Goal: Task Accomplishment & Management: Use online tool/utility

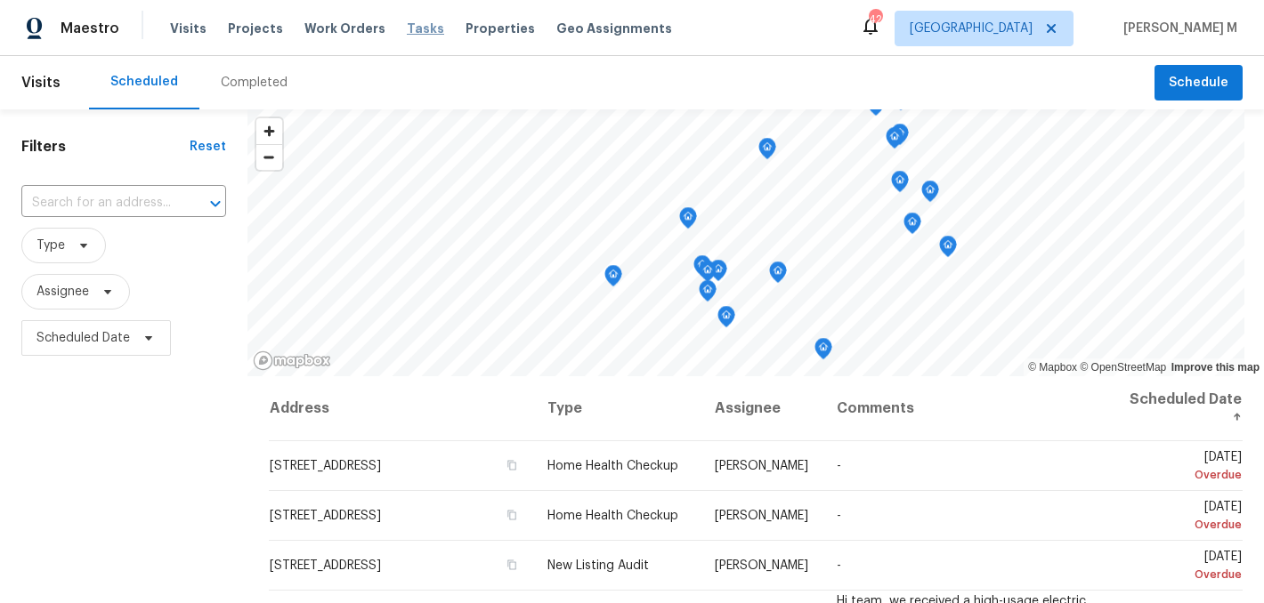
click at [407, 27] on span "Tasks" at bounding box center [425, 28] width 37 height 12
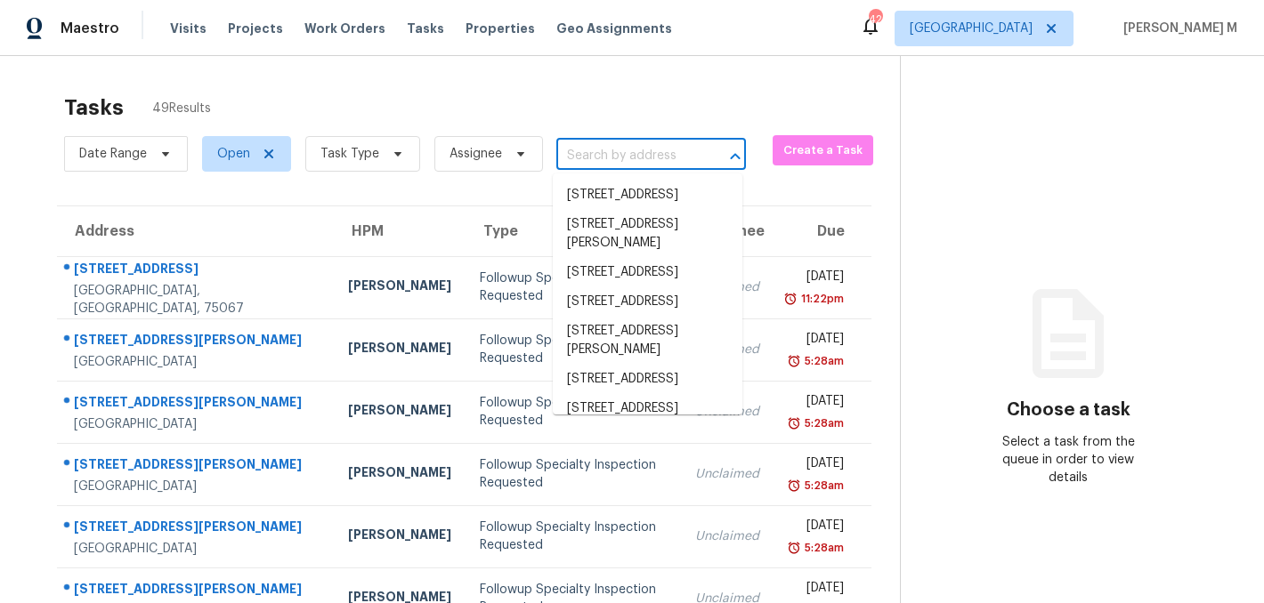
click at [607, 162] on input "text" at bounding box center [626, 156] width 140 height 28
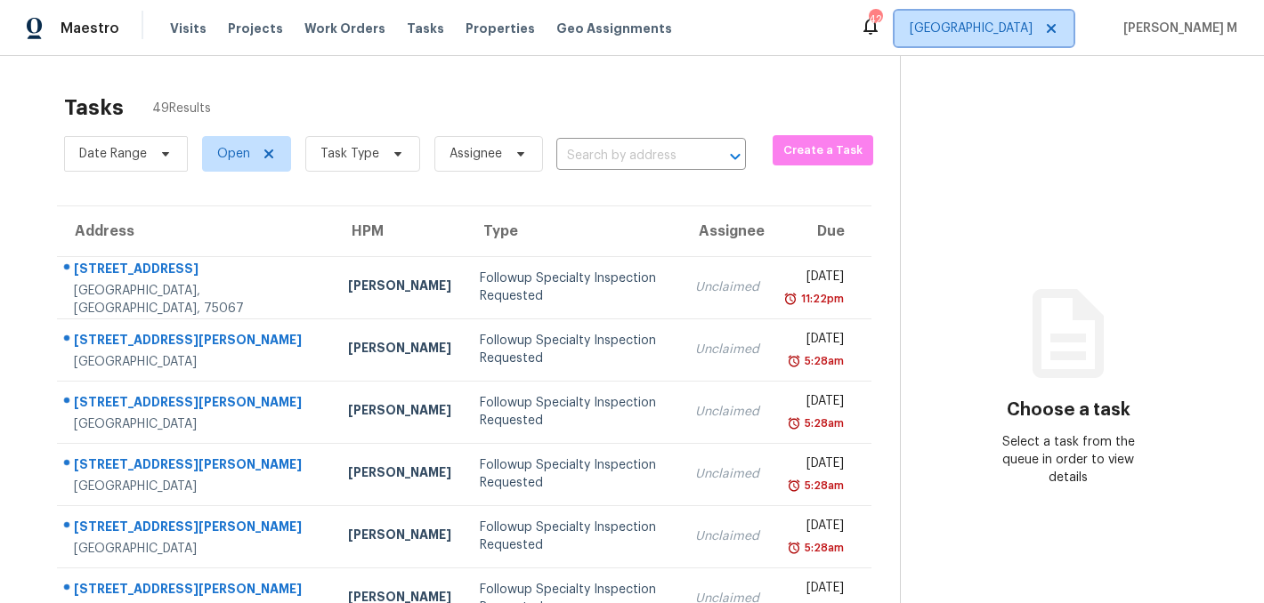
click at [1021, 20] on span "Dallas" at bounding box center [970, 29] width 123 height 18
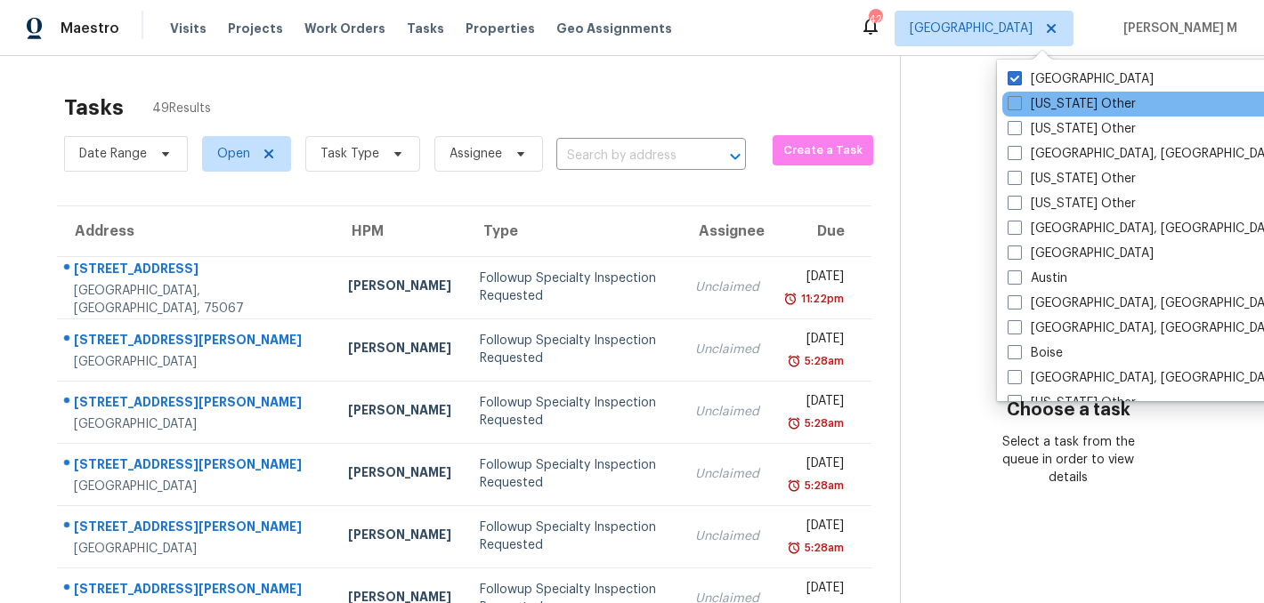
click at [1016, 115] on div "Alabama Other" at bounding box center [1181, 104] width 359 height 25
click at [1016, 103] on span at bounding box center [1014, 103] width 14 height 14
click at [1016, 103] on input "Alabama Other" at bounding box center [1013, 101] width 12 height 12
checkbox input "true"
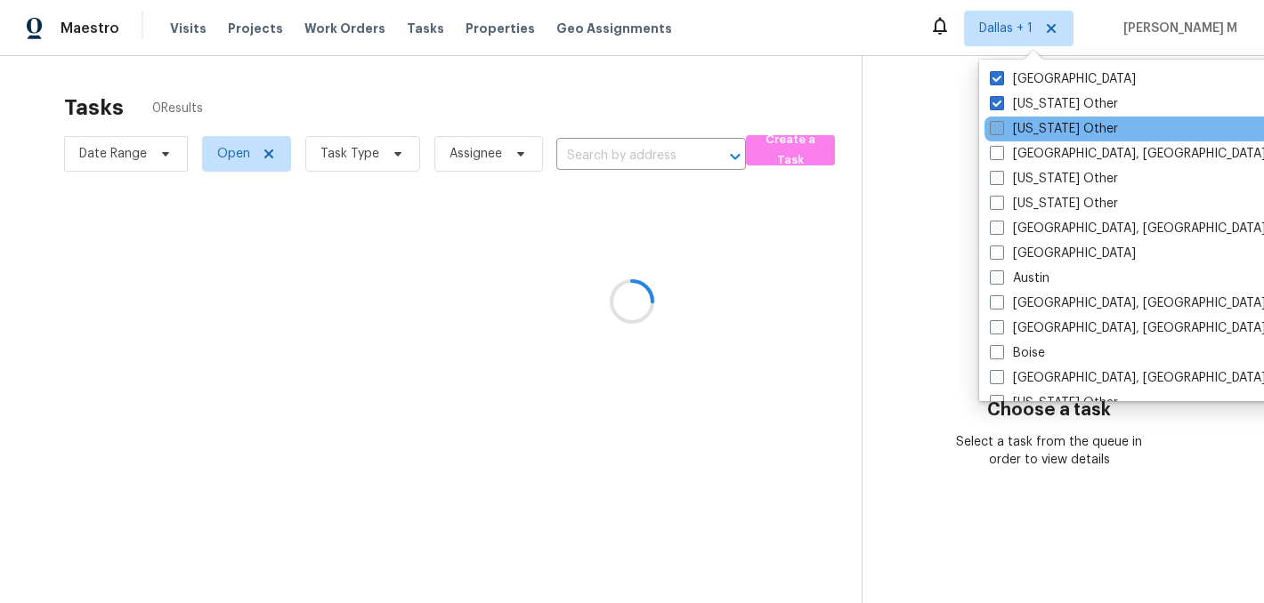
click at [1015, 123] on label "Alaska Other" at bounding box center [1053, 129] width 128 height 18
click at [1001, 123] on input "Alaska Other" at bounding box center [995, 126] width 12 height 12
checkbox input "true"
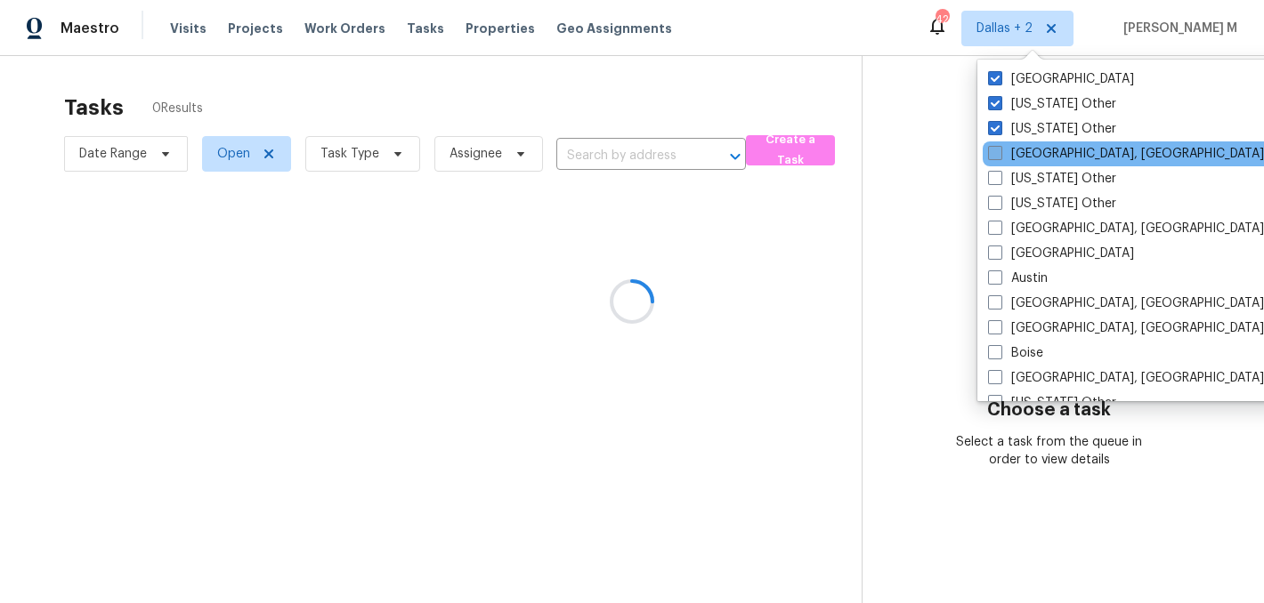
click at [1014, 159] on label "Albuquerque, NM" at bounding box center [1126, 154] width 276 height 18
click at [999, 157] on input "Albuquerque, NM" at bounding box center [994, 151] width 12 height 12
checkbox input "true"
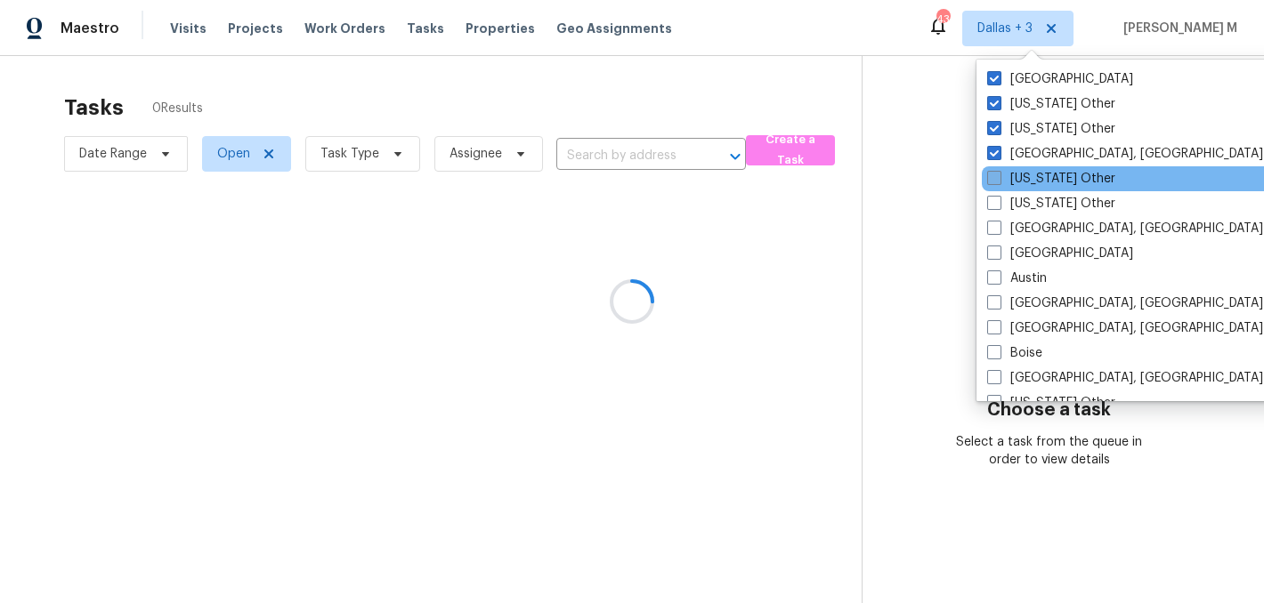
click at [1019, 182] on label "Arizona Other" at bounding box center [1051, 179] width 128 height 18
click at [998, 182] on input "Arizona Other" at bounding box center [993, 176] width 12 height 12
checkbox input "true"
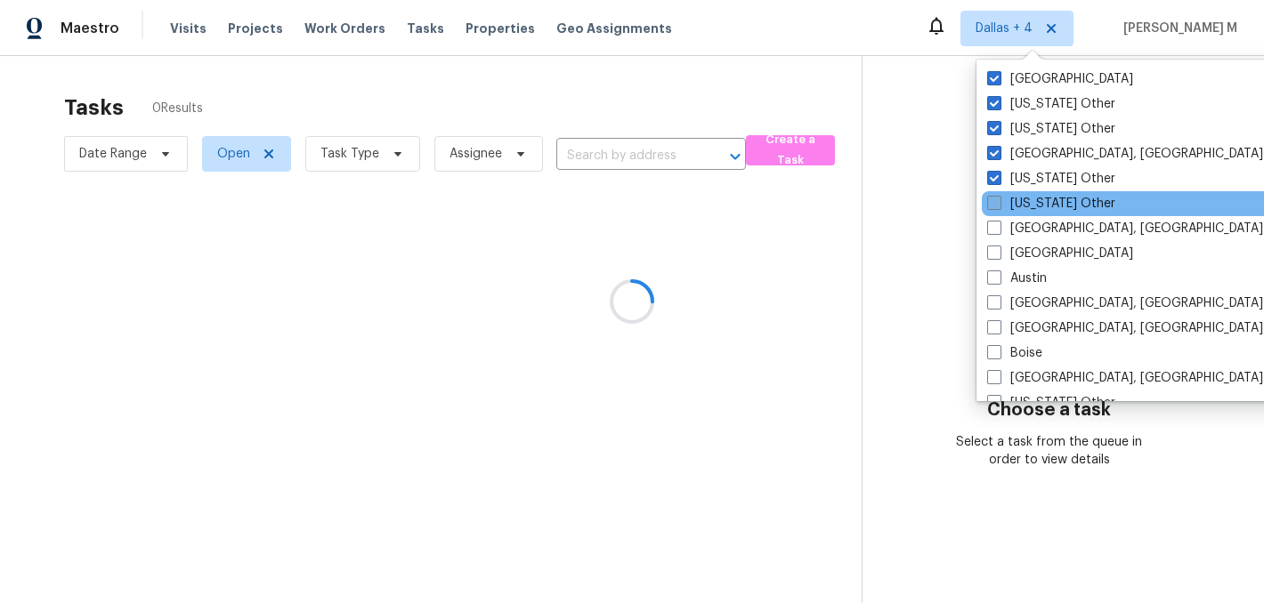
click at [1019, 199] on label "Arkansas Other" at bounding box center [1051, 204] width 128 height 18
click at [998, 199] on input "Arkansas Other" at bounding box center [993, 201] width 12 height 12
checkbox input "true"
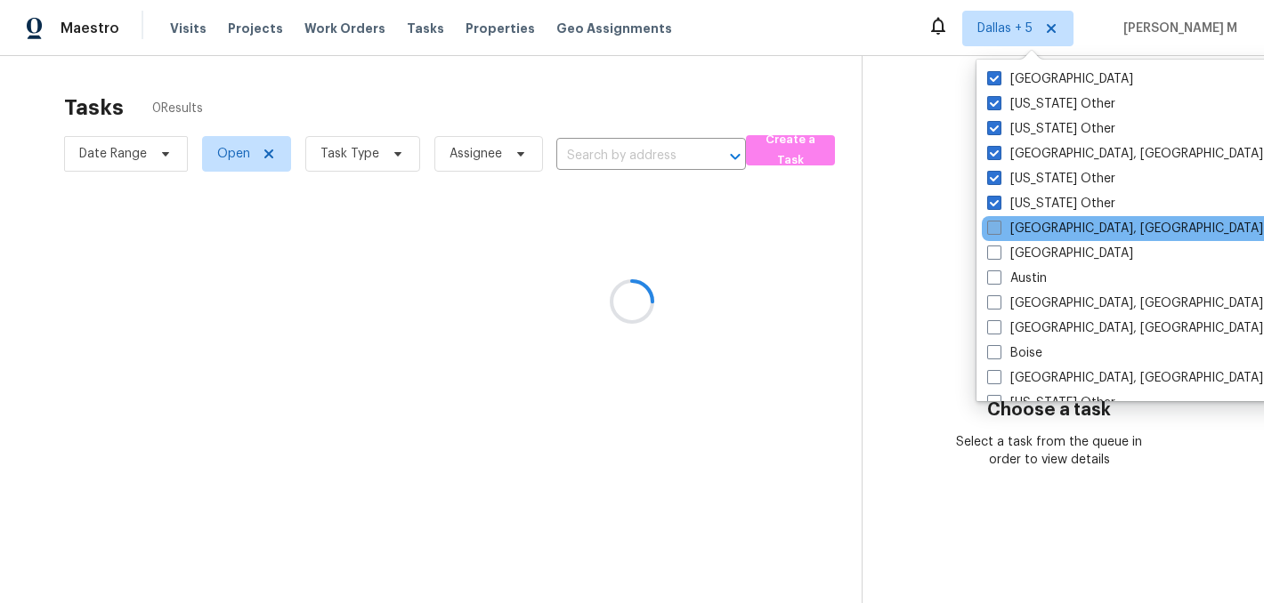
click at [1019, 237] on label "Asheville, NC" at bounding box center [1125, 229] width 276 height 18
click at [998, 231] on input "Asheville, NC" at bounding box center [993, 226] width 12 height 12
checkbox input "true"
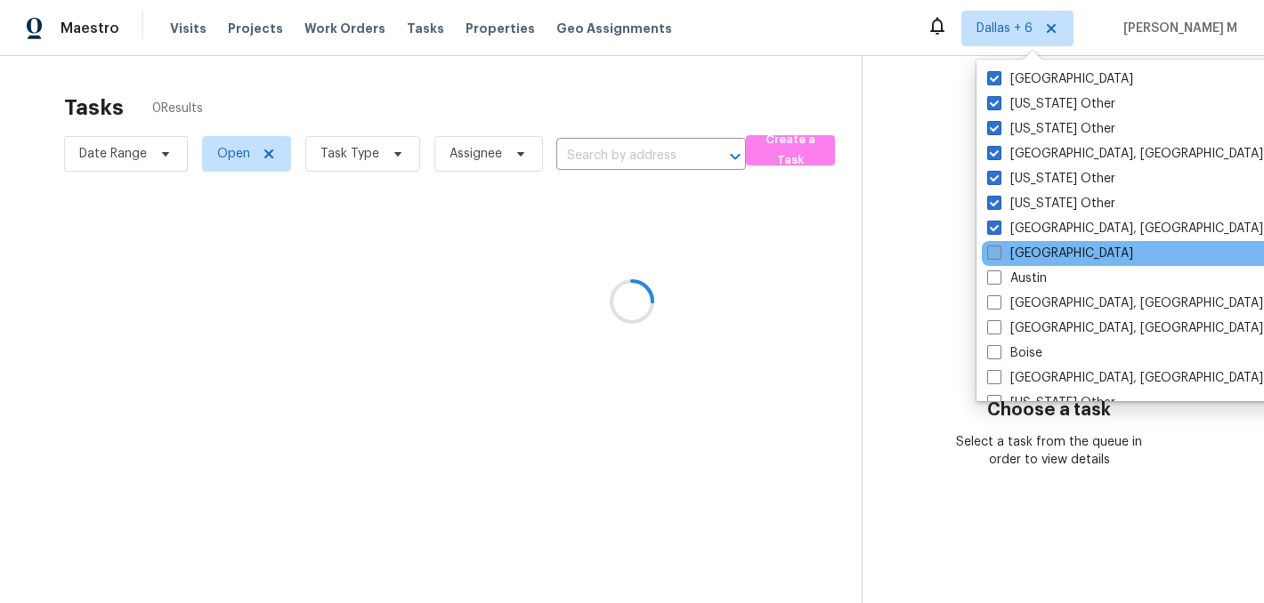
click at [1023, 261] on label "Atlanta" at bounding box center [1060, 254] width 146 height 18
click at [998, 256] on input "Atlanta" at bounding box center [993, 251] width 12 height 12
checkbox input "true"
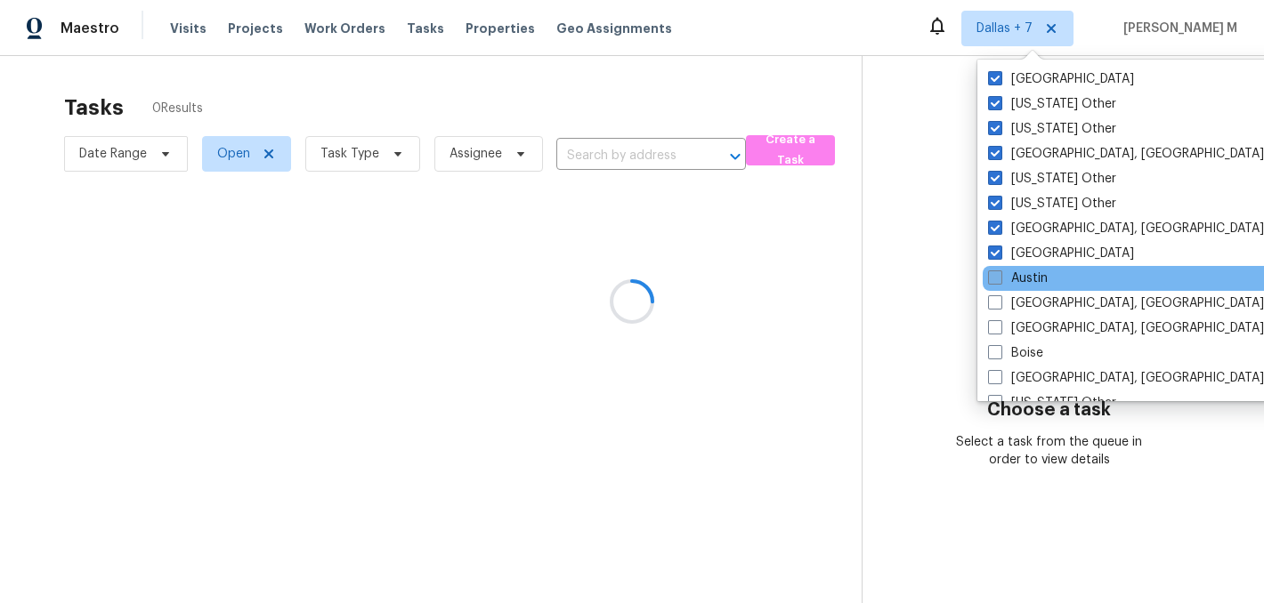
click at [1023, 273] on label "Austin" at bounding box center [1018, 279] width 60 height 18
click at [999, 273] on input "Austin" at bounding box center [994, 276] width 12 height 12
checkbox input "true"
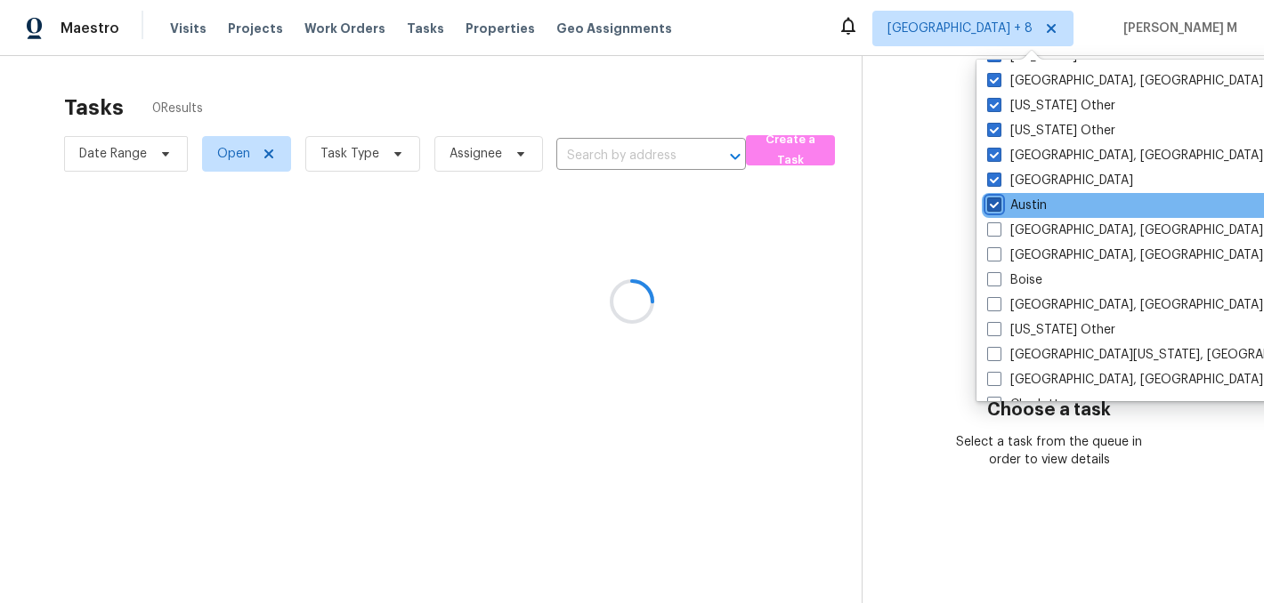
scroll to position [77, 0]
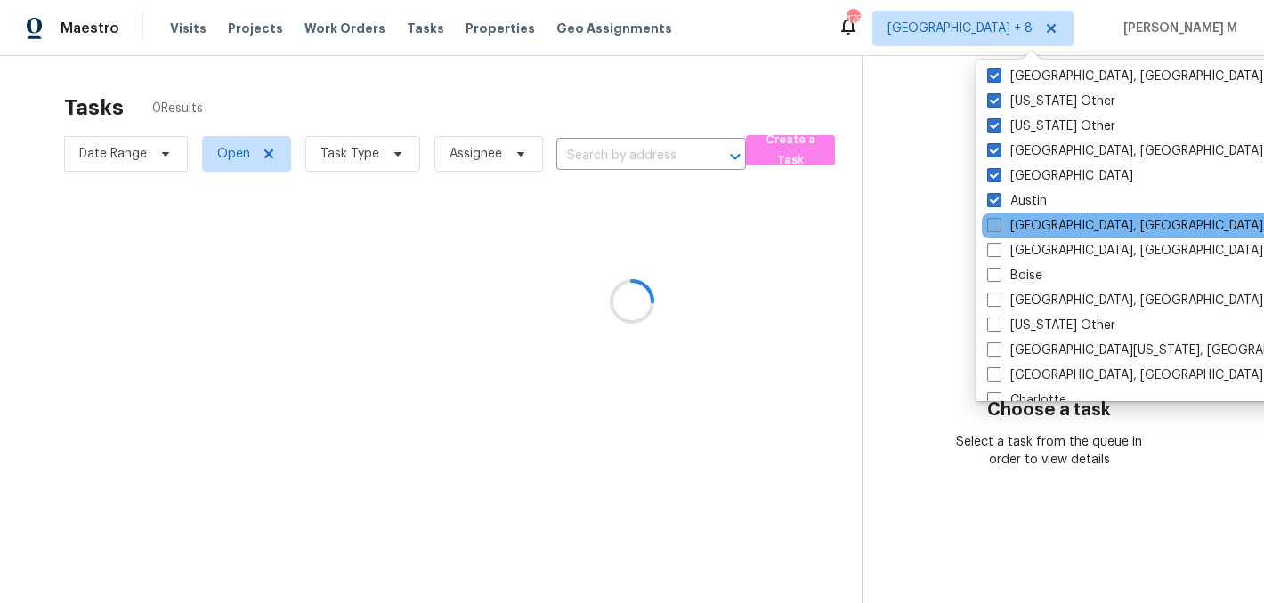
click at [1032, 227] on label "Baltimore, MD" at bounding box center [1125, 226] width 276 height 18
click at [998, 227] on input "Baltimore, MD" at bounding box center [993, 223] width 12 height 12
checkbox input "true"
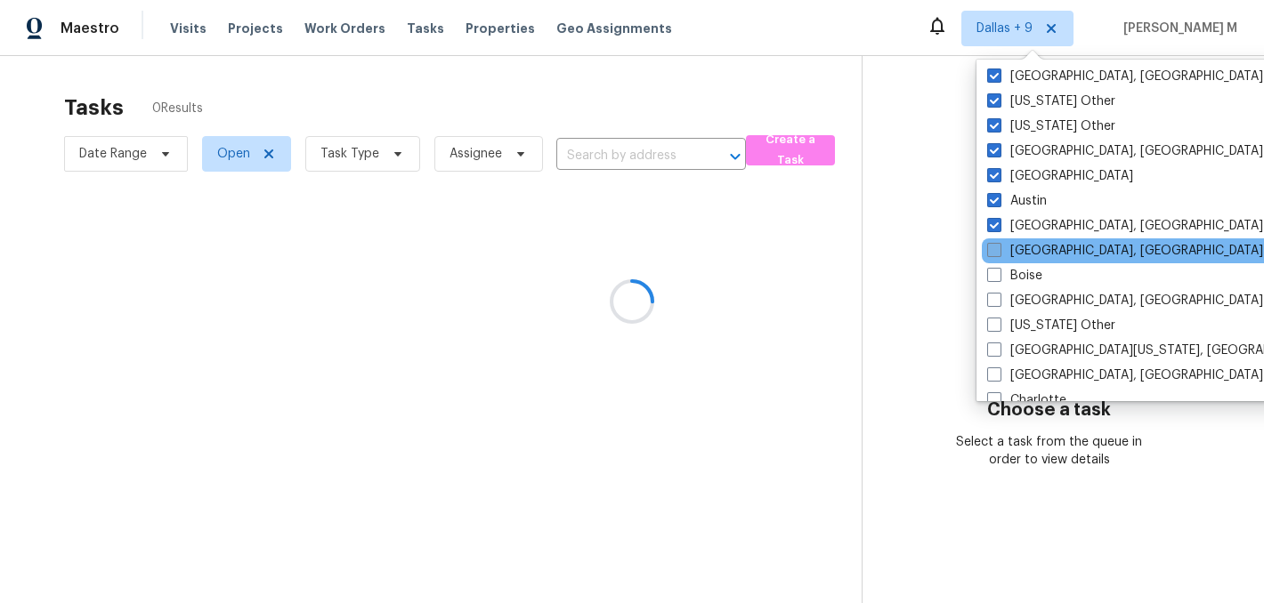
click at [1032, 250] on label "Birmingham, AL" at bounding box center [1125, 251] width 276 height 18
click at [998, 250] on input "Birmingham, AL" at bounding box center [993, 248] width 12 height 12
checkbox input "true"
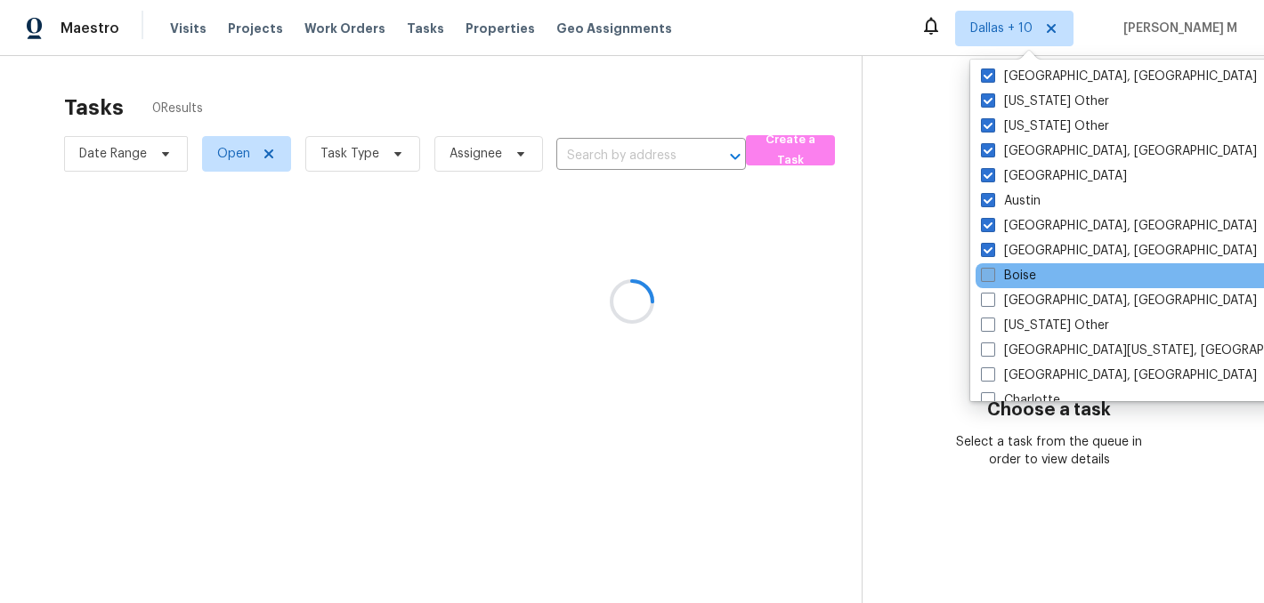
click at [1032, 275] on label "Boise" at bounding box center [1008, 276] width 55 height 18
click at [992, 275] on input "Boise" at bounding box center [987, 273] width 12 height 12
checkbox input "true"
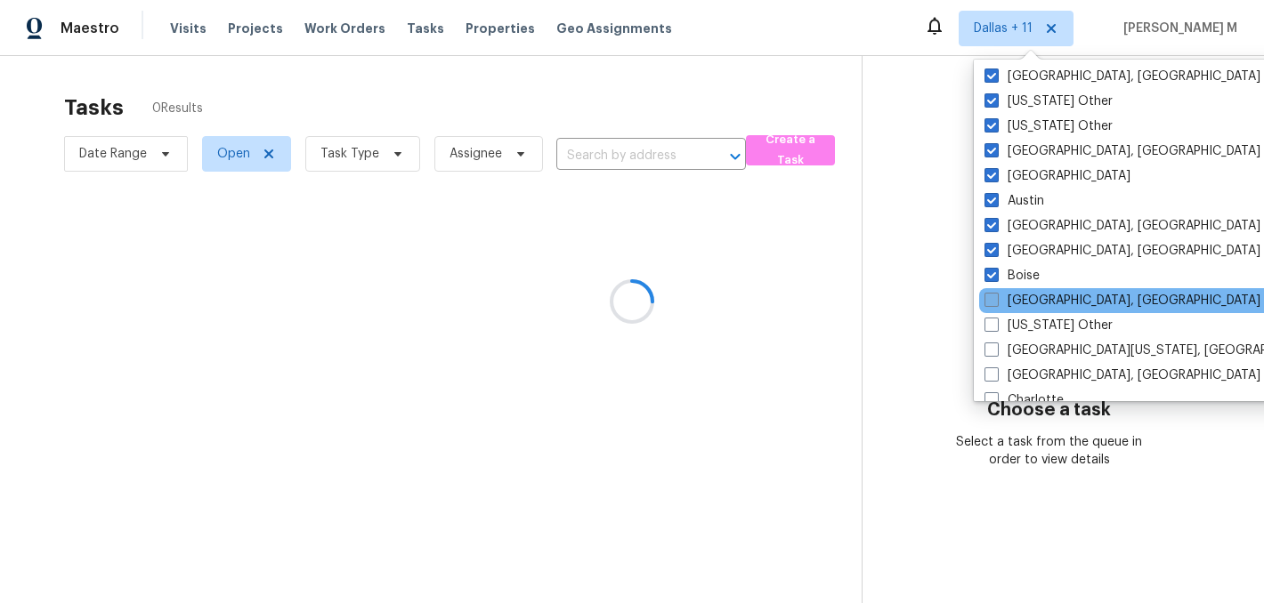
click at [1032, 308] on label "Boston, MA" at bounding box center [1122, 301] width 276 height 18
click at [996, 303] on input "Boston, MA" at bounding box center [990, 298] width 12 height 12
checkbox input "true"
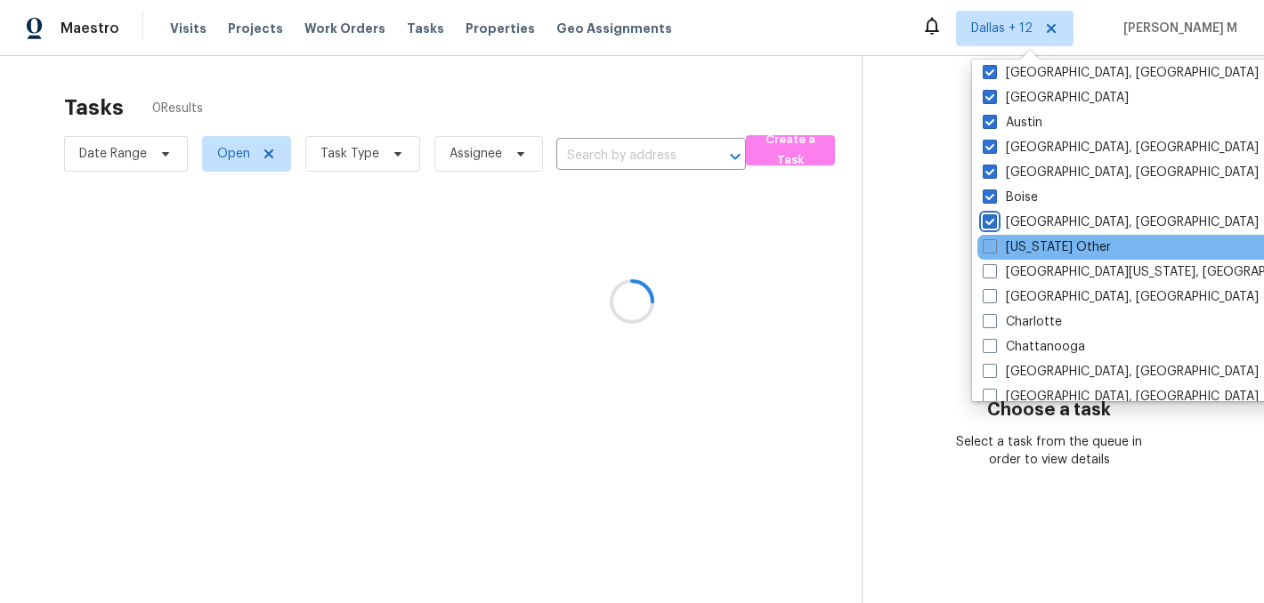
scroll to position [165, 0]
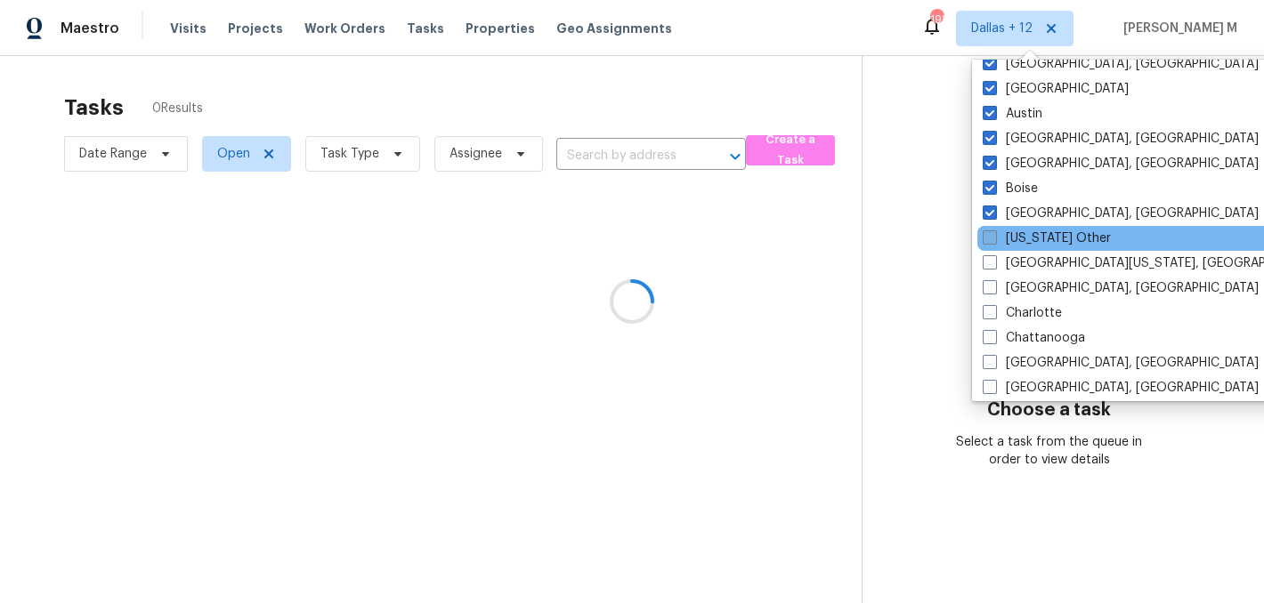
click at [1035, 241] on label "California Other" at bounding box center [1046, 239] width 128 height 18
click at [994, 241] on input "California Other" at bounding box center [988, 236] width 12 height 12
checkbox input "true"
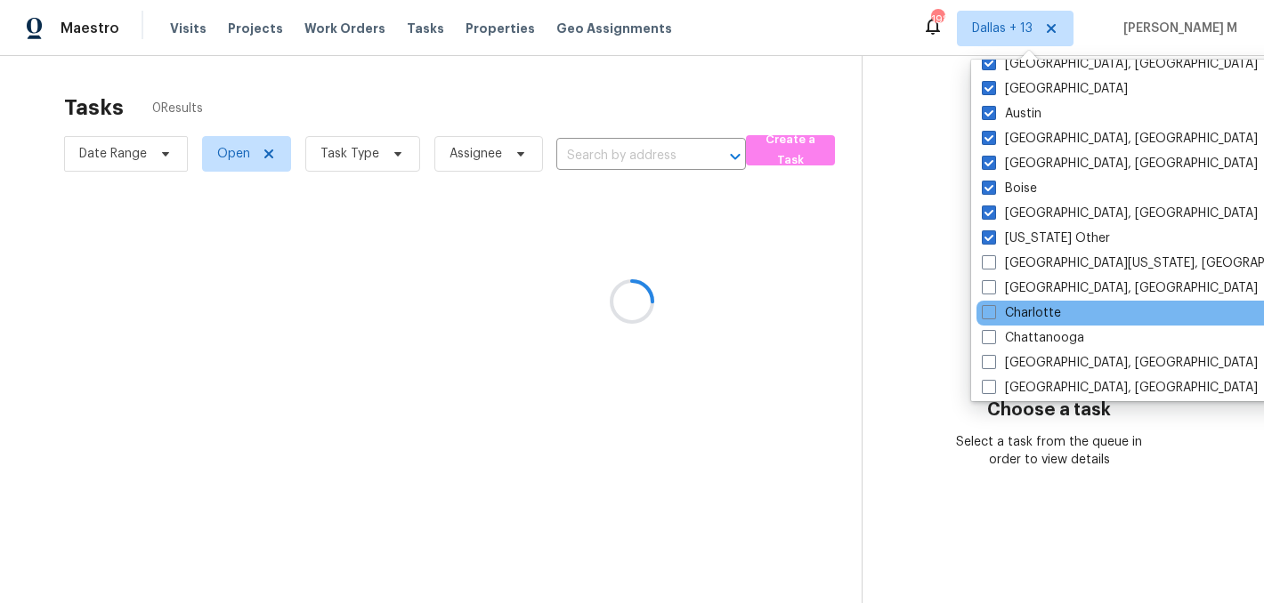
drag, startPoint x: 1035, startPoint y: 262, endPoint x: 1034, endPoint y: 300, distance: 38.3
click at [1034, 300] on div "Dallas Alabama Other Alaska Other Albuquerque, NM Arizona Other Arkansas Other …" at bounding box center [1155, 231] width 369 height 342
click at [1034, 305] on label "Charlotte" at bounding box center [1020, 313] width 79 height 18
click at [993, 305] on input "Charlotte" at bounding box center [987, 310] width 12 height 12
checkbox input "true"
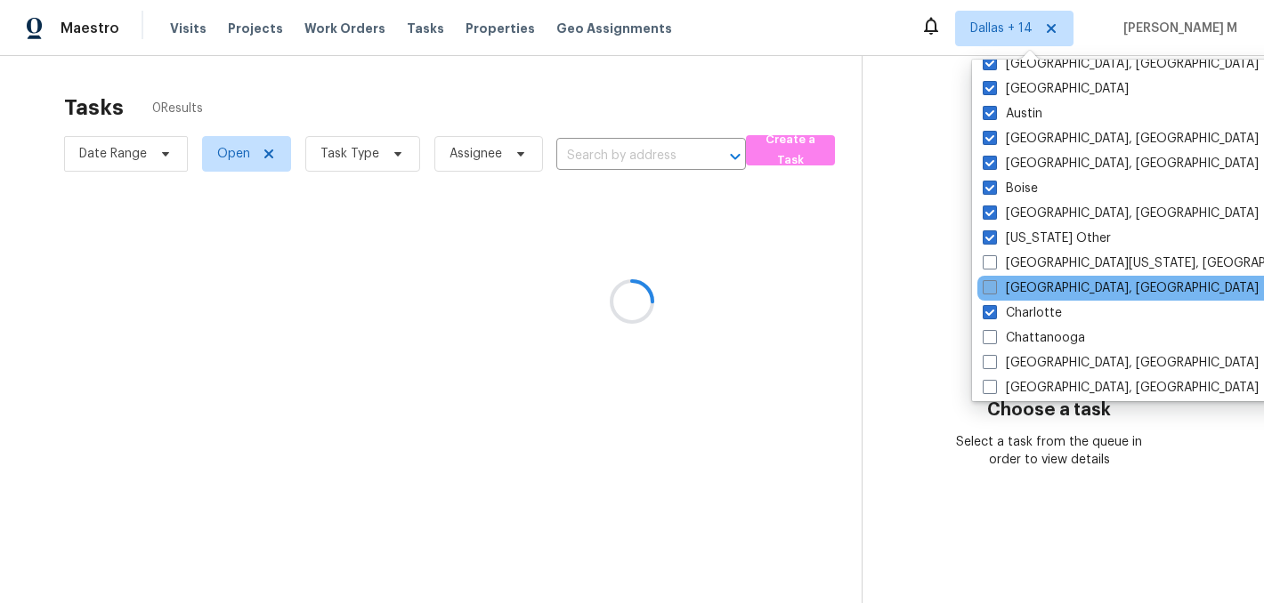
click at [1034, 290] on label "Charleston, SC" at bounding box center [1120, 288] width 276 height 18
click at [994, 290] on input "Charleston, SC" at bounding box center [988, 285] width 12 height 12
checkbox input "true"
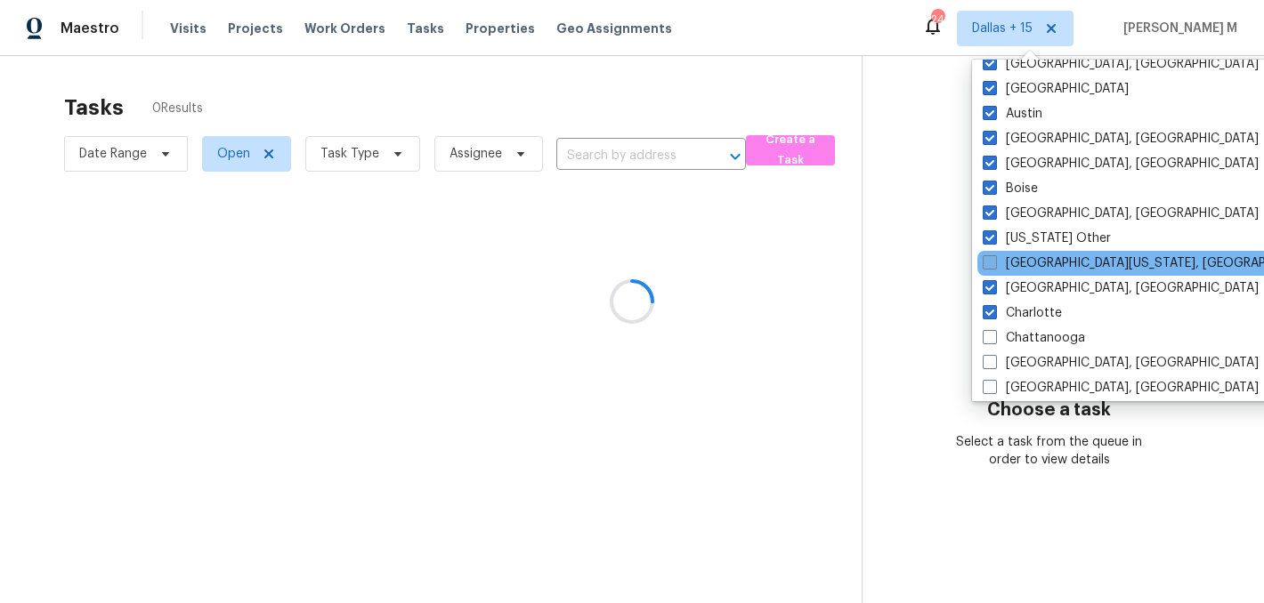
click at [1030, 265] on label "Central California, CA" at bounding box center [1153, 263] width 343 height 18
click at [994, 265] on input "Central California, CA" at bounding box center [988, 260] width 12 height 12
checkbox input "true"
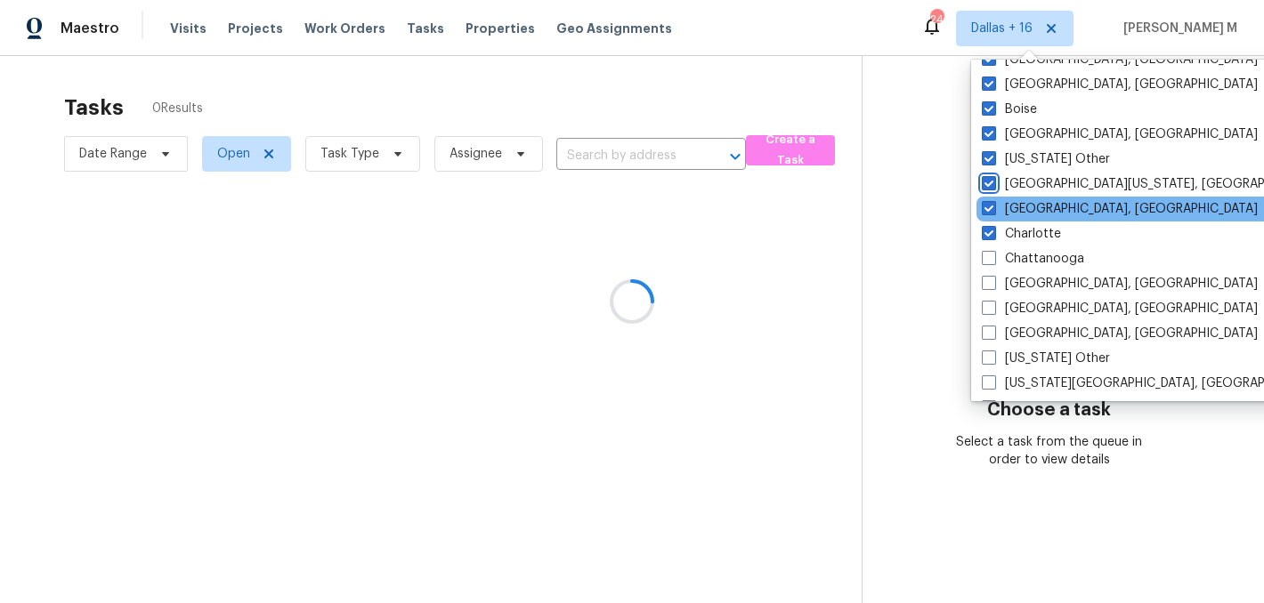
scroll to position [245, 0]
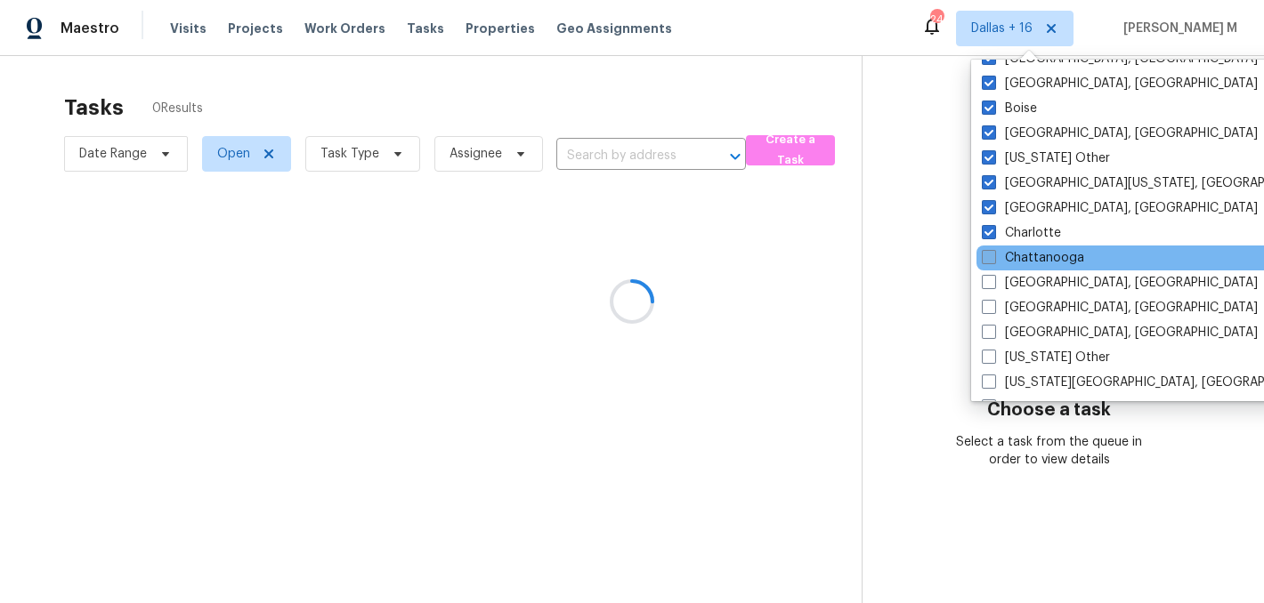
click at [1036, 260] on label "Chattanooga" at bounding box center [1032, 258] width 102 height 18
click at [993, 260] on input "Chattanooga" at bounding box center [987, 255] width 12 height 12
checkbox input "true"
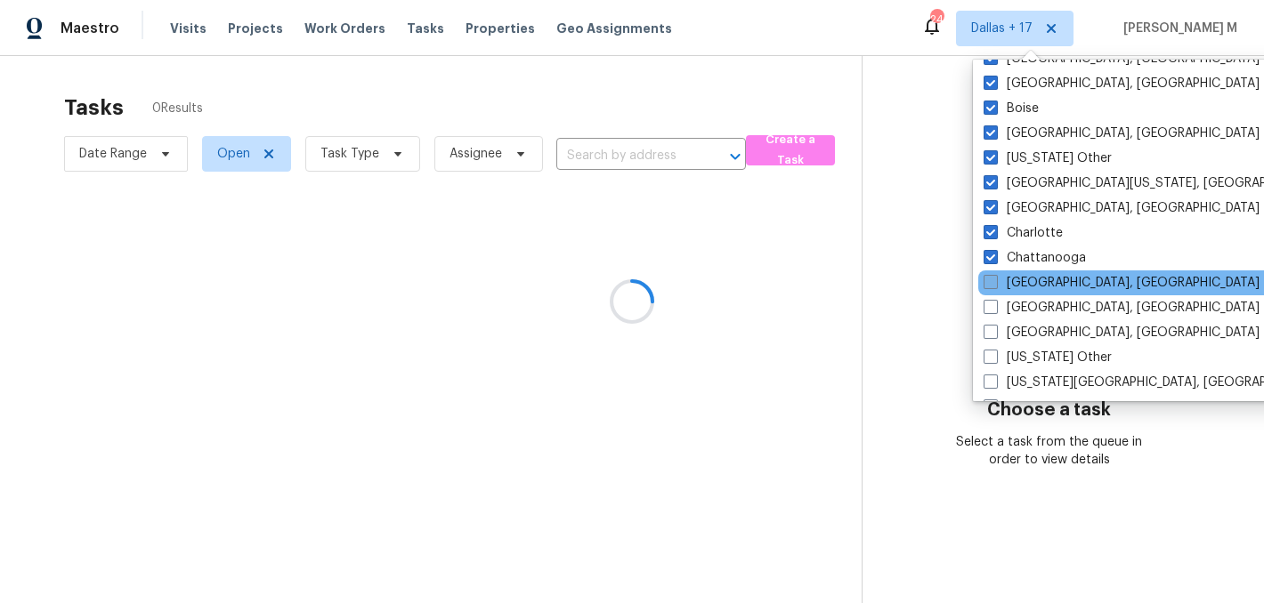
click at [1036, 277] on div "Chicago, IL" at bounding box center [1157, 283] width 359 height 25
click at [1036, 278] on label "Chicago, IL" at bounding box center [1121, 283] width 276 height 18
click at [995, 278] on input "Chicago, IL" at bounding box center [989, 280] width 12 height 12
checkbox input "true"
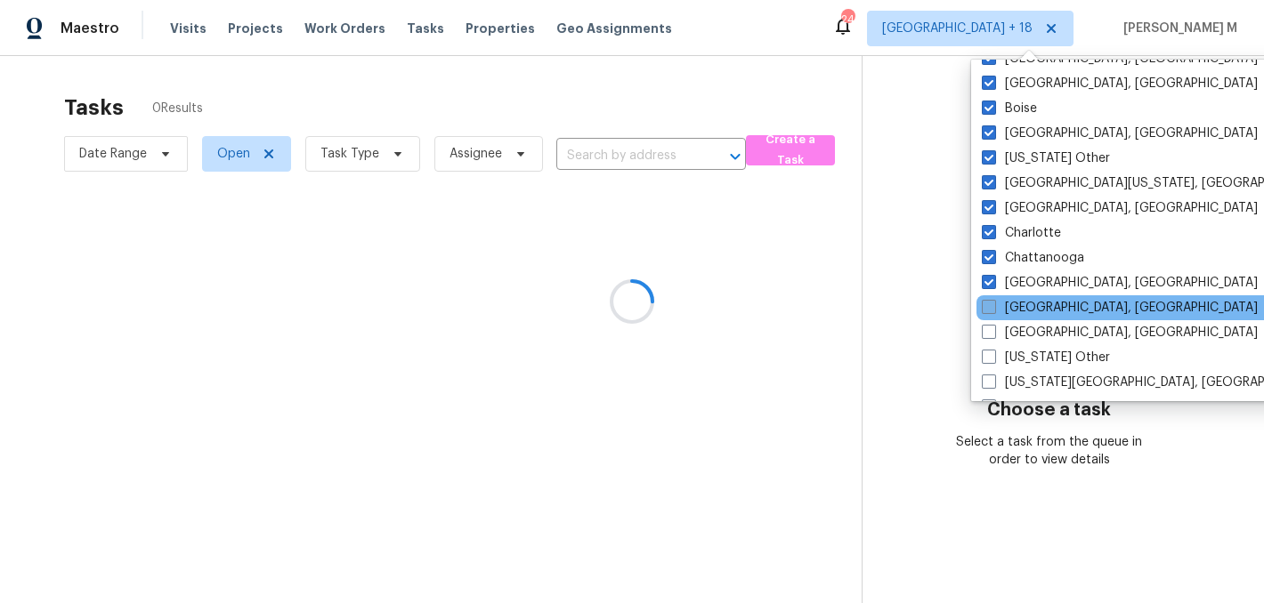
click at [1036, 305] on label "Cincinnati, OH" at bounding box center [1119, 308] width 276 height 18
click at [993, 305] on input "Cincinnati, OH" at bounding box center [987, 305] width 12 height 12
checkbox input "true"
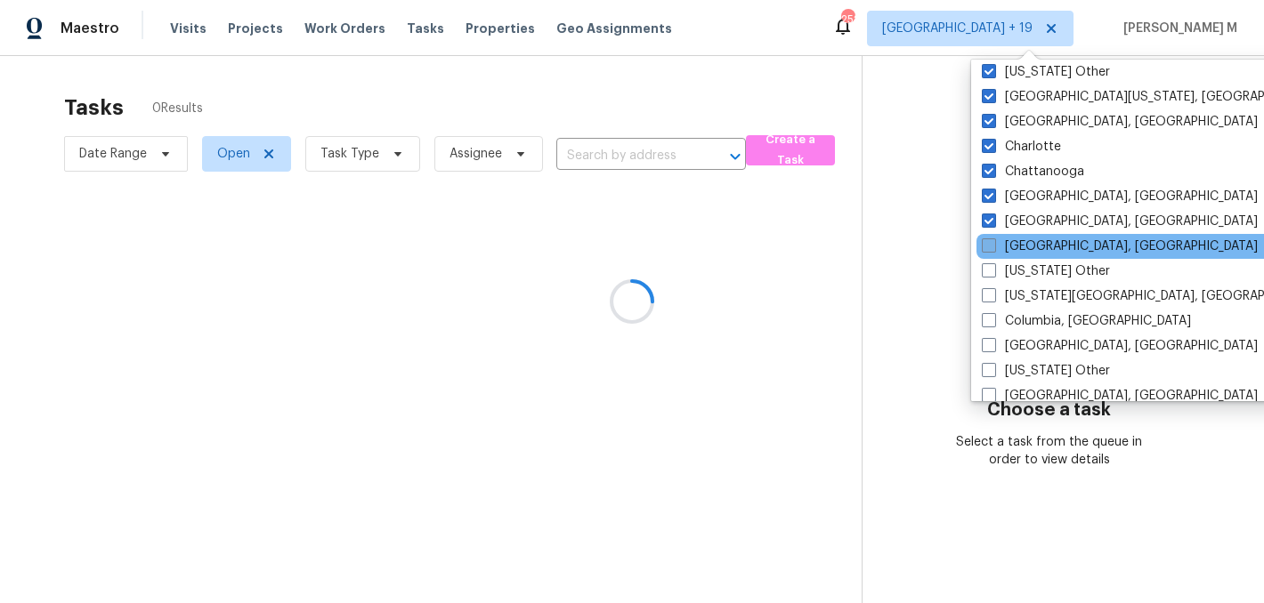
click at [1035, 250] on label "Cleveland, OH" at bounding box center [1119, 247] width 276 height 18
click at [993, 249] on input "Cleveland, OH" at bounding box center [987, 244] width 12 height 12
checkbox input "true"
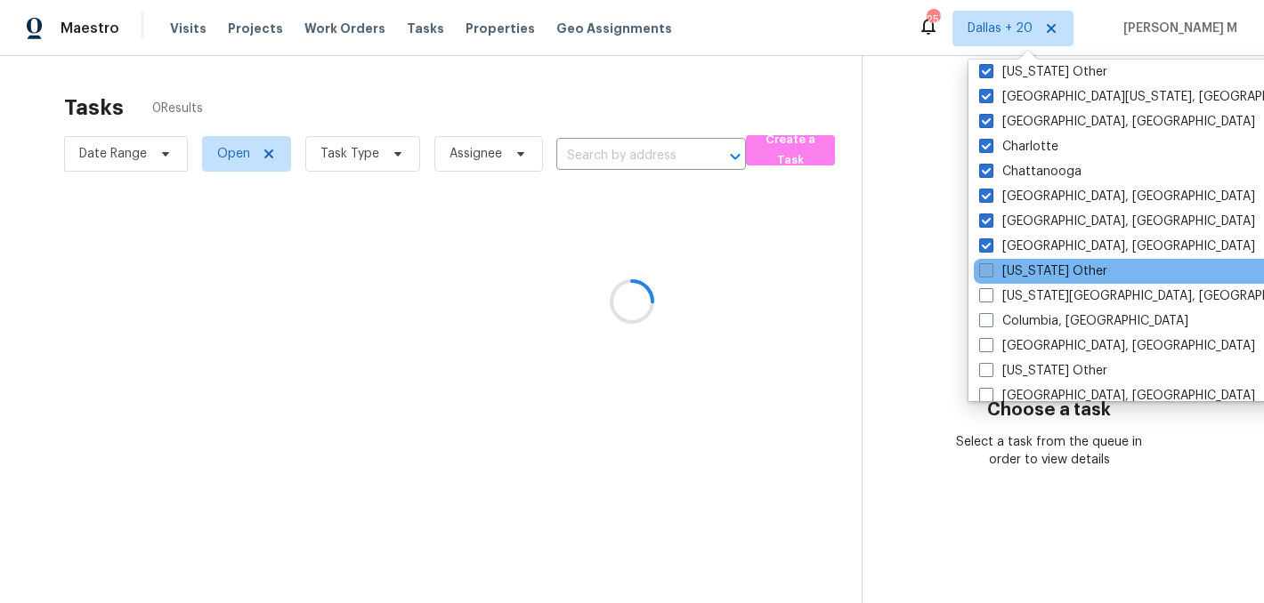
click at [1036, 273] on label "Colorado Other" at bounding box center [1043, 271] width 128 height 18
click at [990, 273] on input "Colorado Other" at bounding box center [985, 268] width 12 height 12
checkbox input "true"
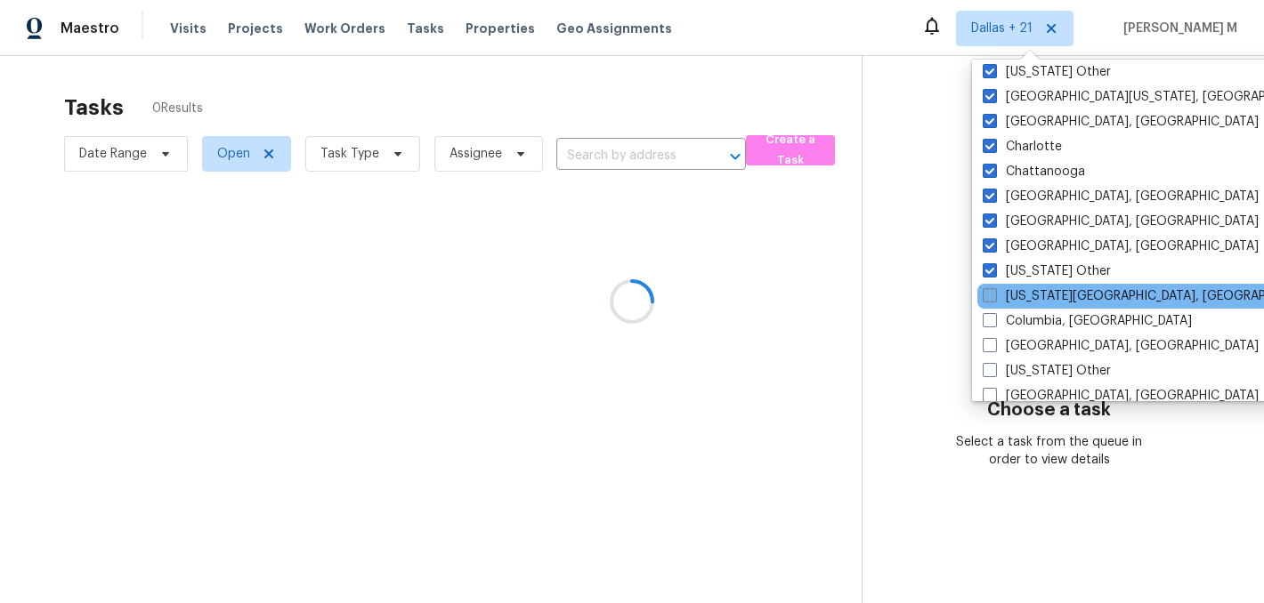
click at [1036, 298] on label "Colorado Springs, CO" at bounding box center [1153, 296] width 343 height 18
click at [994, 298] on input "Colorado Springs, CO" at bounding box center [988, 293] width 12 height 12
checkbox input "true"
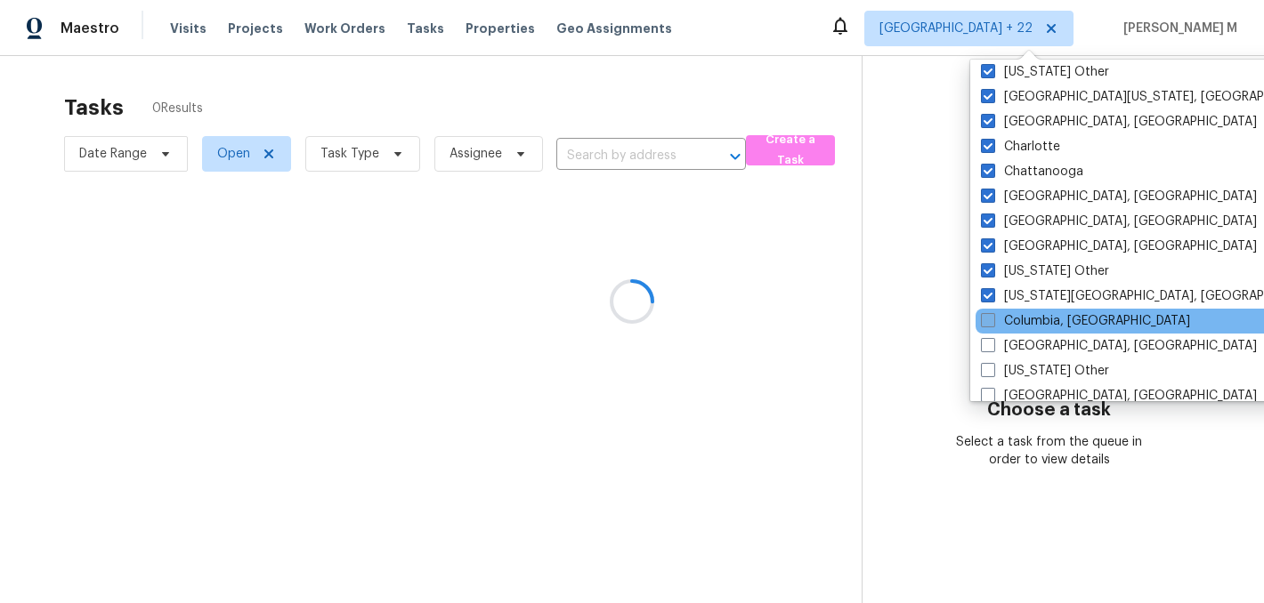
click at [1036, 320] on label "Columbia, SC" at bounding box center [1085, 321] width 209 height 18
click at [992, 320] on input "Columbia, SC" at bounding box center [987, 318] width 12 height 12
checkbox input "true"
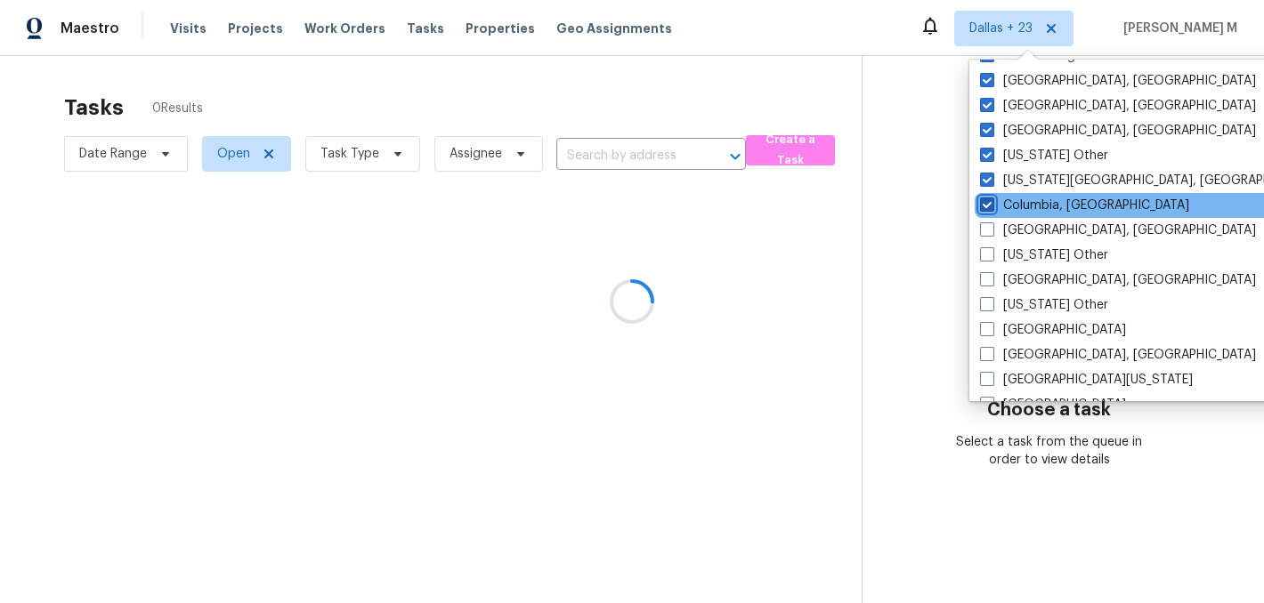
scroll to position [451, 0]
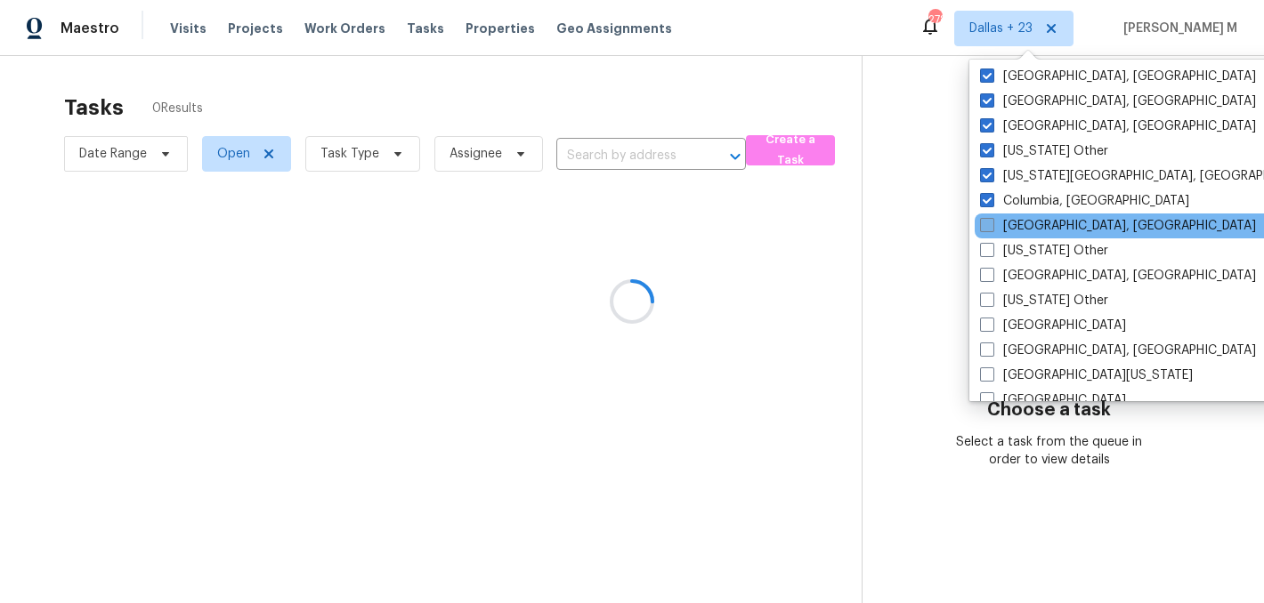
click at [1029, 232] on label "Columbus, OH" at bounding box center [1118, 226] width 276 height 18
click at [991, 229] on input "Columbus, OH" at bounding box center [986, 223] width 12 height 12
checkbox input "true"
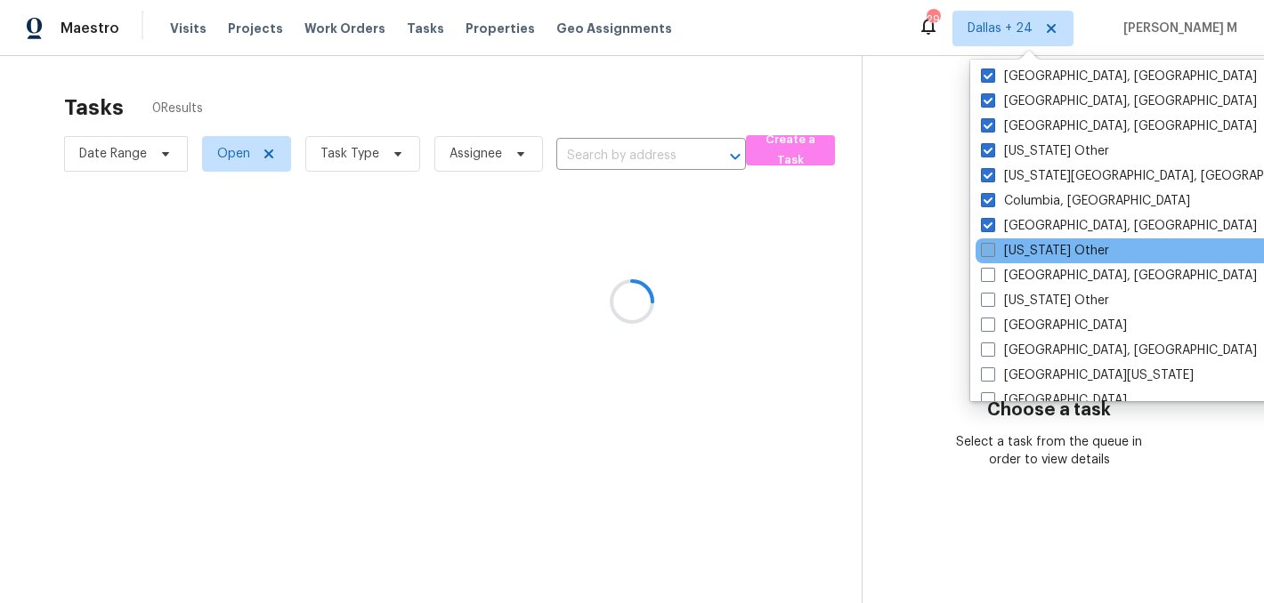
click at [1025, 252] on label "Connecticut Other" at bounding box center [1045, 251] width 128 height 18
click at [992, 252] on input "Connecticut Other" at bounding box center [987, 248] width 12 height 12
checkbox input "true"
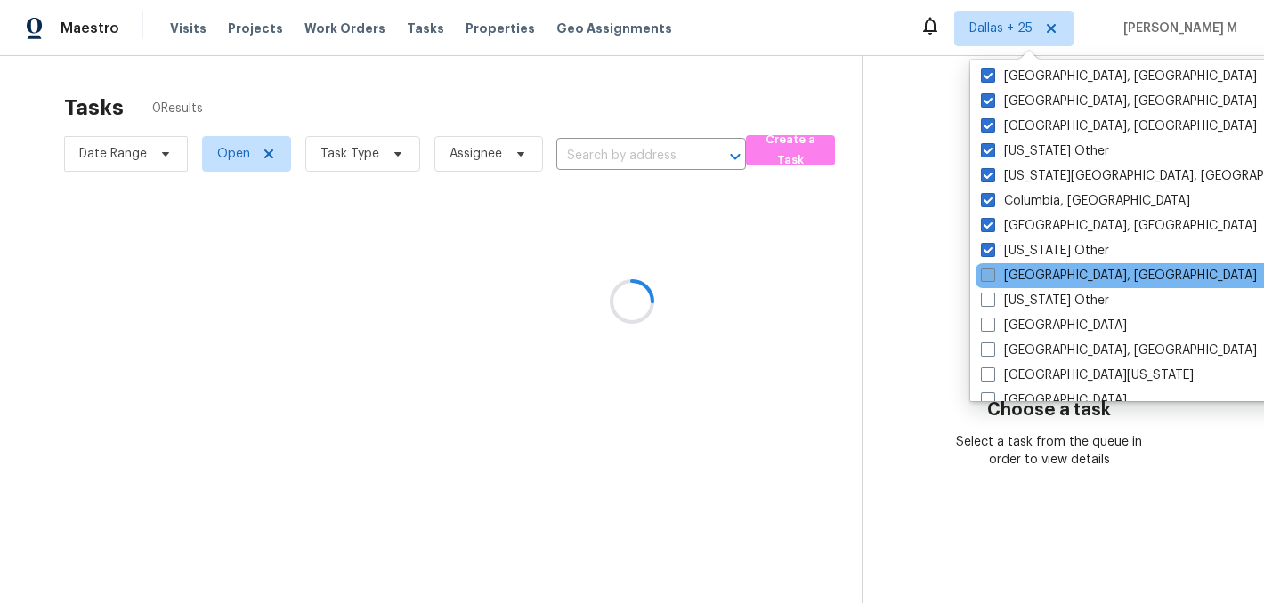
click at [1025, 271] on label "Corpus Christi, TX" at bounding box center [1119, 276] width 276 height 18
click at [992, 271] on input "Corpus Christi, TX" at bounding box center [987, 273] width 12 height 12
checkbox input "true"
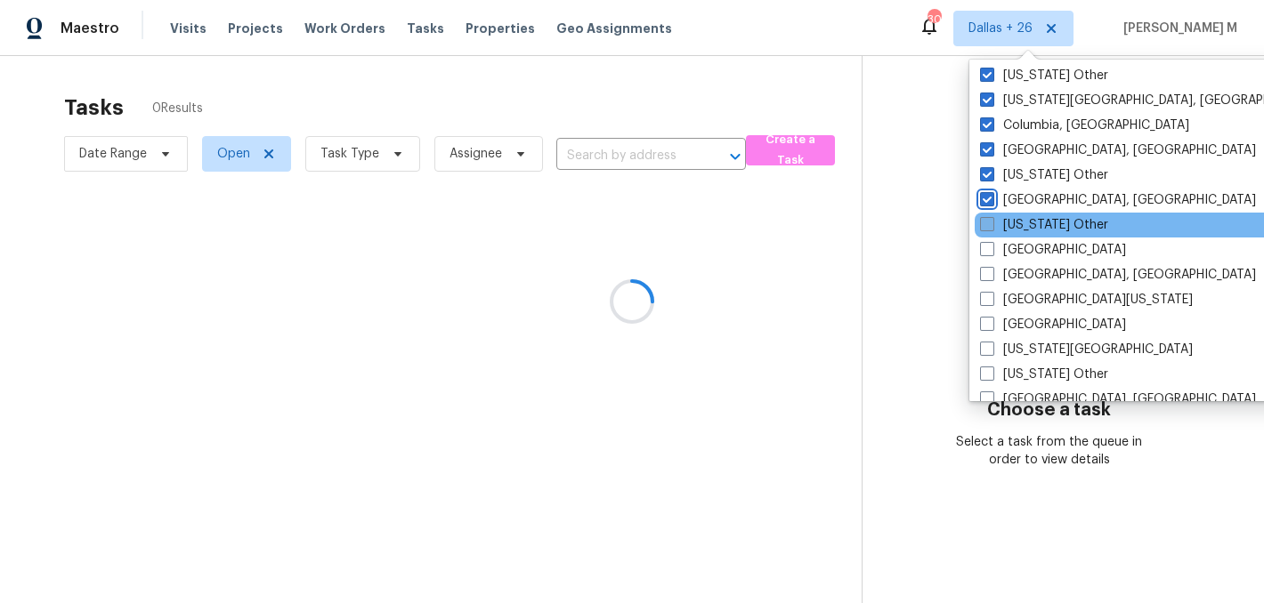
scroll to position [558, 0]
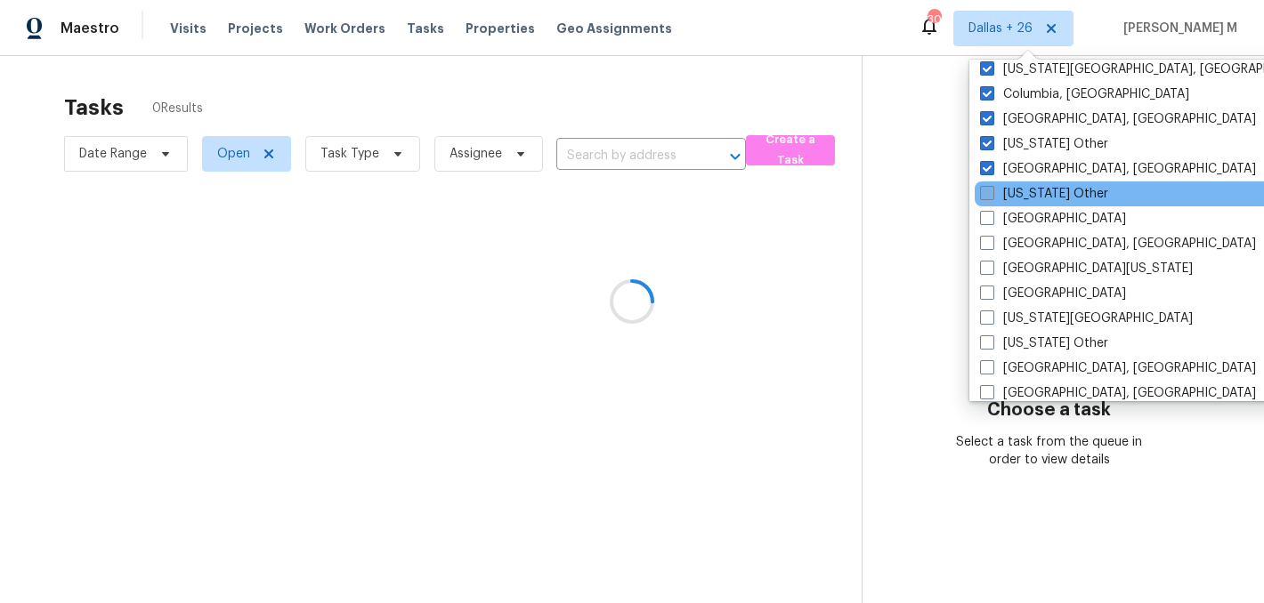
click at [1025, 199] on label "Delaware Other" at bounding box center [1044, 194] width 128 height 18
click at [991, 197] on input "Delaware Other" at bounding box center [986, 191] width 12 height 12
checkbox input "true"
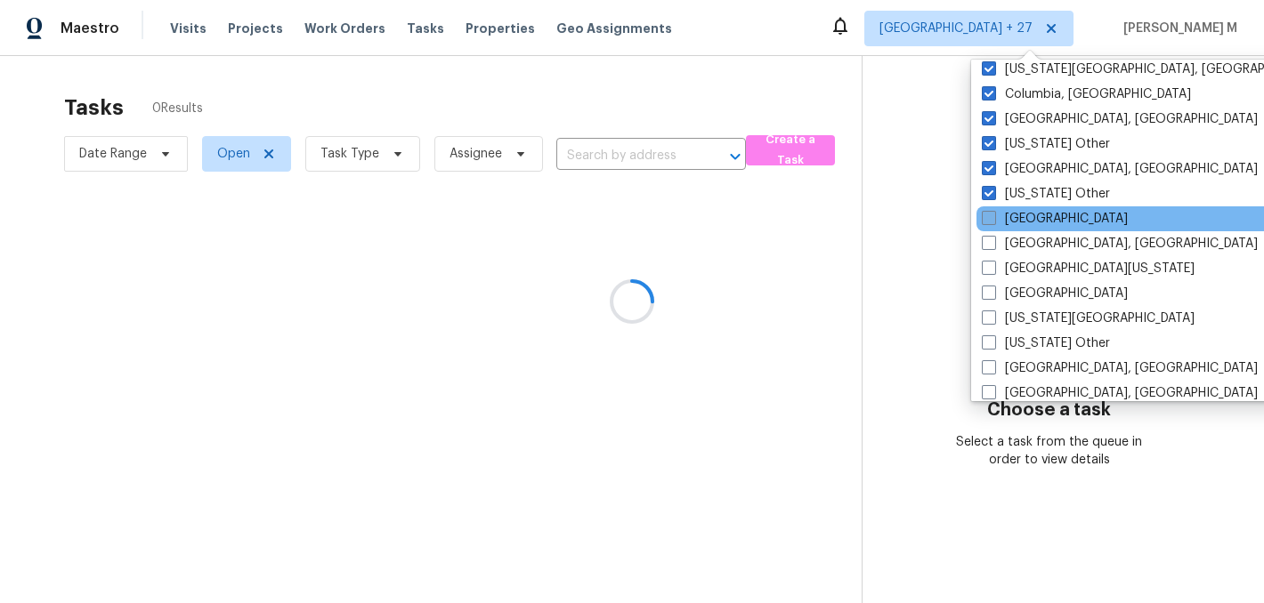
click at [1025, 212] on label "Denver" at bounding box center [1054, 219] width 146 height 18
click at [993, 212] on input "Denver" at bounding box center [987, 216] width 12 height 12
checkbox input "true"
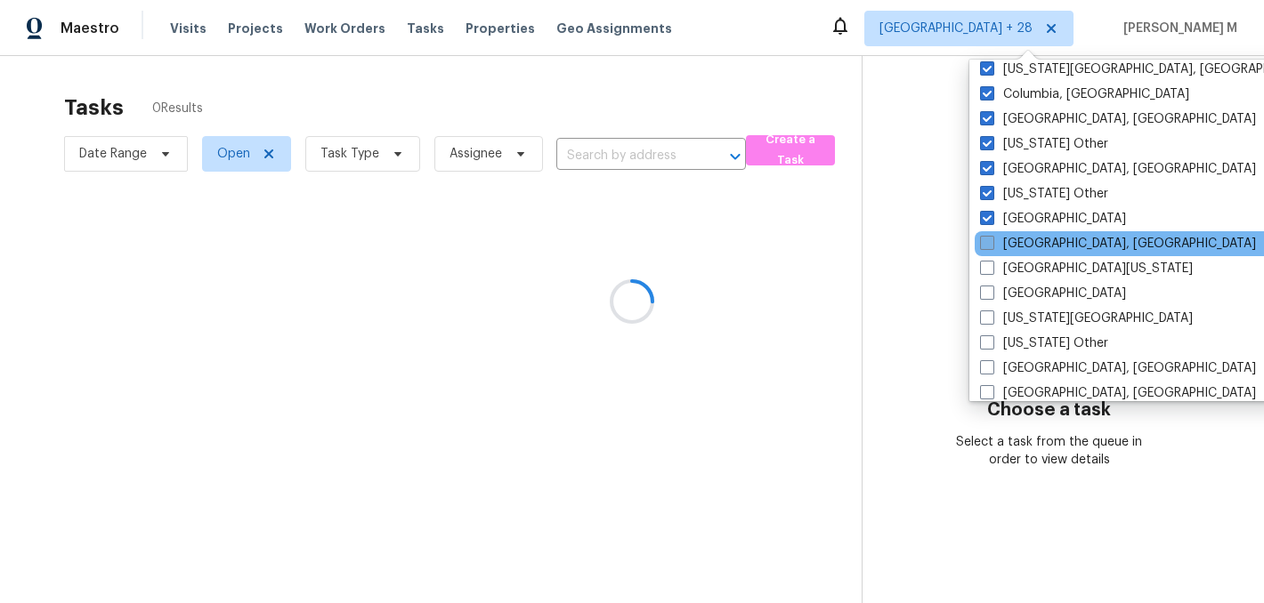
click at [1021, 239] on label "Detroit, MI" at bounding box center [1118, 244] width 276 height 18
click at [991, 239] on input "Detroit, MI" at bounding box center [986, 241] width 12 height 12
checkbox input "true"
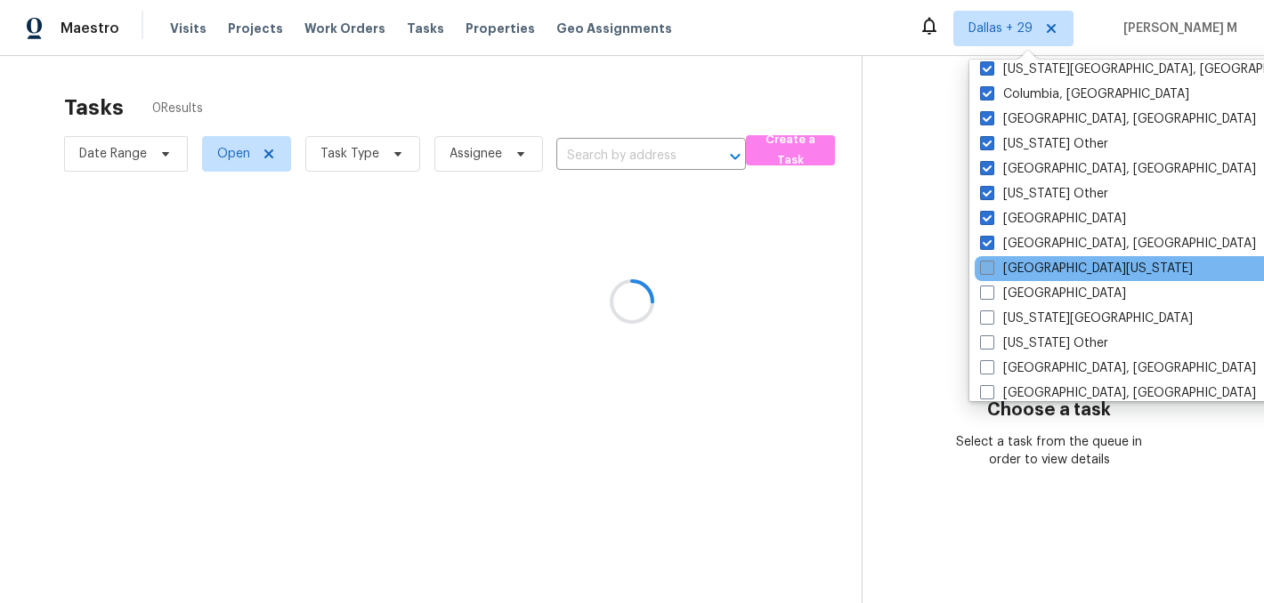
click at [1021, 270] on label "East Texas" at bounding box center [1086, 269] width 213 height 18
click at [991, 270] on input "East Texas" at bounding box center [986, 266] width 12 height 12
checkbox input "true"
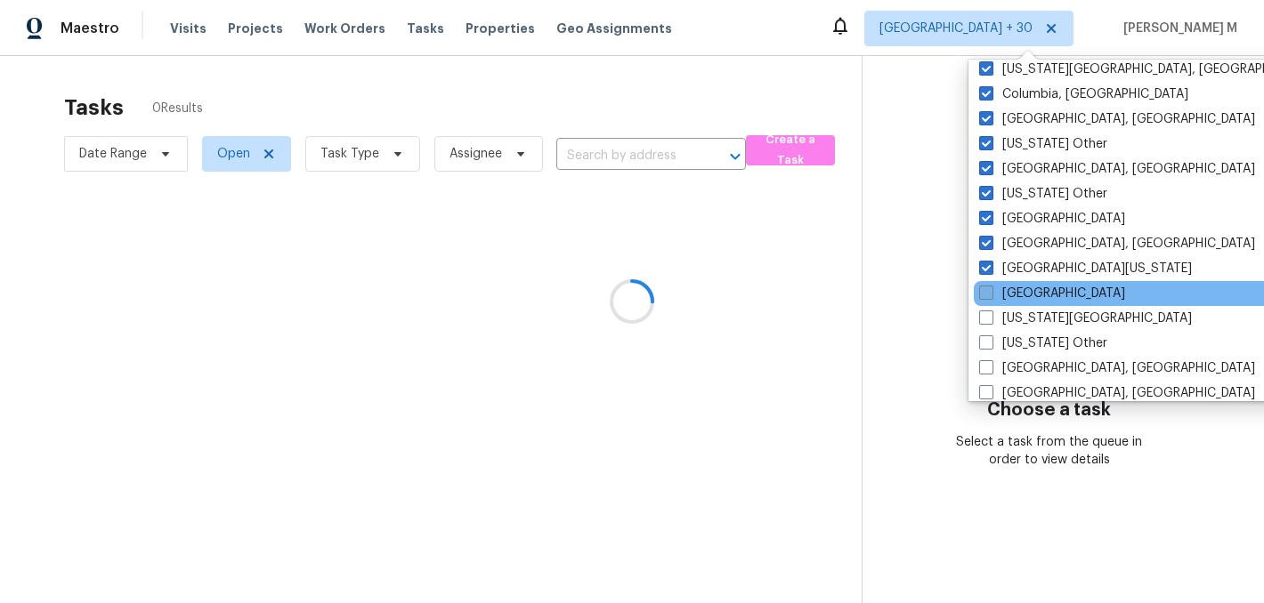
click at [1021, 295] on label "El Paso" at bounding box center [1052, 294] width 146 height 18
click at [990, 295] on input "El Paso" at bounding box center [985, 291] width 12 height 12
checkbox input "true"
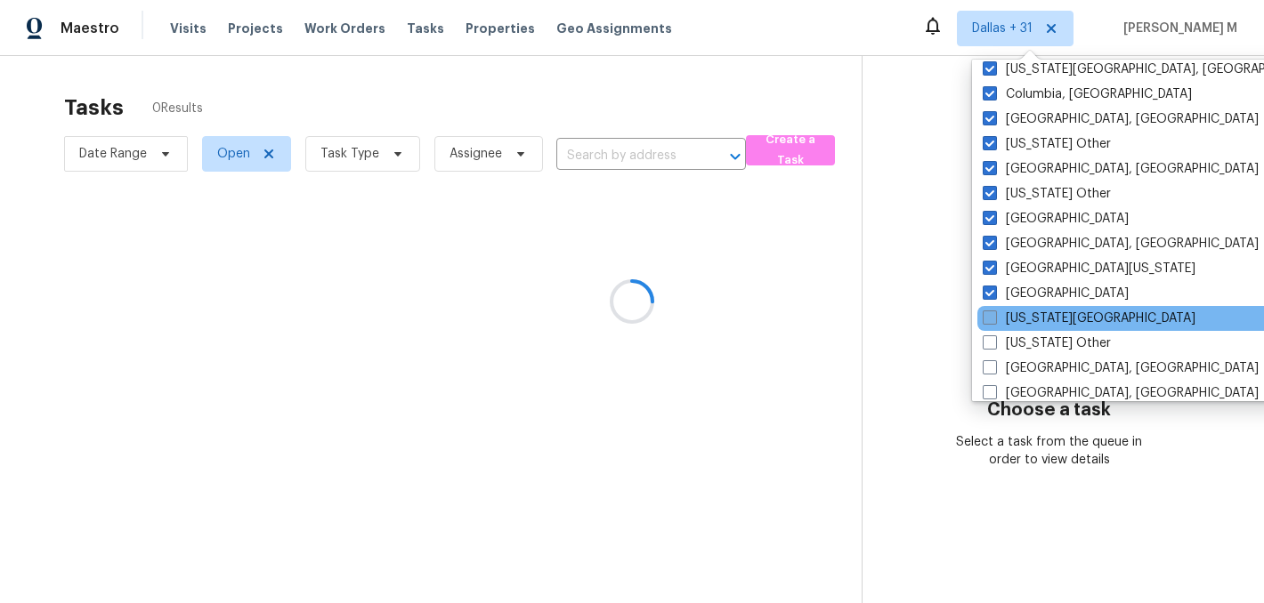
click at [1021, 326] on label "Florida Panhandle" at bounding box center [1088, 319] width 213 height 18
click at [994, 321] on input "Florida Panhandle" at bounding box center [988, 316] width 12 height 12
checkbox input "true"
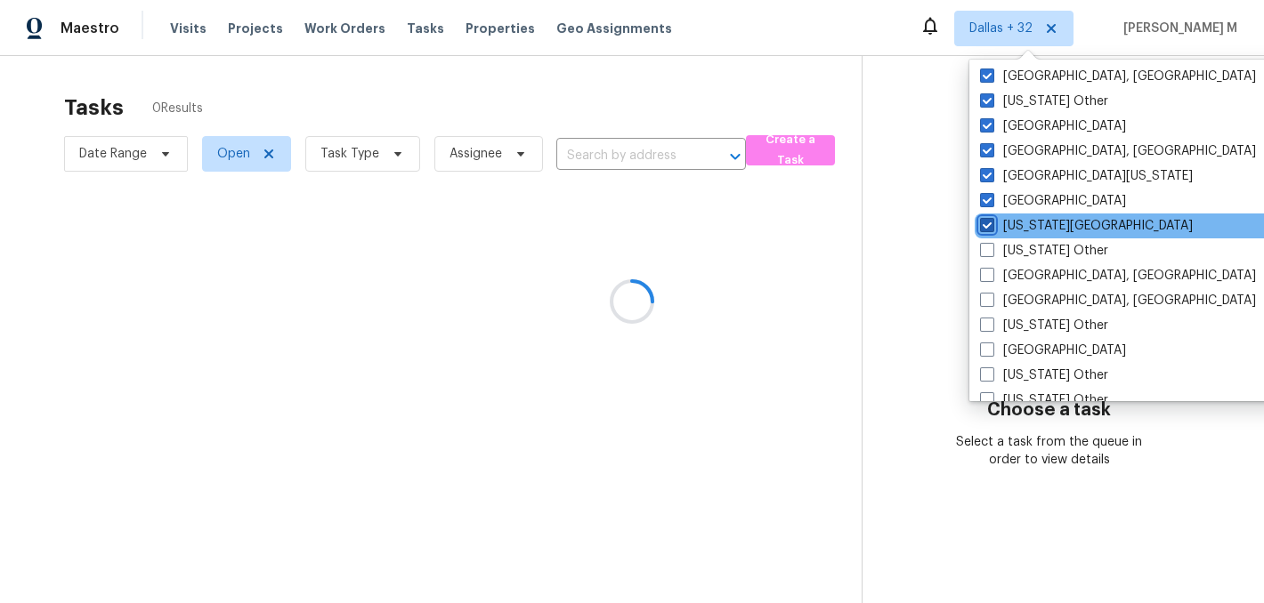
scroll to position [682, 0]
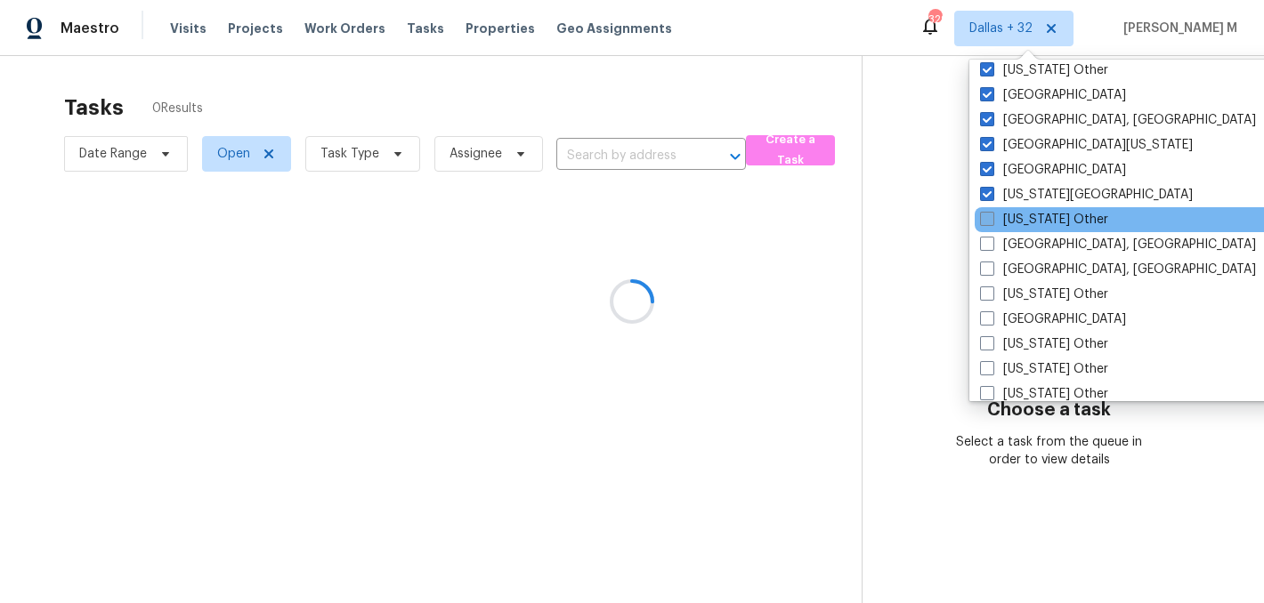
click at [1014, 221] on label "Georgia Other" at bounding box center [1044, 220] width 128 height 18
click at [991, 221] on input "Georgia Other" at bounding box center [986, 217] width 12 height 12
checkbox input "true"
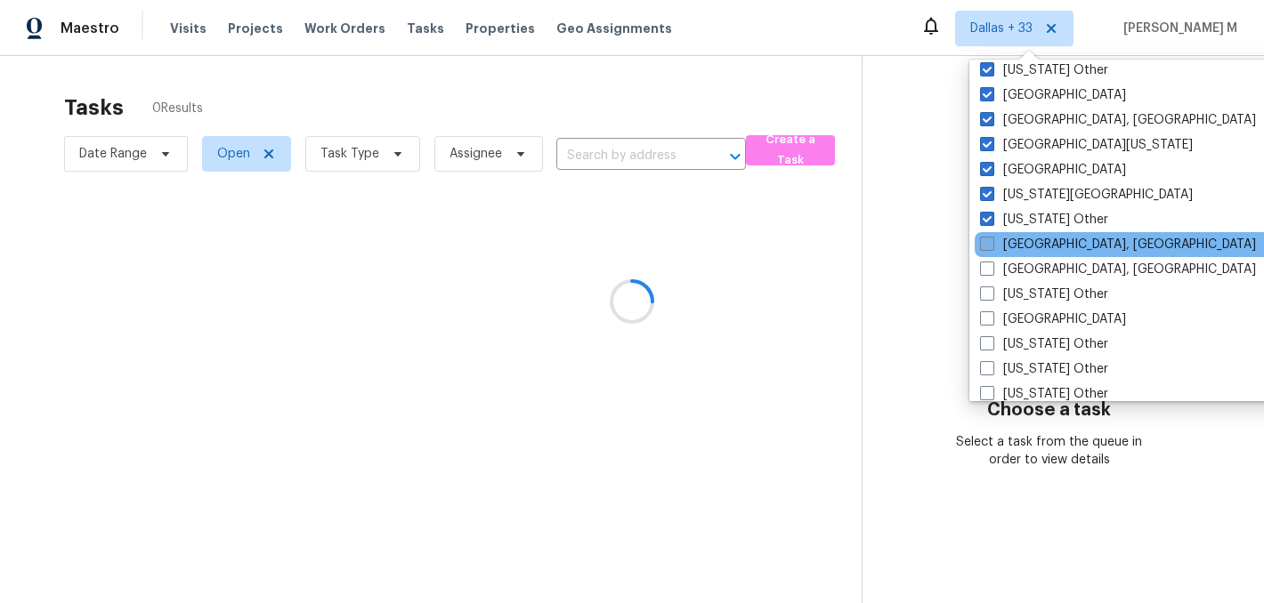
click at [1014, 246] on label "Greensboro, NC" at bounding box center [1118, 245] width 276 height 18
click at [991, 246] on input "Greensboro, NC" at bounding box center [986, 242] width 12 height 12
checkbox input "true"
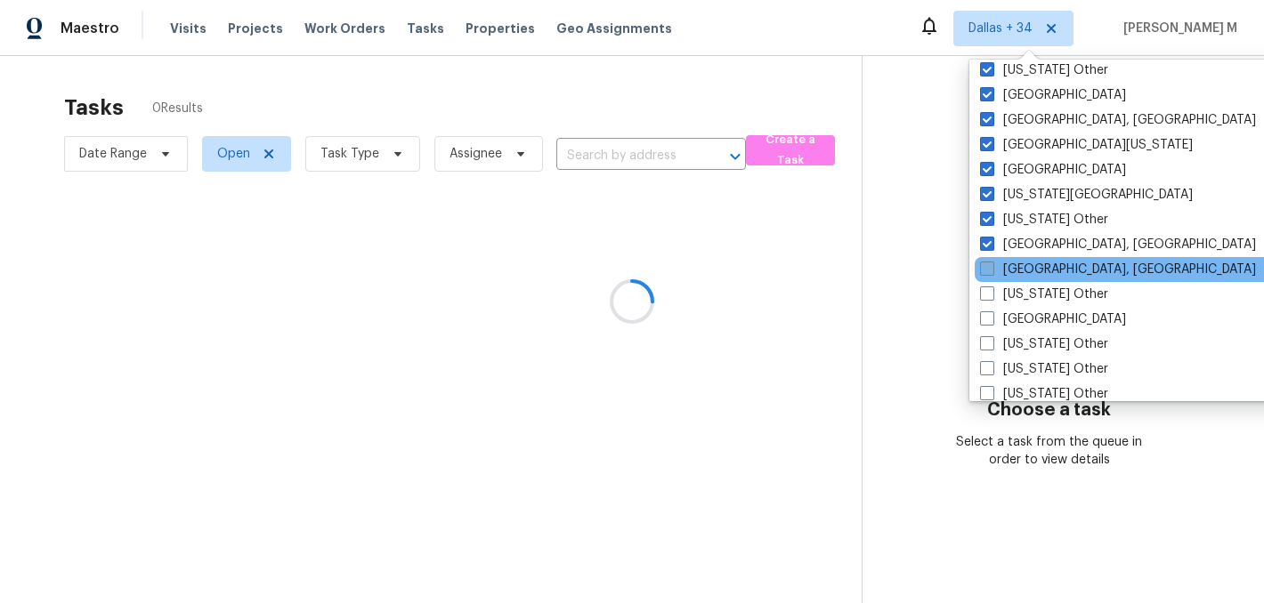
click at [1014, 278] on label "Greenville, SC" at bounding box center [1118, 270] width 276 height 18
click at [991, 272] on input "Greenville, SC" at bounding box center [986, 267] width 12 height 12
checkbox input "true"
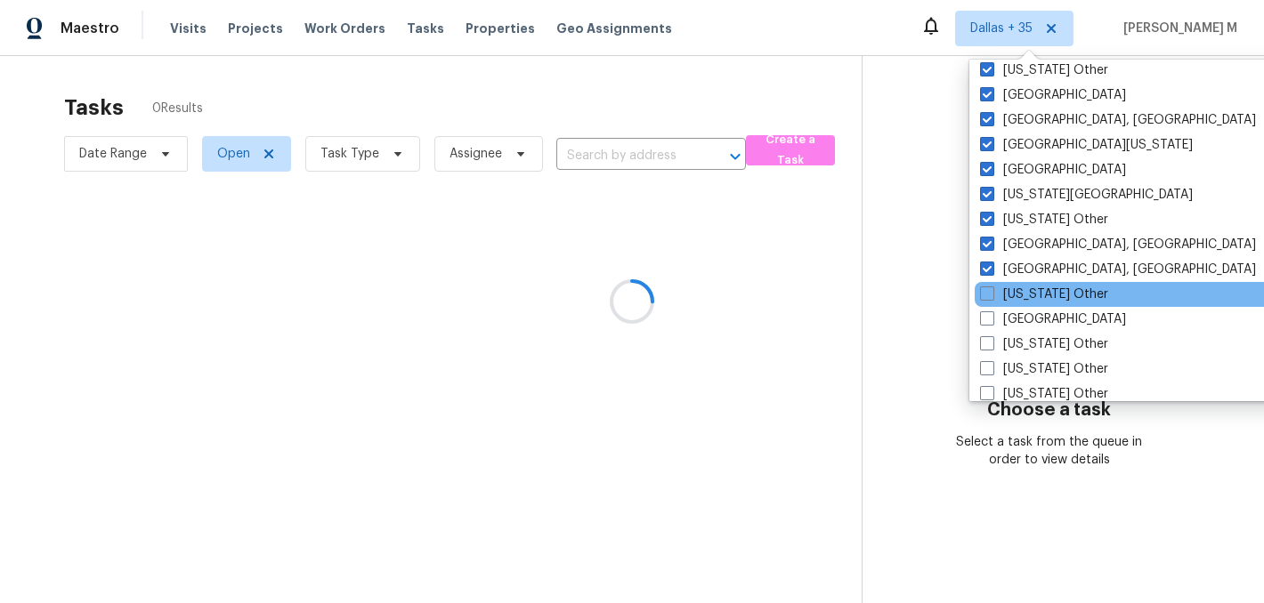
click at [1014, 305] on div "Hawaii Other" at bounding box center [1153, 294] width 359 height 25
click at [1014, 293] on label "Hawaii Other" at bounding box center [1044, 295] width 128 height 18
click at [991, 293] on input "Hawaii Other" at bounding box center [986, 292] width 12 height 12
checkbox input "true"
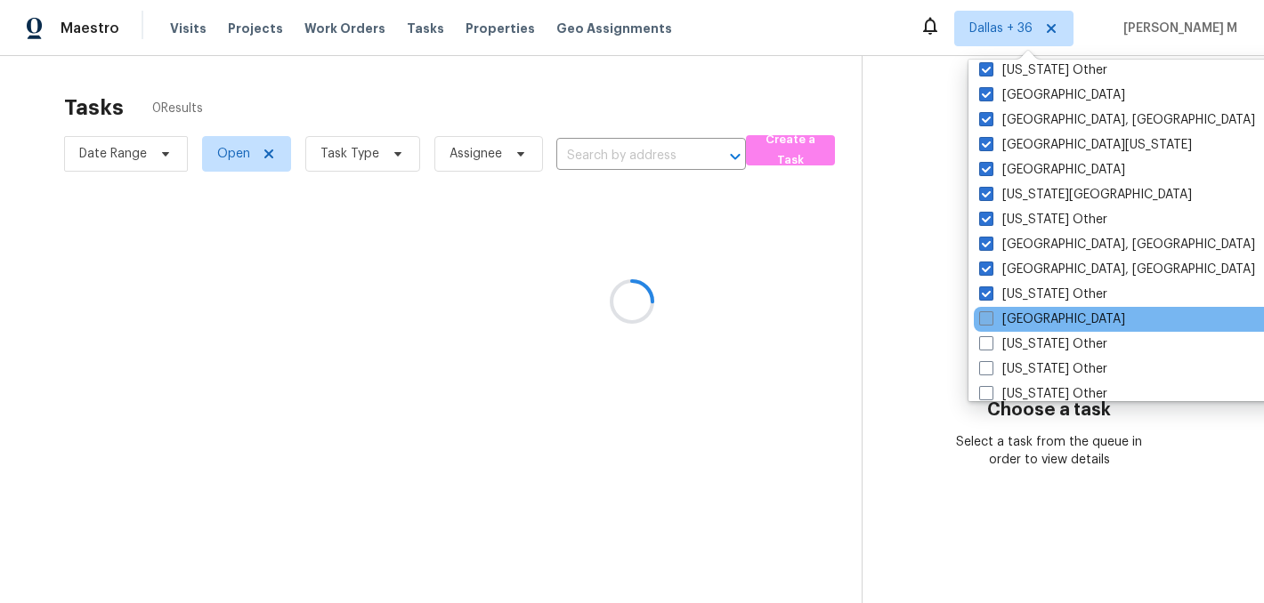
click at [1014, 318] on label "Houston" at bounding box center [1052, 320] width 146 height 18
click at [990, 318] on input "Houston" at bounding box center [985, 317] width 12 height 12
checkbox input "true"
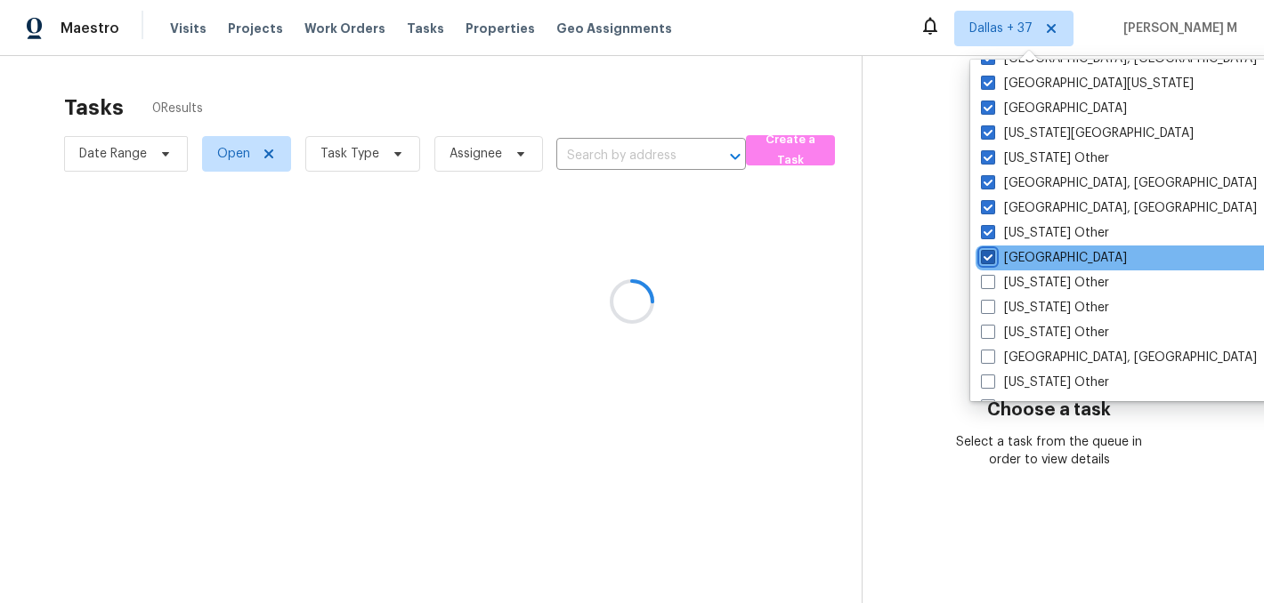
scroll to position [779, 0]
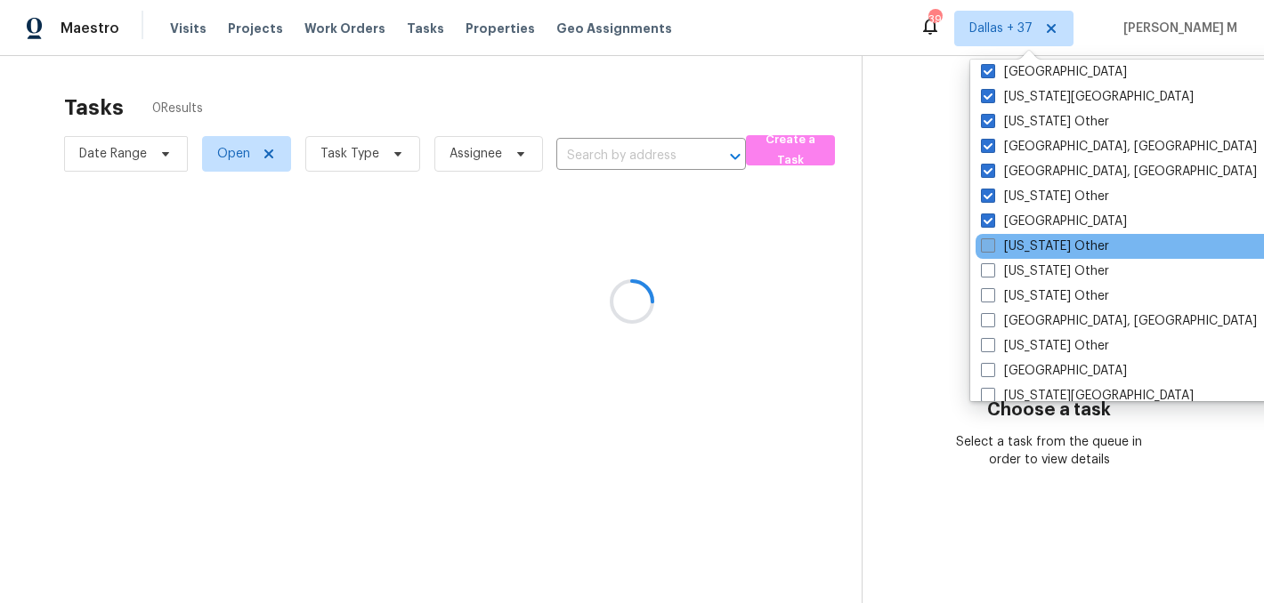
click at [1017, 246] on label "Idaho Other" at bounding box center [1045, 247] width 128 height 18
click at [992, 246] on input "Idaho Other" at bounding box center [987, 244] width 12 height 12
checkbox input "true"
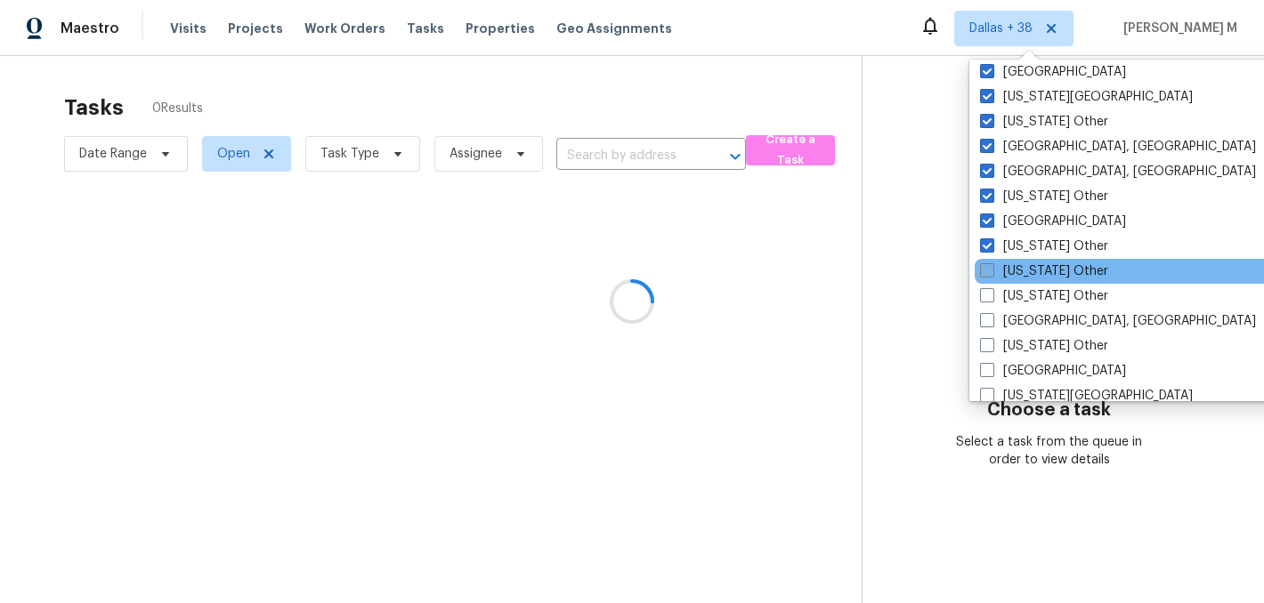
click at [1018, 262] on label "Illinois Other" at bounding box center [1044, 271] width 128 height 18
click at [991, 262] on input "Illinois Other" at bounding box center [986, 268] width 12 height 12
checkbox input "true"
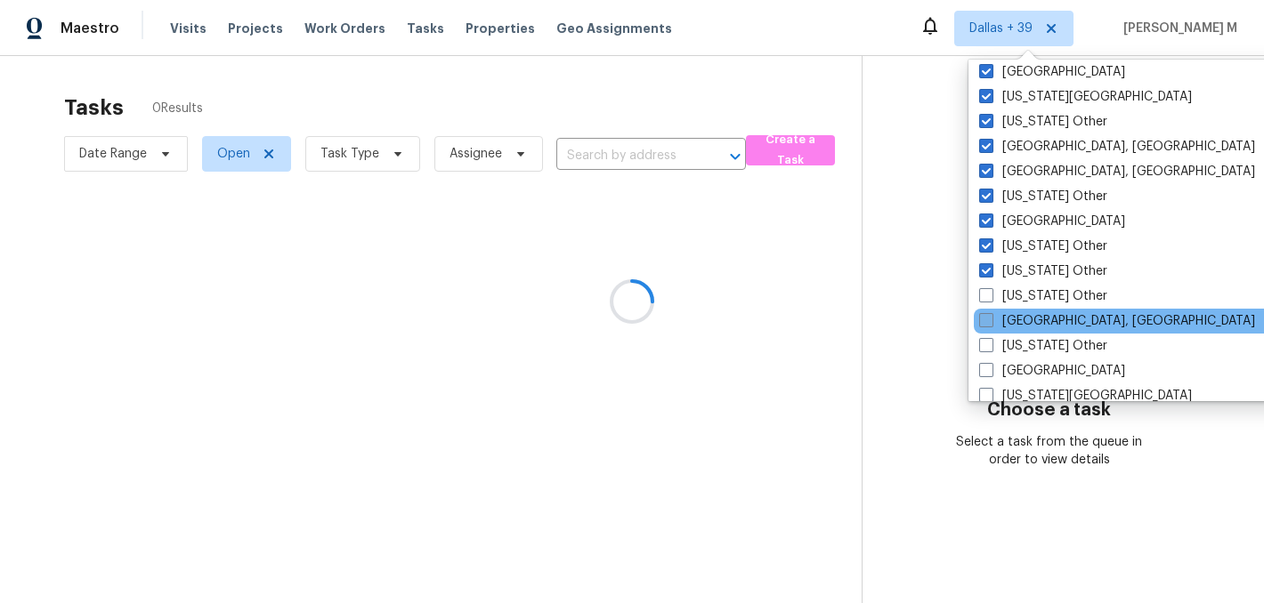
click at [1018, 315] on label "Indianapolis, IN" at bounding box center [1117, 321] width 276 height 18
click at [990, 315] on input "Indianapolis, IN" at bounding box center [985, 318] width 12 height 12
checkbox input "true"
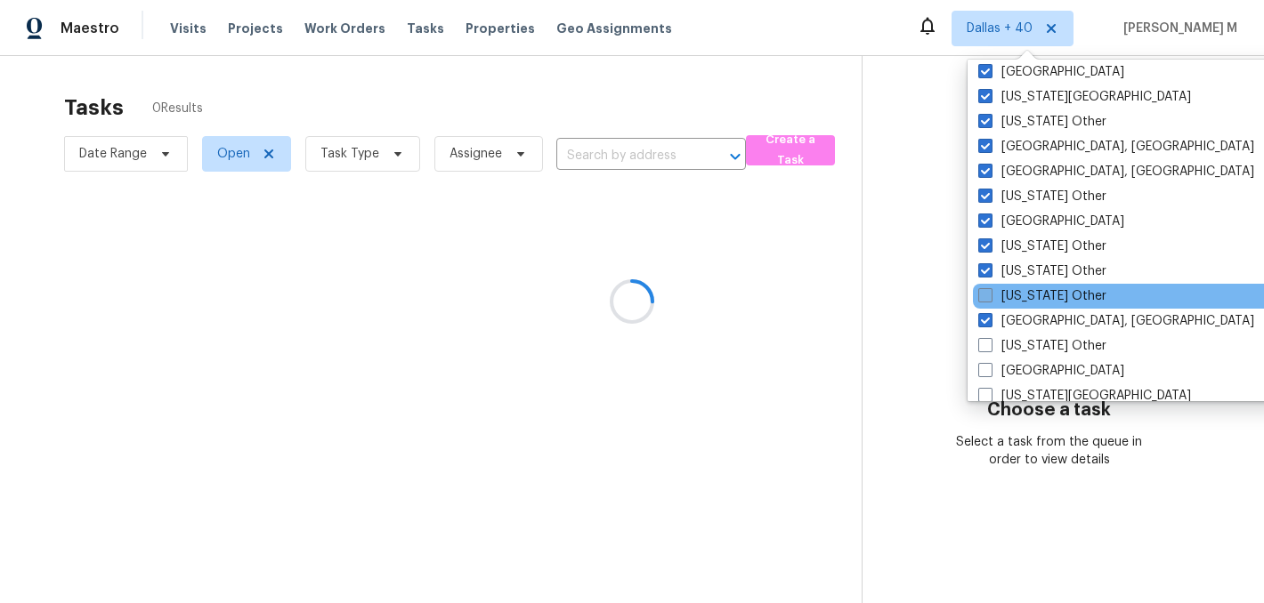
click at [1018, 303] on label "Indiana Other" at bounding box center [1042, 296] width 128 height 18
click at [989, 299] on input "Indiana Other" at bounding box center [984, 293] width 12 height 12
checkbox input "true"
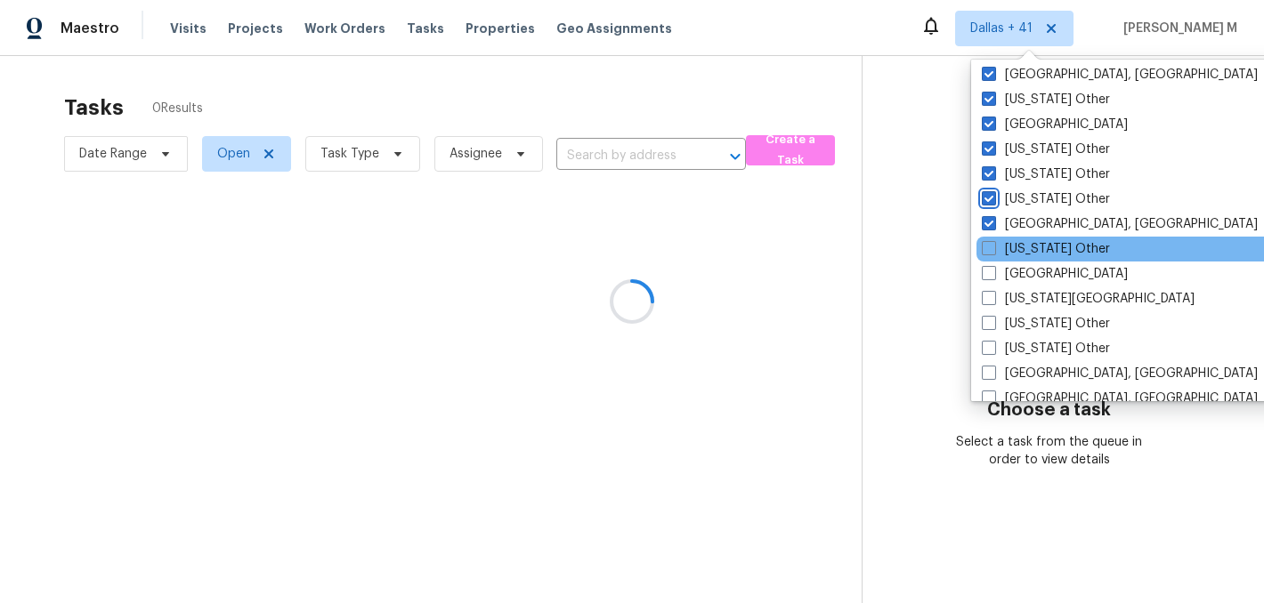
scroll to position [877, 0]
click at [1018, 248] on label "Iowa Other" at bounding box center [1045, 248] width 128 height 18
click at [993, 248] on input "Iowa Other" at bounding box center [987, 245] width 12 height 12
checkbox input "true"
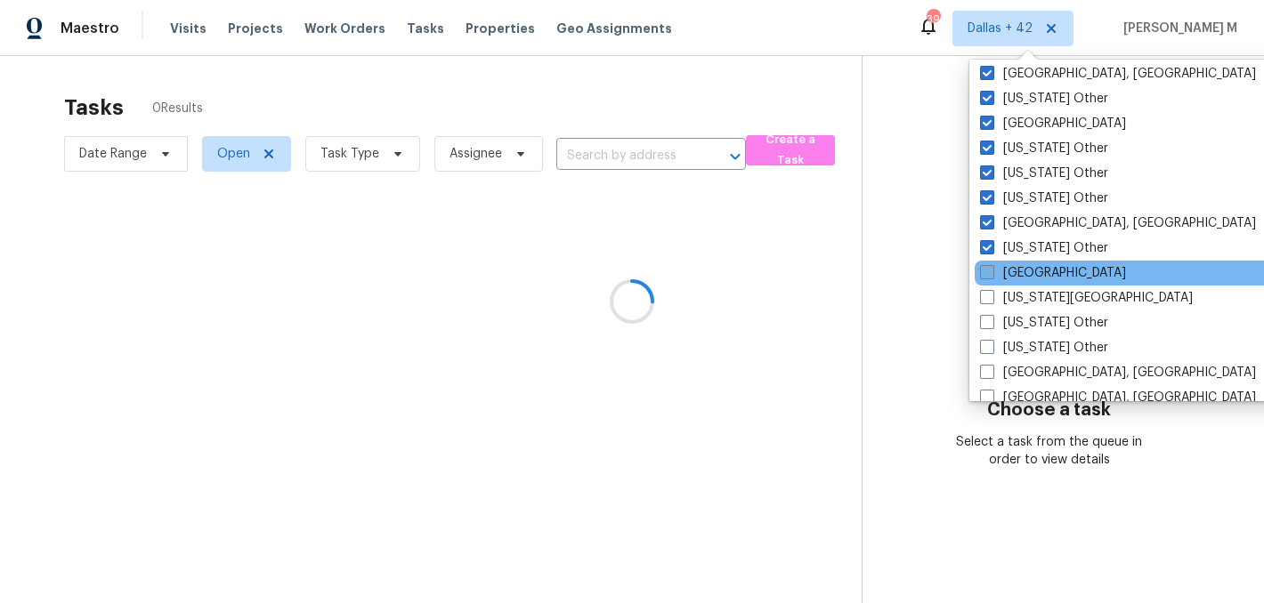
click at [1018, 272] on label "Jacksonville" at bounding box center [1053, 273] width 146 height 18
click at [991, 272] on input "Jacksonville" at bounding box center [986, 270] width 12 height 12
checkbox input "true"
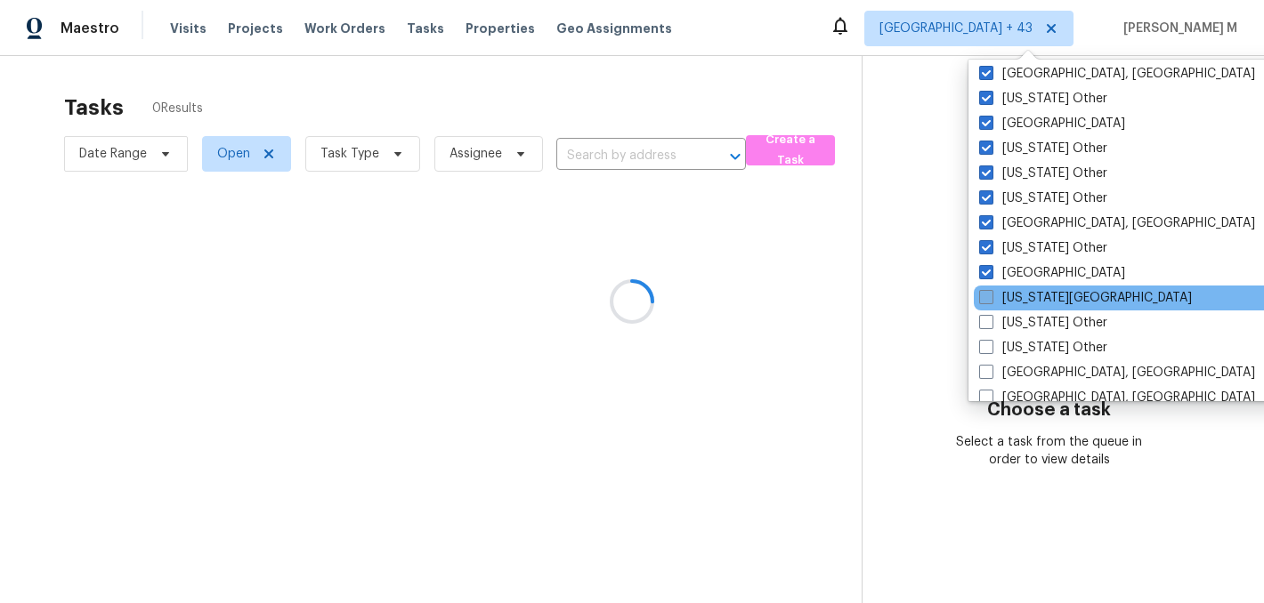
click at [1015, 300] on label "Kansas City" at bounding box center [1085, 298] width 213 height 18
click at [990, 300] on input "Kansas City" at bounding box center [985, 295] width 12 height 12
checkbox input "true"
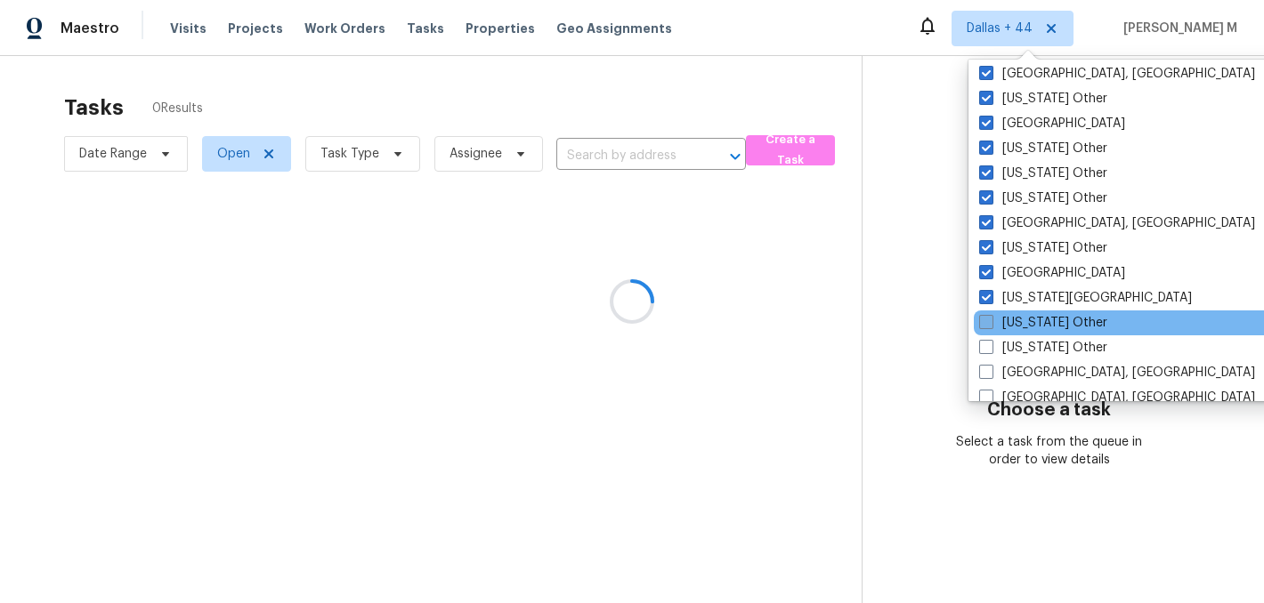
click at [1015, 331] on label "Kansas Other" at bounding box center [1043, 323] width 128 height 18
click at [990, 326] on input "Kansas Other" at bounding box center [985, 320] width 12 height 12
checkbox input "true"
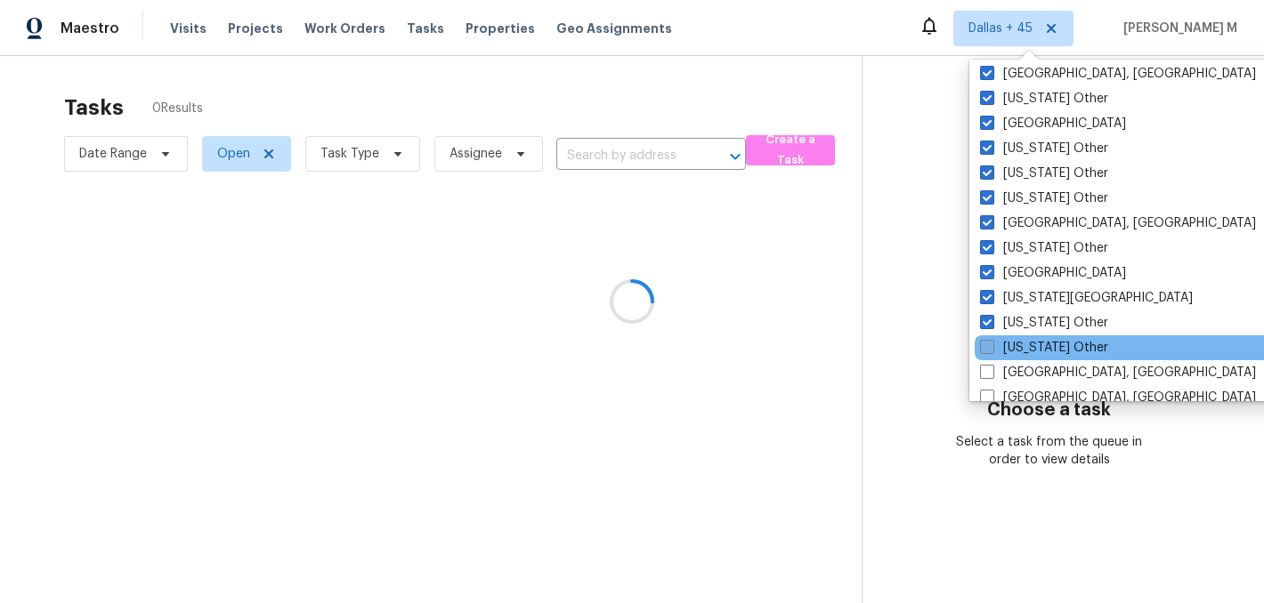
click at [1015, 349] on label "Kentucky Other" at bounding box center [1044, 348] width 128 height 18
click at [991, 349] on input "Kentucky Other" at bounding box center [986, 345] width 12 height 12
checkbox input "true"
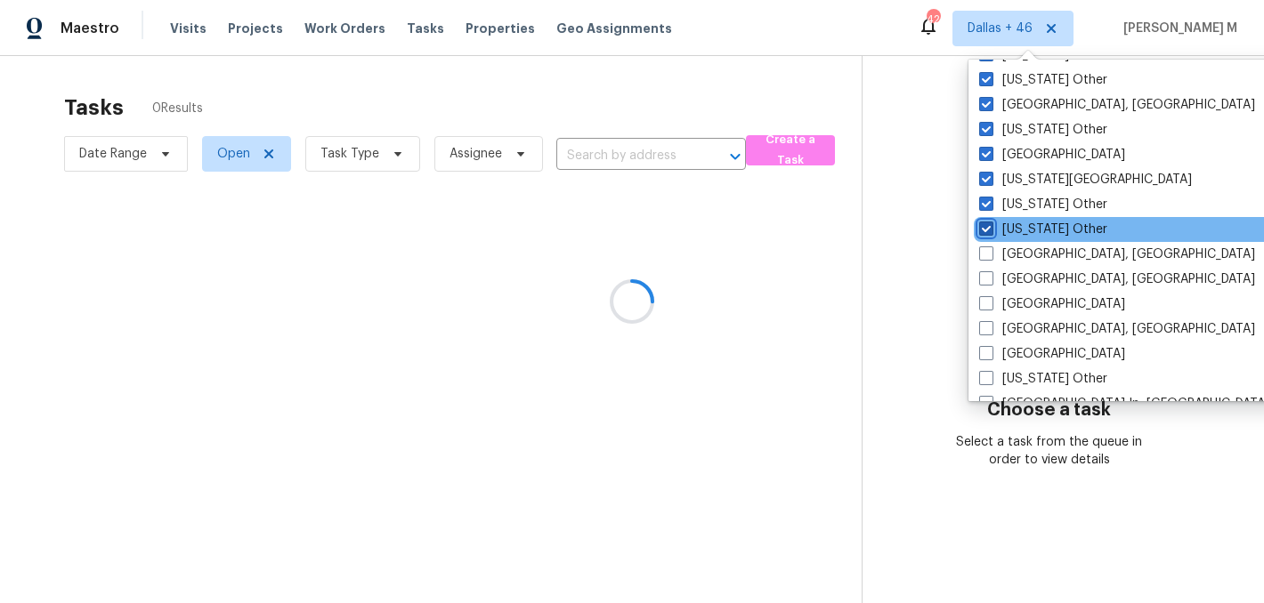
scroll to position [1042, 0]
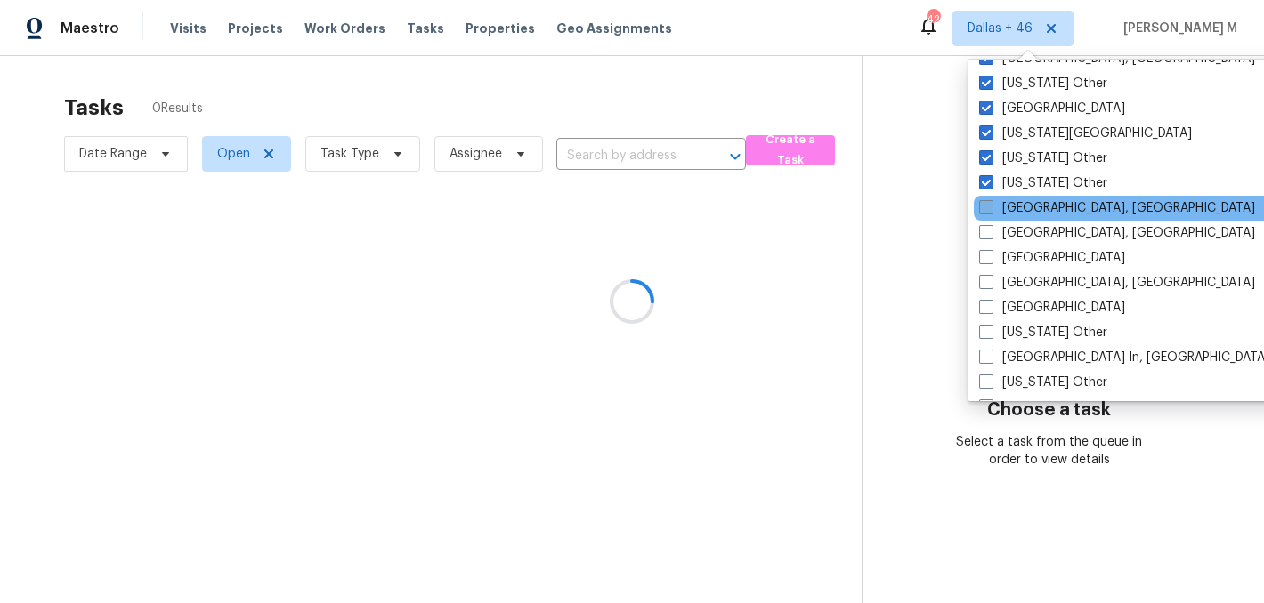
click at [1014, 206] on label "Killeen, TX" at bounding box center [1117, 208] width 276 height 18
click at [990, 206] on input "Killeen, TX" at bounding box center [985, 205] width 12 height 12
checkbox input "true"
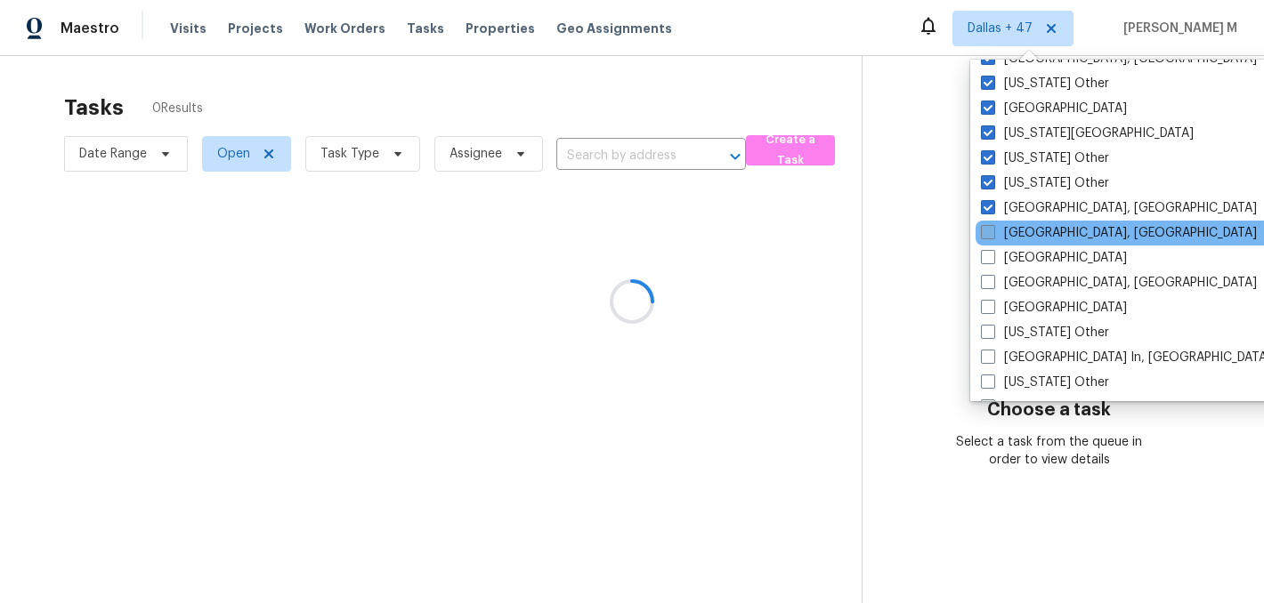
click at [1014, 231] on label "Knoxville, TN" at bounding box center [1119, 233] width 276 height 18
click at [992, 231] on input "Knoxville, TN" at bounding box center [987, 230] width 12 height 12
checkbox input "true"
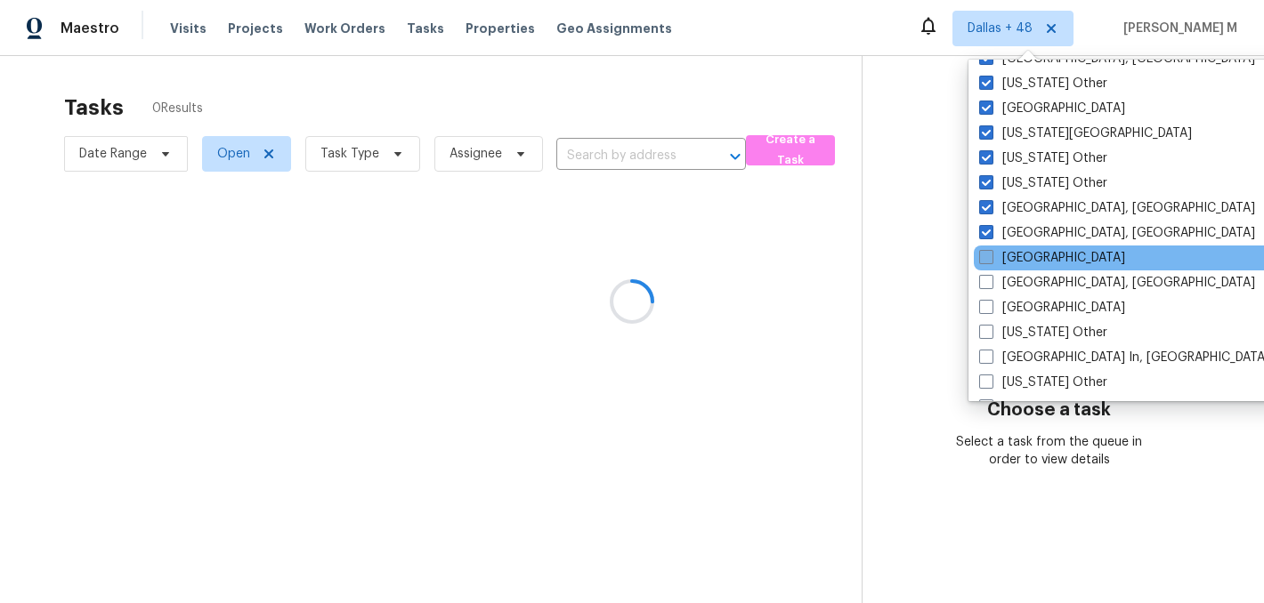
click at [1014, 264] on label "Las Vegas" at bounding box center [1052, 258] width 146 height 18
click at [990, 261] on input "Las Vegas" at bounding box center [985, 255] width 12 height 12
checkbox input "true"
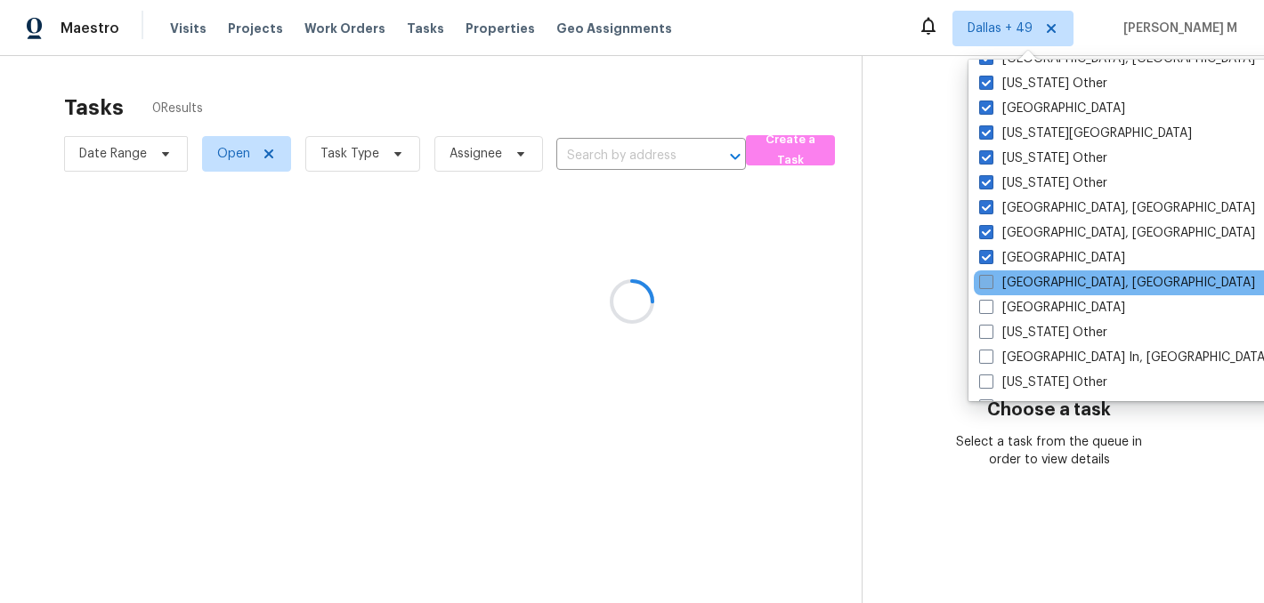
click at [1014, 290] on label "Little Rock, AR" at bounding box center [1117, 283] width 276 height 18
click at [990, 286] on input "Little Rock, AR" at bounding box center [985, 280] width 12 height 12
checkbox input "true"
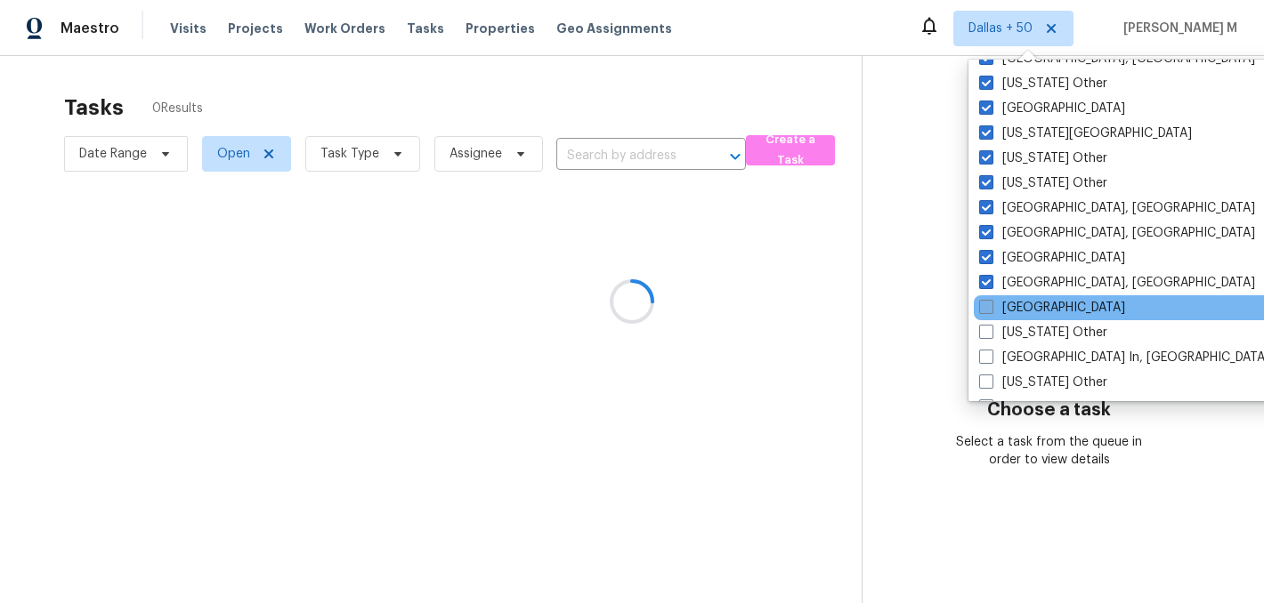
click at [1014, 310] on label "Los Angeles" at bounding box center [1052, 308] width 146 height 18
click at [990, 310] on input "Los Angeles" at bounding box center [985, 305] width 12 height 12
checkbox input "true"
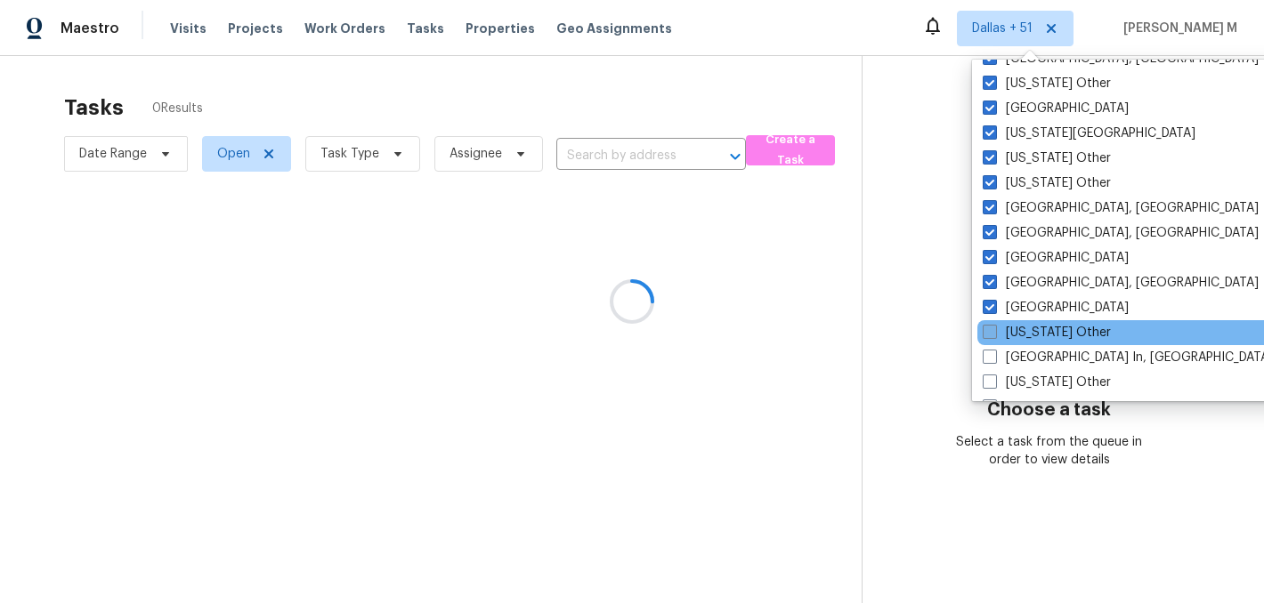
click at [1020, 336] on label "Louisiana Other" at bounding box center [1046, 333] width 128 height 18
click at [994, 335] on input "Louisiana Other" at bounding box center [988, 330] width 12 height 12
checkbox input "true"
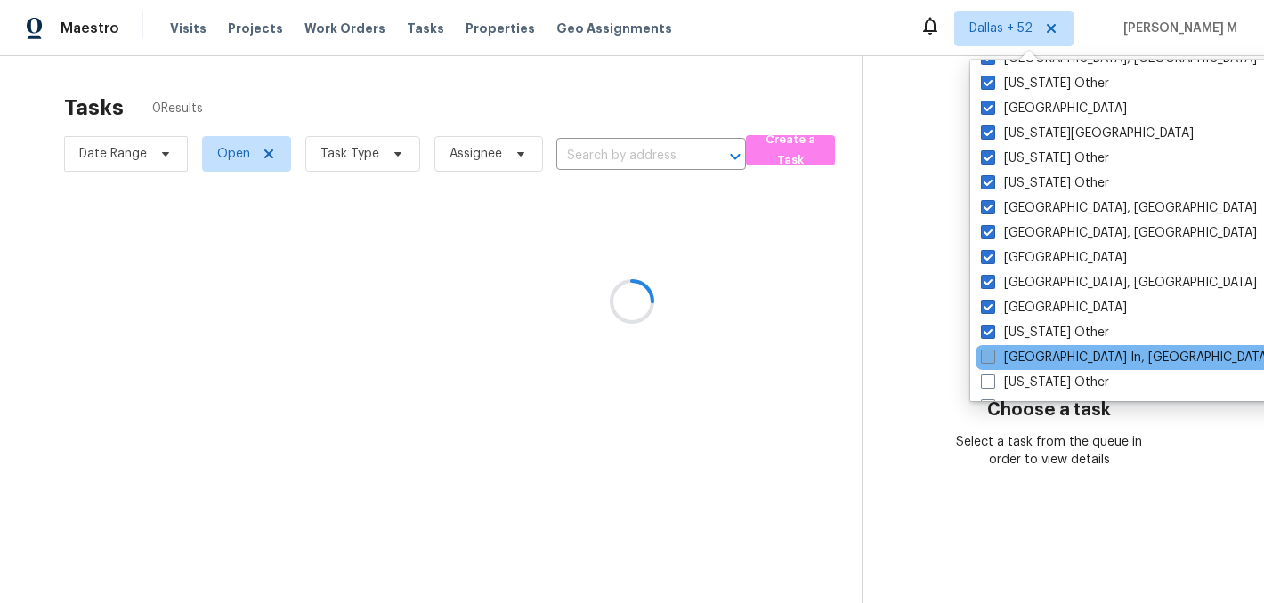
click at [1020, 353] on label "Louisville In, KY" at bounding box center [1126, 358] width 290 height 18
click at [992, 353] on input "Louisville In, KY" at bounding box center [987, 355] width 12 height 12
checkbox input "true"
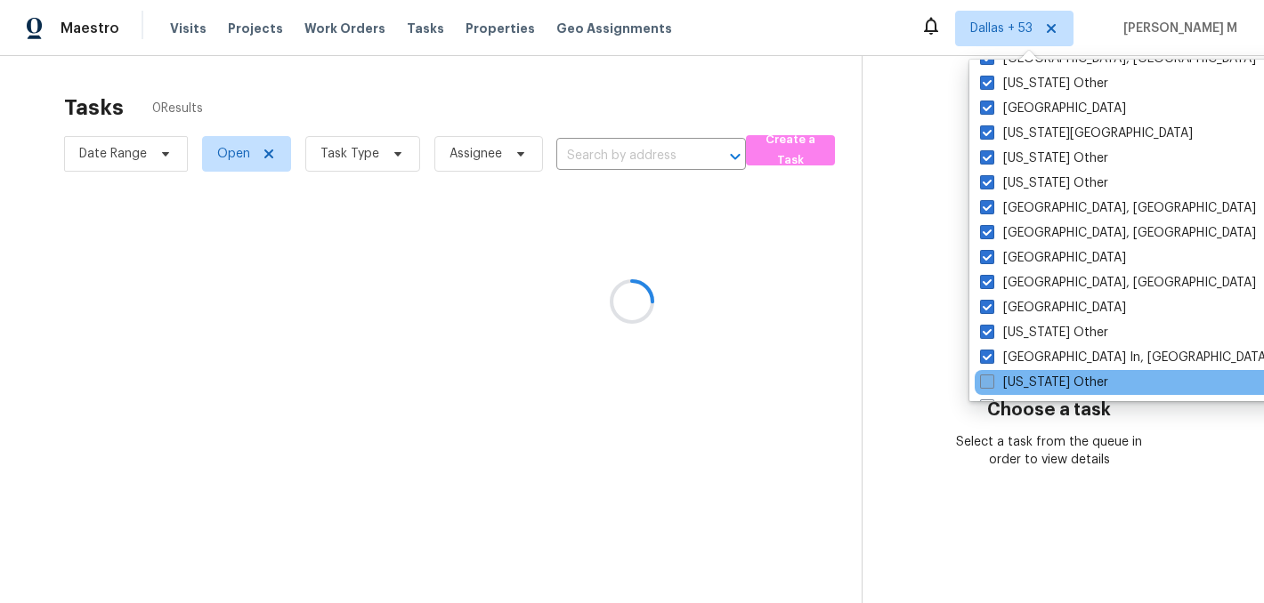
click at [1022, 376] on label "Maine Other" at bounding box center [1044, 383] width 128 height 18
click at [991, 376] on input "Maine Other" at bounding box center [986, 380] width 12 height 12
checkbox input "true"
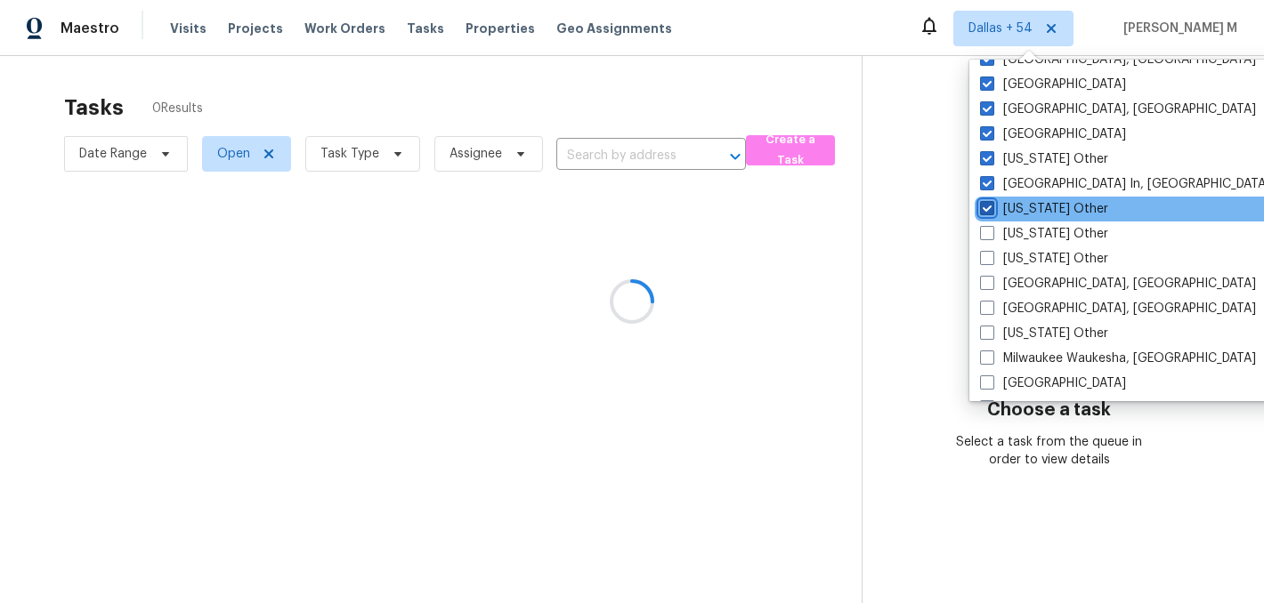
scroll to position [1235, 0]
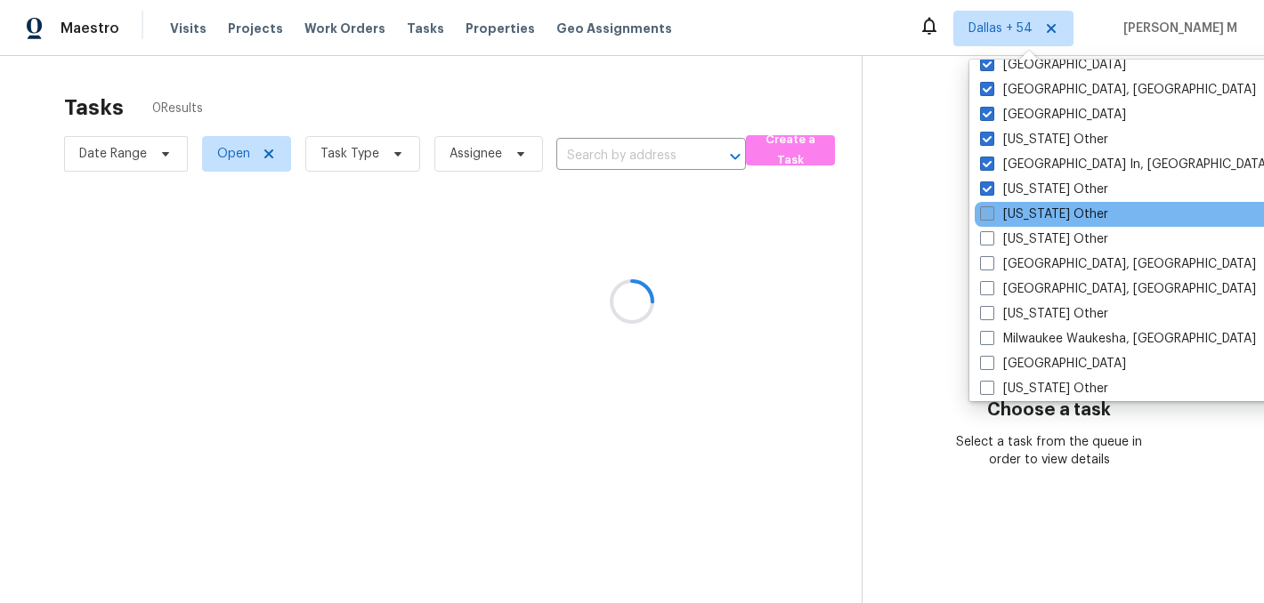
click at [1029, 216] on label "Maryland Other" at bounding box center [1044, 215] width 128 height 18
click at [991, 216] on input "Maryland Other" at bounding box center [986, 212] width 12 height 12
checkbox input "true"
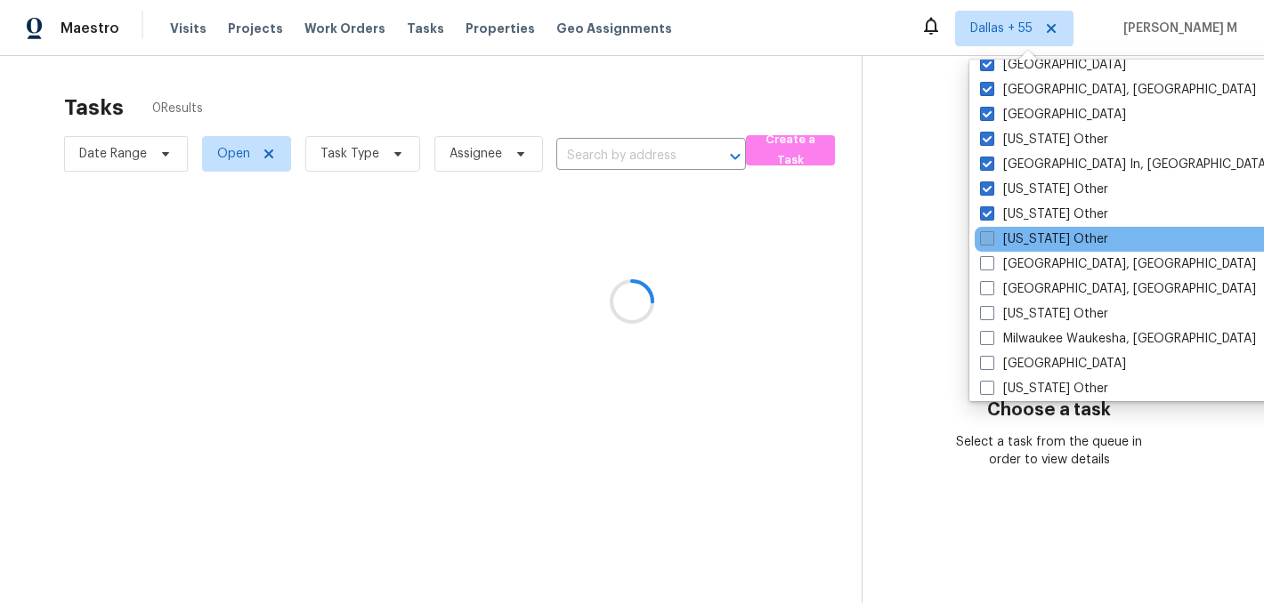
click at [1029, 237] on label "Massachusetts Other" at bounding box center [1044, 239] width 128 height 18
click at [991, 237] on input "Massachusetts Other" at bounding box center [986, 236] width 12 height 12
checkbox input "true"
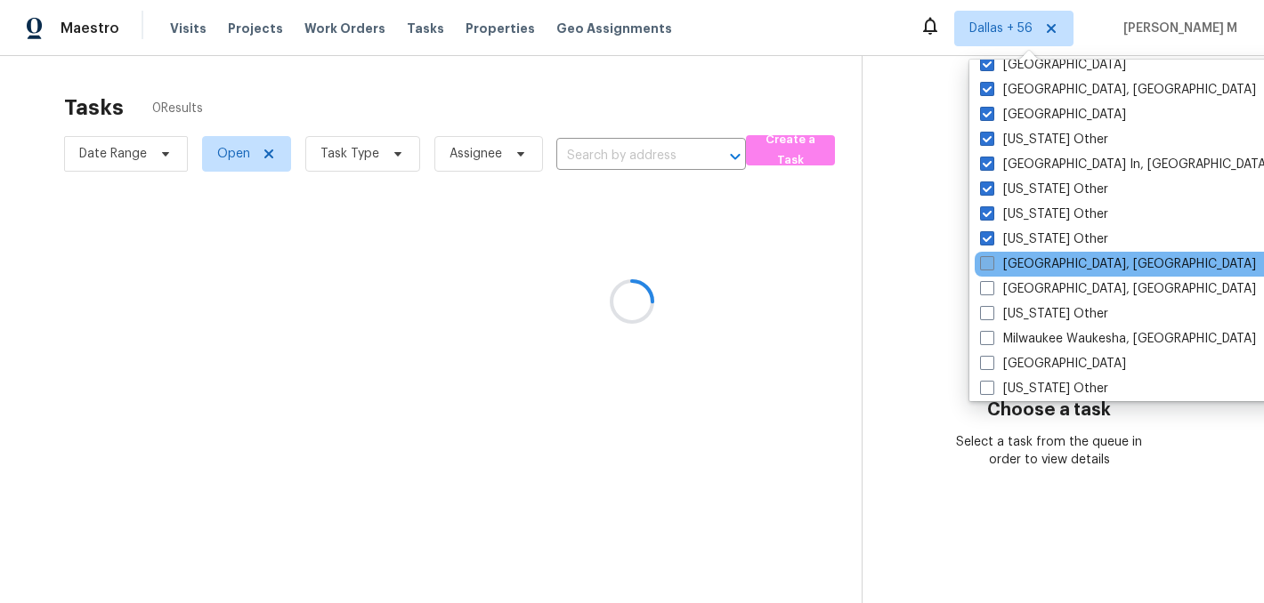
click at [1029, 263] on label "Memphis, TN" at bounding box center [1118, 264] width 276 height 18
click at [991, 263] on input "Memphis, TN" at bounding box center [986, 261] width 12 height 12
checkbox input "true"
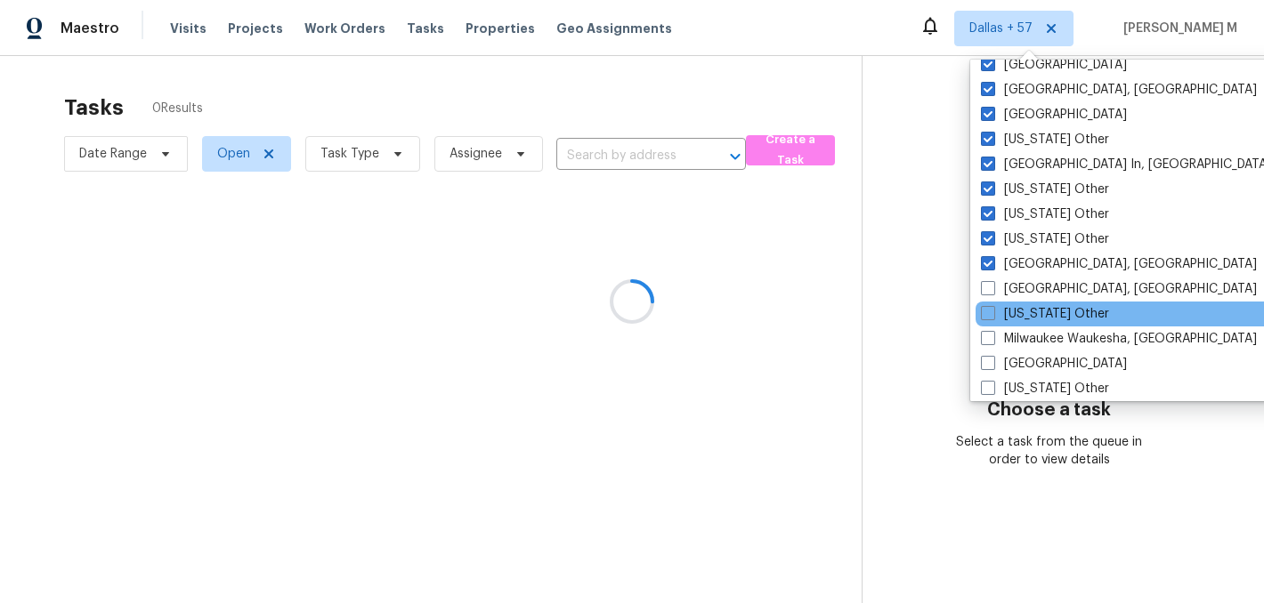
drag, startPoint x: 1029, startPoint y: 283, endPoint x: 1029, endPoint y: 301, distance: 17.8
click at [1029, 283] on label "Miami, FL" at bounding box center [1119, 289] width 276 height 18
click at [992, 283] on input "Miami, FL" at bounding box center [987, 286] width 12 height 12
checkbox input "true"
click at [1029, 309] on label "Michigan Other" at bounding box center [1044, 314] width 128 height 18
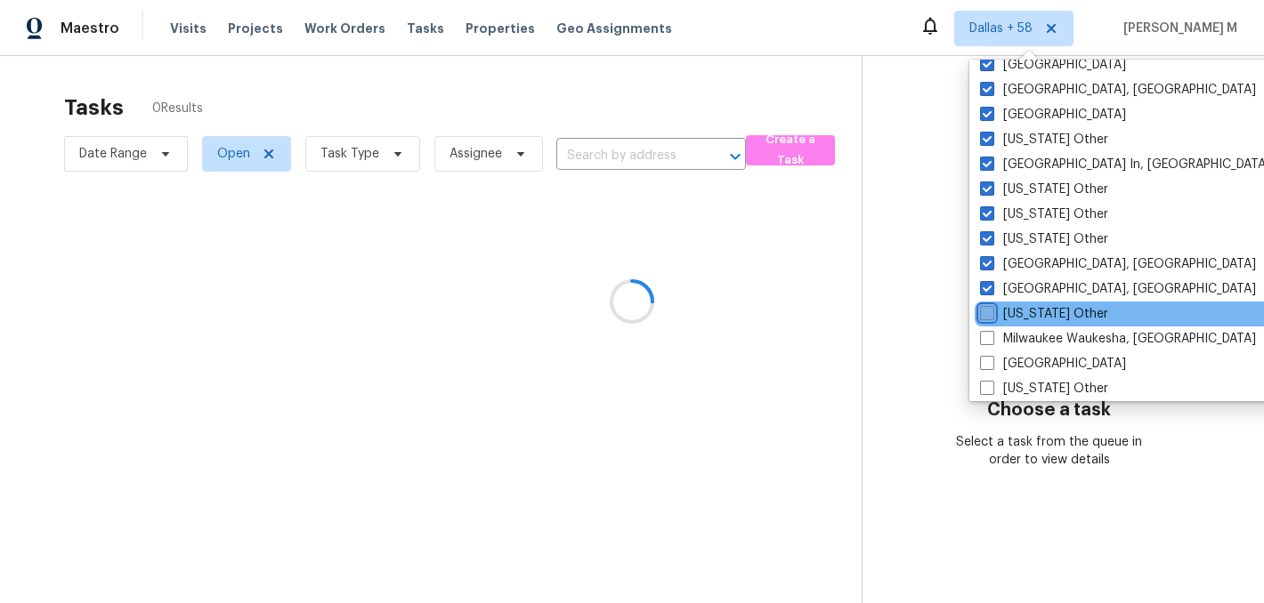
click at [991, 309] on input "Michigan Other" at bounding box center [986, 311] width 12 height 12
checkbox input "true"
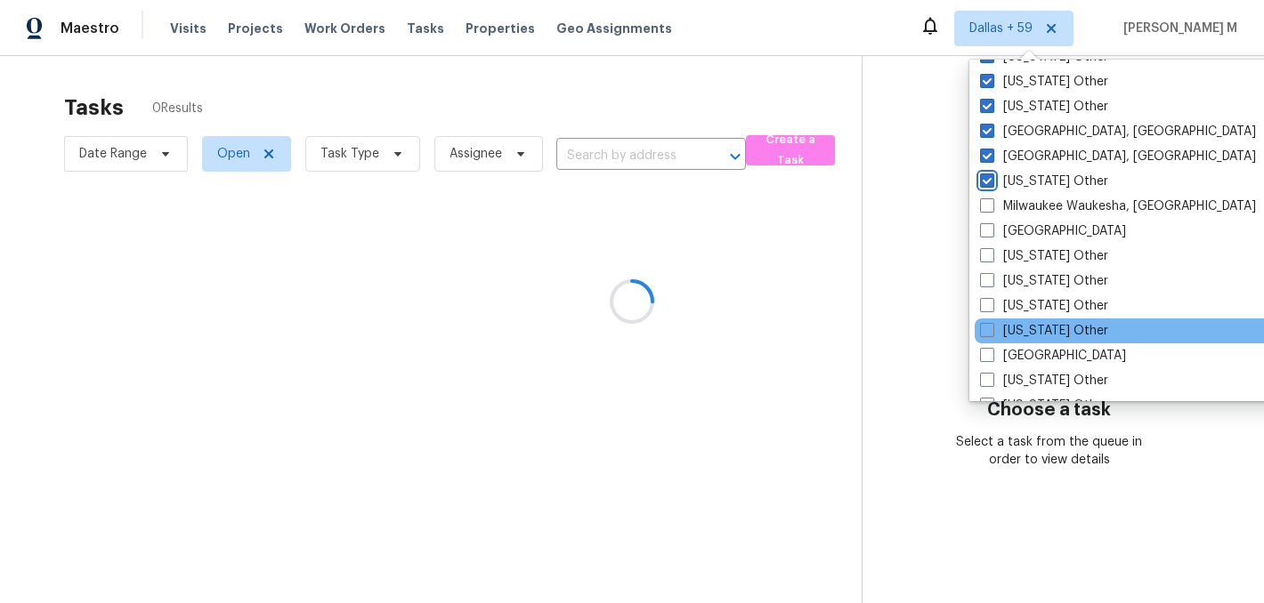
scroll to position [1385, 0]
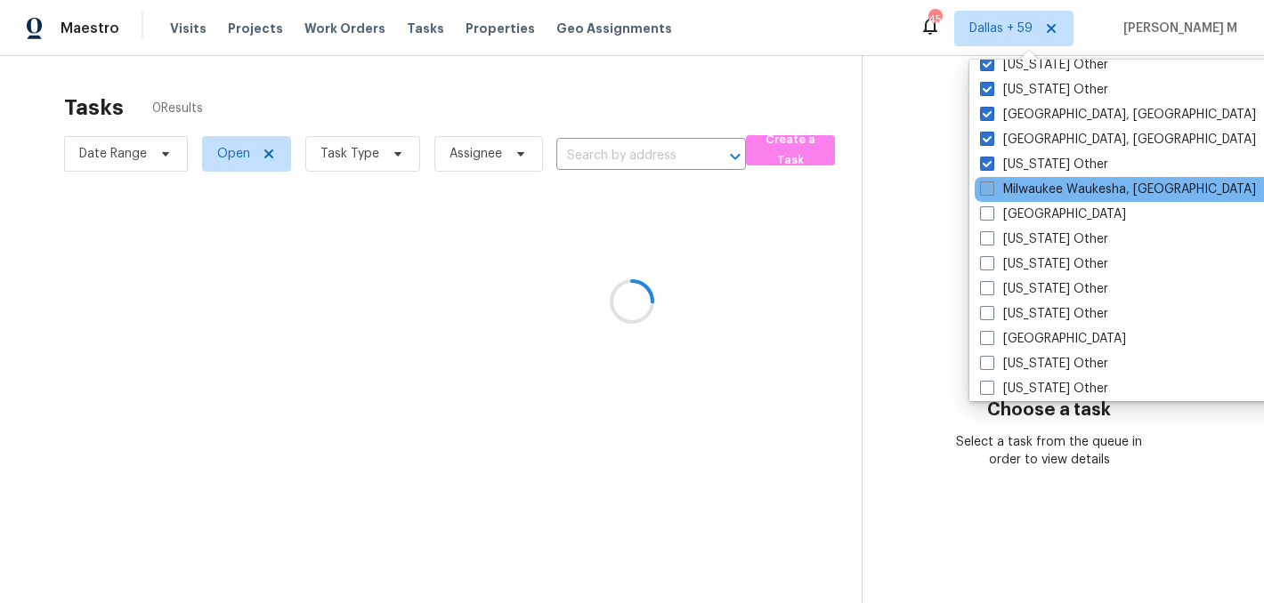
click at [1031, 182] on label "Milwaukee Waukesha, WI" at bounding box center [1118, 190] width 276 height 18
click at [991, 182] on input "Milwaukee Waukesha, WI" at bounding box center [986, 187] width 12 height 12
checkbox input "true"
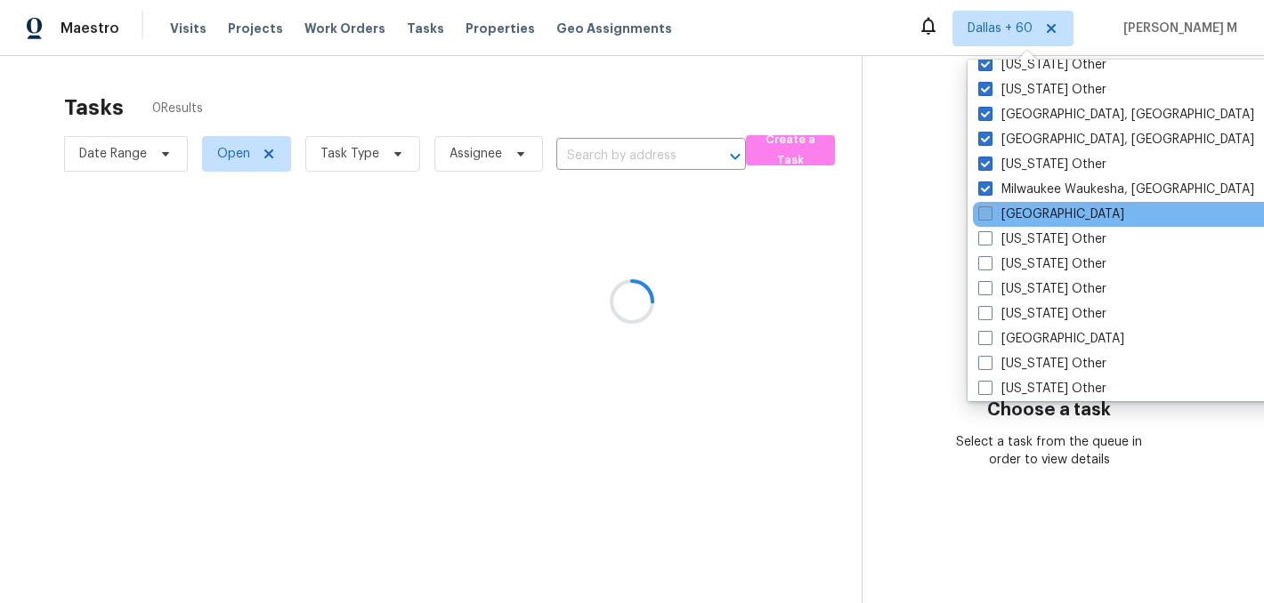
click at [1031, 208] on label "Minneapolis" at bounding box center [1051, 215] width 146 height 18
click at [989, 208] on input "Minneapolis" at bounding box center [984, 212] width 12 height 12
checkbox input "true"
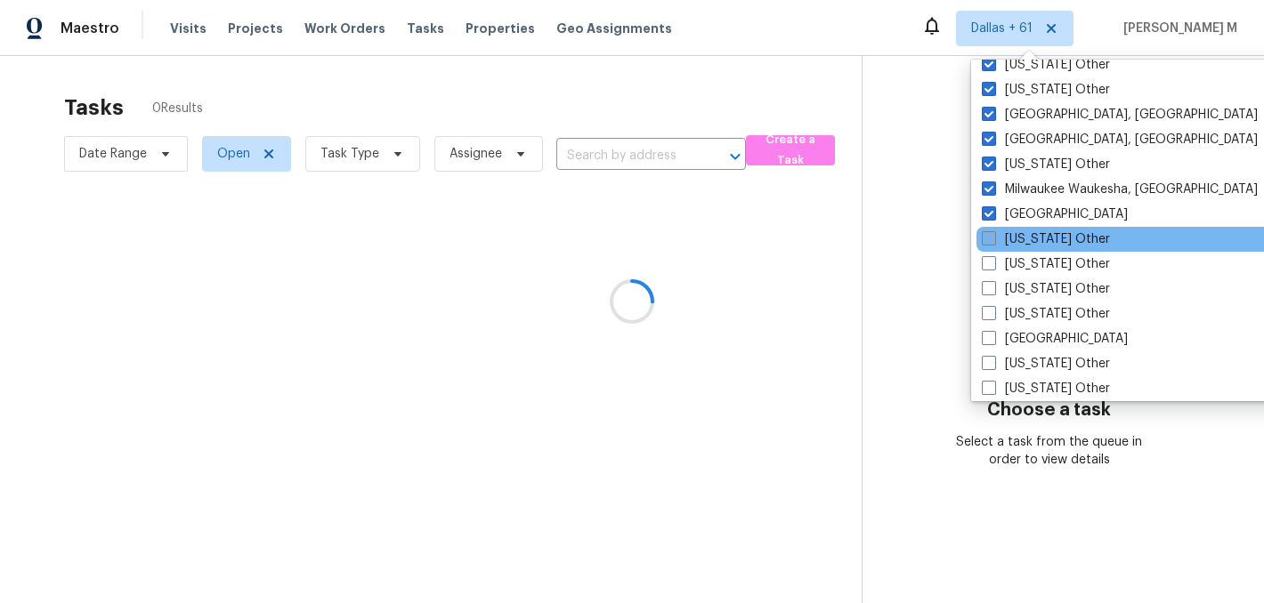
click at [1025, 243] on label "Minnesota Other" at bounding box center [1045, 239] width 128 height 18
click at [993, 242] on input "Minnesota Other" at bounding box center [987, 236] width 12 height 12
checkbox input "true"
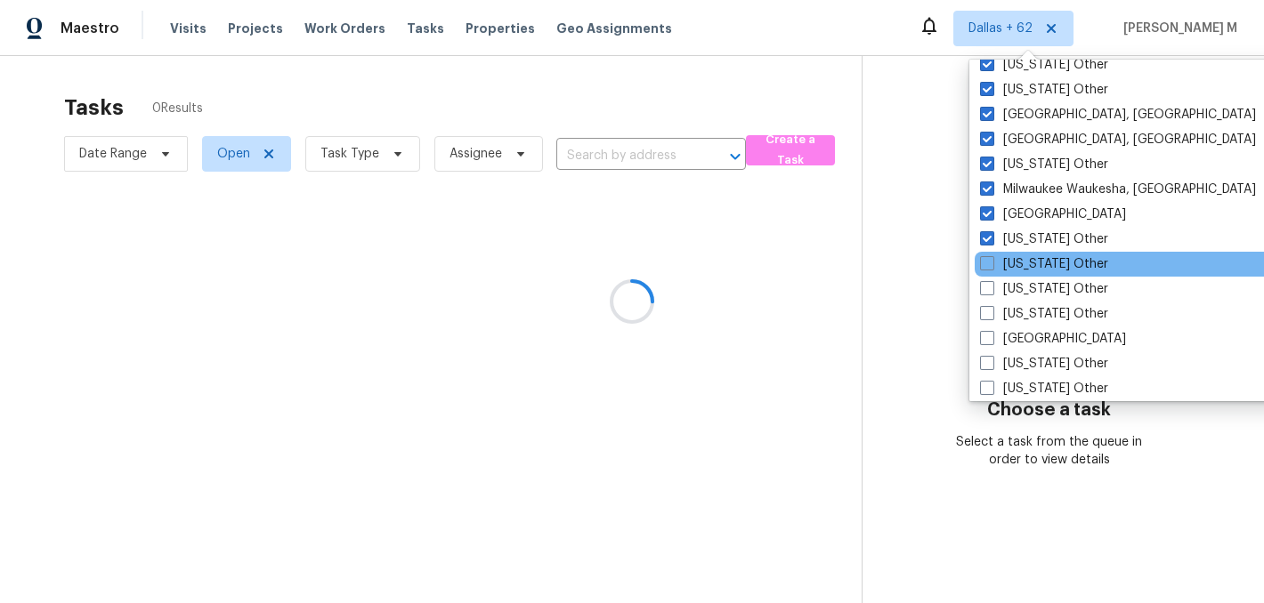
click at [1025, 273] on div "Mississippi Other" at bounding box center [1153, 264] width 359 height 25
click at [1019, 258] on label "Mississippi Other" at bounding box center [1044, 264] width 128 height 18
click at [991, 258] on input "Mississippi Other" at bounding box center [986, 261] width 12 height 12
checkbox input "true"
click at [1019, 276] on div "Mississippi Other" at bounding box center [1152, 264] width 359 height 25
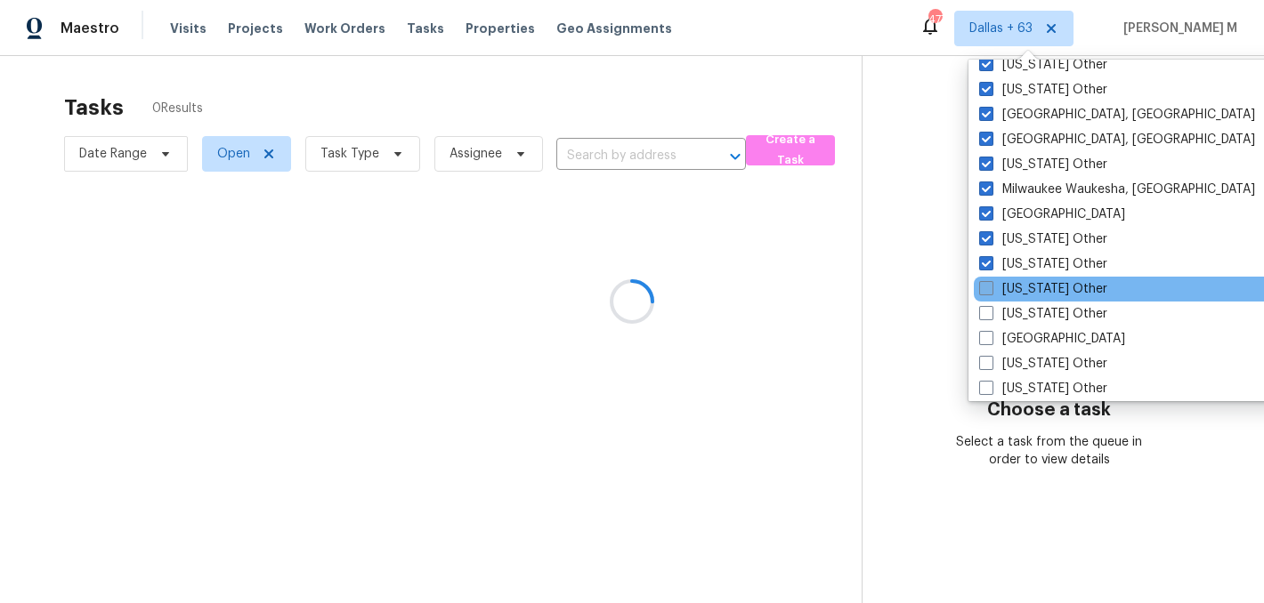
click at [1014, 286] on label "Missouri Other" at bounding box center [1043, 289] width 128 height 18
click at [990, 286] on input "Missouri Other" at bounding box center [985, 286] width 12 height 12
checkbox input "true"
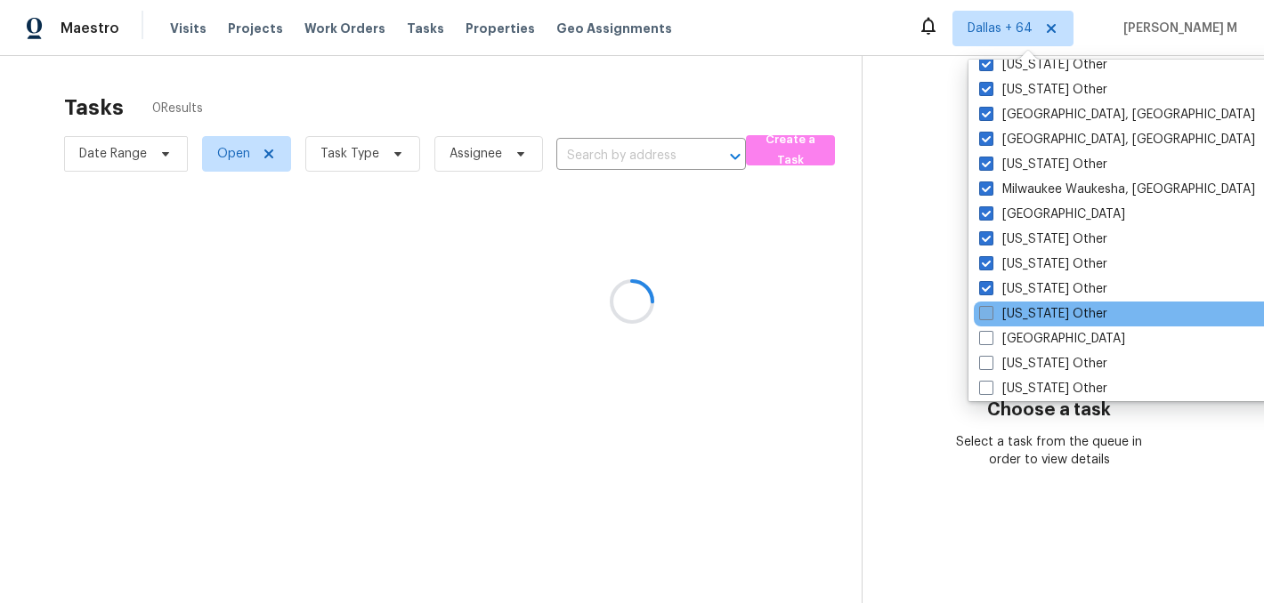
click at [1014, 311] on label "Montana Other" at bounding box center [1043, 314] width 128 height 18
click at [990, 311] on input "Montana Other" at bounding box center [985, 311] width 12 height 12
checkbox input "true"
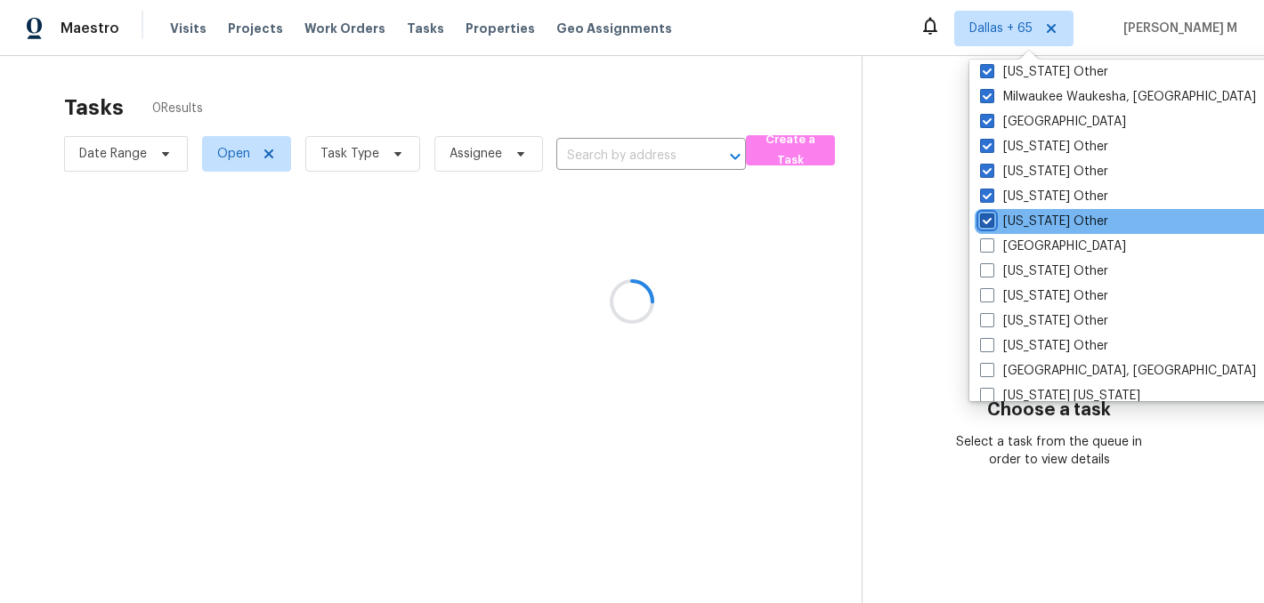
scroll to position [1480, 0]
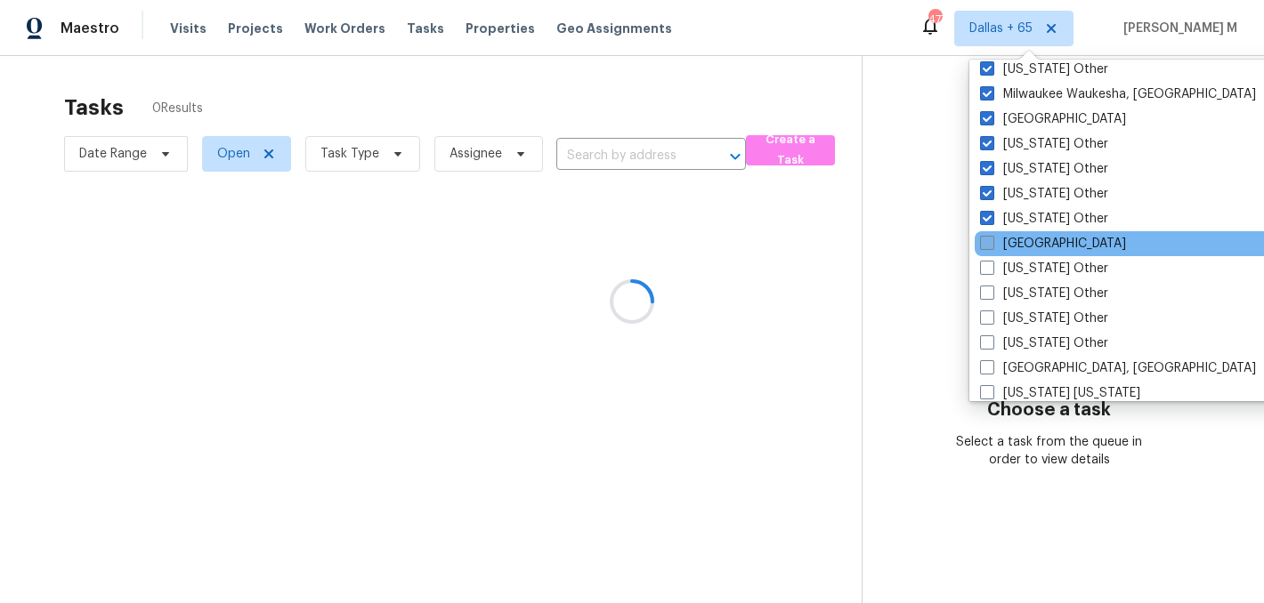
click at [1023, 243] on label "Nashville" at bounding box center [1053, 244] width 146 height 18
click at [991, 243] on input "Nashville" at bounding box center [986, 241] width 12 height 12
checkbox input "true"
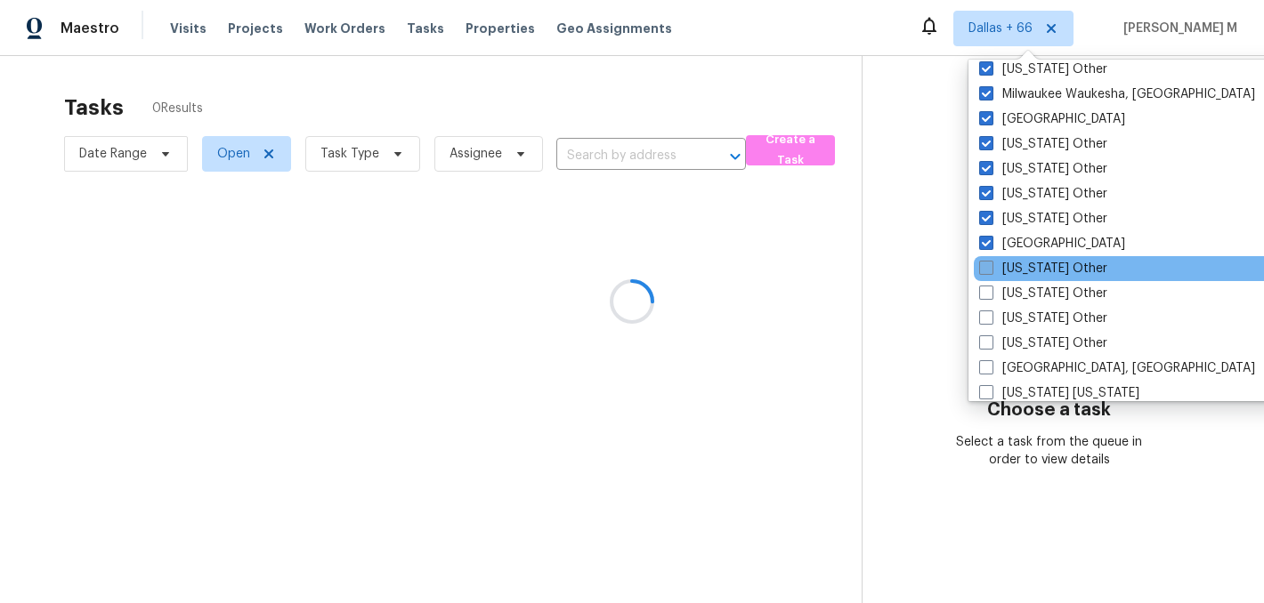
click at [1023, 263] on label "Nebraska Other" at bounding box center [1043, 269] width 128 height 18
click at [990, 263] on input "Nebraska Other" at bounding box center [985, 266] width 12 height 12
checkbox input "true"
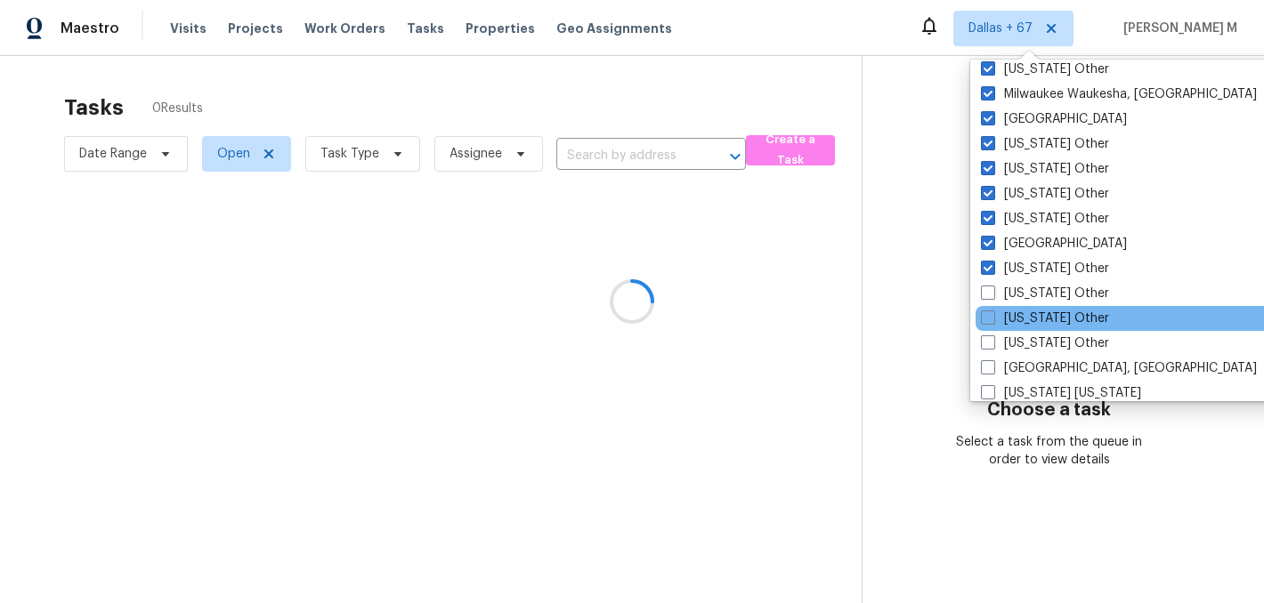
click at [1023, 306] on div "New Hampshire Other" at bounding box center [1154, 318] width 359 height 25
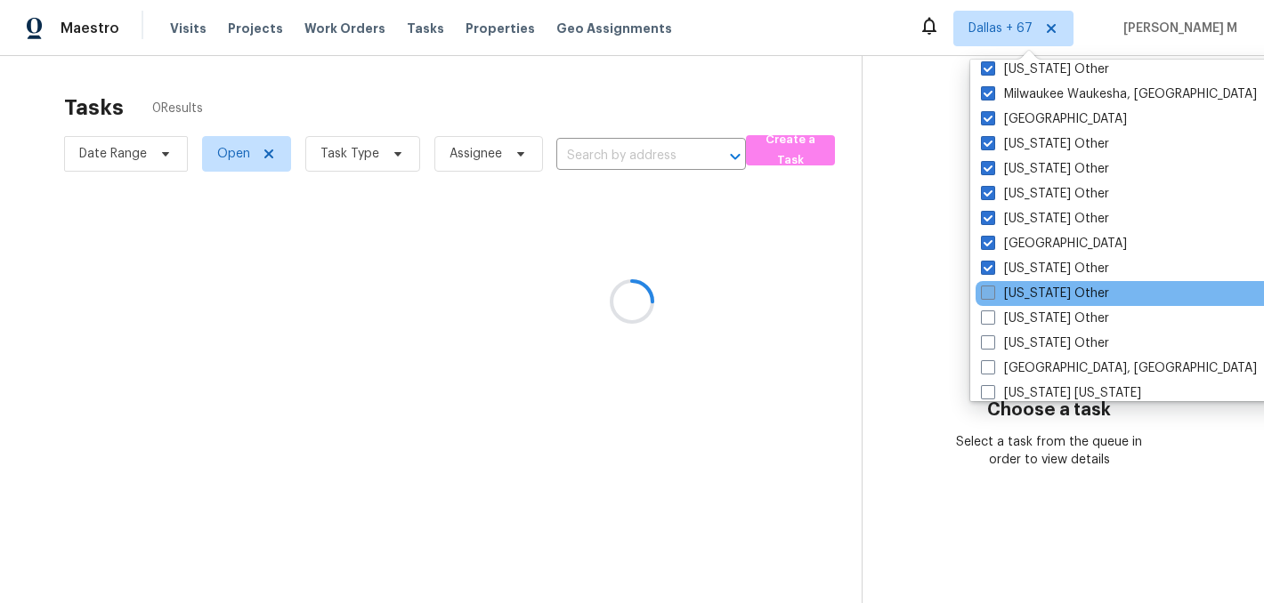
click at [1023, 301] on label "Nevada Other" at bounding box center [1045, 294] width 128 height 18
click at [992, 296] on input "Nevada Other" at bounding box center [987, 291] width 12 height 12
checkbox input "true"
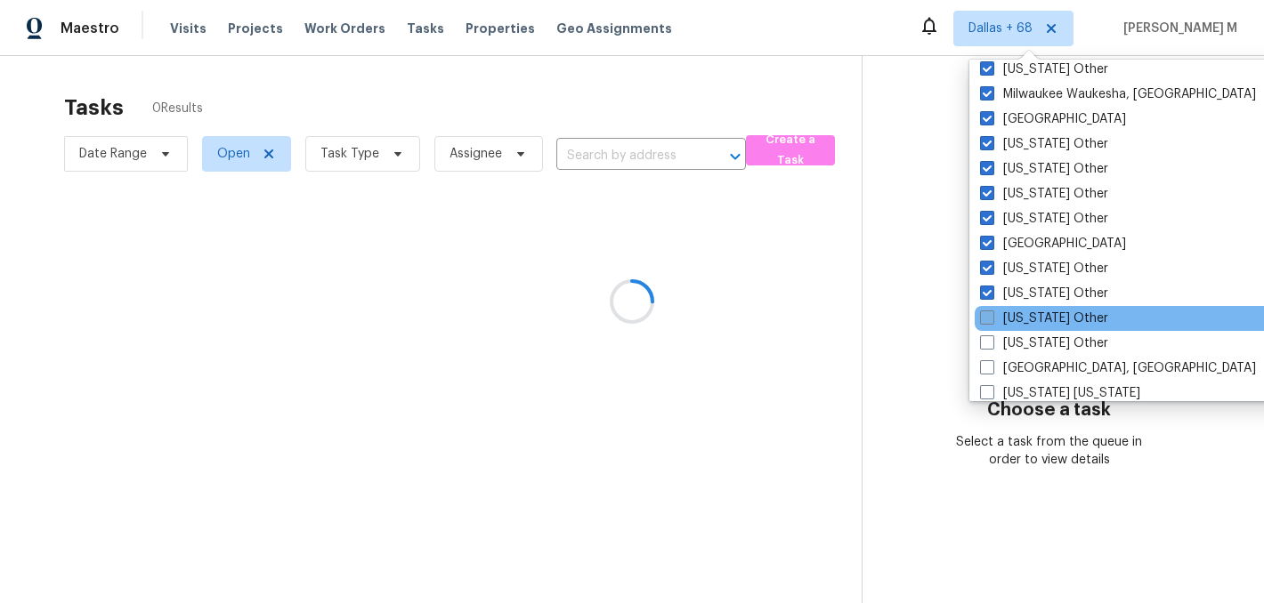
click at [1023, 315] on label "New Hampshire Other" at bounding box center [1044, 319] width 128 height 18
click at [991, 315] on input "New Hampshire Other" at bounding box center [986, 316] width 12 height 12
checkbox input "true"
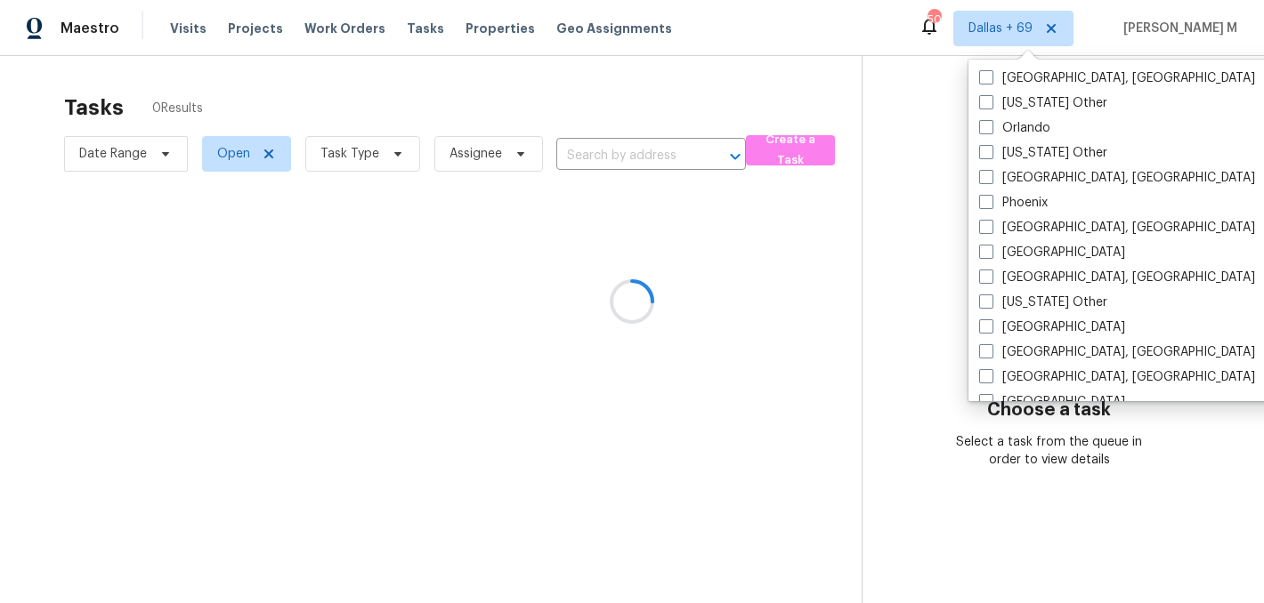
scroll to position [2031, 0]
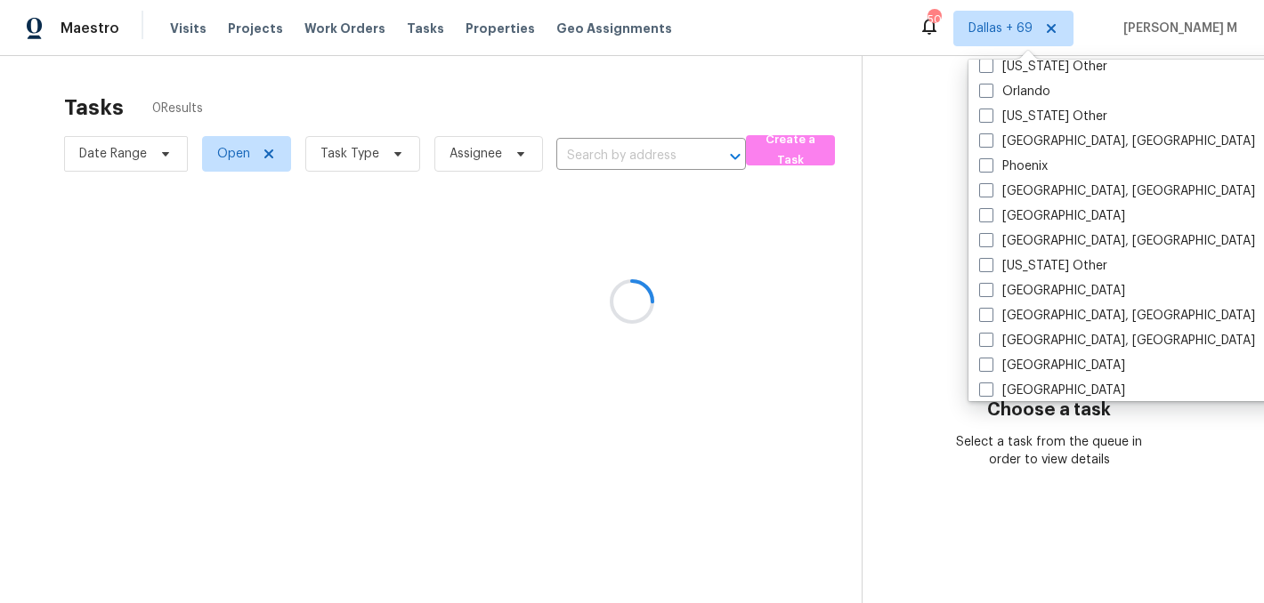
click at [651, 152] on div at bounding box center [632, 301] width 1264 height 603
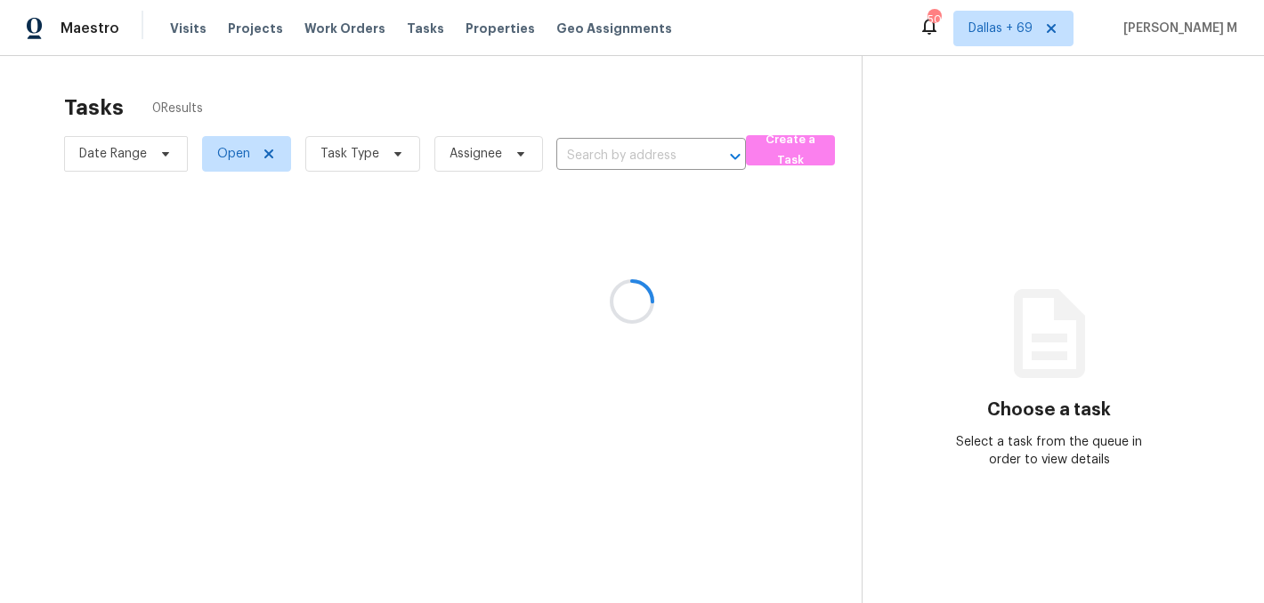
click at [623, 147] on div at bounding box center [632, 301] width 1264 height 603
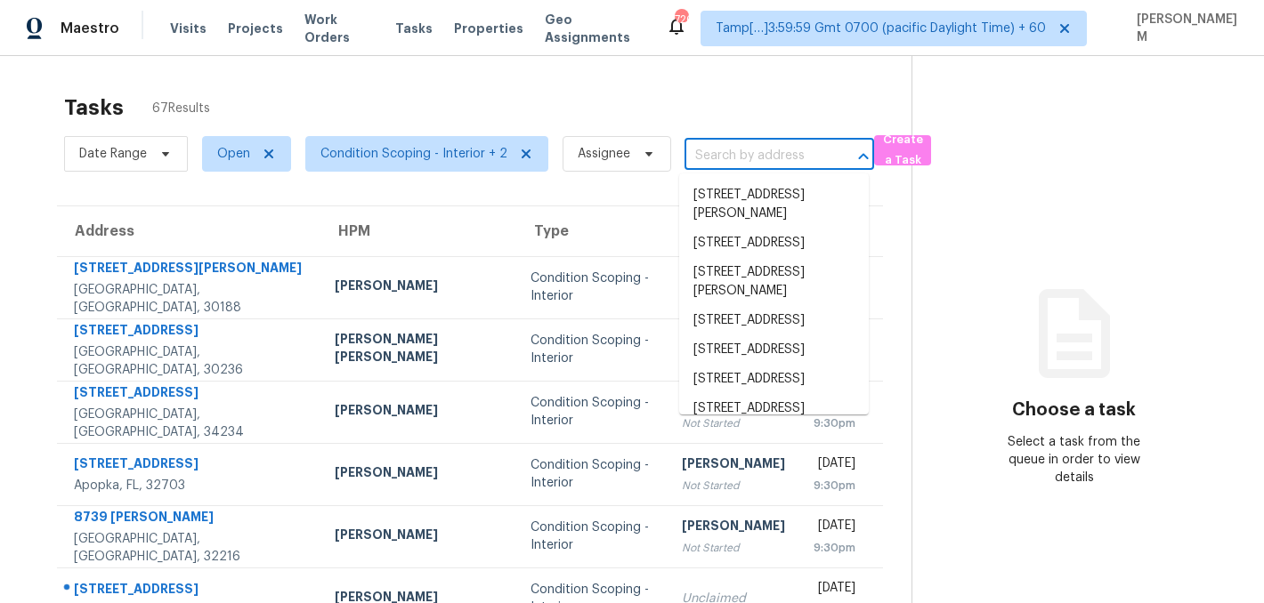
click at [741, 150] on input "text" at bounding box center [754, 156] width 140 height 28
paste input "2724 W McLellan Blvd Unit 133, Phoenix, AZ 85017"
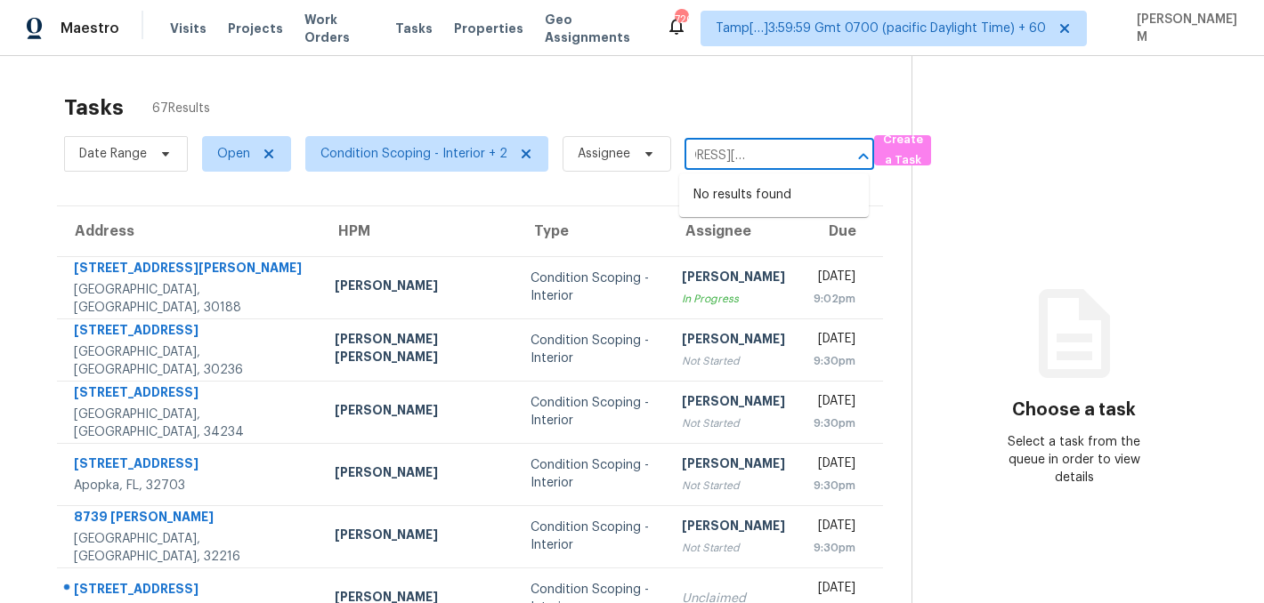
click at [707, 153] on input "2724 W McLellan Blvd Unit 133, Phoenix, AZ 85017" at bounding box center [754, 156] width 140 height 28
type input "2724 W McLellan Blvd Phoenix, AZ 85017"
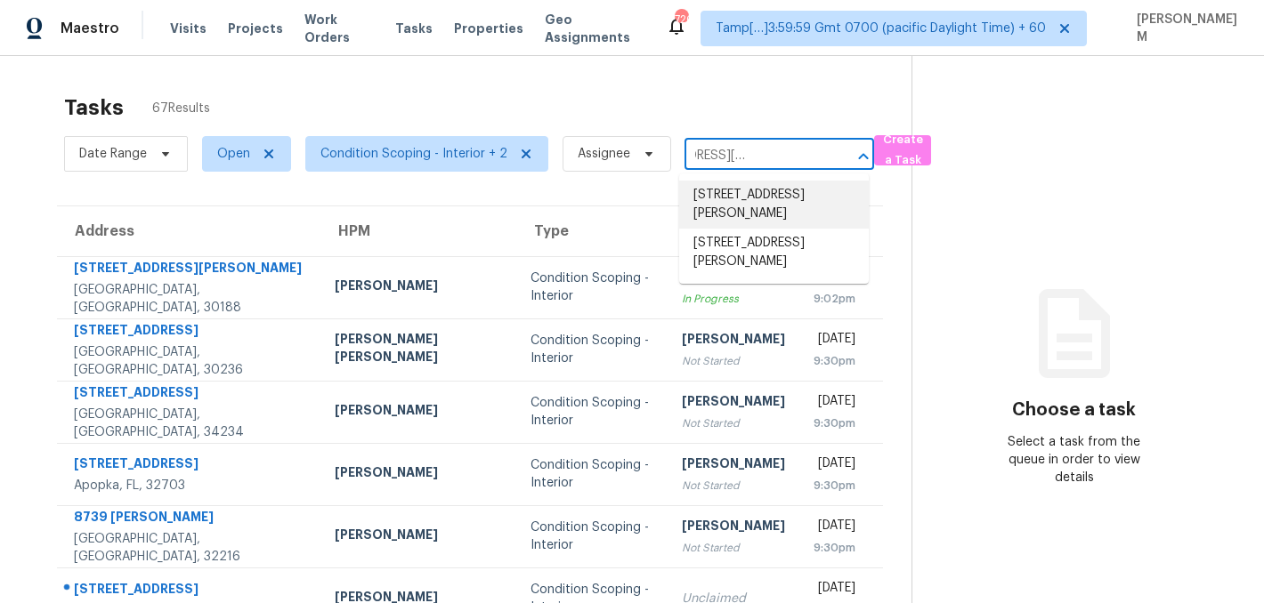
click at [728, 198] on li "2724 W McLellan Blvd Unit 109, Phoenix, AZ 85017" at bounding box center [774, 205] width 190 height 48
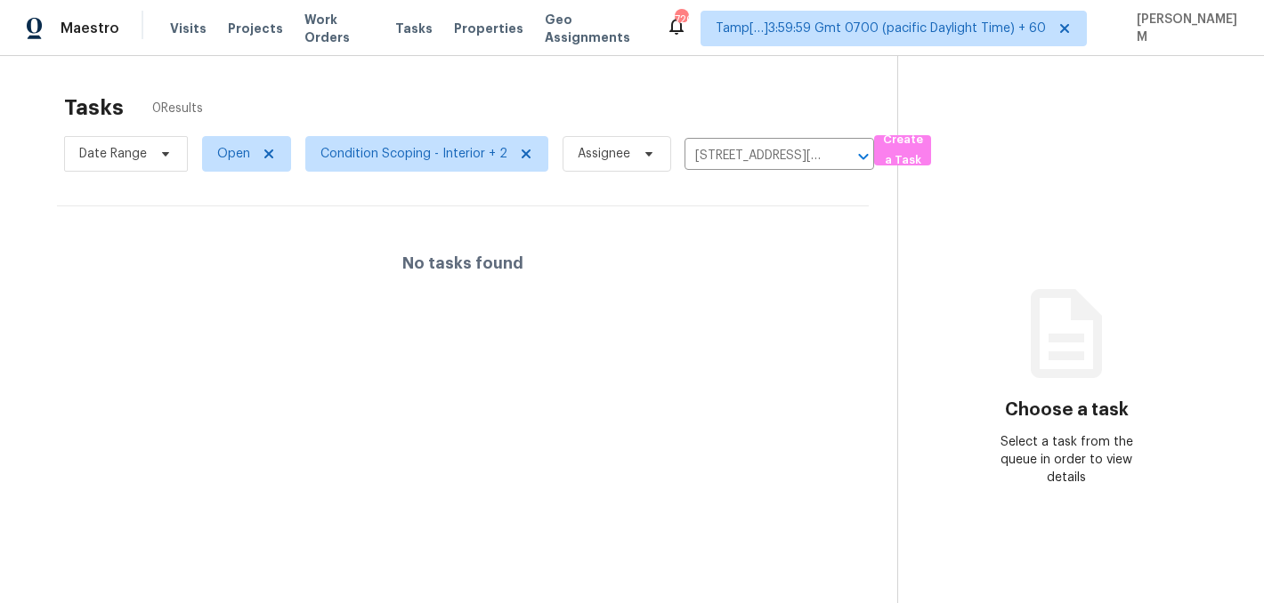
click at [732, 136] on div "Date Range Open Condition Scoping - Interior + 2 Assignee 2724 W McLellan Blvd …" at bounding box center [469, 154] width 810 height 46
click at [732, 152] on input "2724 W McLellan Blvd Unit 109, Phoenix, AZ 85017" at bounding box center [754, 156] width 140 height 28
paste input "33"
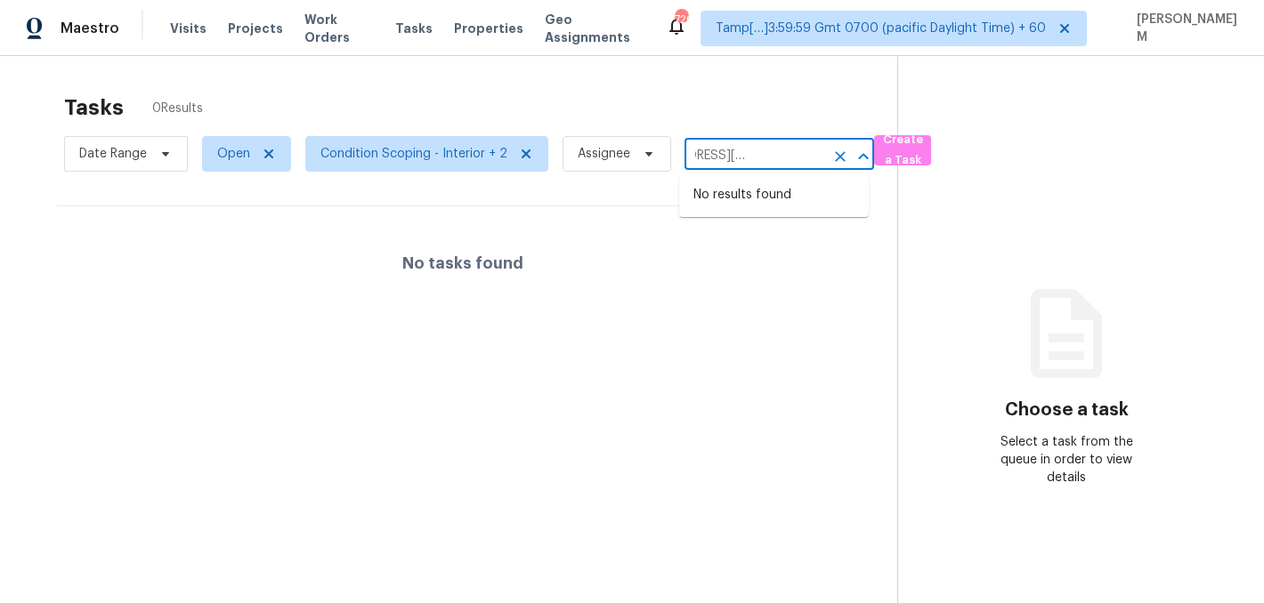
click at [710, 156] on input "2724 W McLellan Blvd Unit 133, Phoenix, AZ 85017" at bounding box center [754, 156] width 140 height 28
type input "2724 W McLellan Blvd Phoenix, AZ 85017"
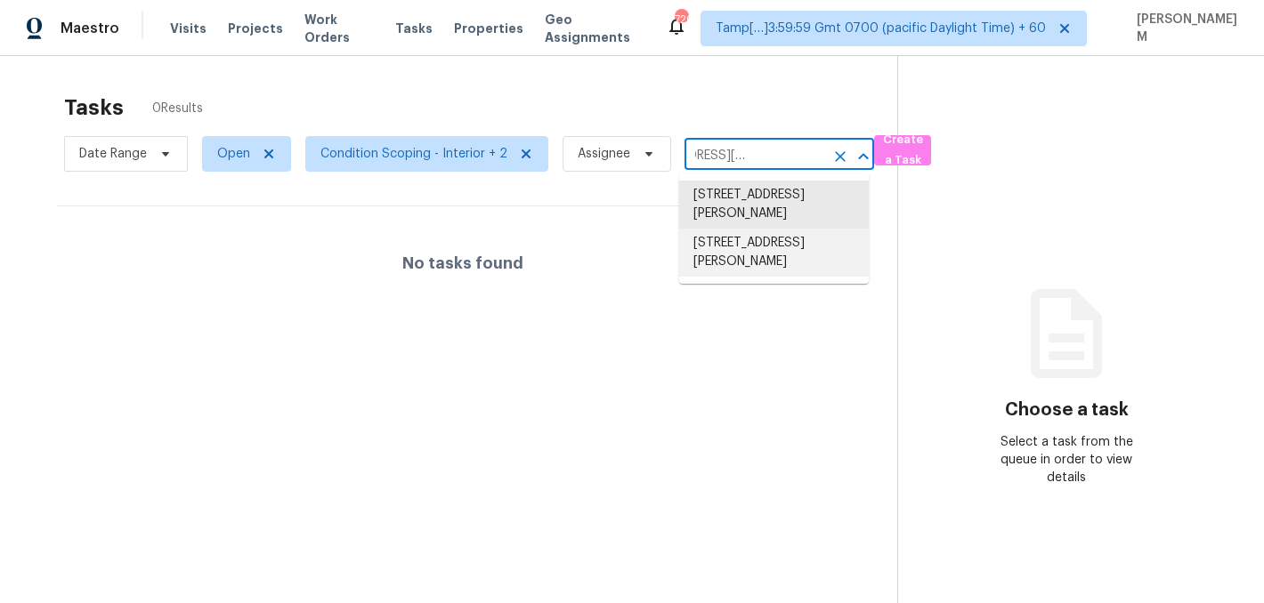
click at [811, 265] on li "2724 W McLellan Blvd Unit 133, Phoenix, AZ 85017" at bounding box center [774, 253] width 190 height 48
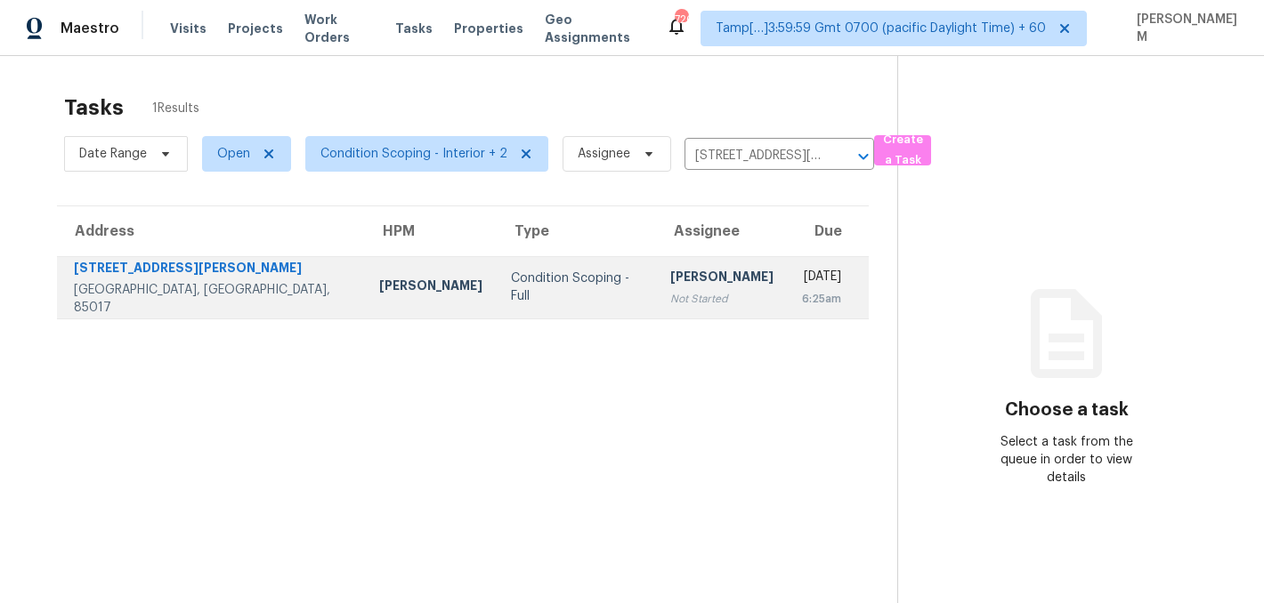
click at [583, 283] on td "Condition Scoping - Full" at bounding box center [576, 287] width 159 height 62
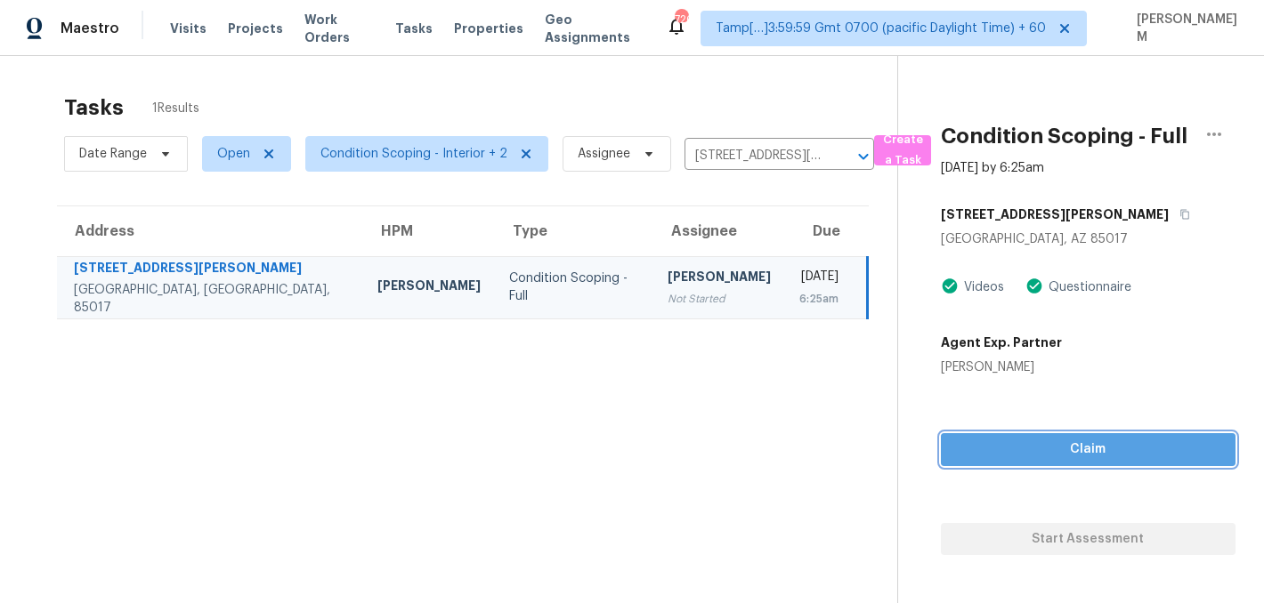
click at [1065, 459] on span "Claim" at bounding box center [1088, 450] width 266 height 22
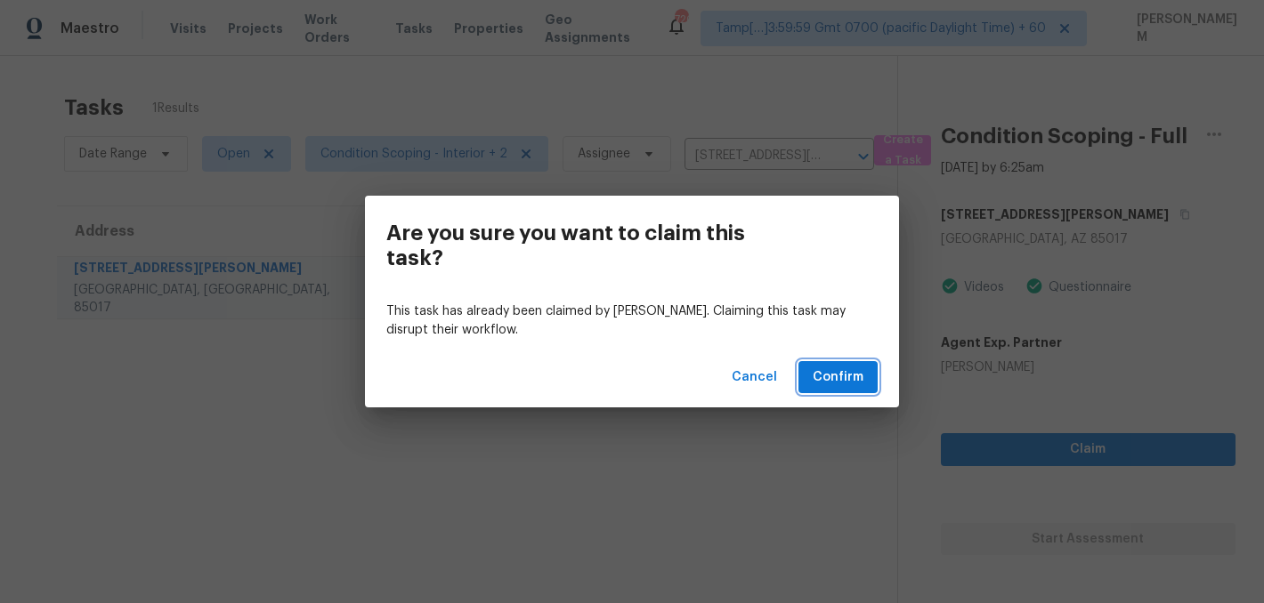
click at [864, 383] on button "Confirm" at bounding box center [837, 377] width 79 height 33
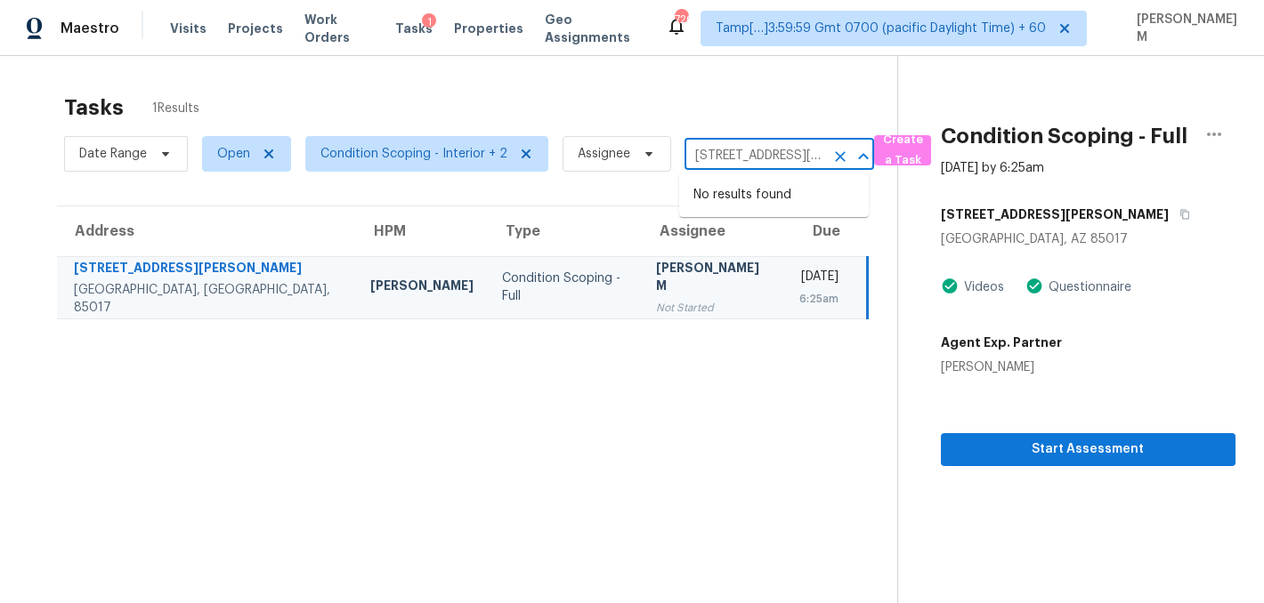
click at [742, 154] on input "2724 W McLellan Blvd Unit 133, Phoenix, AZ 85017" at bounding box center [754, 156] width 140 height 28
paste input "1055 Vista Pointe Blvd, Oceanside, CA 9205"
click at [757, 155] on input "2724 W McLellan Blvd Unit 133, Phoenix, AZ 85017" at bounding box center [754, 156] width 140 height 28
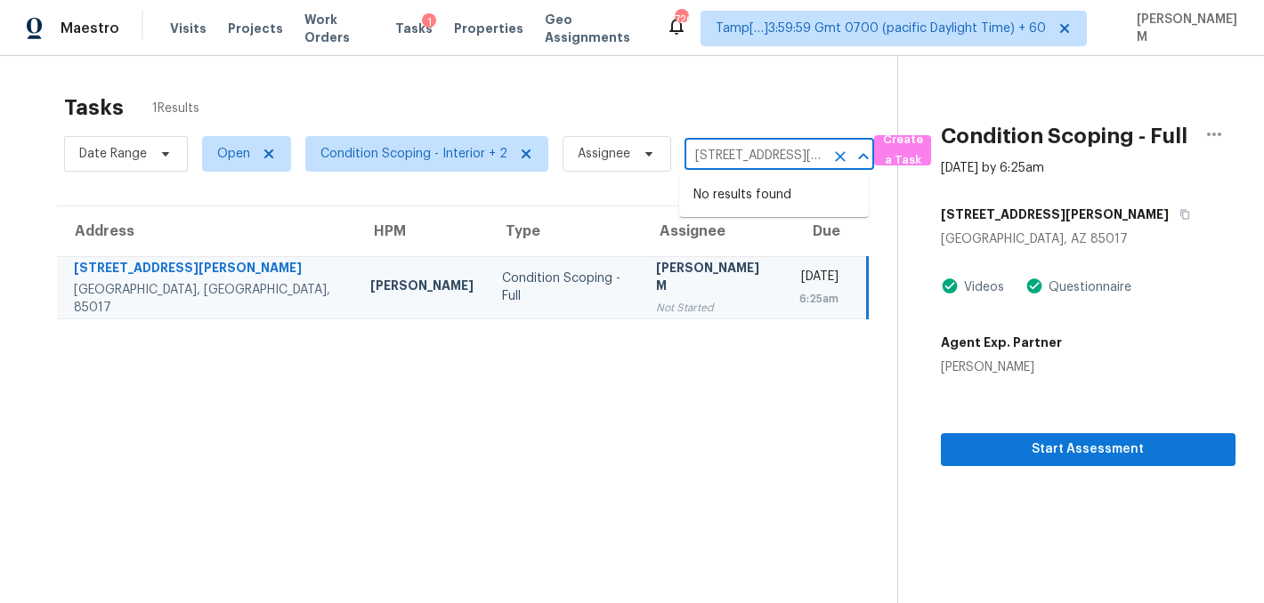
paste input "1055 Vista Pointe Blvd, Oceanside, CA 9205"
click at [757, 155] on input "2724 W McLellan Blvd Unit 133, Phoenix, AZ 85017" at bounding box center [754, 156] width 140 height 28
paste input "1055 Vista Pointe Blvd, Oceanside, CA 9205"
click at [738, 160] on input "2724 W McLellan Blvd Unit 133, Phoenix, AZ 85017" at bounding box center [754, 156] width 140 height 28
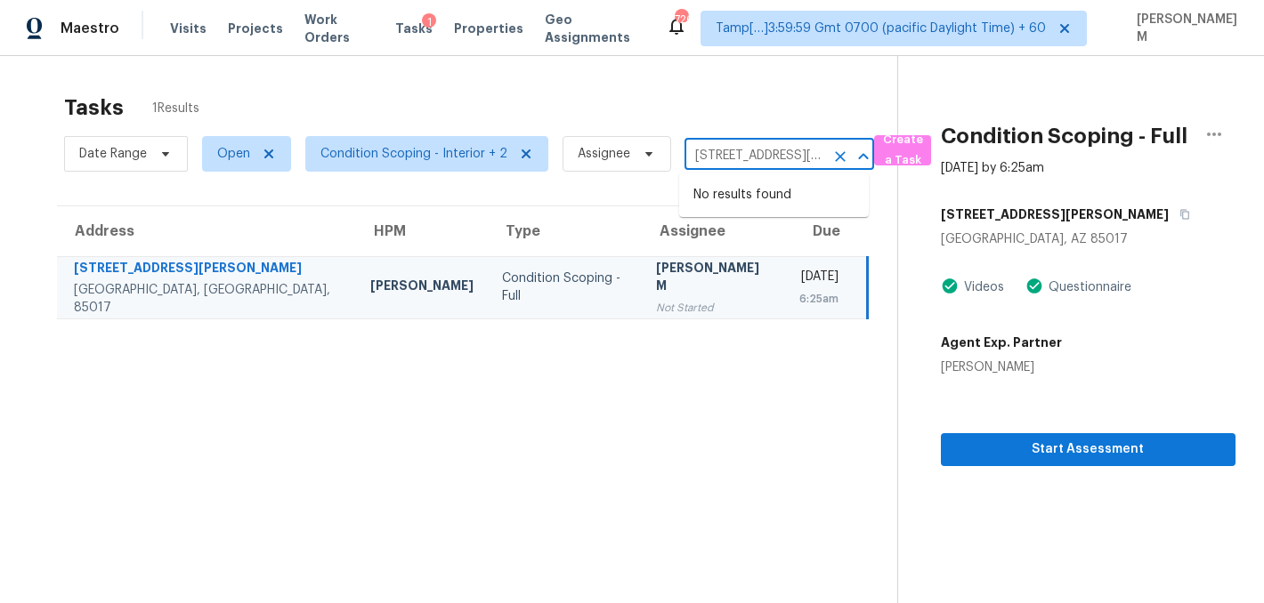
click at [738, 160] on input "2724 W McLellan Blvd Unit 133, Phoenix, AZ 85017" at bounding box center [754, 156] width 140 height 28
paste input "1055 Vista Pointe Blvd, Oceanside, CA 9205"
type input "[STREET_ADDRESS]"
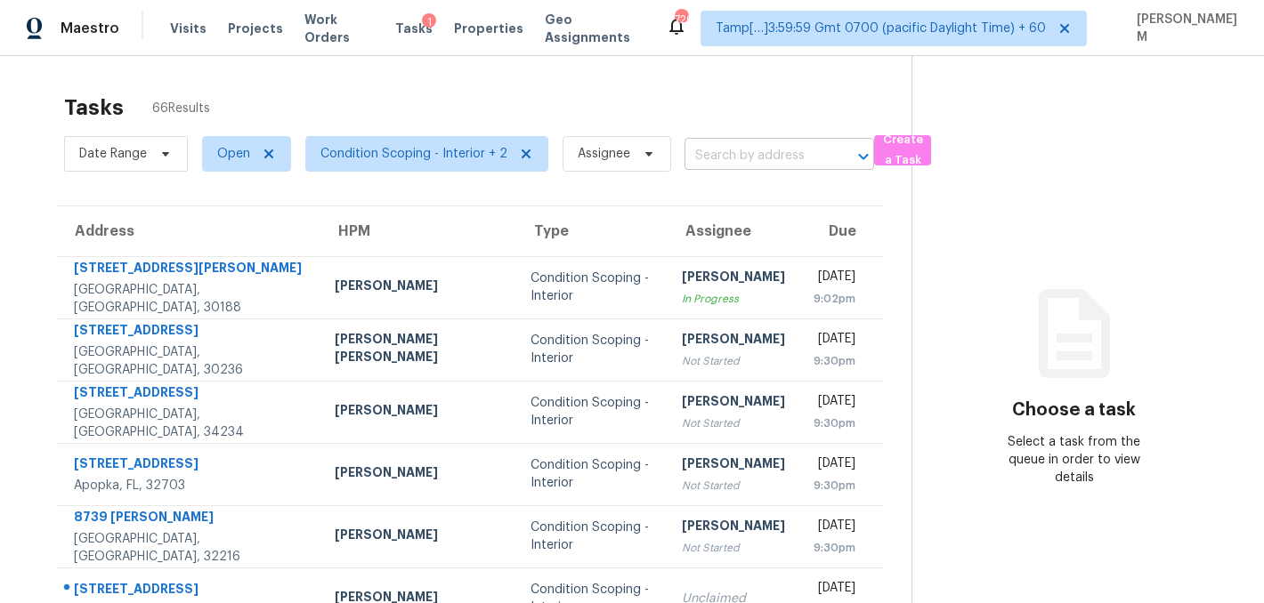
click at [727, 153] on input "text" at bounding box center [754, 156] width 140 height 28
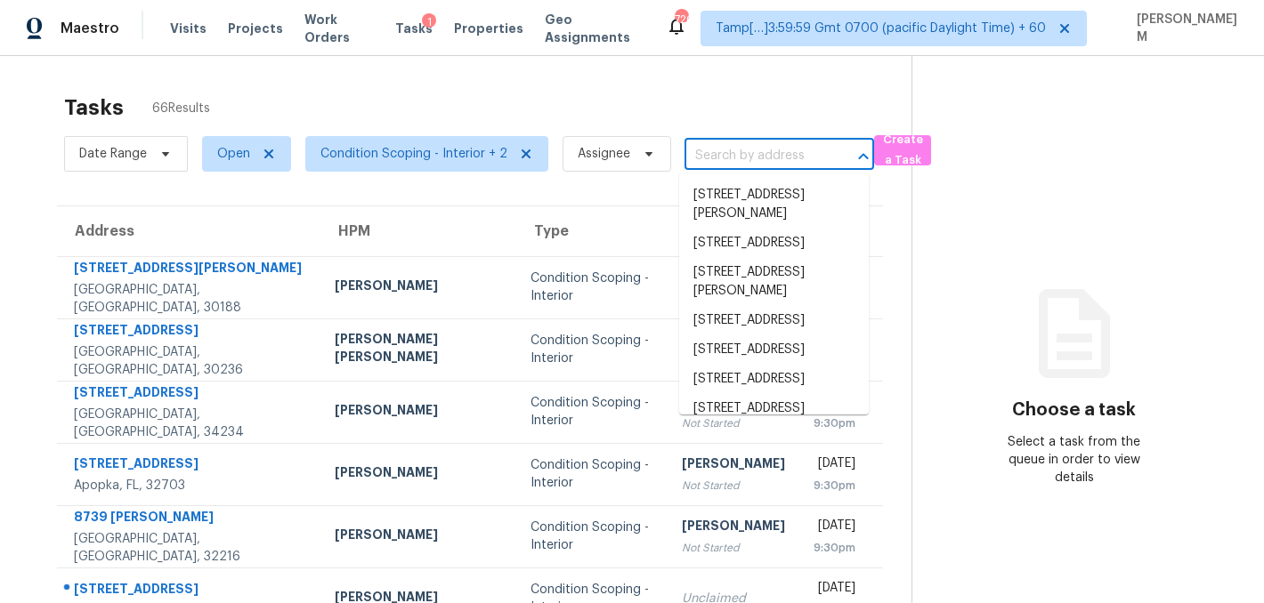
type input "[STREET_ADDRESS]"
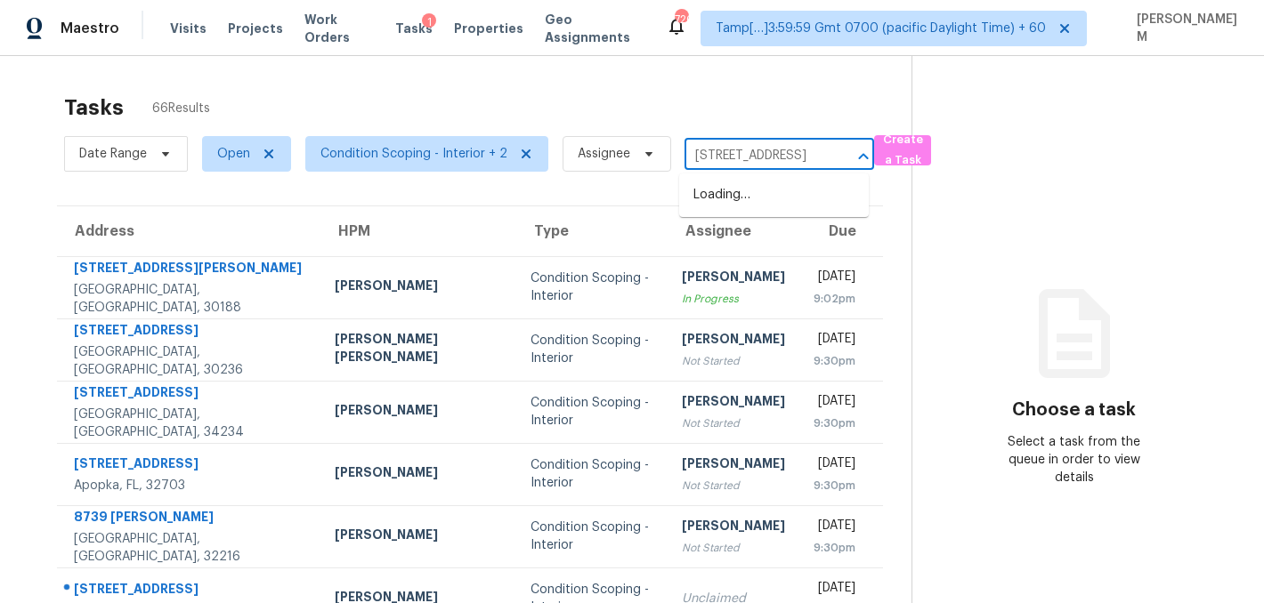
scroll to position [0, 132]
click at [770, 198] on li "[STREET_ADDRESS]" at bounding box center [774, 195] width 190 height 29
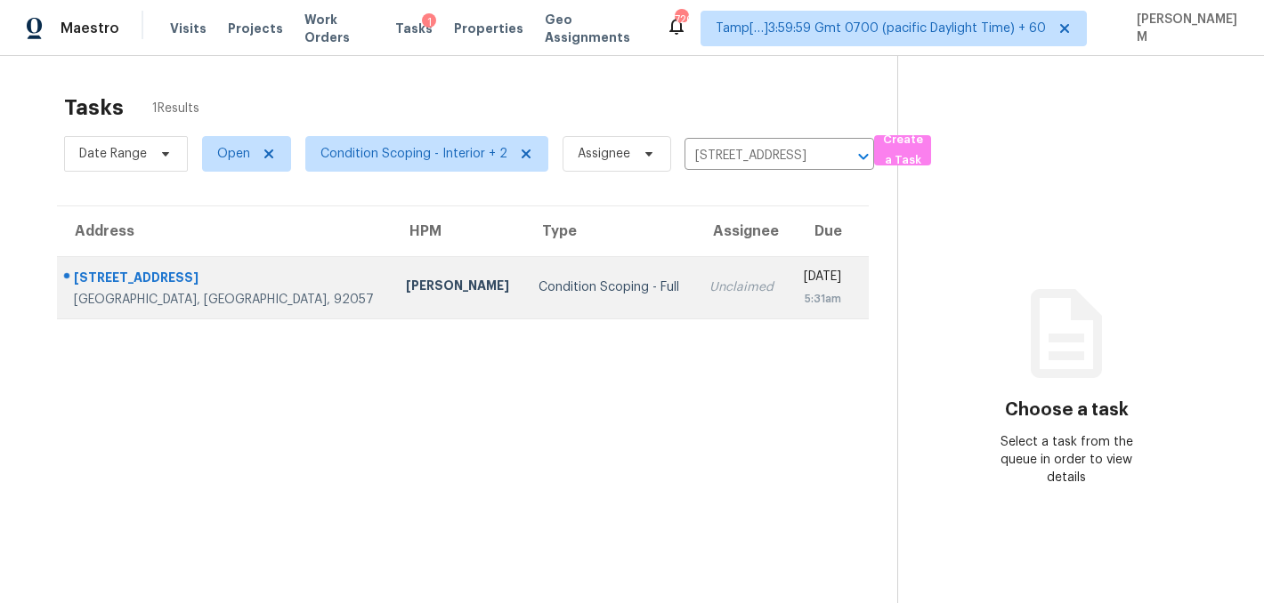
click at [695, 277] on td "Unclaimed" at bounding box center [741, 287] width 93 height 62
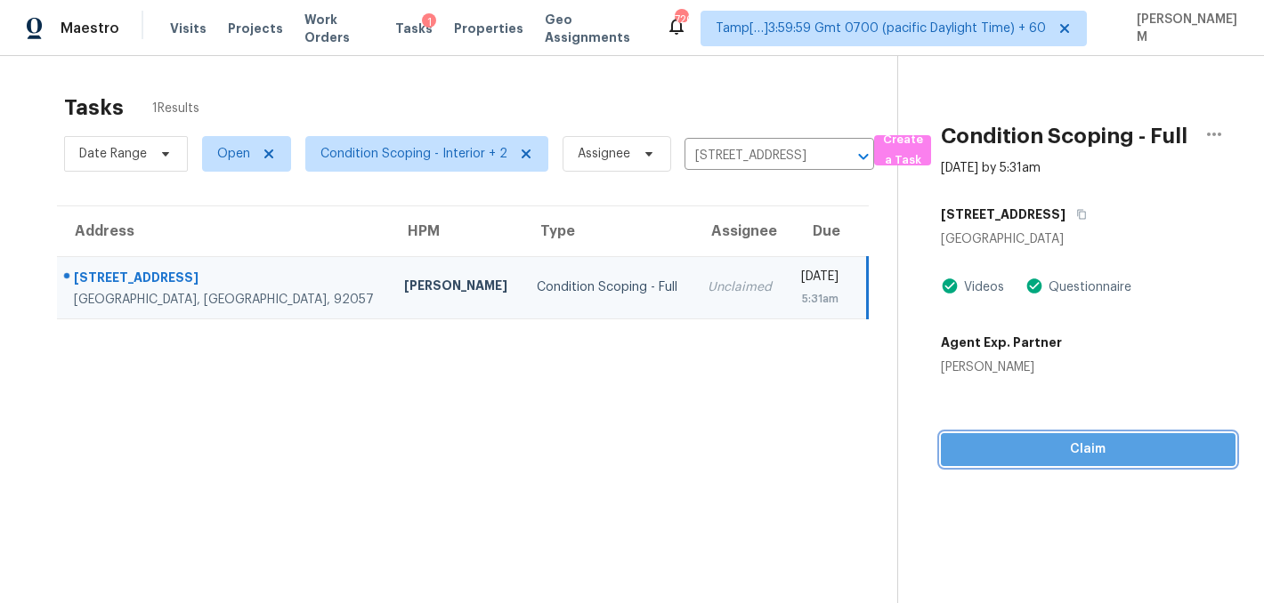
click at [1119, 456] on span "Claim" at bounding box center [1088, 450] width 266 height 22
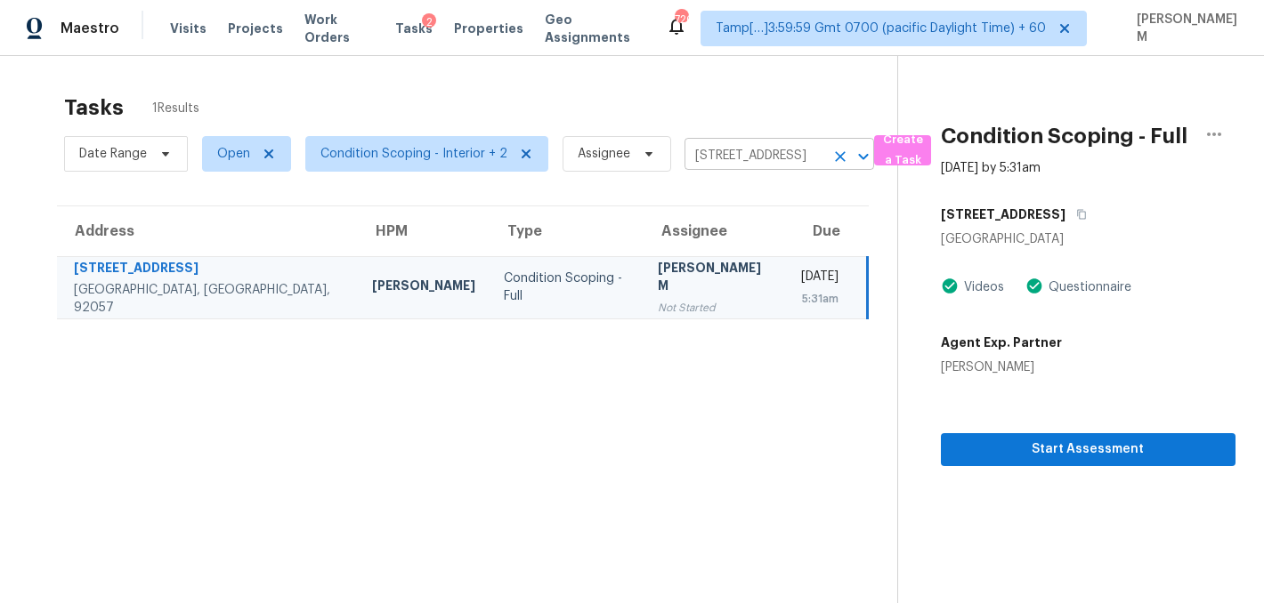
click at [716, 153] on input "[STREET_ADDRESS]" at bounding box center [754, 156] width 140 height 28
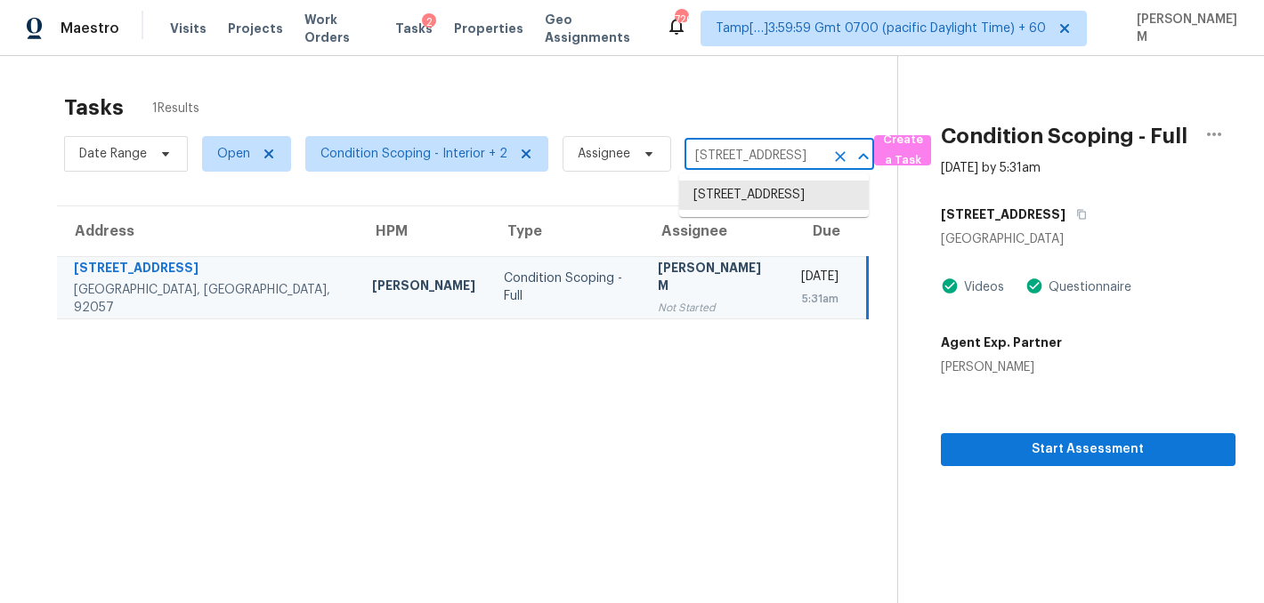
paste input "6404 W Madison St, Goodyear, AZ 85338"
type input "16404 W Madison St, Goodyear, AZ 85338"
click at [720, 198] on li "16404 W Madison St, Goodyear, AZ 85338" at bounding box center [774, 195] width 190 height 29
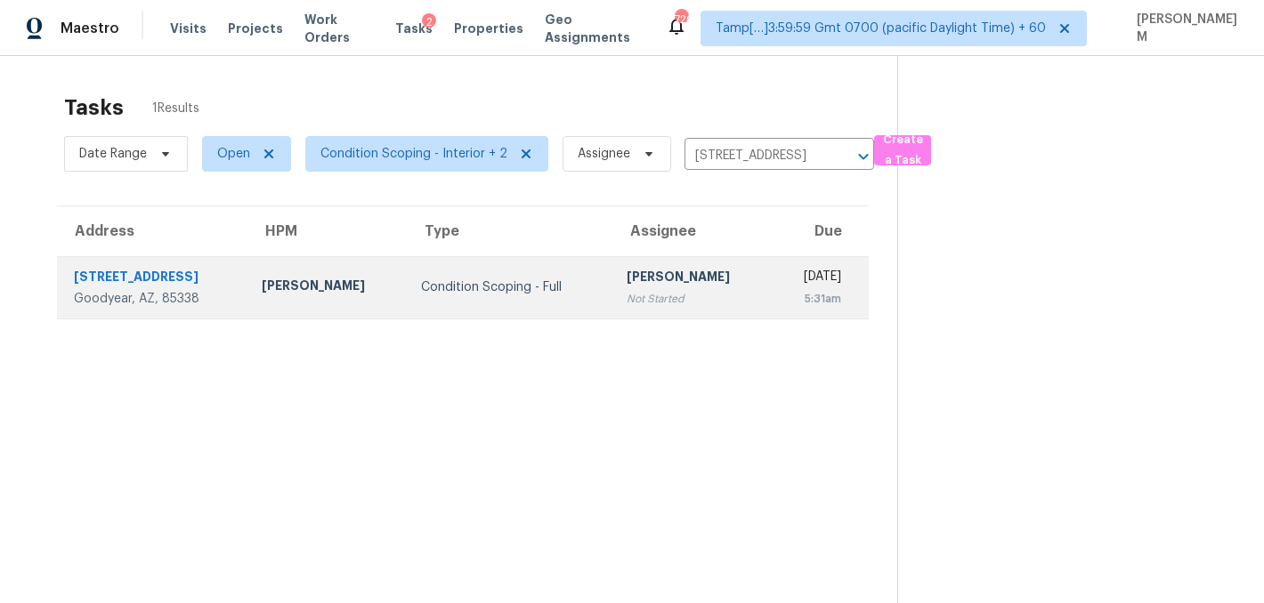
click at [626, 305] on div "Not Started" at bounding box center [692, 299] width 132 height 18
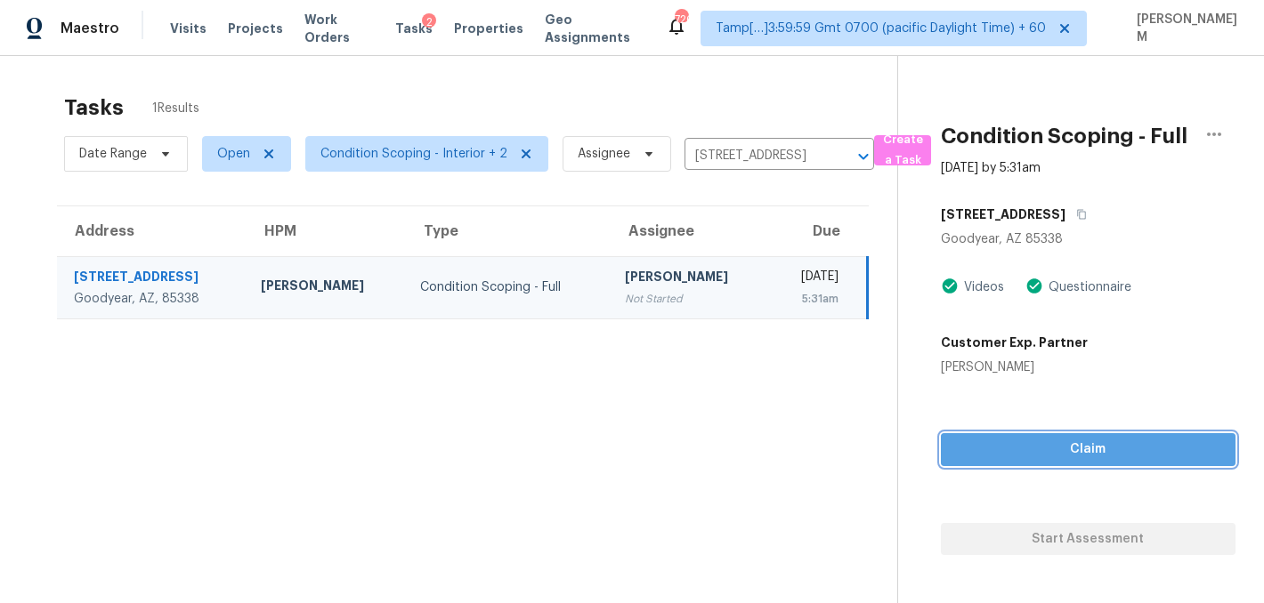
click at [1034, 454] on span "Claim" at bounding box center [1088, 450] width 266 height 22
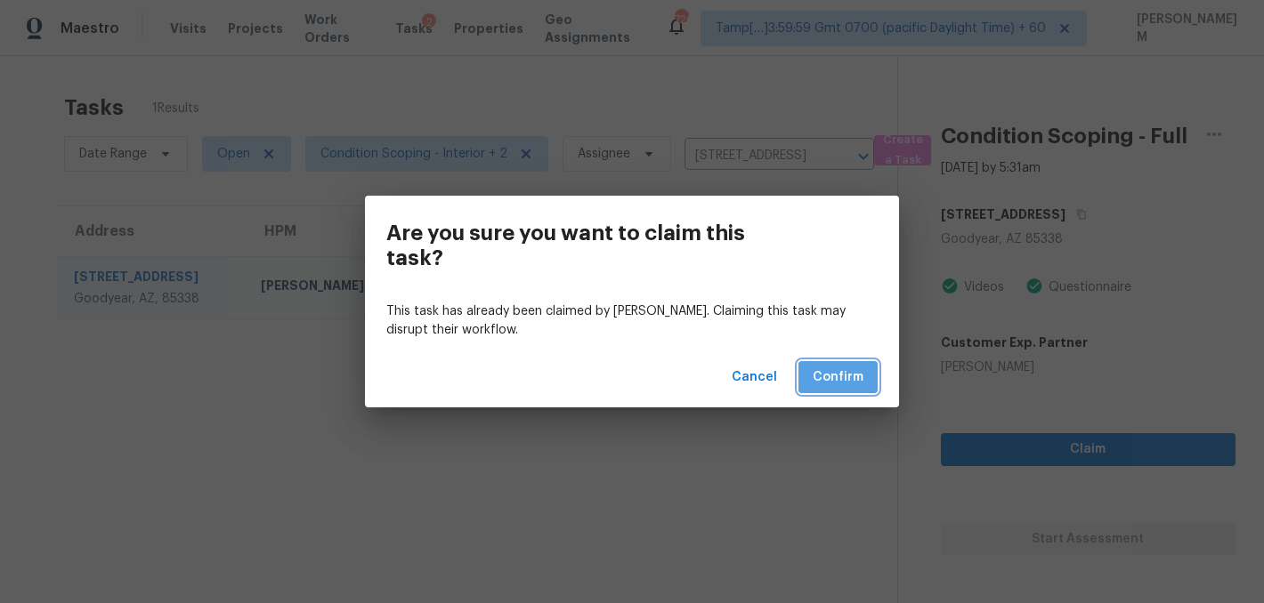
click at [852, 370] on span "Confirm" at bounding box center [837, 378] width 51 height 22
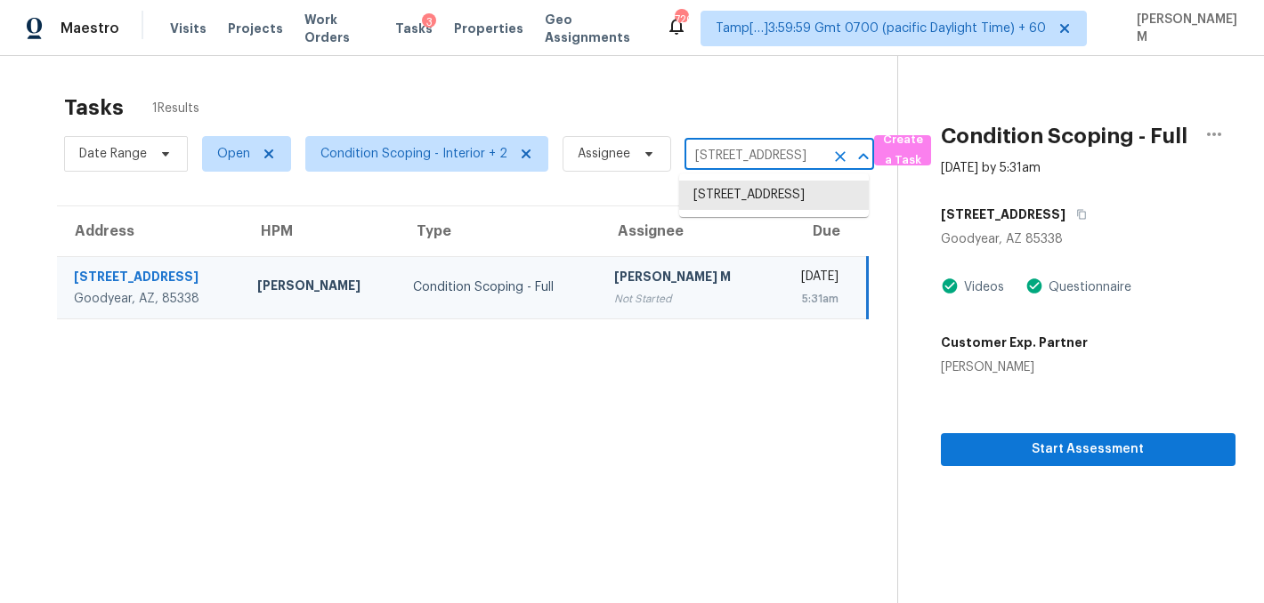
click at [707, 155] on input "16404 W Madison St, Goodyear, AZ 85338" at bounding box center [754, 156] width 140 height 28
paste input "[STREET_ADDRESS][PERSON_NAME]"
type input "[STREET_ADDRESS][PERSON_NAME]"
click at [738, 191] on li "[STREET_ADDRESS][PERSON_NAME]" at bounding box center [774, 205] width 190 height 48
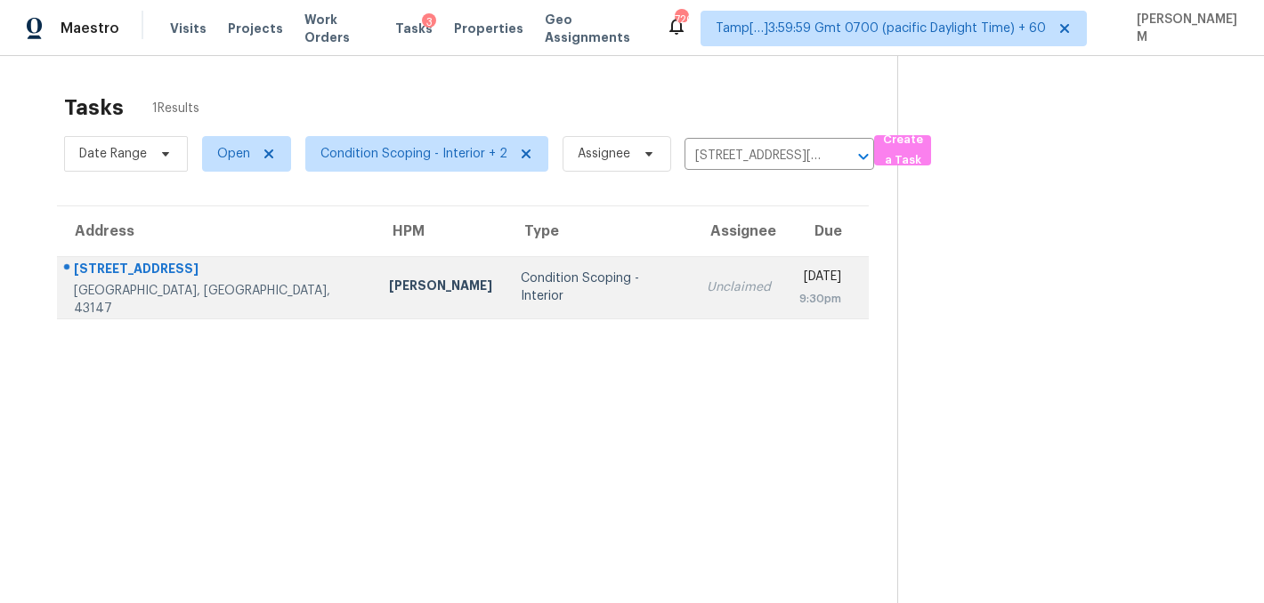
click at [785, 310] on td "Thu, Oct 9th 2025 9:30pm" at bounding box center [827, 287] width 84 height 62
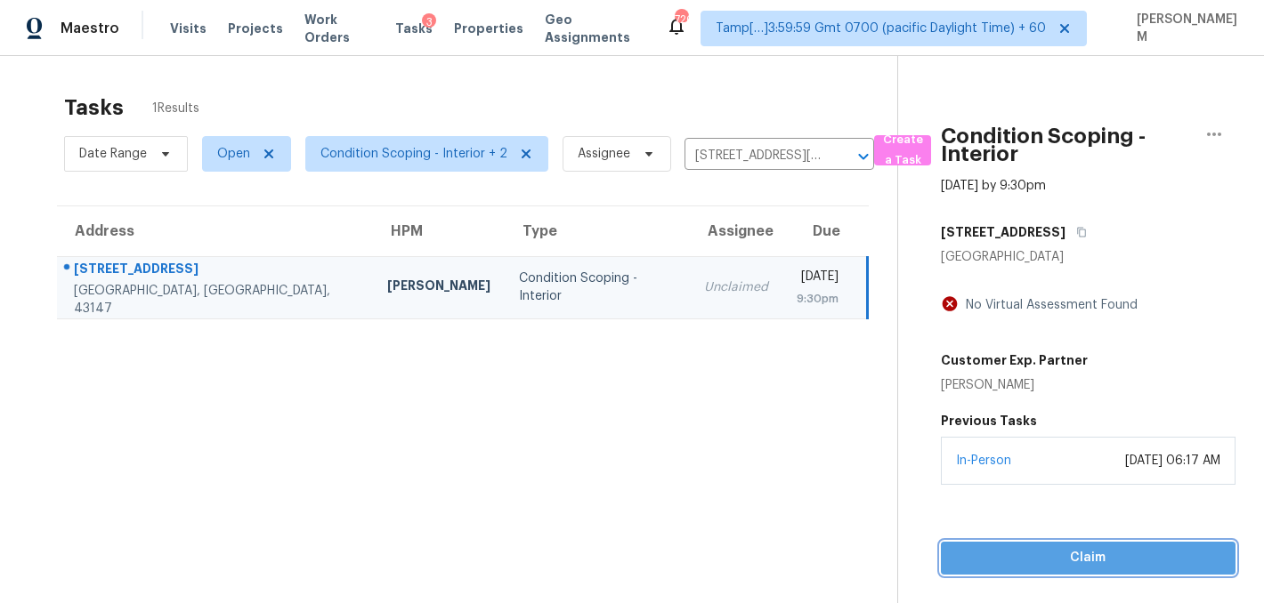
click at [1028, 567] on span "Claim" at bounding box center [1088, 558] width 266 height 22
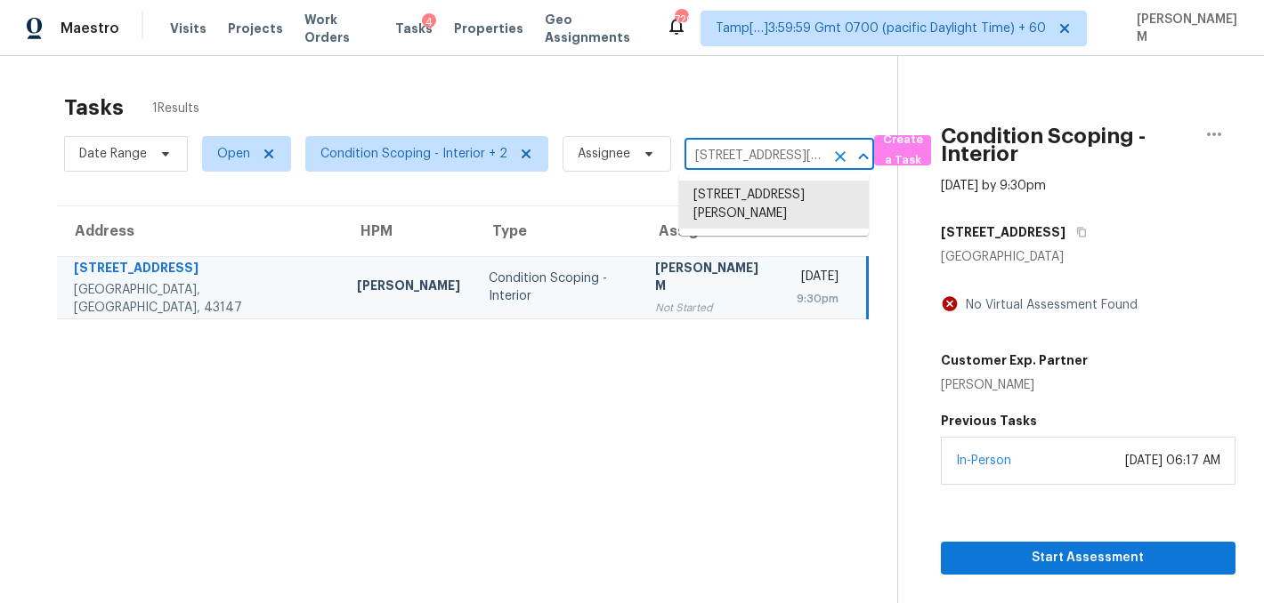
click at [702, 160] on input "[STREET_ADDRESS][PERSON_NAME]" at bounding box center [754, 156] width 140 height 28
paste input "5537 Zapata Dr, Pegram, TN 37143"
type input "5537 Zapata Dr, Pegram, TN 37143"
click at [749, 197] on li "5537 Zapata Dr, Pegram, TN 37143" at bounding box center [774, 214] width 190 height 67
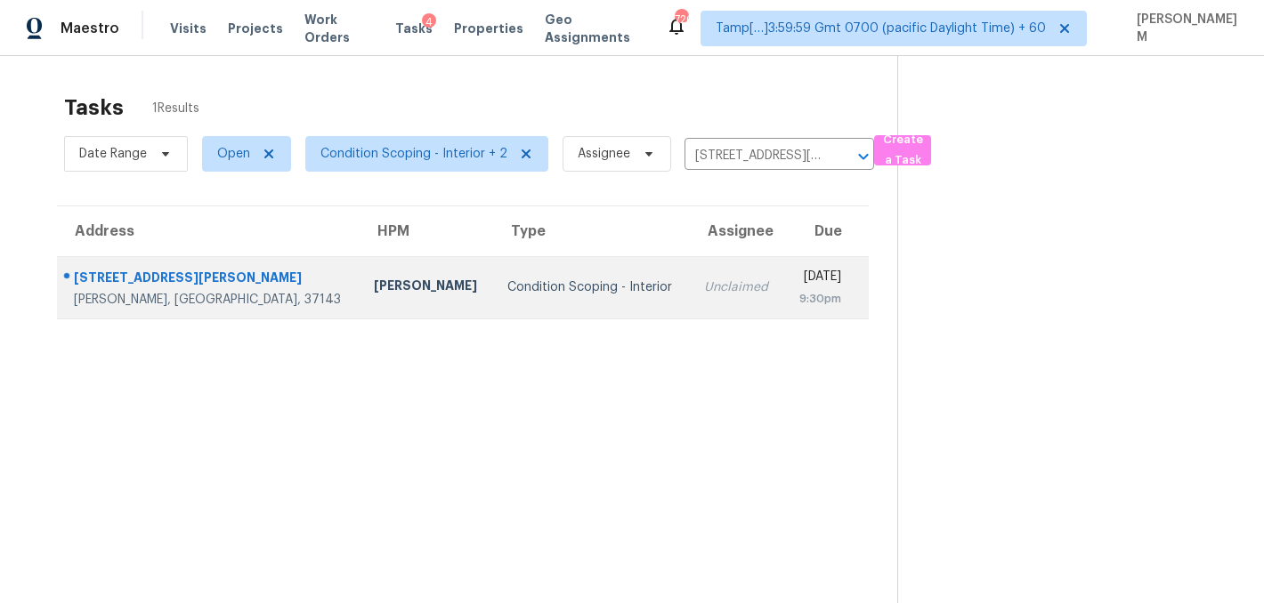
click at [783, 281] on td "Thu, Oct 9th 2025 9:30pm" at bounding box center [825, 287] width 85 height 62
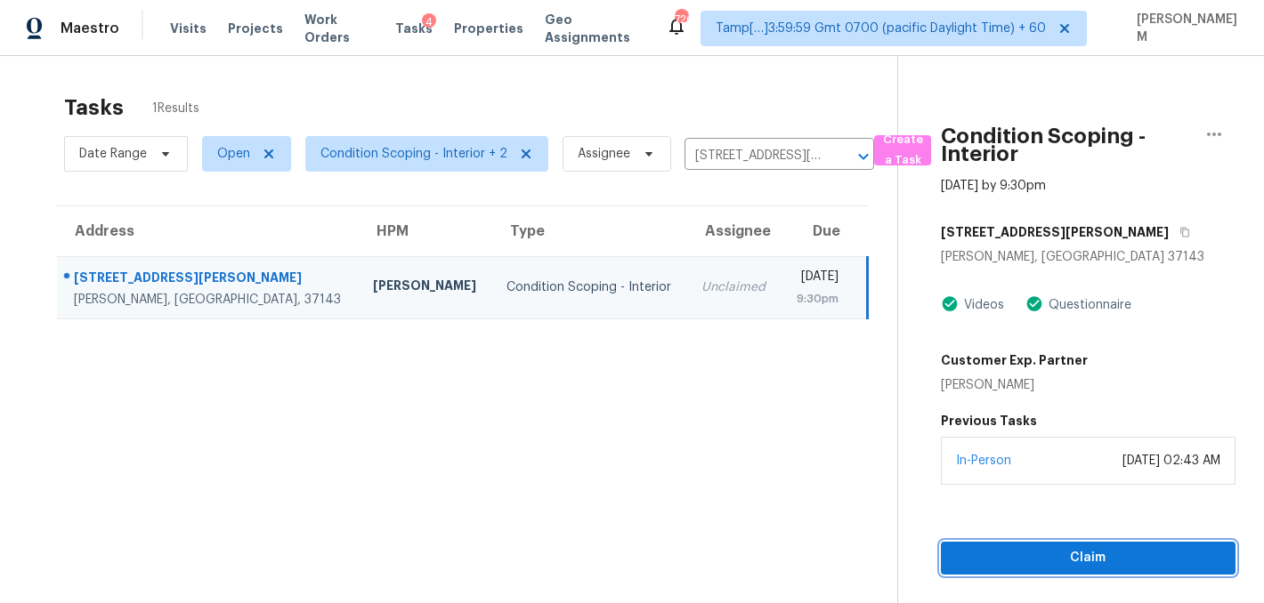
click at [1006, 545] on button "Claim" at bounding box center [1088, 558] width 295 height 33
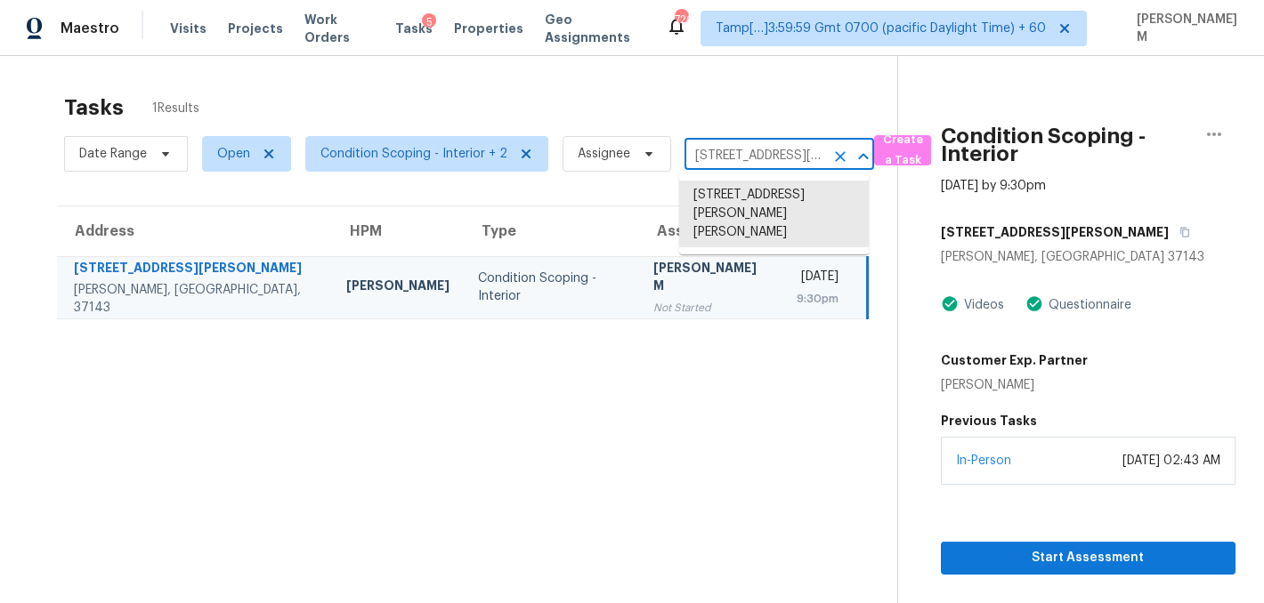
click at [703, 151] on input "5537 Zapata Dr, Pegram, TN 37143" at bounding box center [754, 156] width 140 height 28
paste input "1701 Shire St, Pflugerville, TX 78660"
type input "1701 Shire St, Pflugerville, TX 78660"
click at [754, 195] on li "1701 Shire St, Pflugerville, TX 78660" at bounding box center [774, 195] width 190 height 29
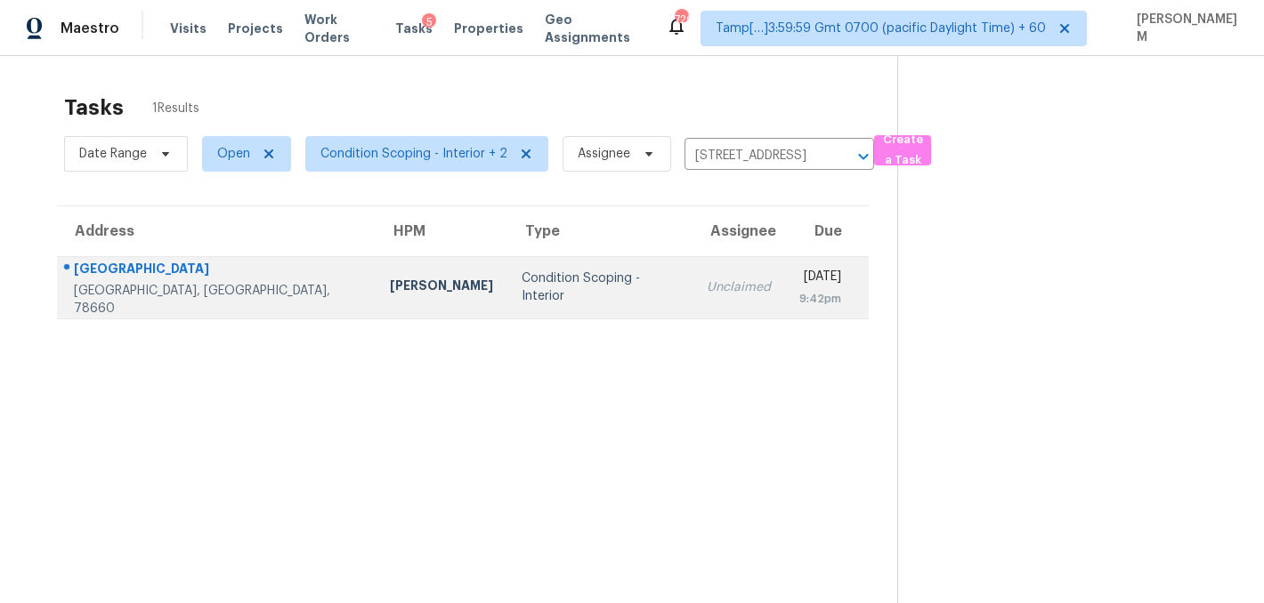
click at [799, 288] on div "[DATE]" at bounding box center [820, 279] width 42 height 22
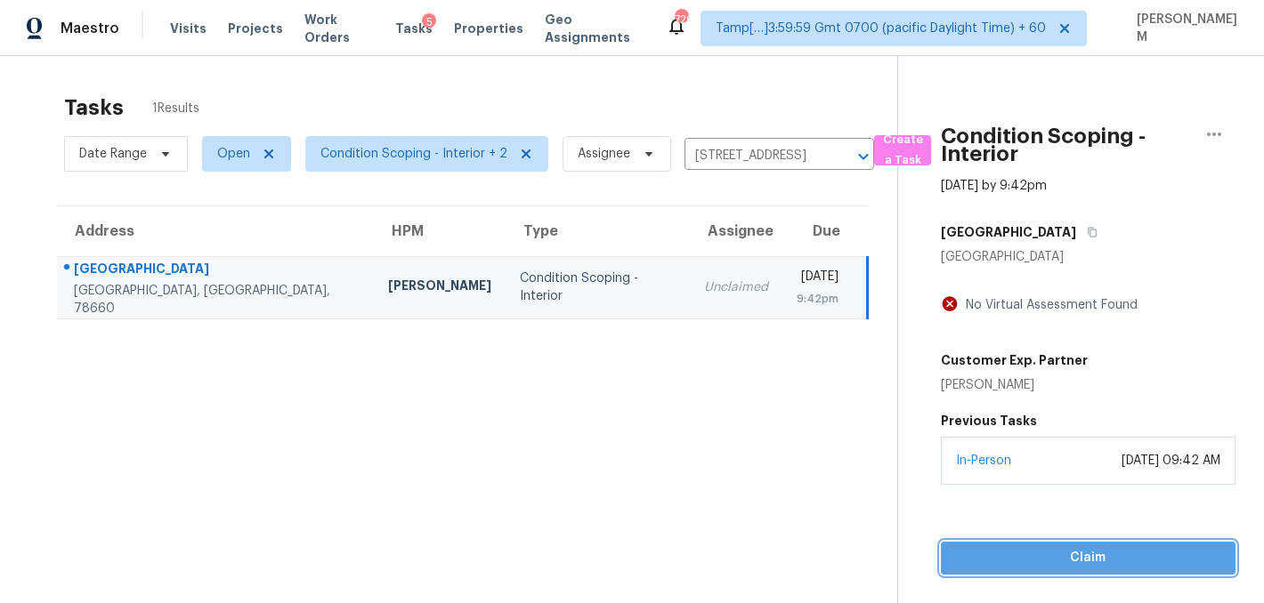
click at [1071, 558] on span "Claim" at bounding box center [1088, 558] width 266 height 22
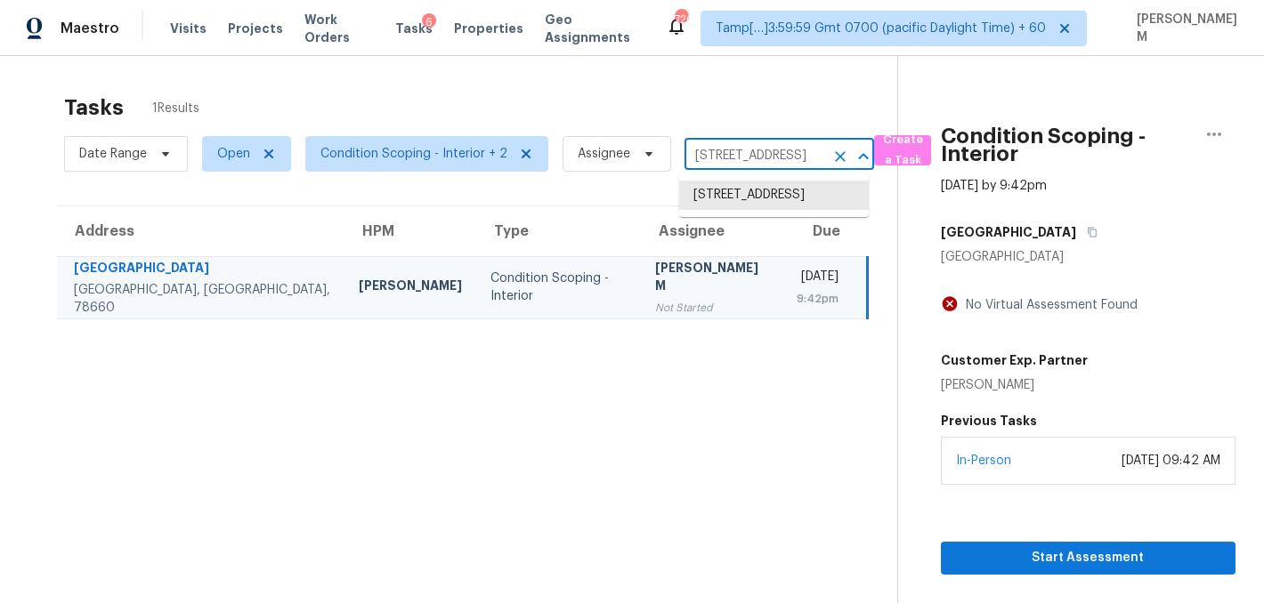
click at [712, 162] on input "1701 Shire St, Pflugerville, TX 78660" at bounding box center [754, 156] width 140 height 28
paste input "995 Michelle Dr, Grove City, OH 43123"
type input "1995 Michelle Dr, Grove City, OH 43123"
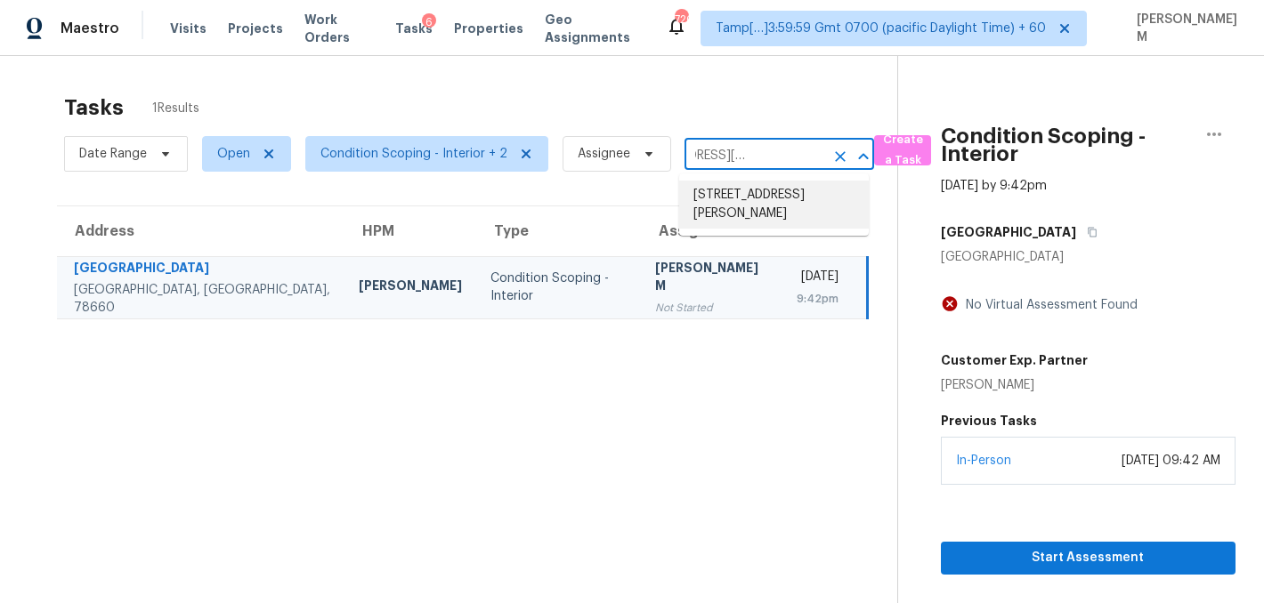
click at [763, 205] on li "1995 Michelle Dr, Grove City, OH 43123" at bounding box center [774, 205] width 190 height 48
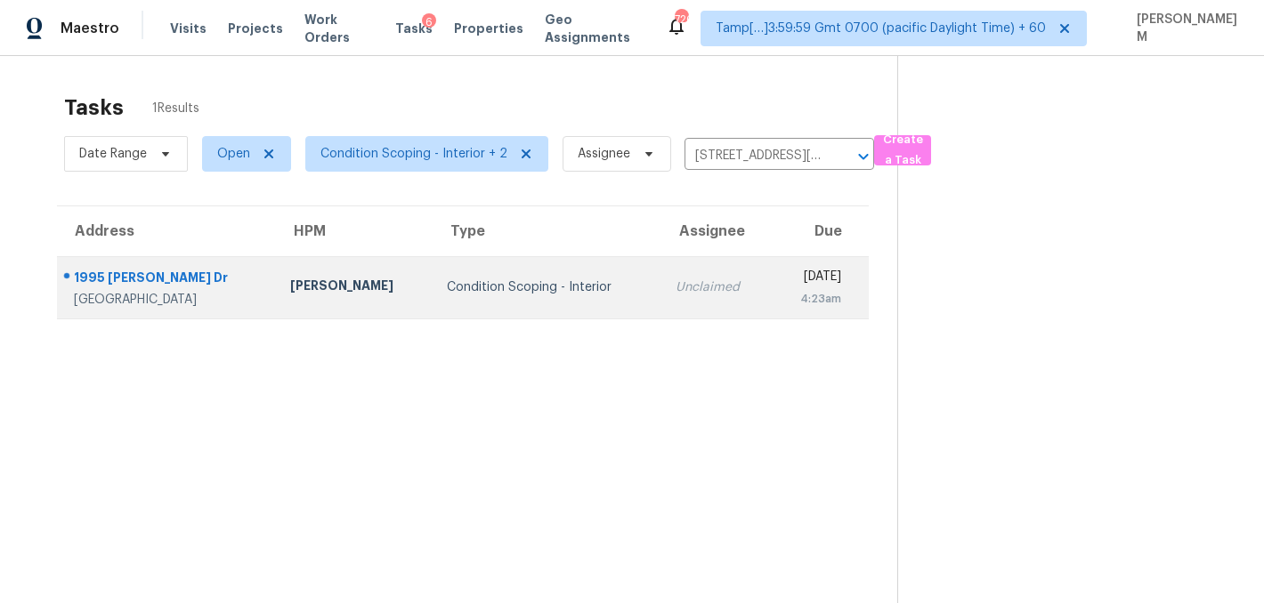
click at [785, 275] on div "[DATE]" at bounding box center [813, 279] width 56 height 22
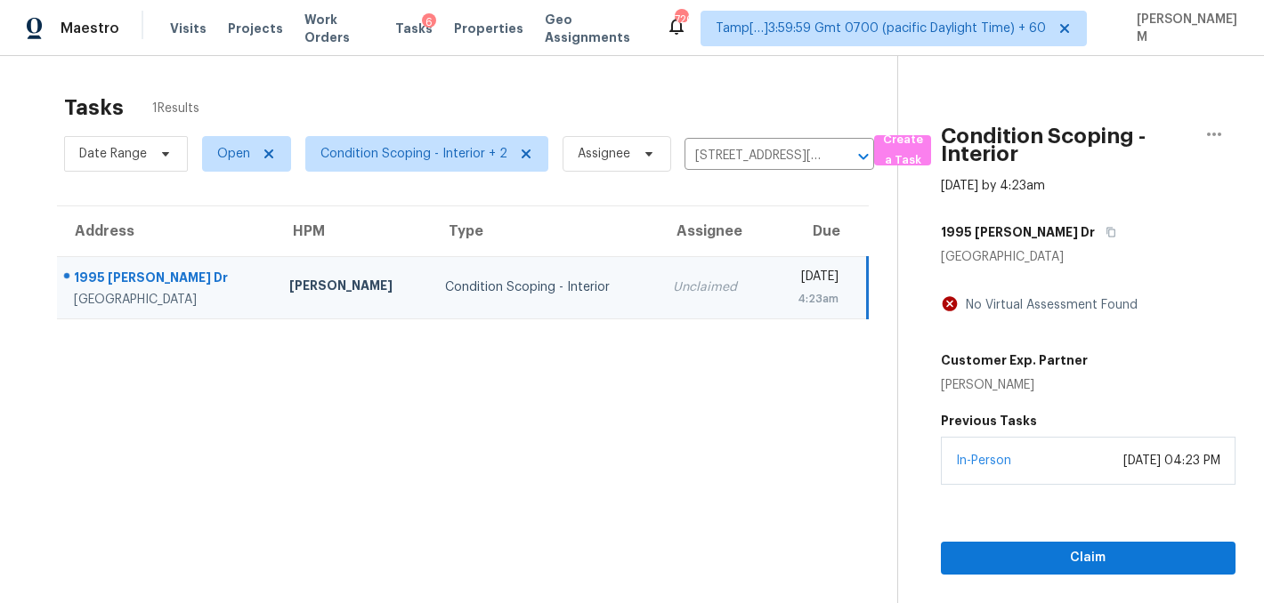
click at [1078, 480] on div "In-Person October 09, 2025 at 04:23 PM" at bounding box center [1088, 461] width 295 height 48
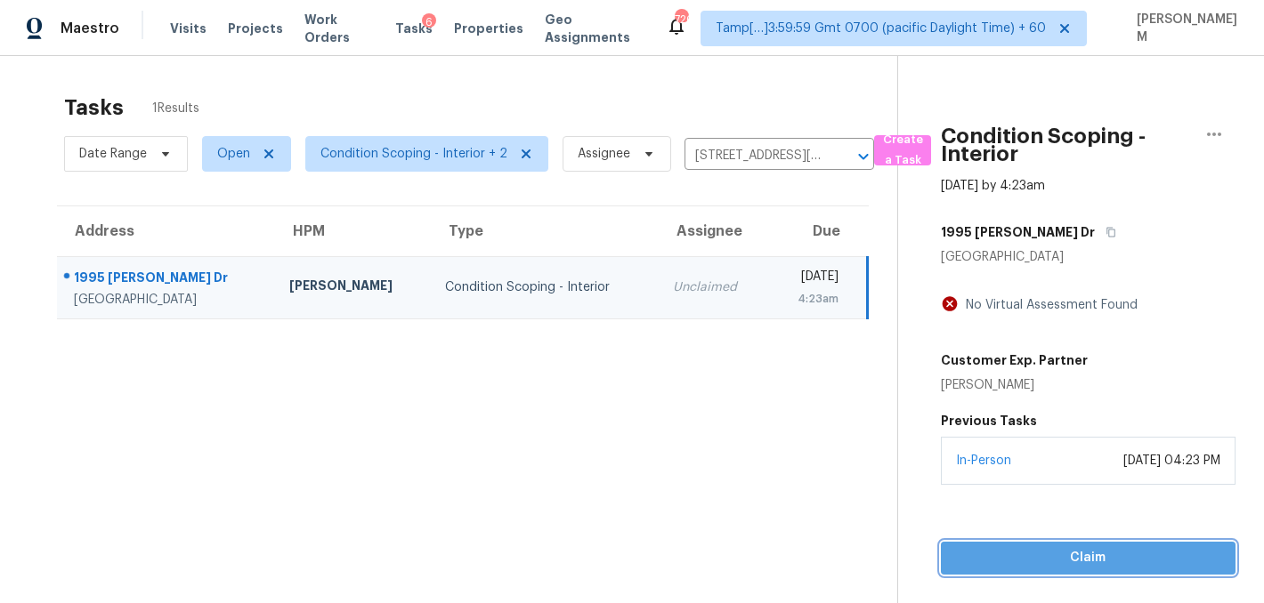
click at [1088, 561] on span "Claim" at bounding box center [1088, 558] width 266 height 22
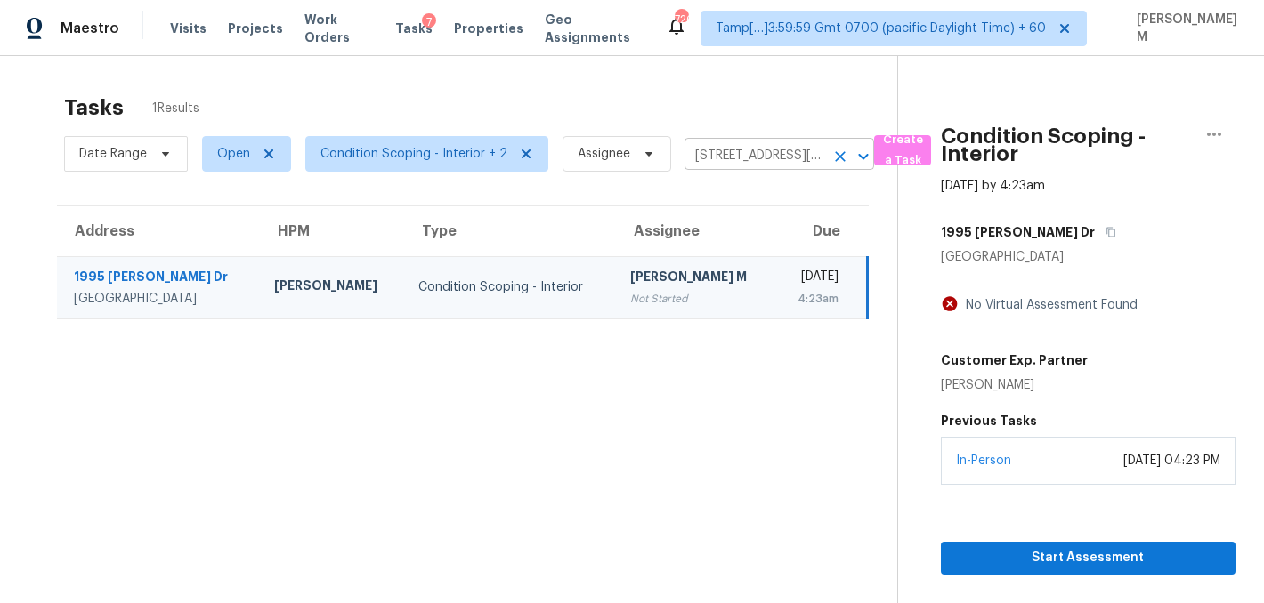
click at [774, 149] on input "1995 Michelle Dr, Grove City, OH 43123" at bounding box center [754, 156] width 140 height 28
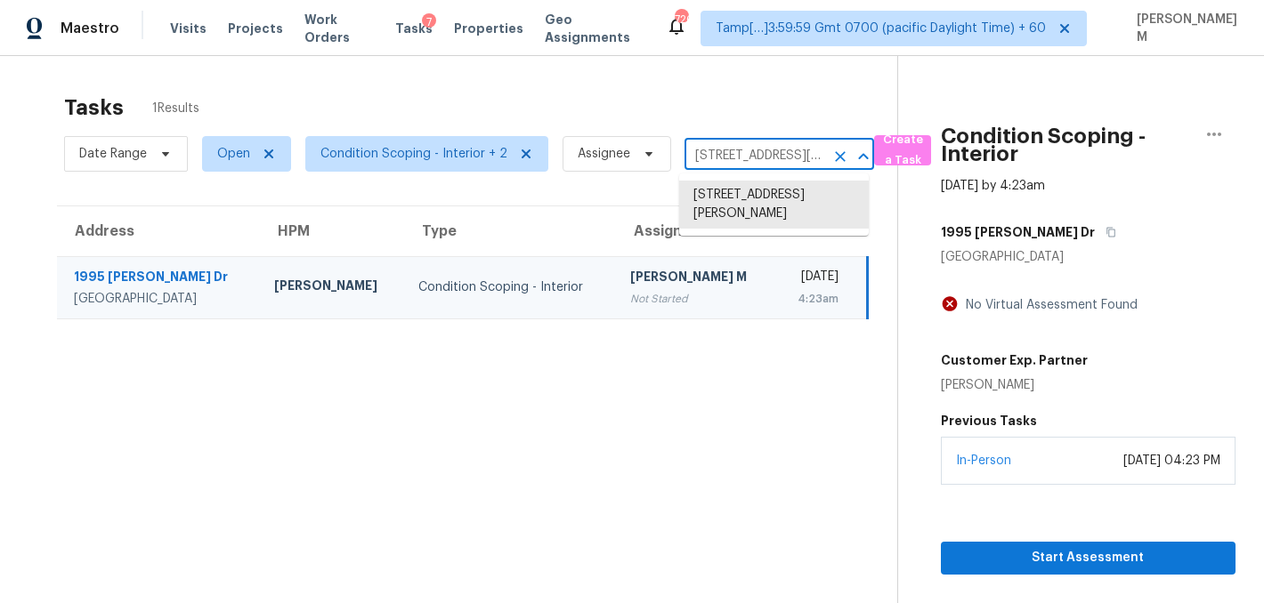
paste input "69 Kingstons Cv, Clarksville, TN 37042"
type input "169 Kingstons Cv, Clarksville, TN 37042"
click at [779, 204] on li "169 Kingstons Cv, Clarksville, TN 37042" at bounding box center [774, 195] width 190 height 29
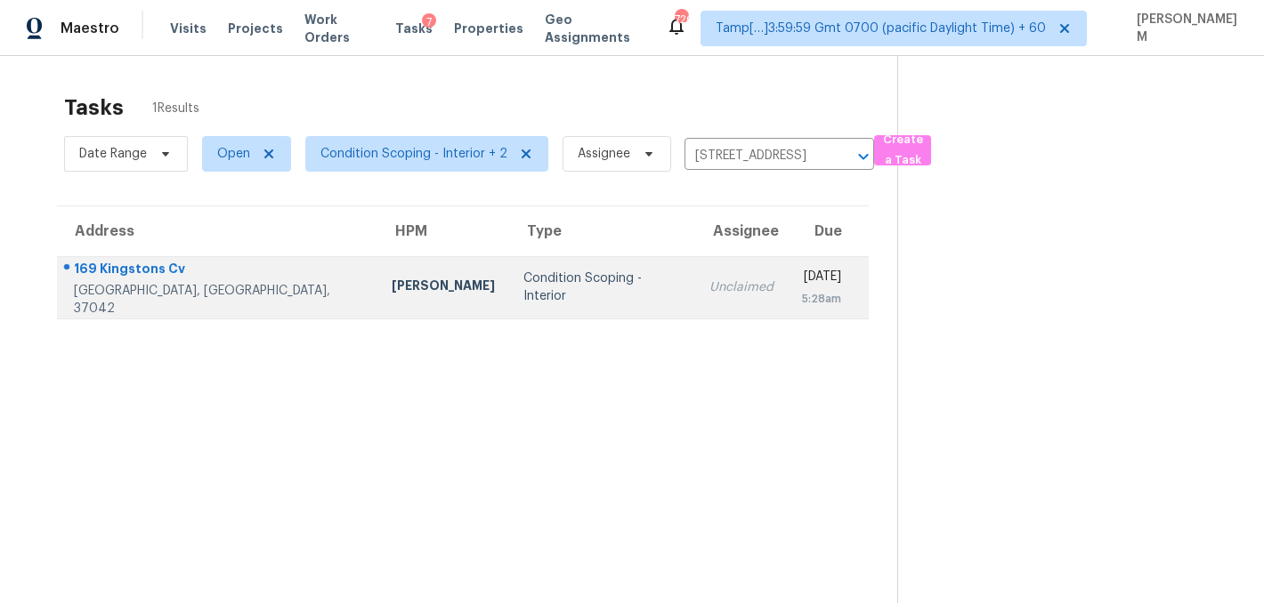
click at [709, 287] on div "Unclaimed" at bounding box center [741, 288] width 64 height 18
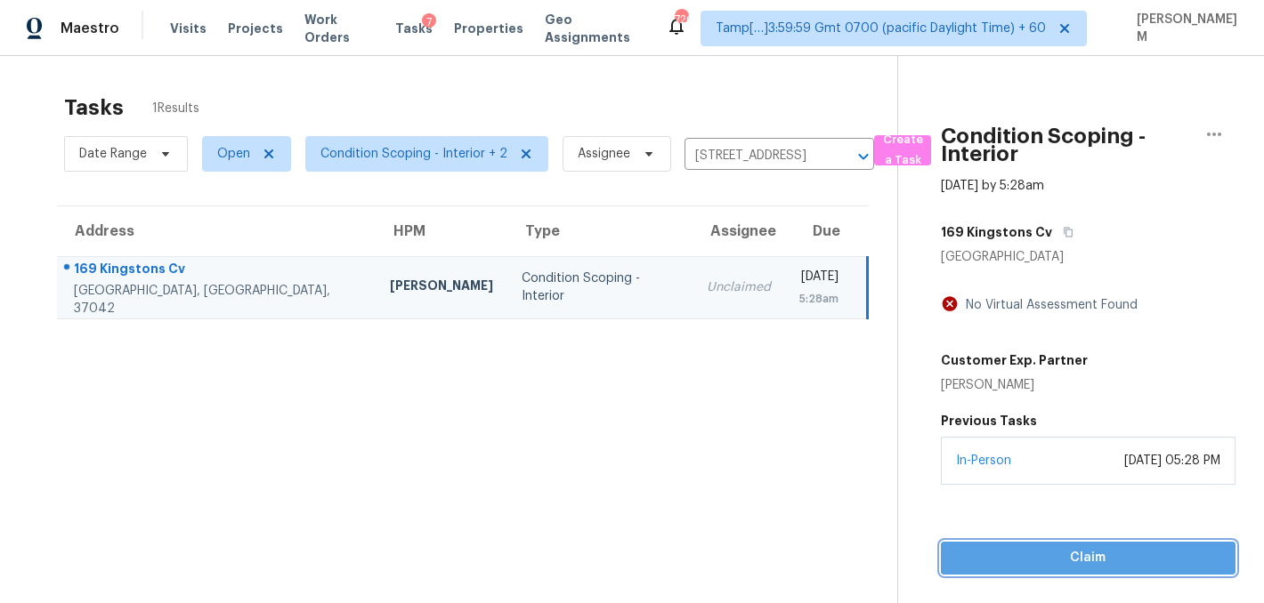
click at [1074, 559] on span "Claim" at bounding box center [1088, 558] width 266 height 22
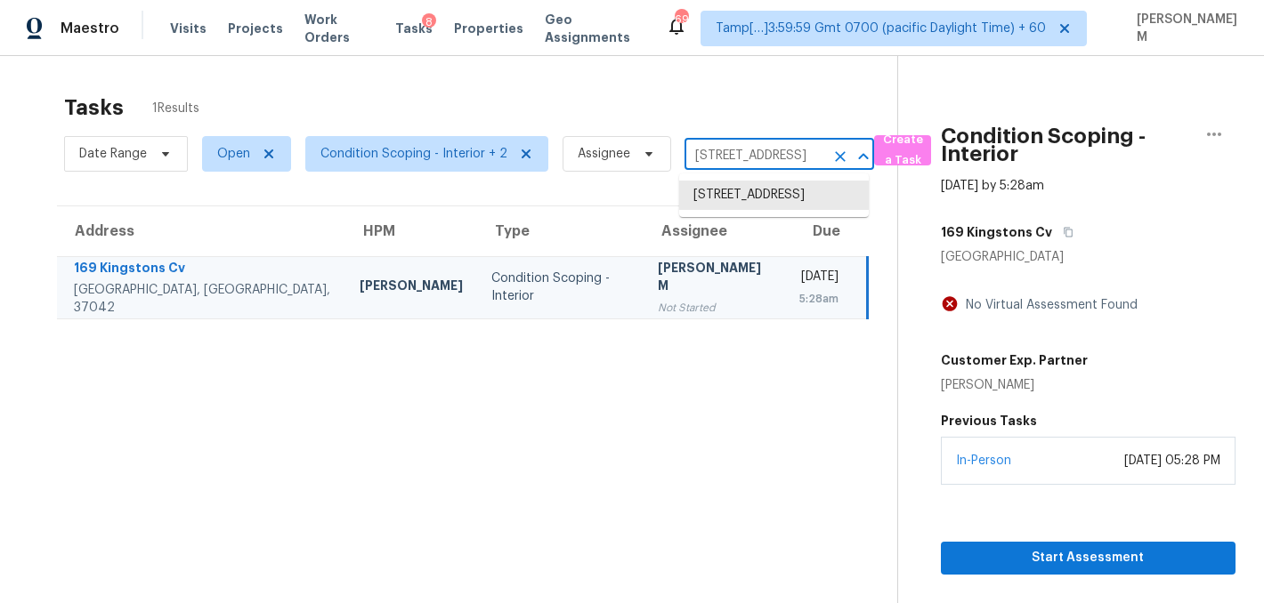
click at [739, 153] on input "169 Kingstons Cv, Clarksville, TN 37042" at bounding box center [754, 156] width 140 height 28
paste input "2724 W McLellan Blvd Unit 133, Phoenix, AZ 85017"
click at [704, 156] on input "2724 W McLellan Blvd Unit 133, Phoenix, AZ 85017" at bounding box center [754, 156] width 140 height 28
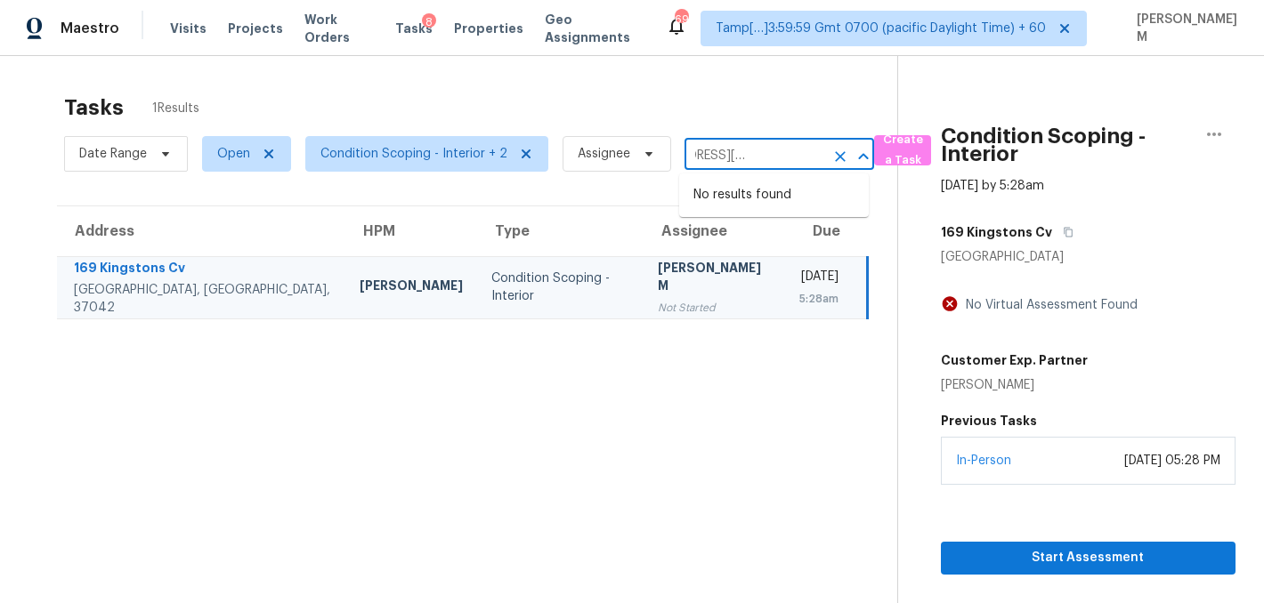
click at [821, 155] on div "2724 W McLellan Blvd Unit 133, Phoenix, AZ 85017 ​" at bounding box center [779, 156] width 190 height 28
click at [819, 158] on input "2724 W McLellan Blvd Unit 133, Phoenix, AZ 85017" at bounding box center [754, 156] width 140 height 28
type input "2724 W McLellan Bl"
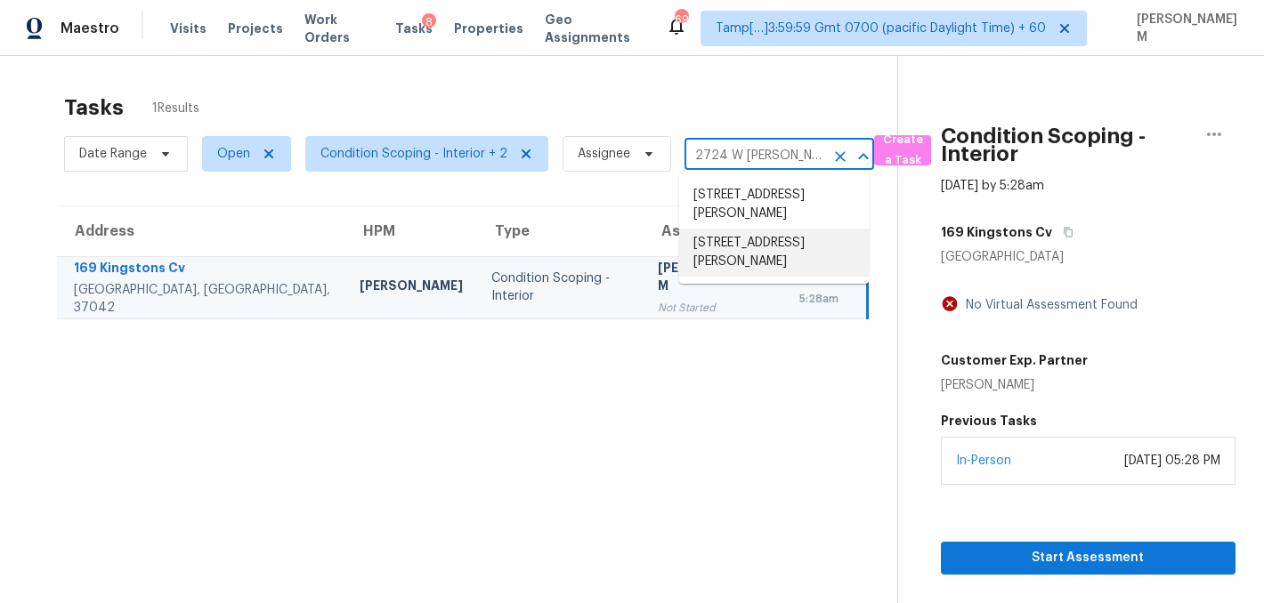
click at [795, 258] on li "2724 W McLellan Blvd Unit 133, Phoenix, AZ 85017" at bounding box center [774, 253] width 190 height 48
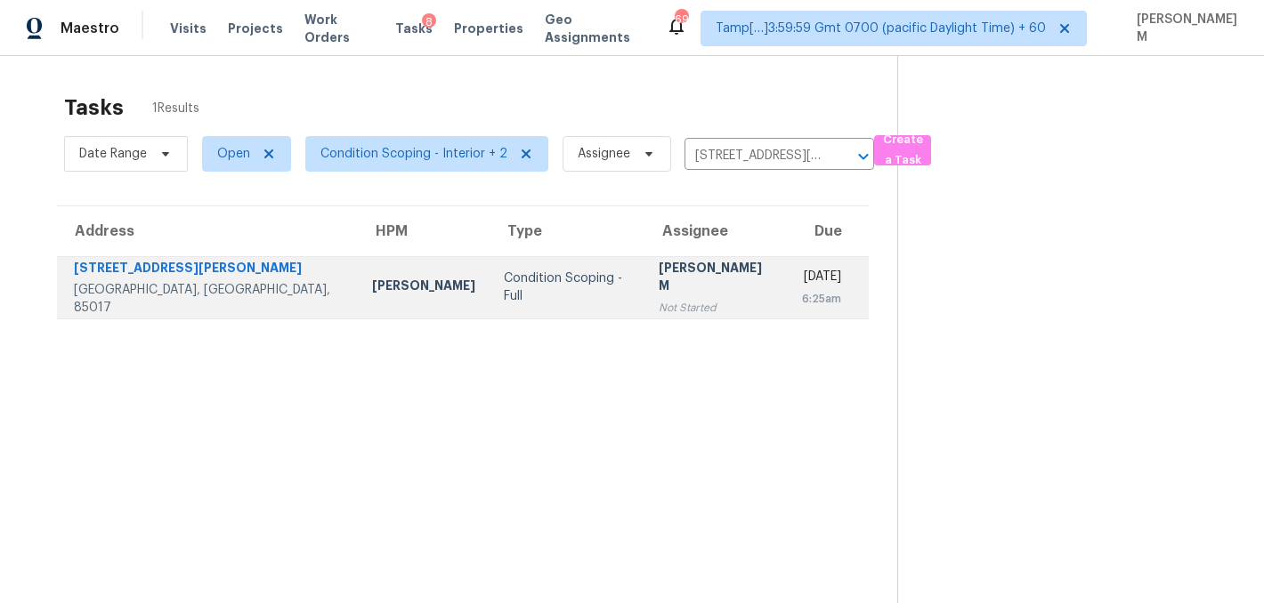
click at [700, 285] on td "MANIKANDAN M Not Started" at bounding box center [715, 287] width 143 height 62
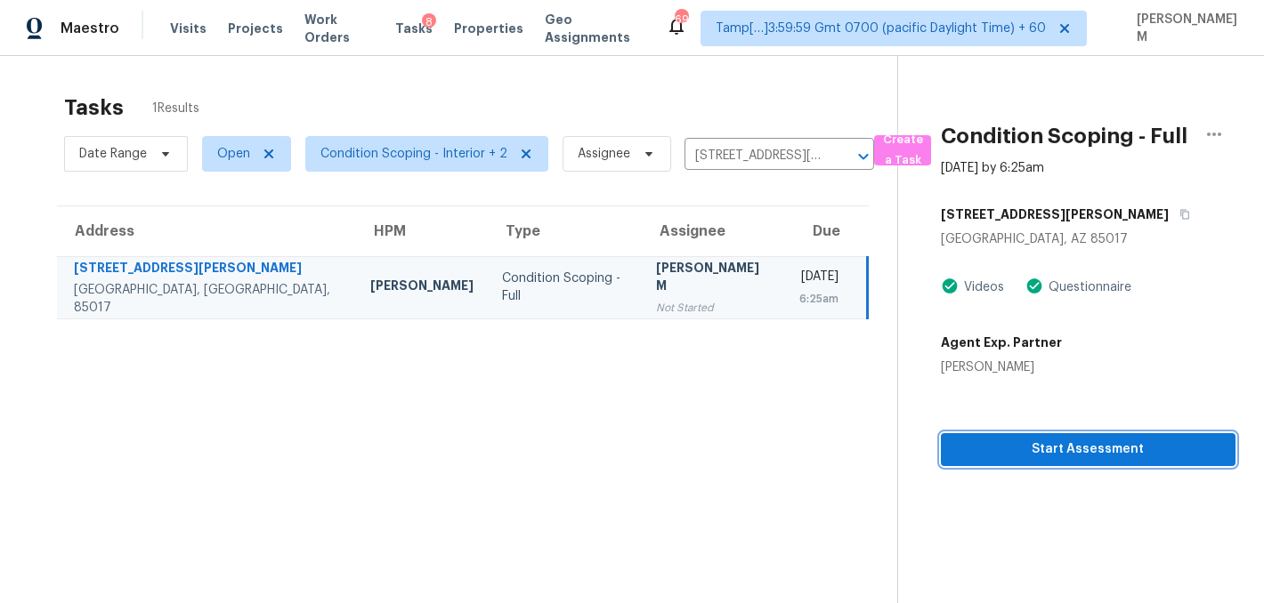
click at [1056, 464] on button "Start Assessment" at bounding box center [1088, 449] width 295 height 33
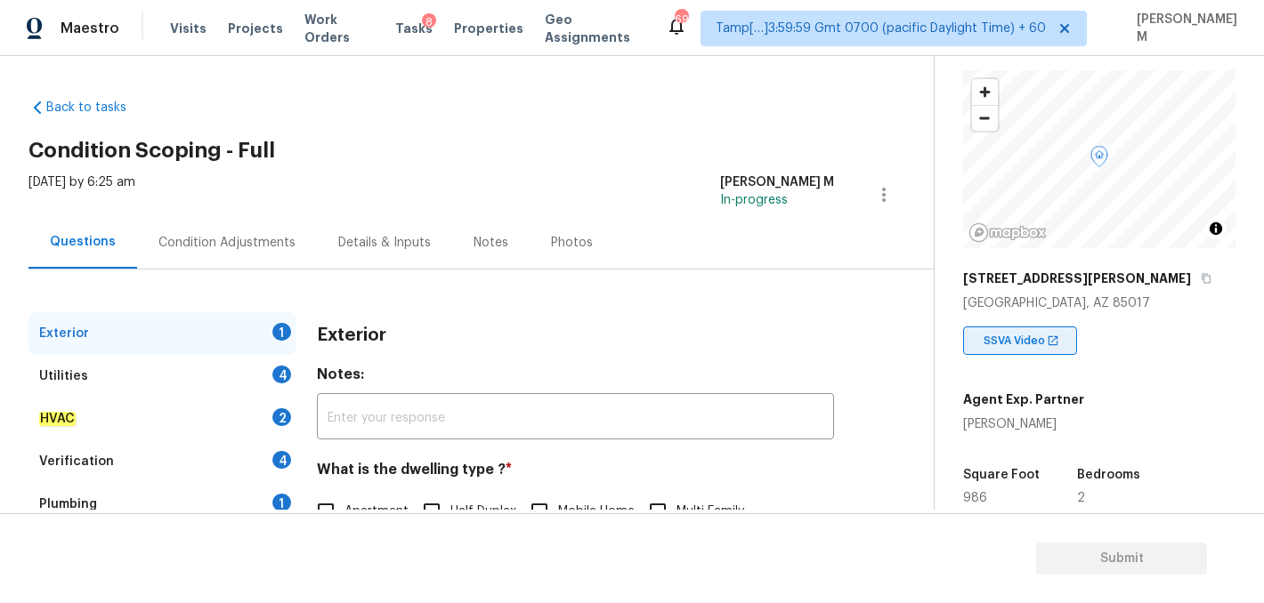
scroll to position [105, 0]
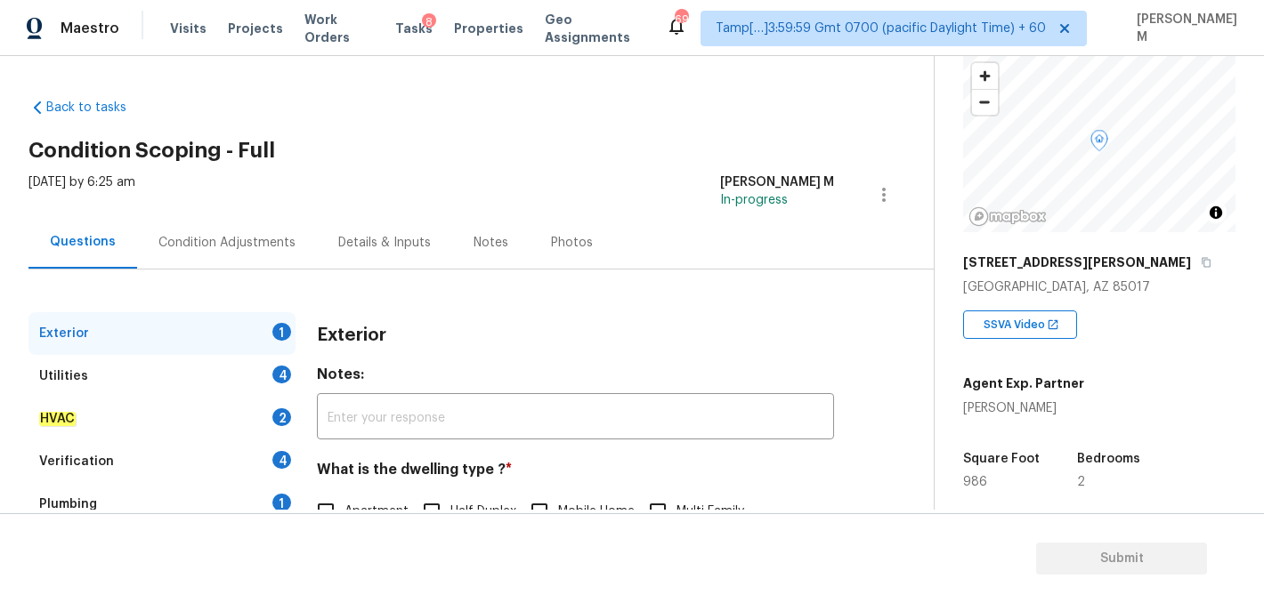
click at [1030, 407] on div "Katie Villasenor" at bounding box center [1023, 409] width 121 height 18
copy div "Katie Villasenor"
click at [1100, 260] on div "2724 W McLellan Blvd" at bounding box center [1099, 262] width 272 height 32
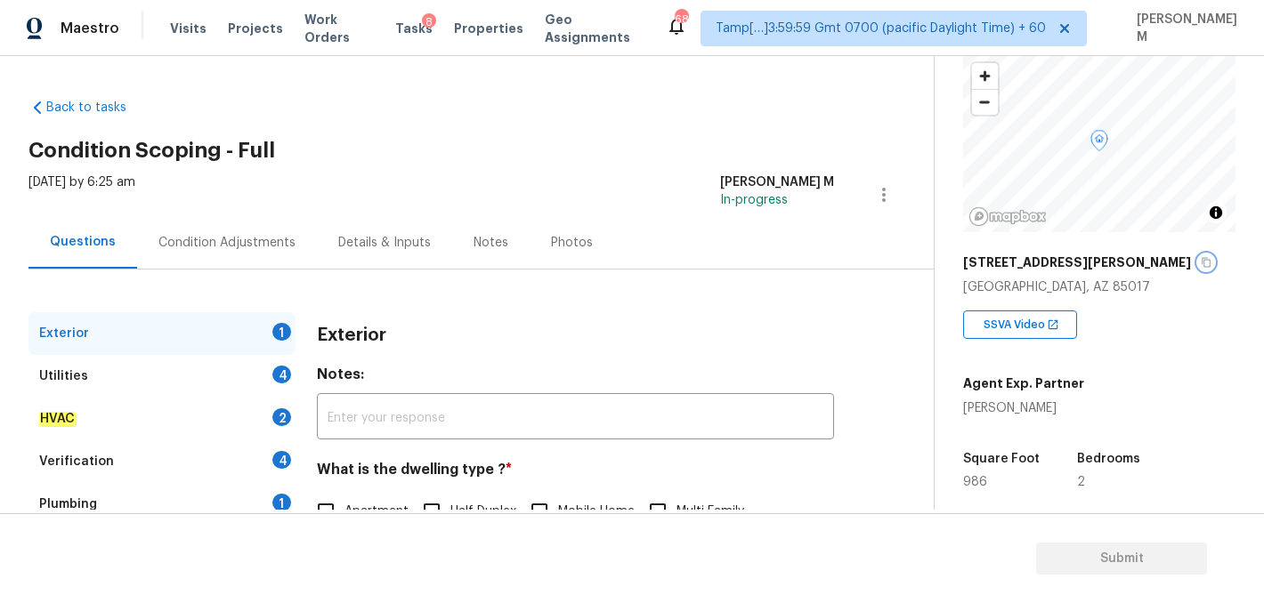
click at [1200, 260] on icon "button" at bounding box center [1205, 262] width 11 height 11
click at [404, 26] on span "Tasks" at bounding box center [413, 28] width 37 height 12
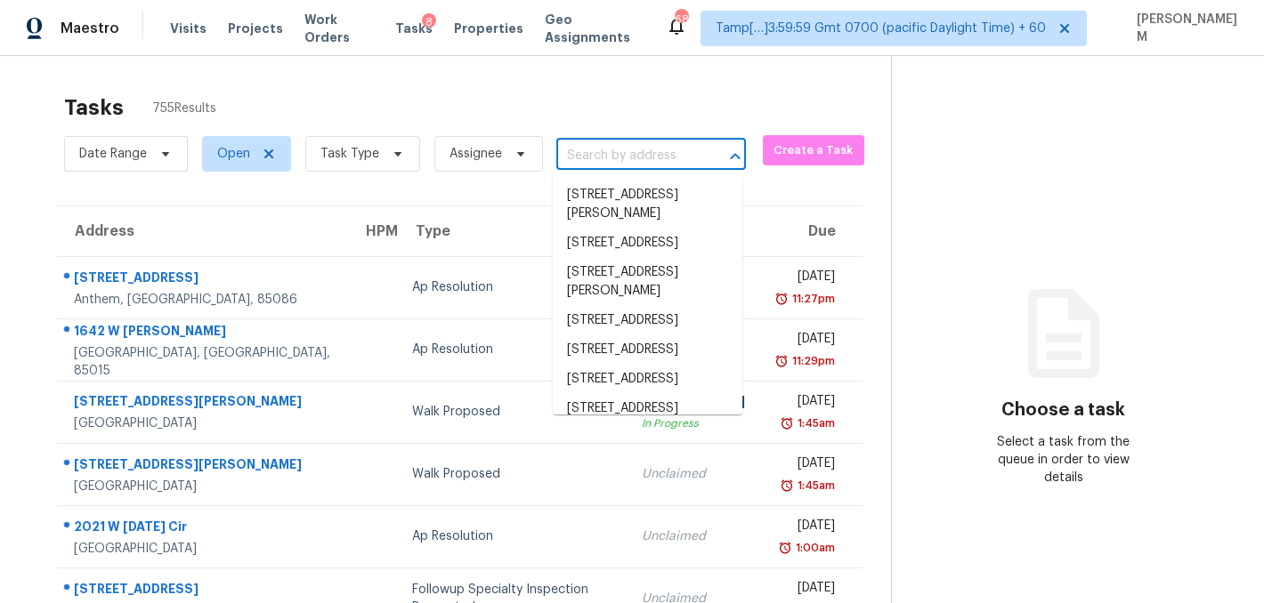
click at [612, 161] on input "text" at bounding box center [626, 156] width 140 height 28
paste input "2724 W McLellan Blvd Unit 133, Phoenix, AZ 85017"
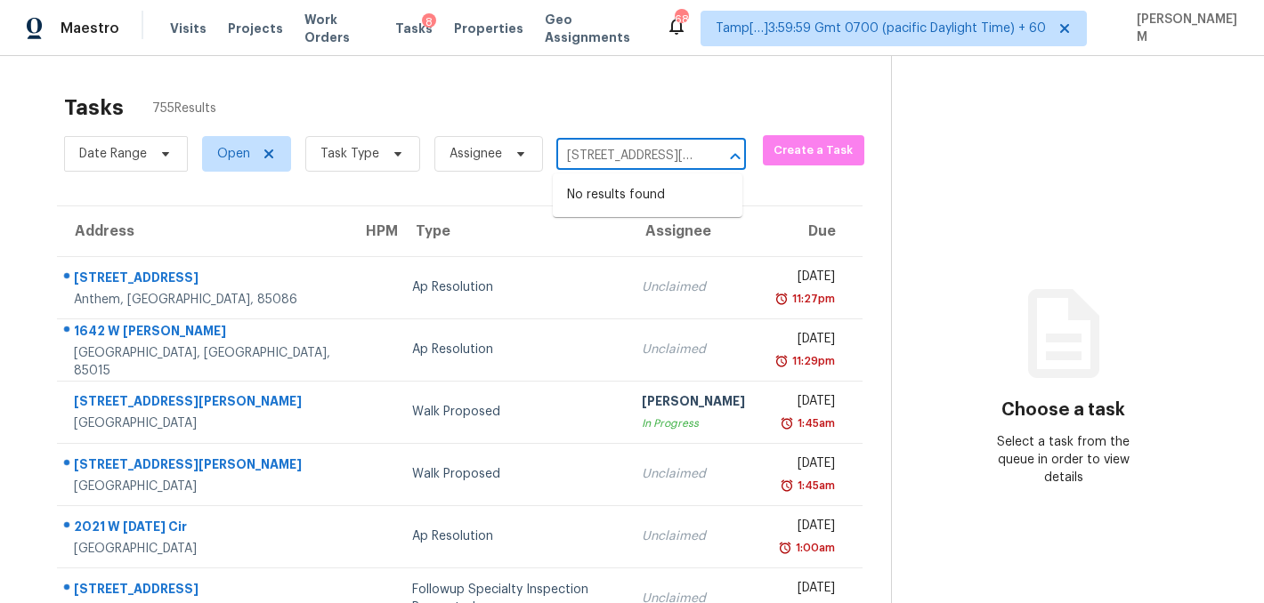
scroll to position [0, 161]
click at [582, 157] on input "2724 W McLellan Blvd Unit 133, Phoenix, AZ 85017" at bounding box center [626, 156] width 140 height 28
type input "2724 W McLellan Blvd Phoenix, AZ 85017"
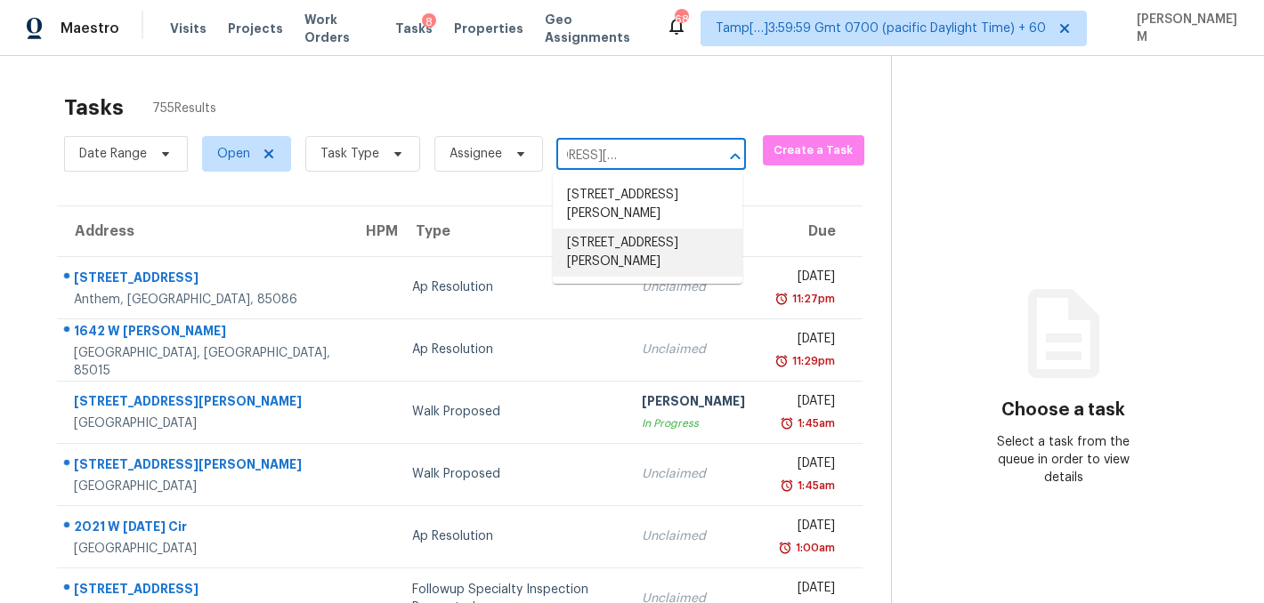
click at [670, 255] on li "2724 W McLellan Blvd Unit 133, Phoenix, AZ 85017" at bounding box center [648, 253] width 190 height 48
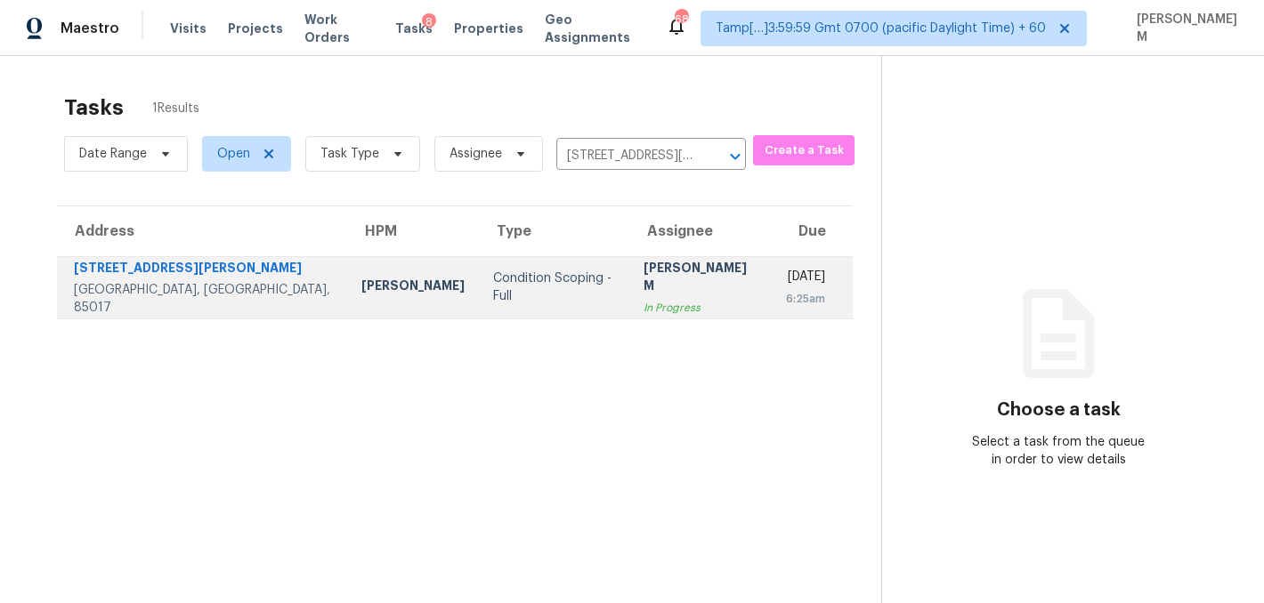
click at [643, 299] on div "In Progress" at bounding box center [700, 308] width 114 height 18
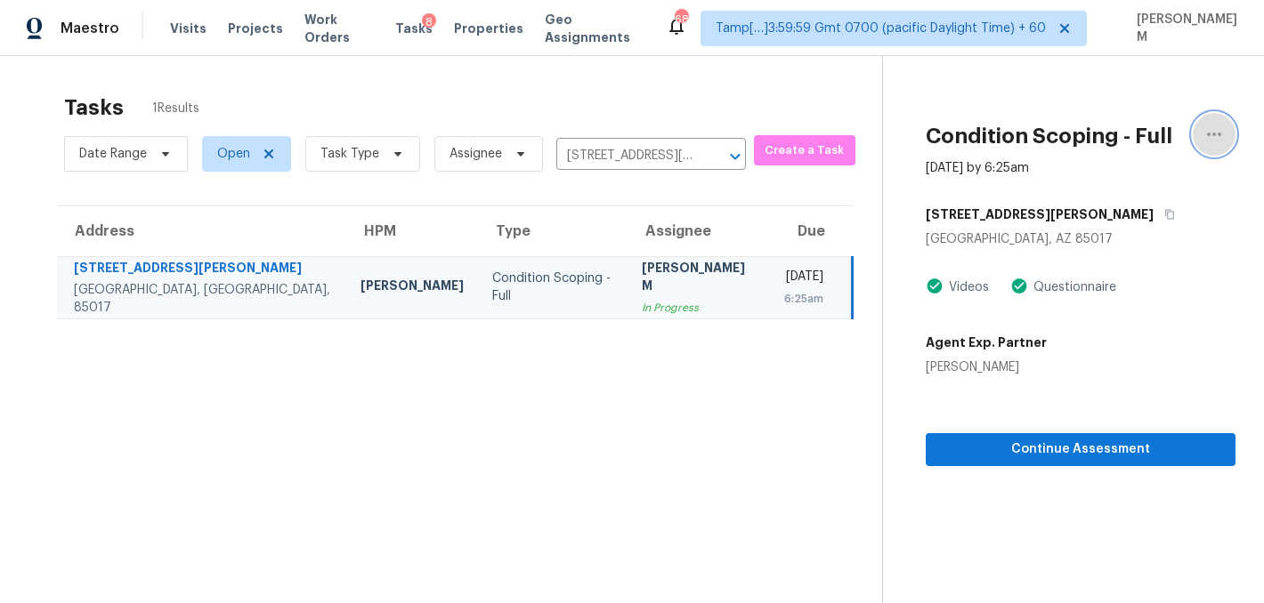
click at [1215, 132] on icon "button" at bounding box center [1213, 134] width 21 height 21
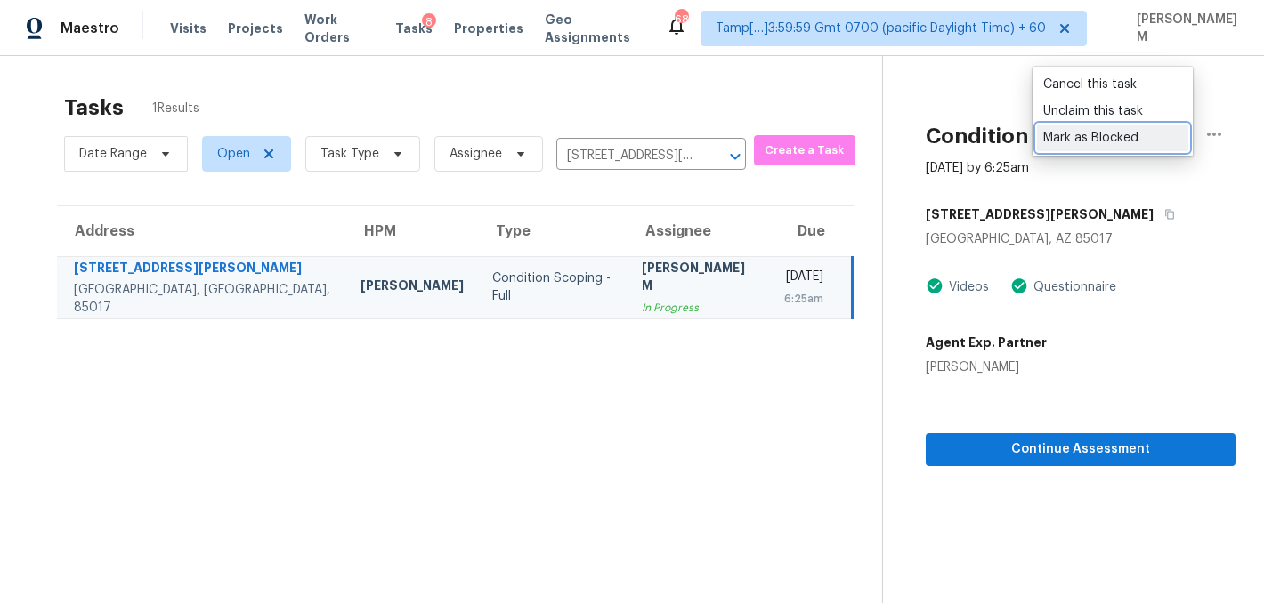
click at [1148, 138] on div "Mark as Blocked" at bounding box center [1112, 138] width 139 height 18
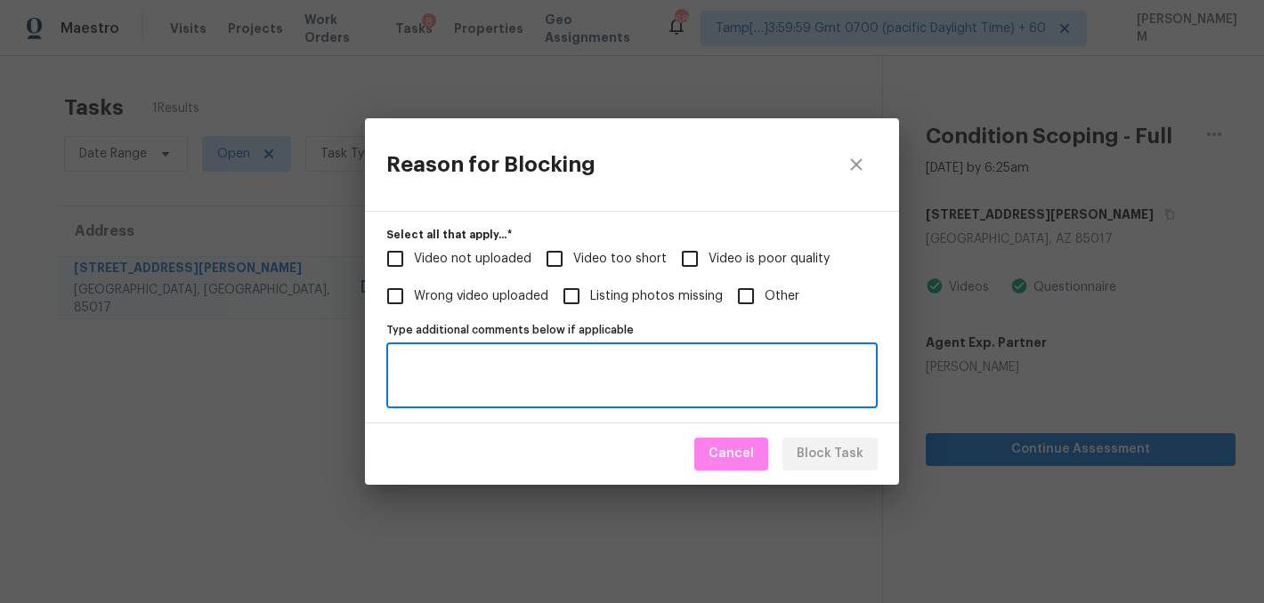
click at [453, 375] on textarea "Type additional comments below if applicable" at bounding box center [632, 375] width 470 height 37
click at [681, 251] on input "Video is poor quality" at bounding box center [689, 258] width 37 height 37
checkbox input "true"
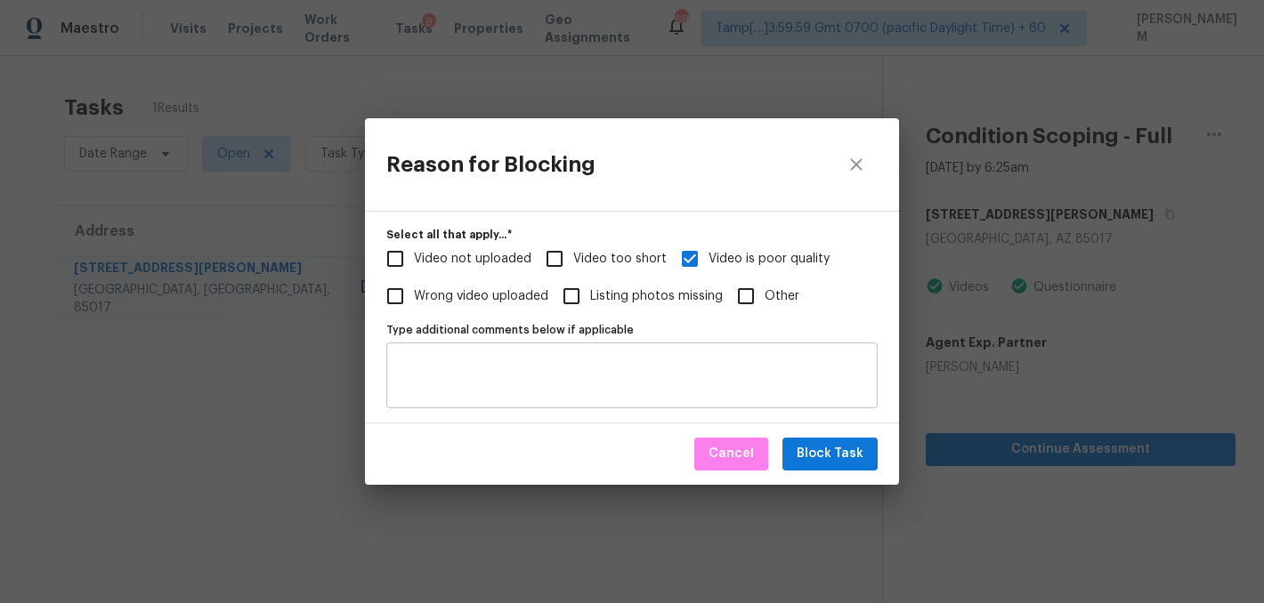
click at [527, 378] on textarea "Type additional comments below if applicable" at bounding box center [632, 375] width 470 height 37
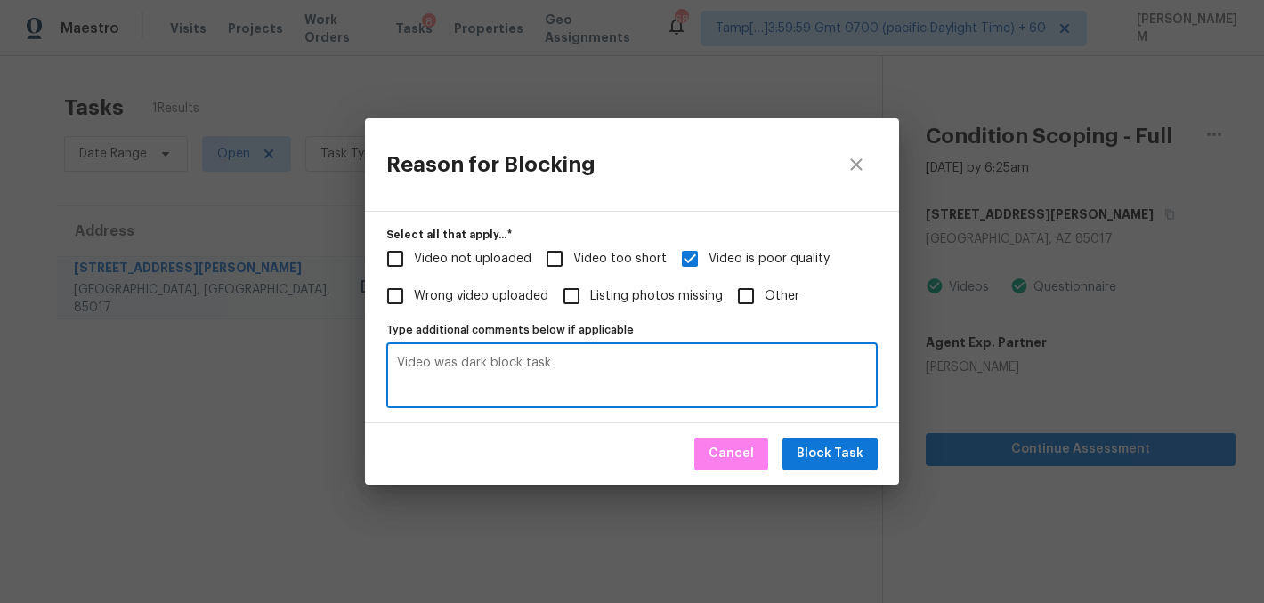
drag, startPoint x: 489, startPoint y: 366, endPoint x: 671, endPoint y: 373, distance: 182.6
click at [671, 373] on textarea "Video was dark block task" at bounding box center [632, 375] width 470 height 37
type textarea "Video was dark"
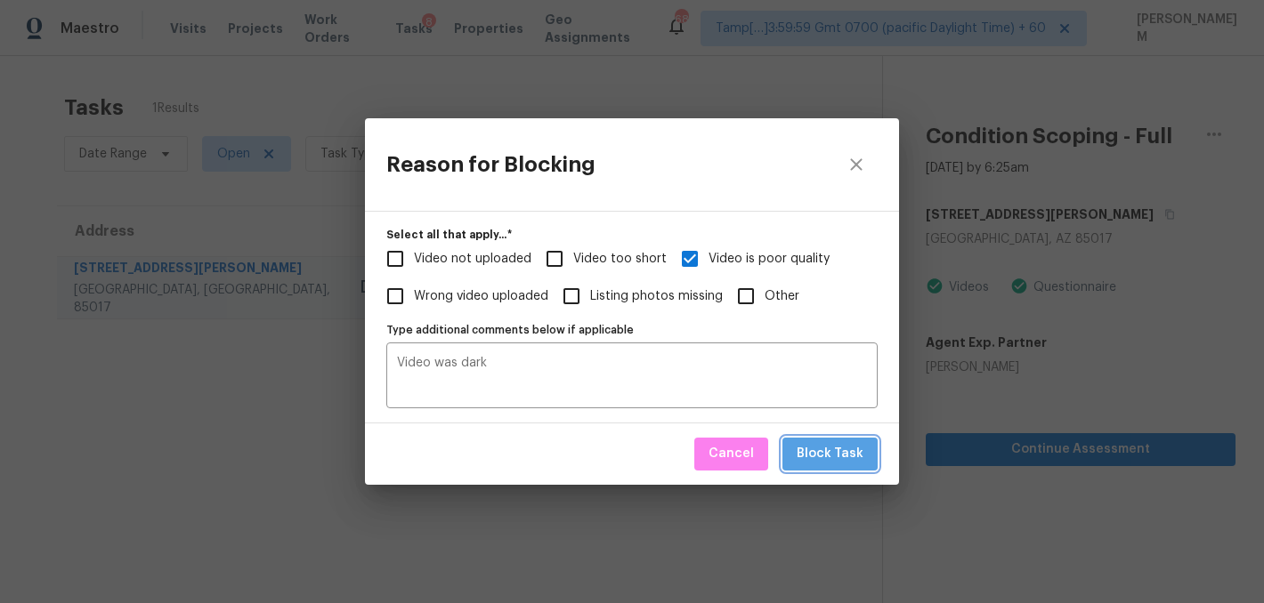
click at [861, 455] on span "Block Task" at bounding box center [829, 454] width 67 height 22
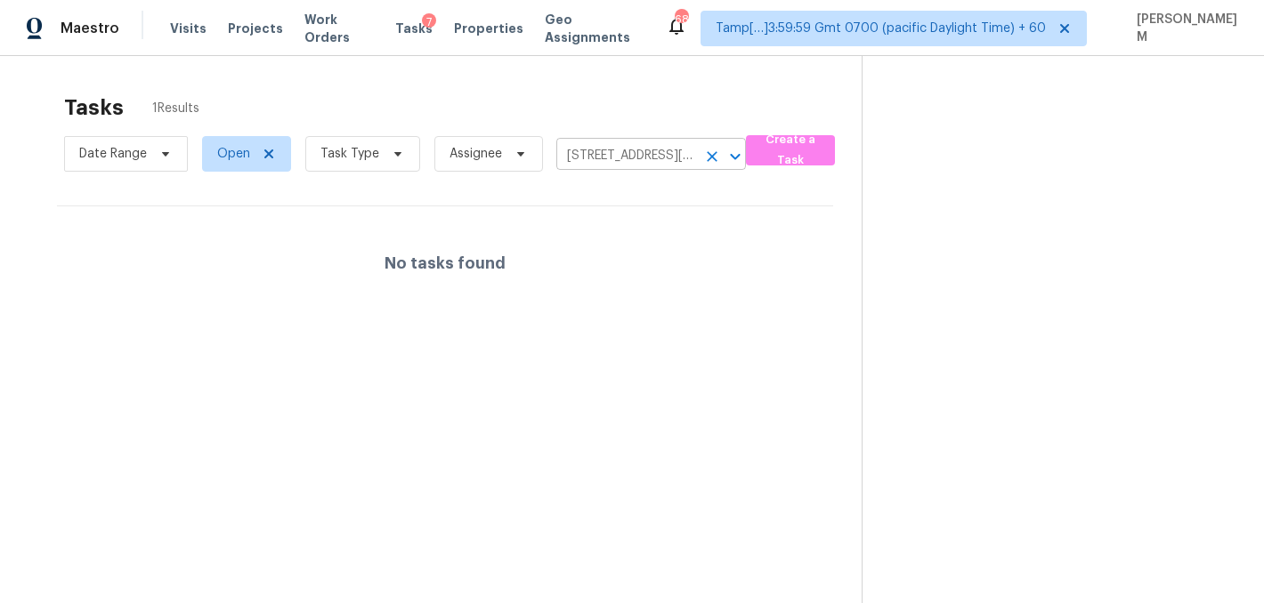
click at [652, 158] on input "2724 W McLellan Blvd Unit 133, Phoenix, AZ 85017" at bounding box center [626, 156] width 140 height 28
paste input "1055 Vista Pointe Blvd, Oceanside, CA 9205"
type input "1055 Vista Pointe Blvd, Oceanside, CA 92057"
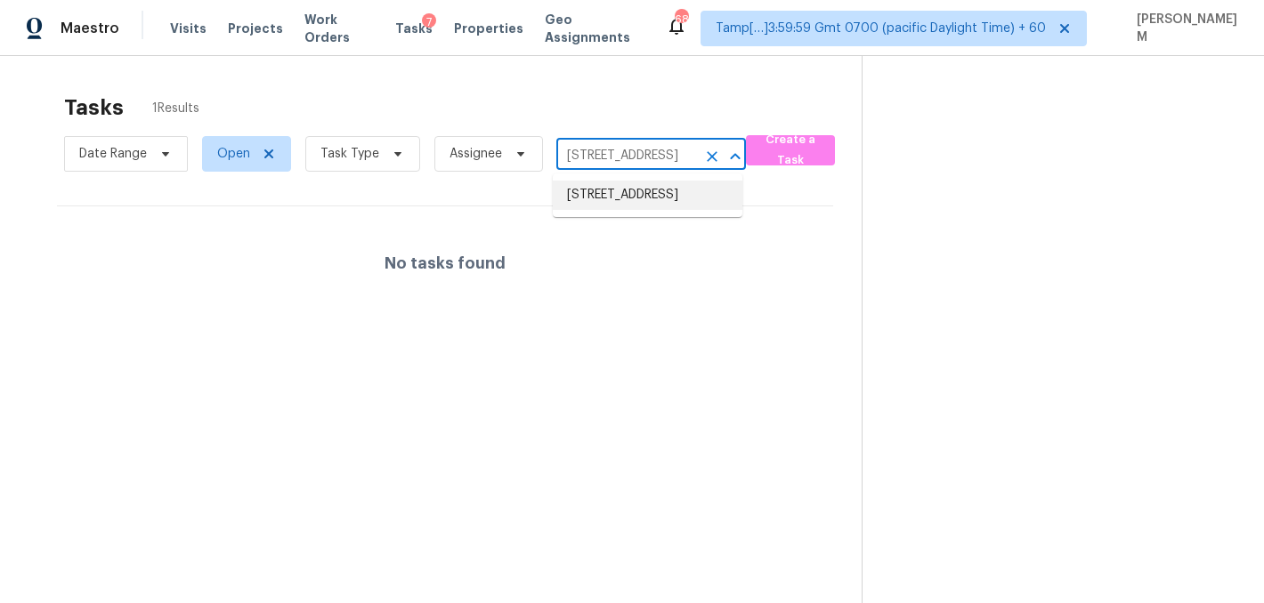
click at [658, 210] on li "1055 Vista Pointe Blvd, Oceanside, CA 92057" at bounding box center [648, 195] width 190 height 29
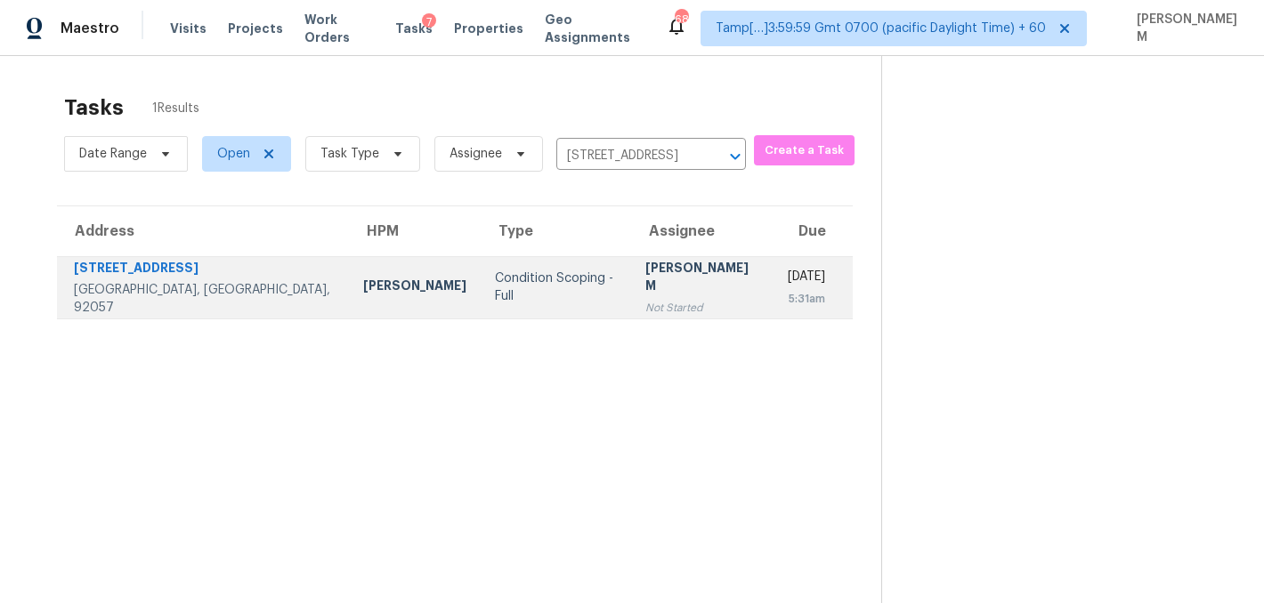
click at [538, 284] on td "Condition Scoping - Full" at bounding box center [556, 287] width 150 height 62
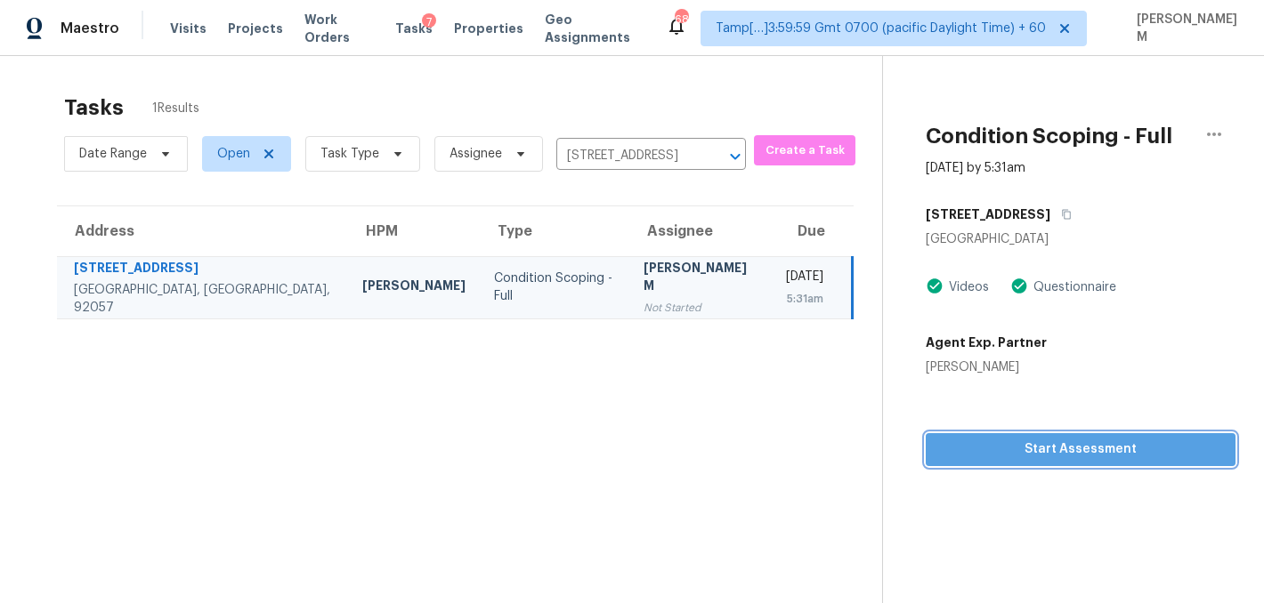
click at [1089, 452] on span "Start Assessment" at bounding box center [1080, 450] width 281 height 22
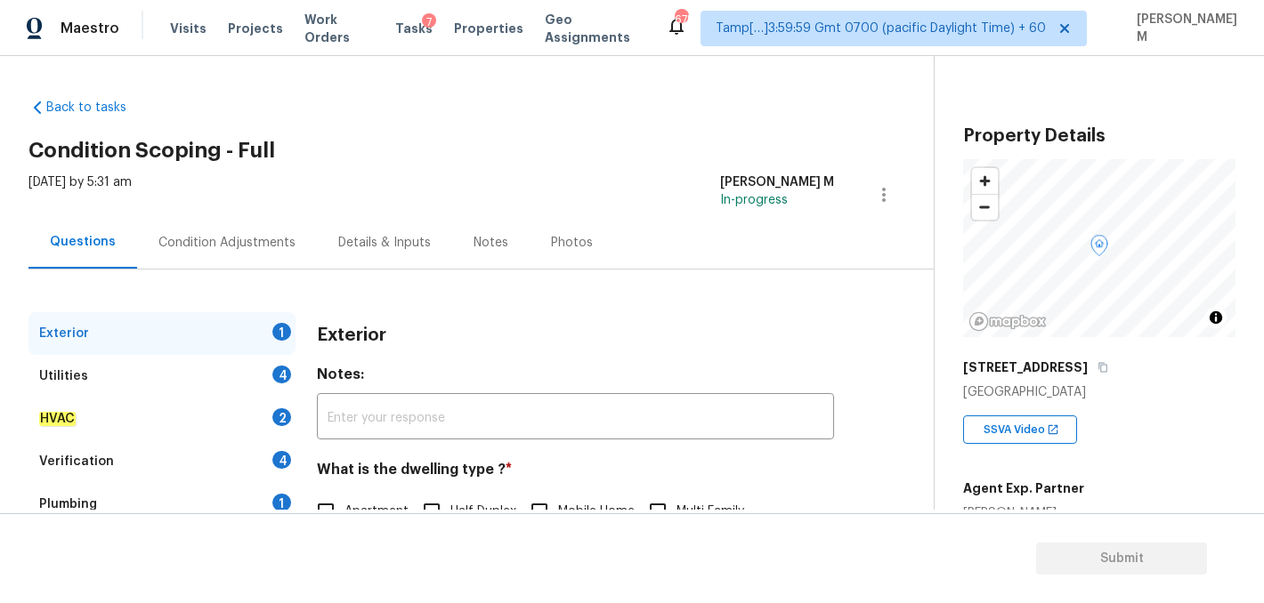
scroll to position [254, 0]
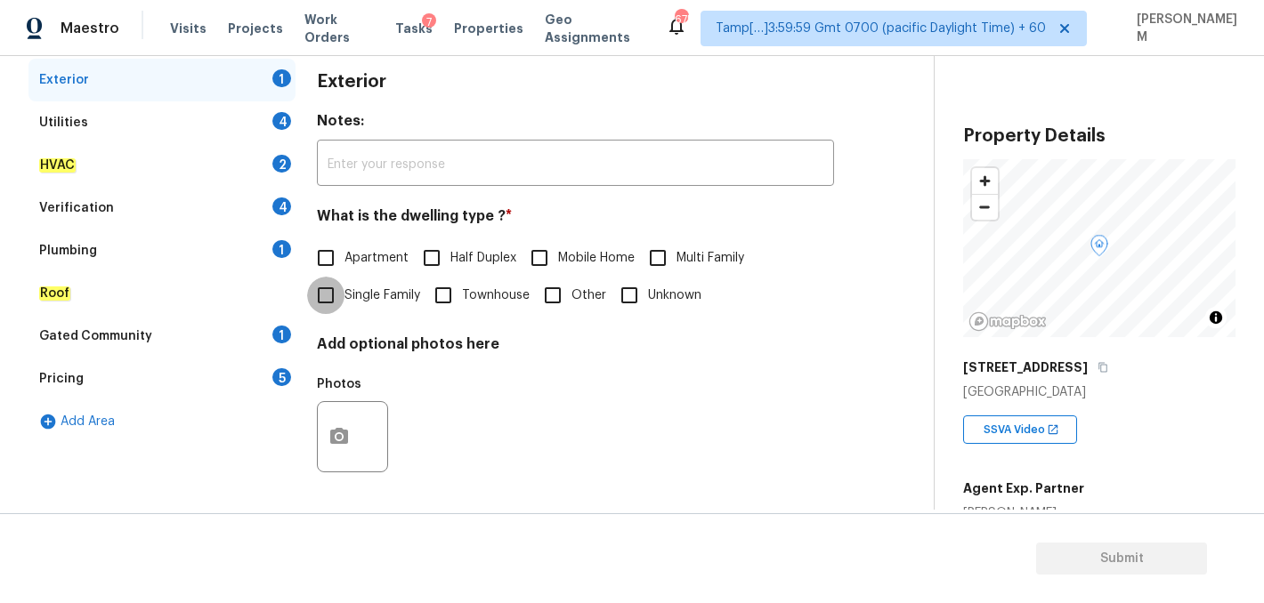
click at [335, 298] on input "Single Family" at bounding box center [325, 295] width 37 height 37
checkbox input "true"
click at [336, 434] on icon "button" at bounding box center [338, 436] width 21 height 21
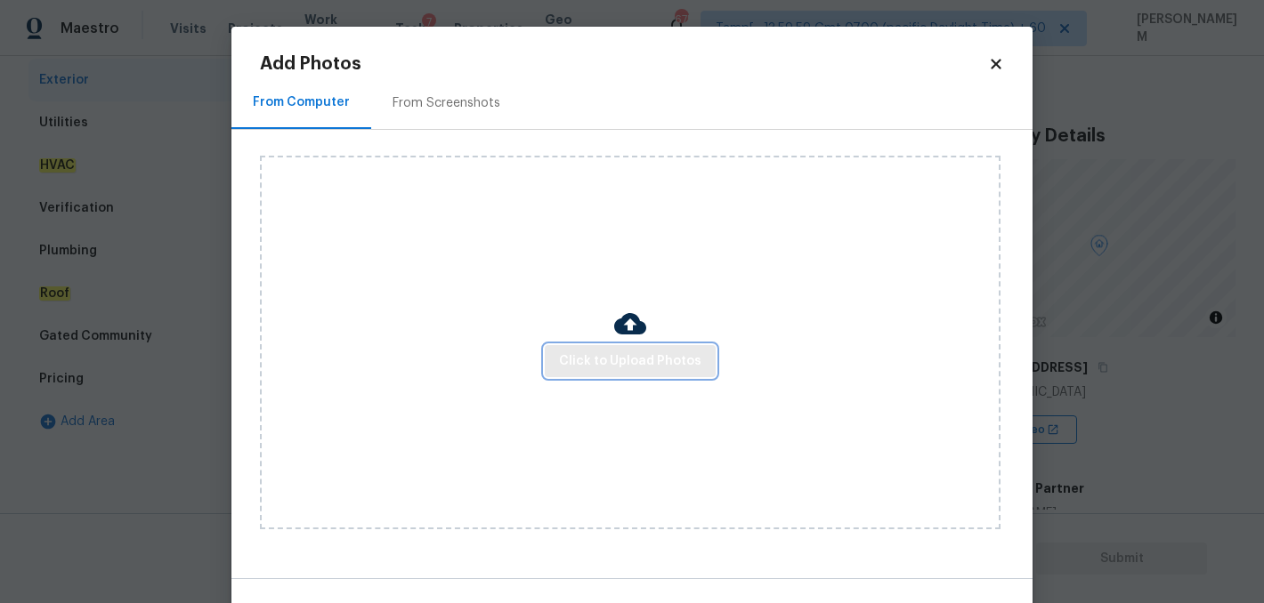
click at [571, 354] on span "Click to Upload Photos" at bounding box center [630, 362] width 142 height 22
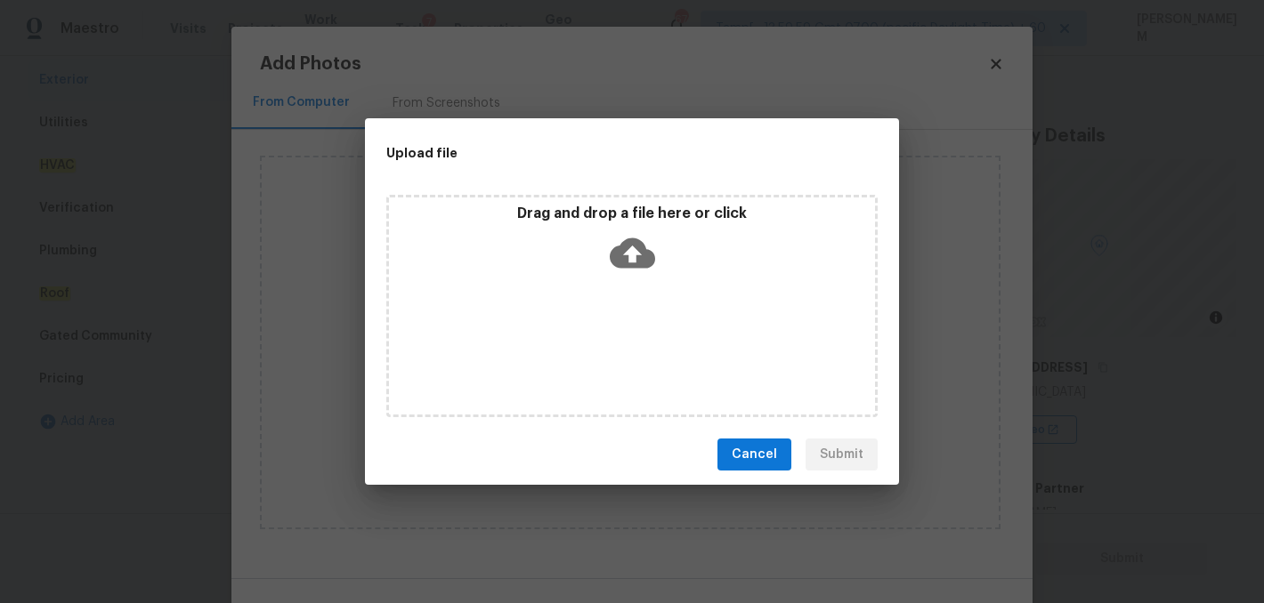
click at [620, 249] on icon at bounding box center [632, 253] width 45 height 30
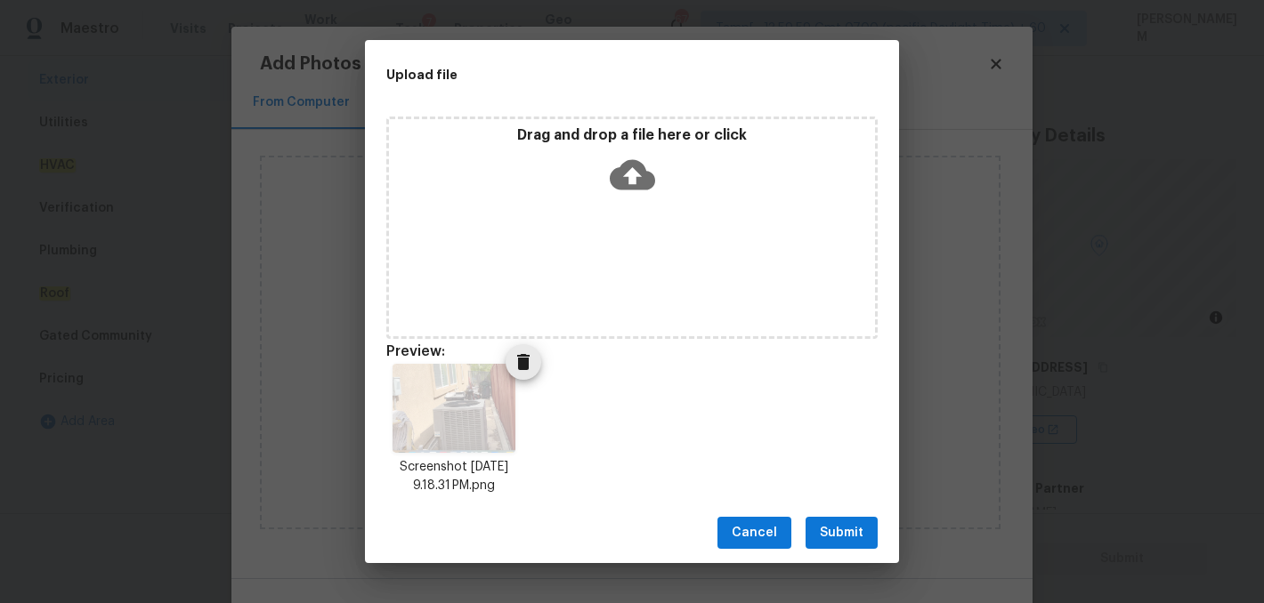
click at [518, 366] on icon "Delete" at bounding box center [523, 362] width 12 height 16
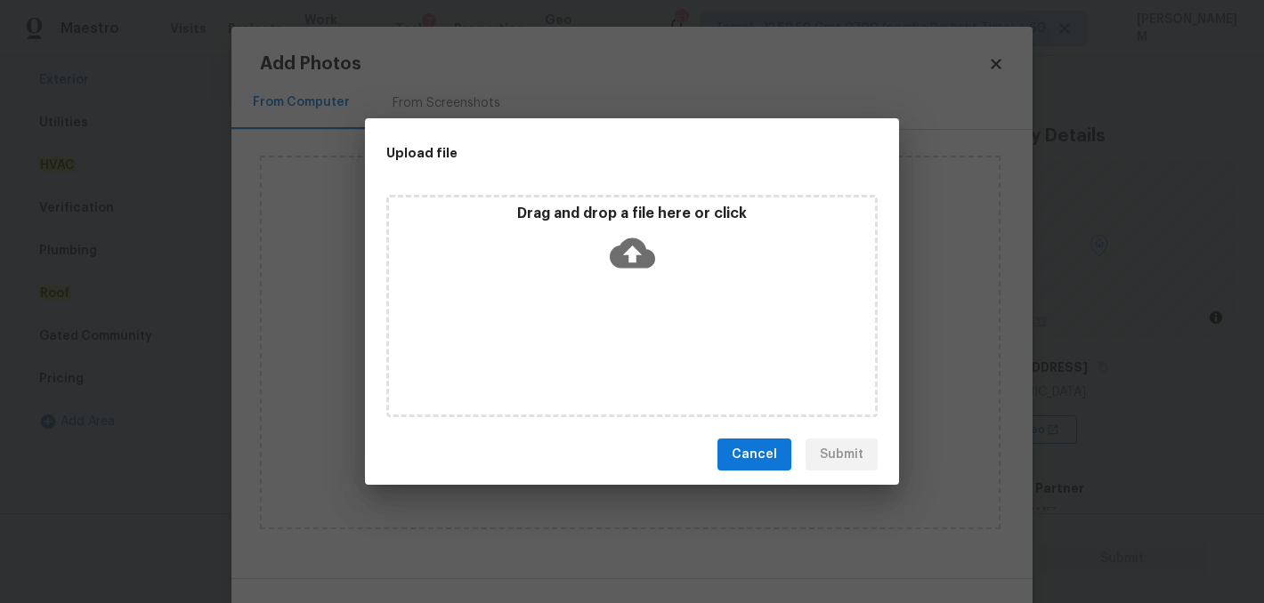
click at [611, 250] on icon at bounding box center [632, 253] width 45 height 30
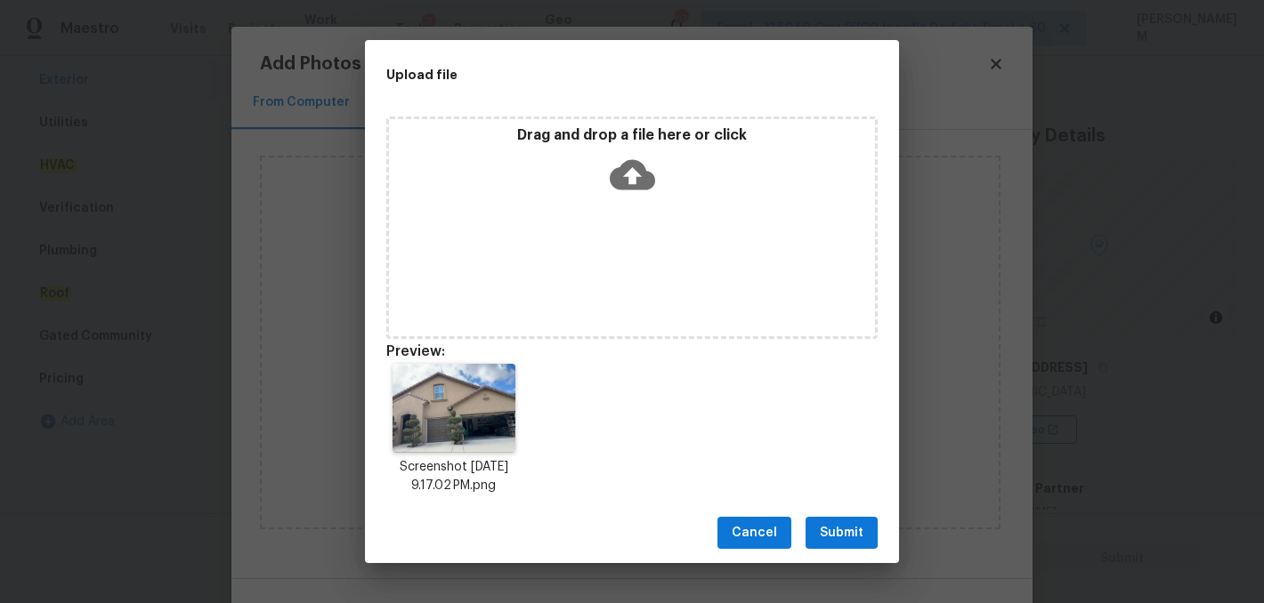
click at [865, 538] on button "Submit" at bounding box center [841, 533] width 72 height 33
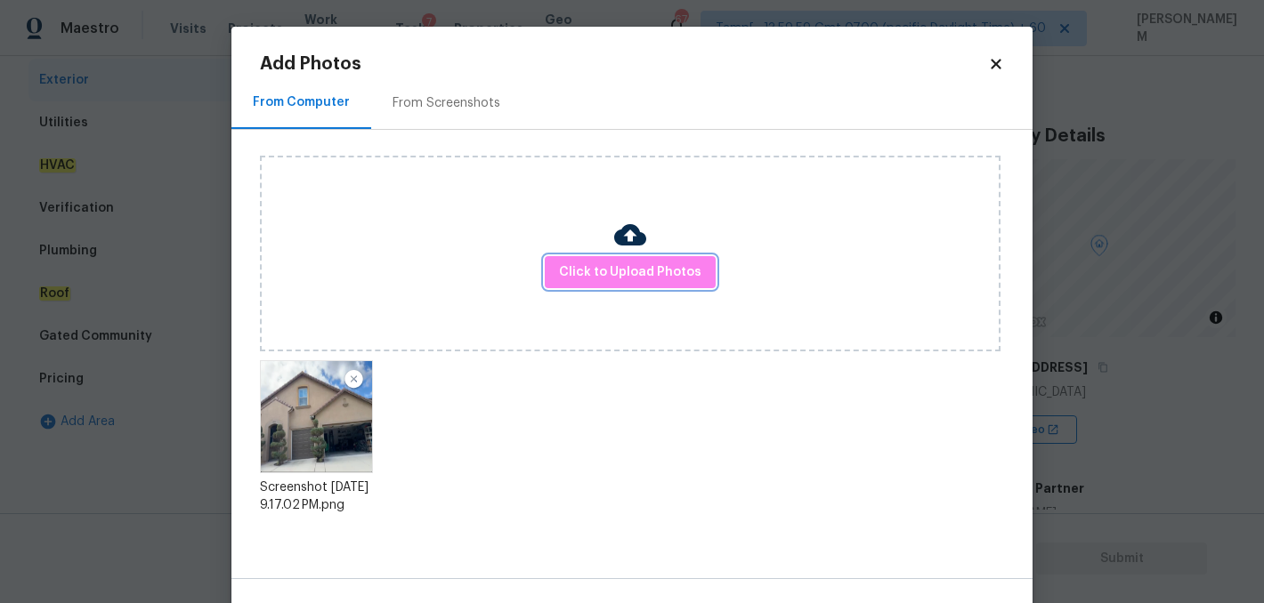
scroll to position [55, 0]
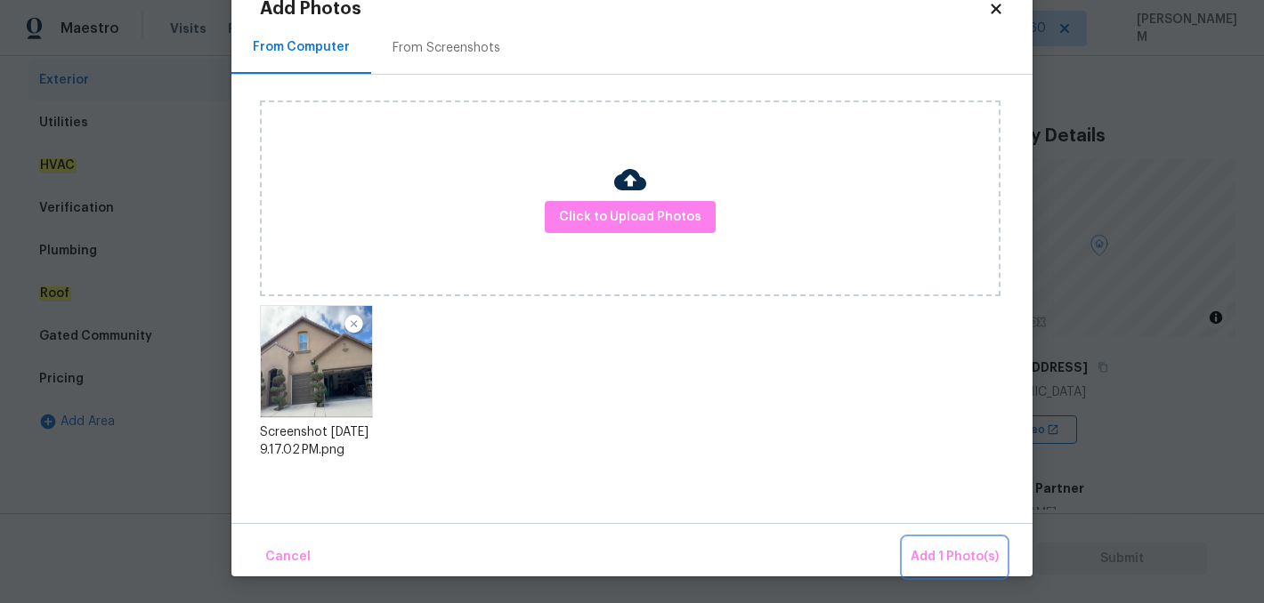
click at [955, 544] on button "Add 1 Photo(s)" at bounding box center [954, 557] width 102 height 38
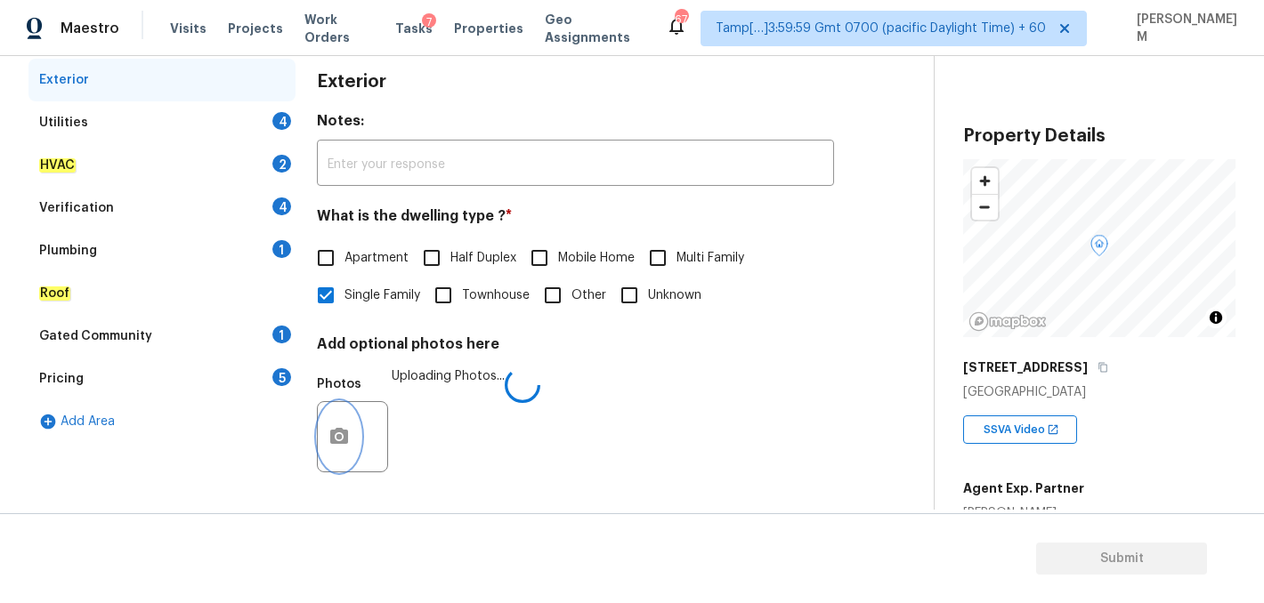
scroll to position [0, 0]
click at [174, 120] on div "Utilities 4" at bounding box center [161, 122] width 267 height 43
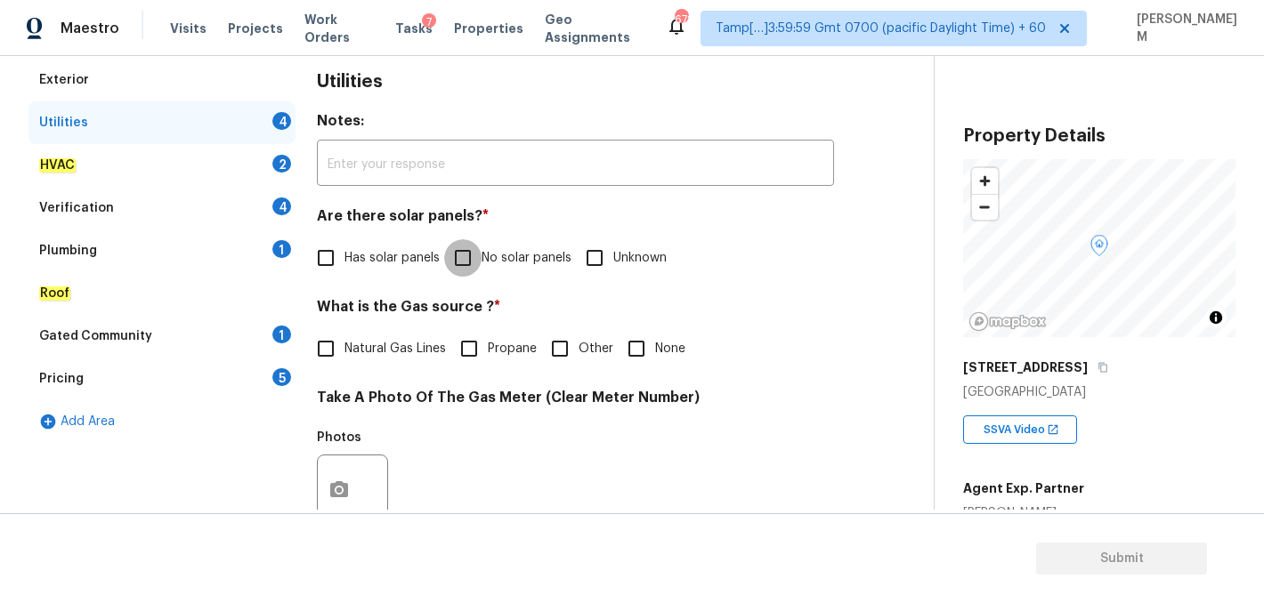
click at [463, 244] on input "No solar panels" at bounding box center [462, 257] width 37 height 37
checkbox input "true"
click at [1108, 365] on icon "button" at bounding box center [1102, 367] width 11 height 11
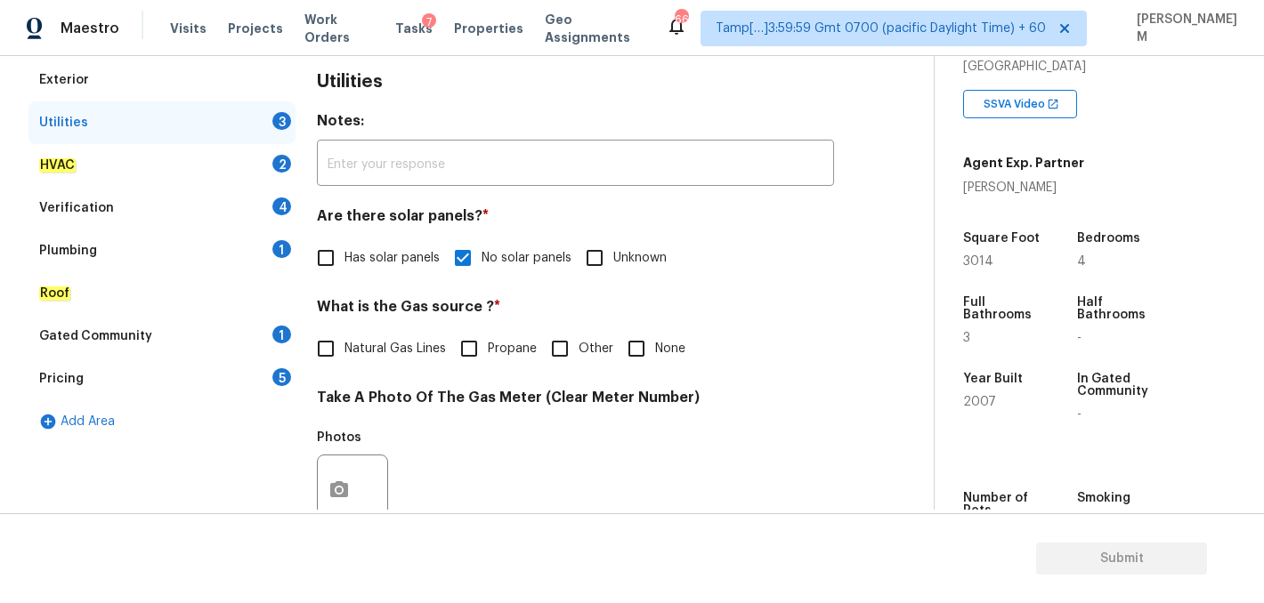
scroll to position [325, 0]
drag, startPoint x: 1042, startPoint y: 189, endPoint x: 952, endPoint y: 190, distance: 89.9
click at [952, 190] on div "Property Details © Mapbox © OpenStreetMap Improve this map 1055 Vista Pointe Bl…" at bounding box center [1084, 185] width 301 height 909
copy div "Tracey Olson"
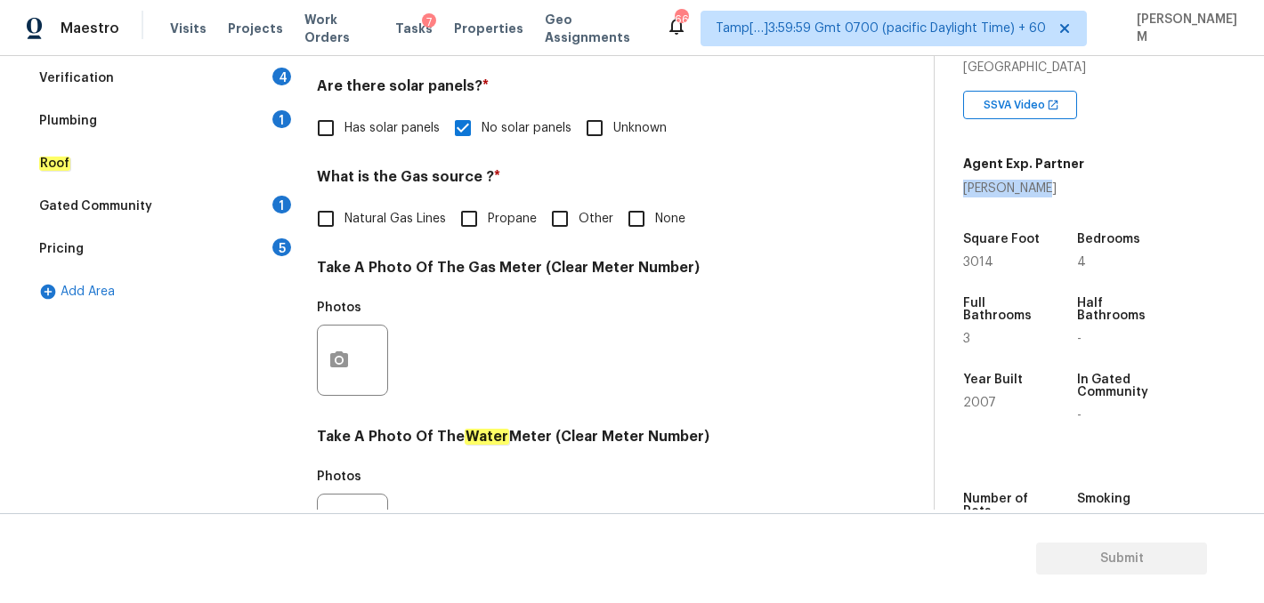
scroll to position [381, 0]
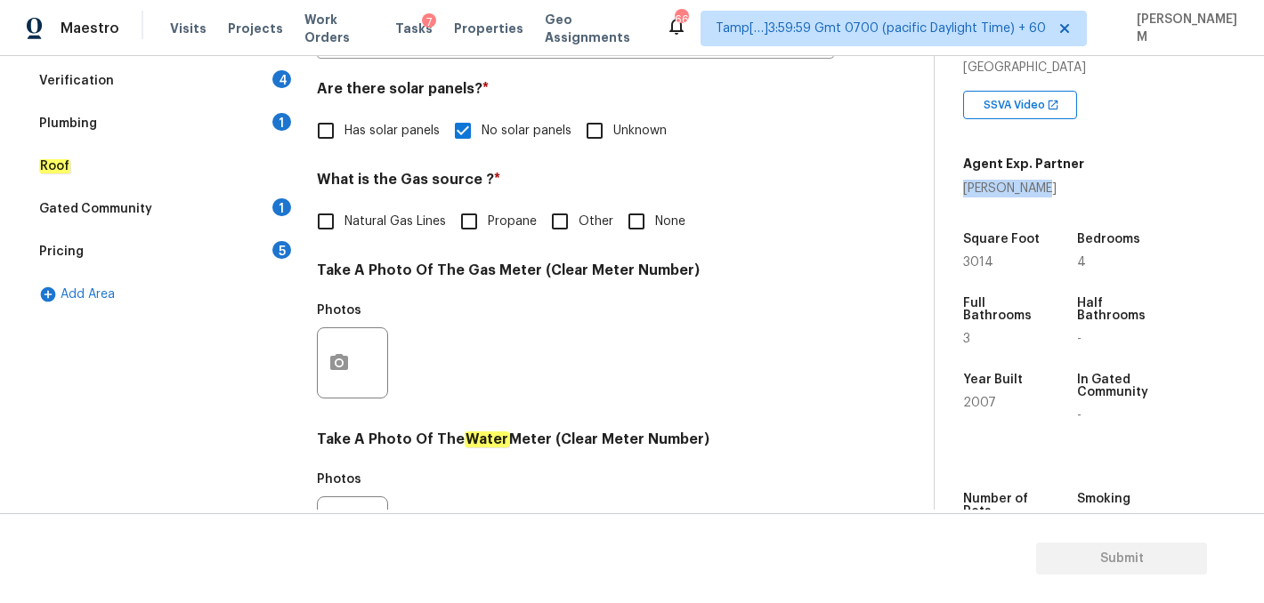
click at [567, 229] on input "Other" at bounding box center [559, 221] width 37 height 37
checkbox input "true"
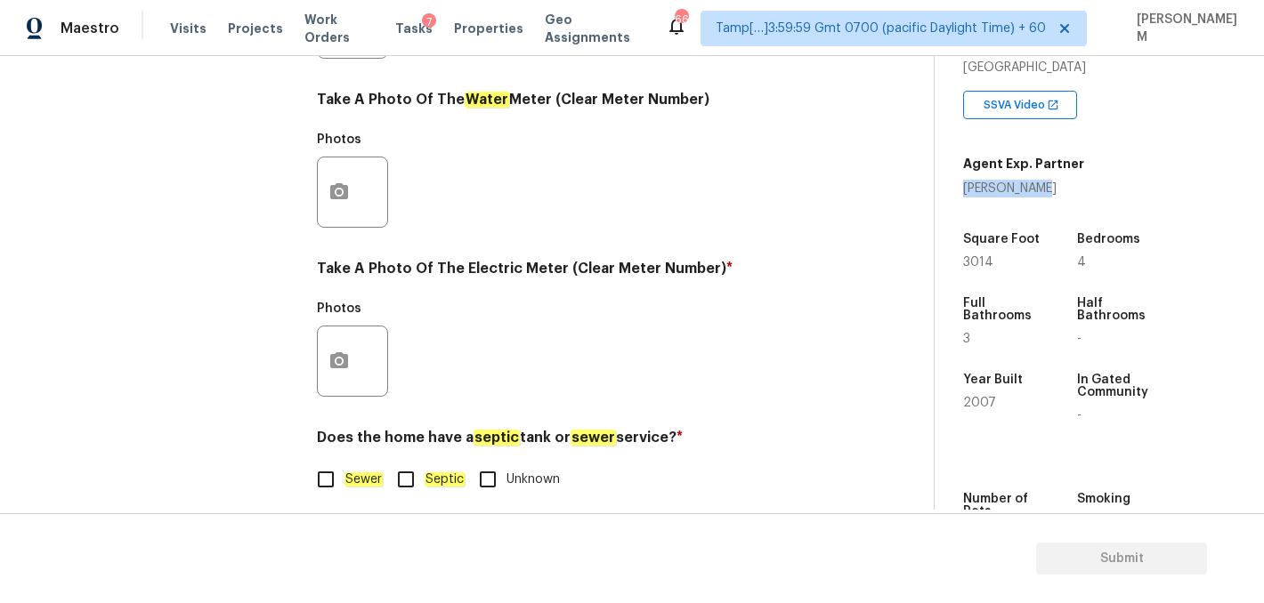
scroll to position [736, 0]
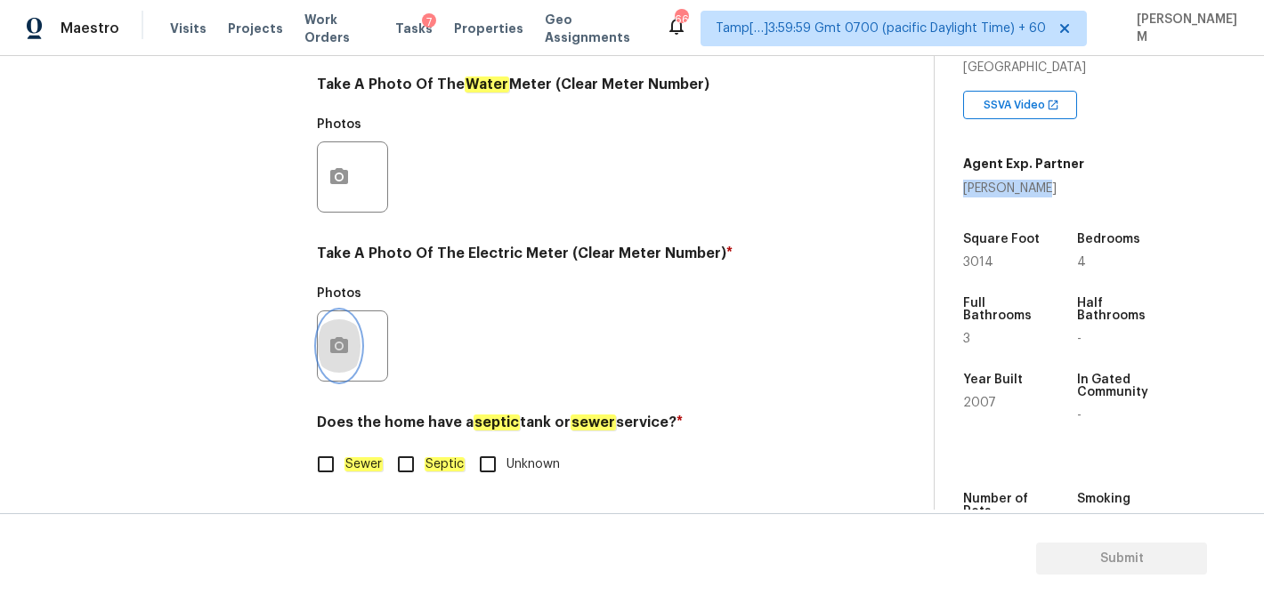
click at [340, 353] on icon "button" at bounding box center [338, 345] width 21 height 21
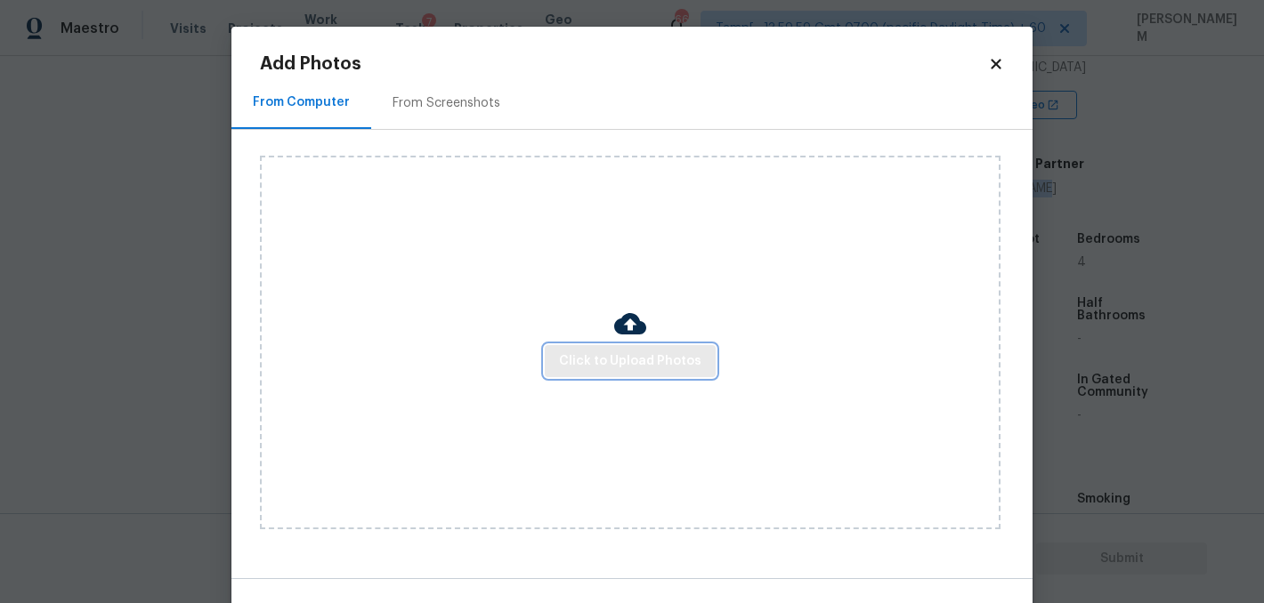
click at [611, 357] on span "Click to Upload Photos" at bounding box center [630, 362] width 142 height 22
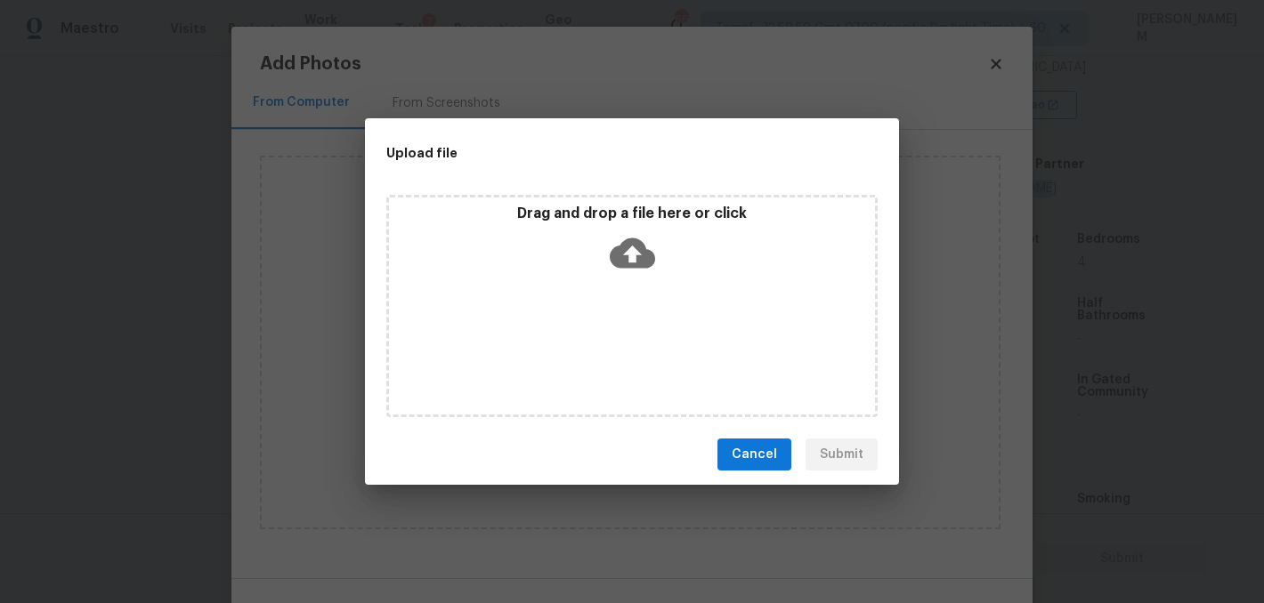
click at [620, 238] on icon at bounding box center [632, 252] width 45 height 45
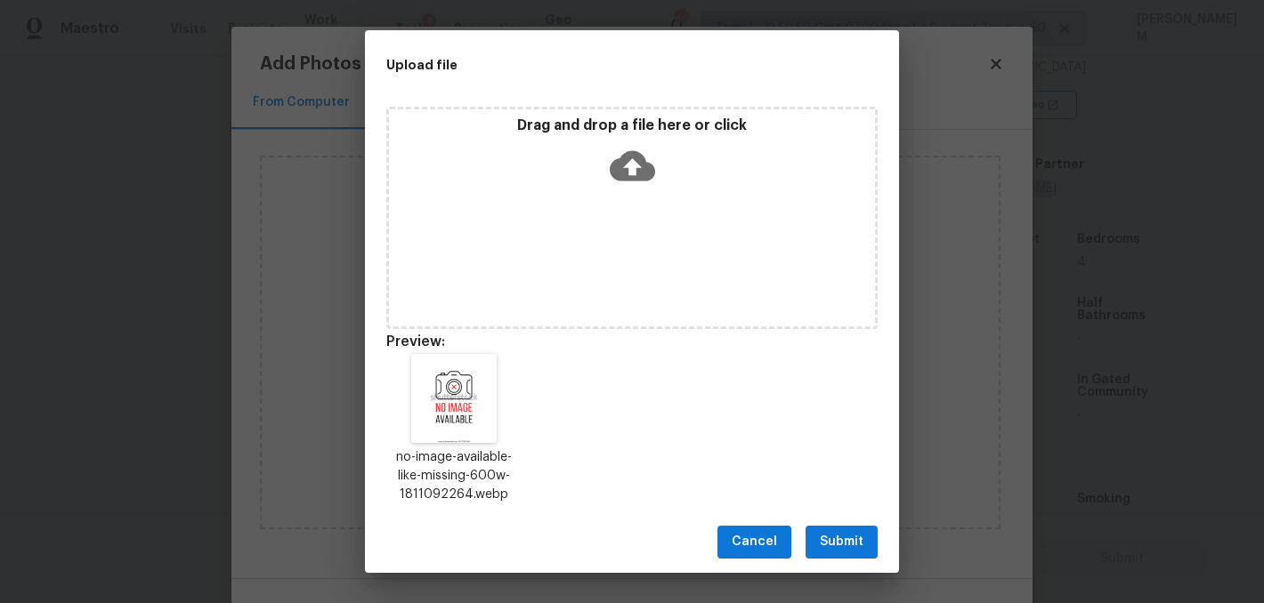
click at [823, 534] on span "Submit" at bounding box center [842, 542] width 44 height 22
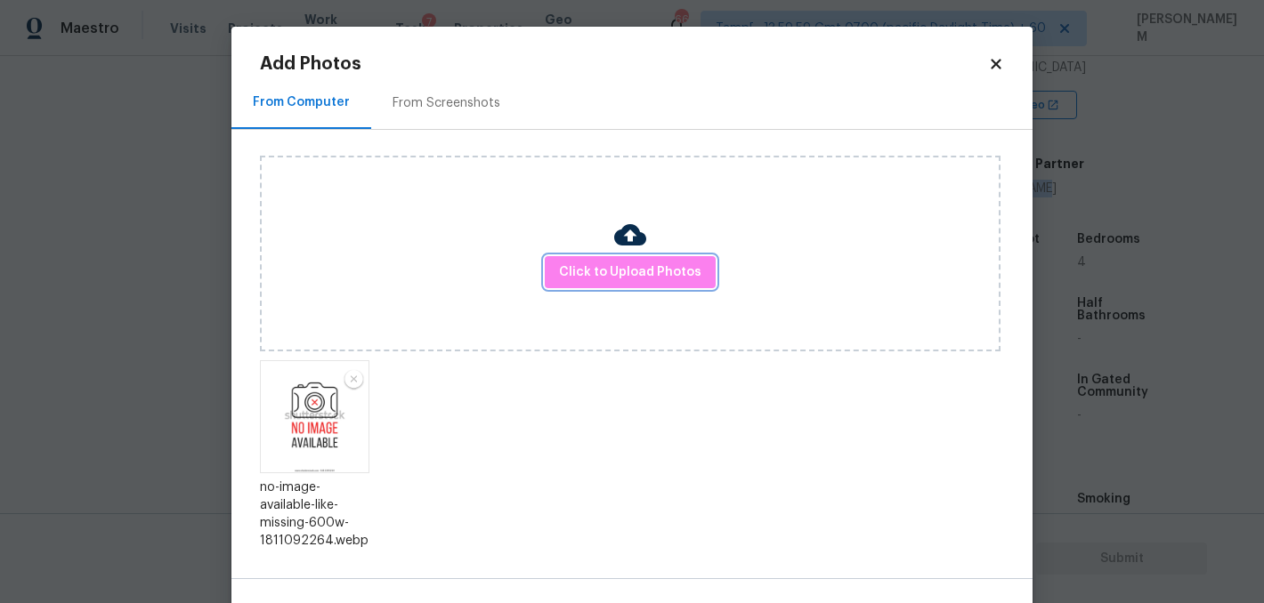
scroll to position [55, 0]
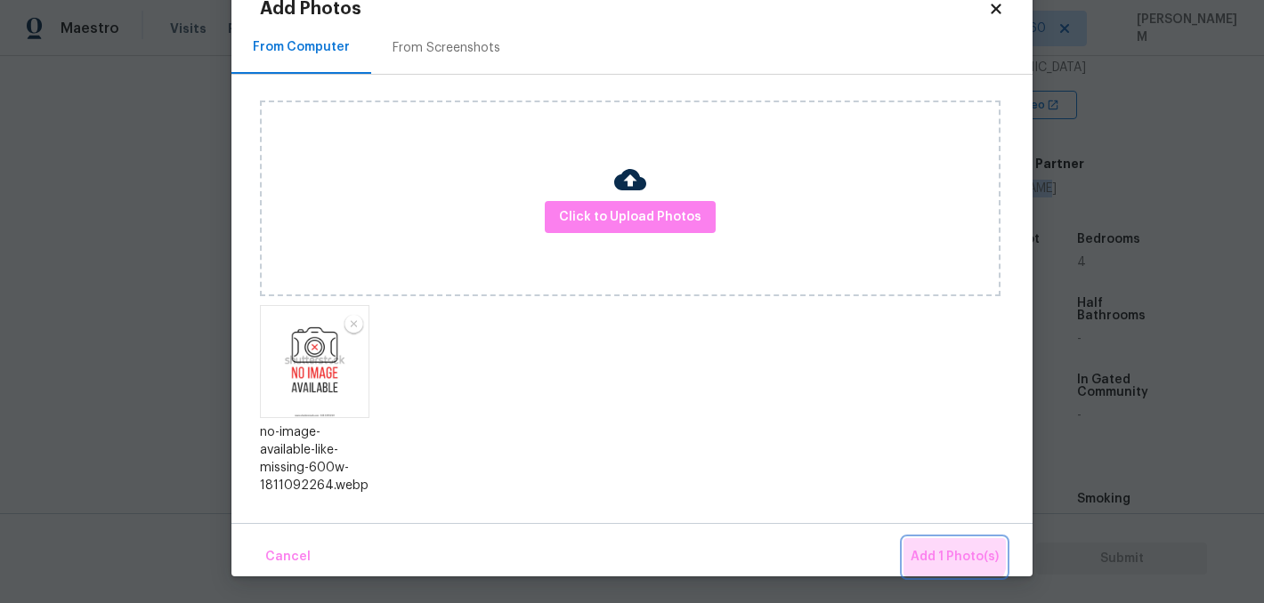
click at [931, 545] on button "Add 1 Photo(s)" at bounding box center [954, 557] width 102 height 38
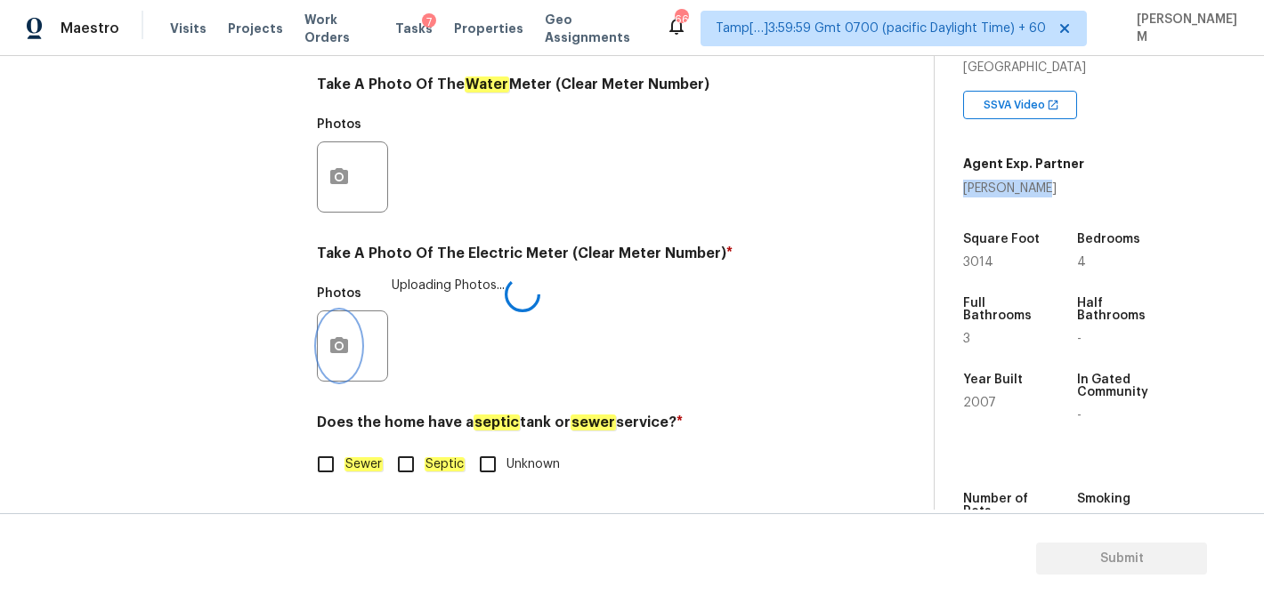
scroll to position [0, 0]
click at [328, 466] on input "Sewer" at bounding box center [325, 464] width 37 height 37
checkbox input "true"
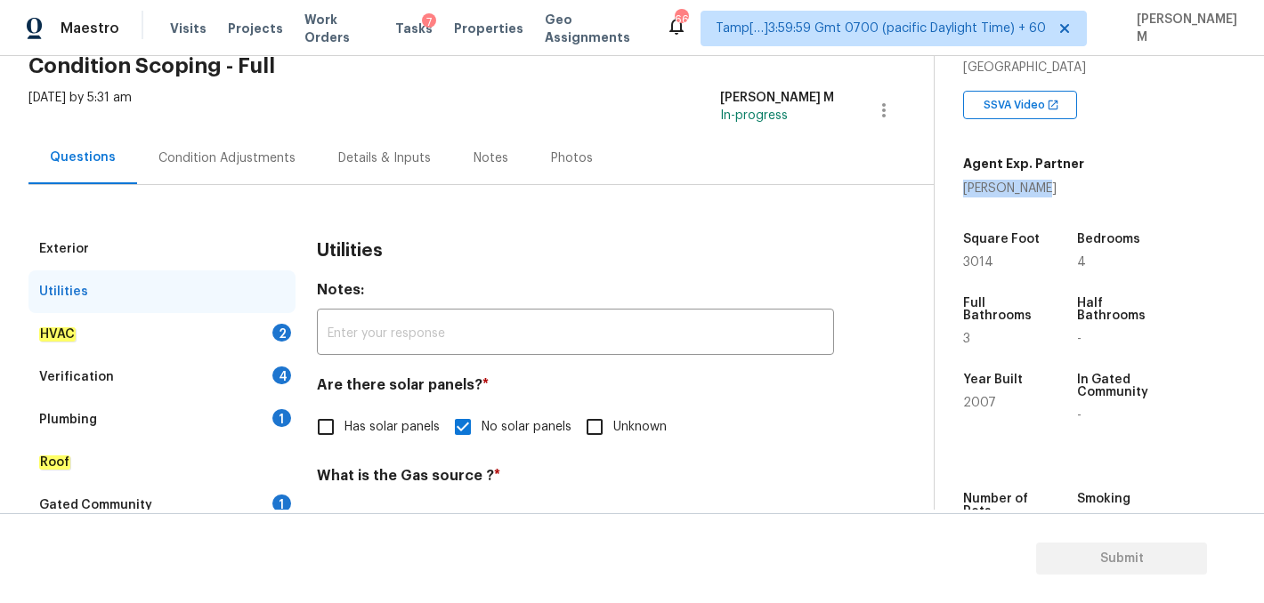
scroll to position [40, 0]
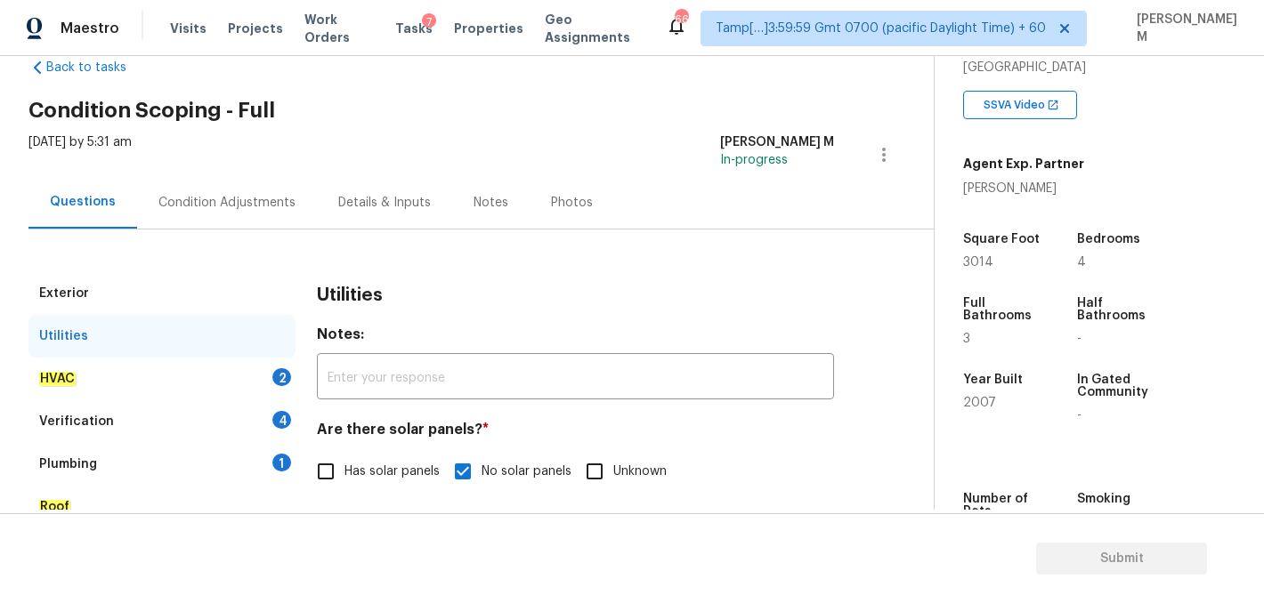
click at [191, 371] on div "HVAC 2" at bounding box center [161, 379] width 267 height 43
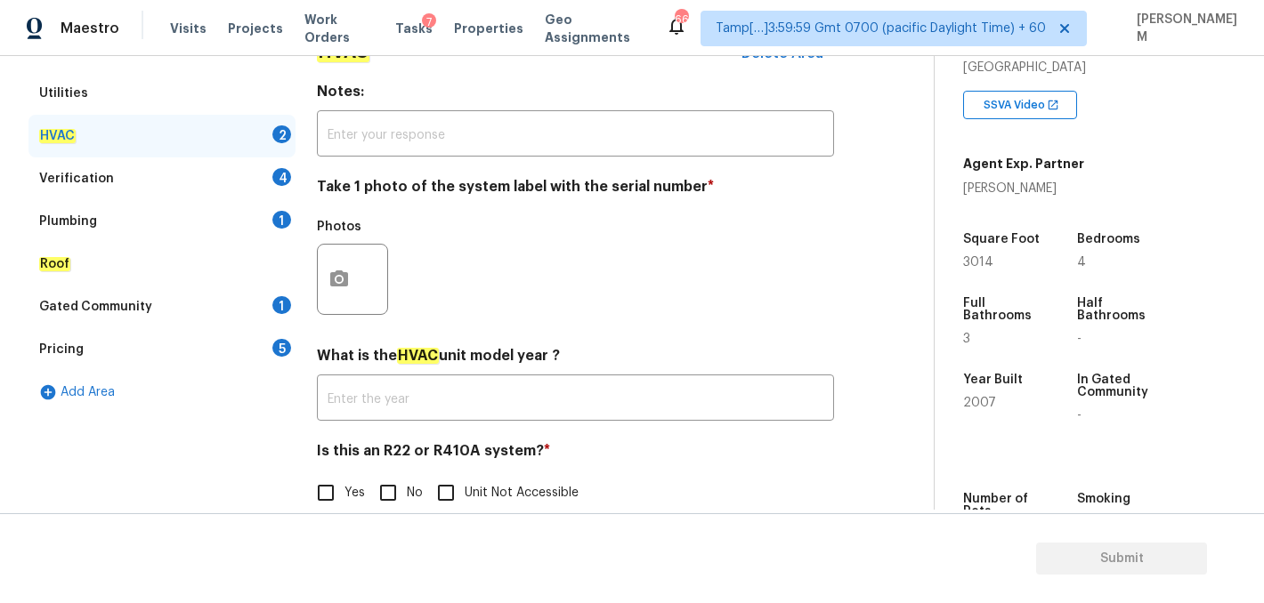
scroll to position [312, 0]
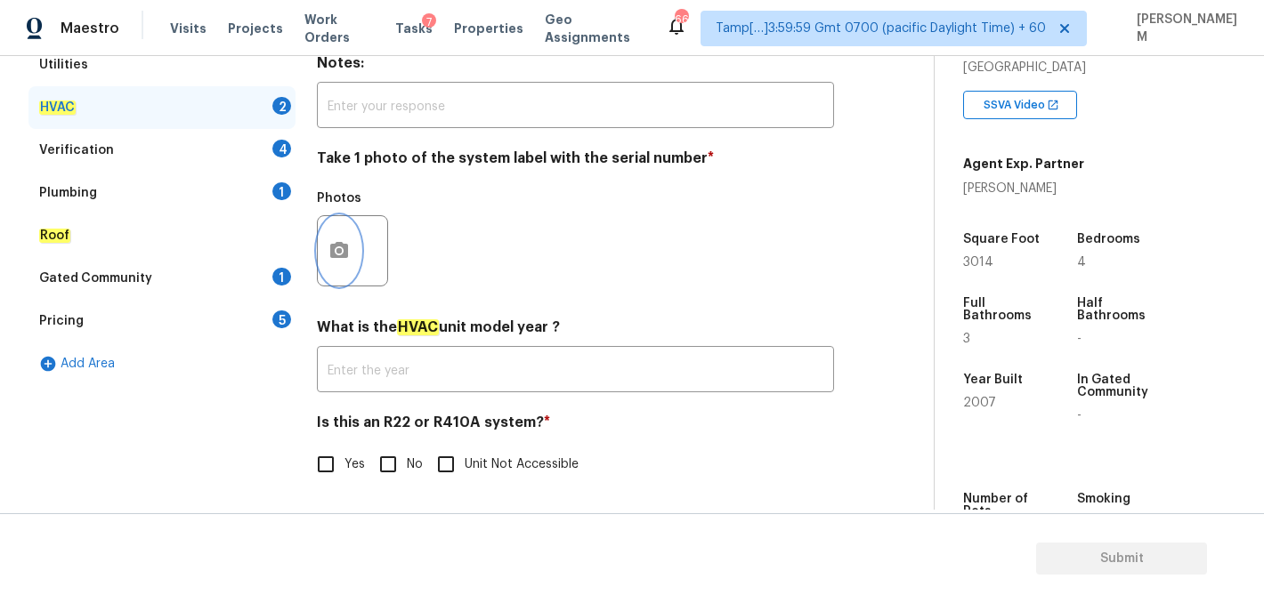
click at [335, 262] on button "button" at bounding box center [339, 250] width 43 height 69
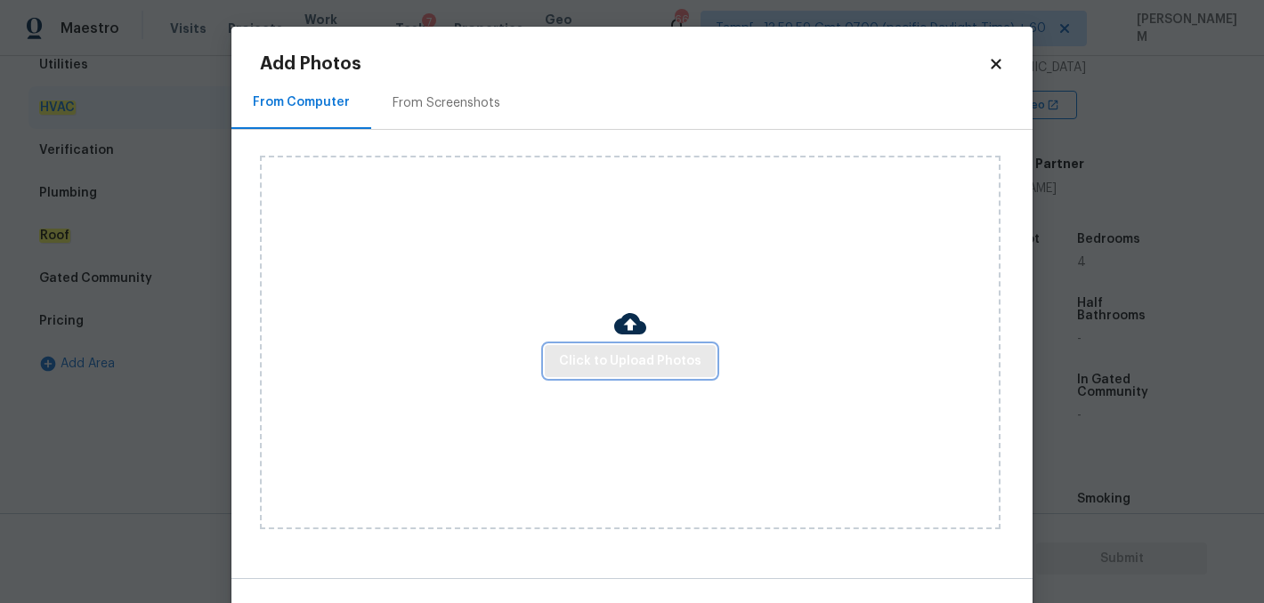
click at [606, 359] on span "Click to Upload Photos" at bounding box center [630, 362] width 142 height 22
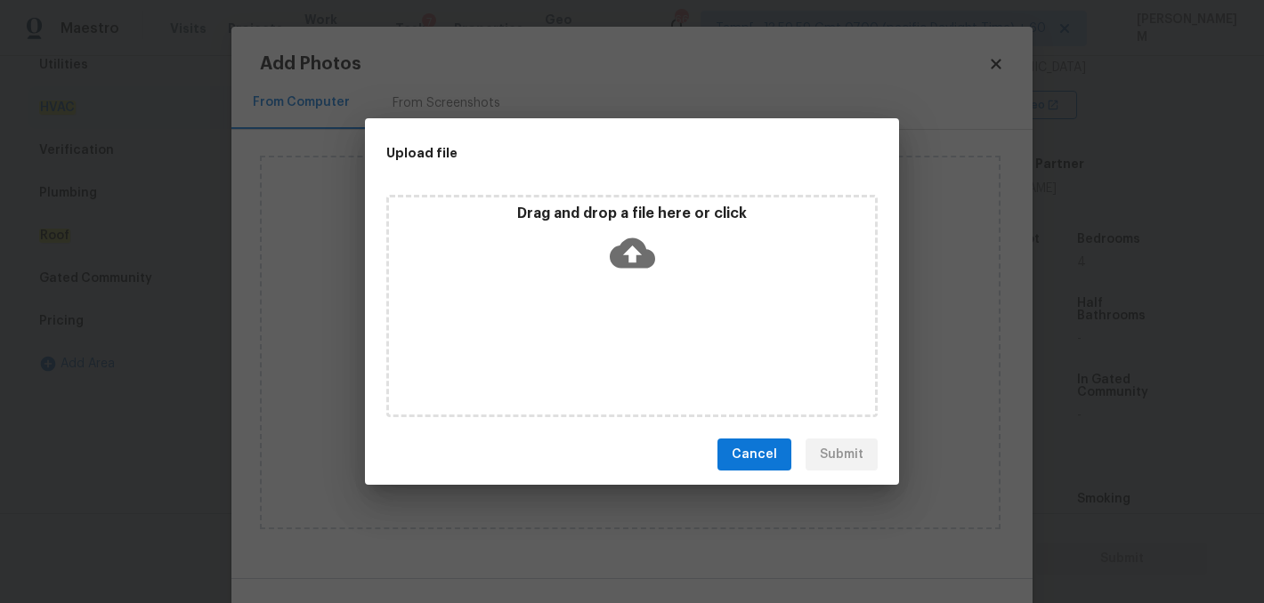
click at [633, 260] on icon at bounding box center [632, 252] width 45 height 45
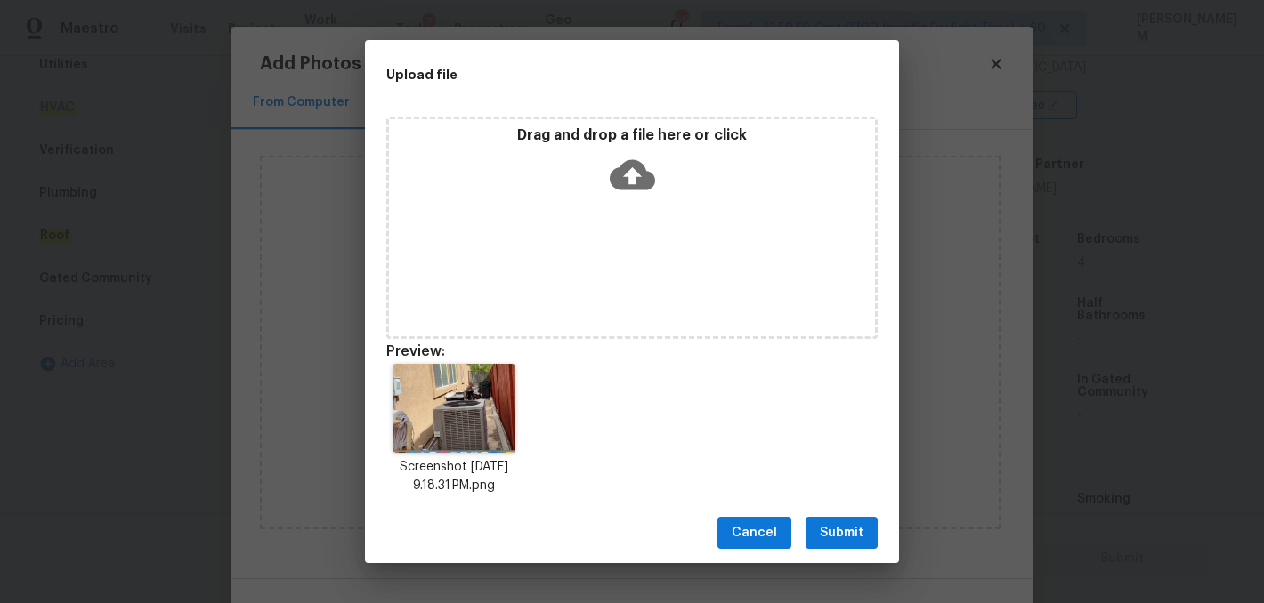
click at [812, 511] on div "Cancel Submit" at bounding box center [632, 533] width 534 height 61
click at [816, 521] on button "Submit" at bounding box center [841, 533] width 72 height 33
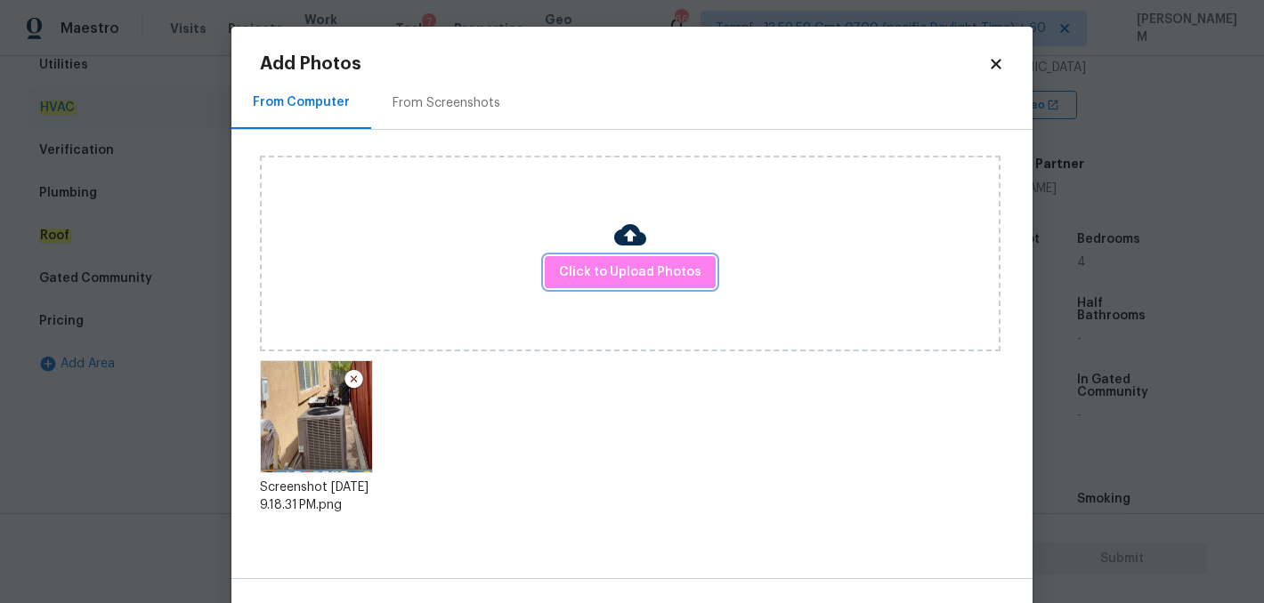
scroll to position [55, 0]
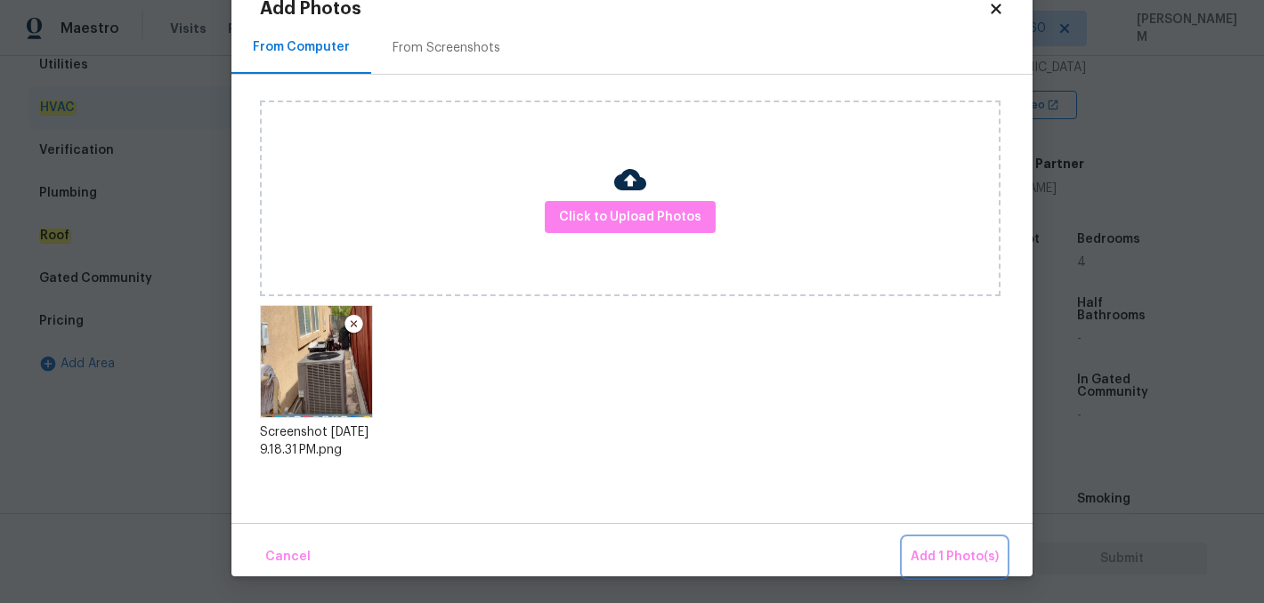
click at [947, 561] on span "Add 1 Photo(s)" at bounding box center [954, 557] width 88 height 22
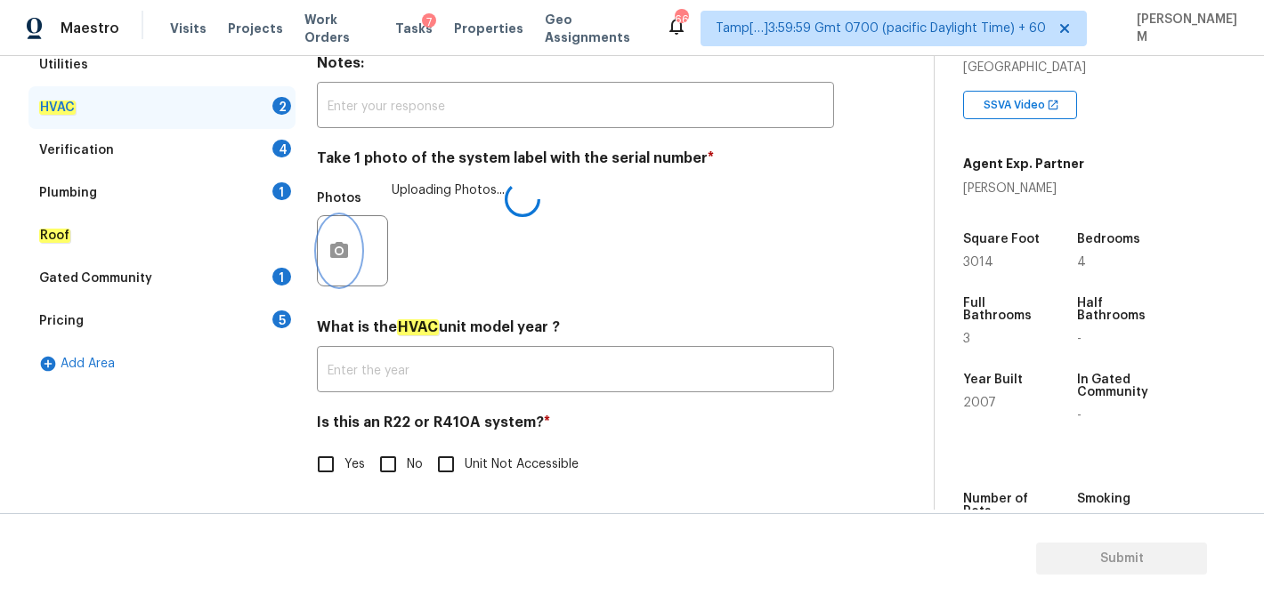
scroll to position [0, 0]
click at [538, 375] on input "text" at bounding box center [575, 372] width 517 height 42
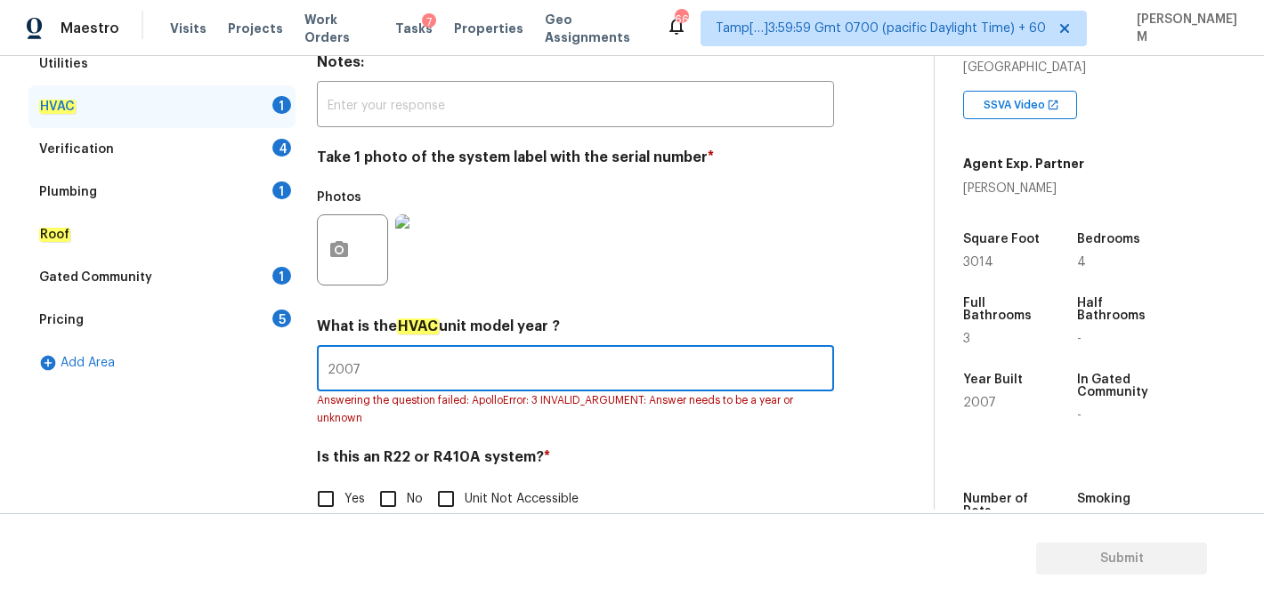
scroll to position [348, 0]
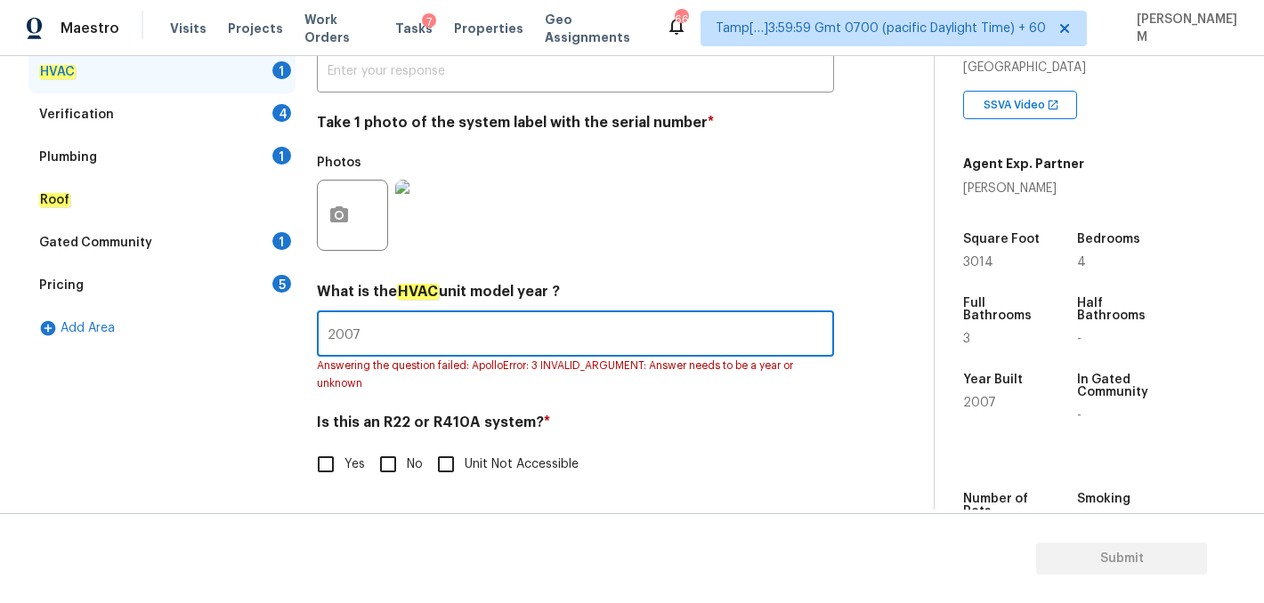
type input "2007"
click at [333, 468] on input "Yes" at bounding box center [325, 464] width 37 height 37
checkbox input "true"
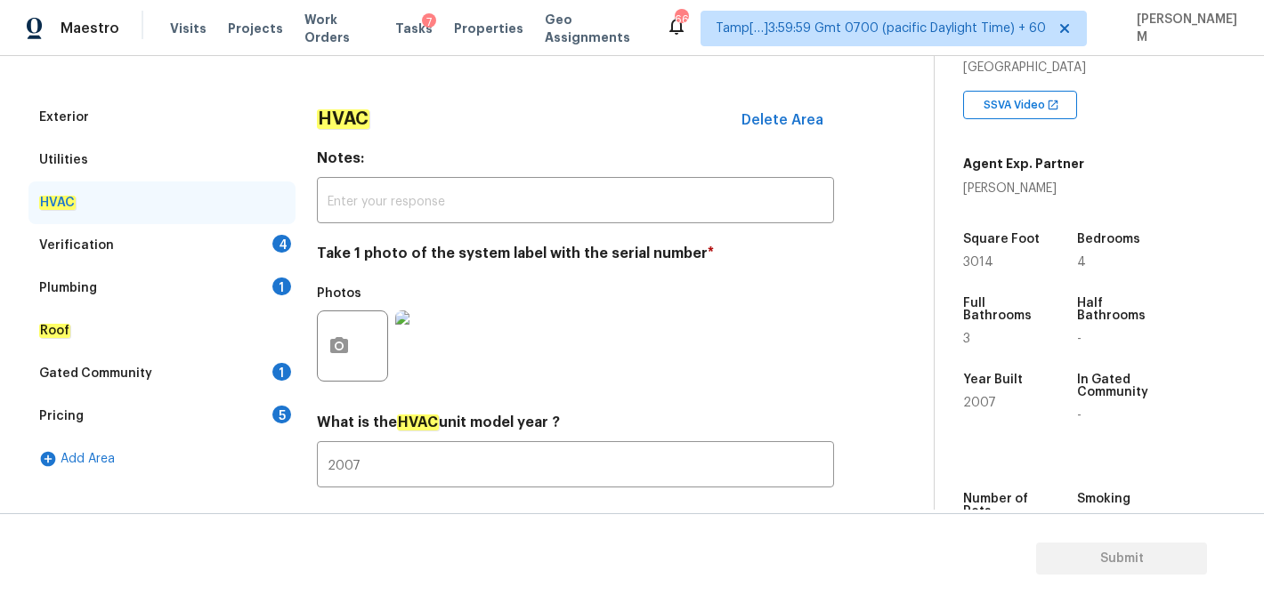
scroll to position [188, 0]
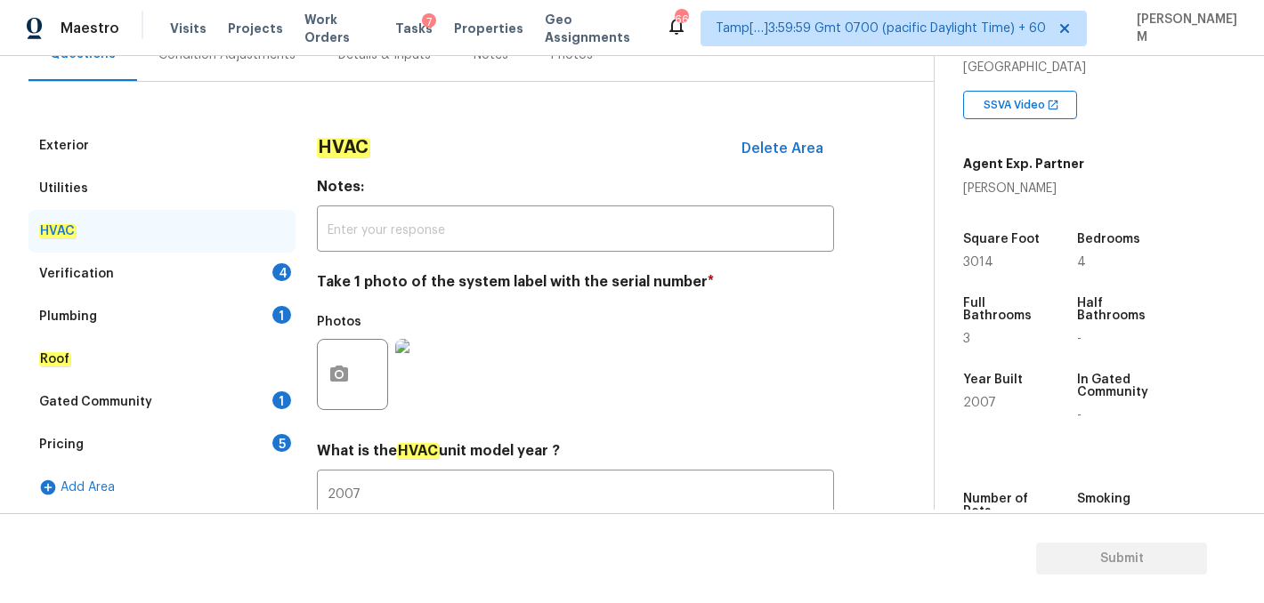
click at [176, 279] on div "Verification 4" at bounding box center [161, 274] width 267 height 43
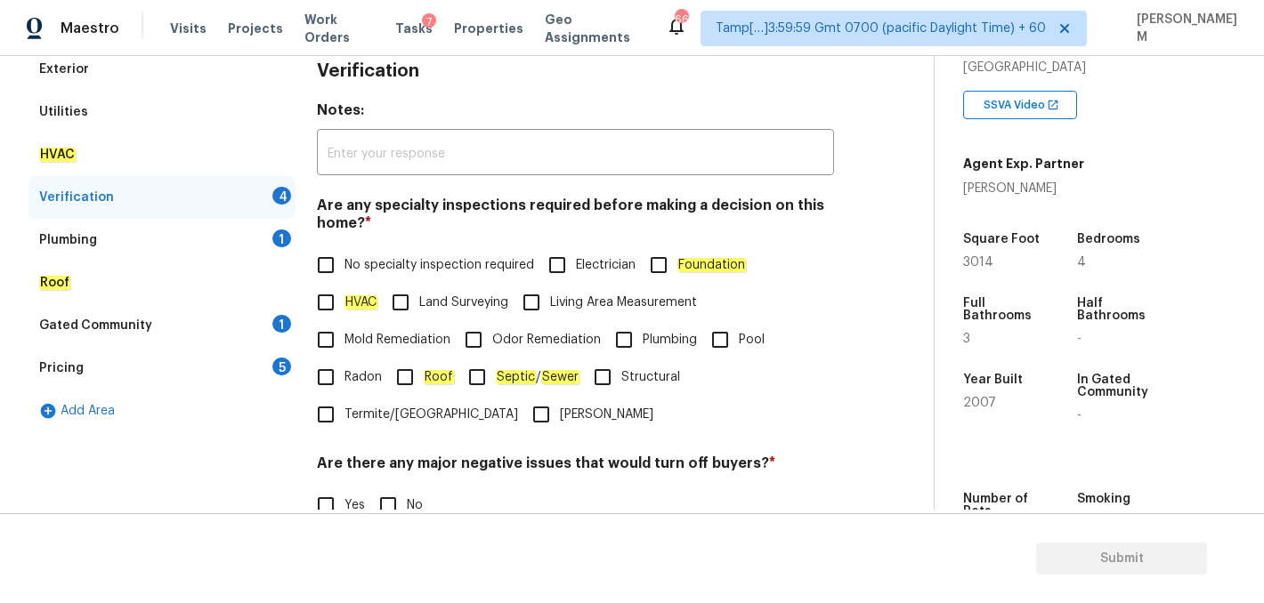
scroll to position [288, 0]
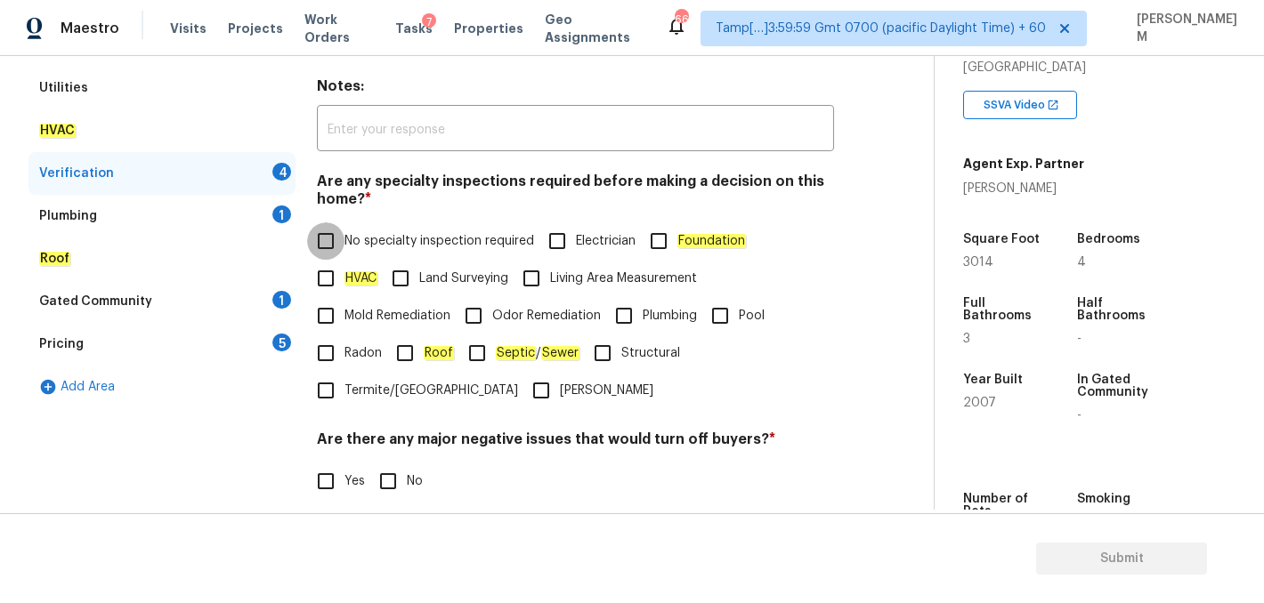
click at [327, 237] on input "No specialty inspection required" at bounding box center [325, 240] width 37 height 37
checkbox input "true"
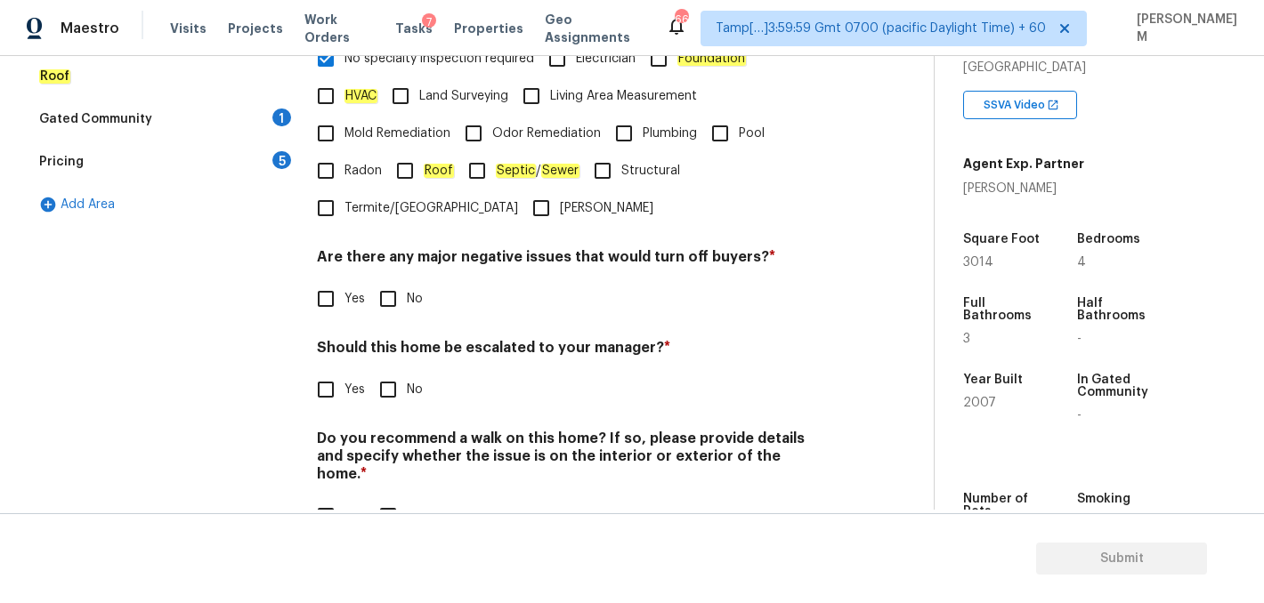
scroll to position [505, 0]
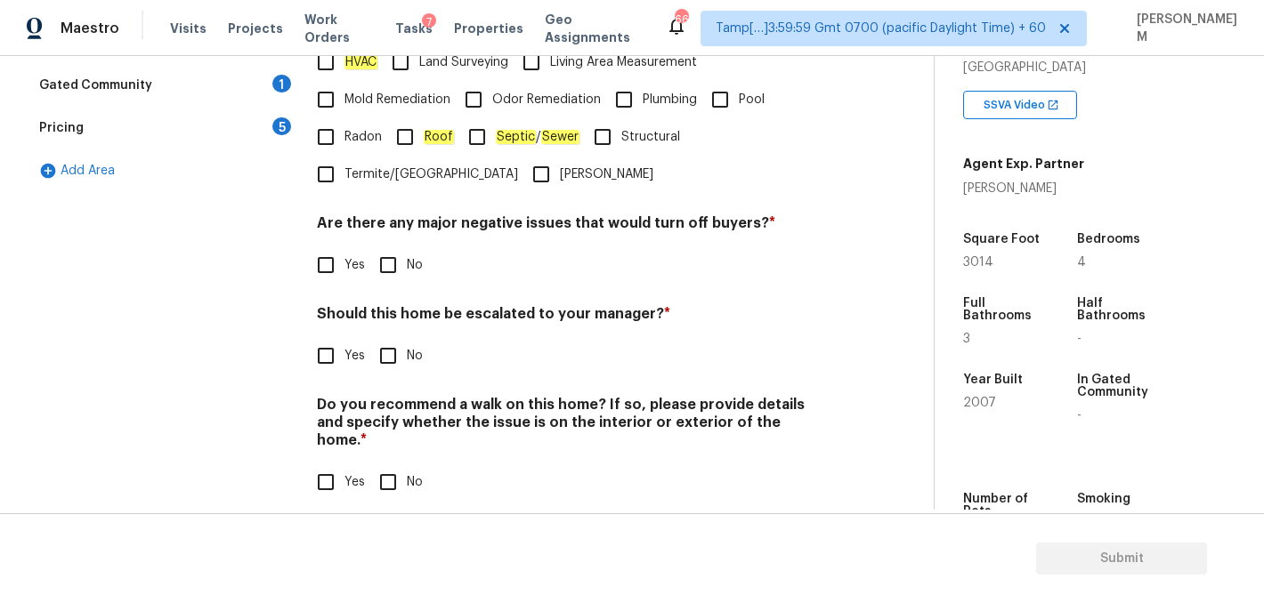
click at [392, 269] on input "No" at bounding box center [387, 264] width 37 height 37
checkbox input "true"
click at [388, 363] on input "No" at bounding box center [387, 355] width 37 height 37
checkbox input "true"
click at [396, 464] on input "No" at bounding box center [387, 482] width 37 height 37
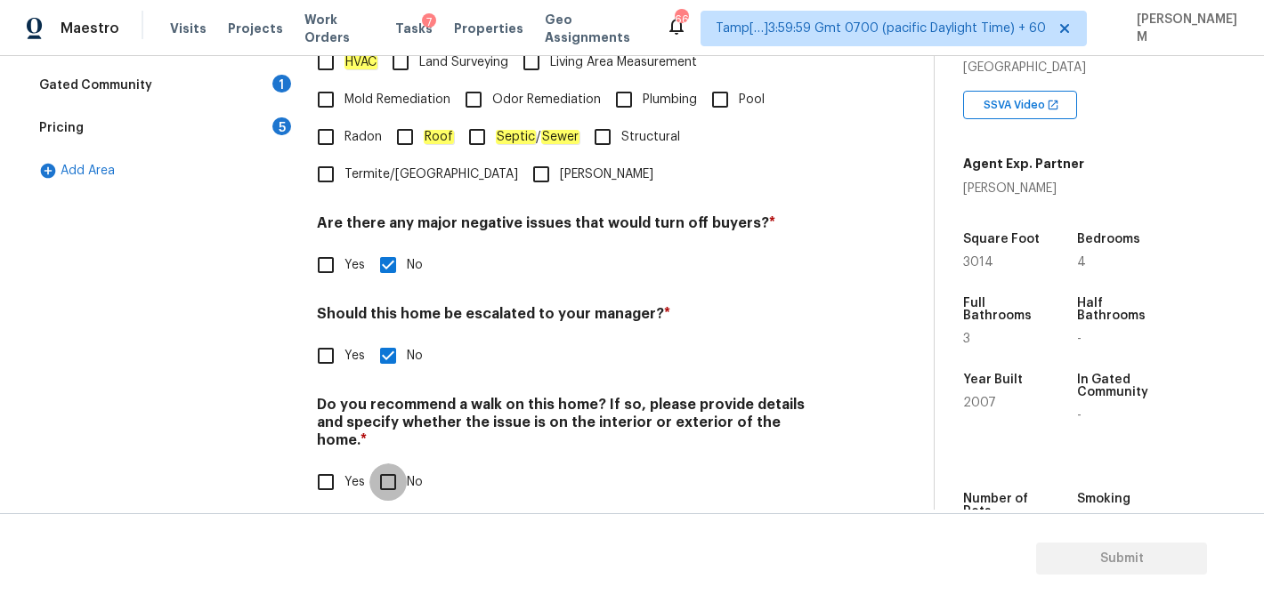
checkbox input "true"
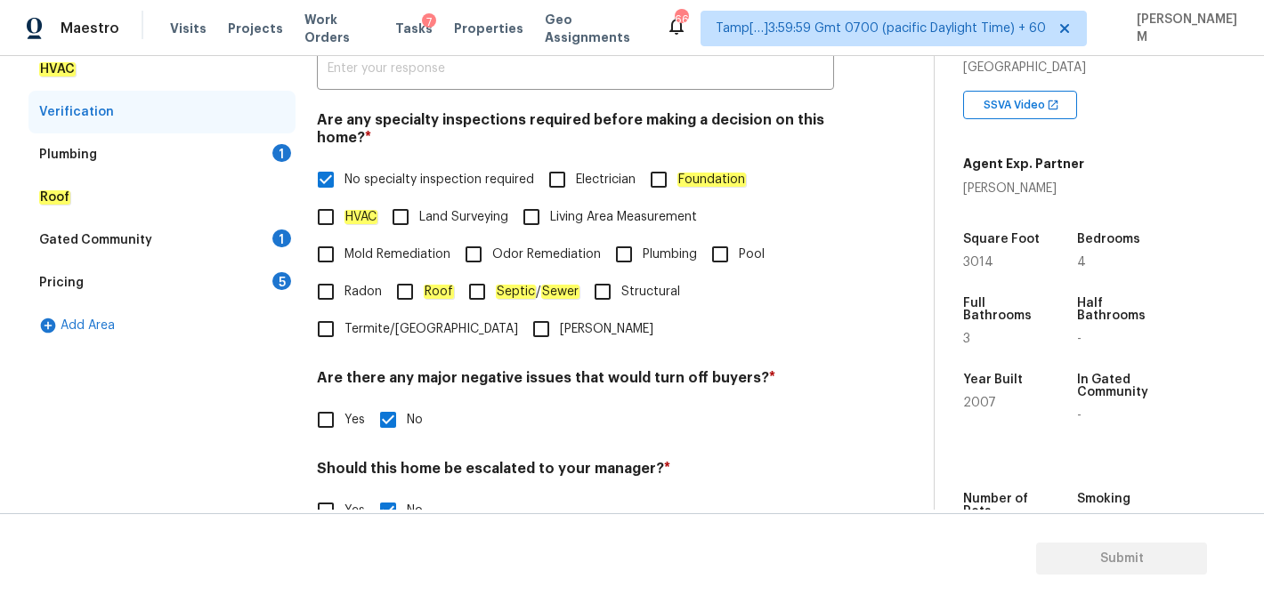
scroll to position [283, 0]
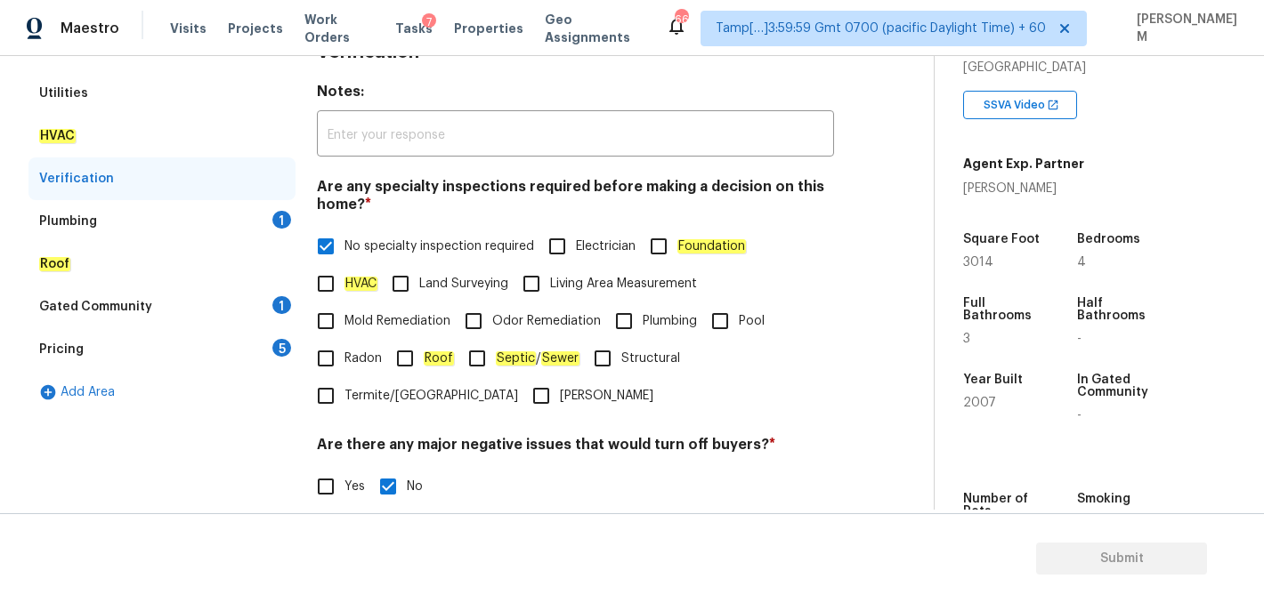
click at [222, 222] on div "Plumbing 1" at bounding box center [161, 221] width 267 height 43
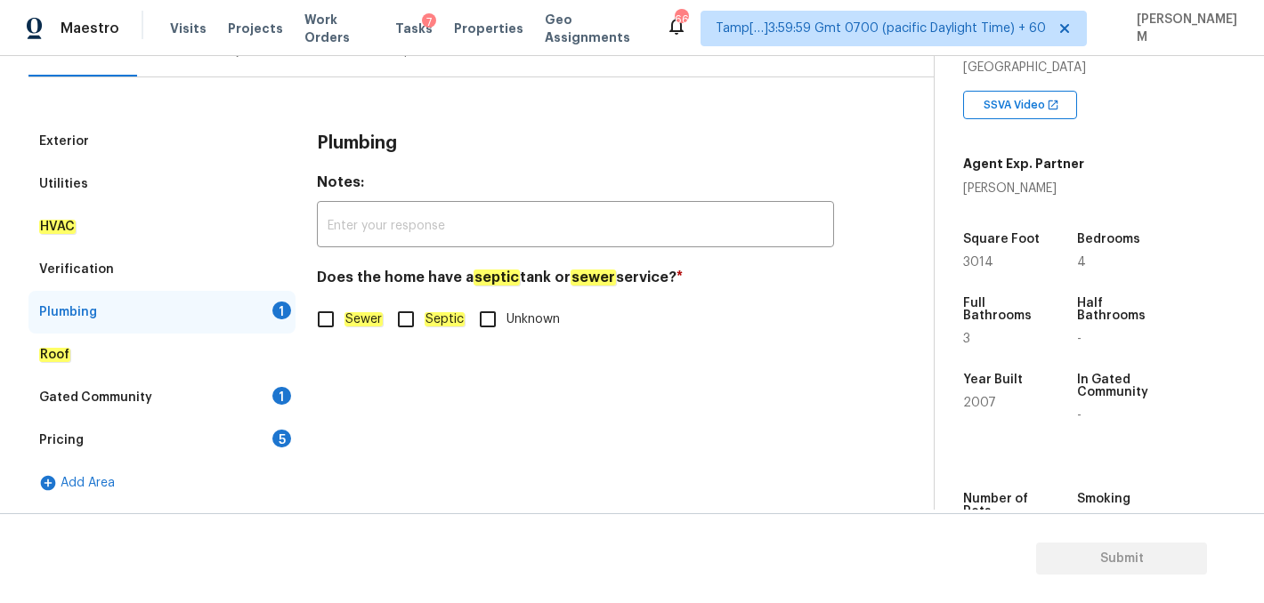
click at [322, 319] on input "Sewer" at bounding box center [325, 319] width 37 height 37
checkbox input "true"
click at [228, 385] on div "Gated Community 1" at bounding box center [161, 397] width 267 height 43
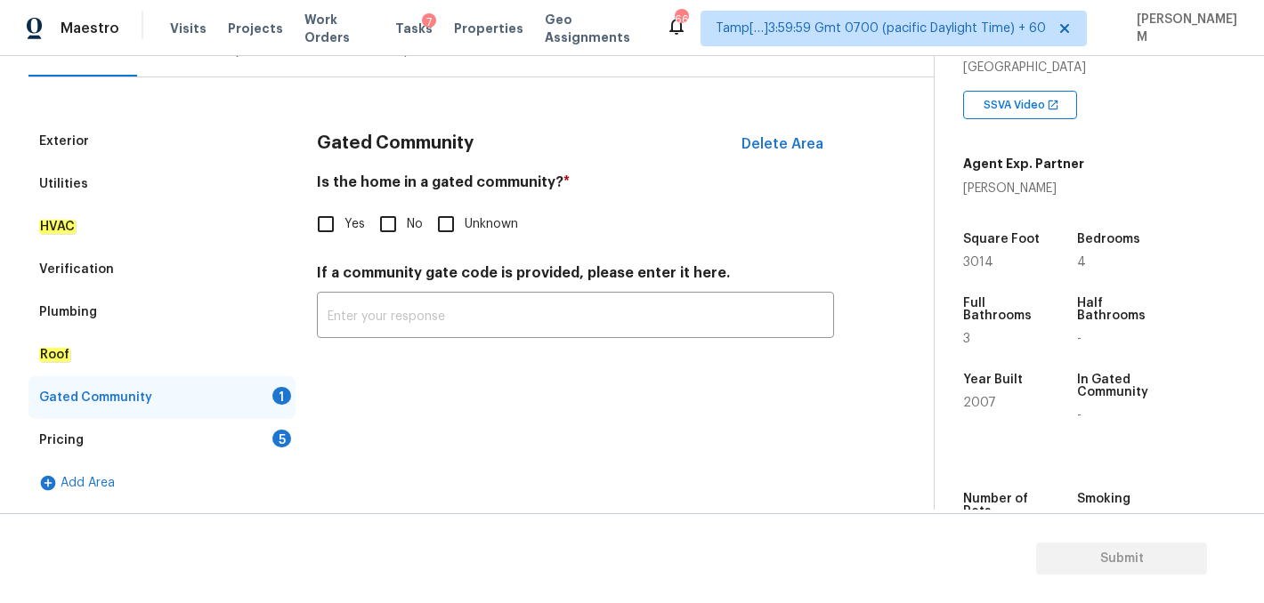
click at [392, 227] on input "No" at bounding box center [387, 224] width 37 height 37
checkbox input "true"
click at [189, 424] on div "Pricing 5" at bounding box center [161, 440] width 267 height 43
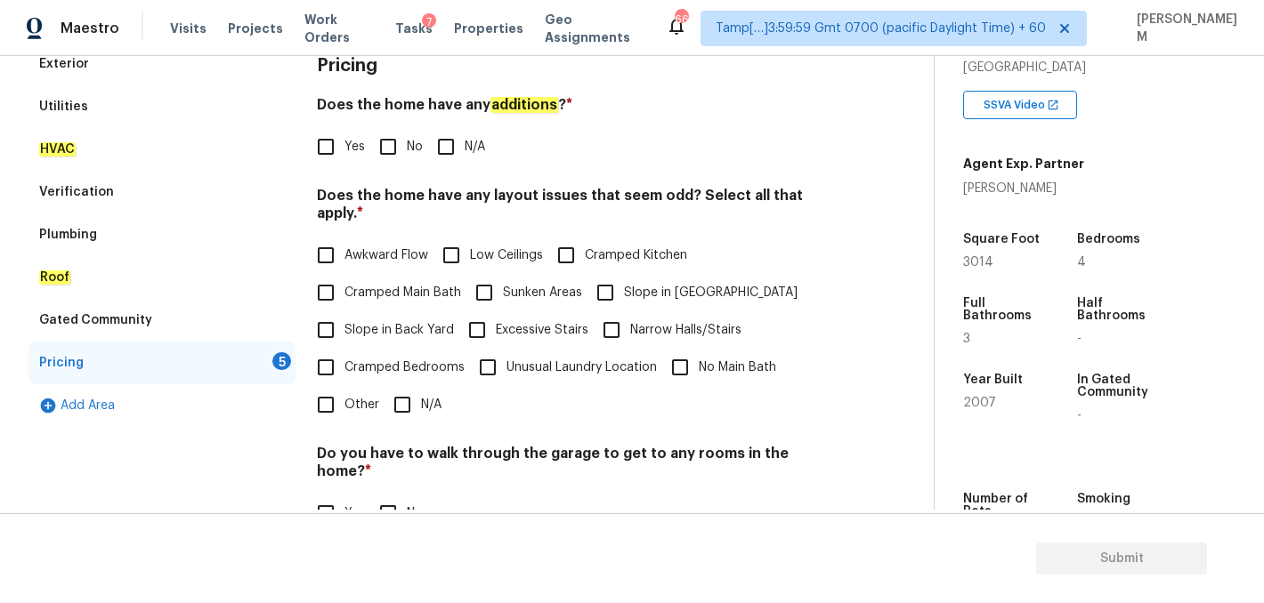
scroll to position [282, 0]
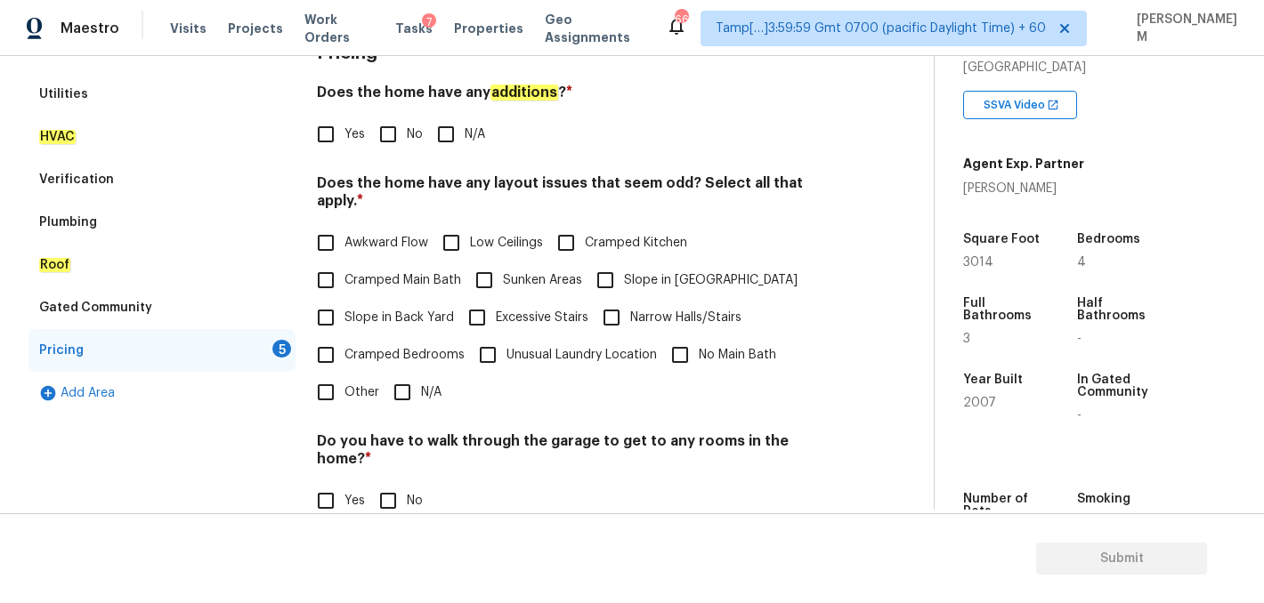
click at [397, 136] on input "No" at bounding box center [387, 134] width 37 height 37
checkbox input "true"
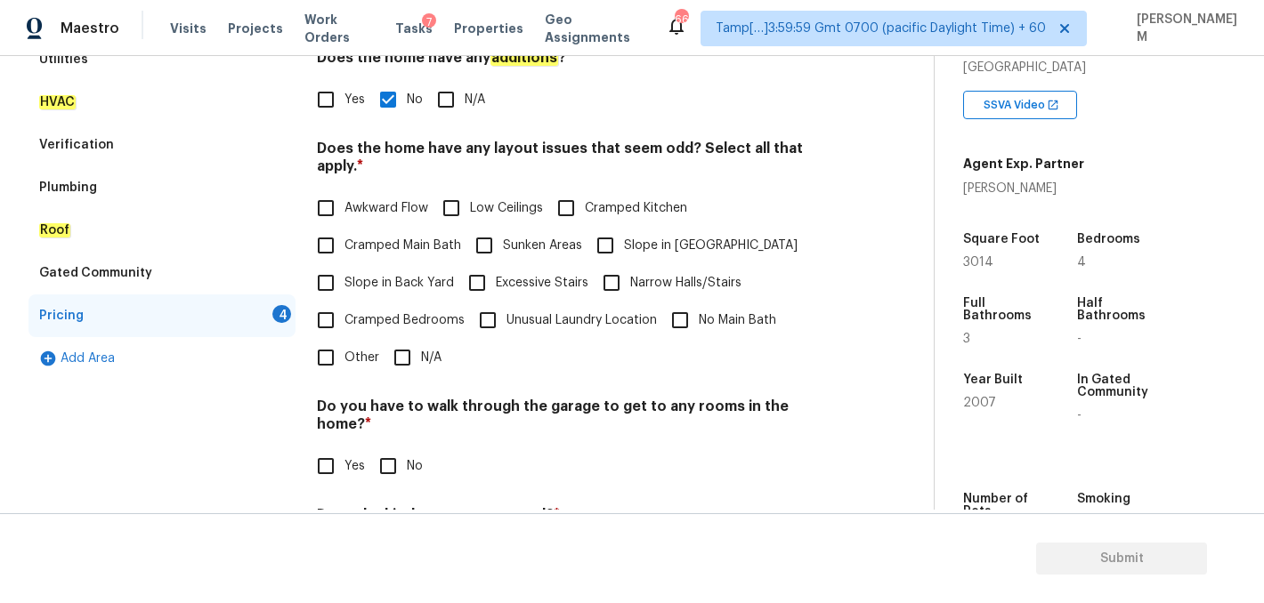
scroll to position [327, 0]
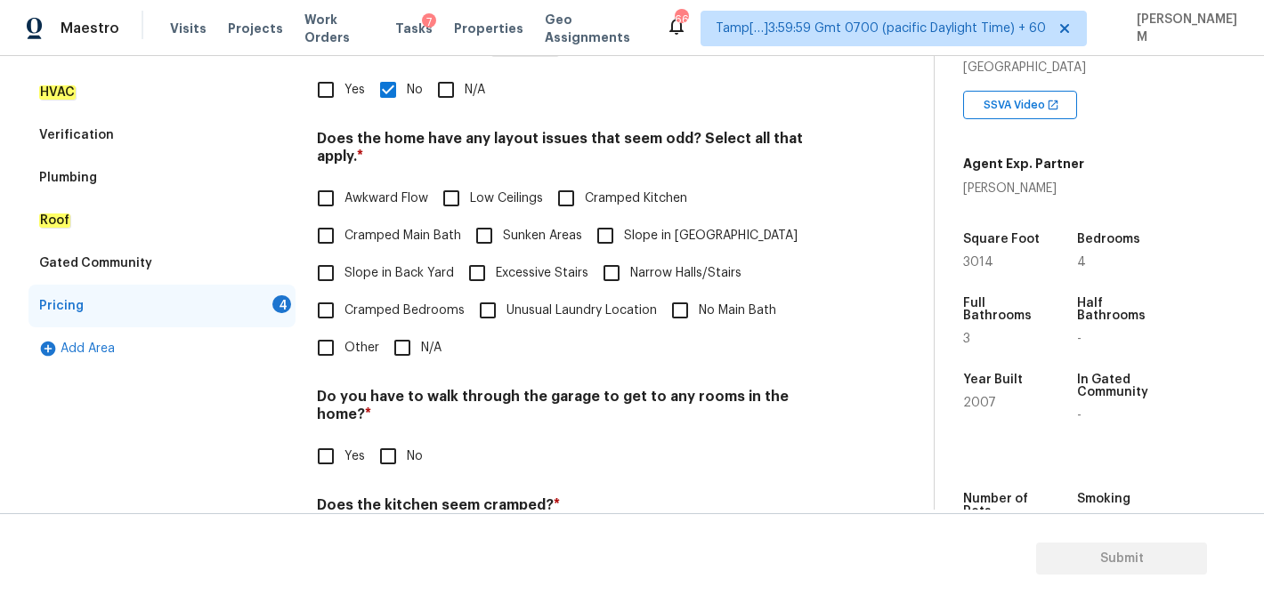
click at [397, 329] on input "N/A" at bounding box center [402, 347] width 37 height 37
checkbox input "true"
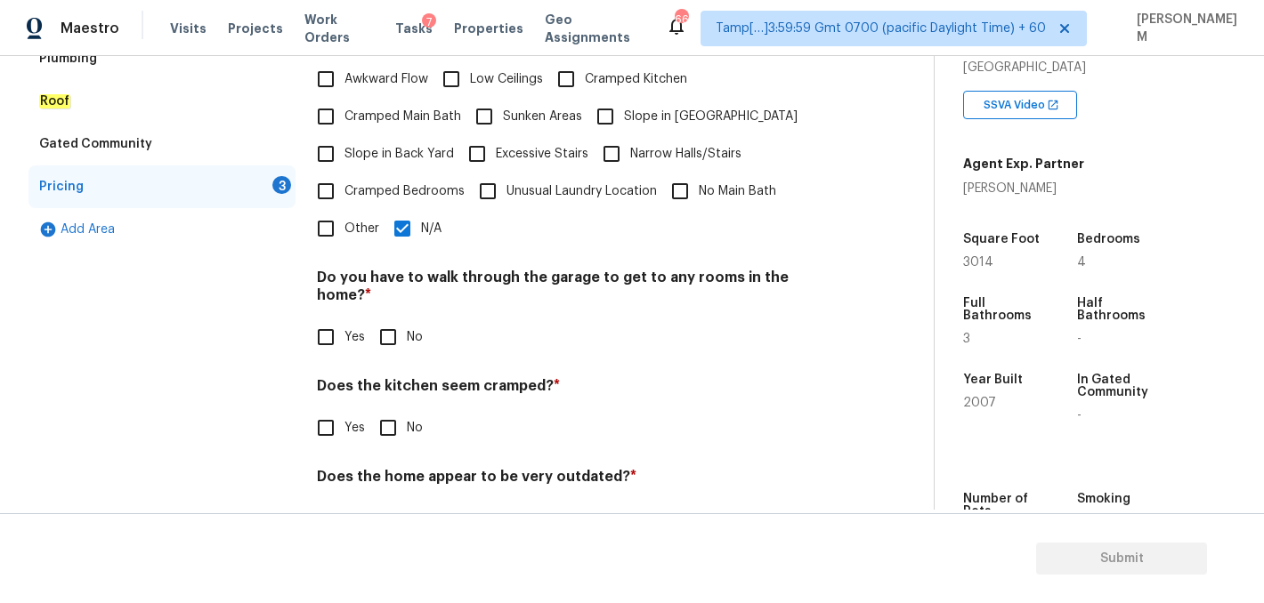
scroll to position [464, 0]
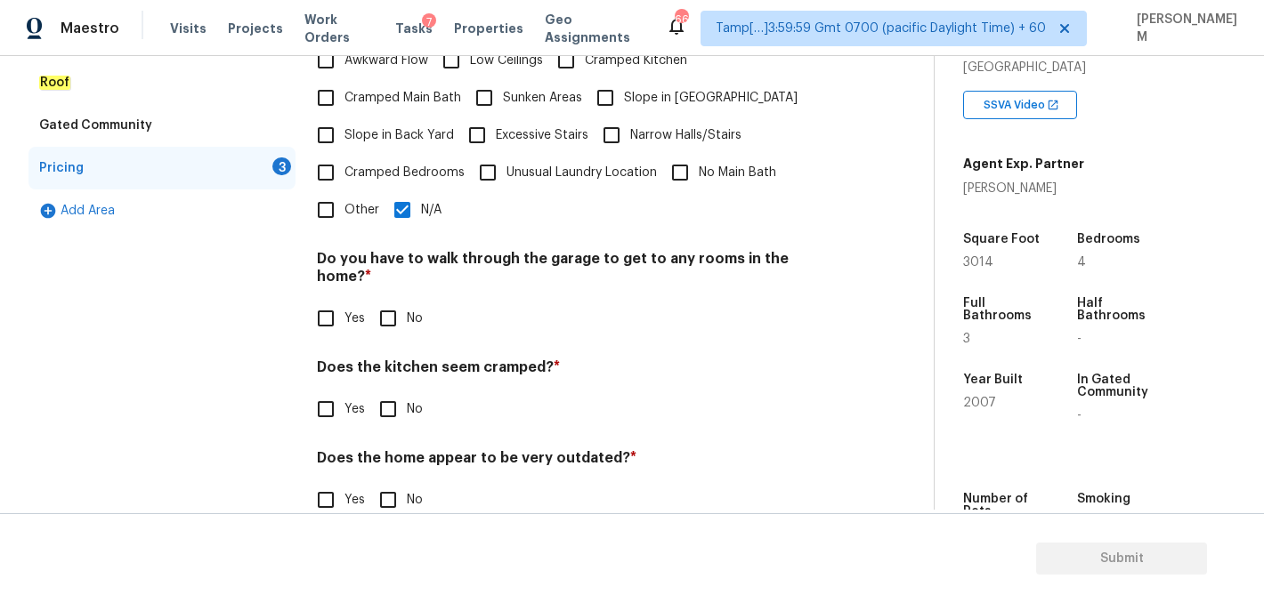
click at [360, 310] on span "Yes" at bounding box center [354, 319] width 20 height 19
click at [344, 300] on input "Yes" at bounding box center [325, 318] width 37 height 37
checkbox input "true"
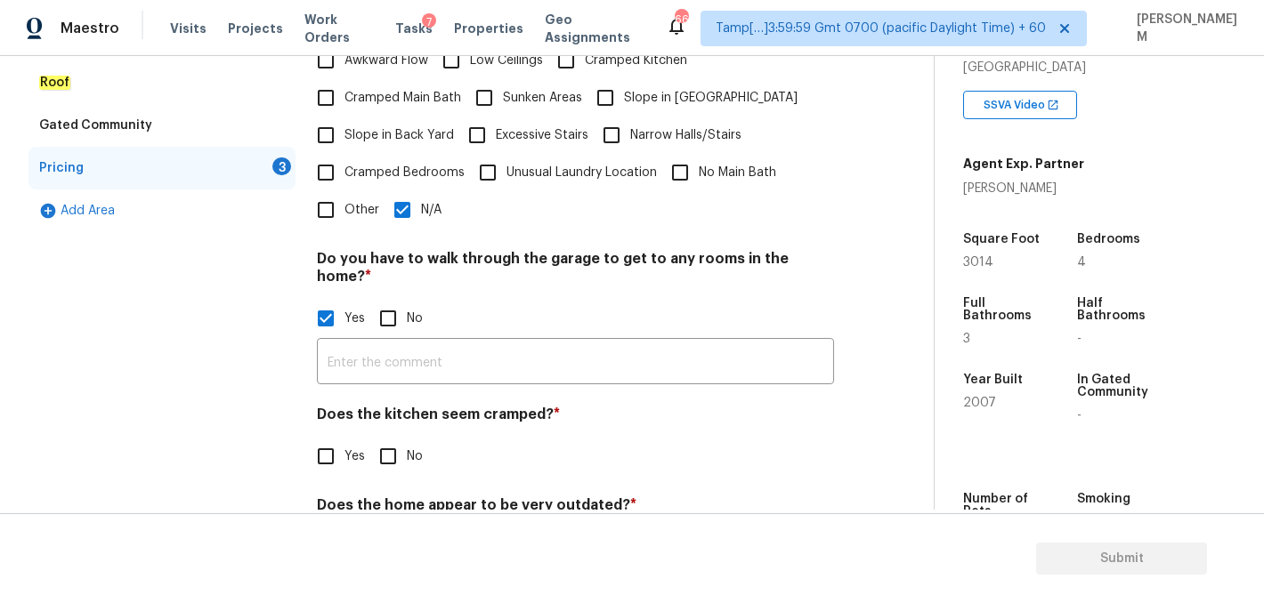
click at [387, 300] on input "No" at bounding box center [387, 318] width 37 height 37
checkbox input "true"
checkbox input "false"
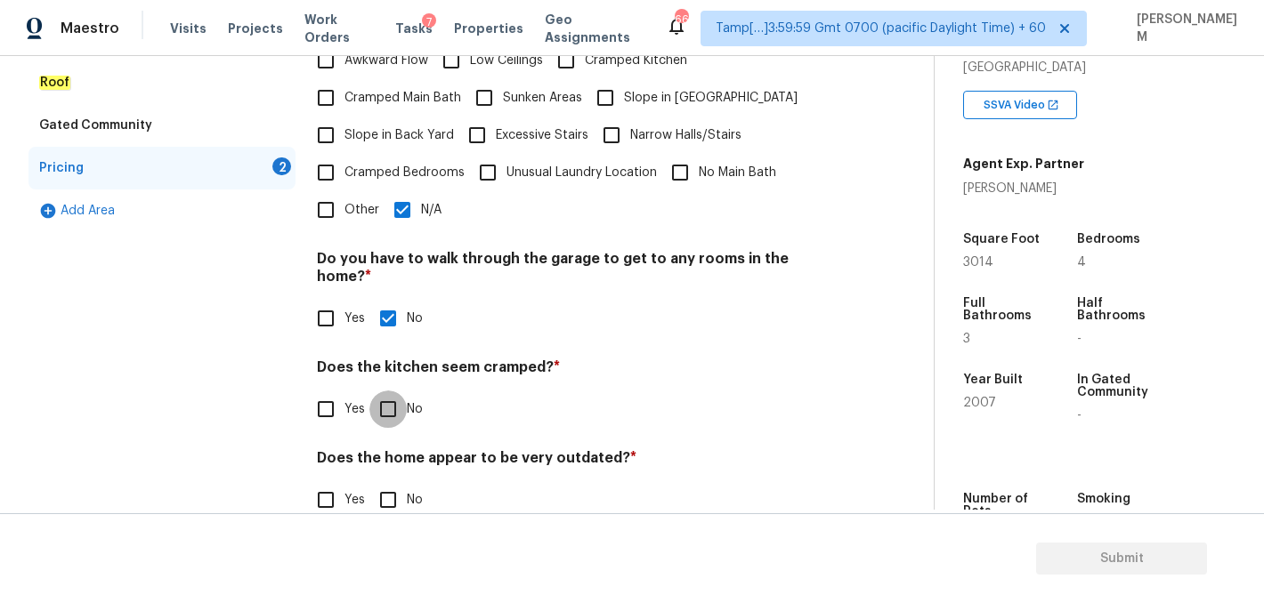
click at [376, 391] on input "No" at bounding box center [387, 409] width 37 height 37
checkbox input "true"
click at [391, 481] on input "No" at bounding box center [387, 499] width 37 height 37
checkbox input "true"
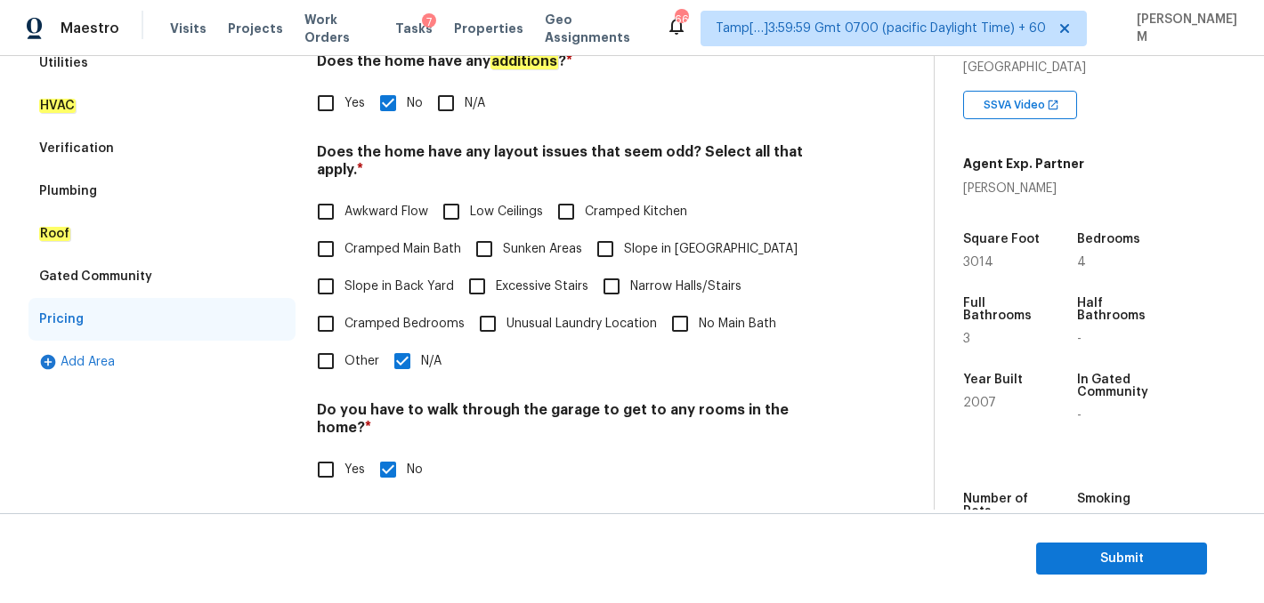
scroll to position [190, 0]
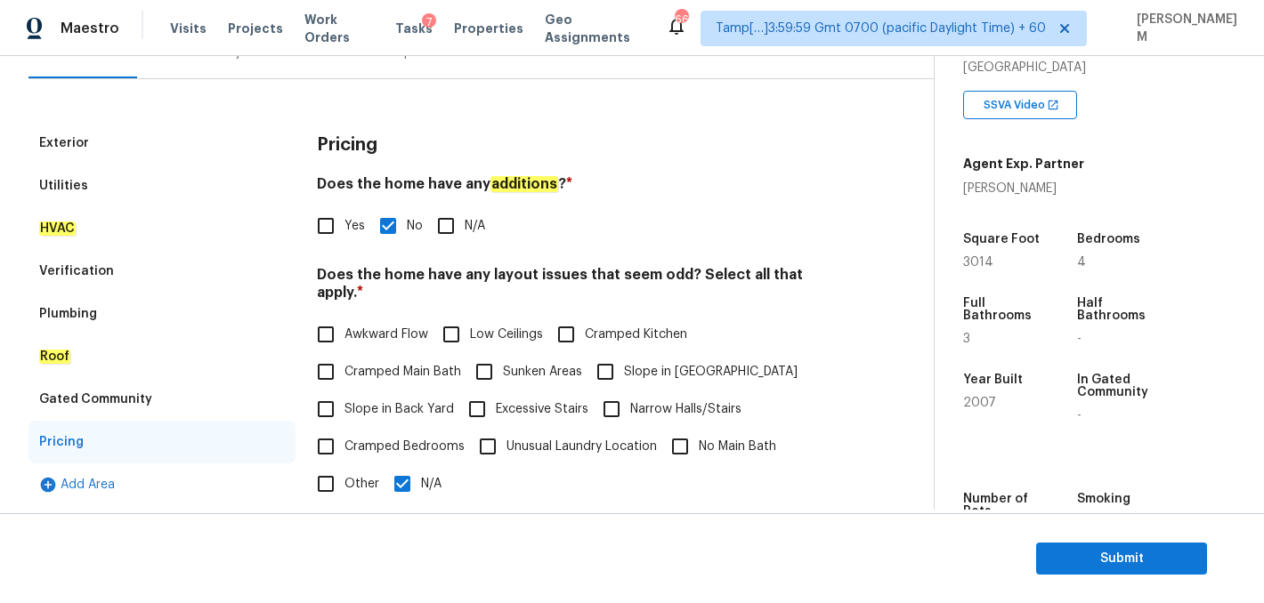
click at [190, 151] on div "Exterior" at bounding box center [161, 143] width 267 height 43
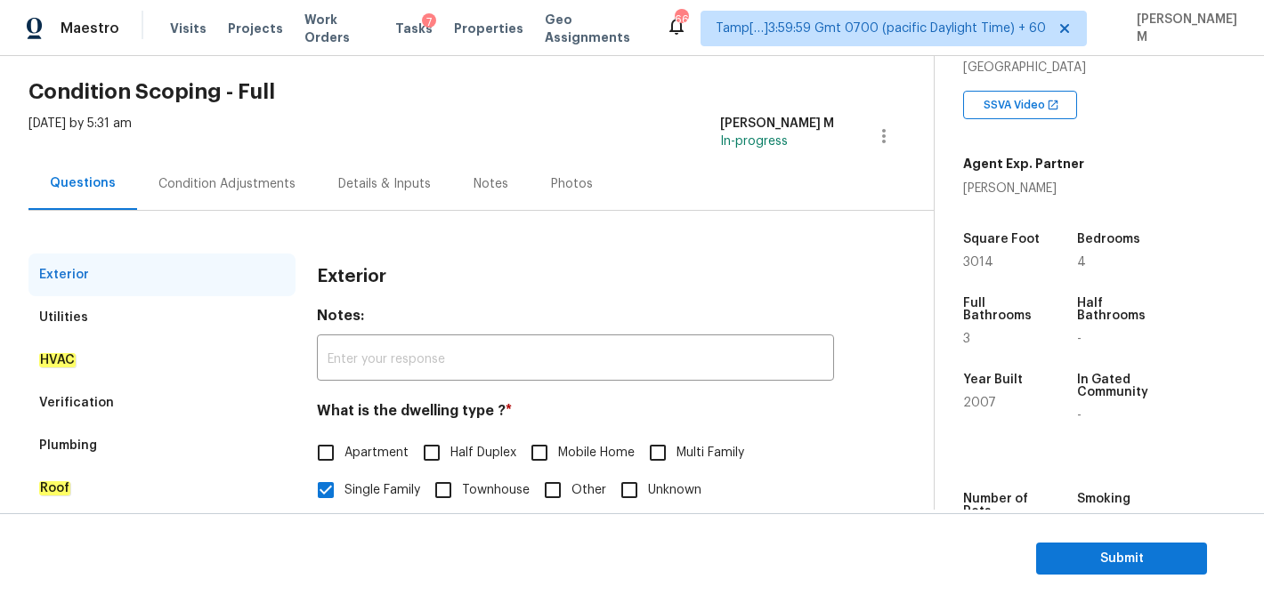
scroll to position [43, 0]
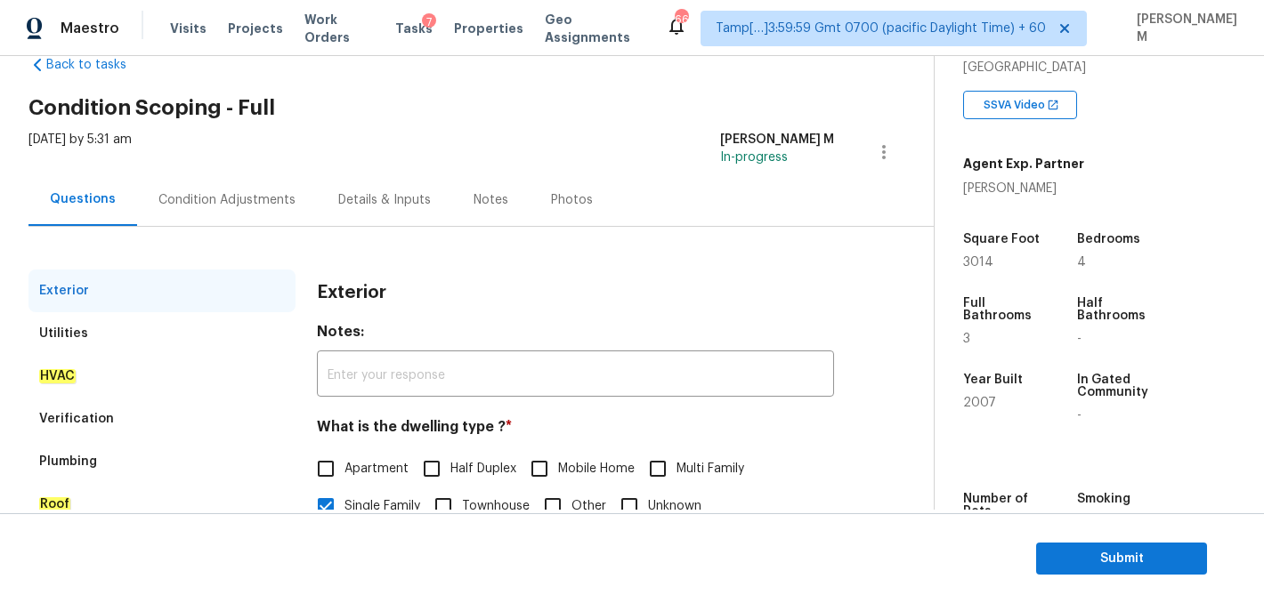
click at [221, 181] on div "Condition Adjustments" at bounding box center [227, 200] width 180 height 52
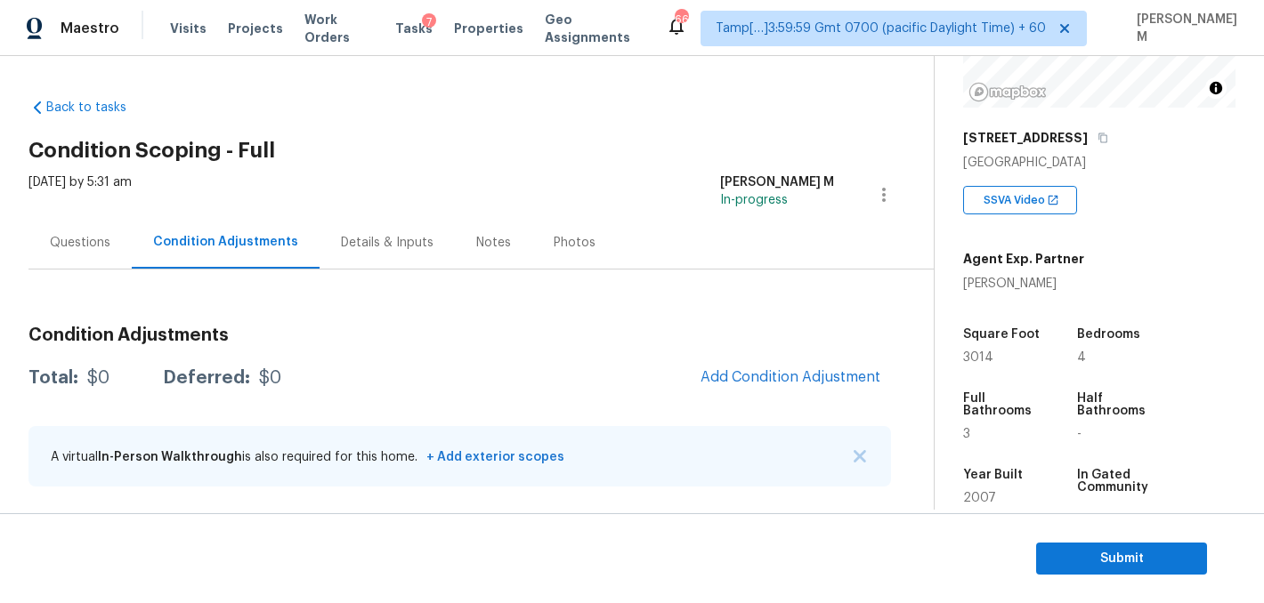
scroll to position [190, 0]
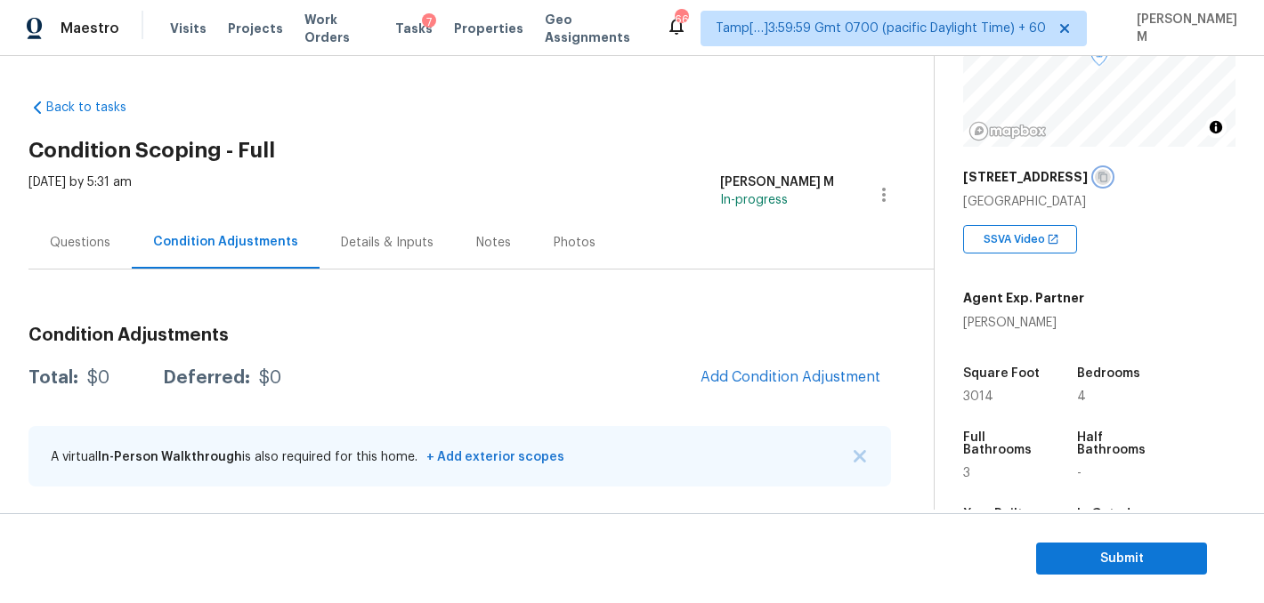
click at [1108, 175] on icon "button" at bounding box center [1102, 177] width 11 height 11
click at [1108, 172] on icon "button" at bounding box center [1102, 177] width 11 height 11
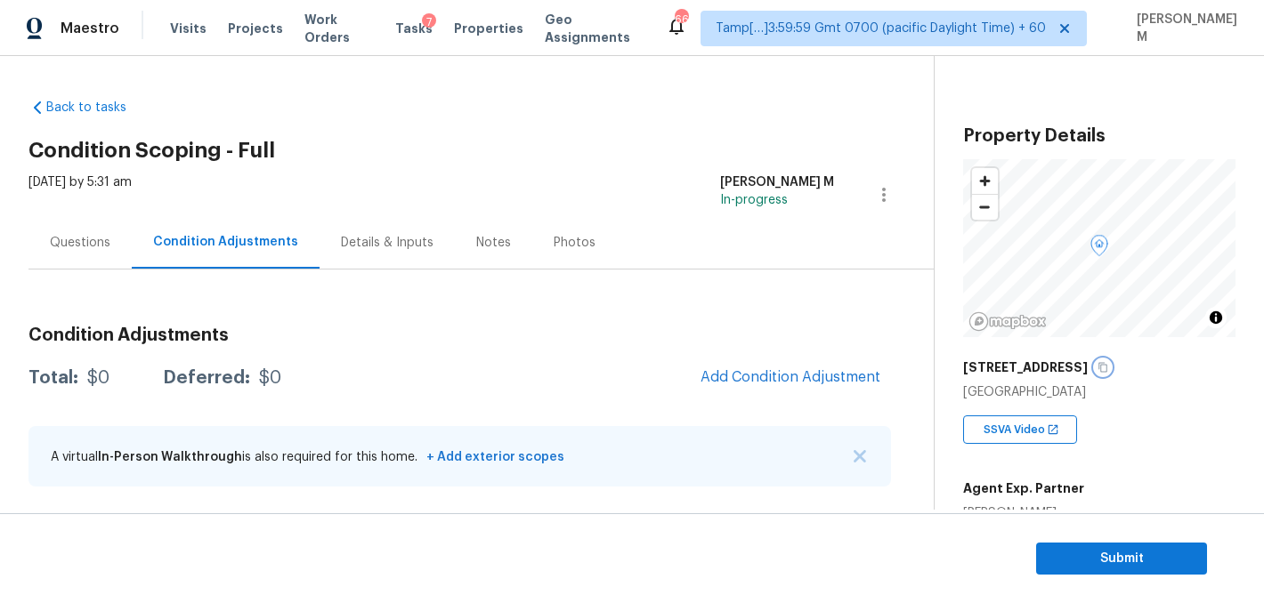
scroll to position [468, 0]
click at [399, 30] on span "Tasks" at bounding box center [413, 28] width 37 height 12
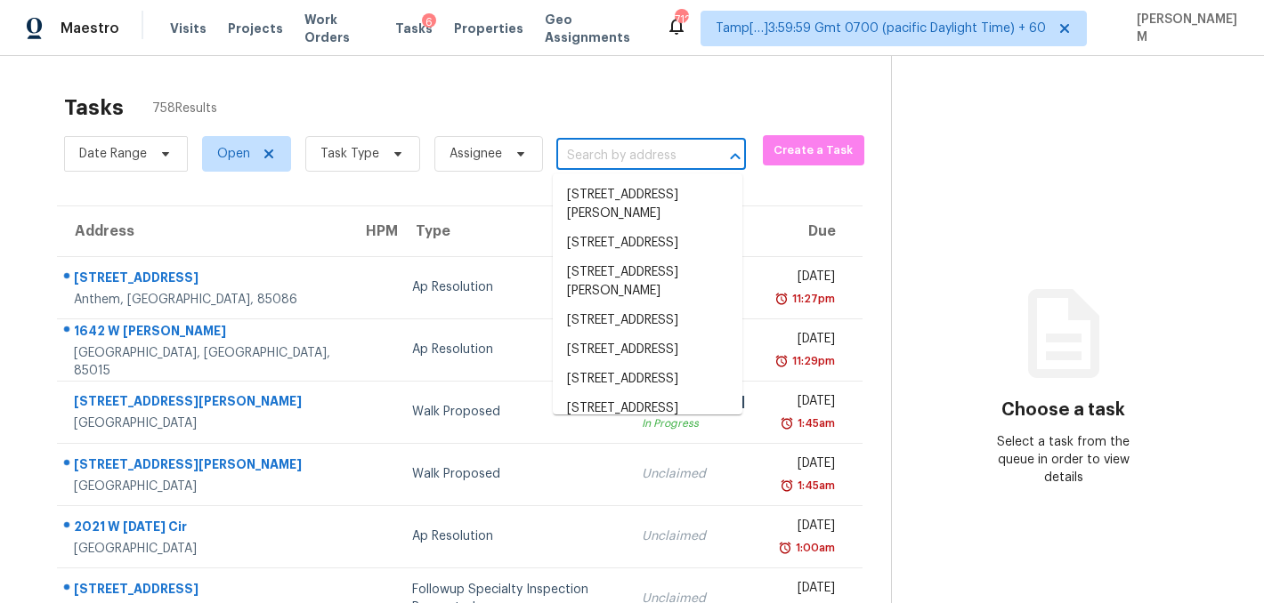
click at [643, 156] on input "text" at bounding box center [626, 156] width 140 height 28
paste input "[STREET_ADDRESS]"
type input "[STREET_ADDRESS]"
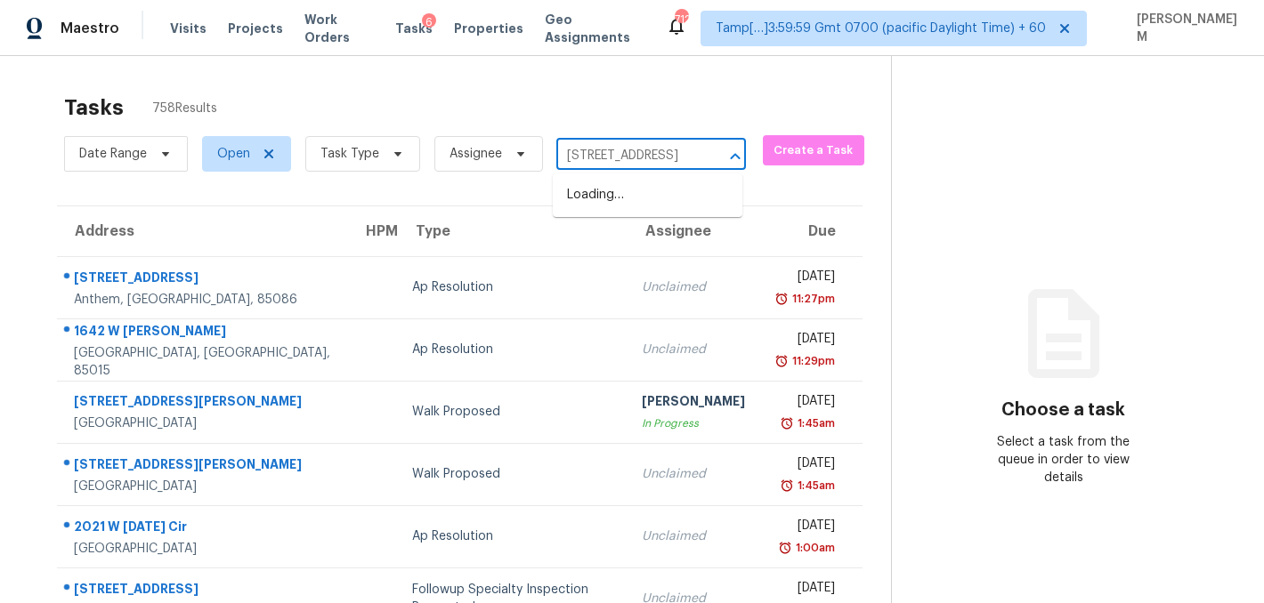
scroll to position [0, 133]
click at [655, 201] on li "[STREET_ADDRESS]" at bounding box center [648, 195] width 190 height 29
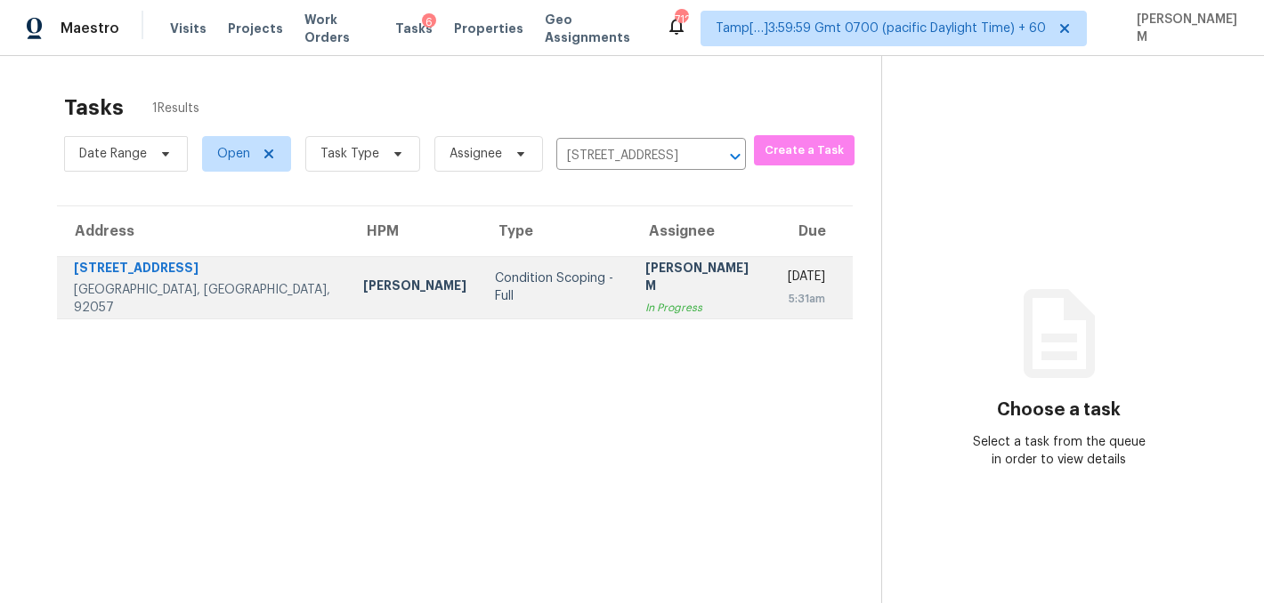
click at [645, 299] on div "In Progress" at bounding box center [702, 308] width 114 height 18
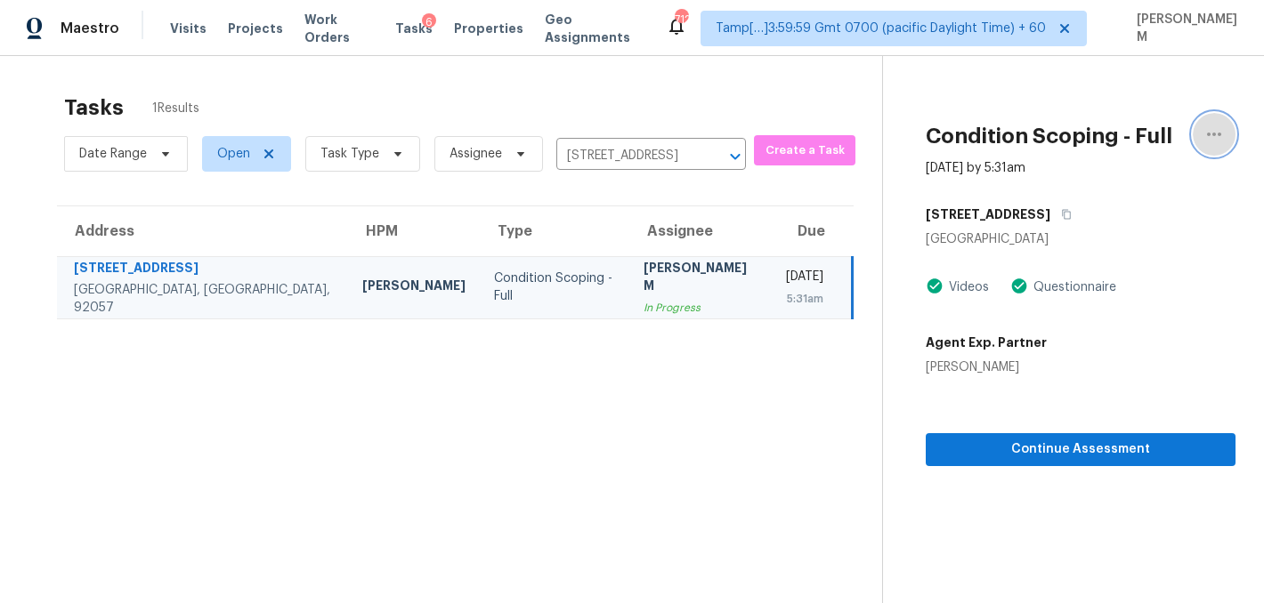
click at [1226, 149] on button "button" at bounding box center [1213, 134] width 43 height 43
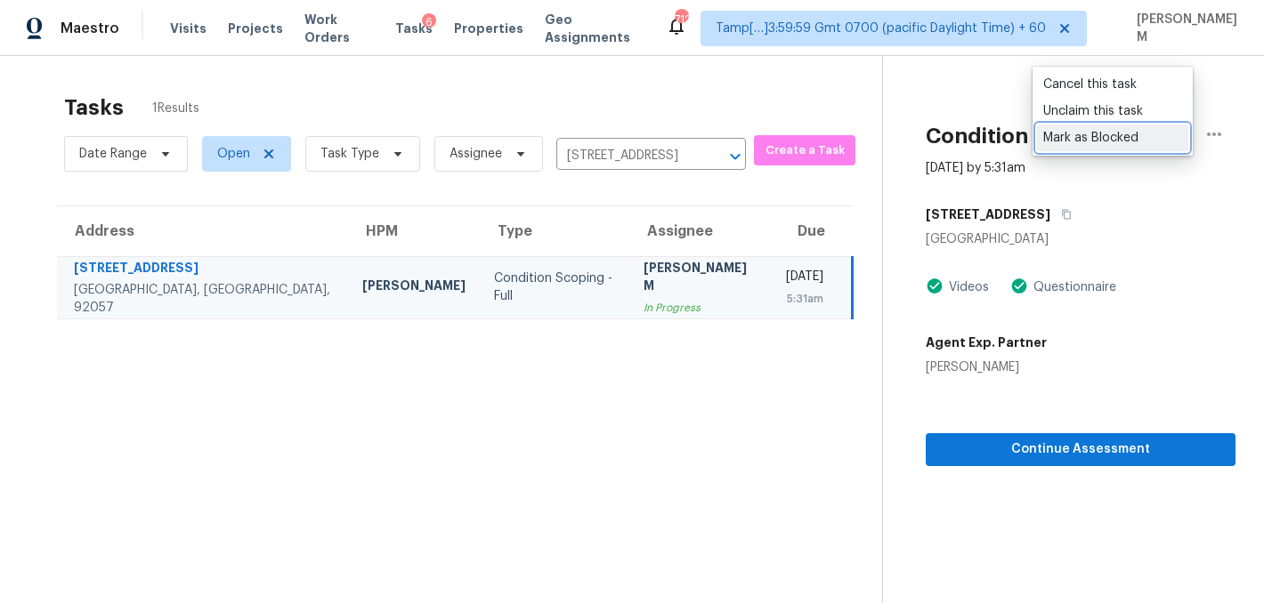
click at [1150, 136] on div "Mark as Blocked" at bounding box center [1112, 138] width 139 height 18
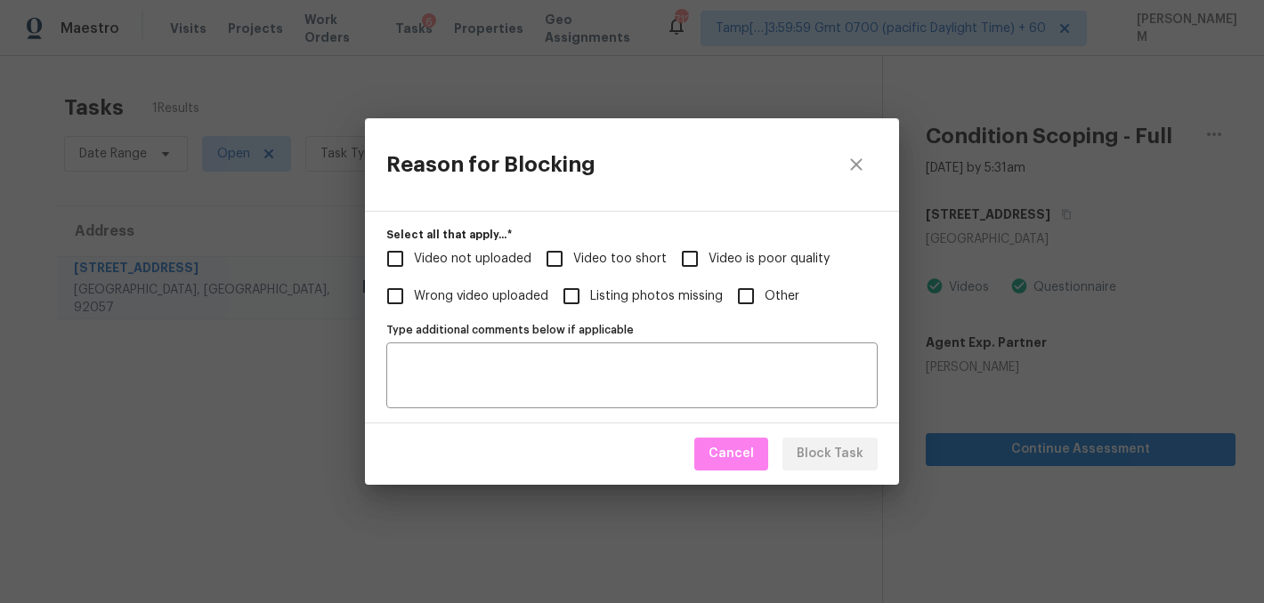
click at [747, 297] on input "Other" at bounding box center [745, 296] width 37 height 37
checkbox input "true"
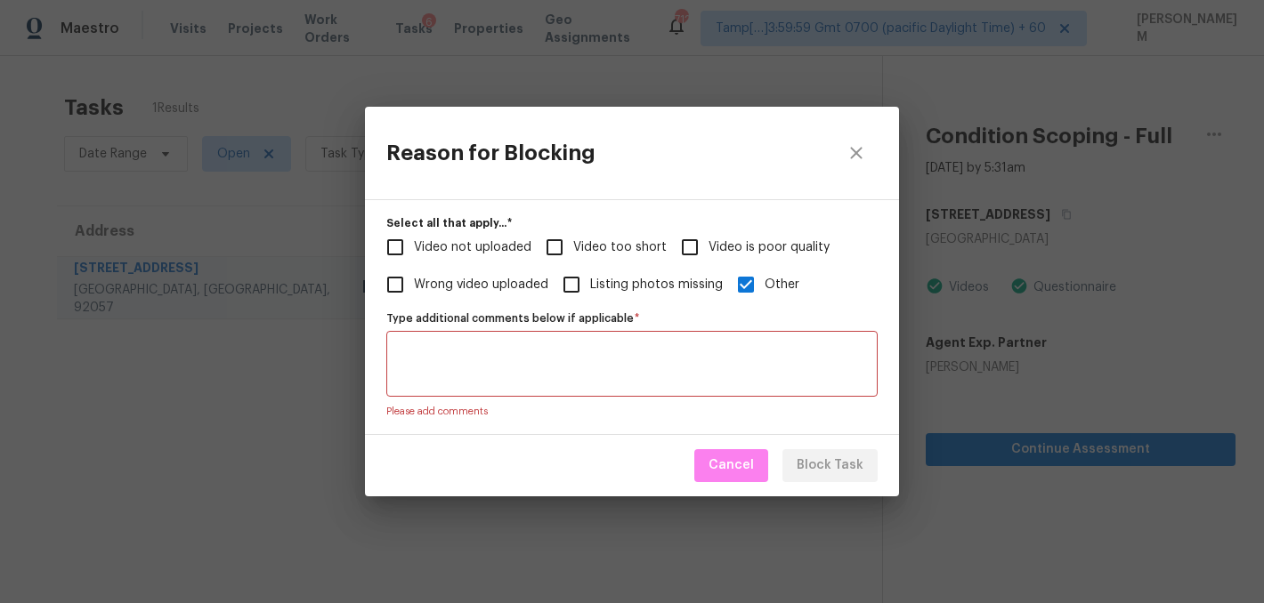
click at [610, 360] on textarea "Type additional comments below if applicable   *" at bounding box center [632, 363] width 470 height 37
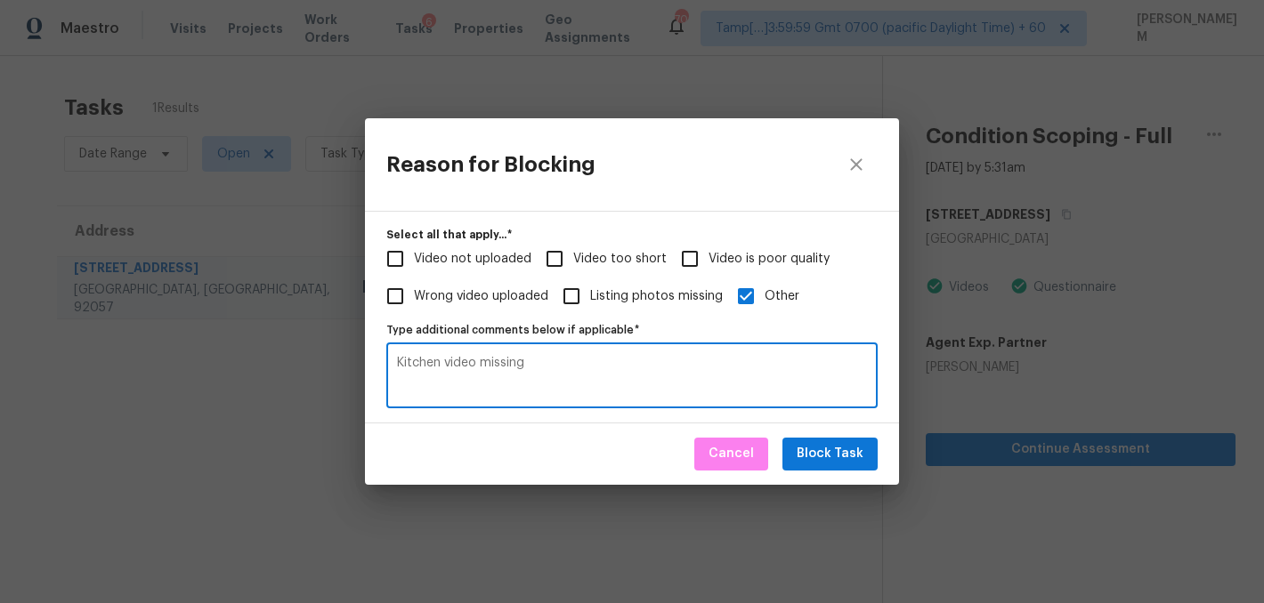
type textarea "Kitchen video missing"
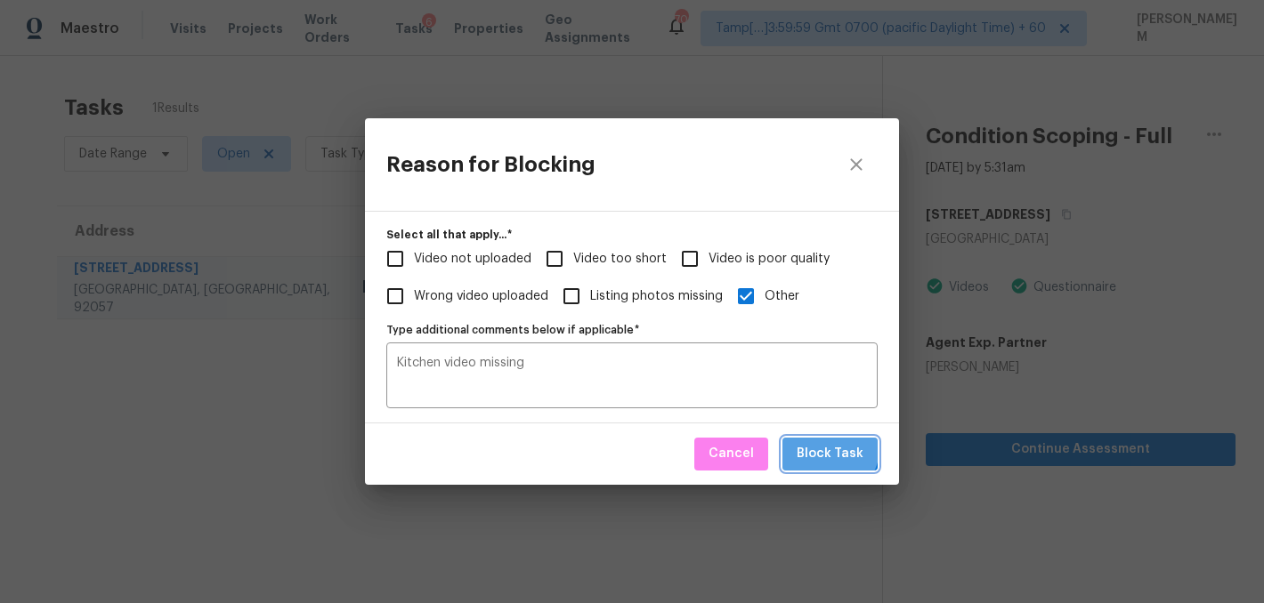
click at [820, 444] on span "Block Task" at bounding box center [829, 454] width 67 height 22
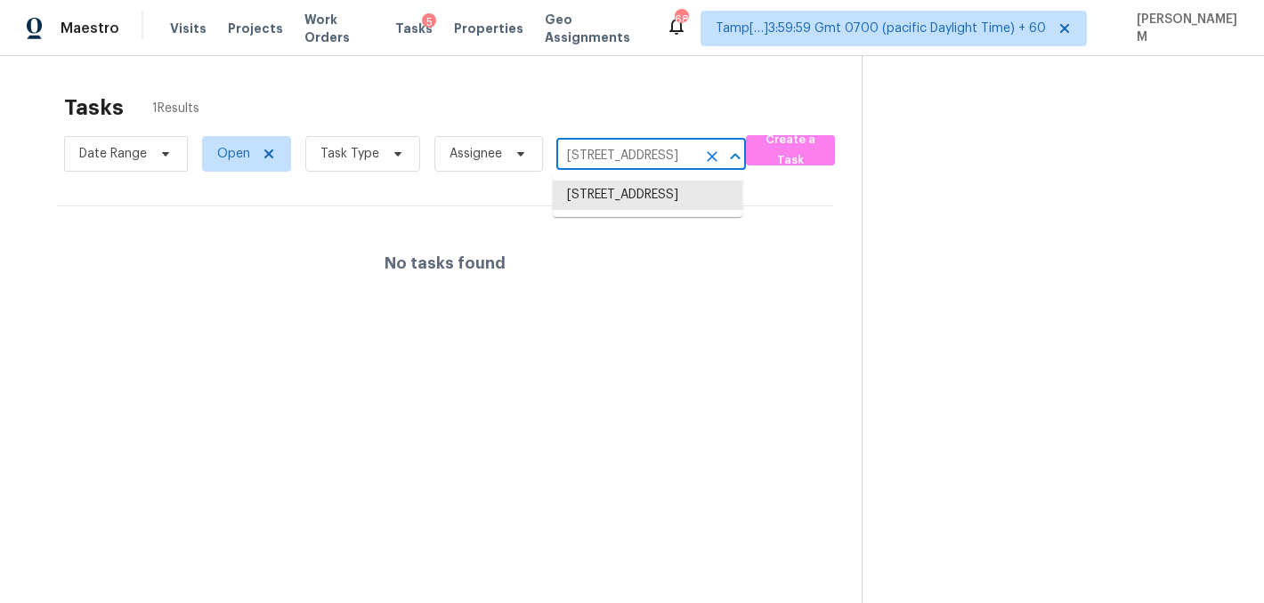
click at [645, 157] on input "[STREET_ADDRESS]" at bounding box center [626, 156] width 140 height 28
paste input "[STREET_ADDRESS][PERSON_NAME] (edited)"
type input "[STREET_ADDRESS][PERSON_NAME]"
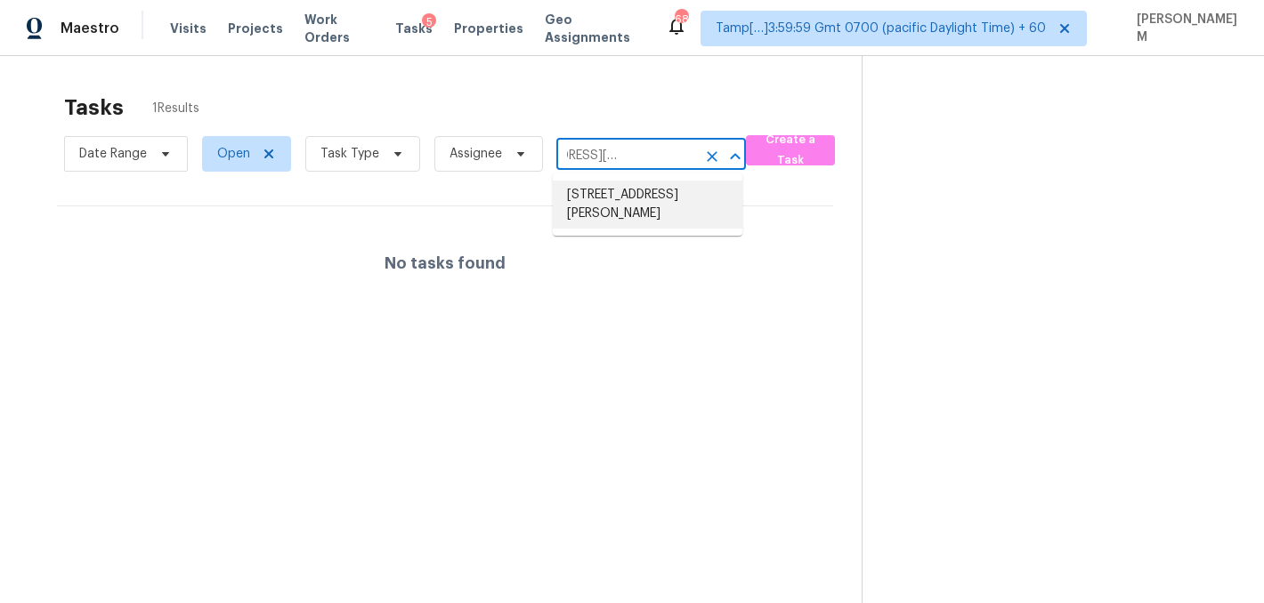
click at [651, 206] on li "[STREET_ADDRESS][PERSON_NAME]" at bounding box center [648, 205] width 190 height 48
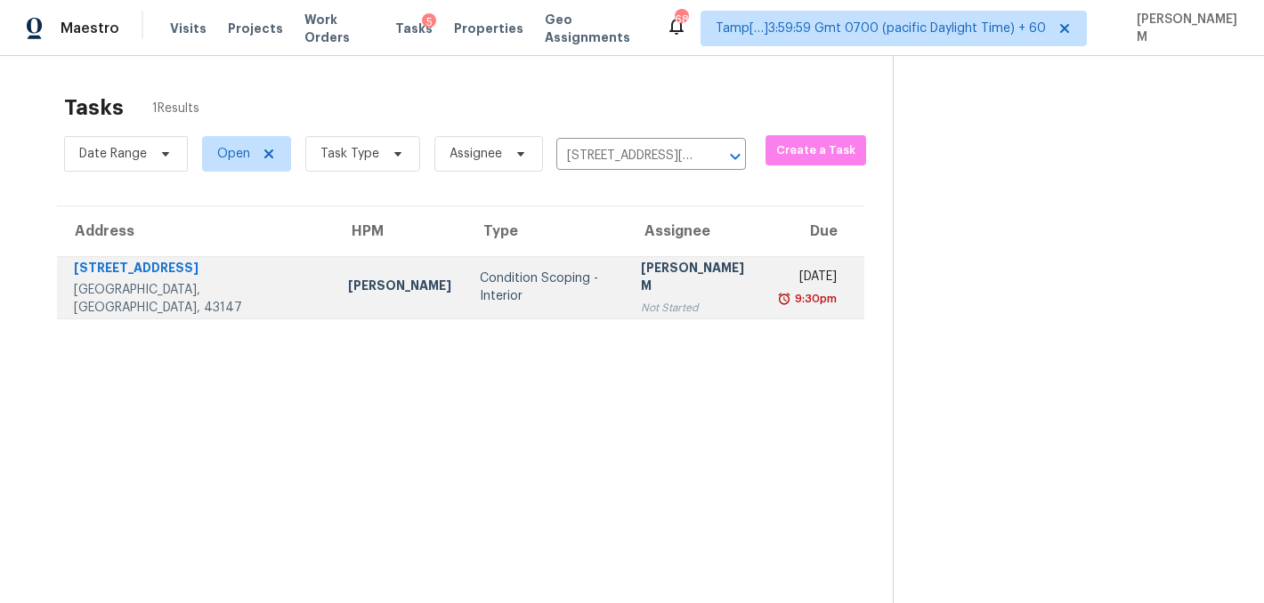
click at [661, 300] on div "Not Started" at bounding box center [697, 308] width 112 height 18
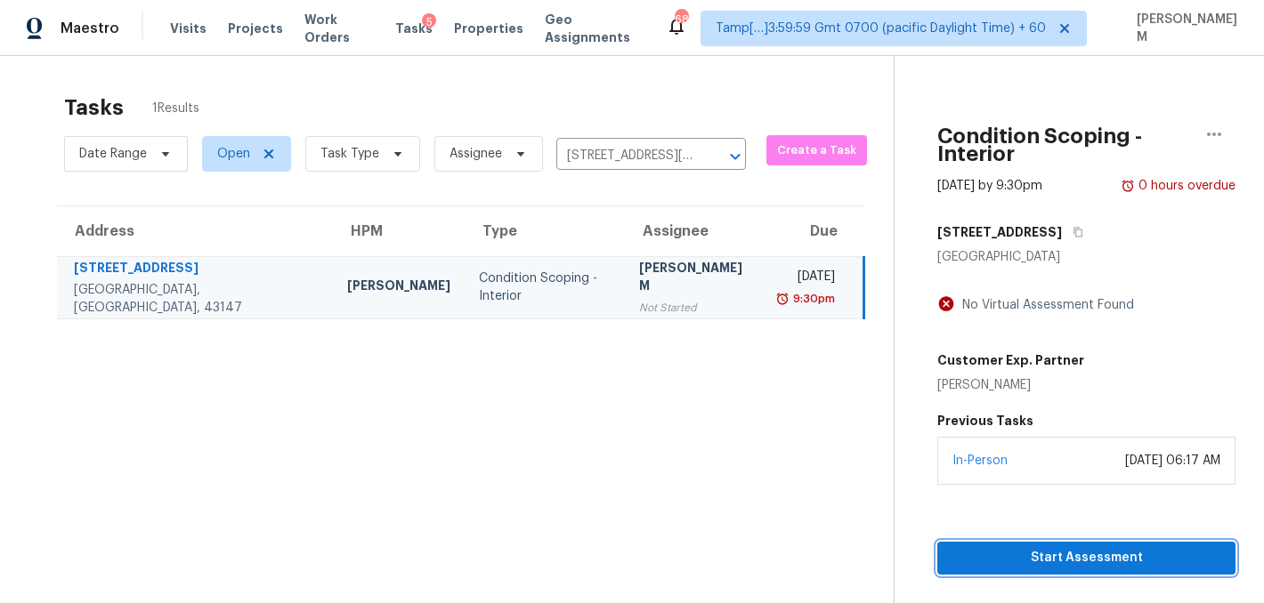
click at [1029, 548] on span "Start Assessment" at bounding box center [1086, 558] width 270 height 22
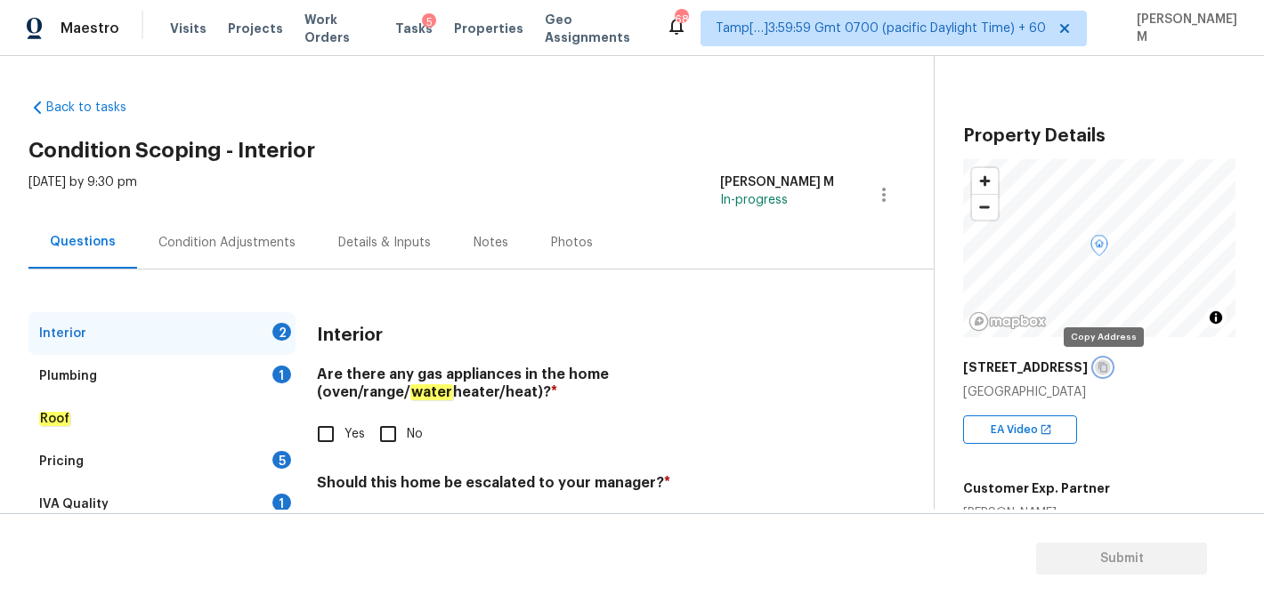
click at [1097, 366] on icon "button" at bounding box center [1102, 367] width 11 height 11
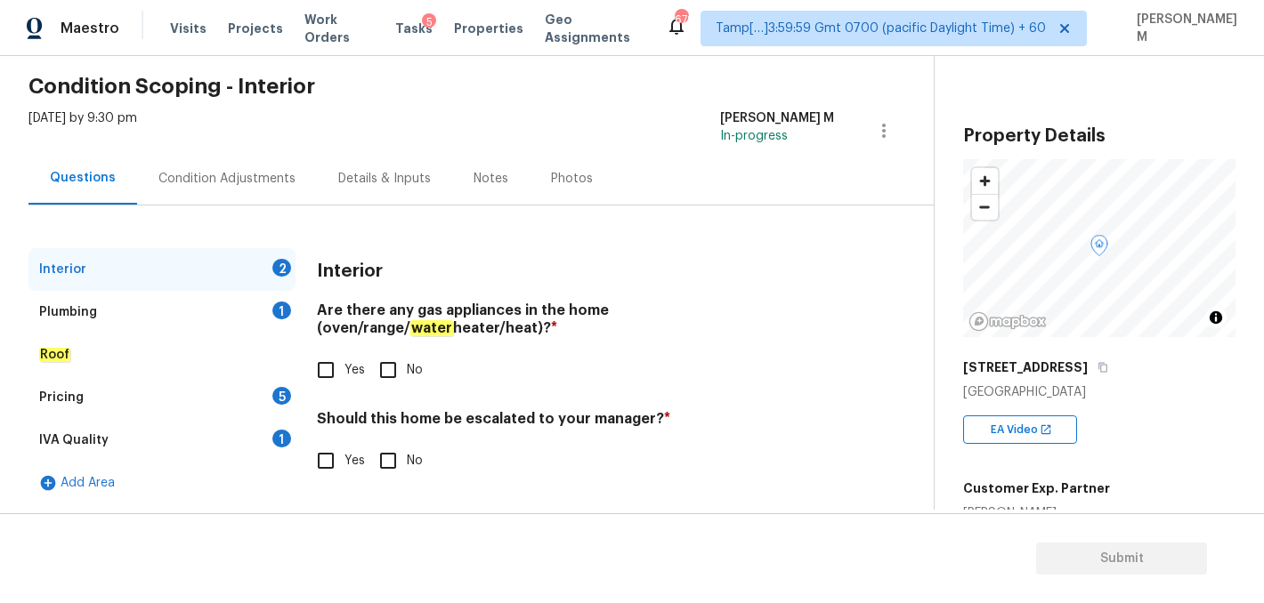
click at [328, 355] on input "Yes" at bounding box center [325, 369] width 37 height 37
checkbox input "true"
click at [392, 459] on input "No" at bounding box center [387, 460] width 37 height 37
checkbox input "true"
click at [205, 307] on div "Plumbing 1" at bounding box center [161, 312] width 267 height 43
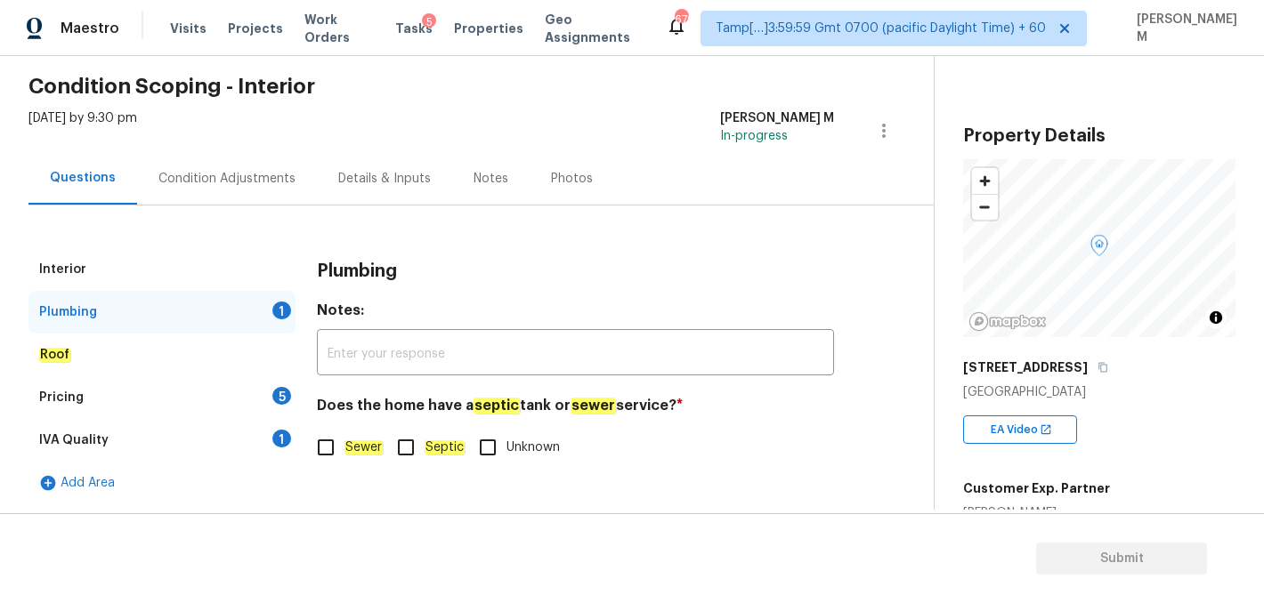
click at [322, 448] on input "Sewer" at bounding box center [325, 447] width 37 height 37
checkbox input "true"
click at [193, 354] on div "Roof" at bounding box center [161, 355] width 267 height 43
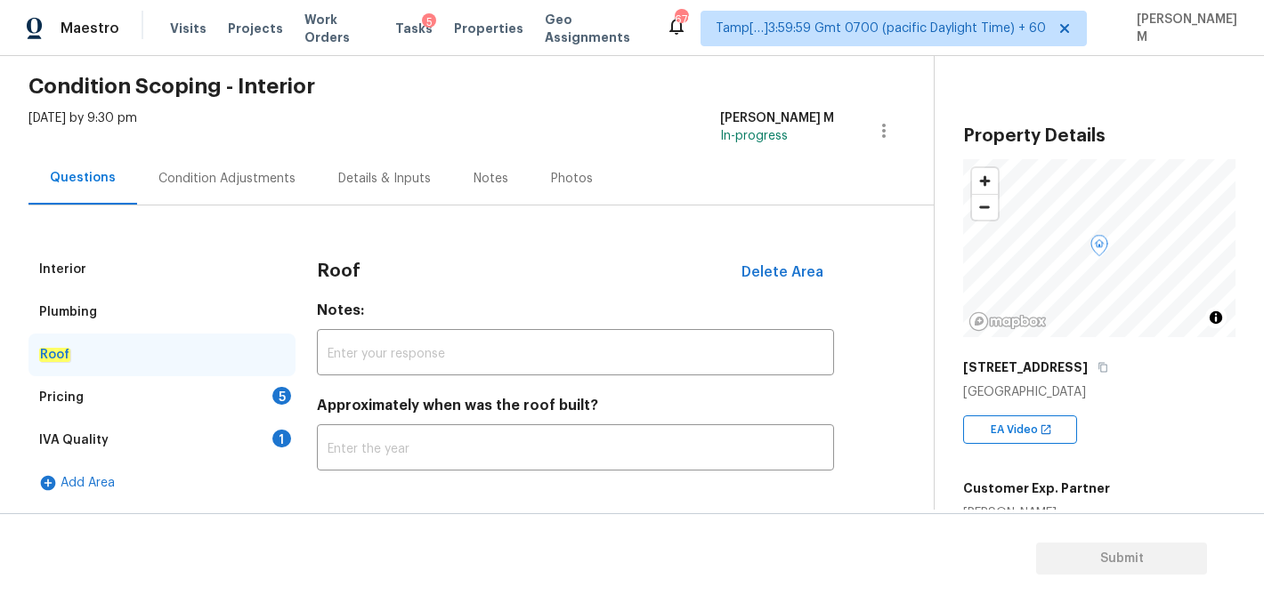
click at [193, 354] on div "Roof" at bounding box center [161, 355] width 267 height 43
click at [193, 393] on div "Pricing 5" at bounding box center [161, 397] width 267 height 43
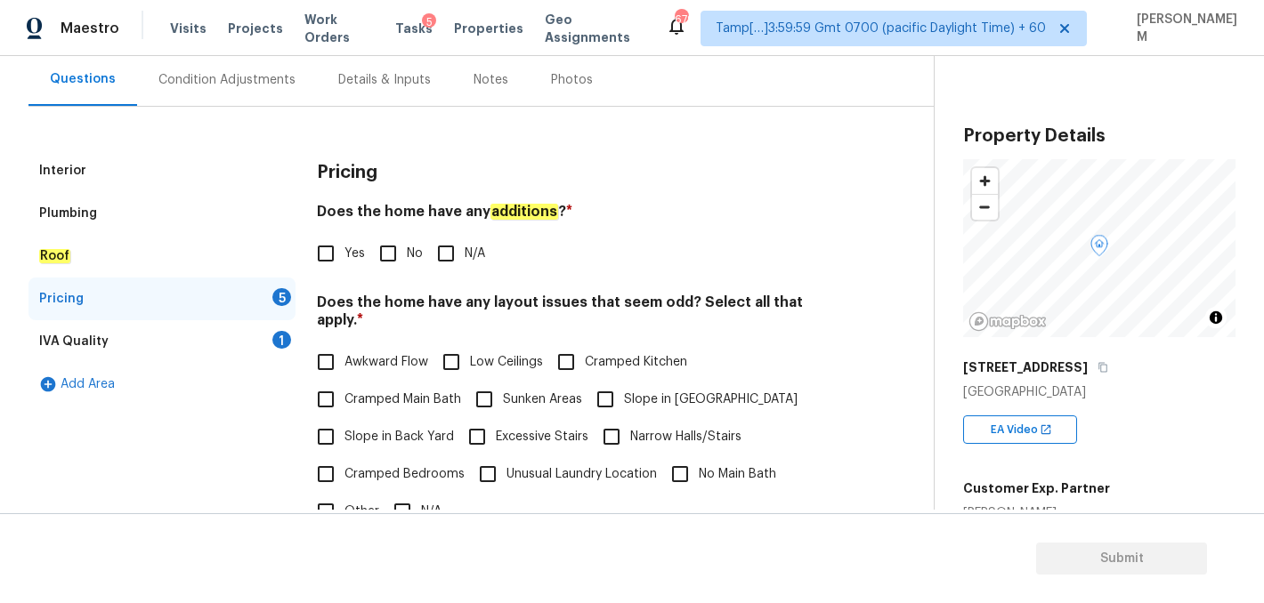
scroll to position [166, 0]
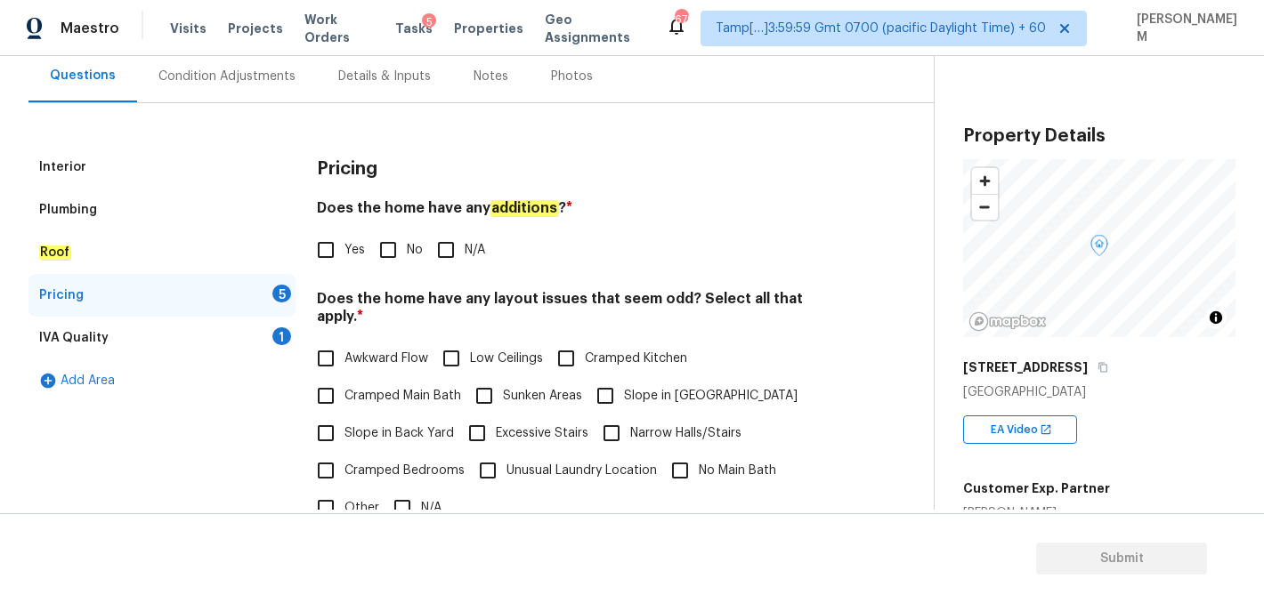
click at [442, 253] on input "N/A" at bounding box center [445, 249] width 37 height 37
checkbox input "true"
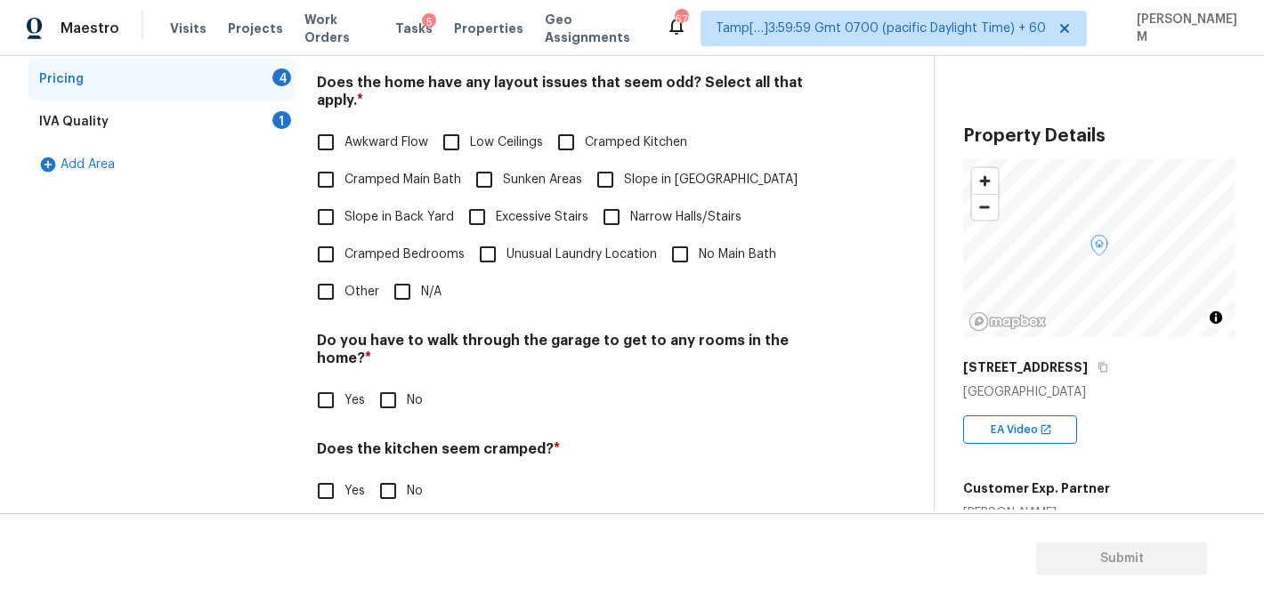
scroll to position [405, 0]
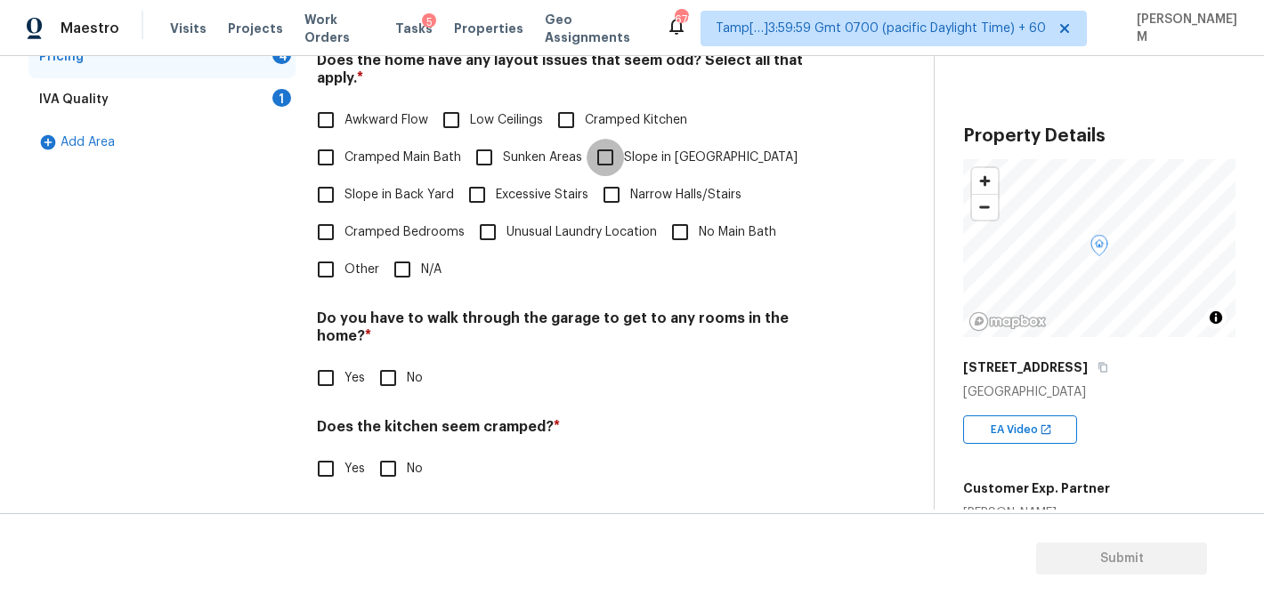
click at [610, 139] on input "Slope in Front Yard" at bounding box center [604, 157] width 37 height 37
checkbox input "true"
click at [334, 187] on input "Slope in Back Yard" at bounding box center [325, 194] width 37 height 37
checkbox input "true"
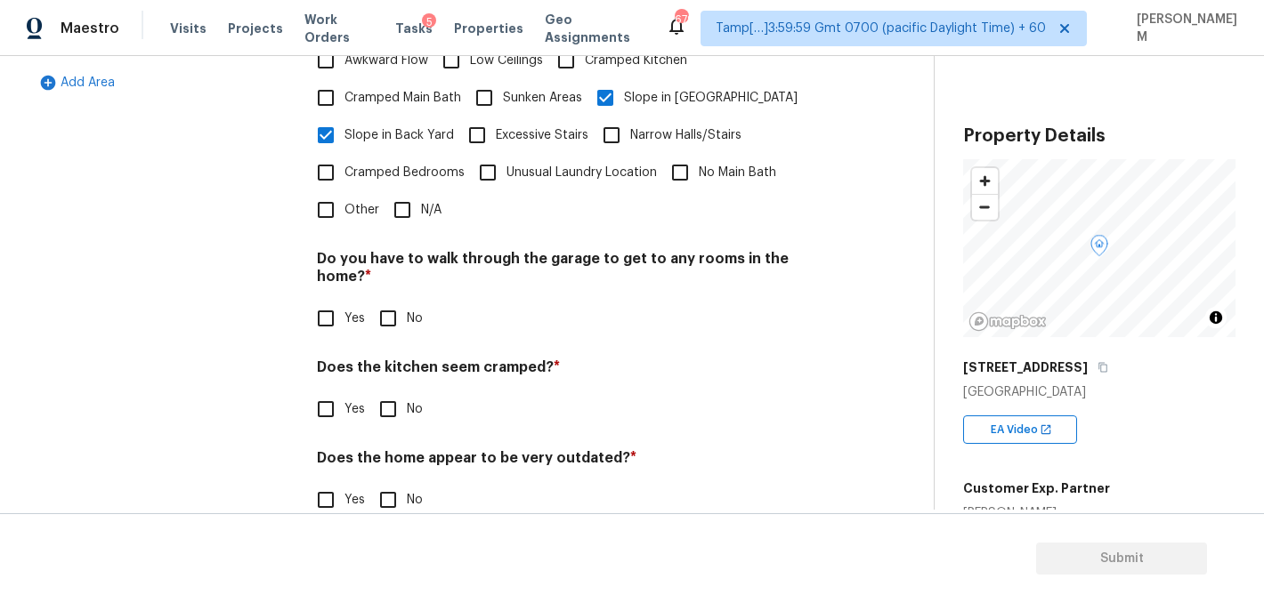
click at [375, 300] on input "No" at bounding box center [387, 318] width 37 height 37
checkbox input "true"
click at [392, 392] on div "Pricing Does the home have any additions ? * Yes No N/A Does the home have any …" at bounding box center [575, 194] width 517 height 692
click at [392, 391] on input "No" at bounding box center [387, 409] width 37 height 37
checkbox input "true"
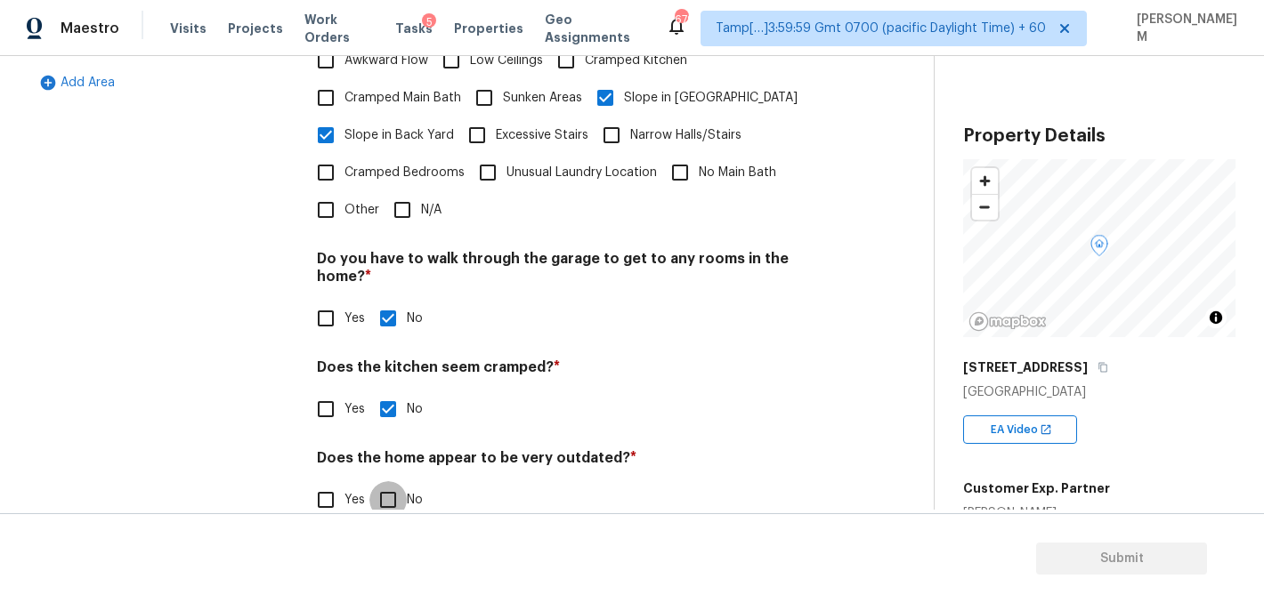
click at [389, 481] on input "No" at bounding box center [387, 499] width 37 height 37
checkbox input "true"
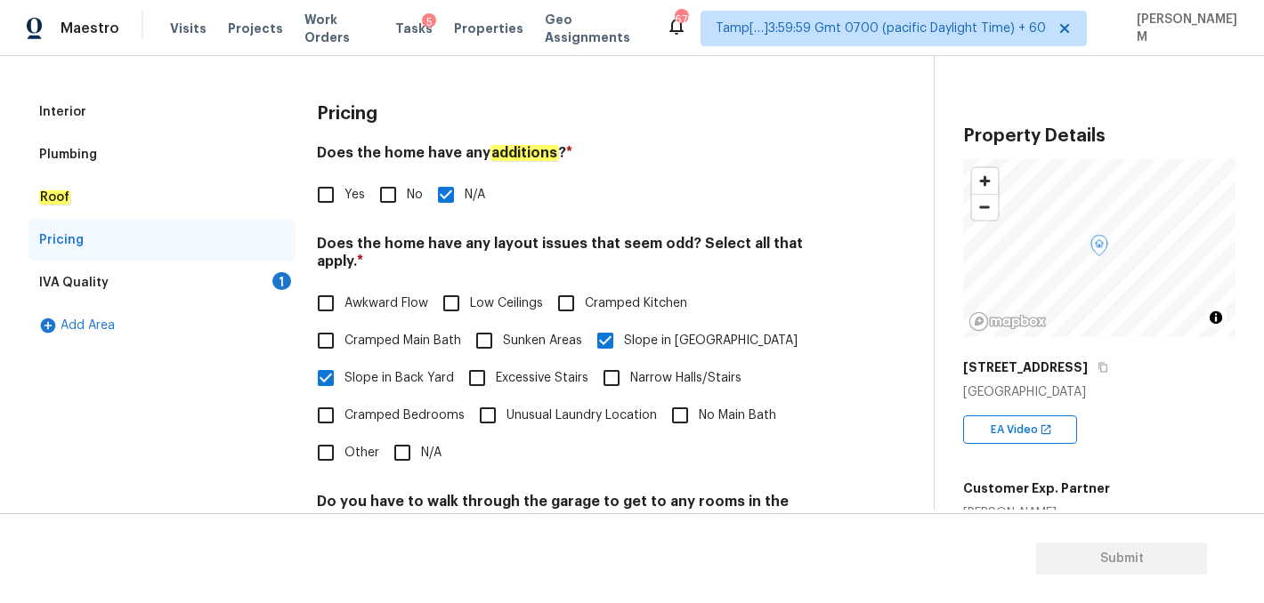
click at [195, 284] on div "IVA Quality 1" at bounding box center [161, 283] width 267 height 43
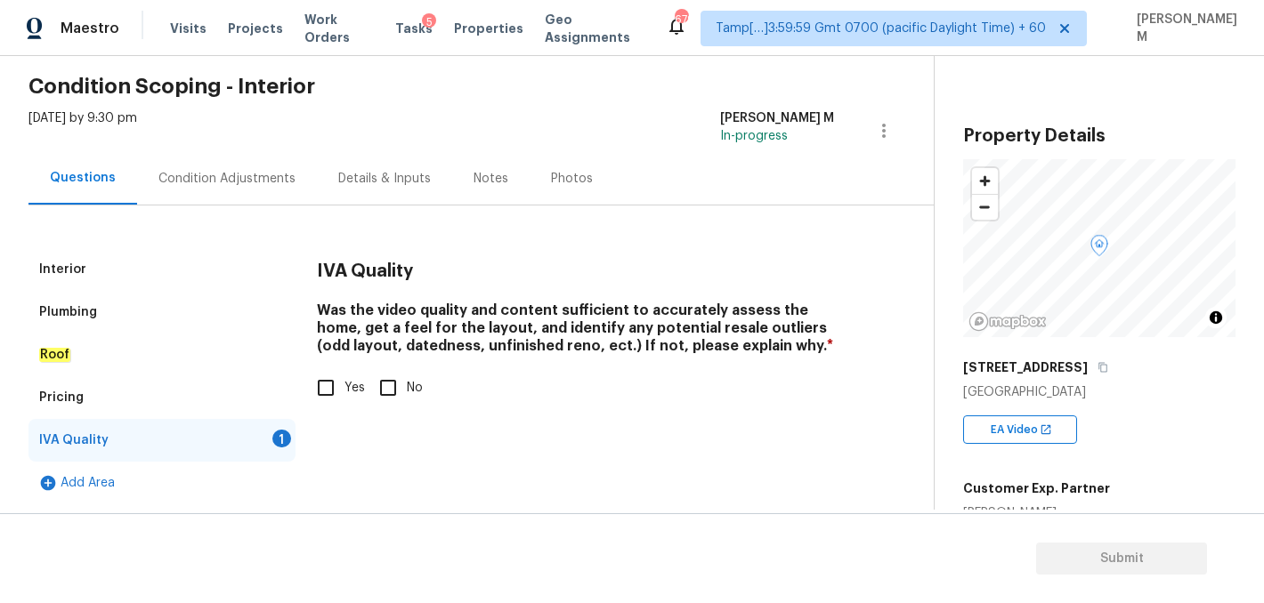
scroll to position [64, 0]
click at [339, 390] on input "Yes" at bounding box center [325, 387] width 37 height 37
checkbox input "true"
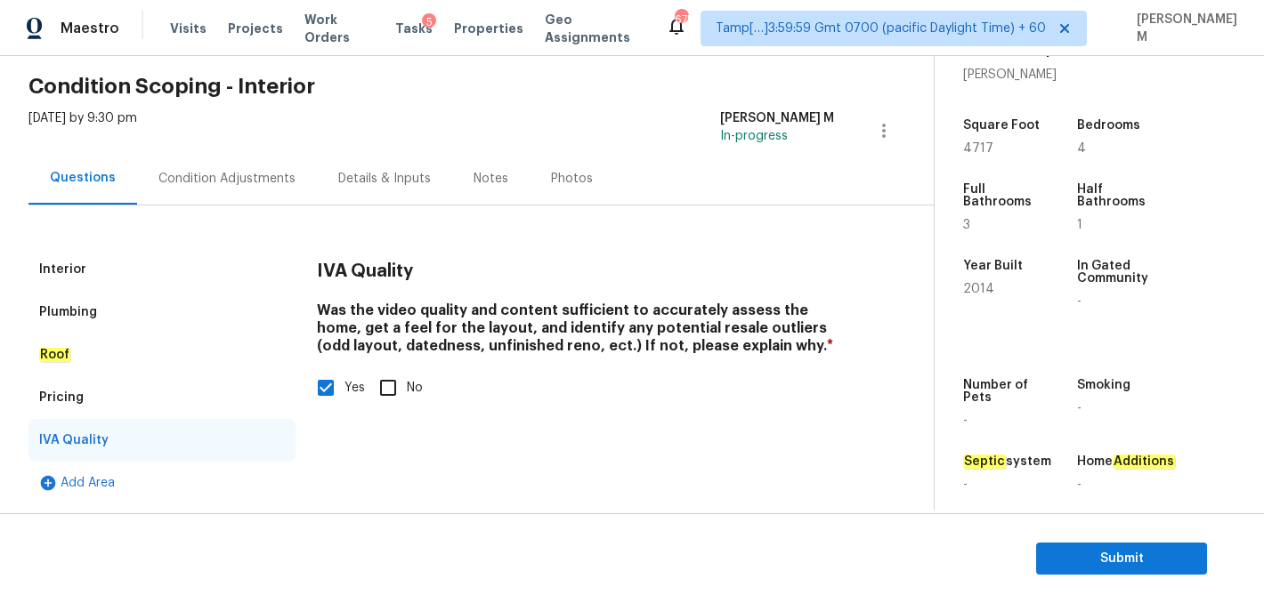
scroll to position [440, 0]
click at [268, 193] on div "Condition Adjustments" at bounding box center [227, 178] width 180 height 52
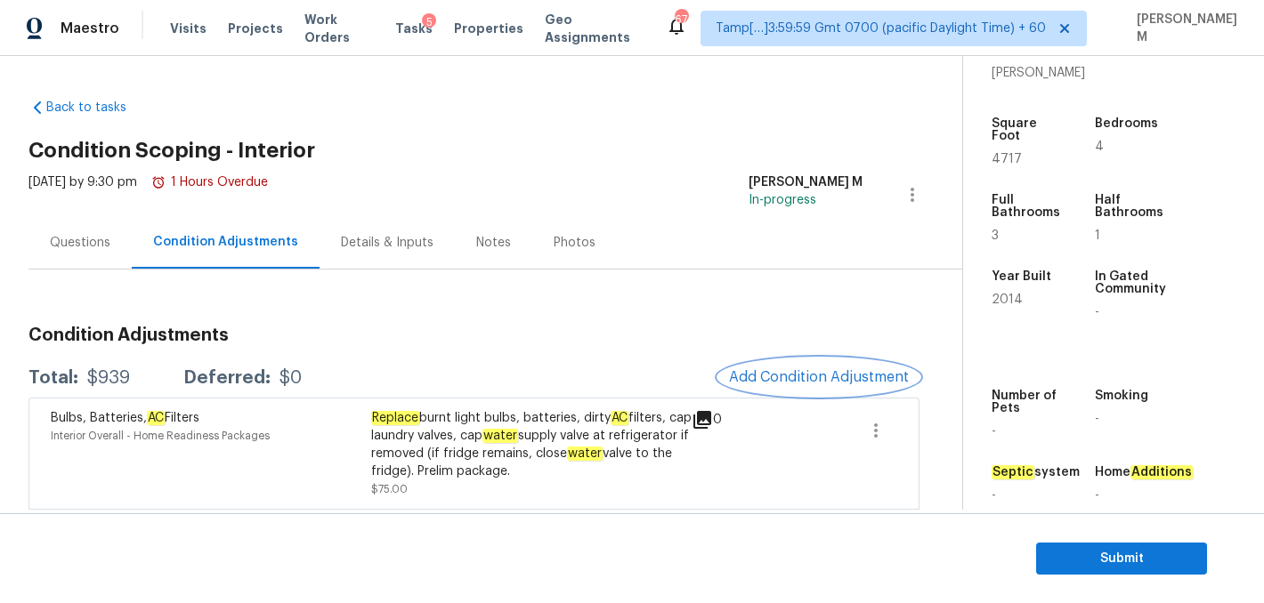
click at [766, 374] on span "Add Condition Adjustment" at bounding box center [819, 377] width 180 height 16
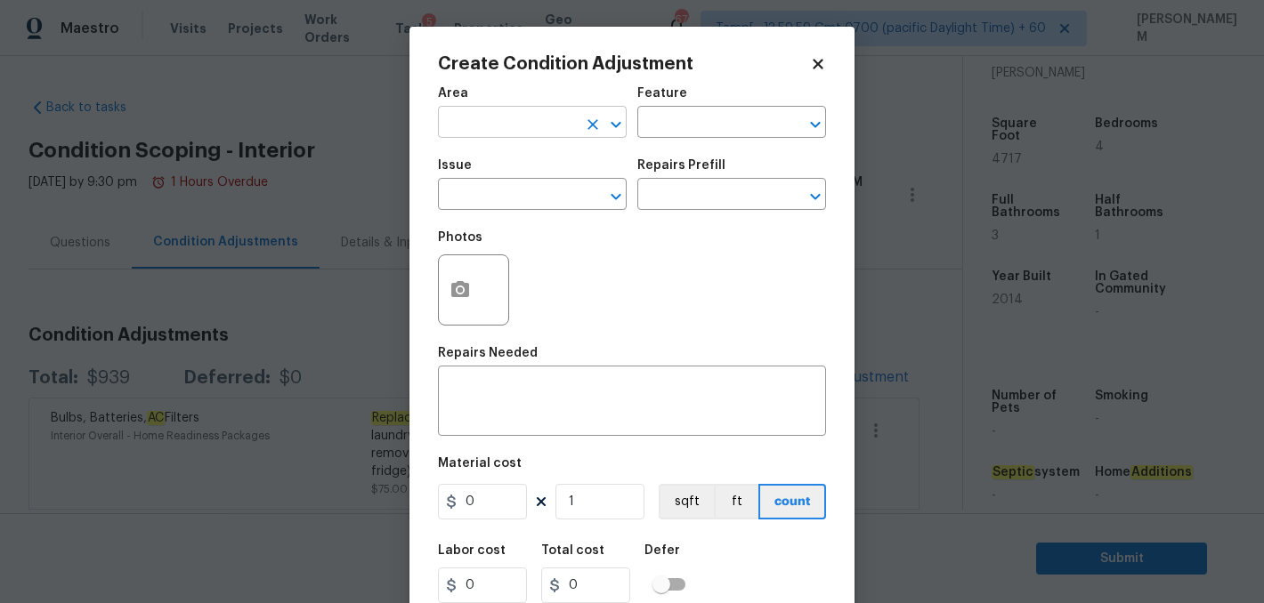
click at [562, 126] on input "text" at bounding box center [507, 124] width 139 height 28
click at [553, 182] on li "Interior Overall" at bounding box center [532, 193] width 189 height 29
type input "Interior Overall"
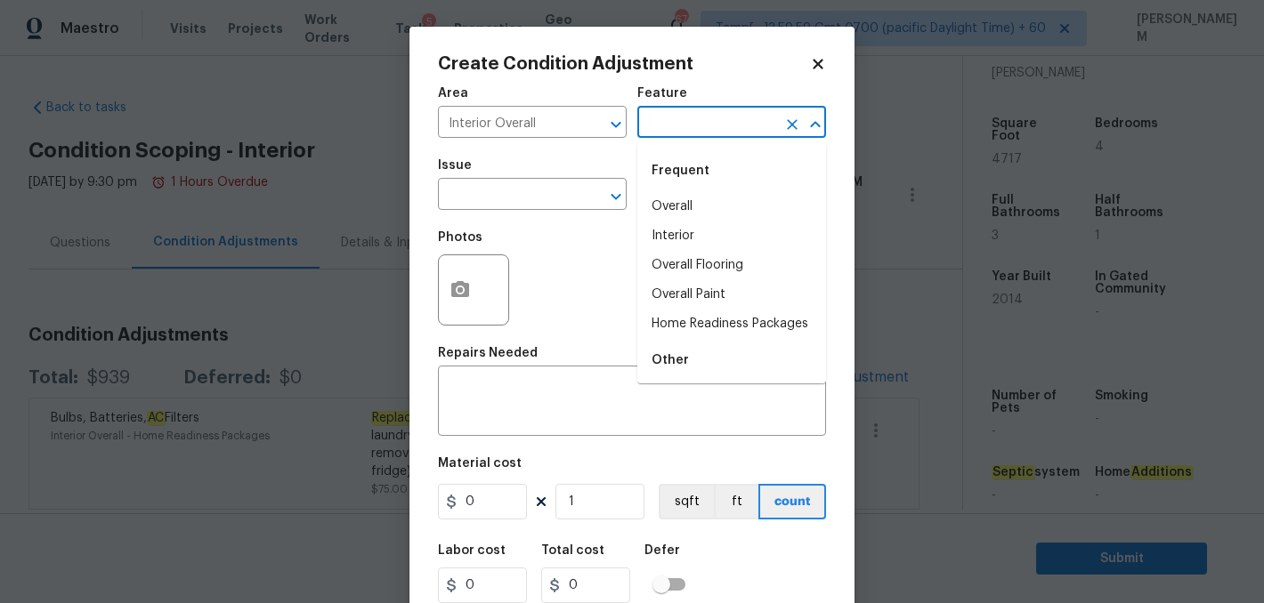
click at [722, 120] on input "text" at bounding box center [706, 124] width 139 height 28
click at [754, 268] on li "Overall Flooring" at bounding box center [731, 265] width 189 height 29
type input "Overall Flooring"
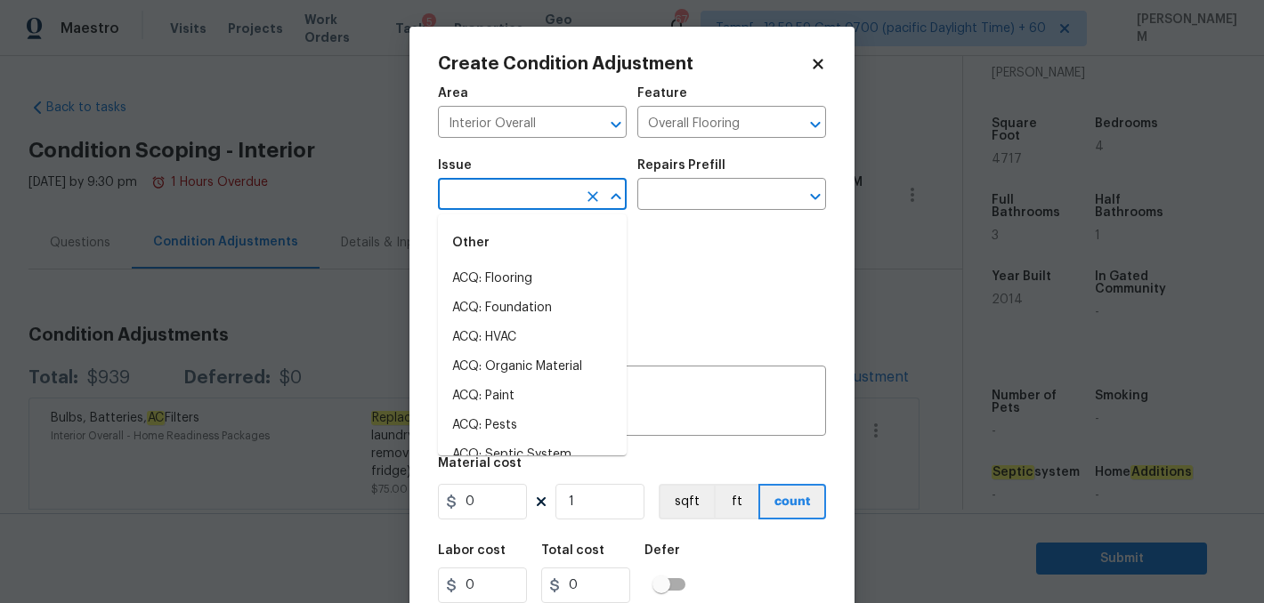
click at [528, 188] on input "text" at bounding box center [507, 196] width 139 height 28
type input "m"
click at [533, 282] on li "ACQ: Flooring" at bounding box center [532, 278] width 189 height 29
type input "ACQ: Flooring"
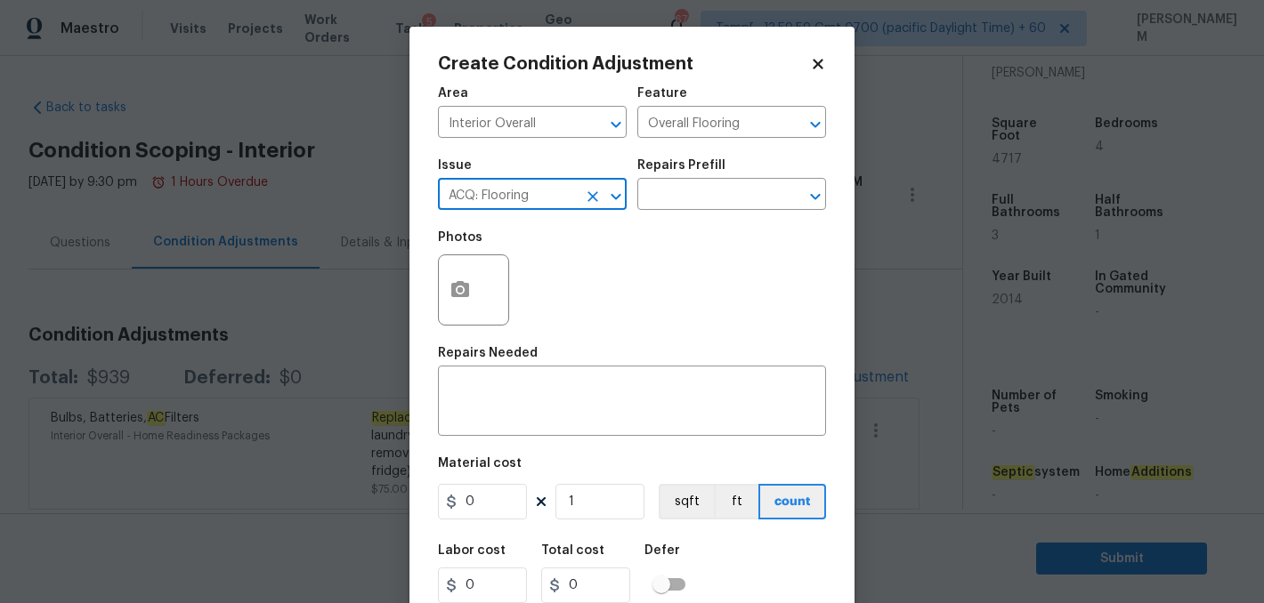
click at [666, 181] on div "Repairs Prefill" at bounding box center [731, 170] width 189 height 23
click at [666, 187] on input "text" at bounding box center [706, 196] width 139 height 28
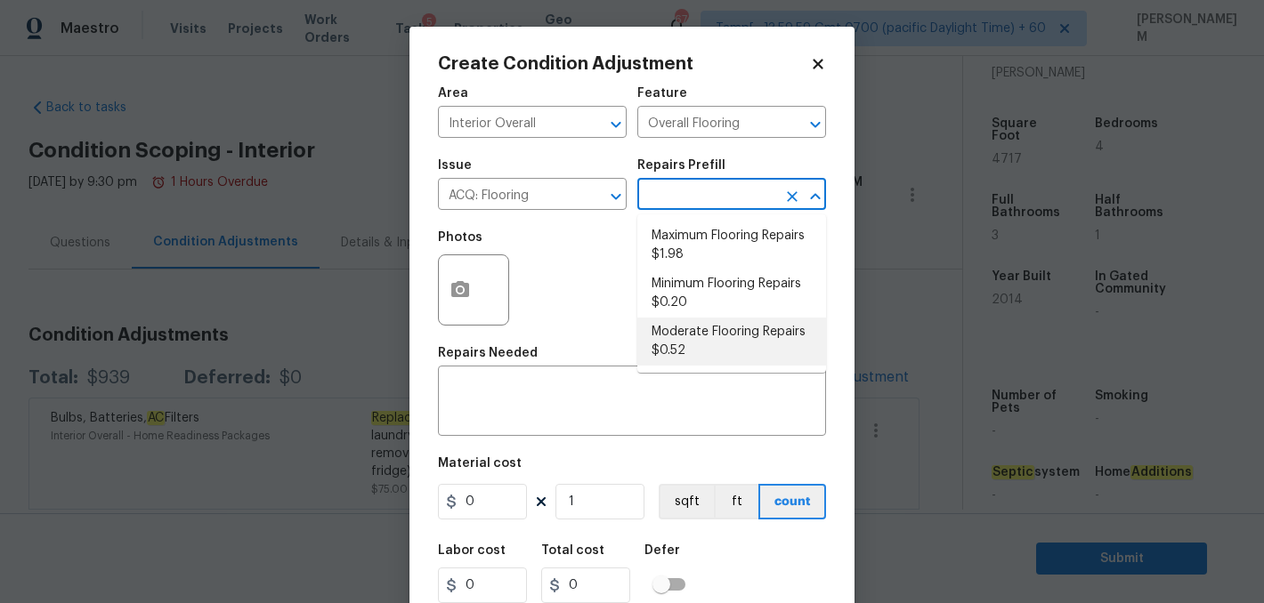
click at [712, 335] on li "Moderate Flooring Repairs $0.52" at bounding box center [731, 342] width 189 height 48
type input "Acquisition"
type textarea "Acquisition Scope: Moderate flooring repairs"
type input "0.52"
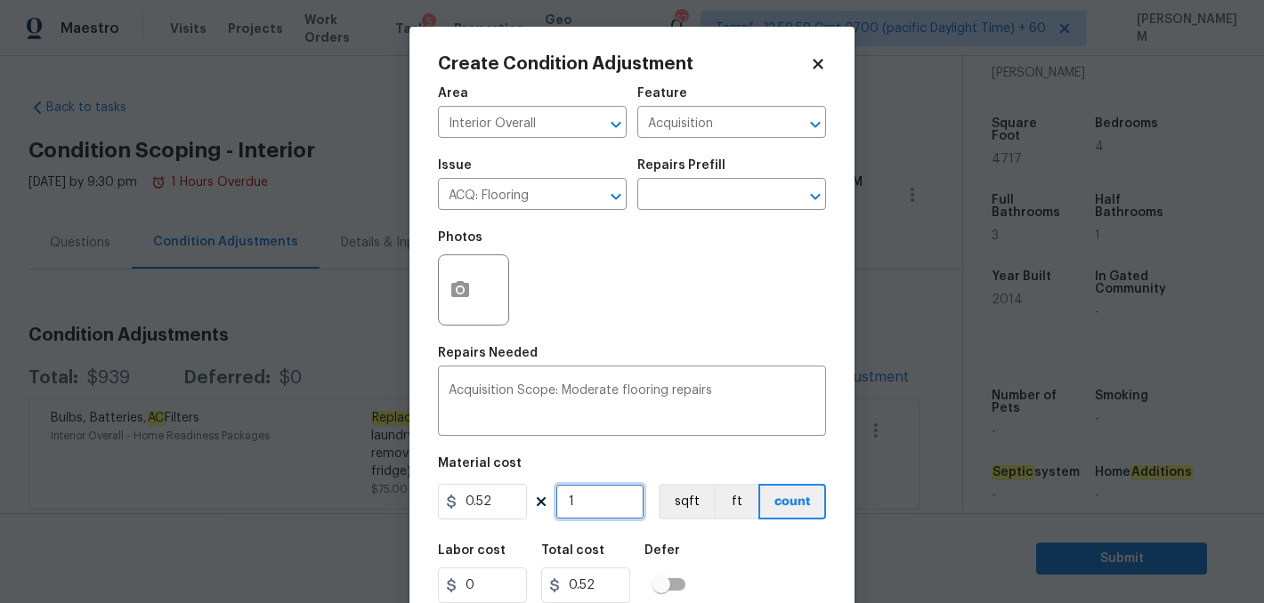
drag, startPoint x: 595, startPoint y: 504, endPoint x: 434, endPoint y: 503, distance: 161.1
click at [439, 504] on div "0.52 1 sqft ft count" at bounding box center [632, 502] width 388 height 36
type input "4"
type input "2.08"
type input "47"
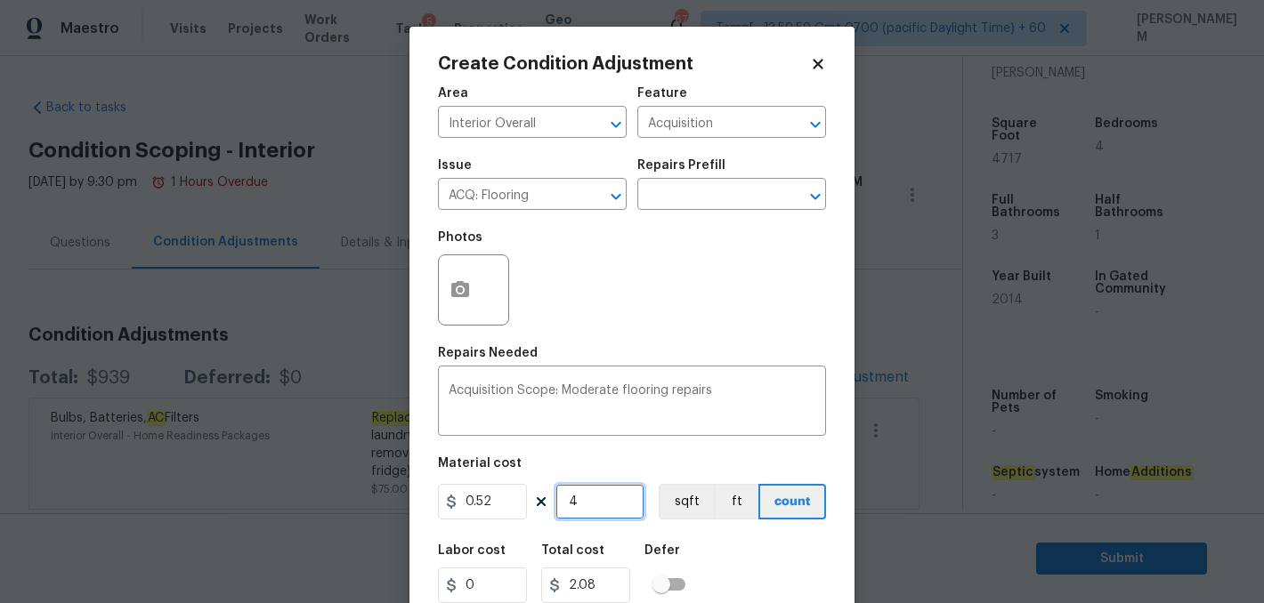
type input "24.44"
type input "471"
type input "244.92"
type input "4717"
type input "2452.84"
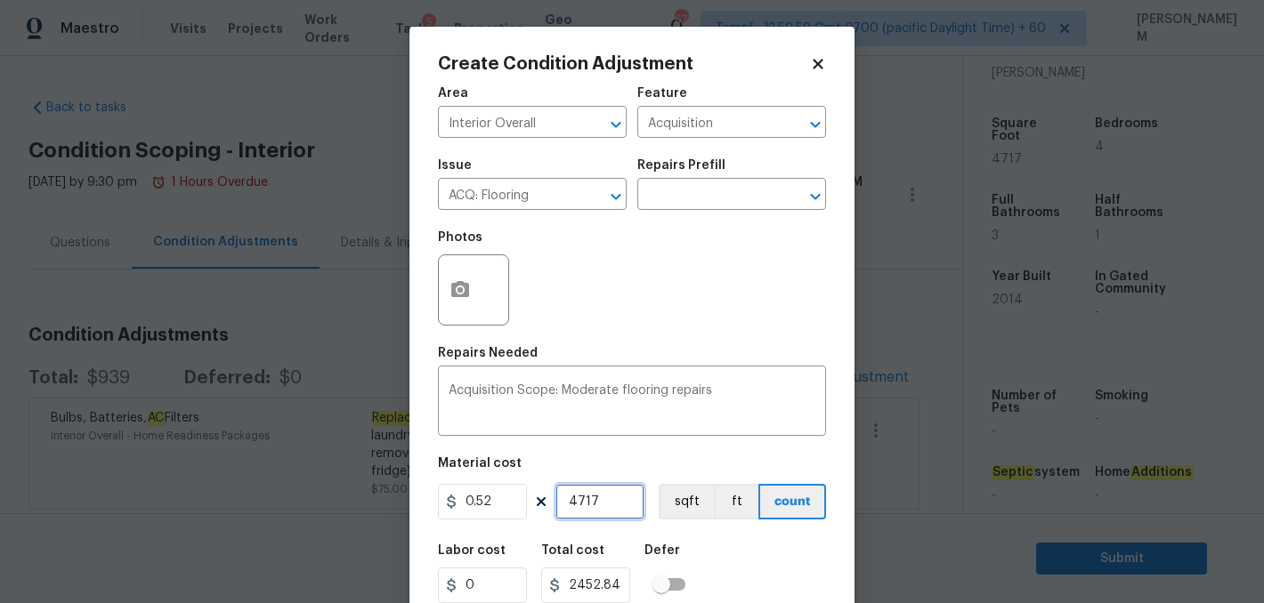
type input "4717"
click at [462, 299] on icon "button" at bounding box center [459, 289] width 21 height 21
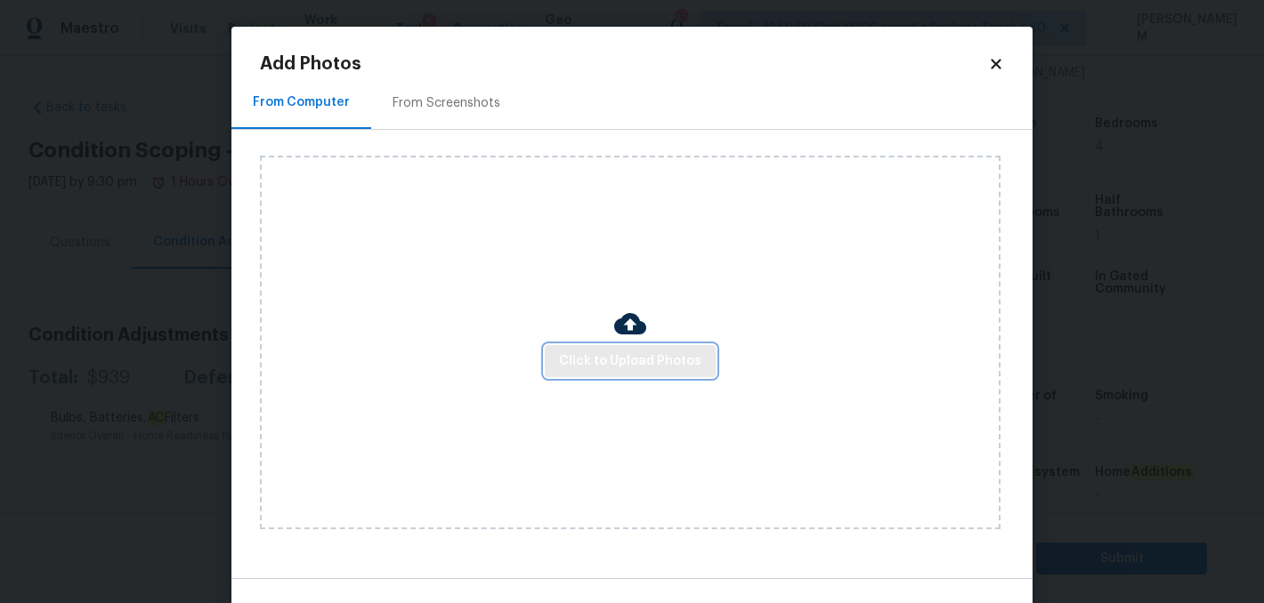
click at [660, 366] on span "Click to Upload Photos" at bounding box center [630, 362] width 142 height 22
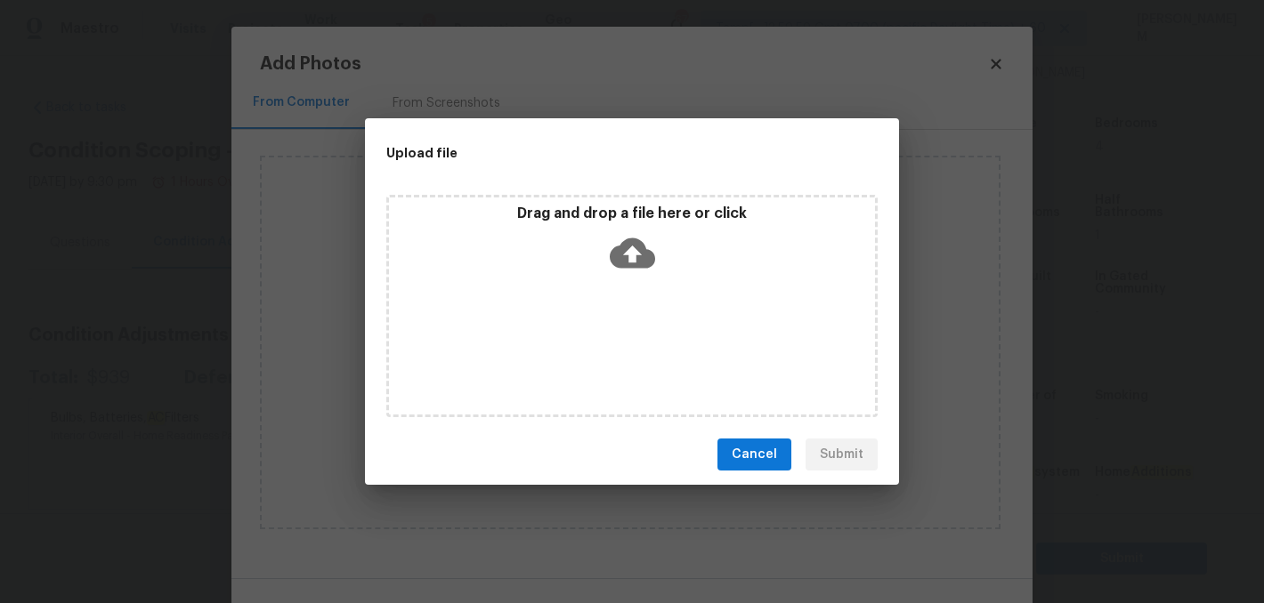
click at [645, 251] on icon at bounding box center [632, 253] width 45 height 30
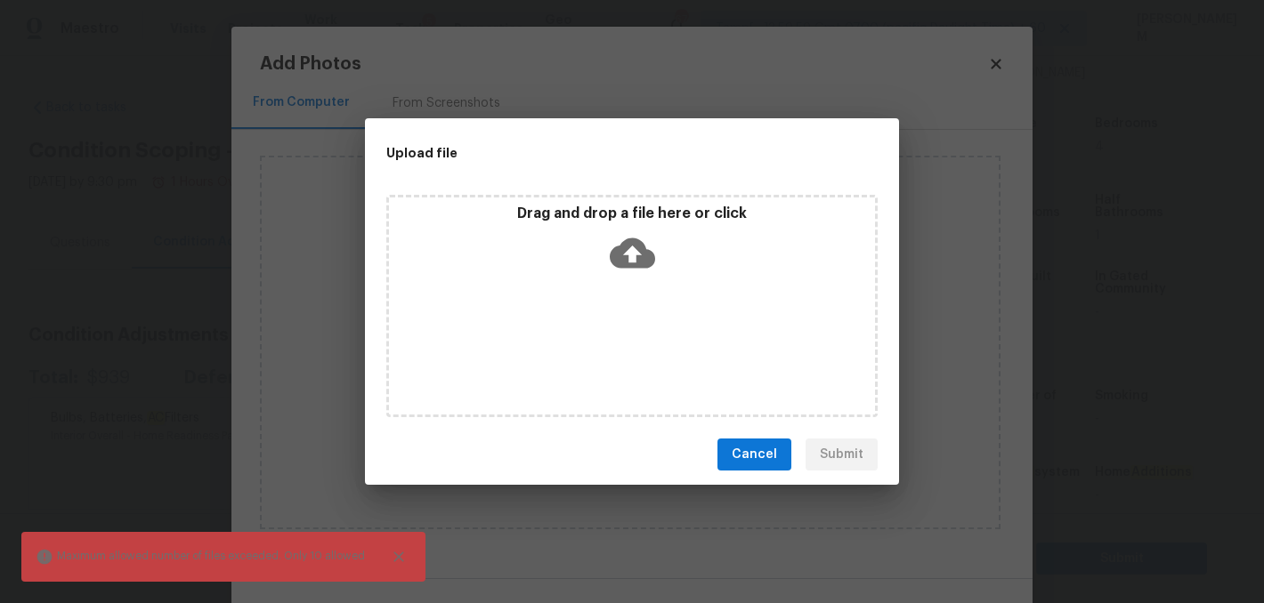
click at [637, 261] on icon at bounding box center [632, 253] width 45 height 30
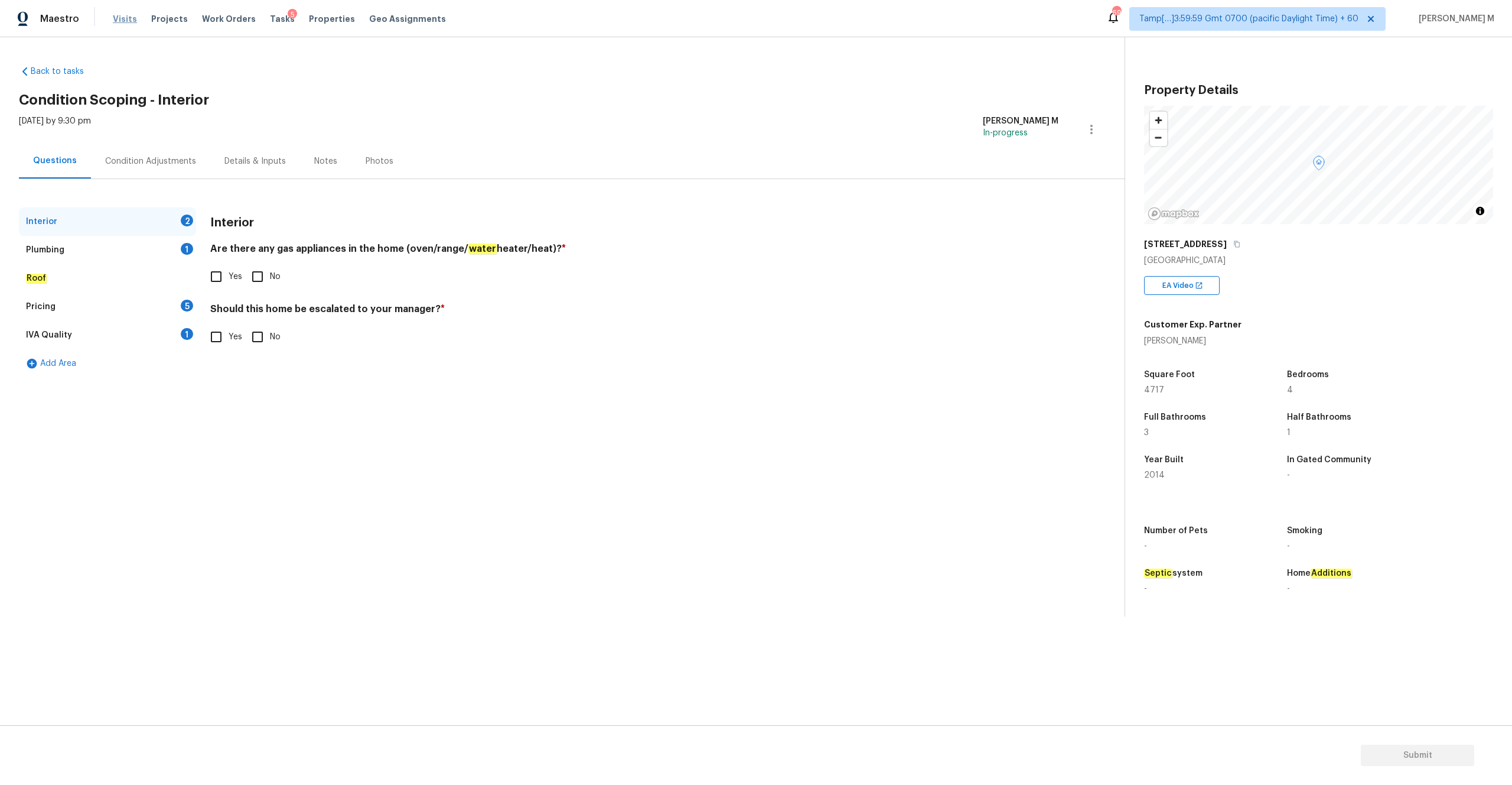
click at [124, 19] on span "Visits" at bounding box center [125, 19] width 24 height 12
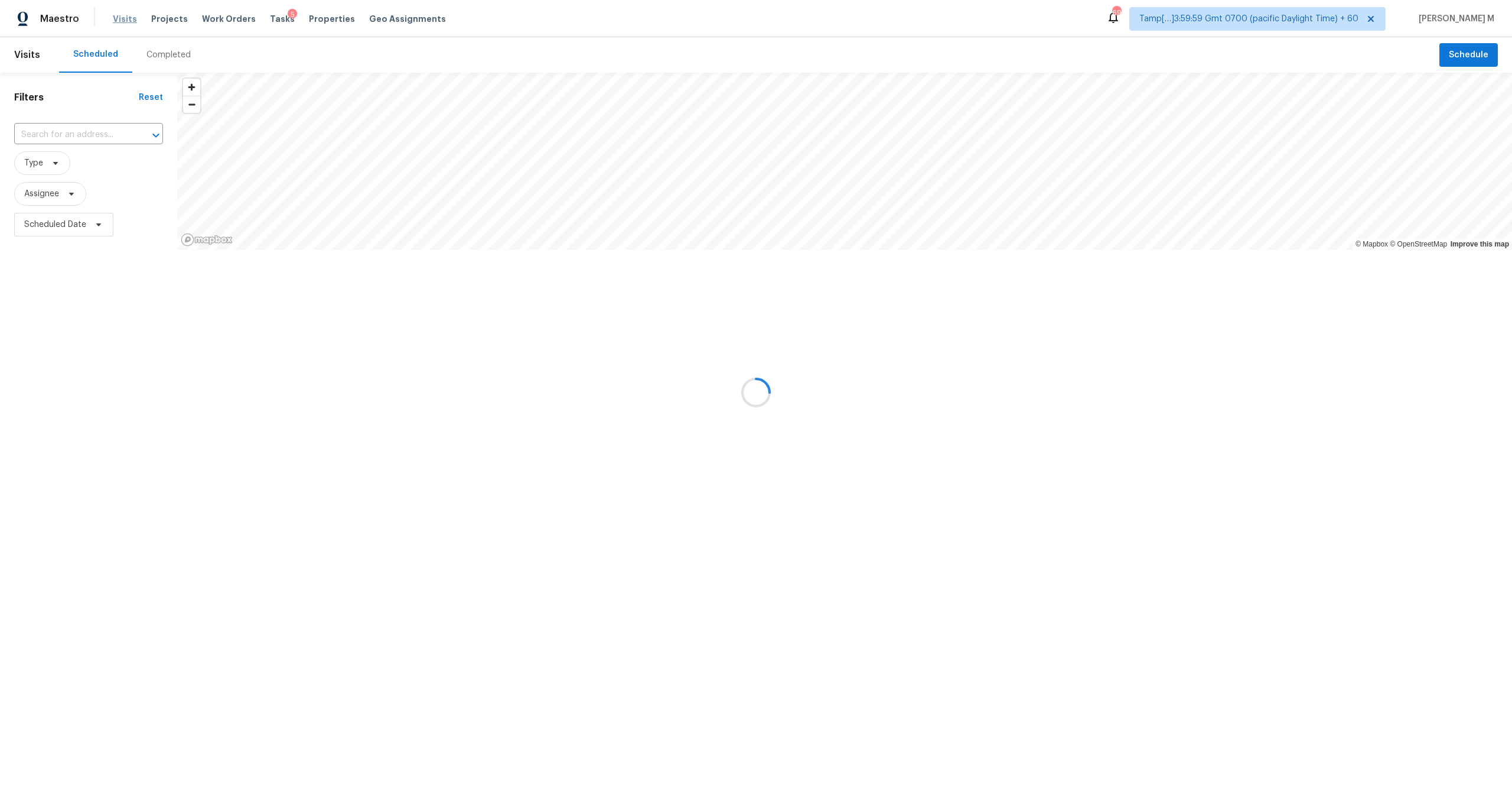
click at [124, 19] on div at bounding box center [756, 392] width 1512 height 785
click at [158, 51] on div at bounding box center [756, 392] width 1512 height 785
click at [158, 51] on div "Completed" at bounding box center [169, 55] width 44 height 12
click at [83, 131] on div at bounding box center [756, 392] width 1512 height 785
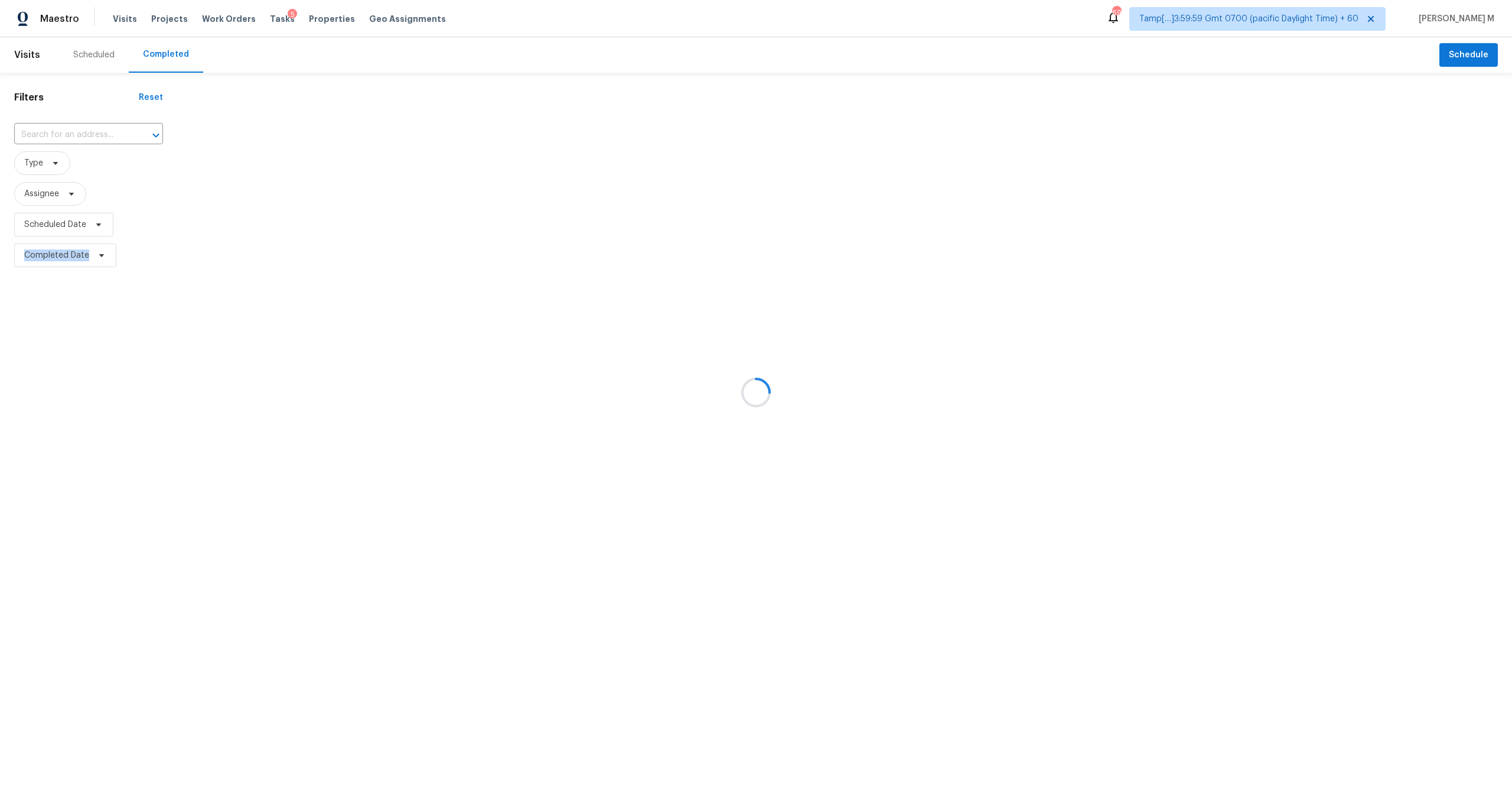
click at [83, 131] on div at bounding box center [756, 392] width 1512 height 785
click at [78, 135] on div at bounding box center [756, 392] width 1512 height 785
click at [62, 135] on div at bounding box center [756, 392] width 1512 height 785
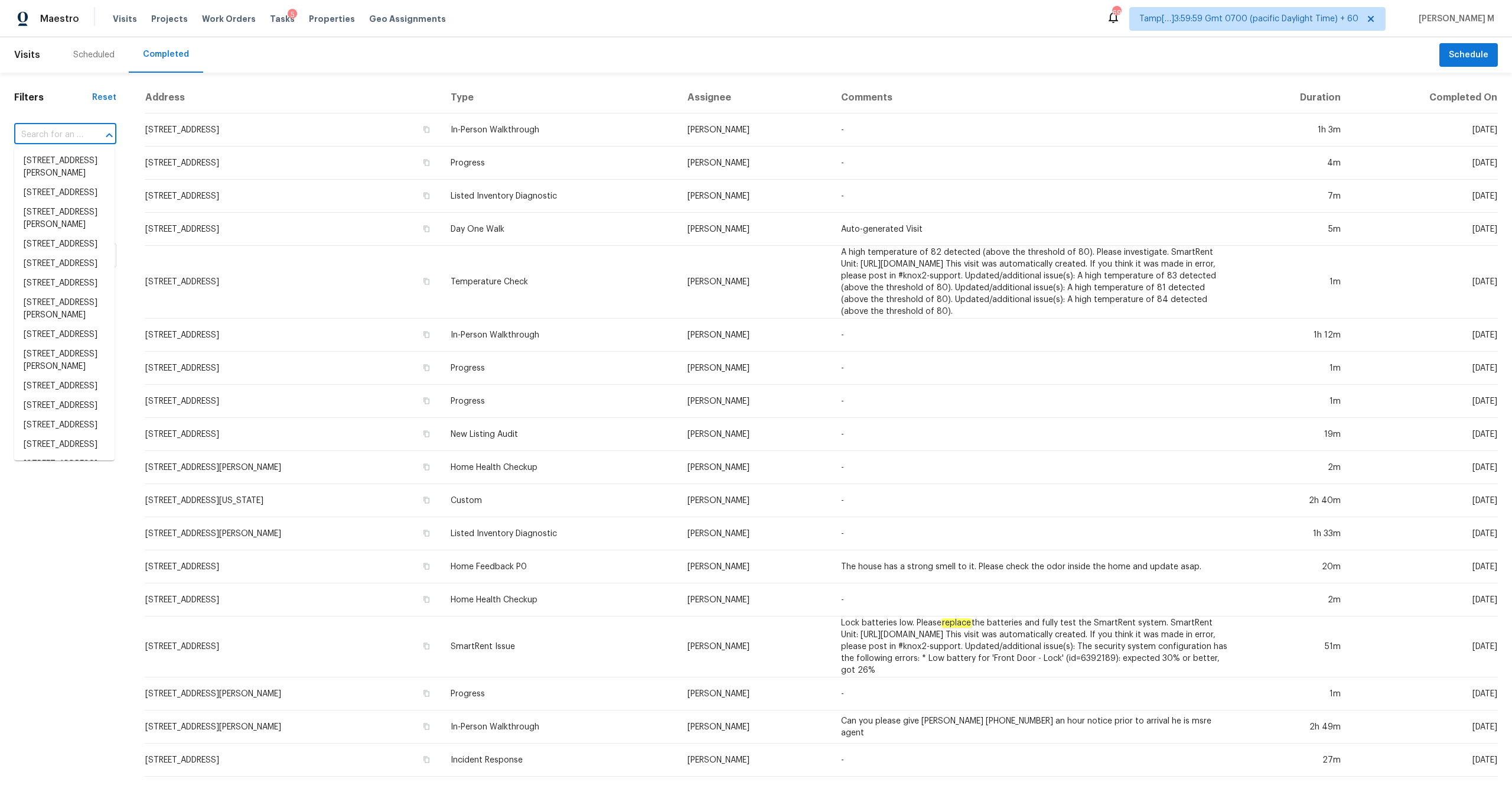
click at [62, 135] on input "text" at bounding box center [48, 135] width 69 height 19
paste input "[URL][DOMAIN_NAME][US_STATE][US_STATE][DATE][US_STATE][US_STATE][US_STATE].."
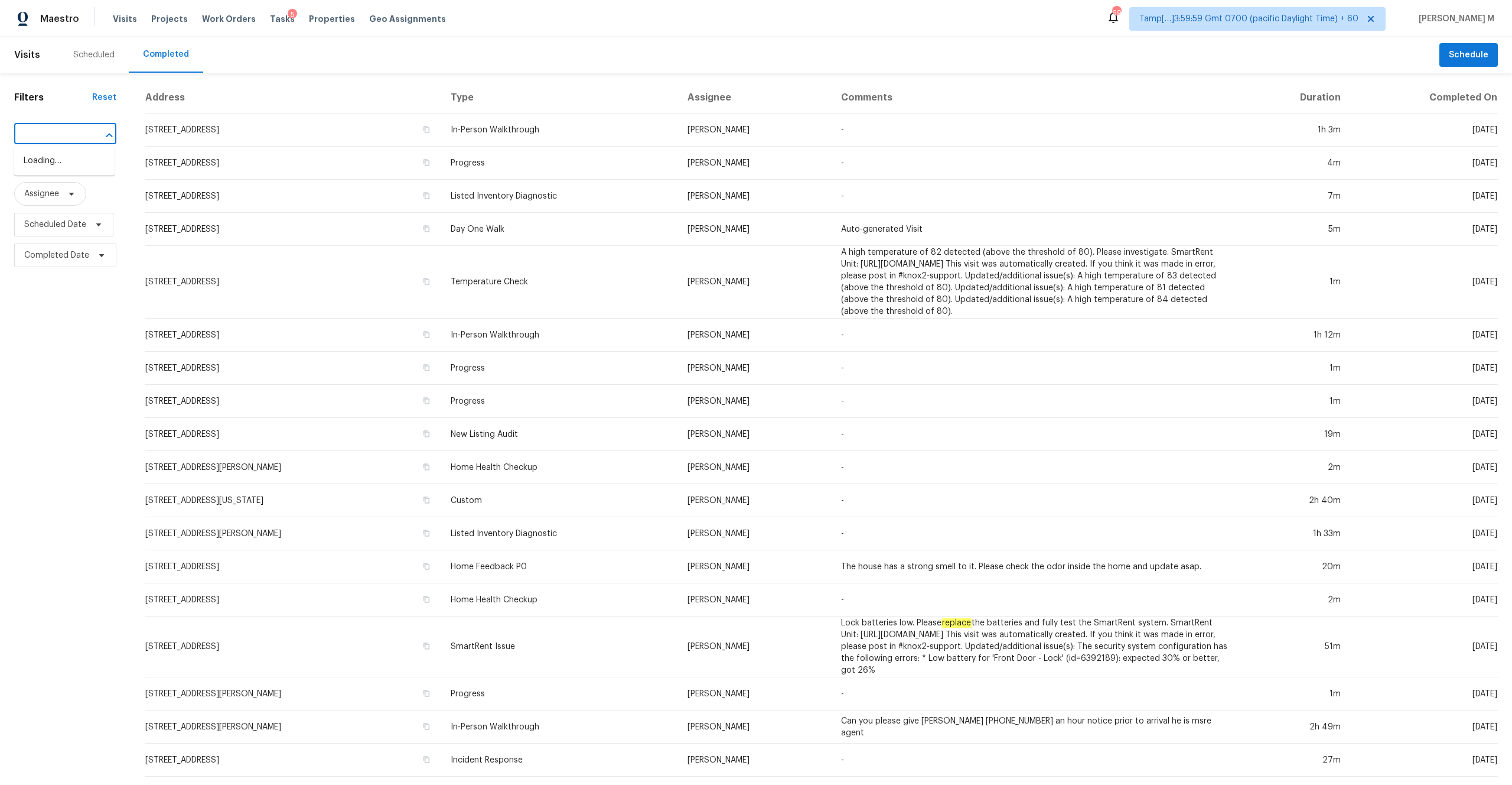
type input "[URL][DOMAIN_NAME][US_STATE][US_STATE][DATE][US_STATE][US_STATE][US_STATE].."
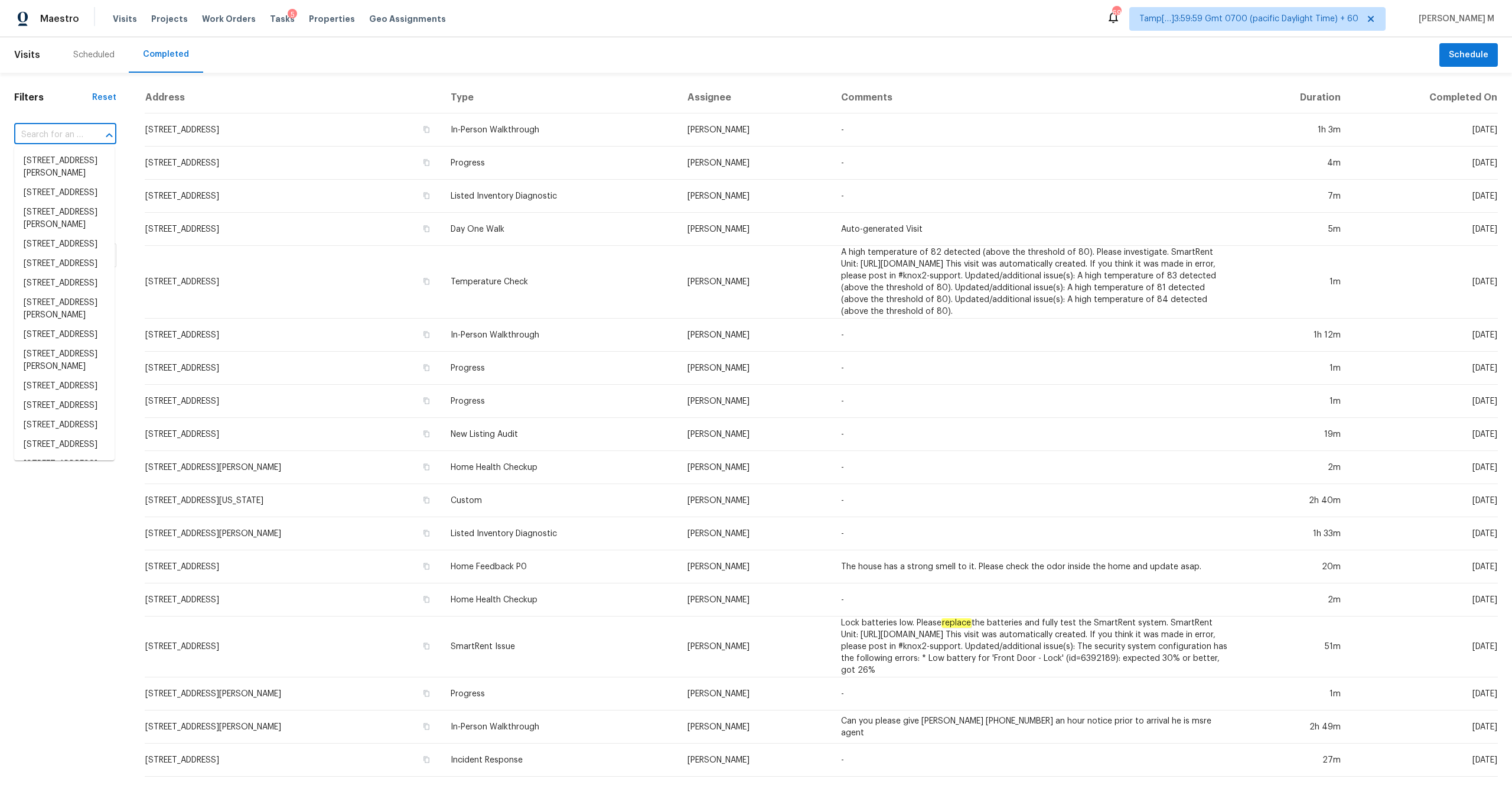
click at [58, 137] on input "text" at bounding box center [48, 135] width 69 height 19
paste input "[STREET_ADDRESS][PERSON_NAME]"
type input "[STREET_ADDRESS][PERSON_NAME]"
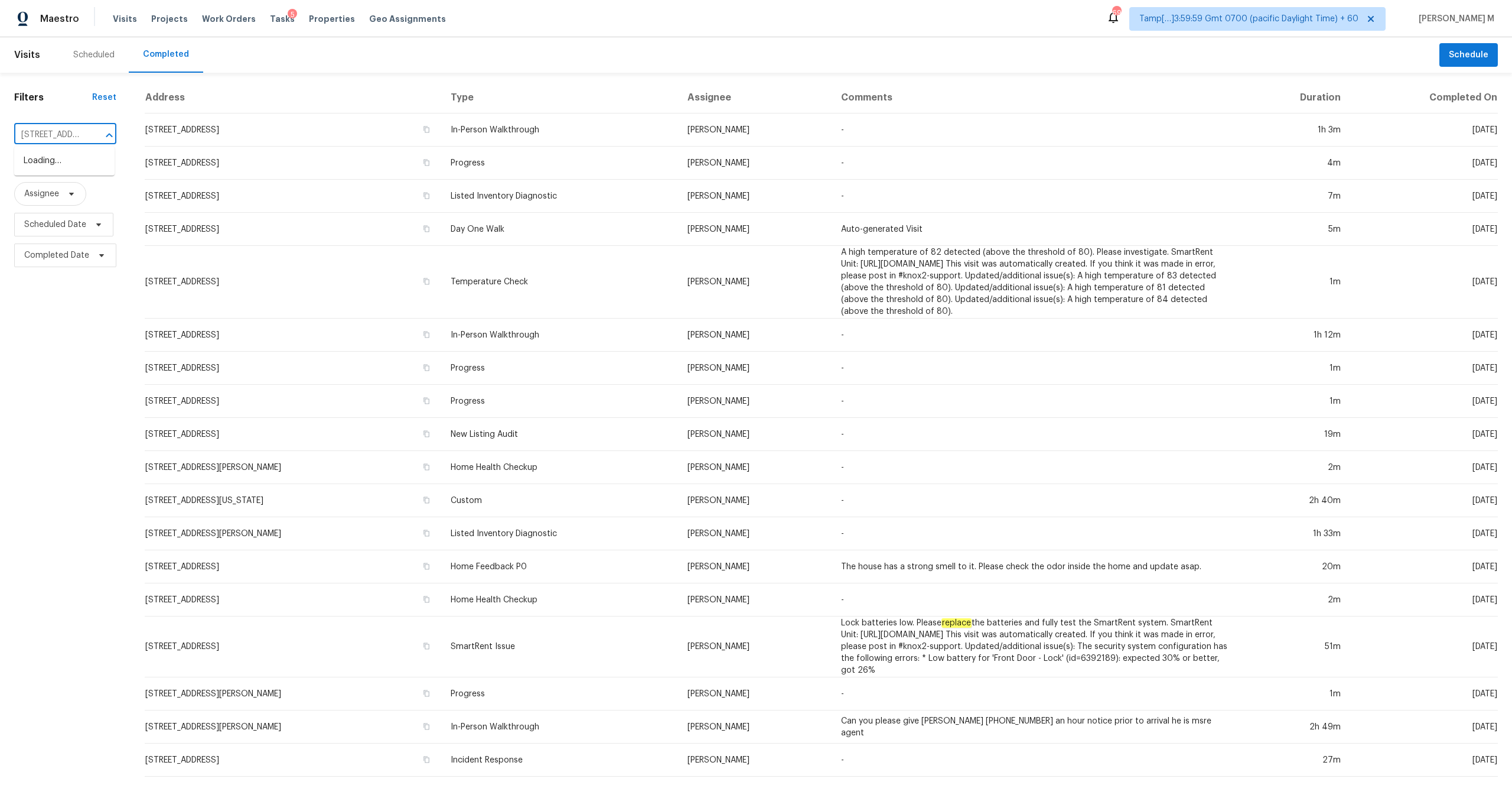
scroll to position [0, 112]
click at [81, 167] on li "[STREET_ADDRESS][PERSON_NAME]" at bounding box center [64, 167] width 100 height 32
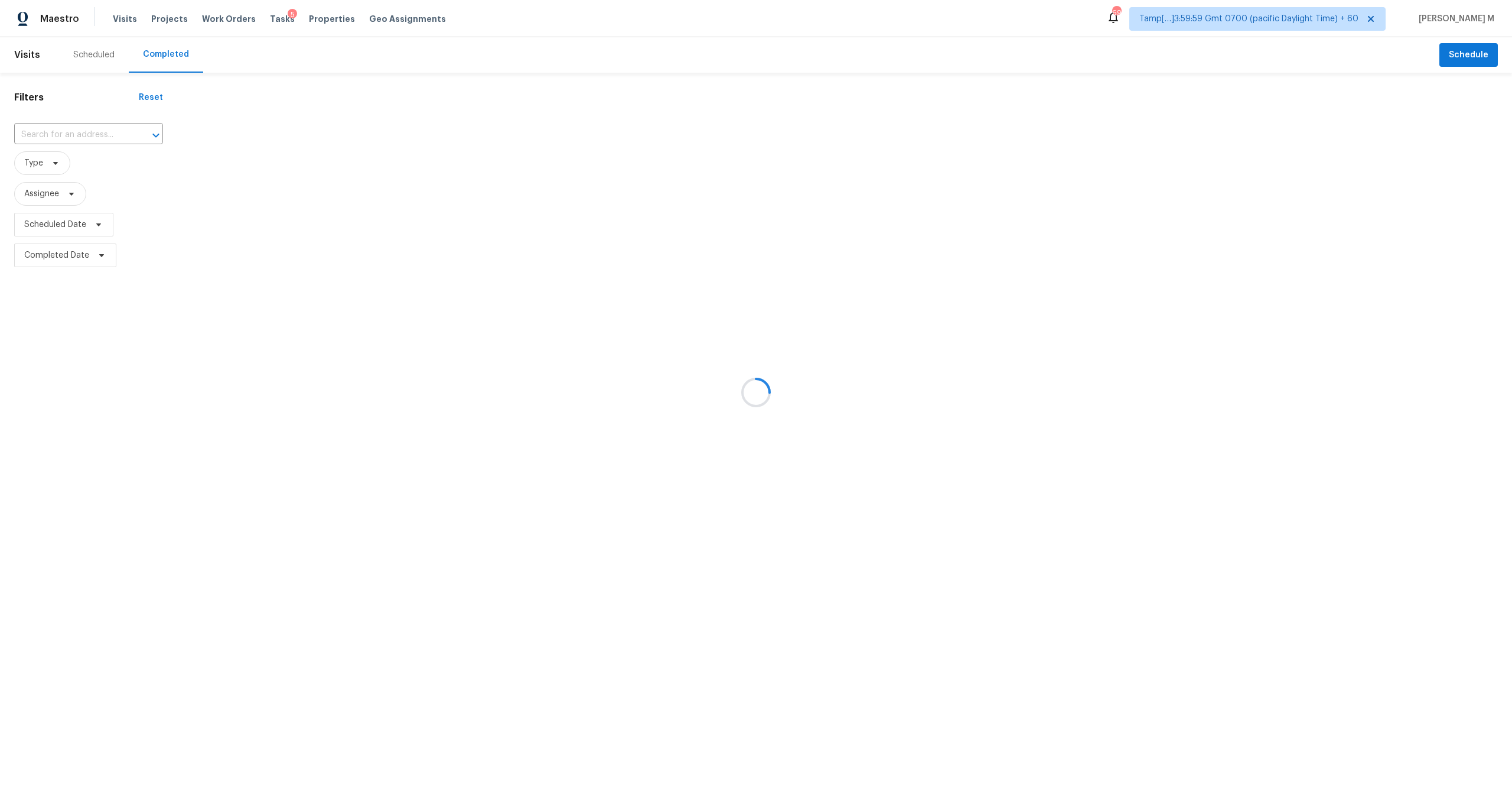
type input "[STREET_ADDRESS][PERSON_NAME]"
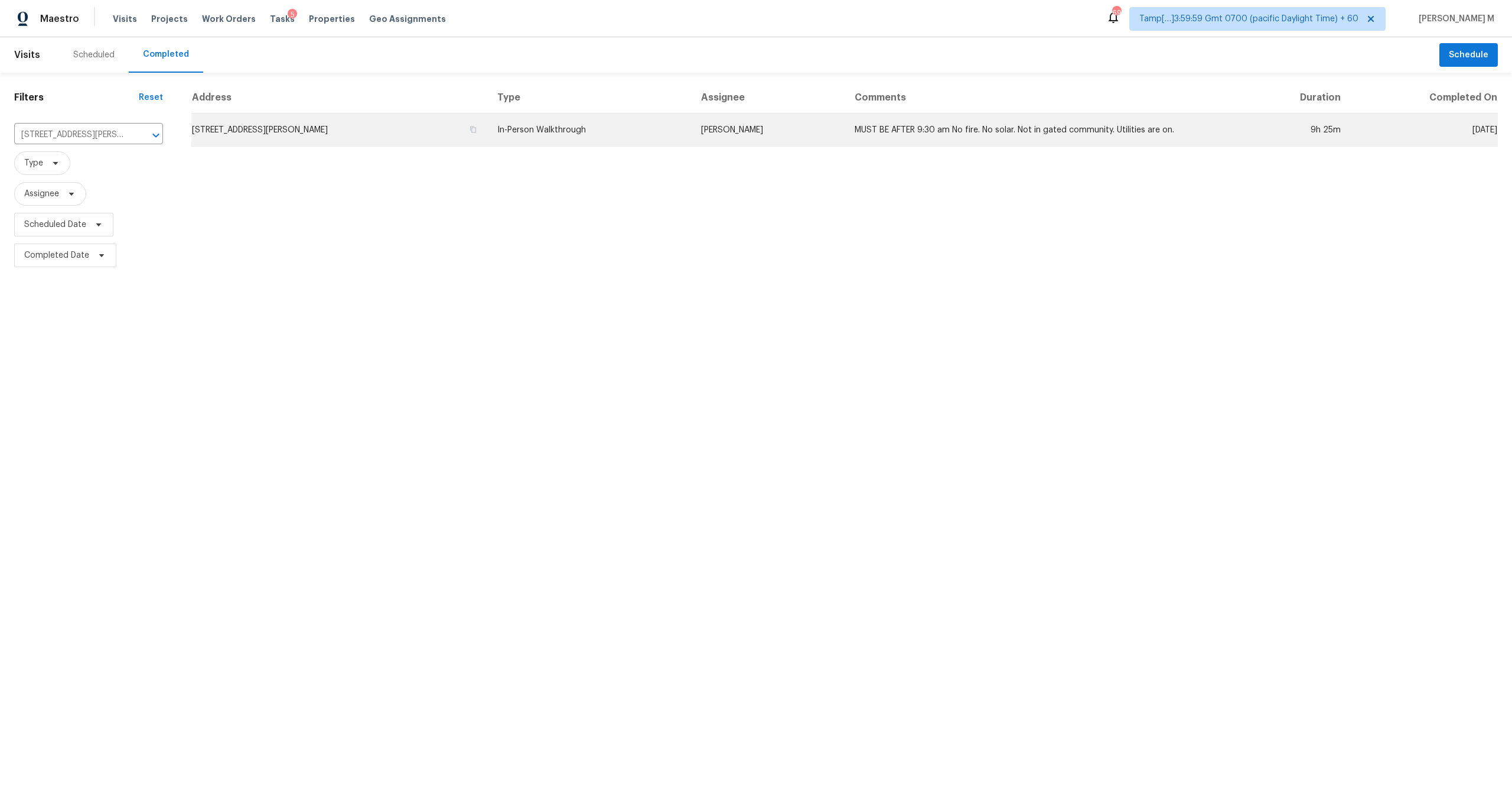
click at [395, 137] on td "[STREET_ADDRESS][PERSON_NAME]" at bounding box center [339, 130] width 297 height 33
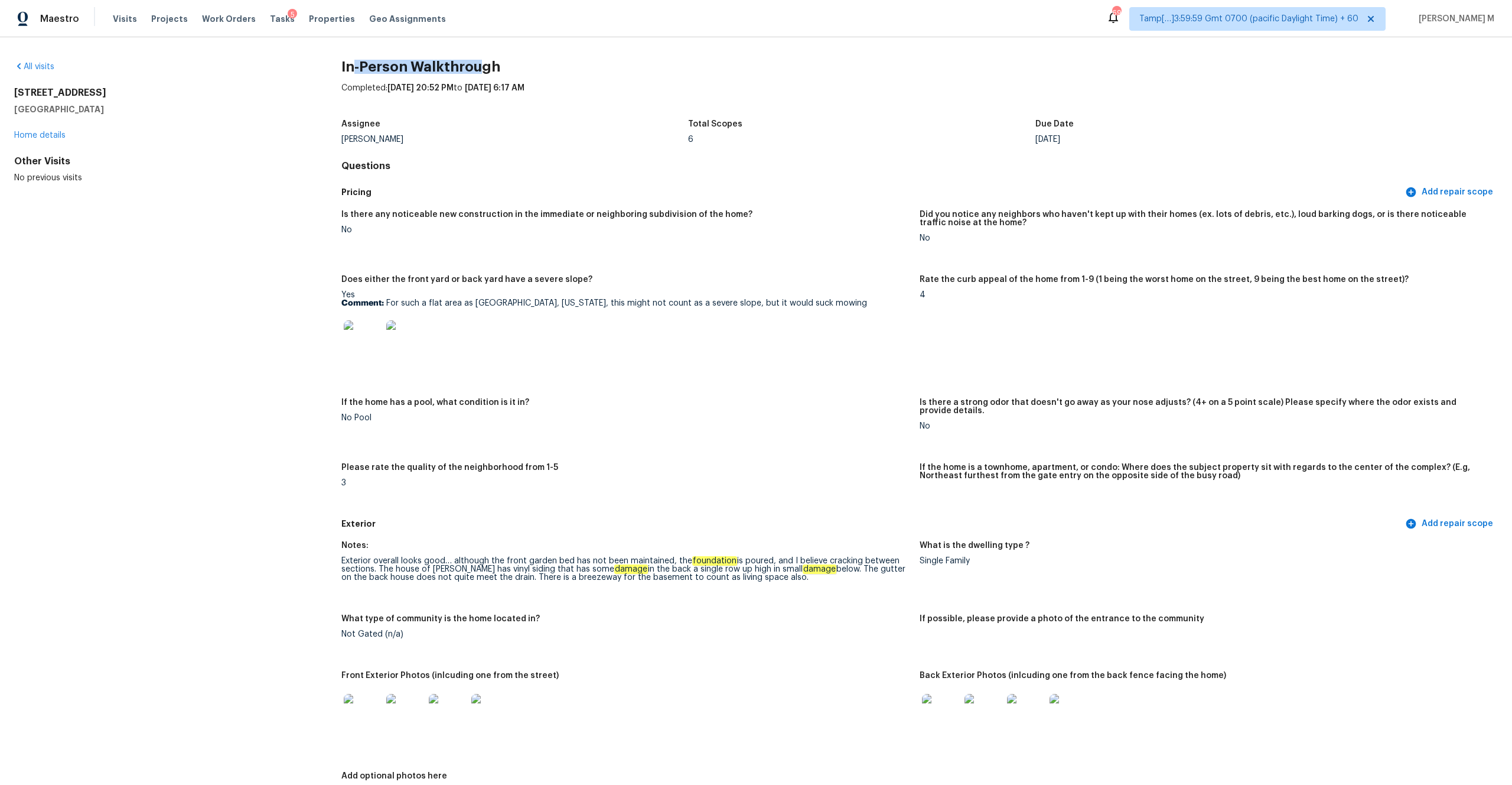
drag, startPoint x: 351, startPoint y: 64, endPoint x: 483, endPoint y: 72, distance: 132.2
click at [483, 72] on h2 "In-Person Walkthrough" at bounding box center [919, 67] width 1156 height 12
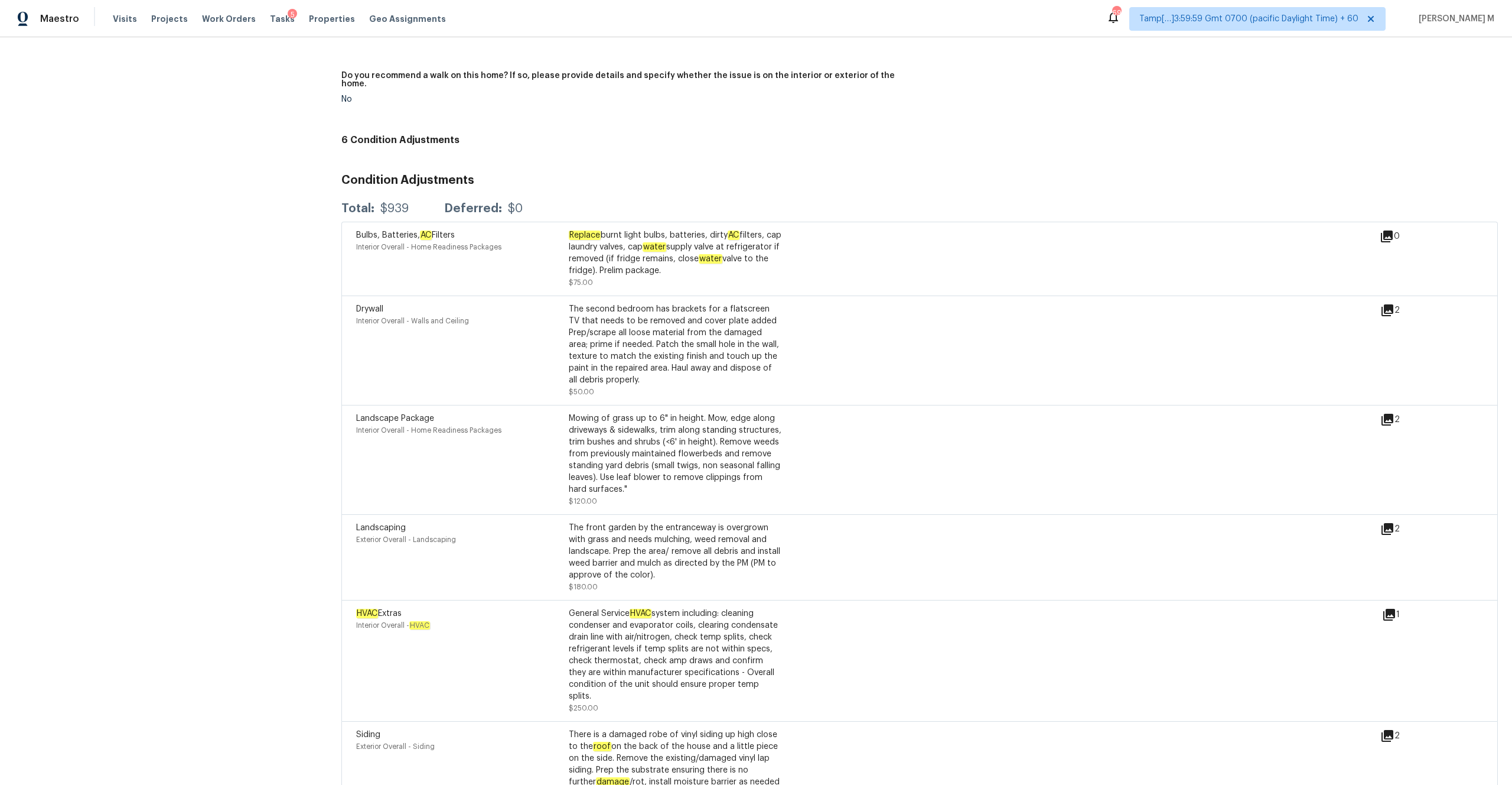
scroll to position [2840, 0]
click at [838, 304] on icon at bounding box center [1387, 311] width 14 height 14
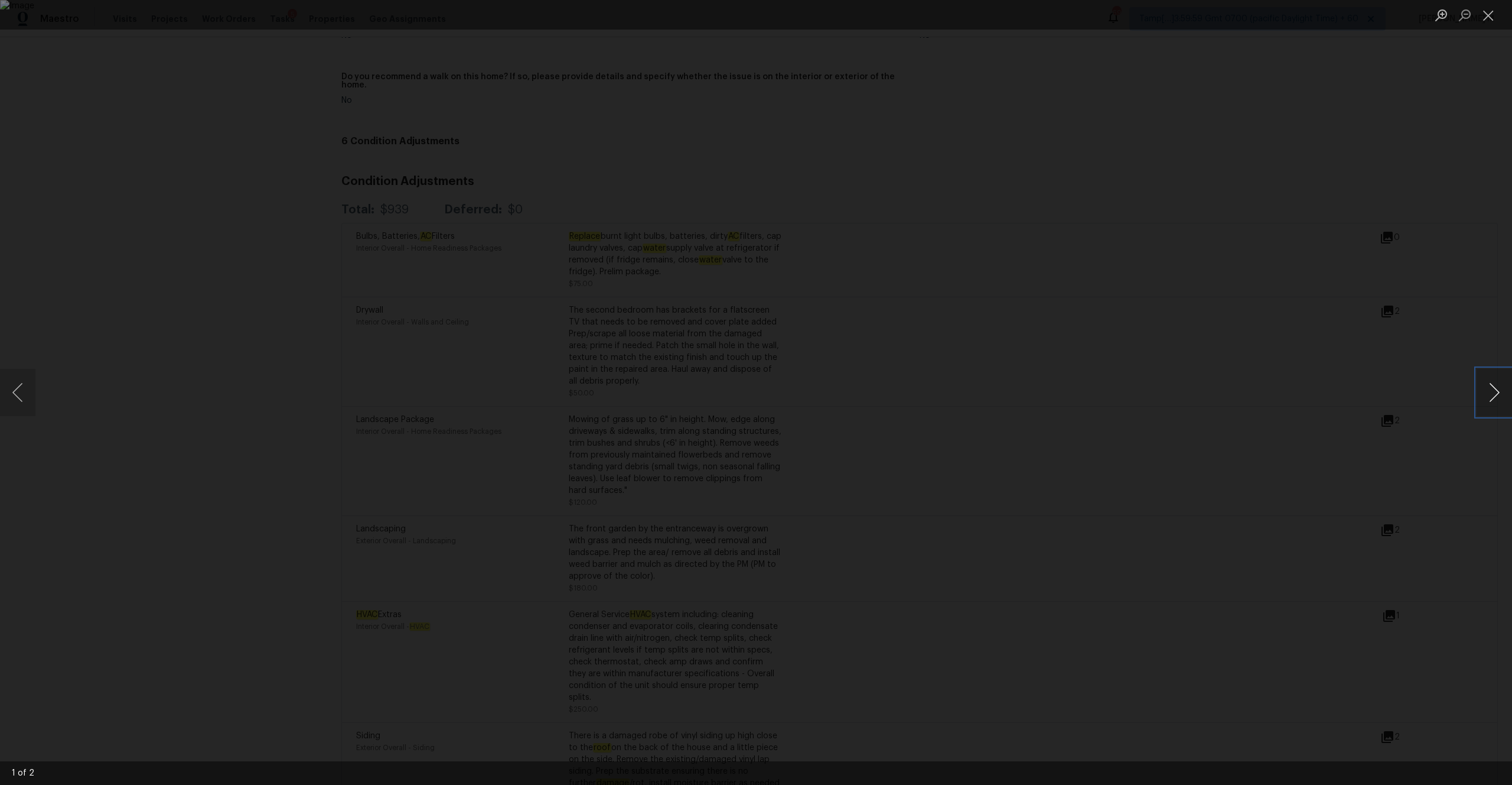
click at [838, 392] on button "Next image" at bounding box center [1494, 392] width 35 height 47
click at [838, 15] on button "Close lightbox" at bounding box center [1489, 15] width 24 height 21
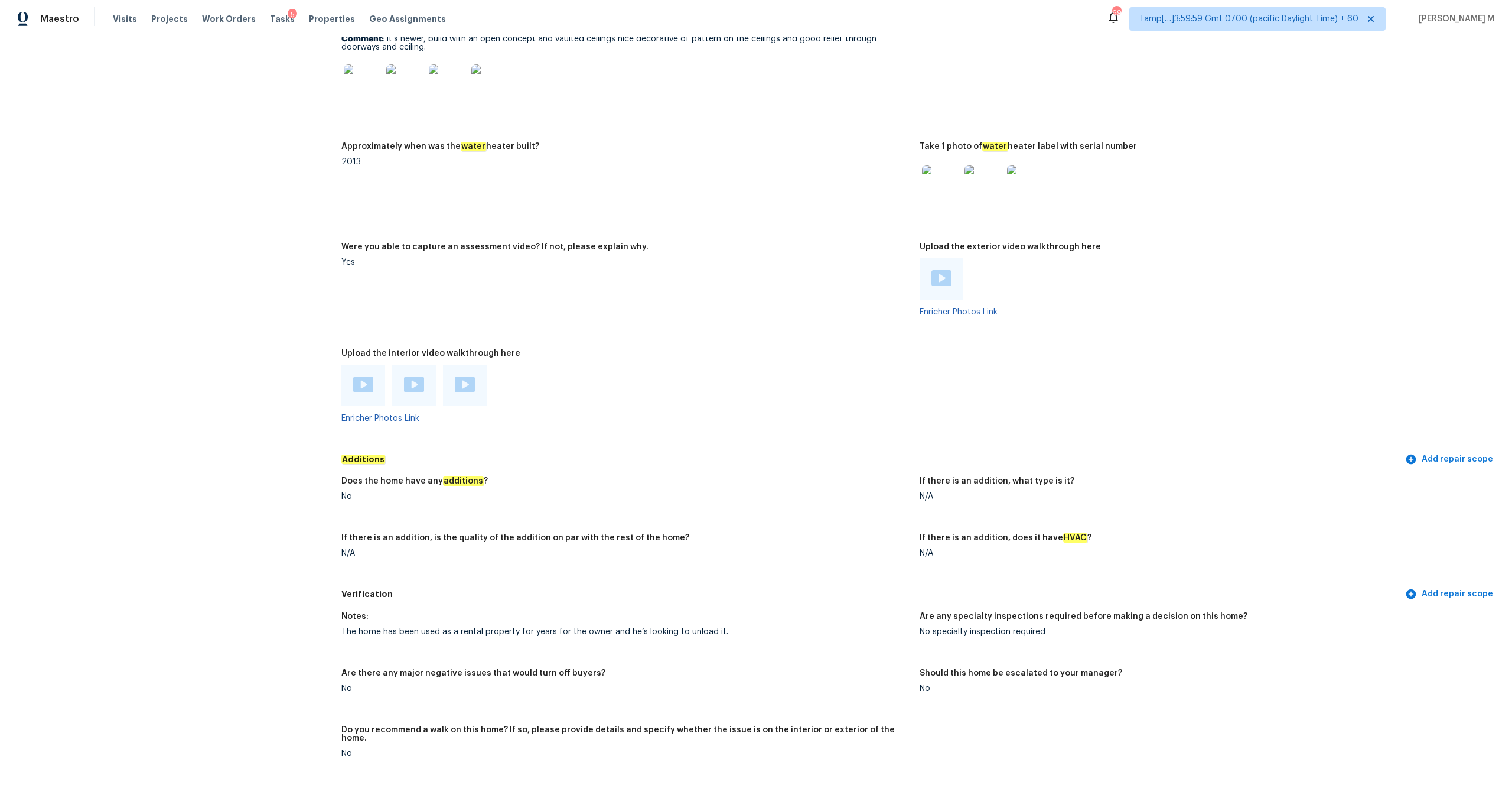
scroll to position [2176, 0]
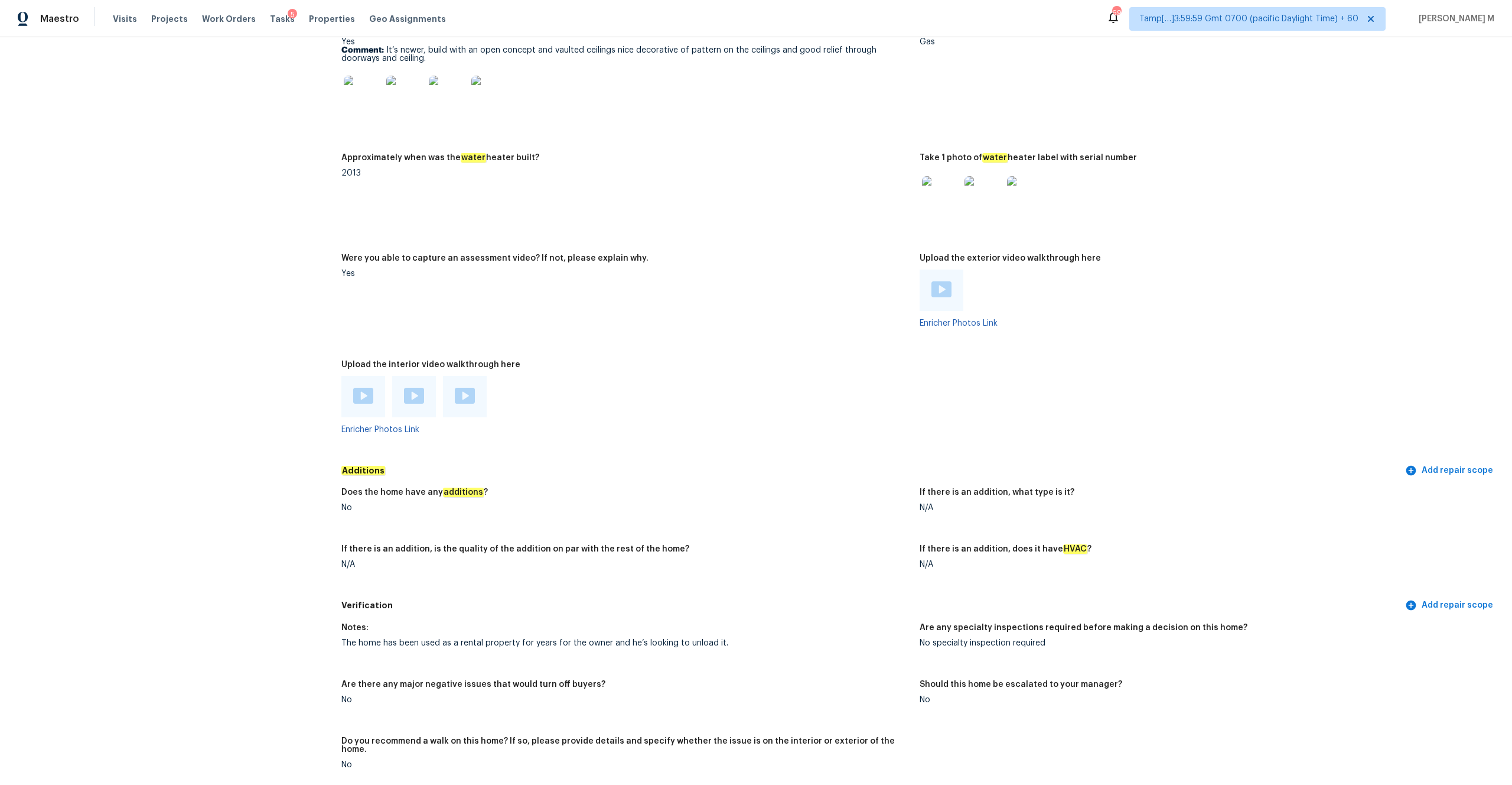
click at [362, 389] on img at bounding box center [363, 396] width 20 height 16
click at [412, 396] on img at bounding box center [414, 396] width 20 height 16
click at [477, 393] on div at bounding box center [465, 396] width 44 height 41
click at [472, 391] on img at bounding box center [465, 396] width 20 height 16
click at [838, 283] on img at bounding box center [941, 290] width 20 height 16
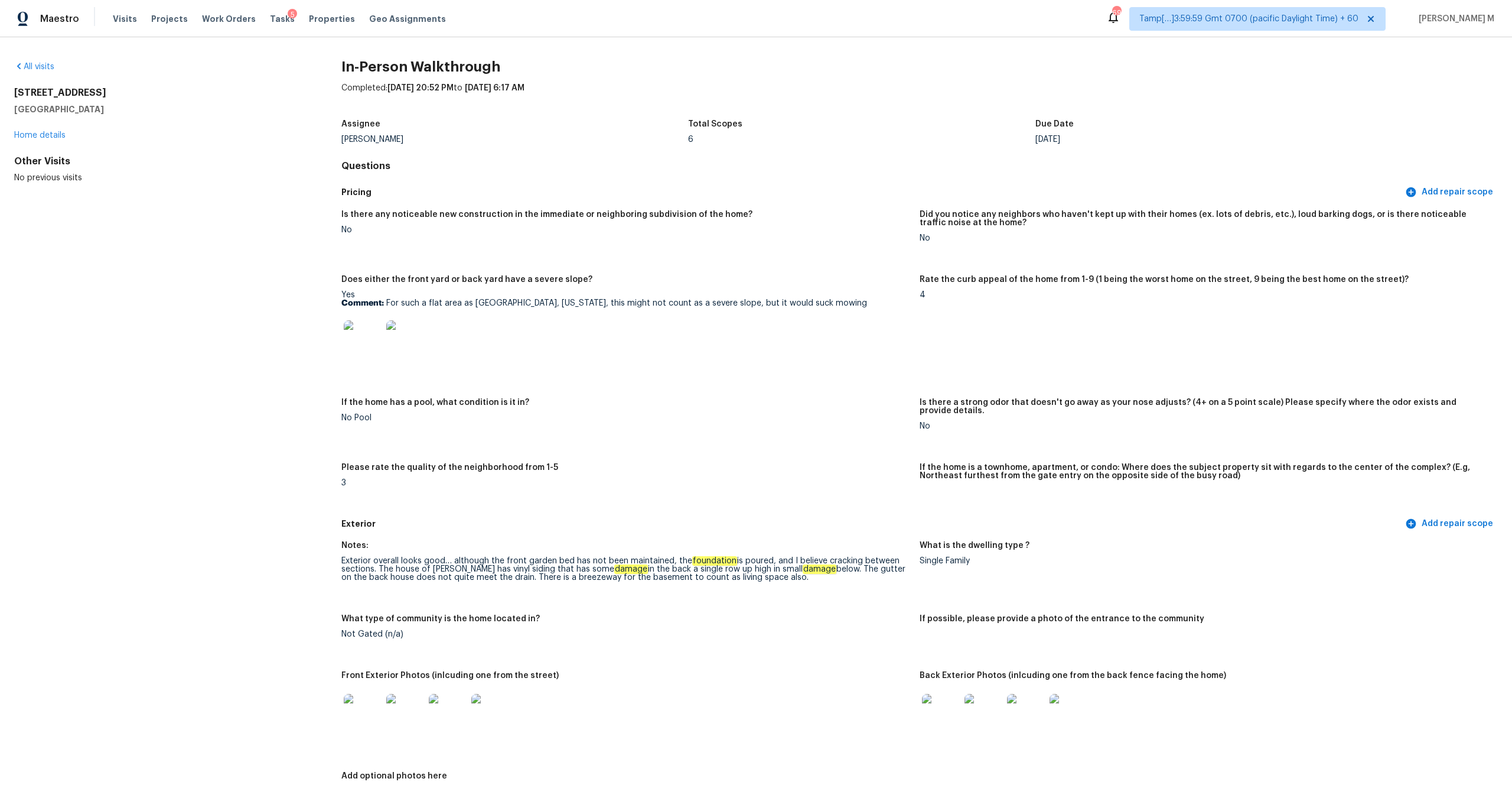
scroll to position [39, 0]
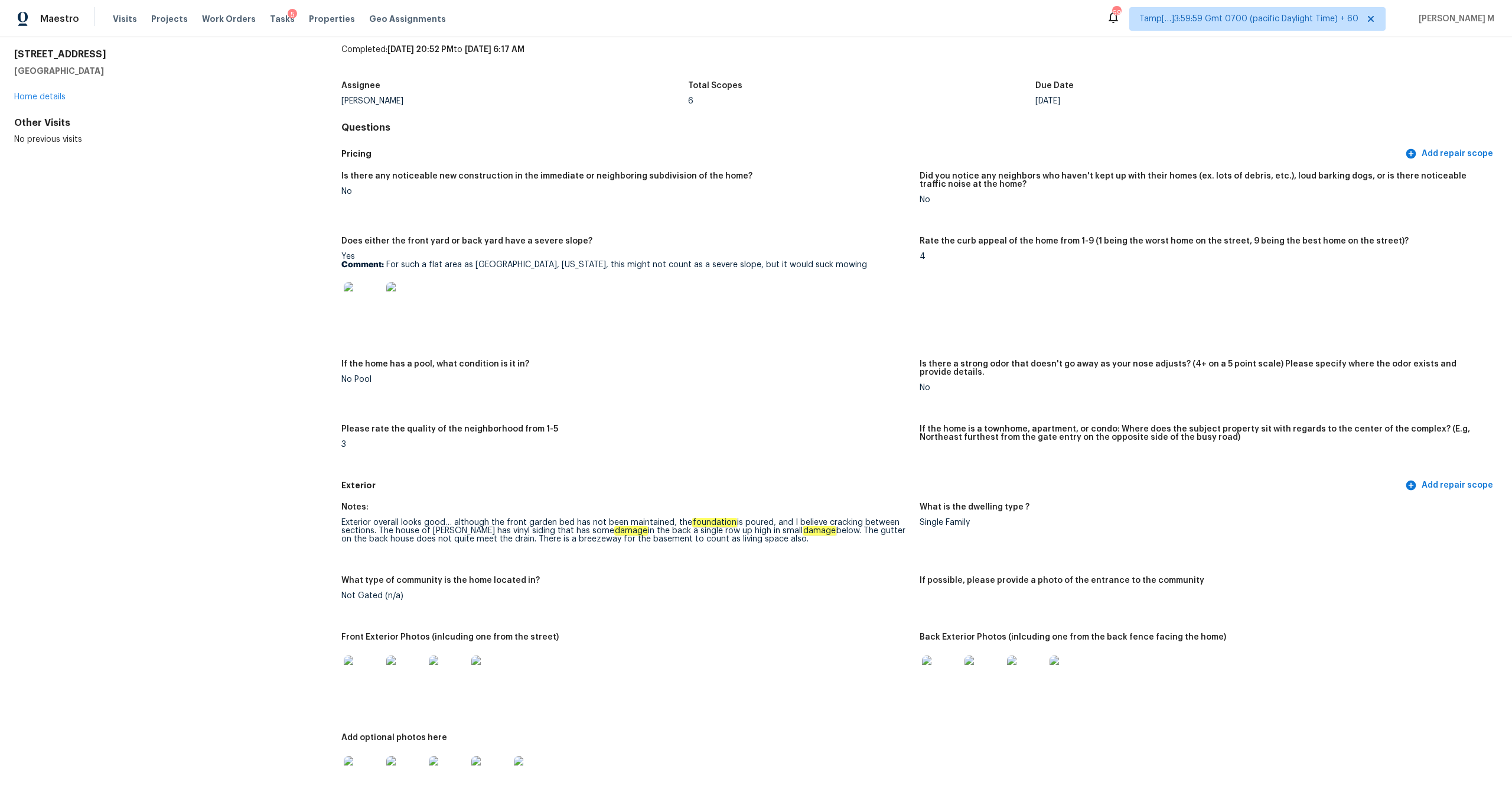
click at [838, 363] on h5 "Is there a strong odor that doesn't go away as your nose adjusts? (4+ on a 5 po…" at bounding box center [1203, 368] width 569 height 17
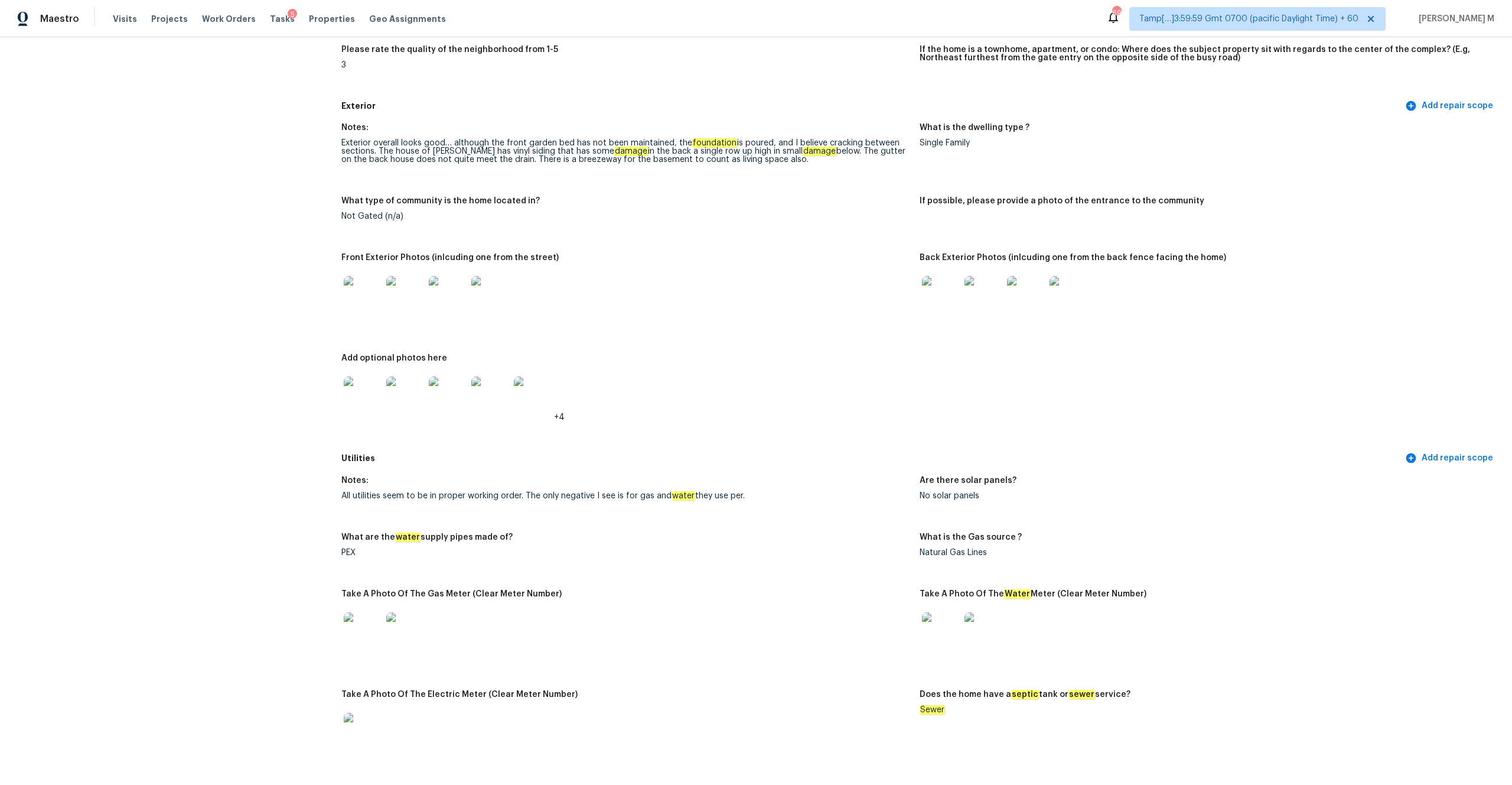
scroll to position [420, 0]
click at [725, 137] on em "foundation" at bounding box center [715, 141] width 45 height 9
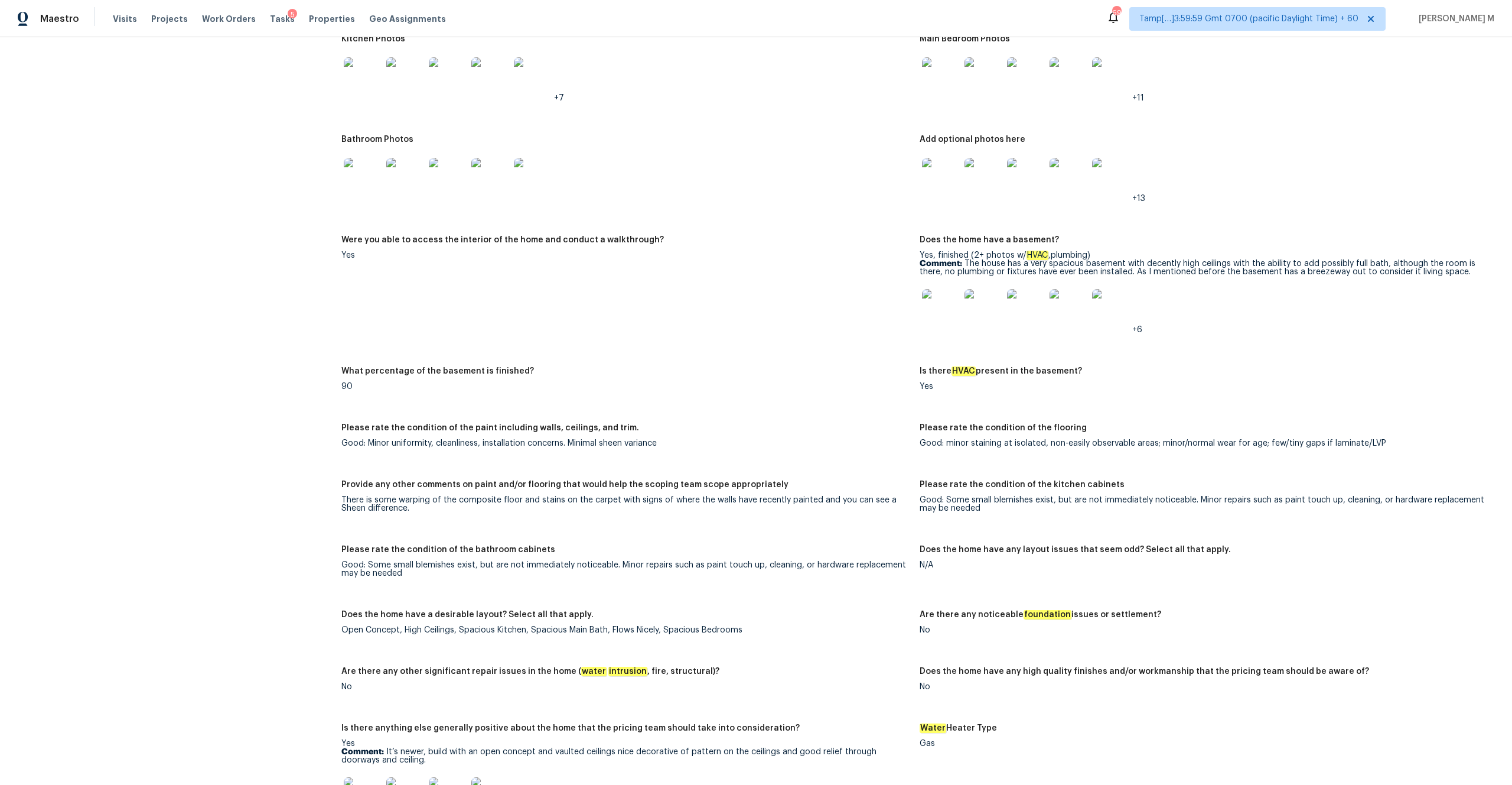
scroll to position [1477, 0]
click at [838, 290] on img at bounding box center [941, 305] width 38 height 38
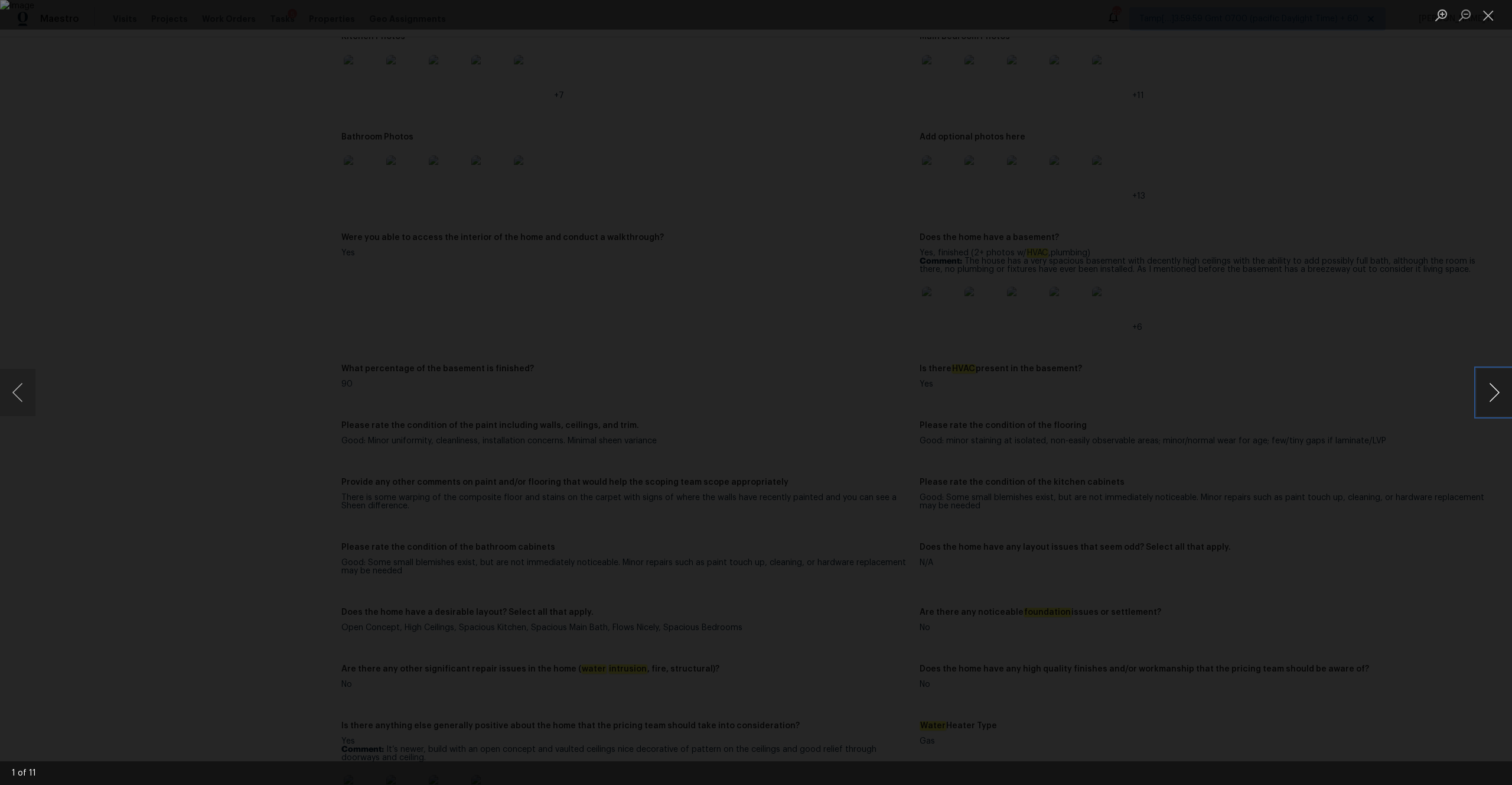
click at [838, 400] on button "Next image" at bounding box center [1494, 392] width 35 height 47
click at [838, 16] on button "Close lightbox" at bounding box center [1489, 15] width 24 height 21
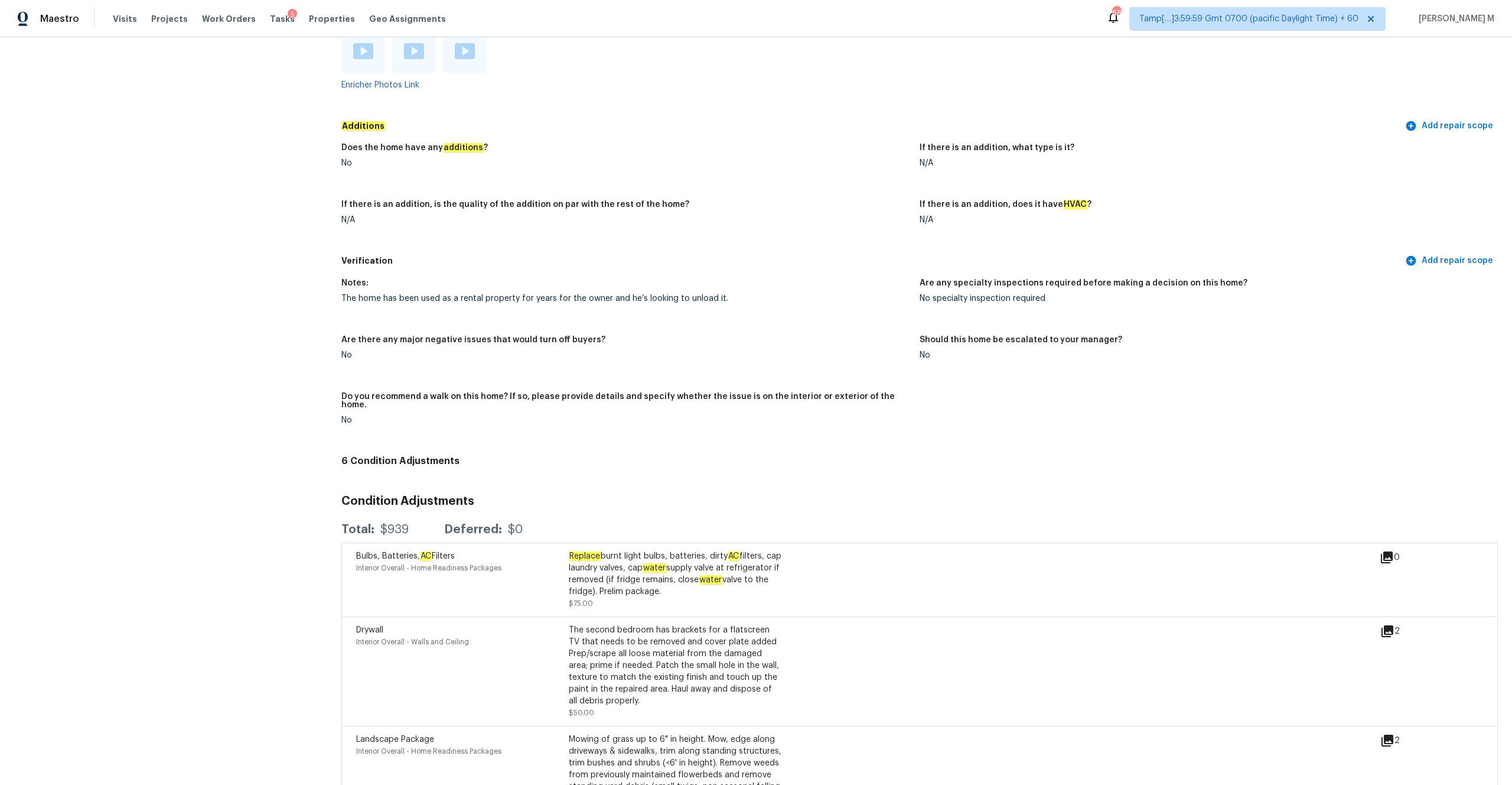
scroll to position [2524, 0]
click at [225, 19] on span "Work Orders" at bounding box center [228, 19] width 54 height 12
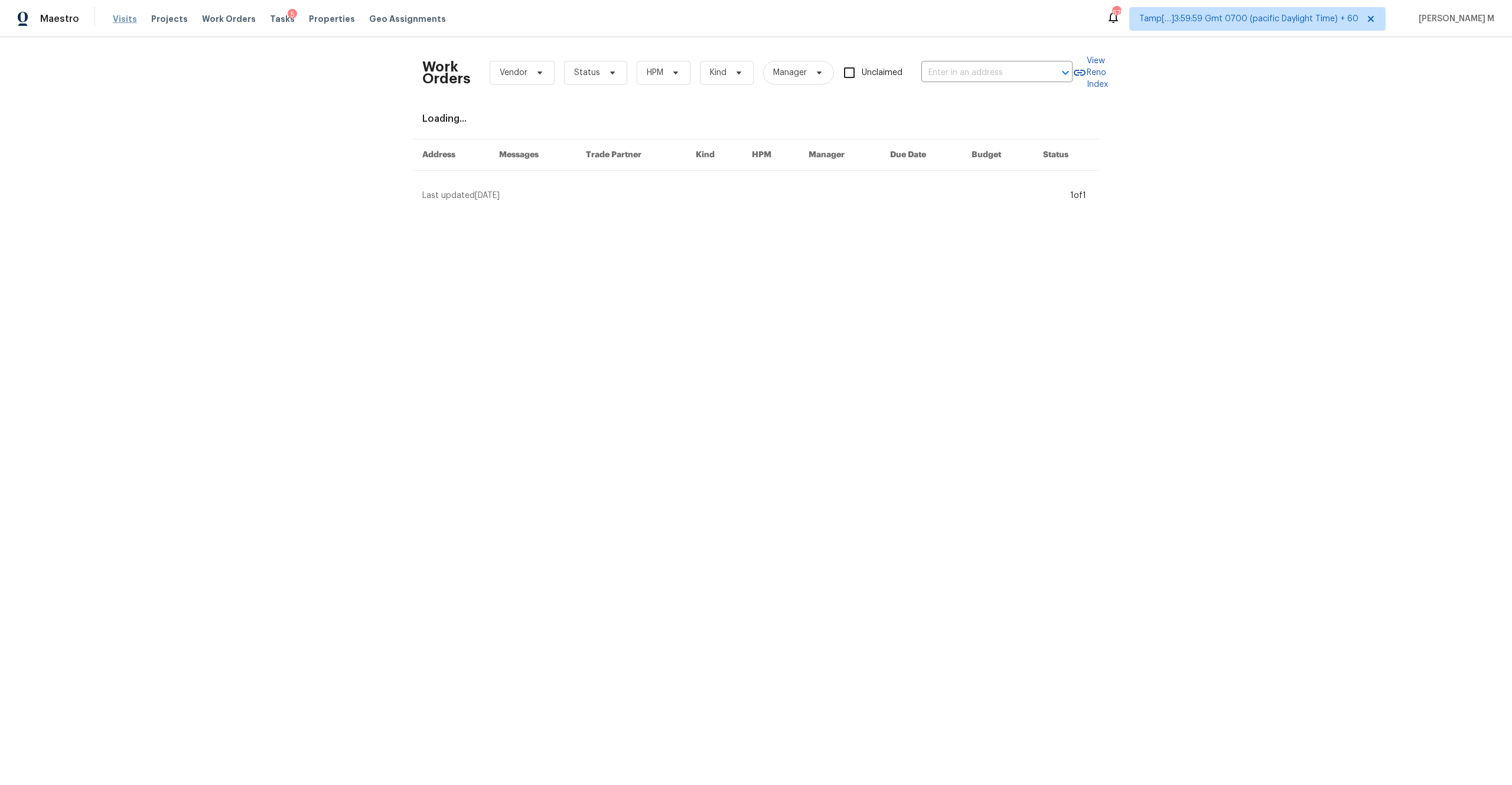
click at [126, 21] on span "Visits" at bounding box center [125, 19] width 24 height 12
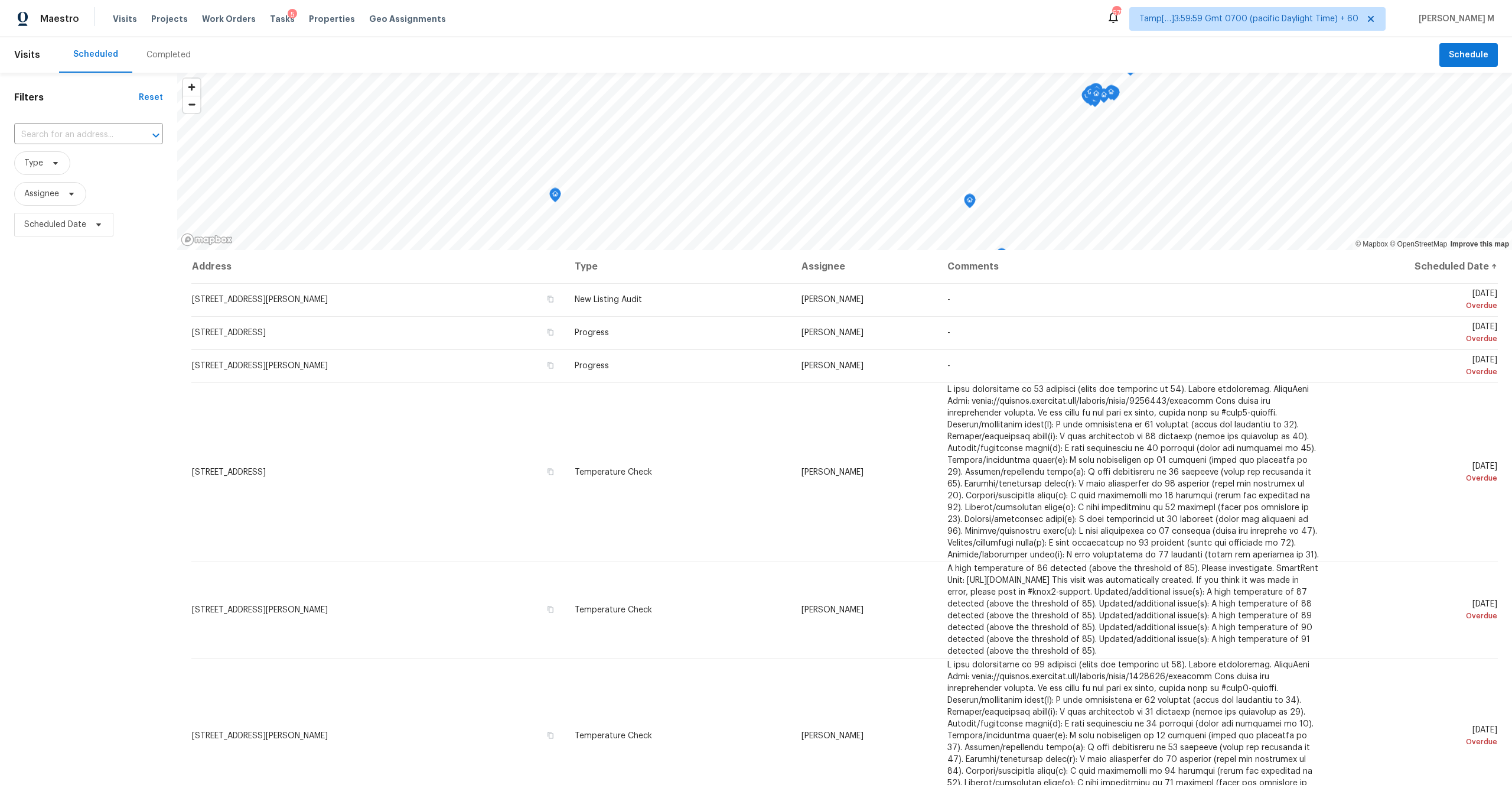
click at [169, 55] on div "Completed" at bounding box center [169, 55] width 44 height 12
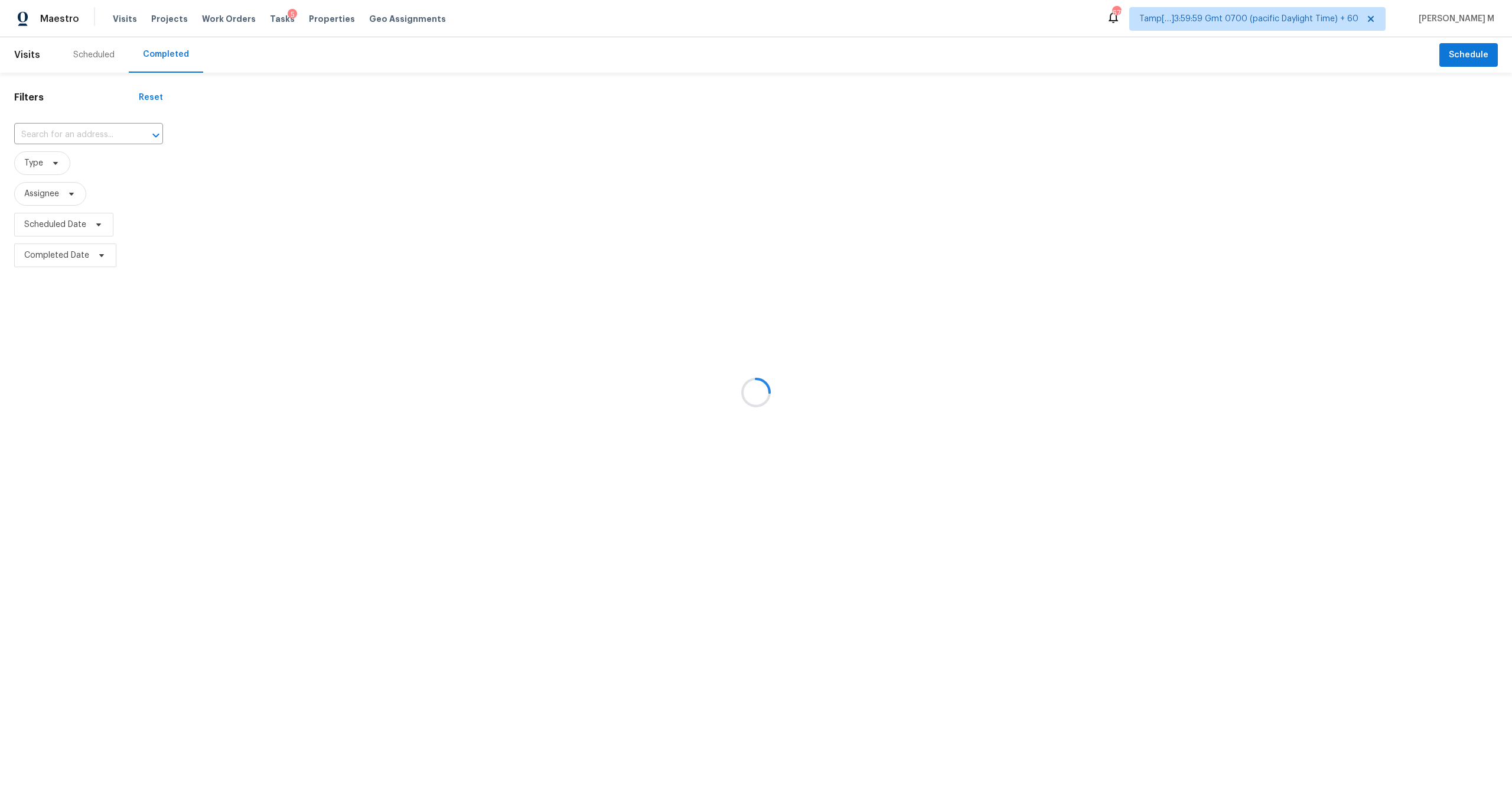
click at [83, 127] on div at bounding box center [756, 392] width 1512 height 785
click at [83, 137] on div at bounding box center [756, 392] width 1512 height 785
click at [72, 131] on div at bounding box center [756, 392] width 1512 height 785
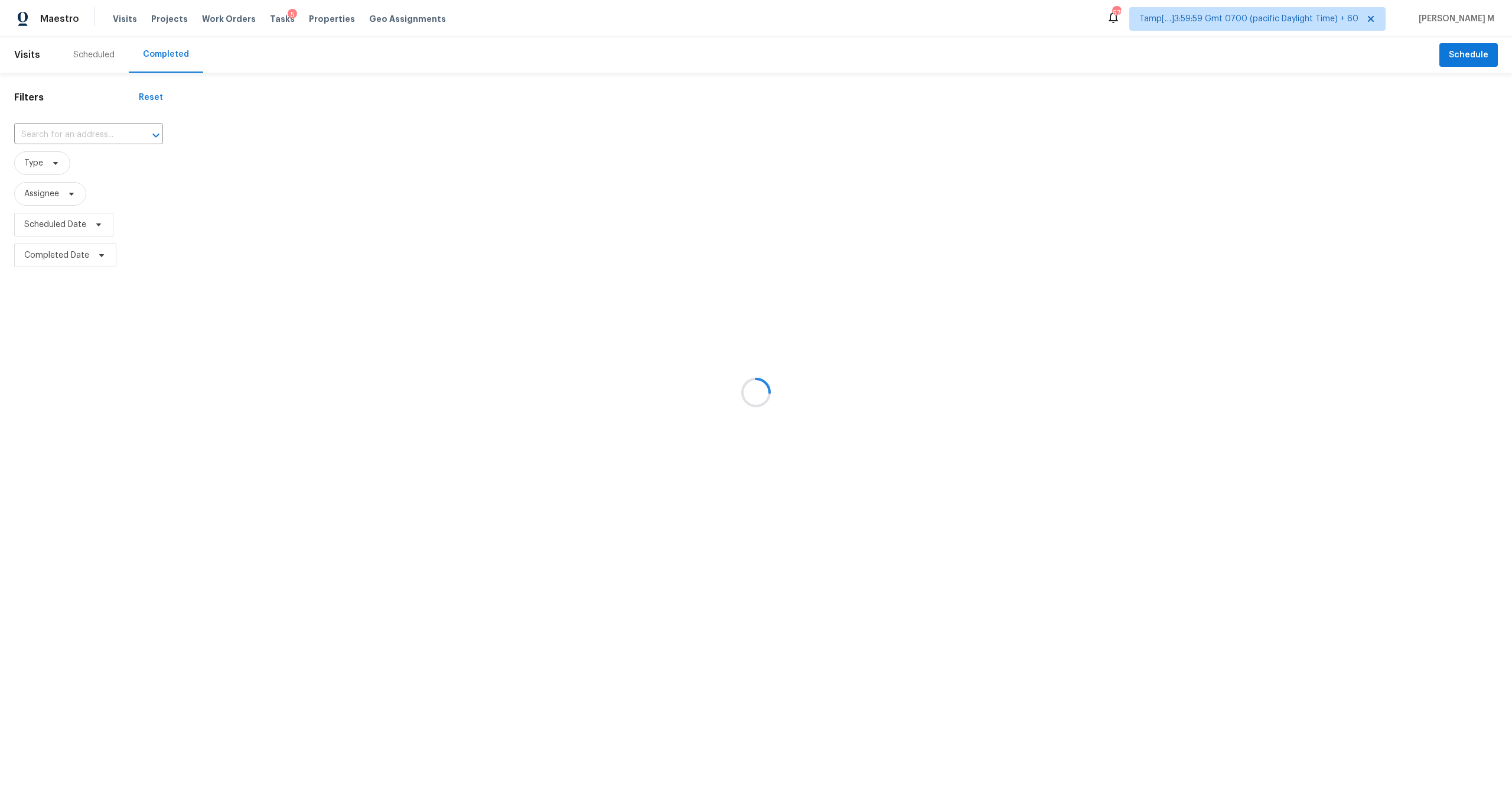
click at [72, 131] on div at bounding box center [756, 392] width 1512 height 785
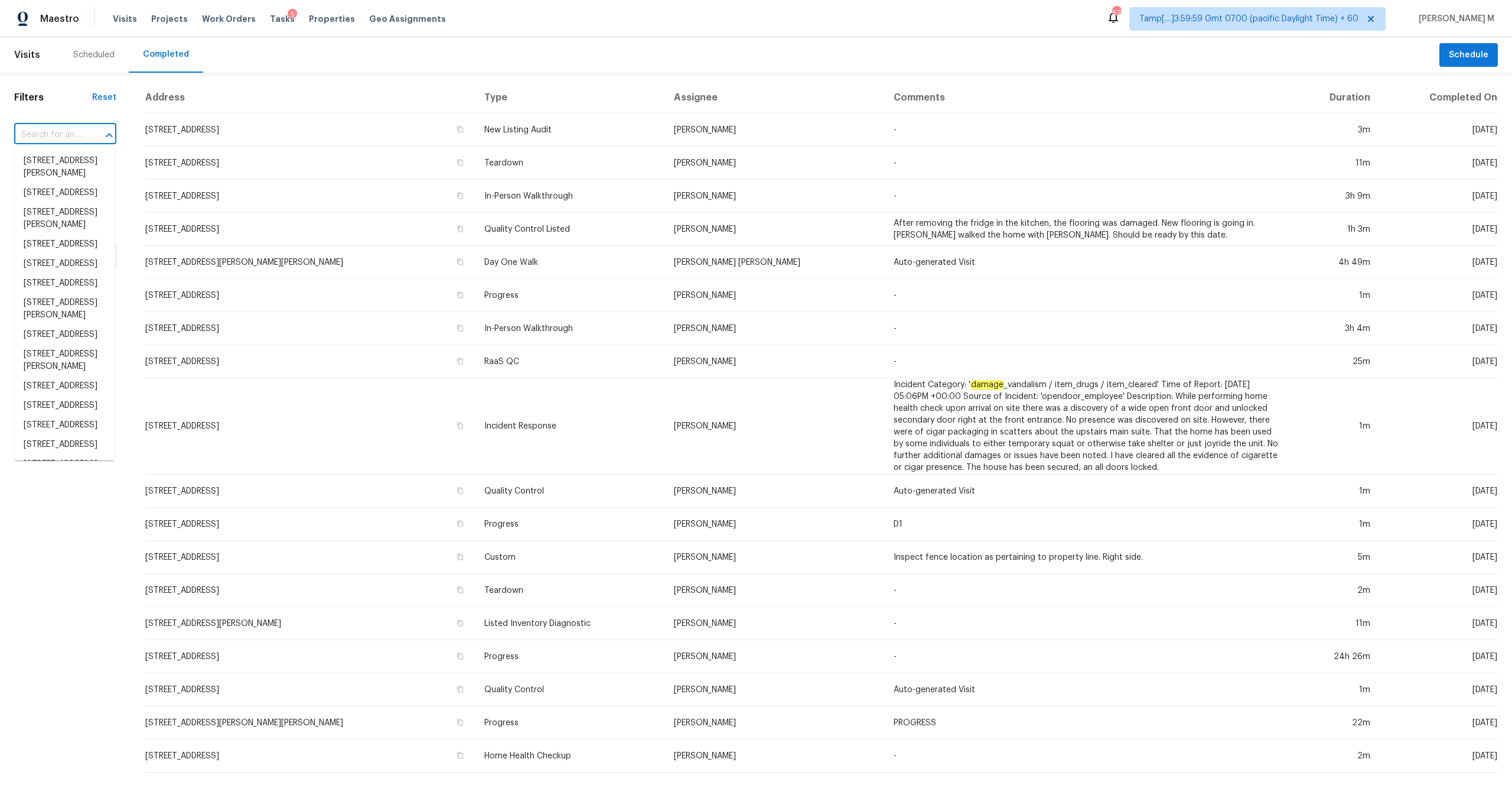
click at [66, 137] on input "text" at bounding box center [48, 135] width 69 height 19
paste input "[STREET_ADDRESS]"
type input "[STREET_ADDRESS]"
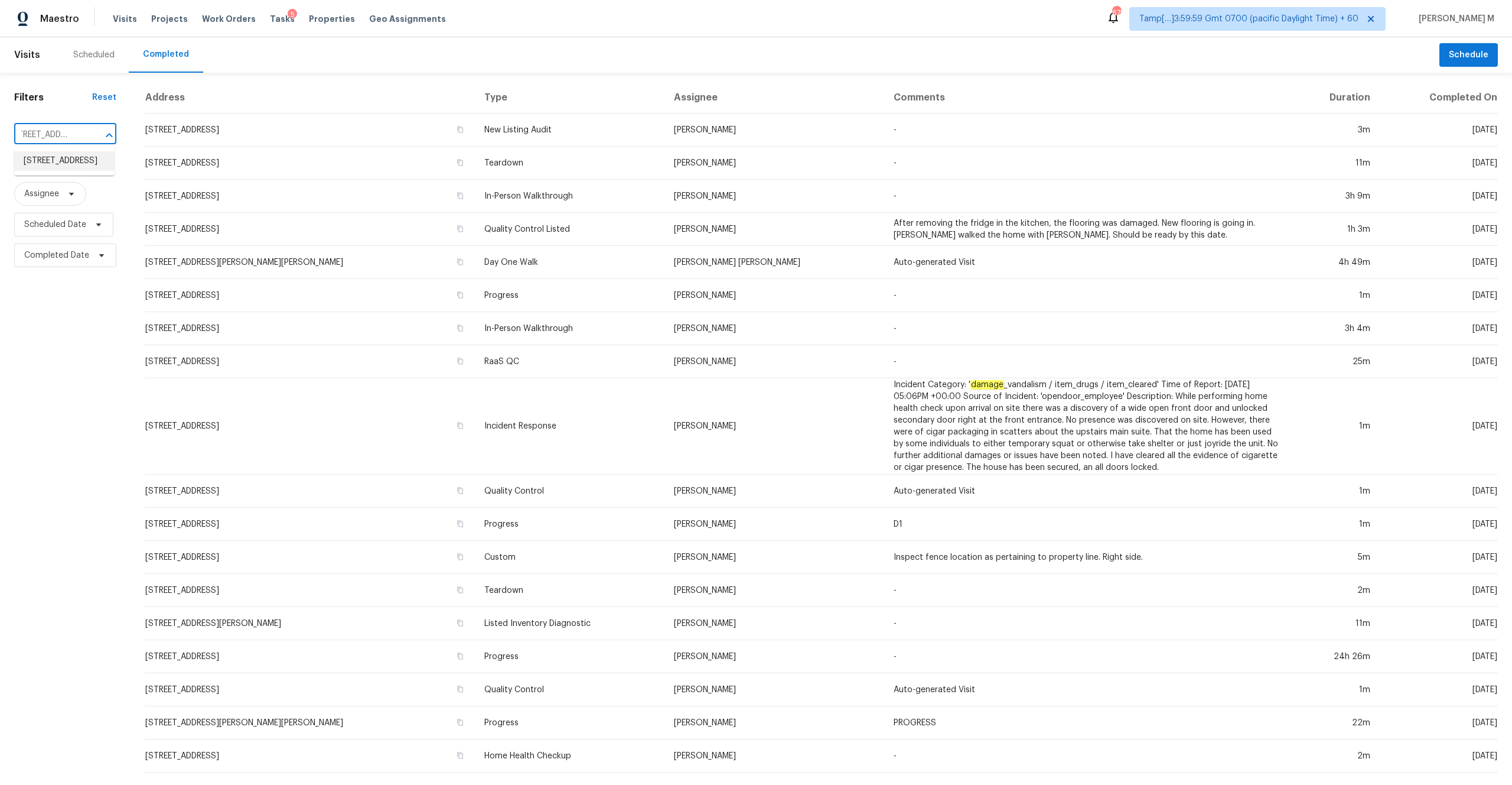
click at [72, 168] on li "[STREET_ADDRESS]" at bounding box center [64, 161] width 100 height 19
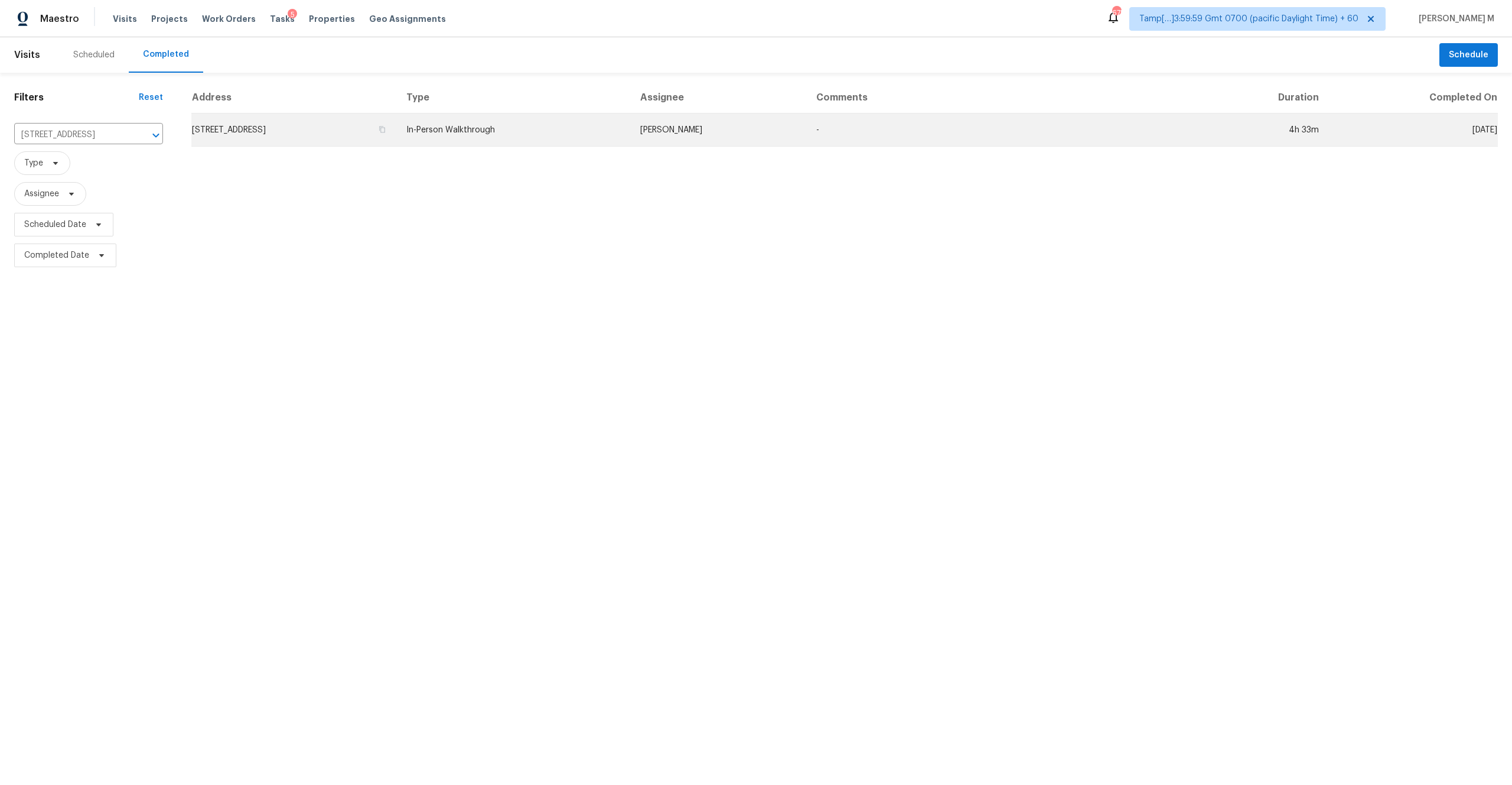
click at [341, 130] on td "[STREET_ADDRESS]" at bounding box center [294, 130] width 206 height 33
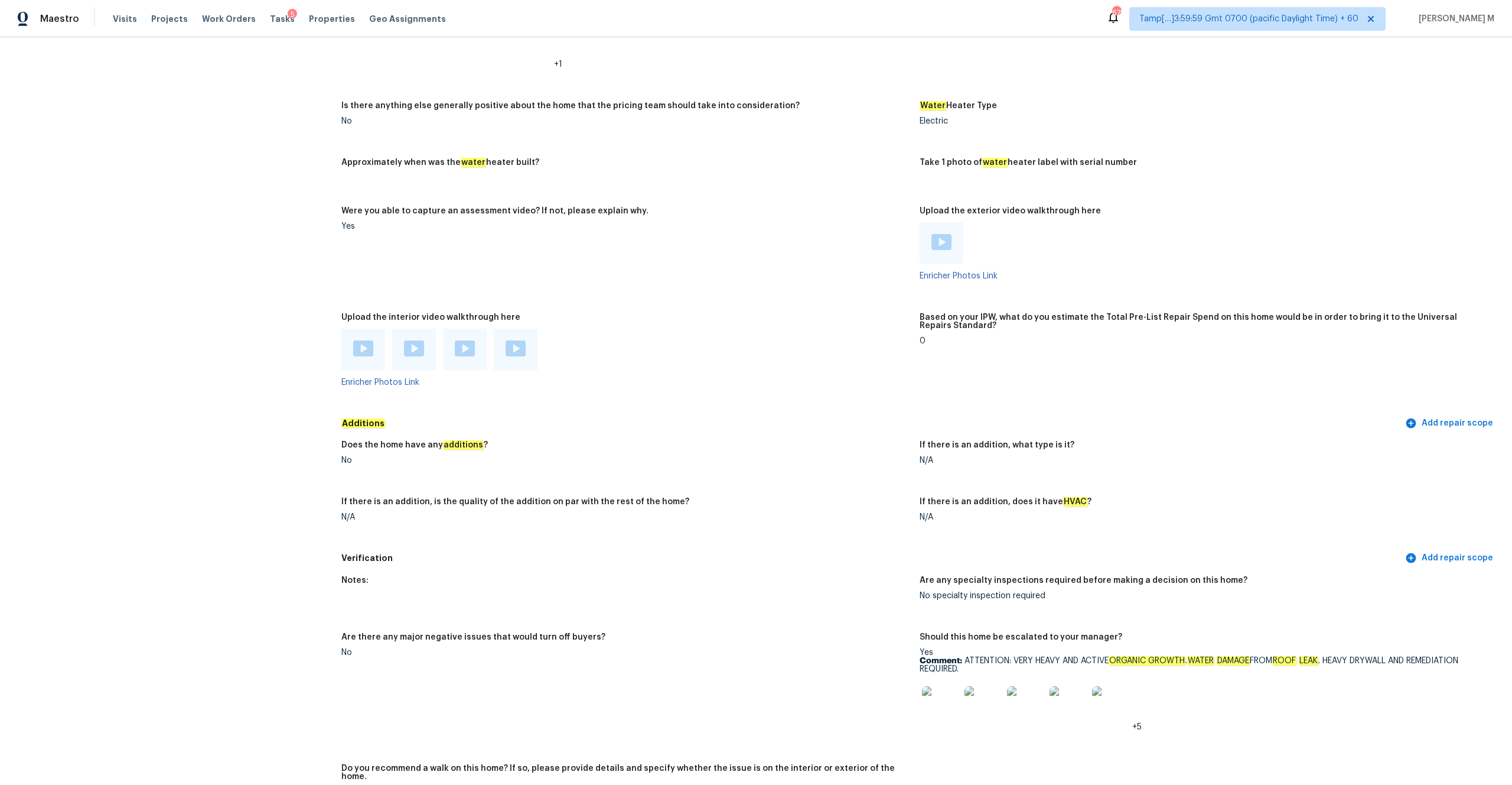
scroll to position [2172, 0]
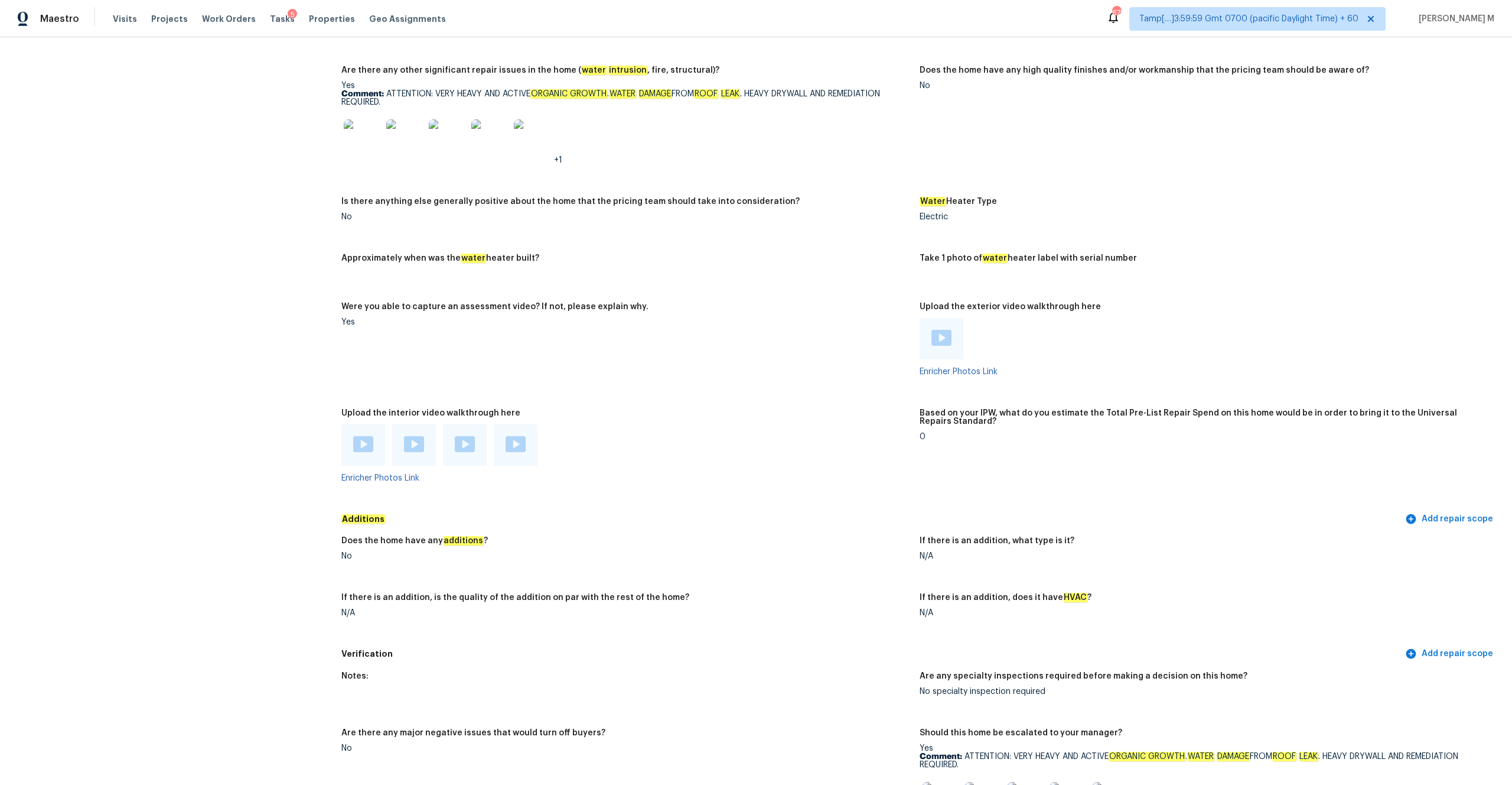
click at [363, 400] on div at bounding box center [363, 445] width 44 height 41
click at [363, 400] on img at bounding box center [363, 444] width 20 height 16
click at [426, 400] on div at bounding box center [414, 445] width 44 height 41
click at [408, 400] on img at bounding box center [414, 444] width 20 height 16
click at [477, 400] on div at bounding box center [465, 445] width 44 height 41
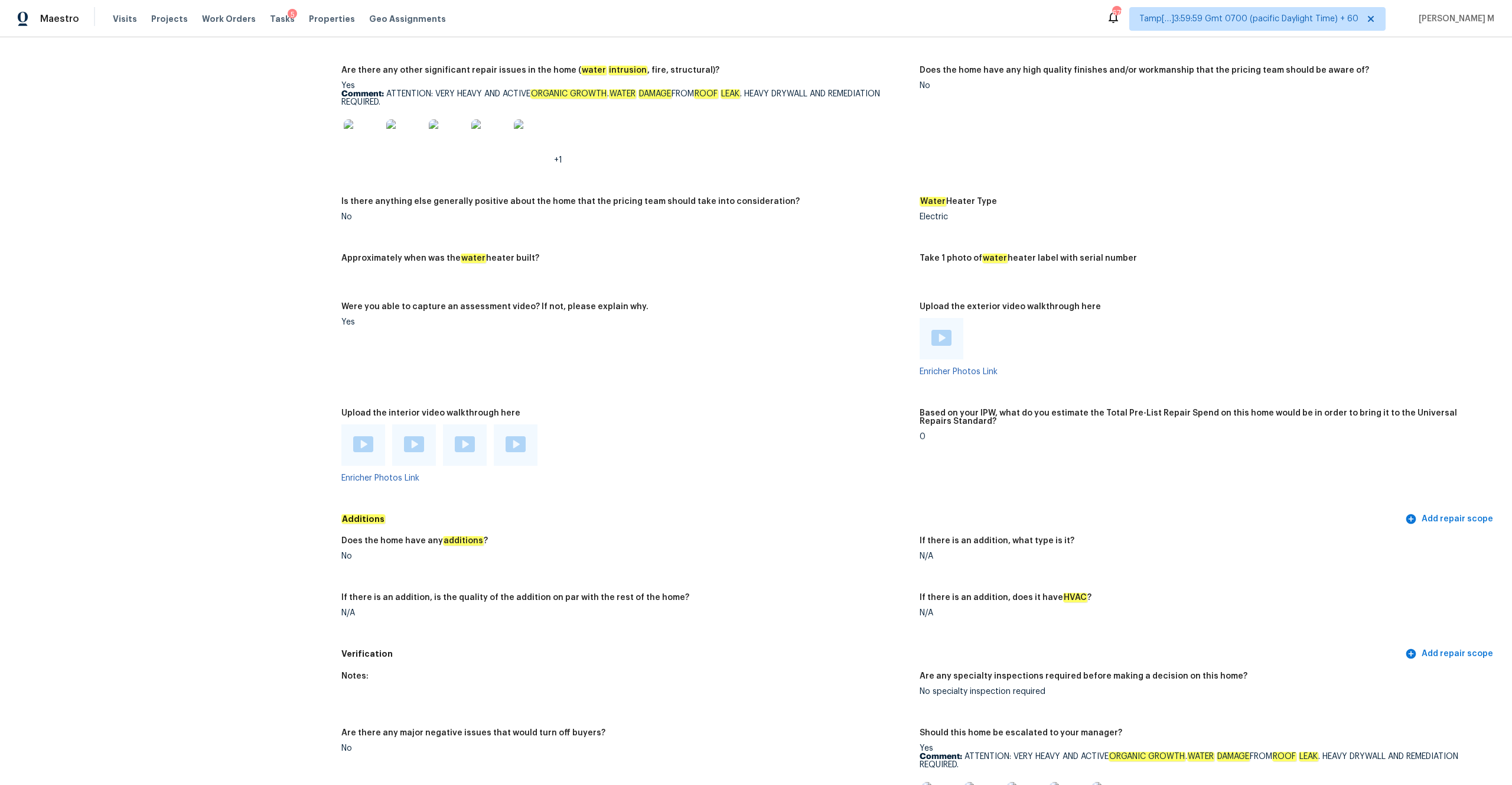
click at [460, 400] on img at bounding box center [465, 444] width 20 height 16
click at [506, 400] on img at bounding box center [516, 444] width 20 height 16
click at [838, 332] on img at bounding box center [941, 338] width 20 height 16
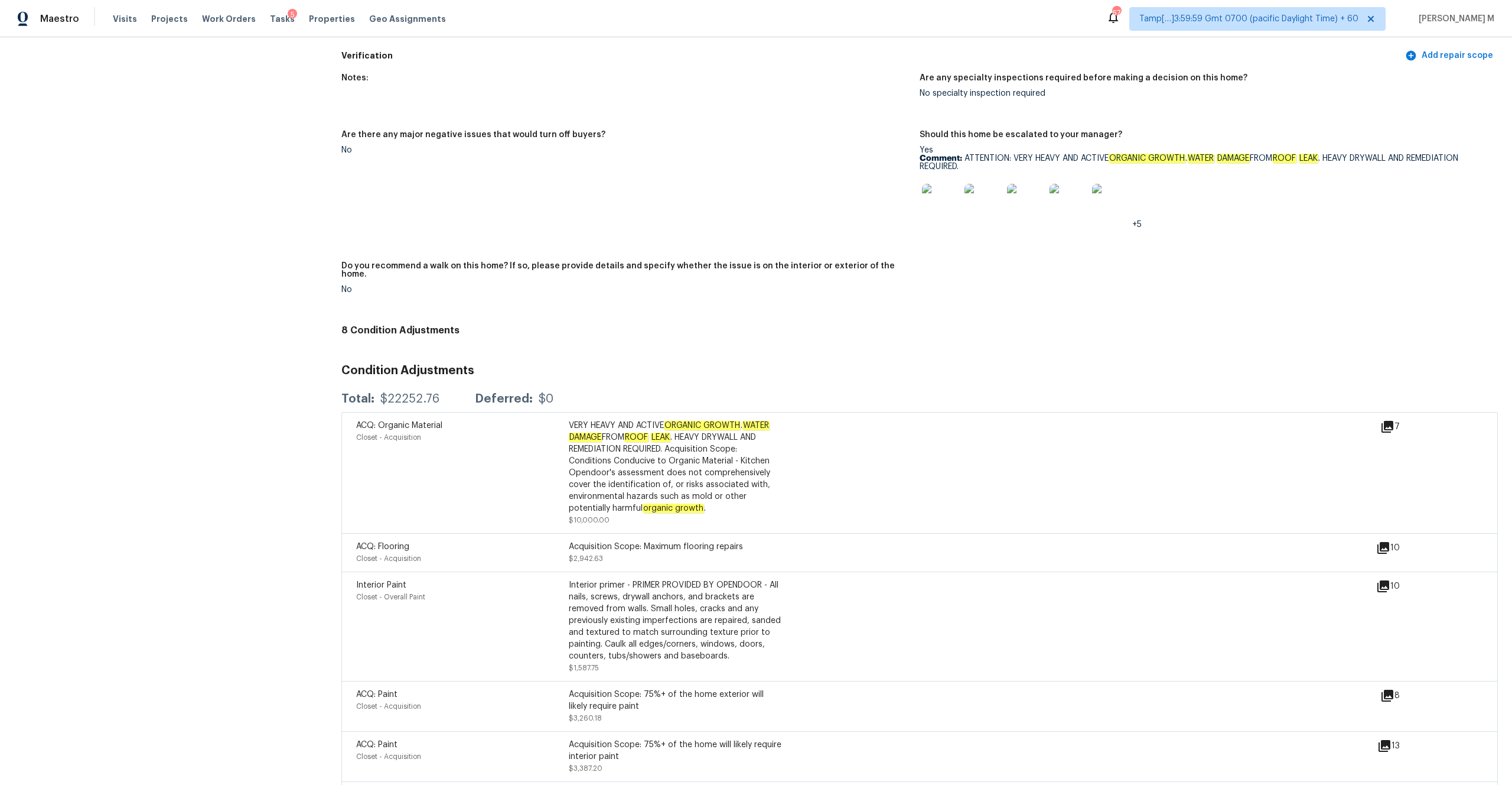
scroll to position [2771, 0]
click at [838, 195] on img at bounding box center [941, 201] width 38 height 38
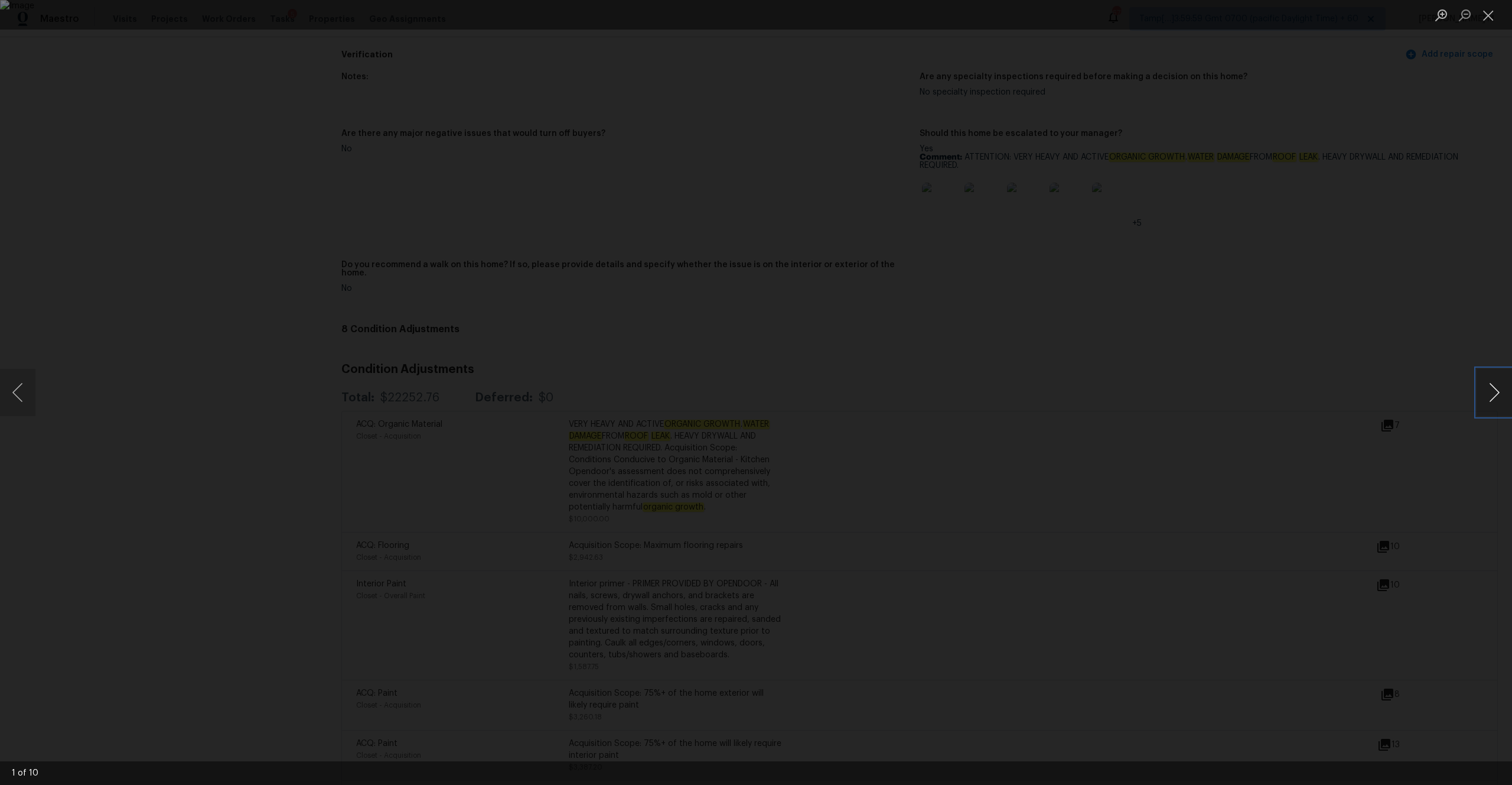
click at [838, 400] on button "Next image" at bounding box center [1494, 392] width 35 height 47
click at [838, 20] on button "Close lightbox" at bounding box center [1489, 15] width 24 height 21
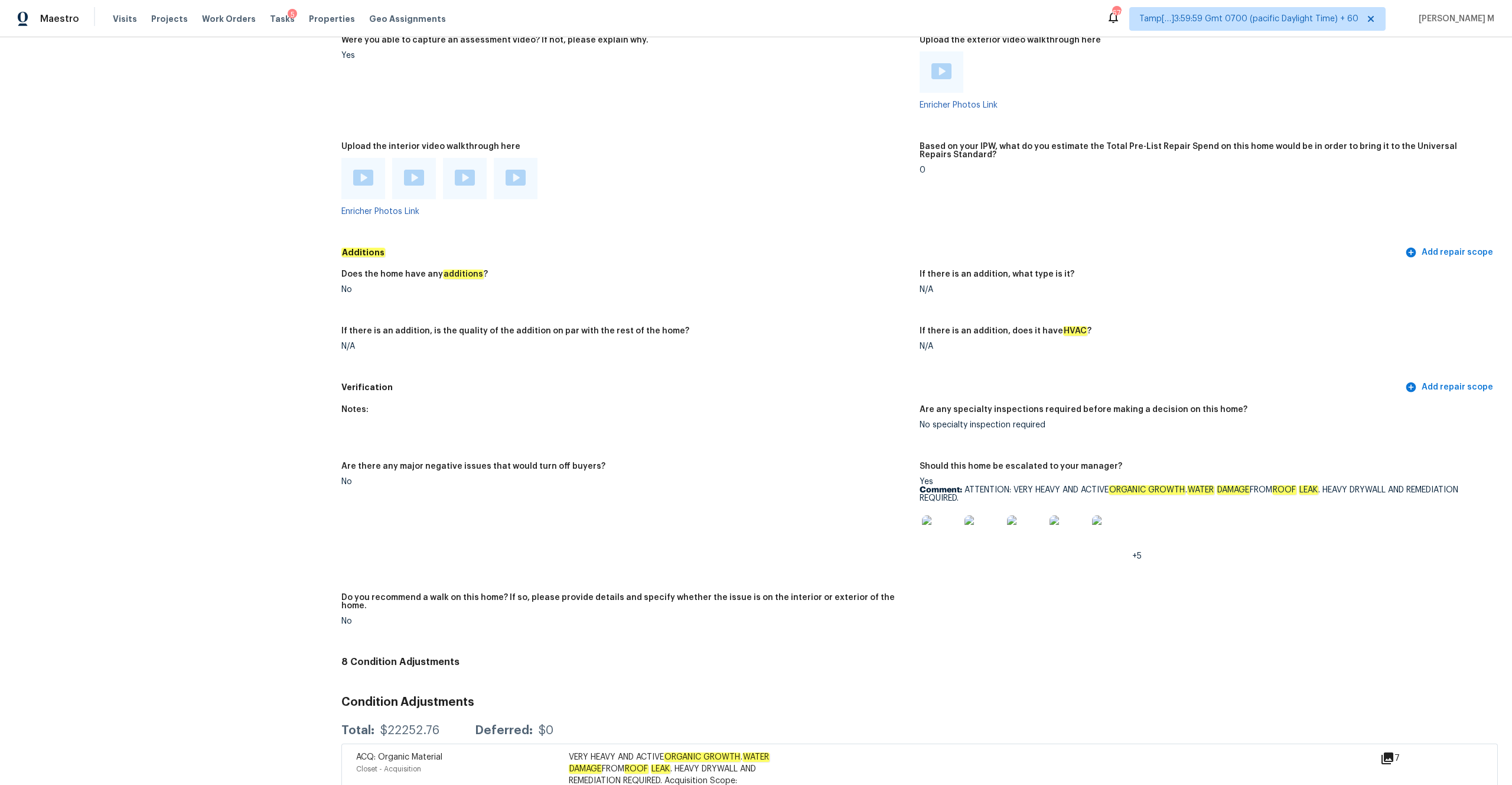
scroll to position [2444, 0]
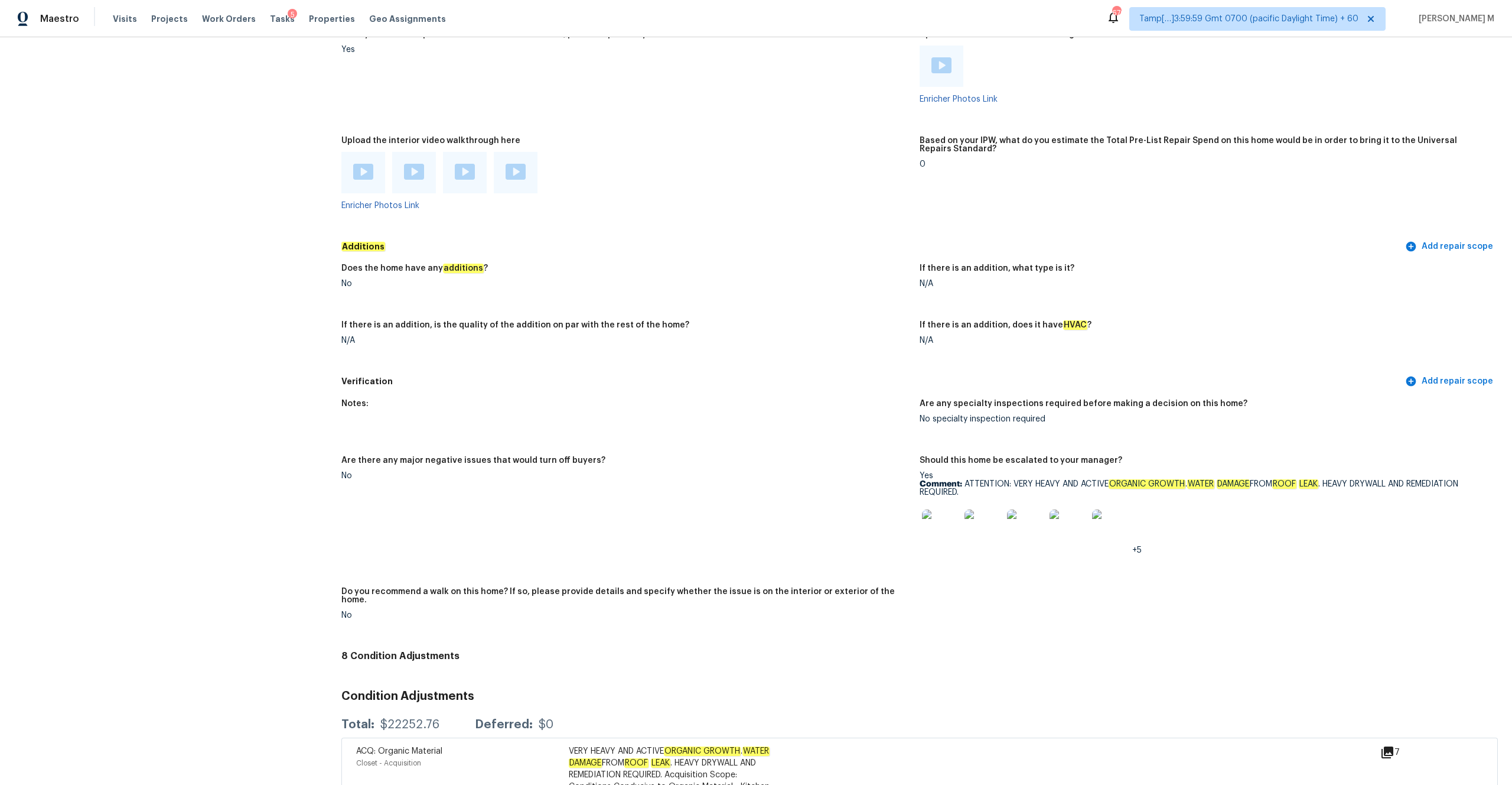
click at [838, 400] on img at bounding box center [941, 528] width 38 height 38
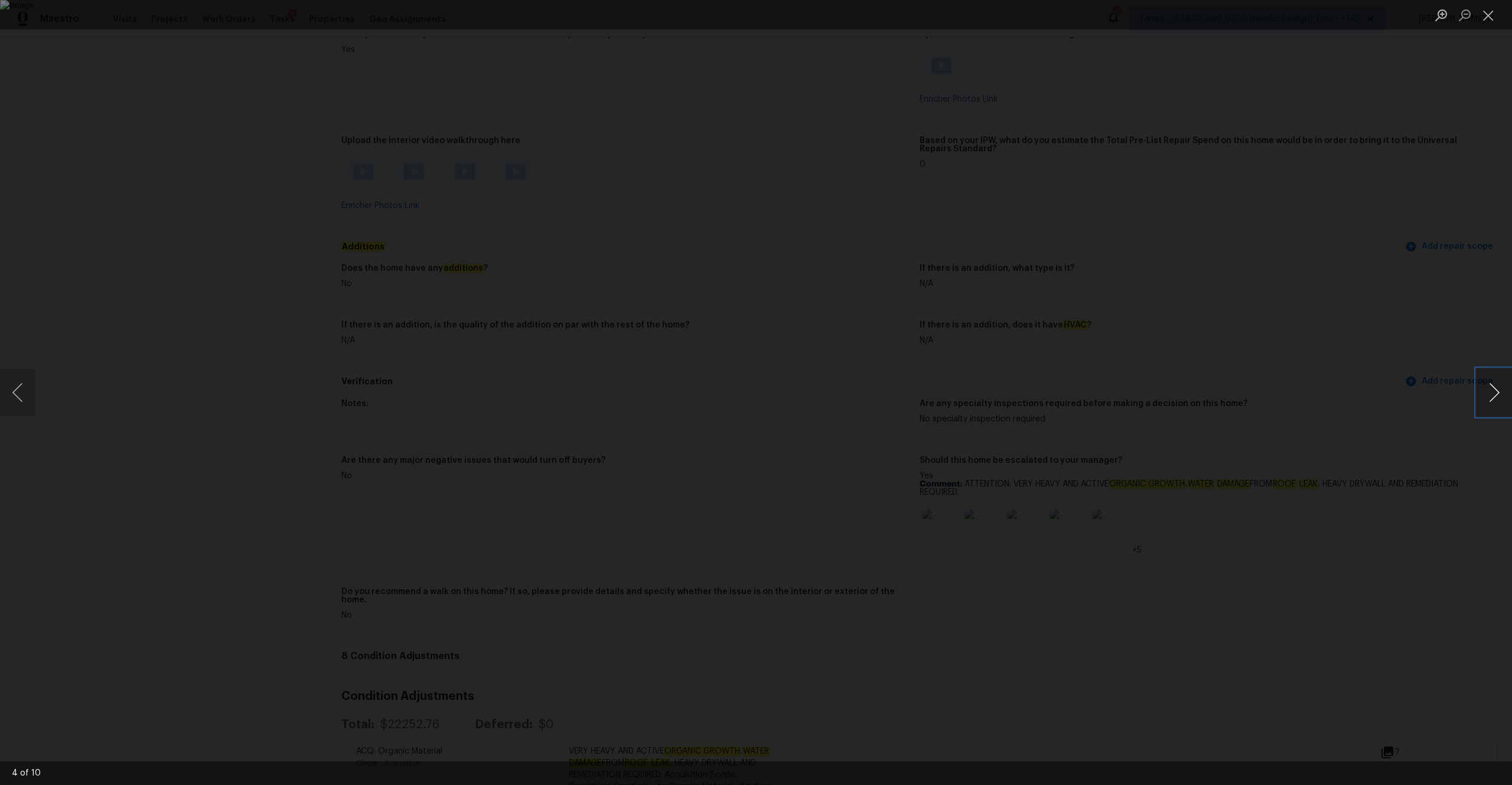
click at [838, 398] on button "Next image" at bounding box center [1494, 392] width 35 height 47
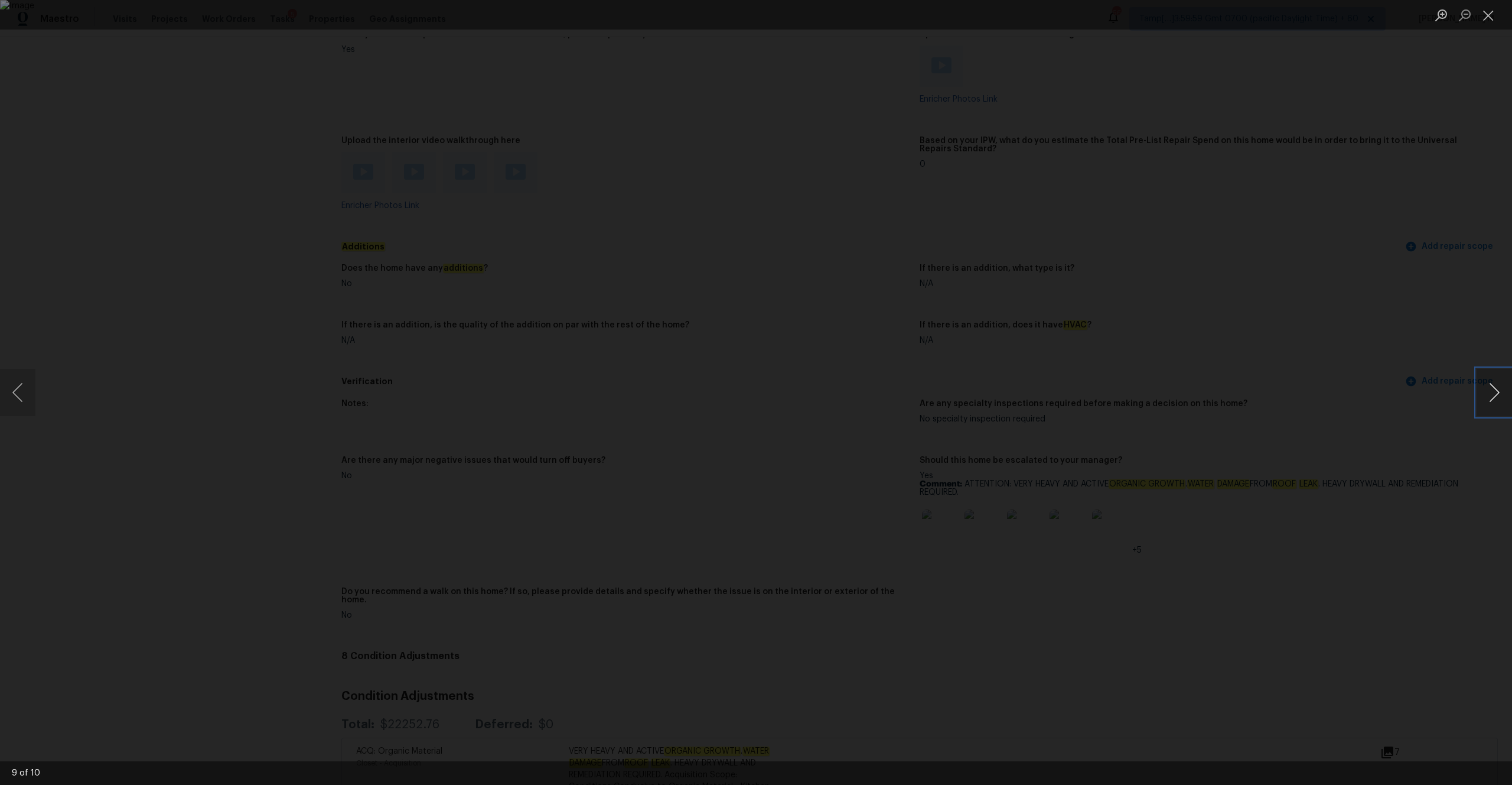
click at [838, 398] on button "Next image" at bounding box center [1494, 392] width 35 height 47
click at [838, 19] on button "Close lightbox" at bounding box center [1489, 15] width 24 height 21
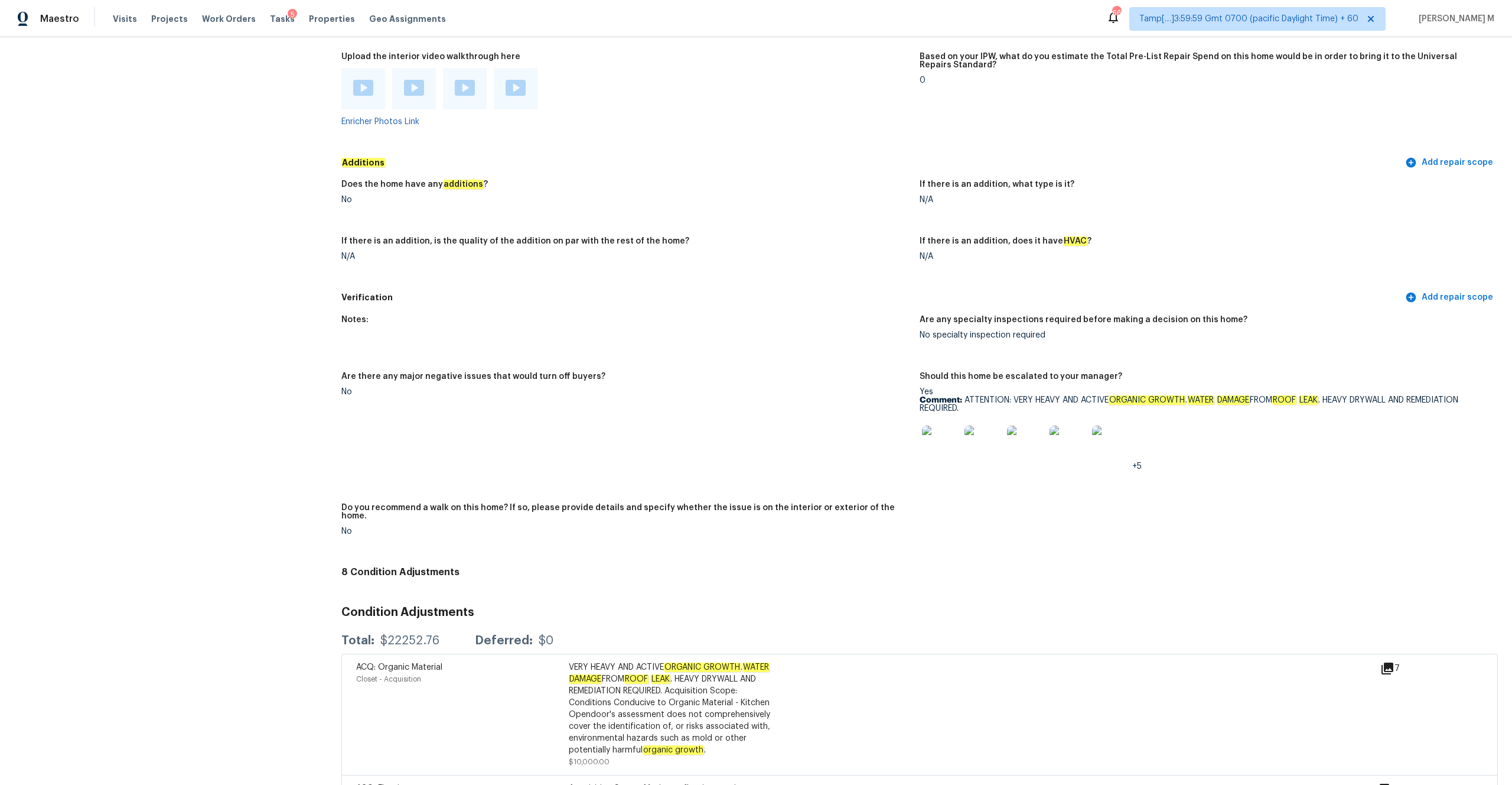
scroll to position [2510, 0]
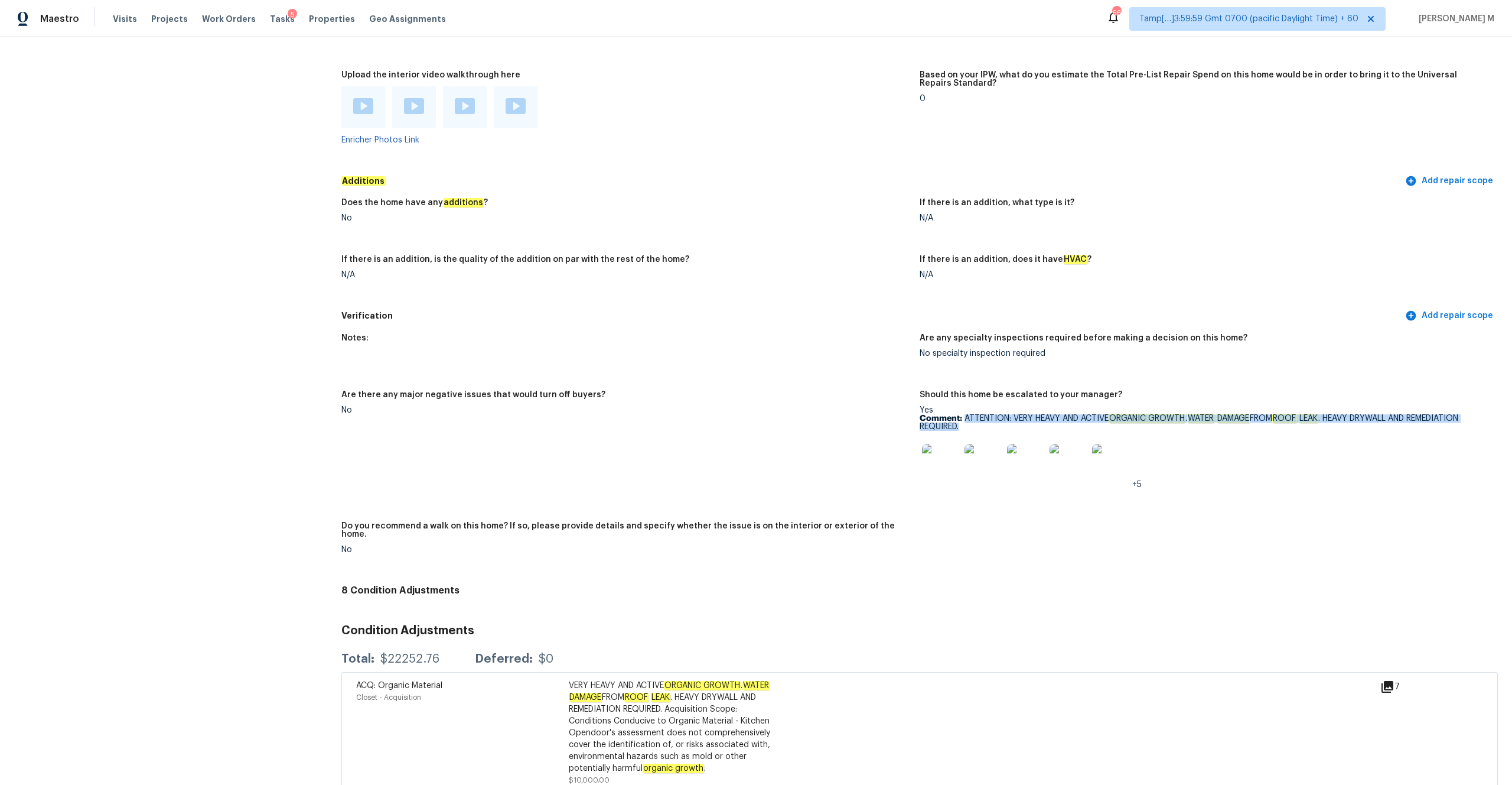
drag, startPoint x: 966, startPoint y: 409, endPoint x: 976, endPoint y: 420, distance: 14.9
click at [838, 400] on p "Comment: ATTENTION: VERY HEAVY AND ACTIVE ORGANIC GROWTH . WATER DAMAGE FROM RO…" at bounding box center [1203, 422] width 569 height 17
copy p "ATTENTION: VERY HEAVY AND ACTIVE ORGANIC GROWTH . WATER DAMAGE FROM ROOF LEAK .…"
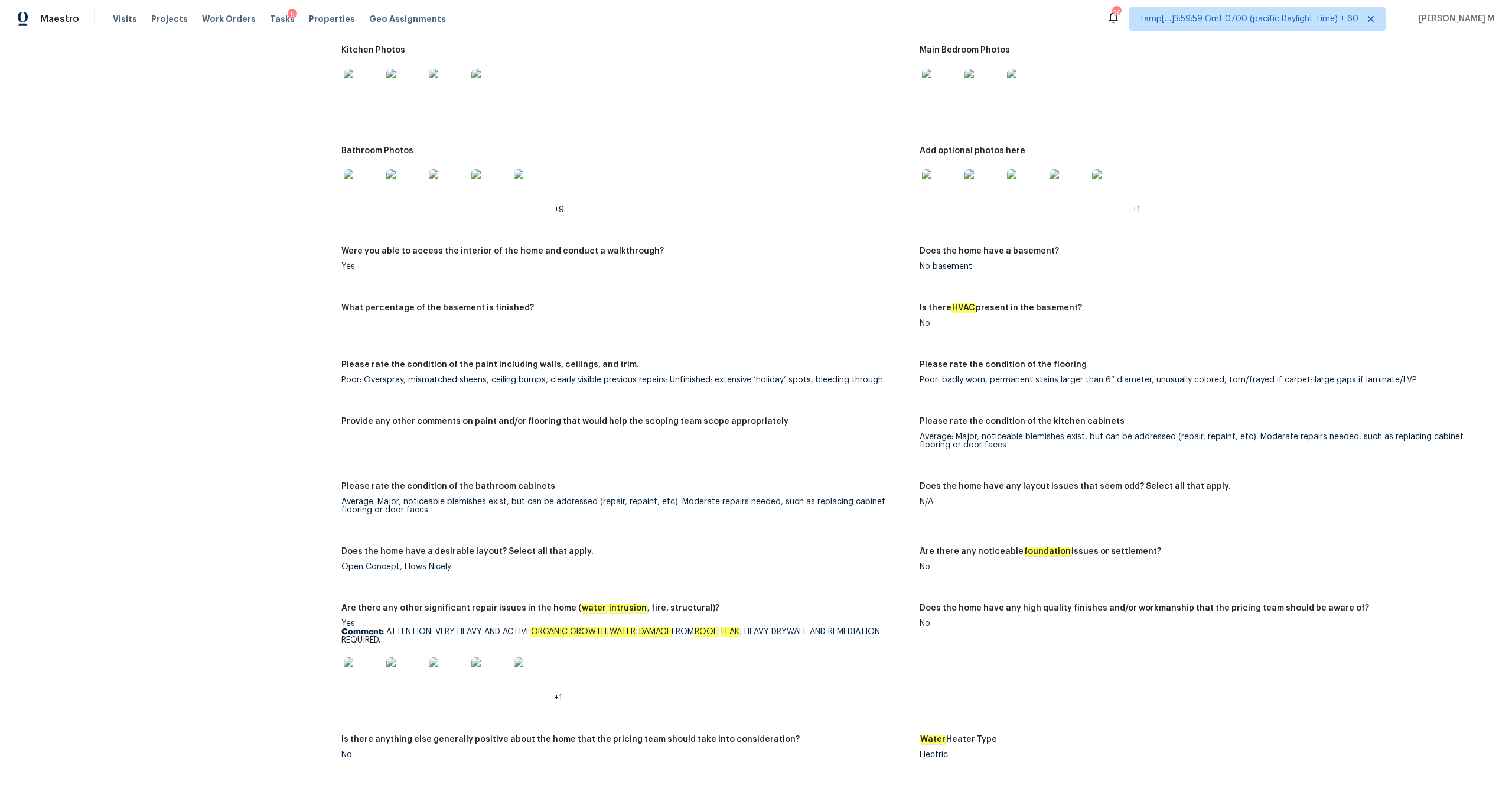
scroll to position [1635, 0]
click at [400, 400] on p "Comment: ATTENTION: VERY HEAVY AND ACTIVE ORGANIC GROWTH . WATER DAMAGE FROM RO…" at bounding box center [625, 634] width 569 height 17
drag, startPoint x: 388, startPoint y: 623, endPoint x: 406, endPoint y: 630, distance: 19.3
click at [406, 400] on p "Comment: ATTENTION: VERY HEAVY AND ACTIVE ORGANIC GROWTH . WATER DAMAGE FROM RO…" at bounding box center [625, 634] width 569 height 17
copy p "ATTENTION: VERY HEAVY AND ACTIVE ORGANIC GROWTH . WATER DAMAGE FROM ROOF LEAK .…"
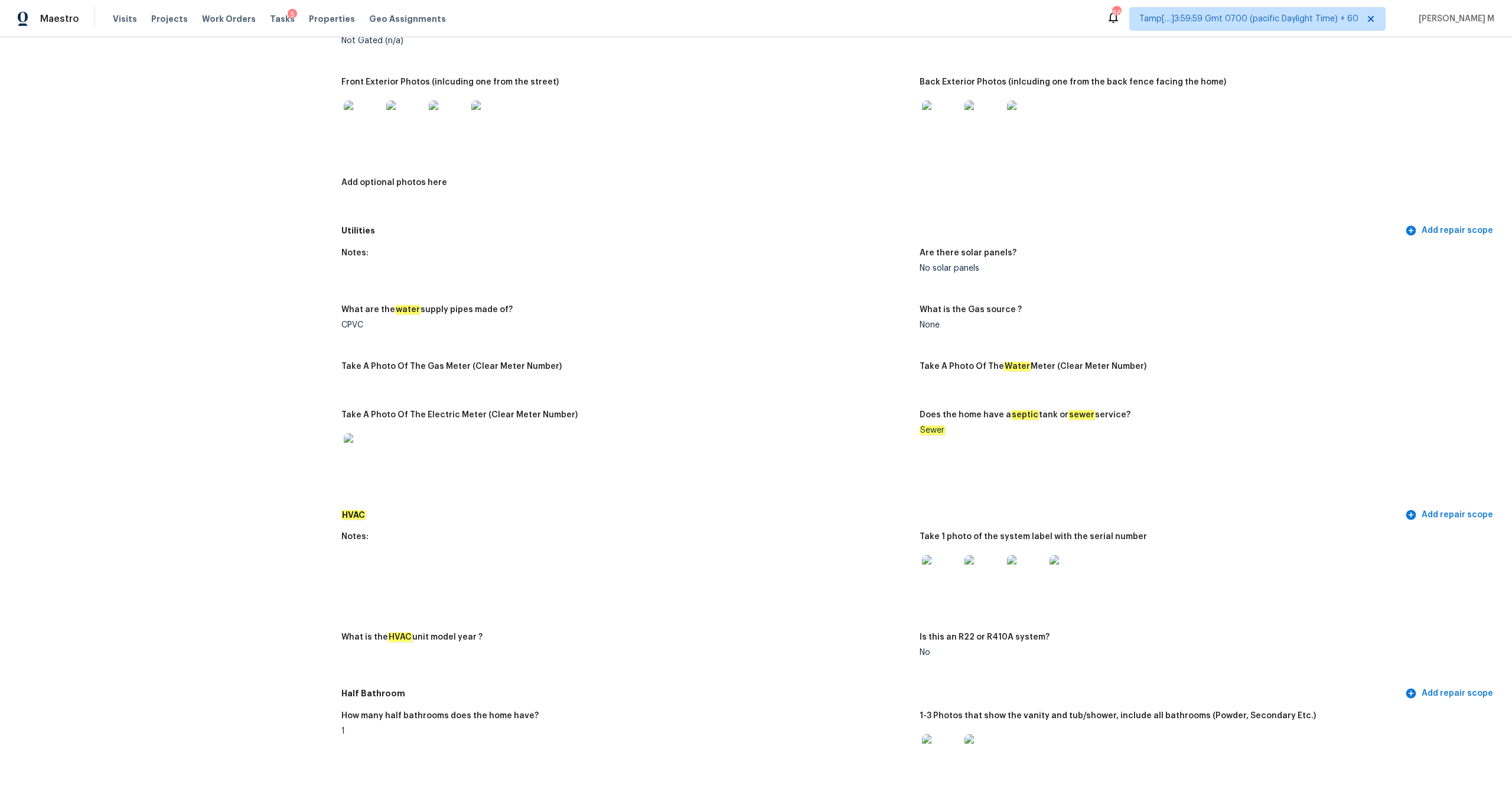
scroll to position [0, 0]
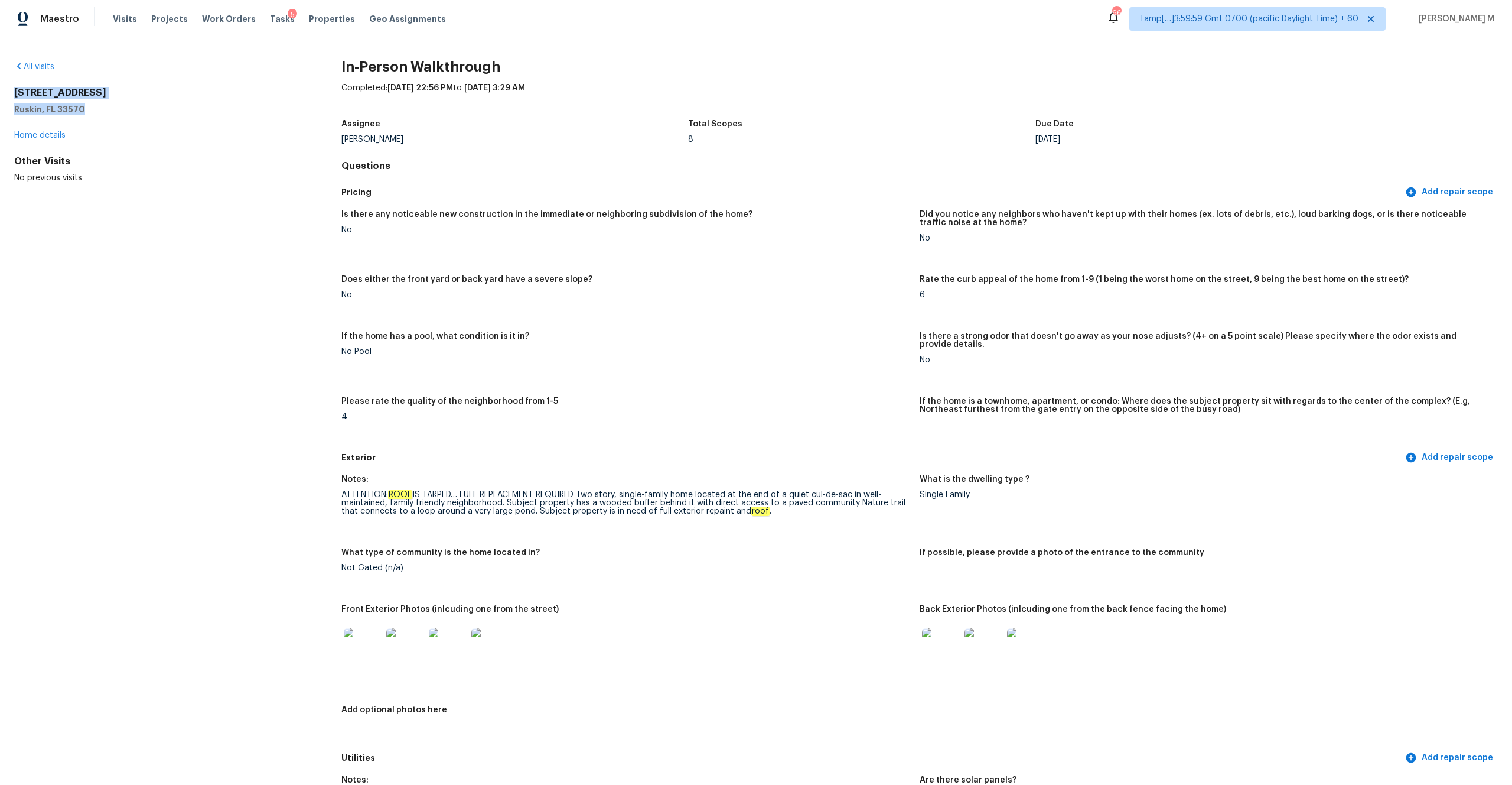
drag, startPoint x: 90, startPoint y: 112, endPoint x: 9, endPoint y: 88, distance: 84.5
click at [9, 88] on div "All visits 1421 Tahoe Springs Ct Ruskin, FL 33570 Home details Other Visits No …" at bounding box center [756, 411] width 1512 height 748
copy div "1421 Tahoe Springs Ct Ruskin, FL 33570"
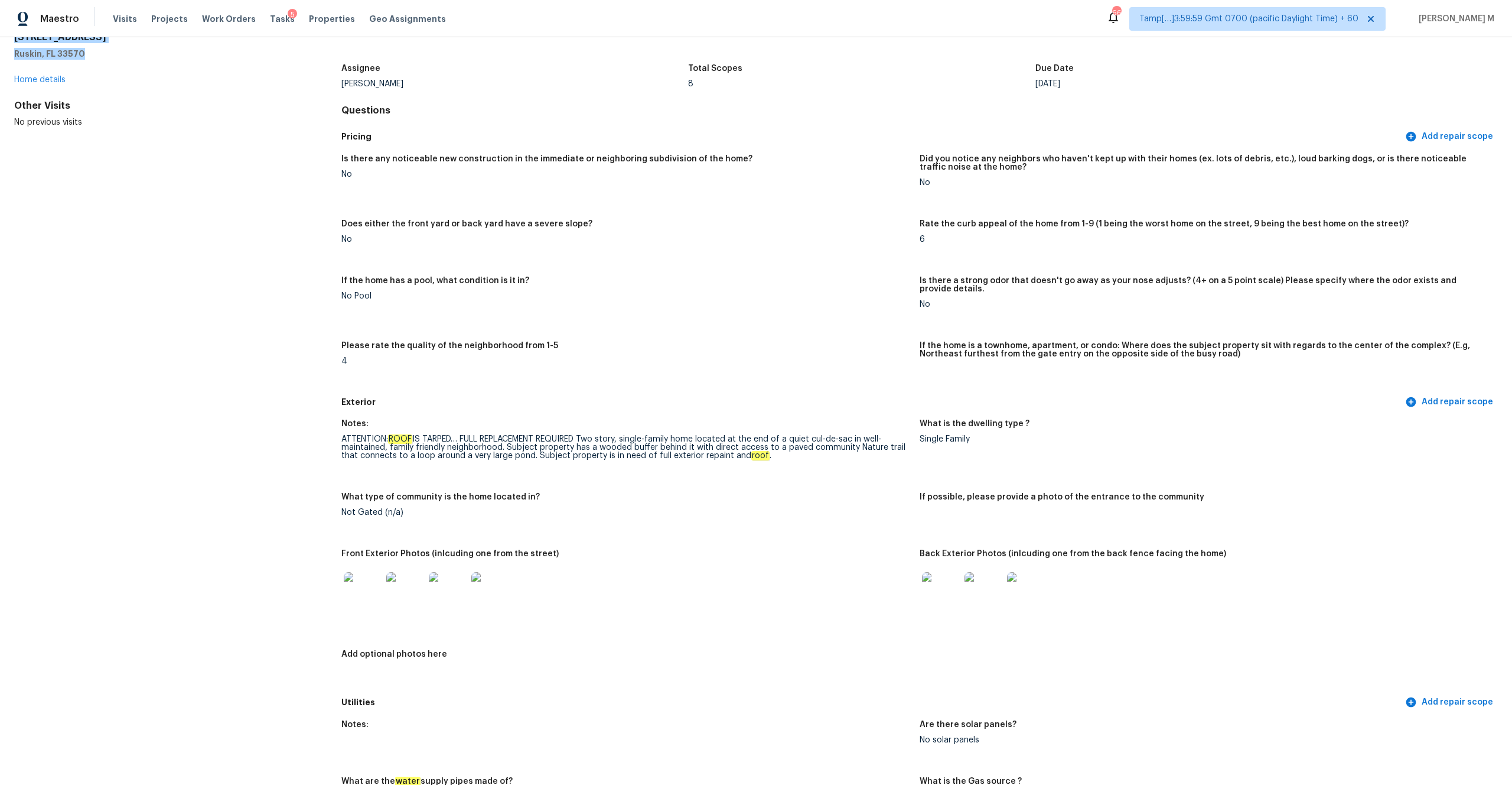
scroll to position [56, 0]
drag, startPoint x: 340, startPoint y: 431, endPoint x: 587, endPoint y: 429, distance: 247.0
click at [587, 400] on div "ATTENTION: ROOF IS TARPED… FULL REPLACEMENT REQUIRED Two story, single-family h…" at bounding box center [625, 446] width 569 height 25
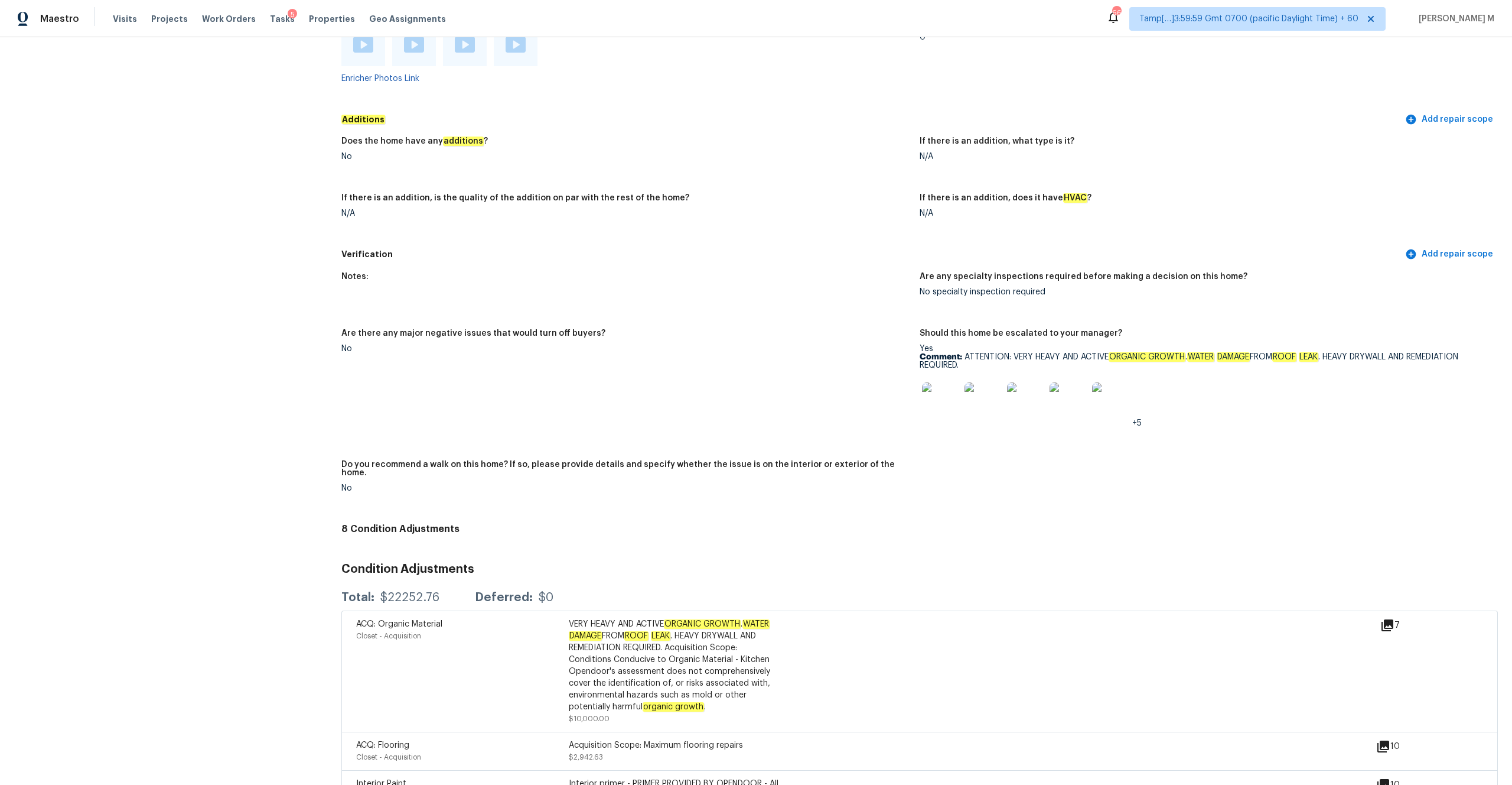
scroll to position [2538, 0]
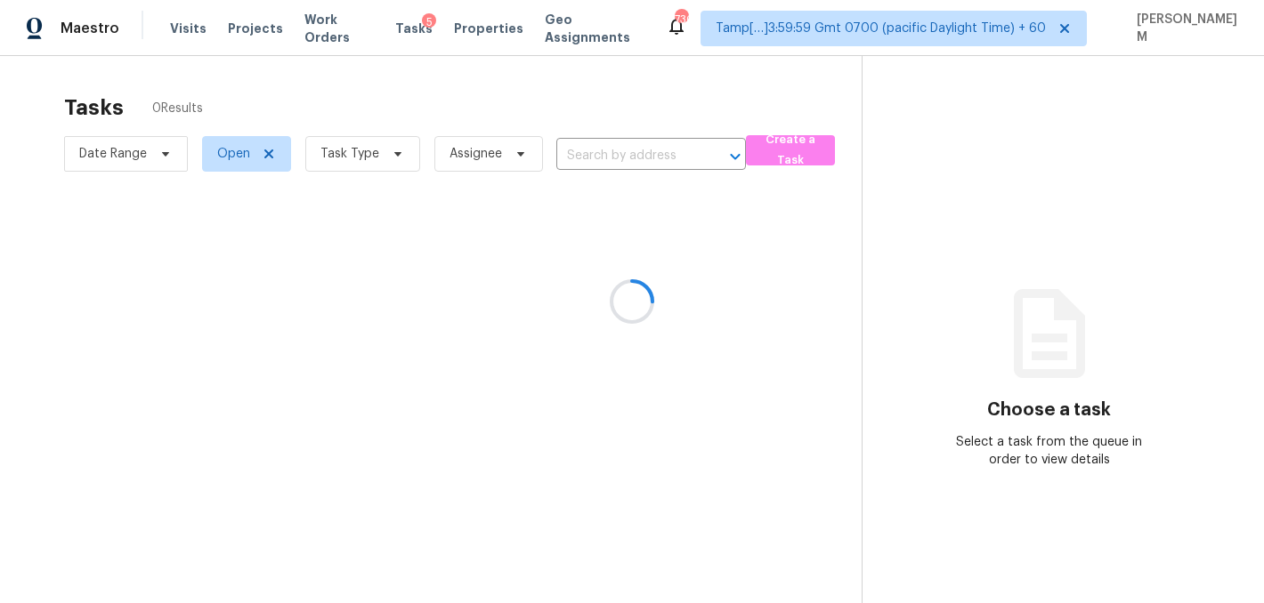
click at [622, 155] on div at bounding box center [632, 301] width 1264 height 603
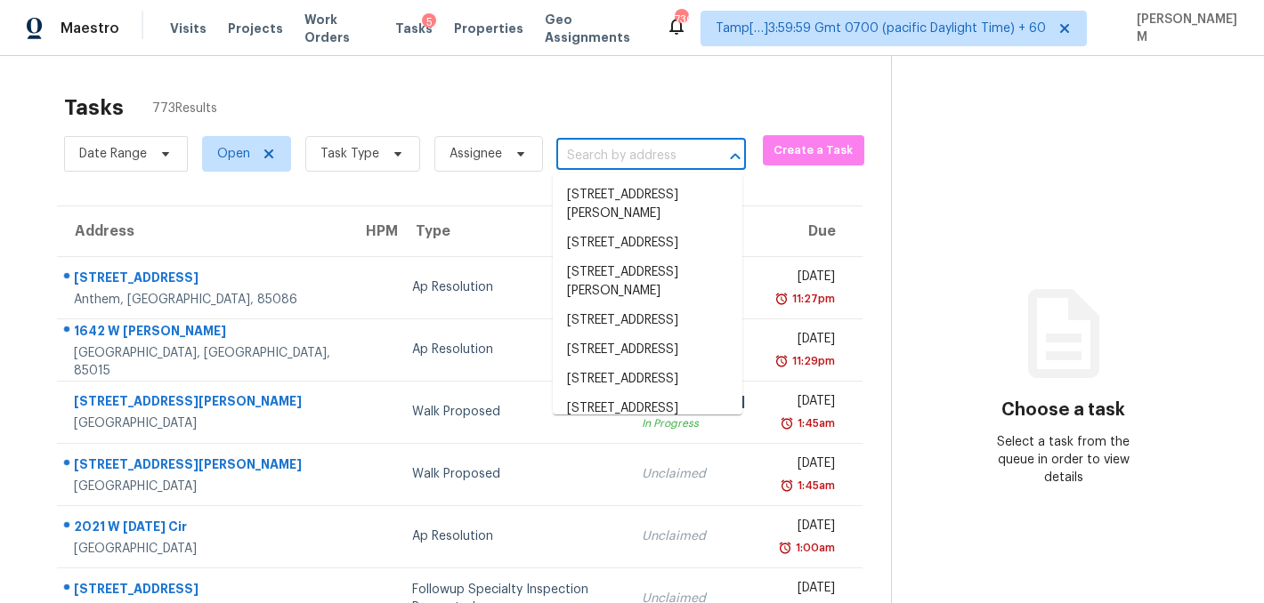
click at [622, 155] on input "text" at bounding box center [626, 156] width 140 height 28
paste input "[STREET_ADDRESS][PERSON_NAME][PERSON_NAME]"
type input "[STREET_ADDRESS][PERSON_NAME][PERSON_NAME]"
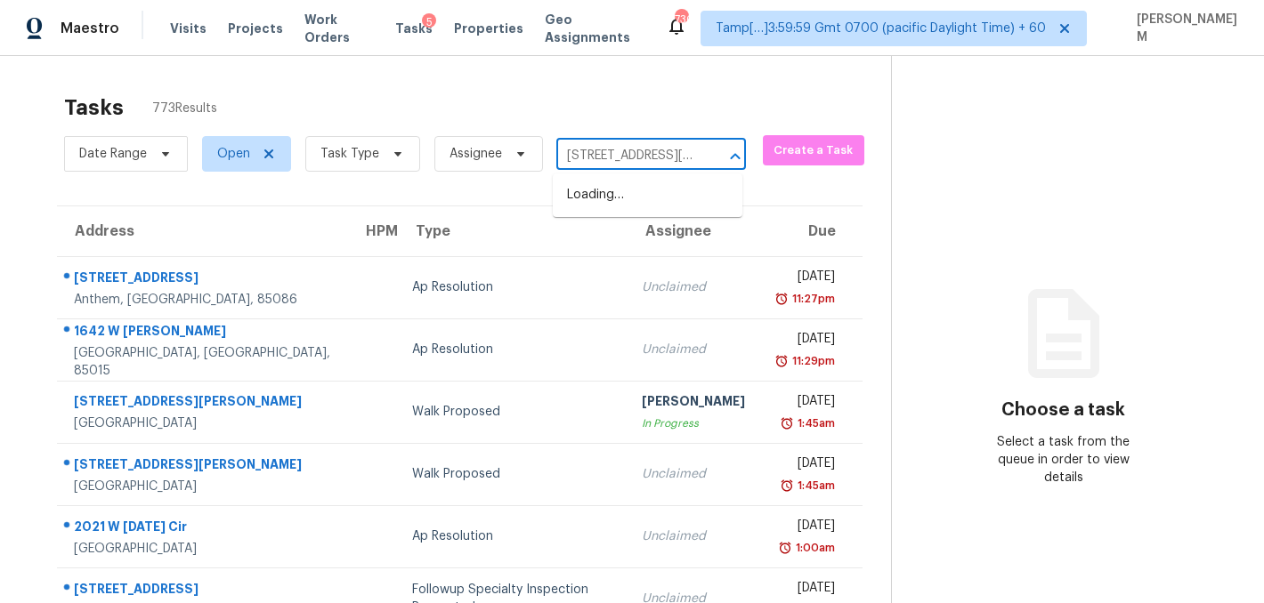
scroll to position [0, 98]
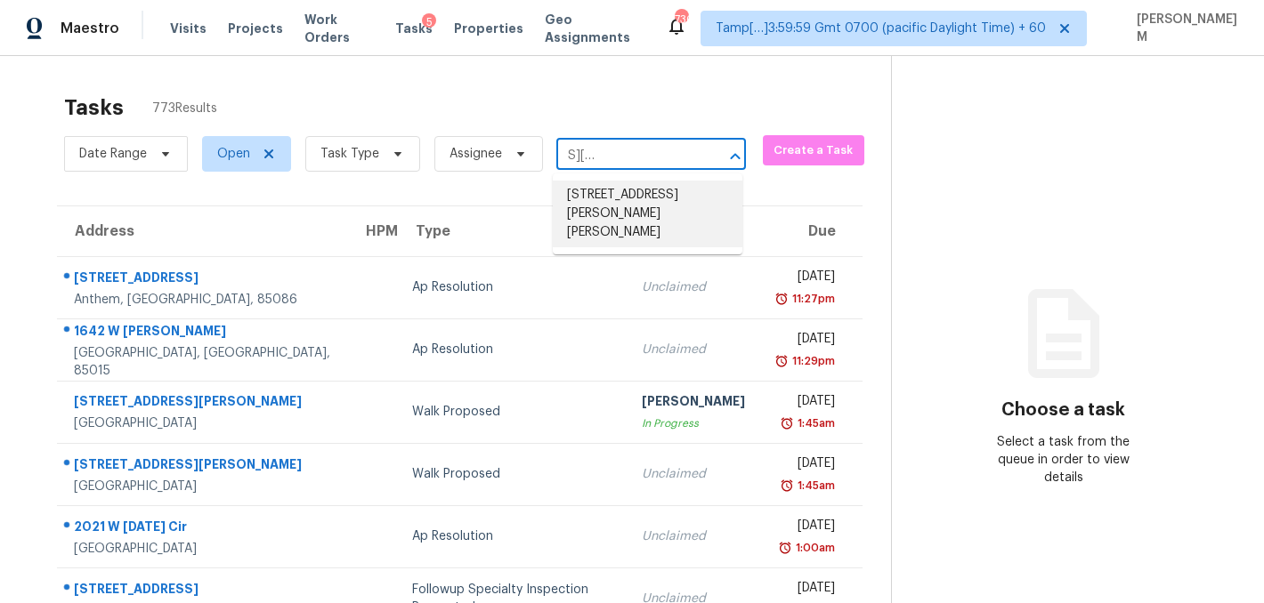
click at [646, 222] on li "[STREET_ADDRESS][PERSON_NAME][PERSON_NAME]" at bounding box center [648, 214] width 190 height 67
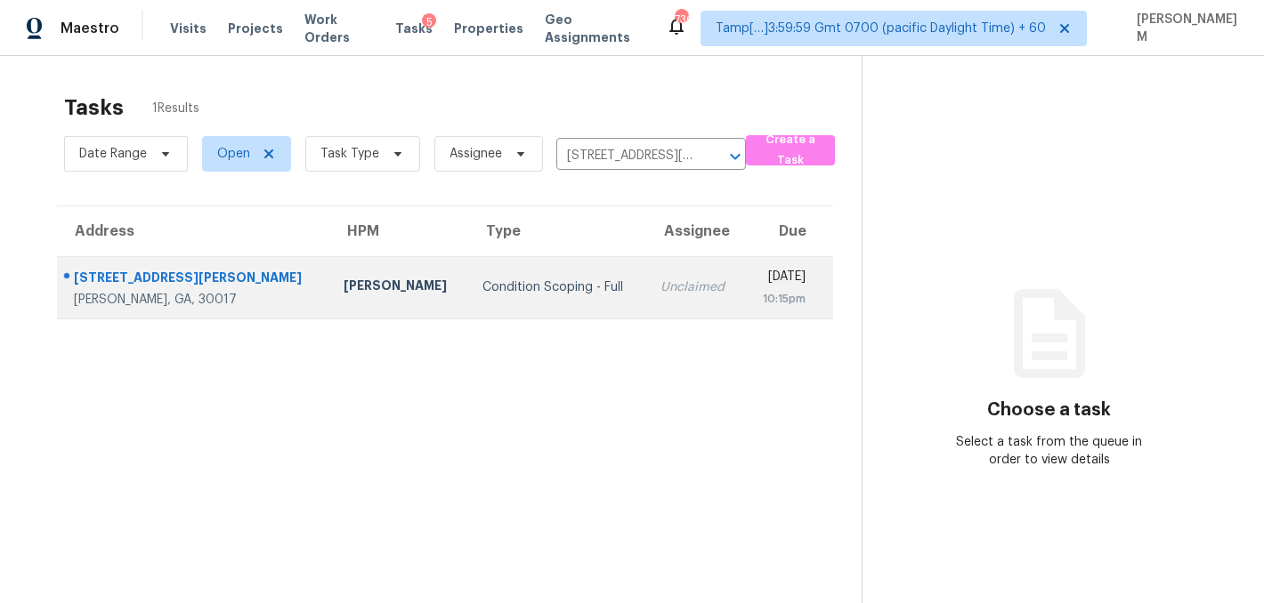
click at [646, 305] on td "Unclaimed" at bounding box center [695, 287] width 98 height 62
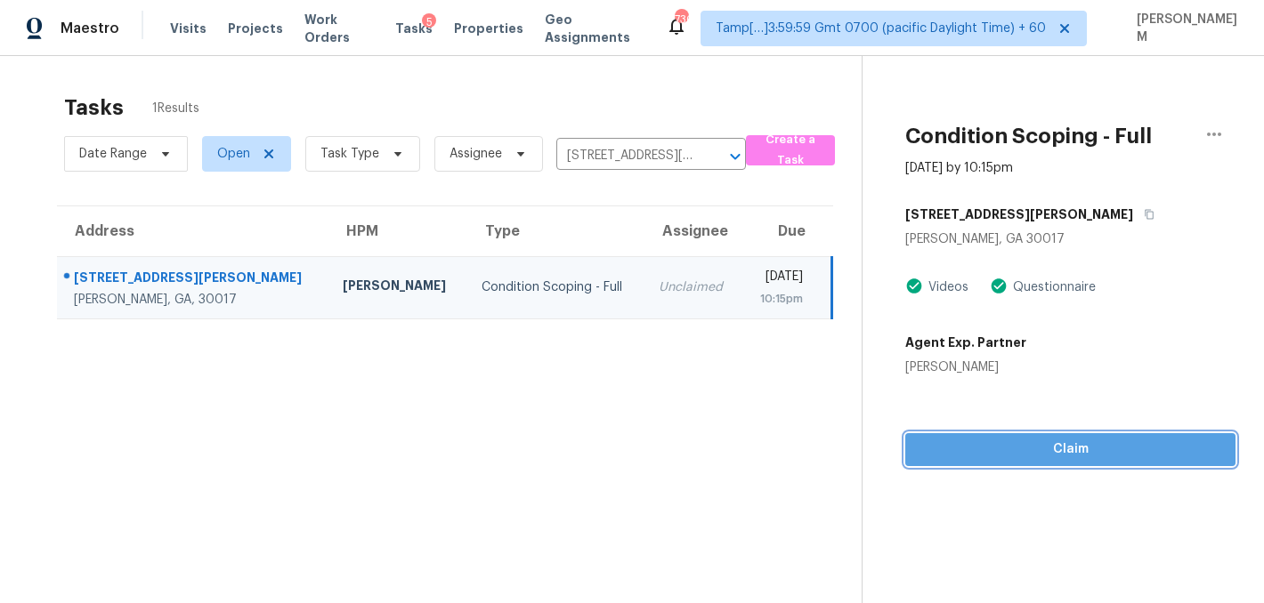
click at [1056, 458] on span "Claim" at bounding box center [1070, 450] width 302 height 22
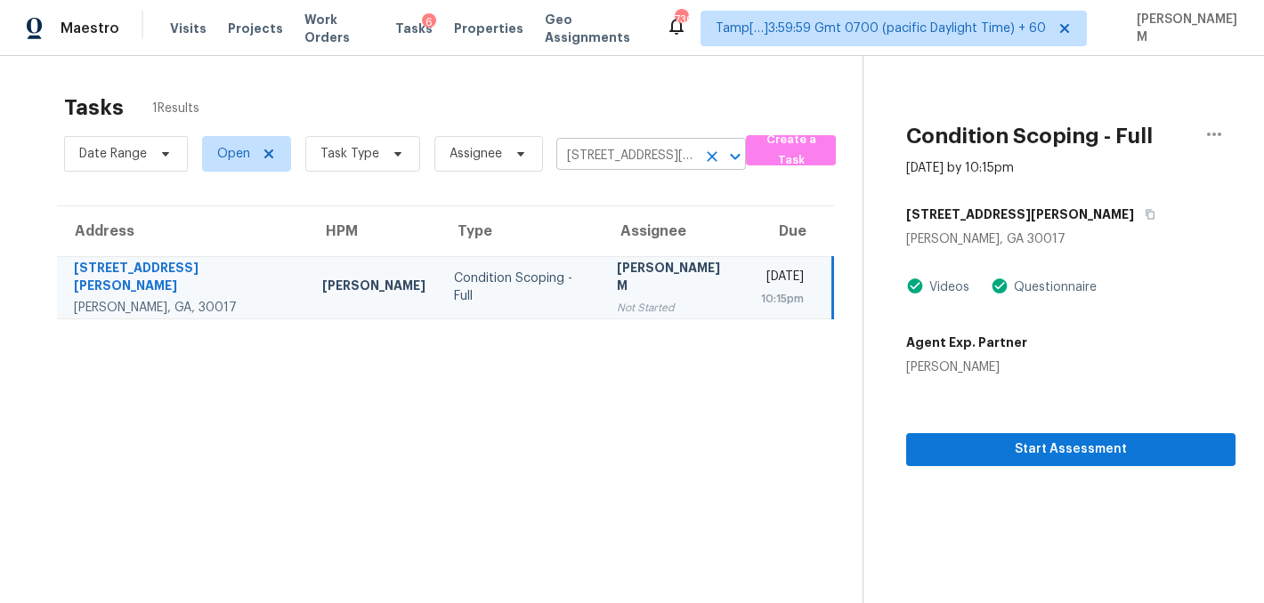
click at [647, 159] on input "[STREET_ADDRESS][PERSON_NAME][PERSON_NAME]" at bounding box center [626, 156] width 140 height 28
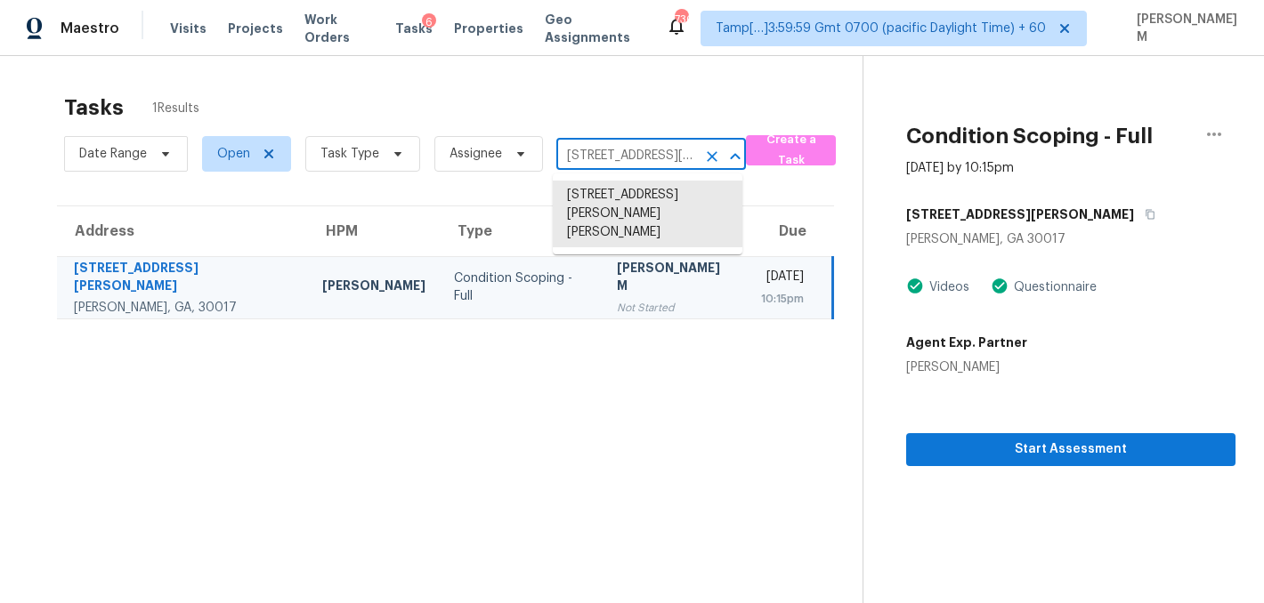
paste input "[STREET_ADDRESS]"
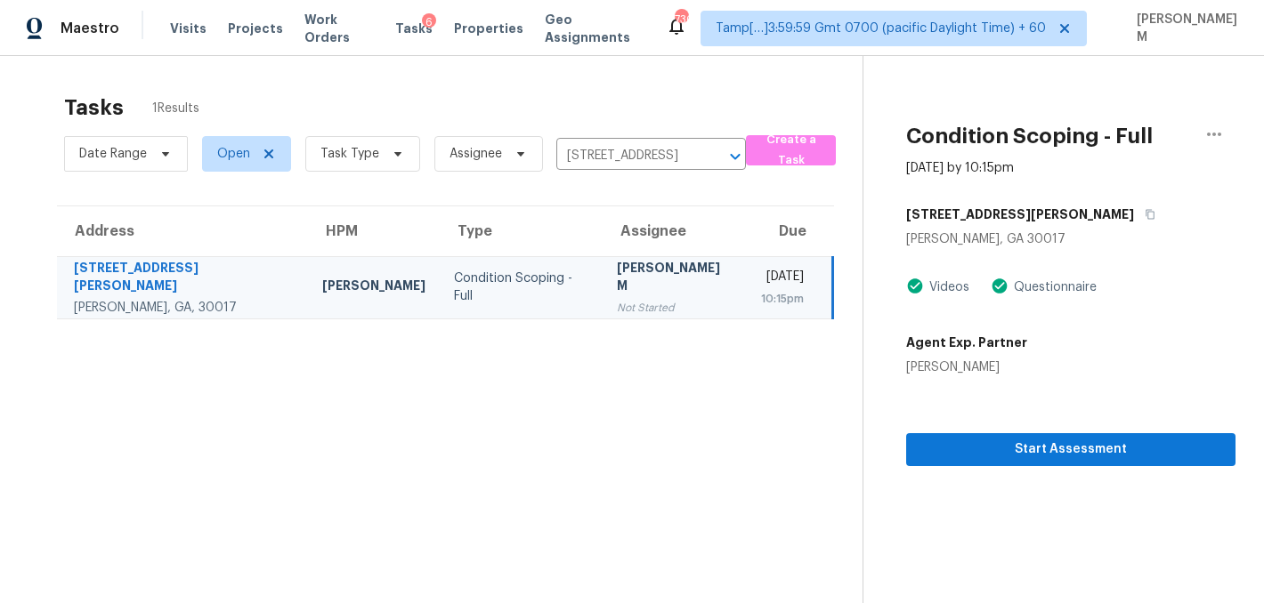
type input "[STREET_ADDRESS][PERSON_NAME][PERSON_NAME]"
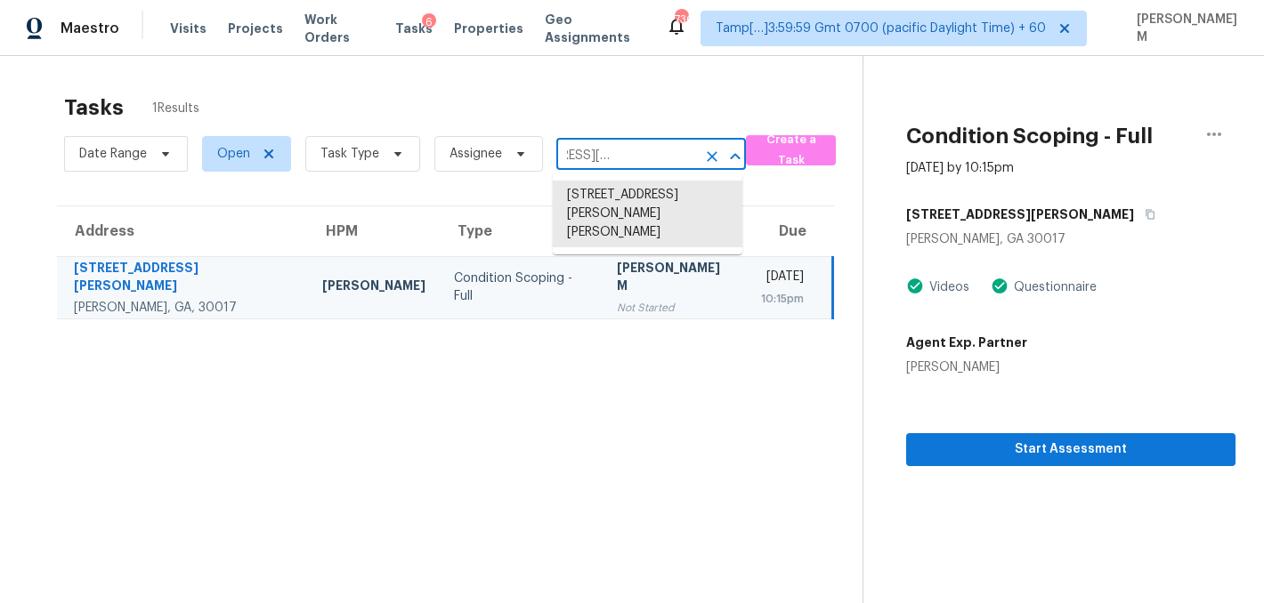
scroll to position [0, 0]
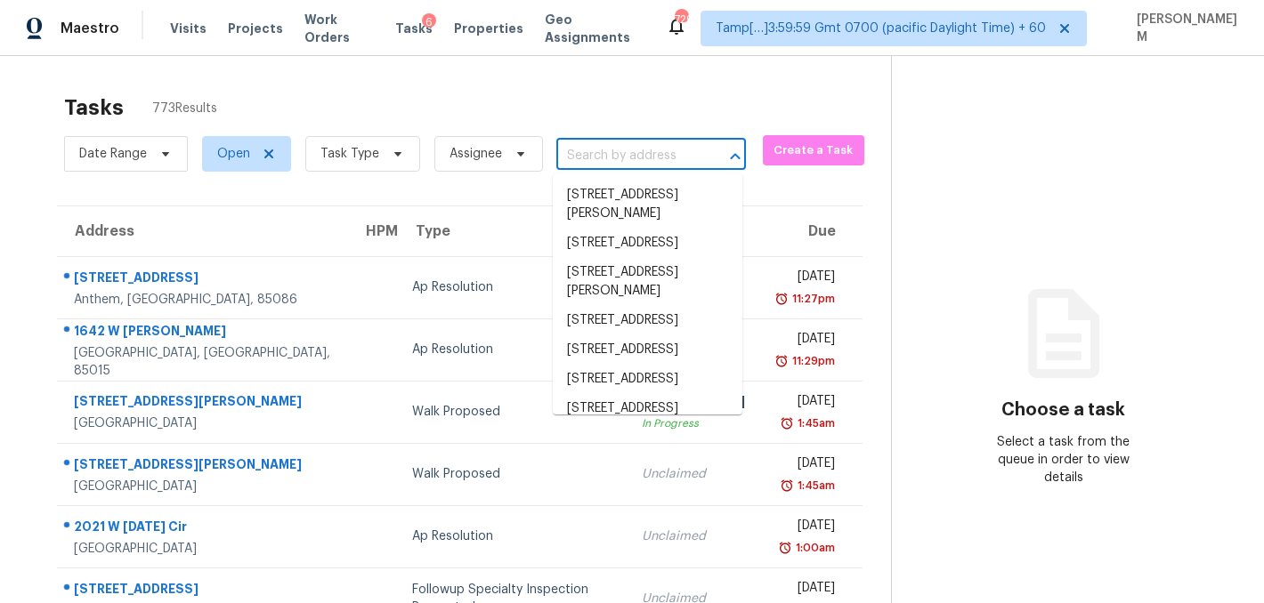
click at [643, 155] on input "text" at bounding box center [626, 156] width 140 height 28
paste input "[STREET_ADDRESS]"
type input "[STREET_ADDRESS]"
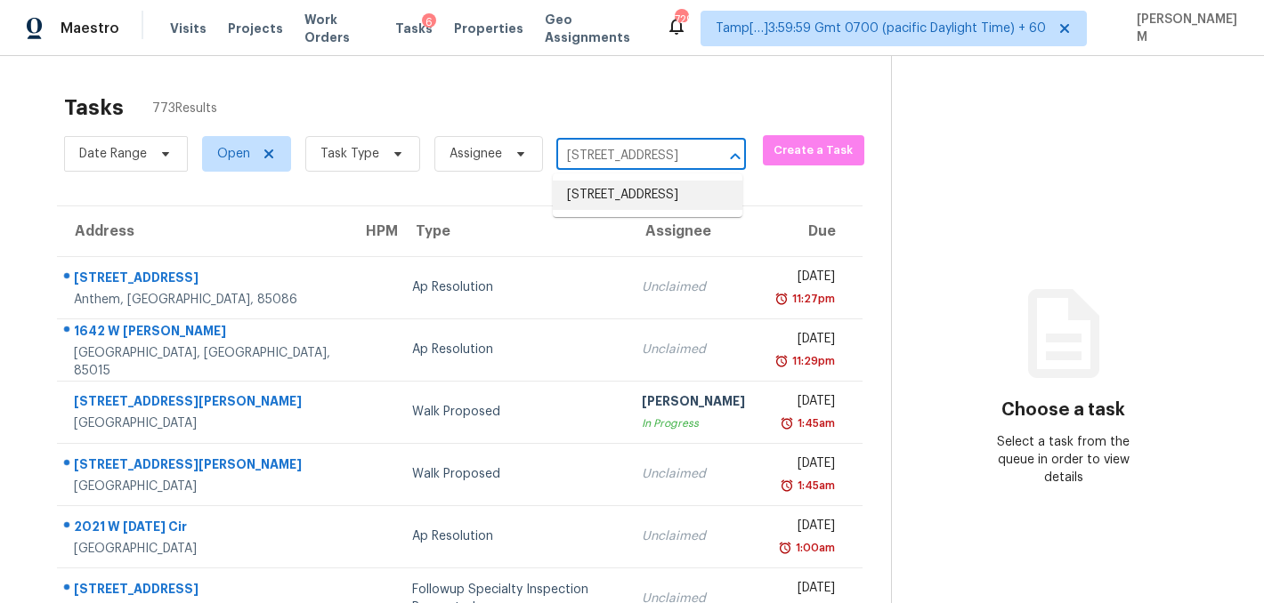
click at [652, 210] on li "[STREET_ADDRESS]" at bounding box center [648, 195] width 190 height 29
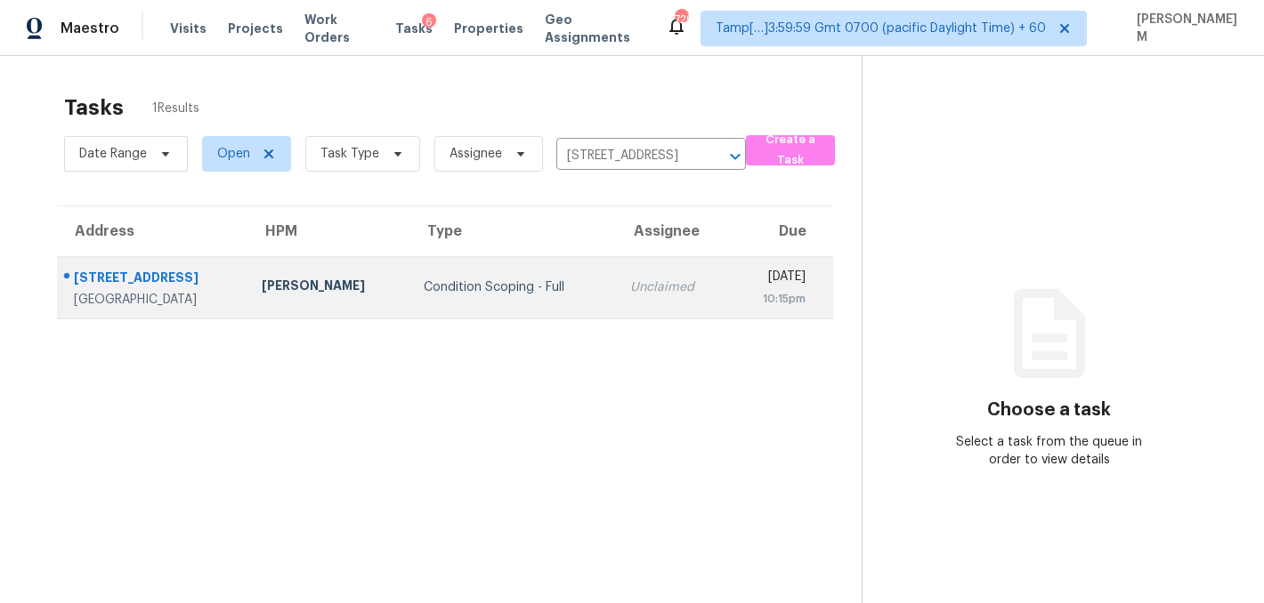
click at [744, 296] on div "10:15pm" at bounding box center [774, 299] width 61 height 18
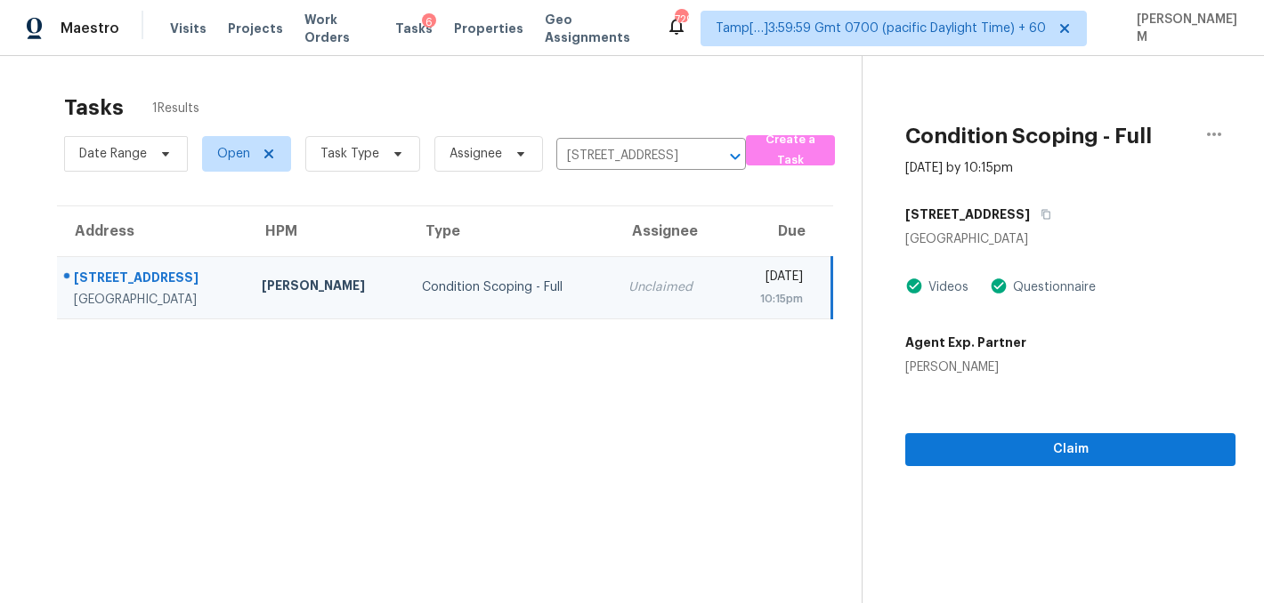
click at [1063, 465] on section "Condition Scoping - Full [DATE] by 10:15pm [STREET_ADDRESS] Videos Questionnair…" at bounding box center [1048, 357] width 374 height 603
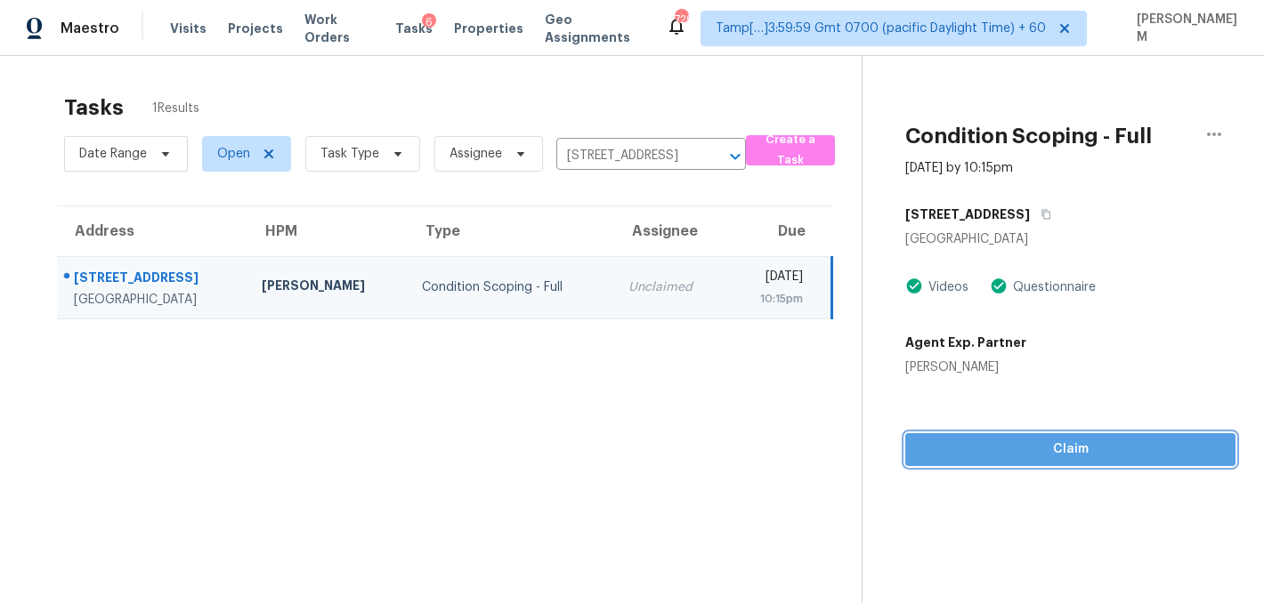
click at [1062, 448] on span "Claim" at bounding box center [1070, 450] width 302 height 22
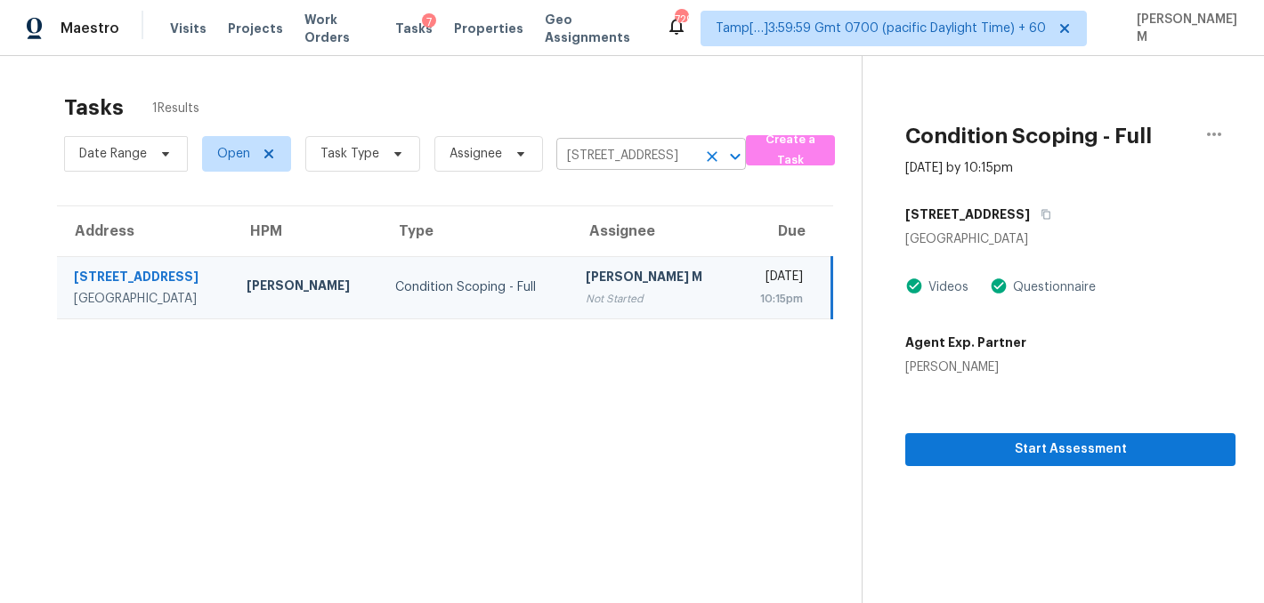
click at [634, 159] on input "[STREET_ADDRESS]" at bounding box center [626, 156] width 140 height 28
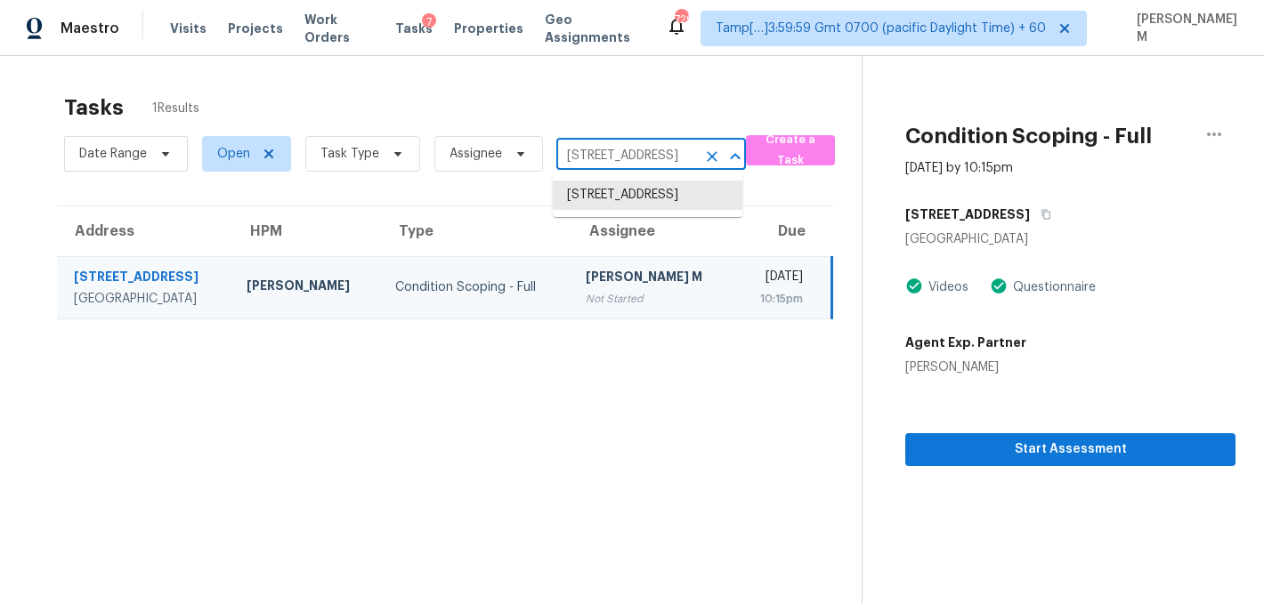
paste input "[STREET_ADDRESS]"
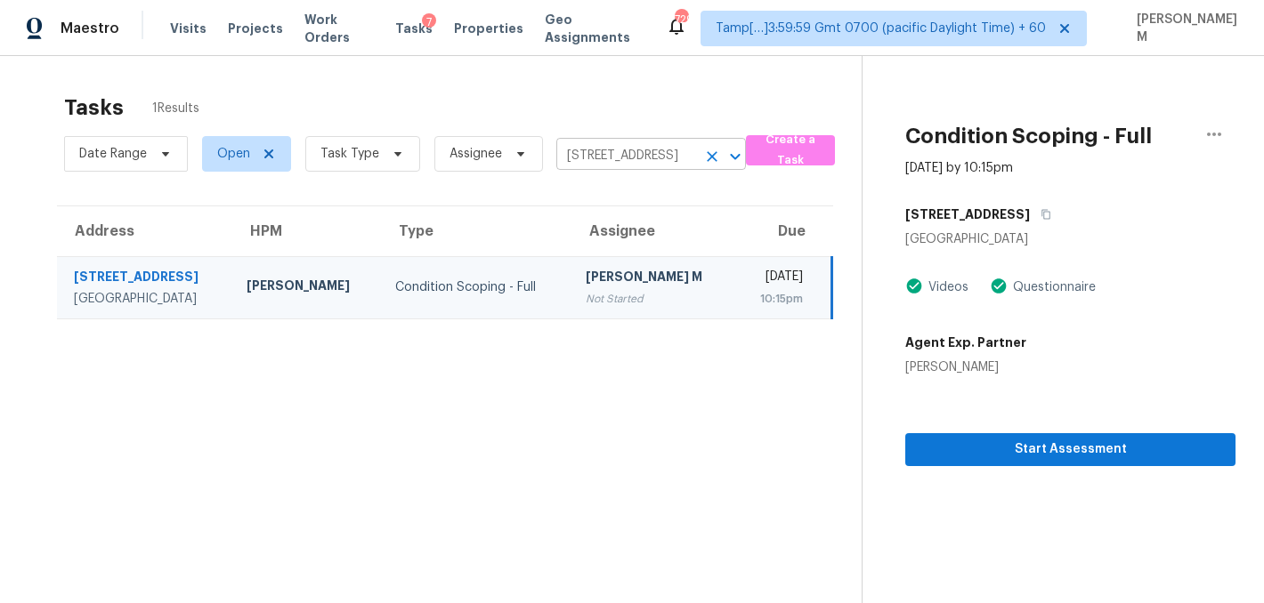
click at [636, 158] on input "[STREET_ADDRESS]" at bounding box center [626, 156] width 140 height 28
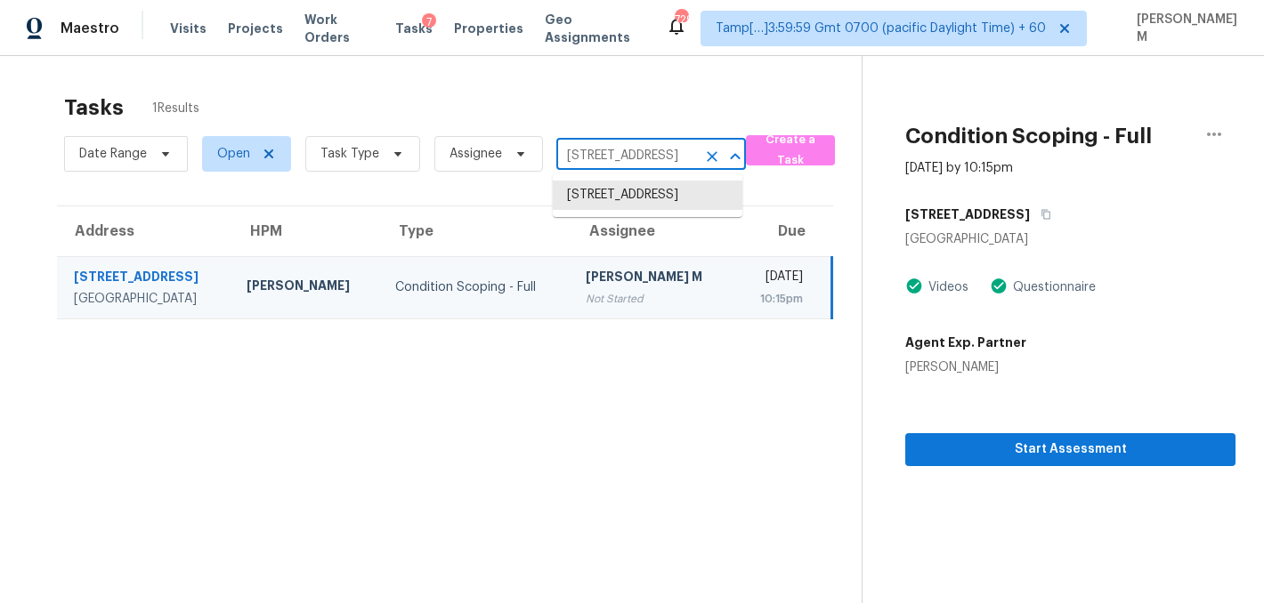
click at [636, 158] on input "[STREET_ADDRESS]" at bounding box center [626, 156] width 140 height 28
paste input "[STREET_ADDRESS]"
click at [614, 147] on input "[STREET_ADDRESS]" at bounding box center [626, 156] width 140 height 28
paste input "[STREET_ADDRESS][PERSON_NAME]"
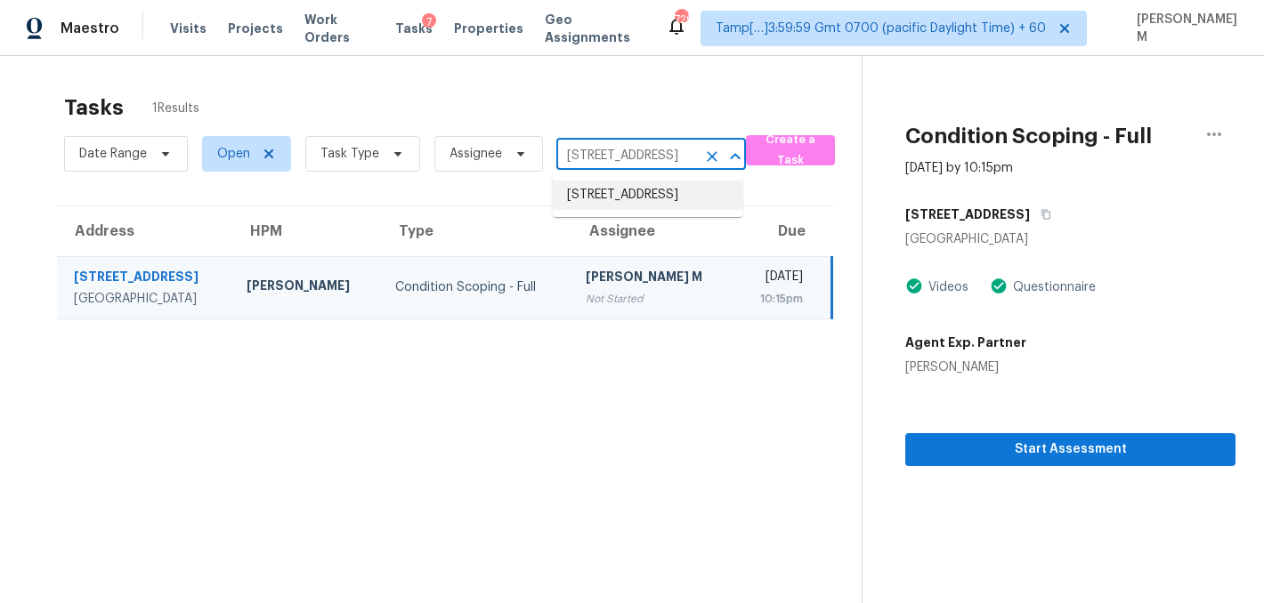
type input "[STREET_ADDRESS][PERSON_NAME]"
click at [633, 209] on li "[STREET_ADDRESS]" at bounding box center [648, 195] width 190 height 29
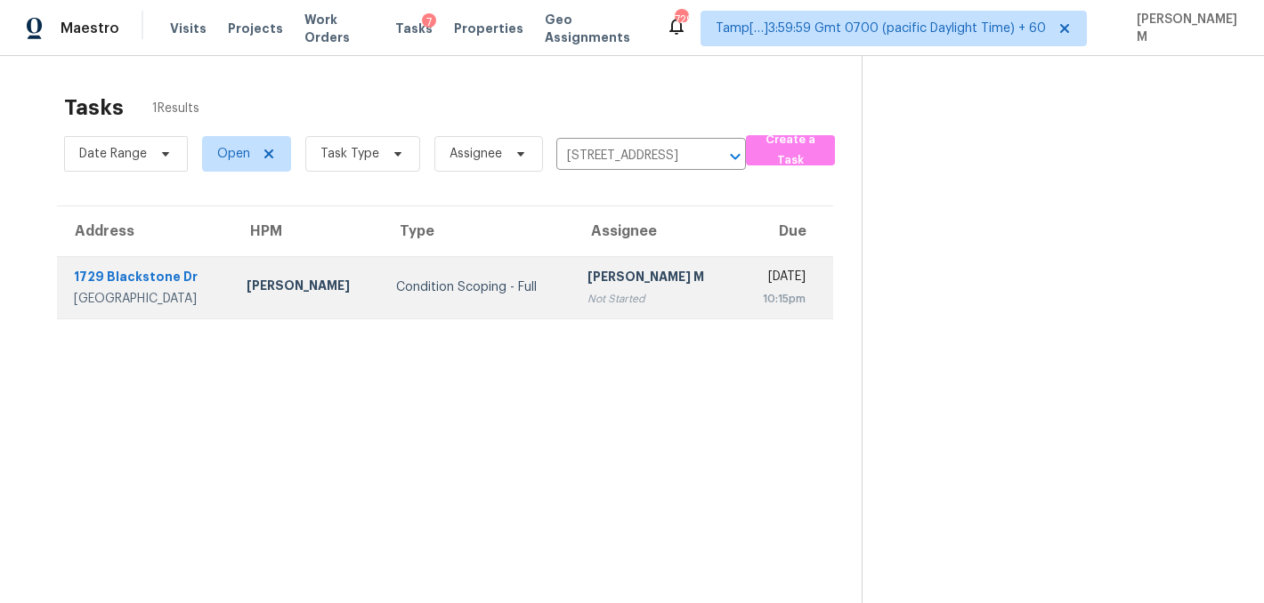
click at [601, 312] on td "[PERSON_NAME] M Not Started" at bounding box center [655, 287] width 165 height 62
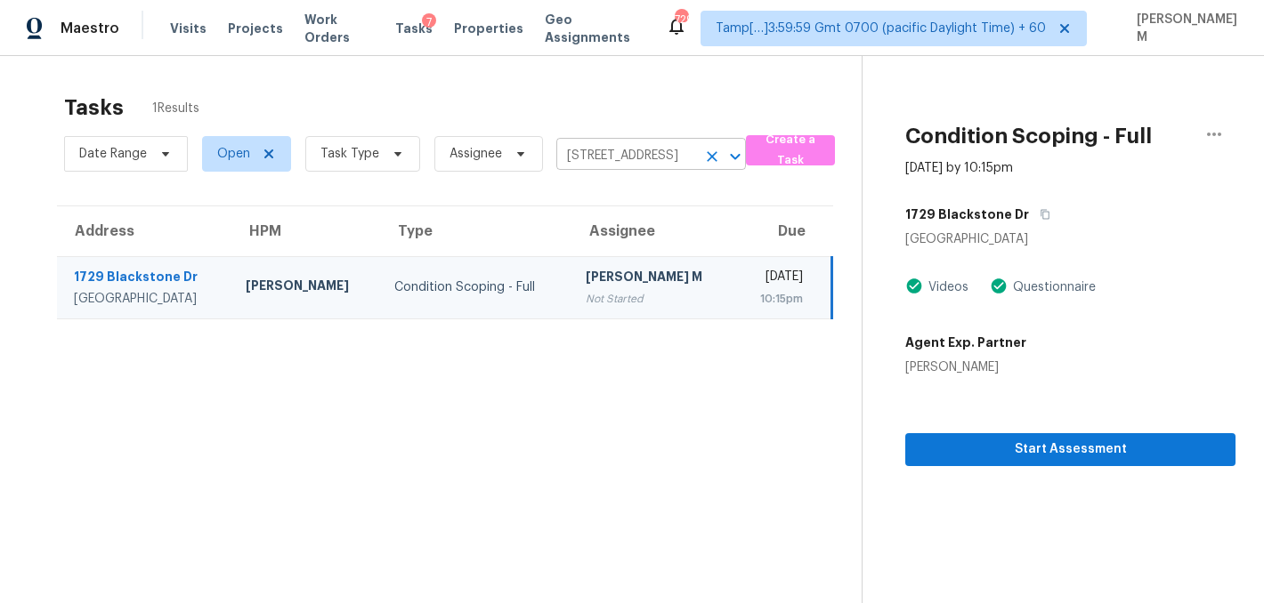
click at [596, 147] on input "[STREET_ADDRESS]" at bounding box center [626, 156] width 140 height 28
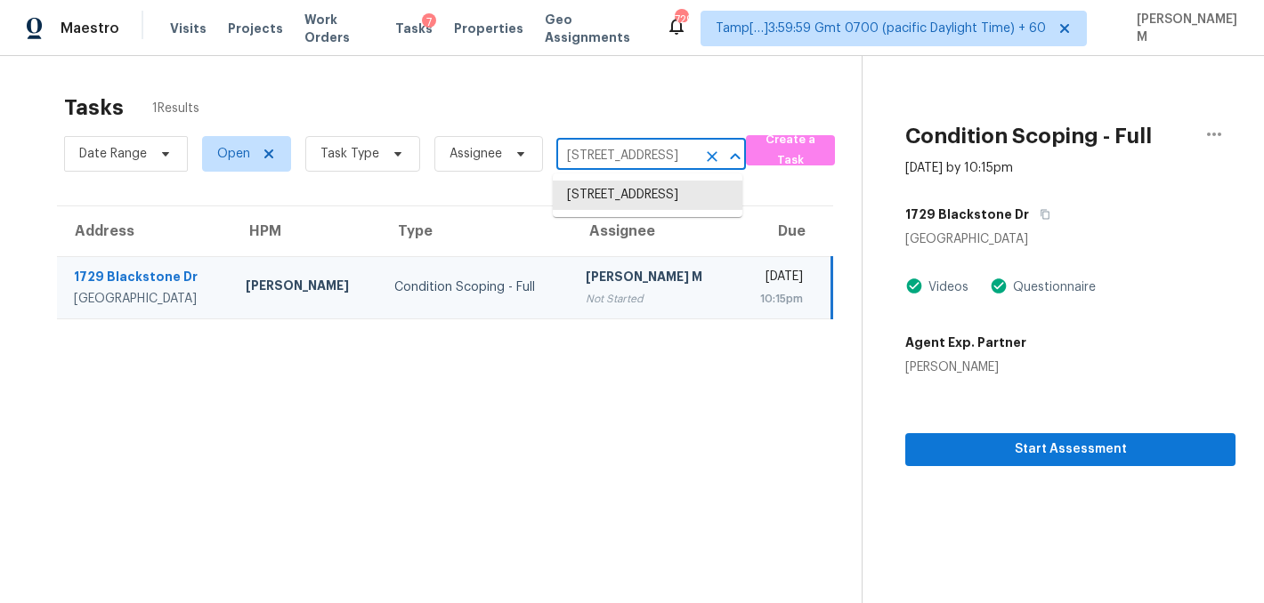
click at [596, 147] on input "[STREET_ADDRESS]" at bounding box center [626, 156] width 140 height 28
paste input "[GEOGRAPHIC_DATA], [GEOGRAPHIC_DATA],"
type input "[STREET_ADDRESS]"
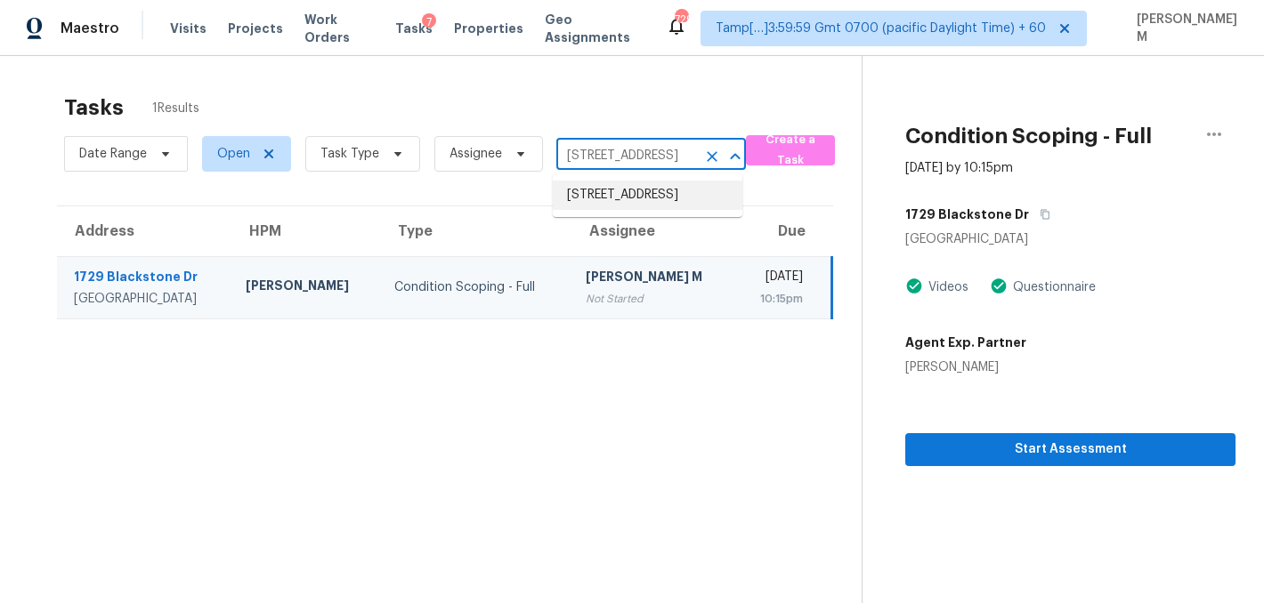
scroll to position [0, 0]
click at [618, 157] on input "[STREET_ADDRESS]" at bounding box center [626, 156] width 140 height 28
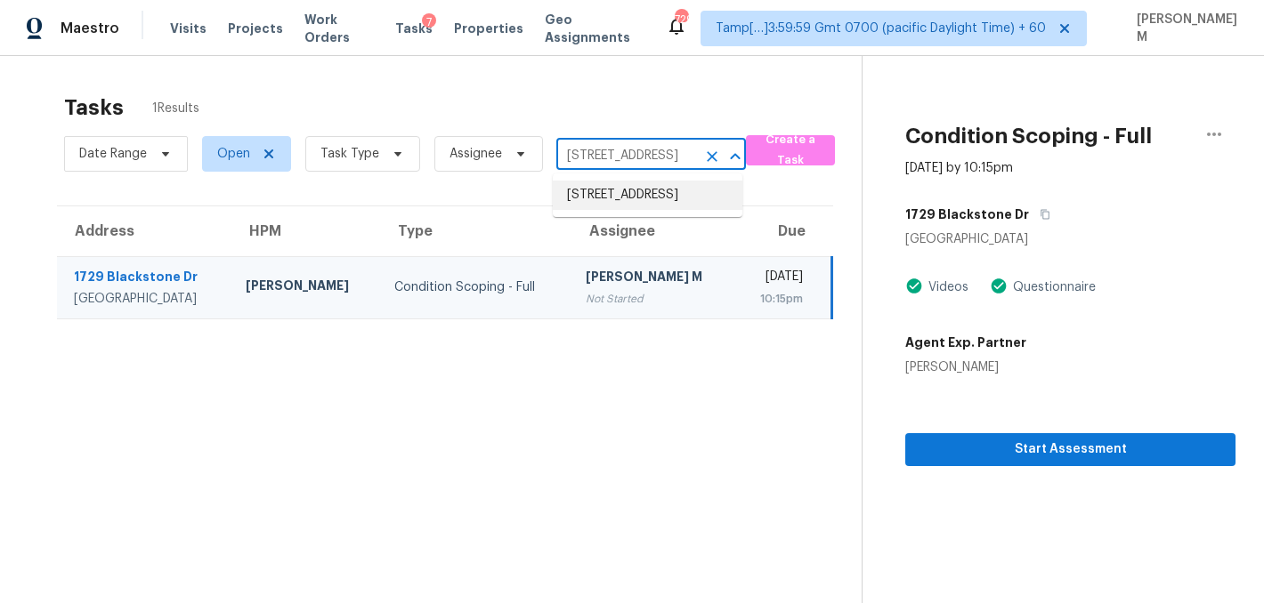
click at [634, 209] on li "[STREET_ADDRESS]" at bounding box center [648, 195] width 190 height 29
click at [622, 275] on div "[PERSON_NAME] M" at bounding box center [653, 279] width 135 height 22
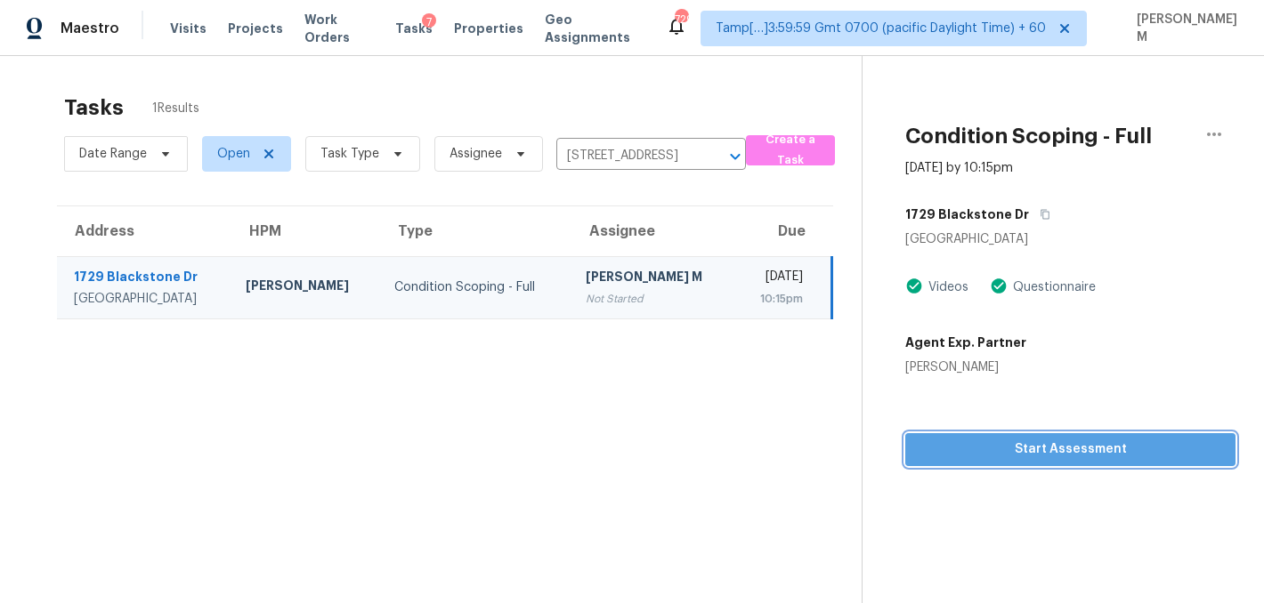
click at [1062, 452] on span "Start Assessment" at bounding box center [1070, 450] width 302 height 22
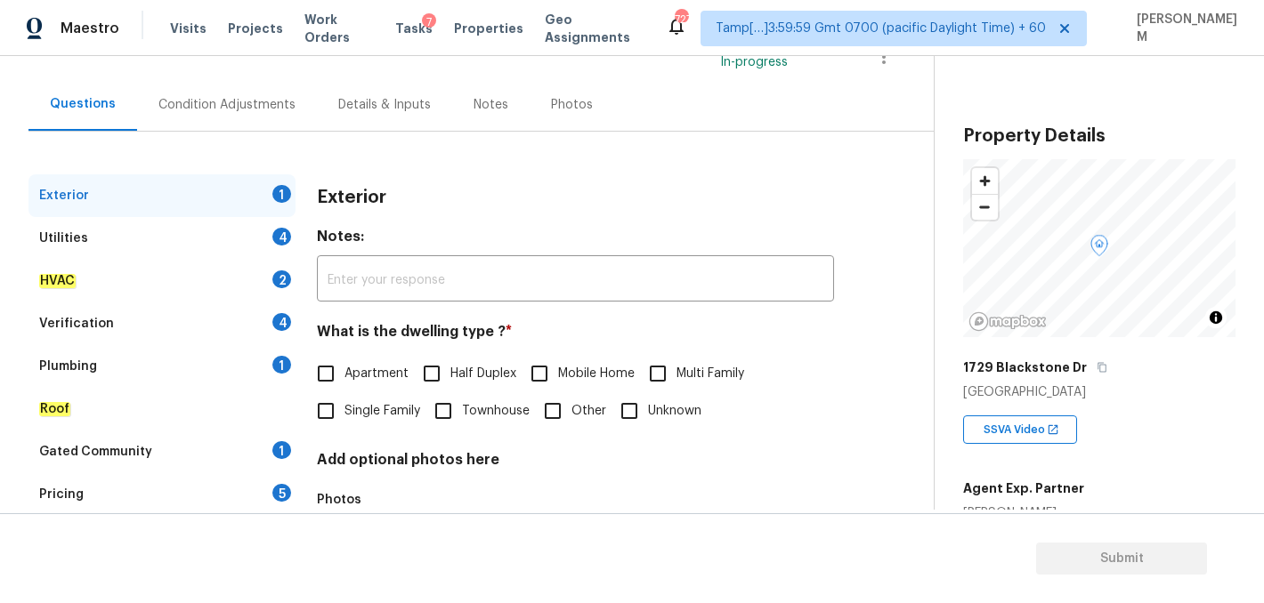
scroll to position [181, 0]
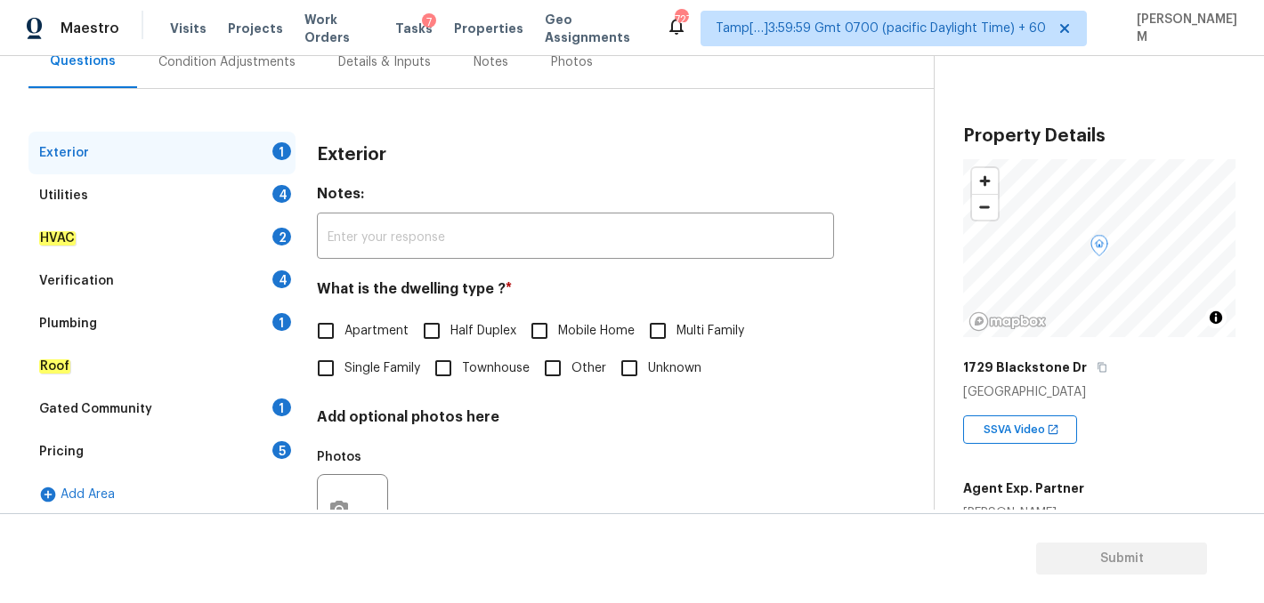
click at [324, 373] on input "Single Family" at bounding box center [325, 368] width 37 height 37
click at [324, 373] on input "Single Family" at bounding box center [325, 369] width 37 height 37
click at [333, 377] on input "Single Family" at bounding box center [325, 368] width 37 height 37
checkbox input "true"
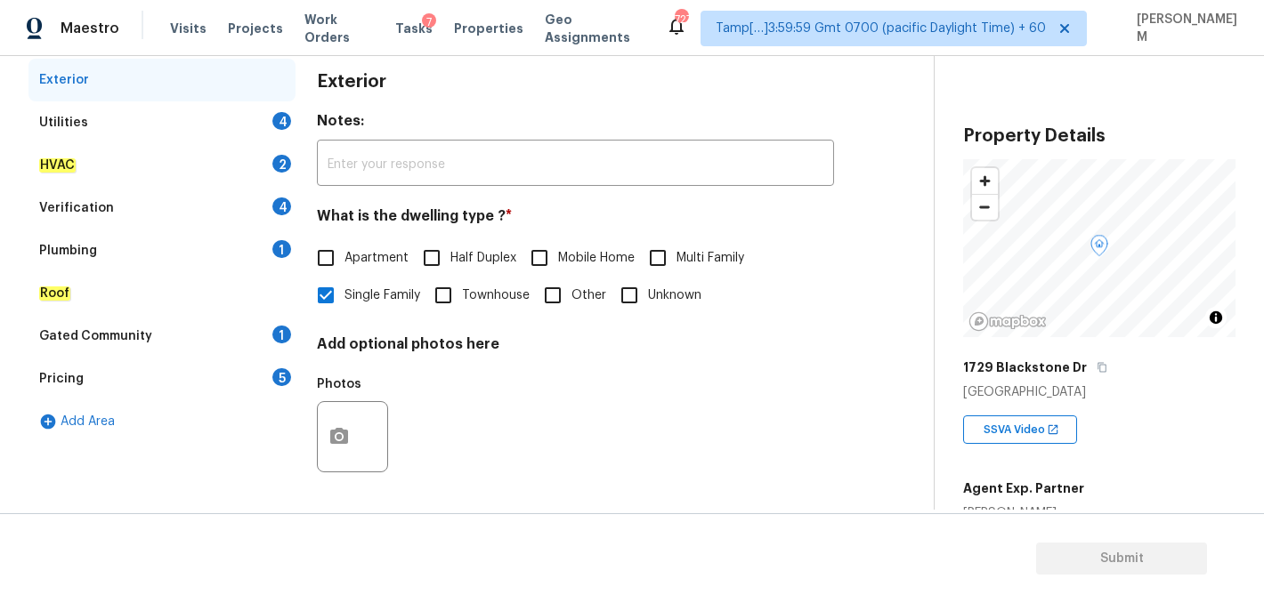
click at [166, 118] on div "Utilities 4" at bounding box center [161, 122] width 267 height 43
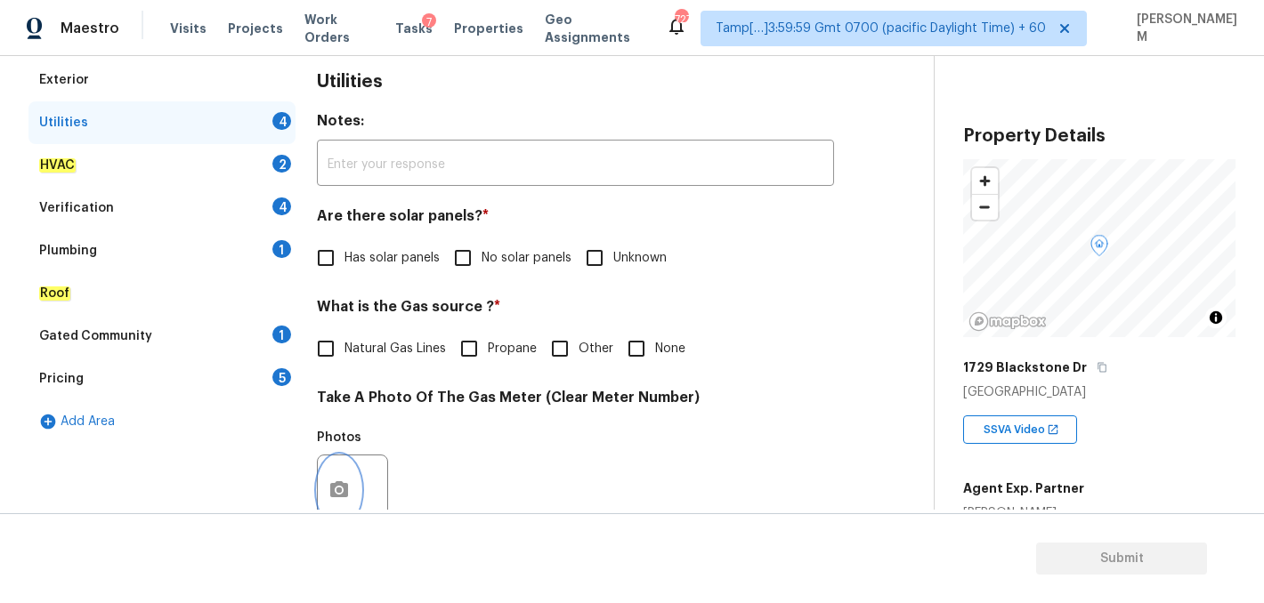
click at [351, 472] on button "button" at bounding box center [339, 490] width 43 height 69
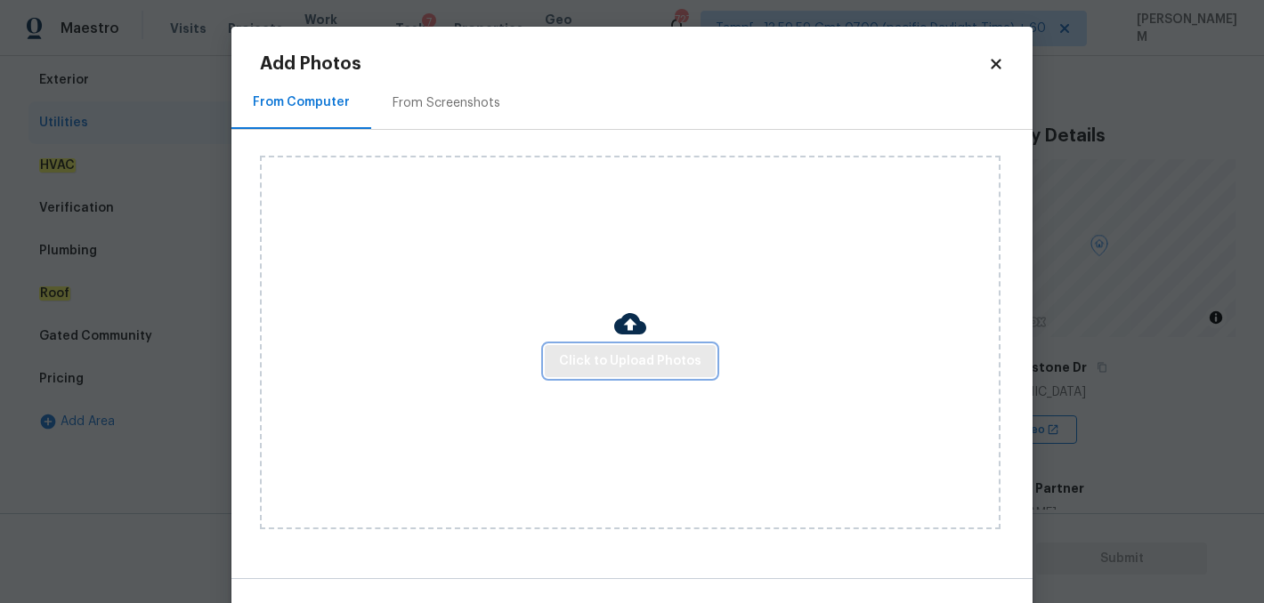
click at [597, 359] on span "Click to Upload Photos" at bounding box center [630, 362] width 142 height 22
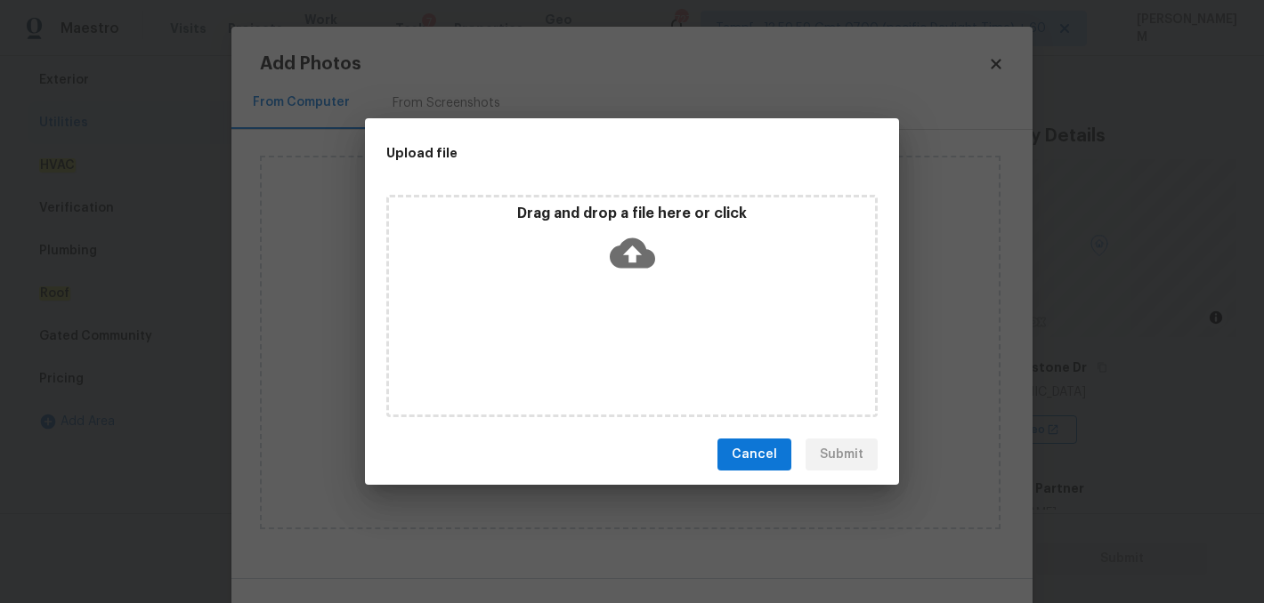
click at [630, 249] on icon at bounding box center [632, 252] width 45 height 45
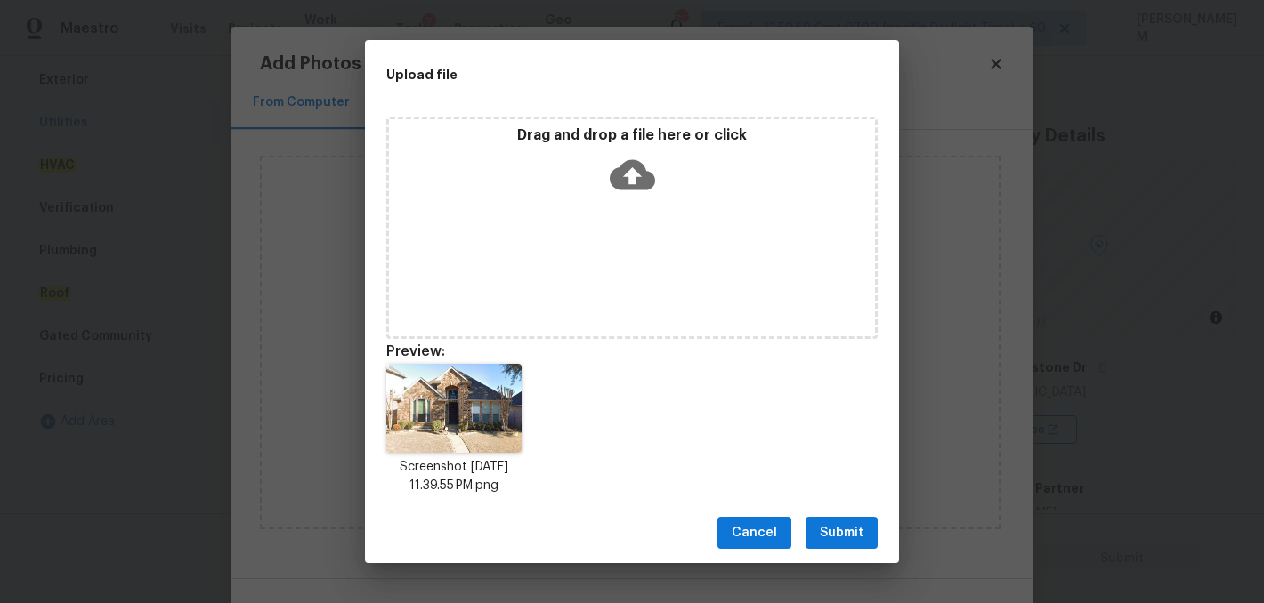
click at [820, 526] on span "Submit" at bounding box center [842, 533] width 44 height 22
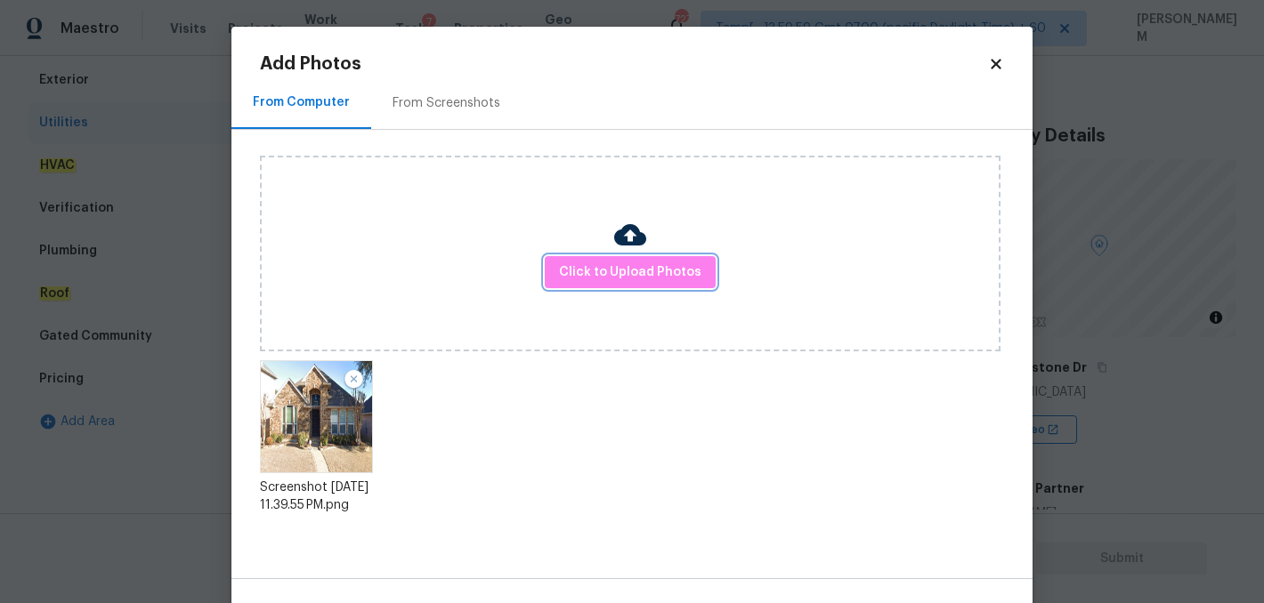
scroll to position [55, 0]
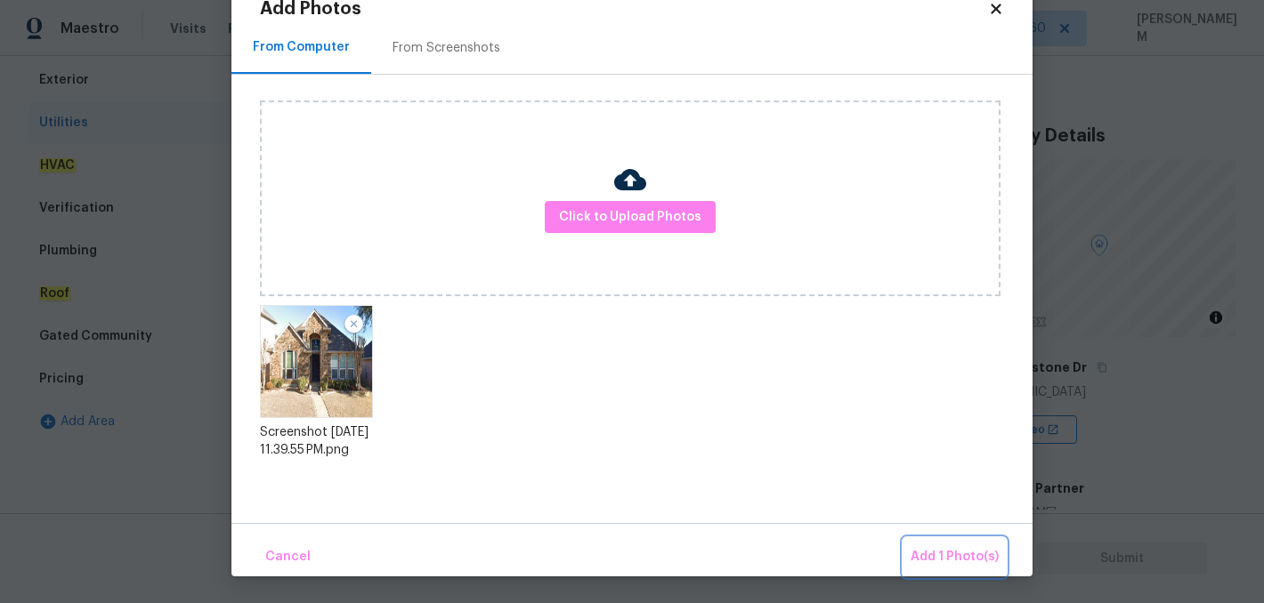
click at [925, 544] on button "Add 1 Photo(s)" at bounding box center [954, 557] width 102 height 38
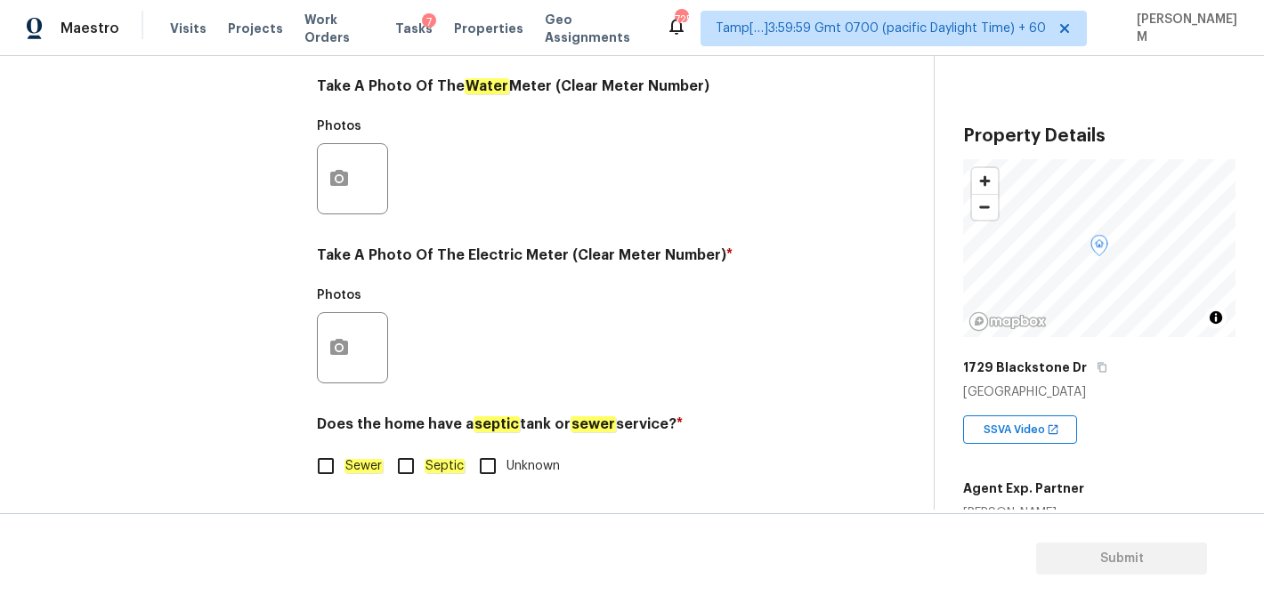
scroll to position [736, 0]
click at [327, 464] on input "Sewer" at bounding box center [325, 464] width 37 height 37
checkbox input "true"
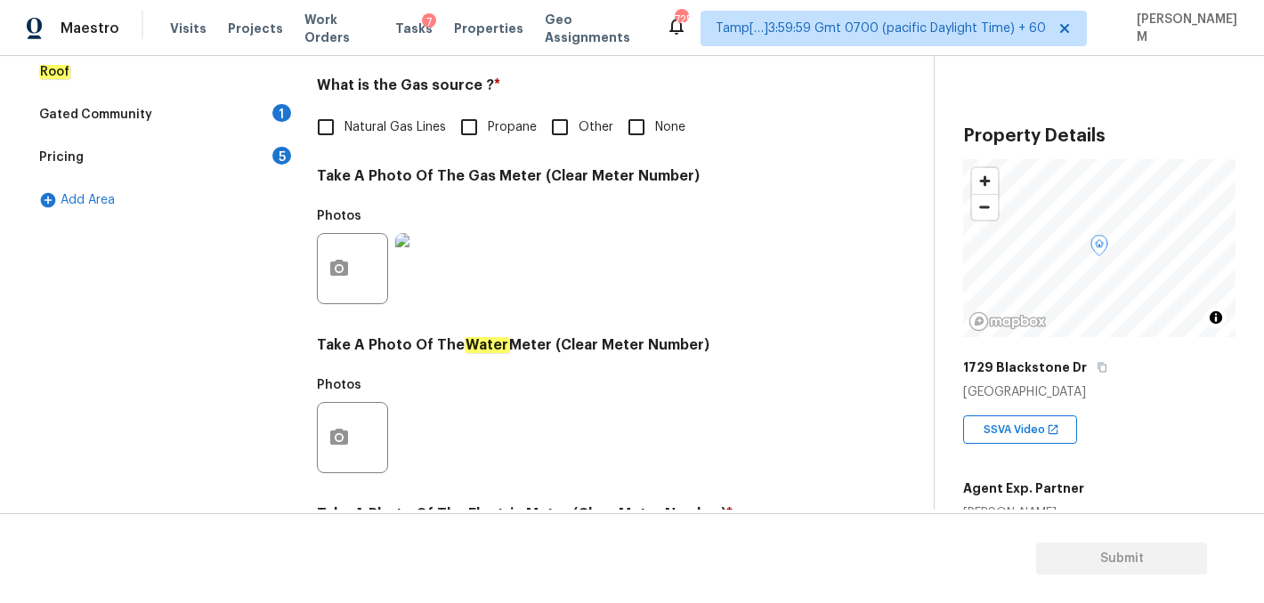
scroll to position [464, 0]
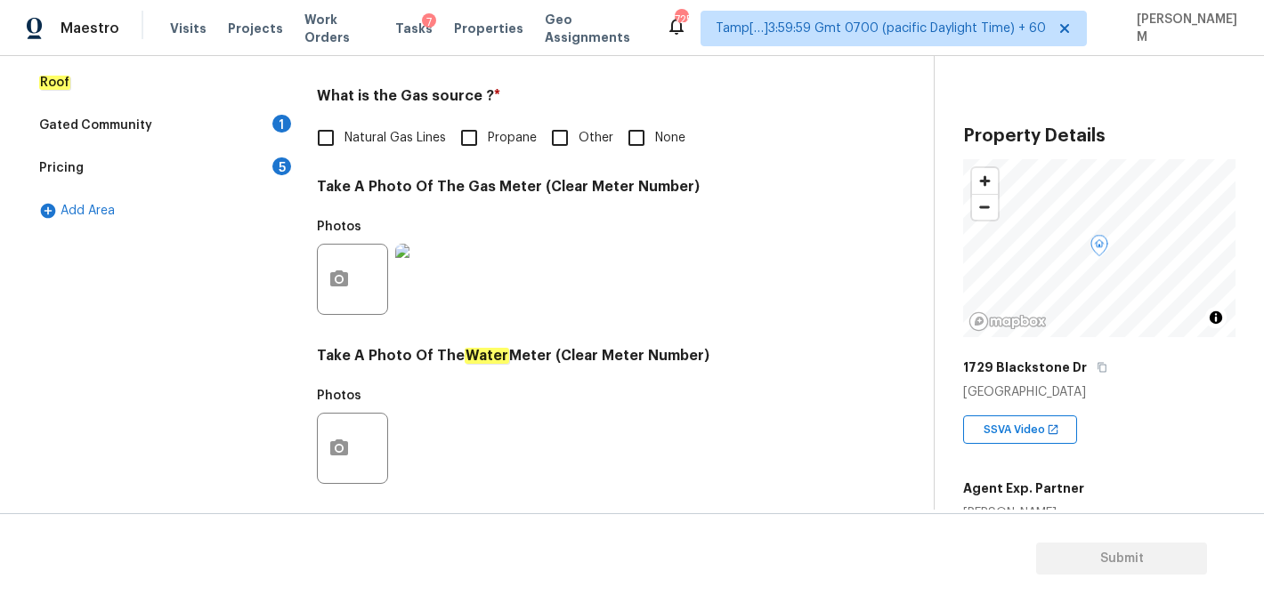
click at [443, 268] on img at bounding box center [430, 279] width 71 height 71
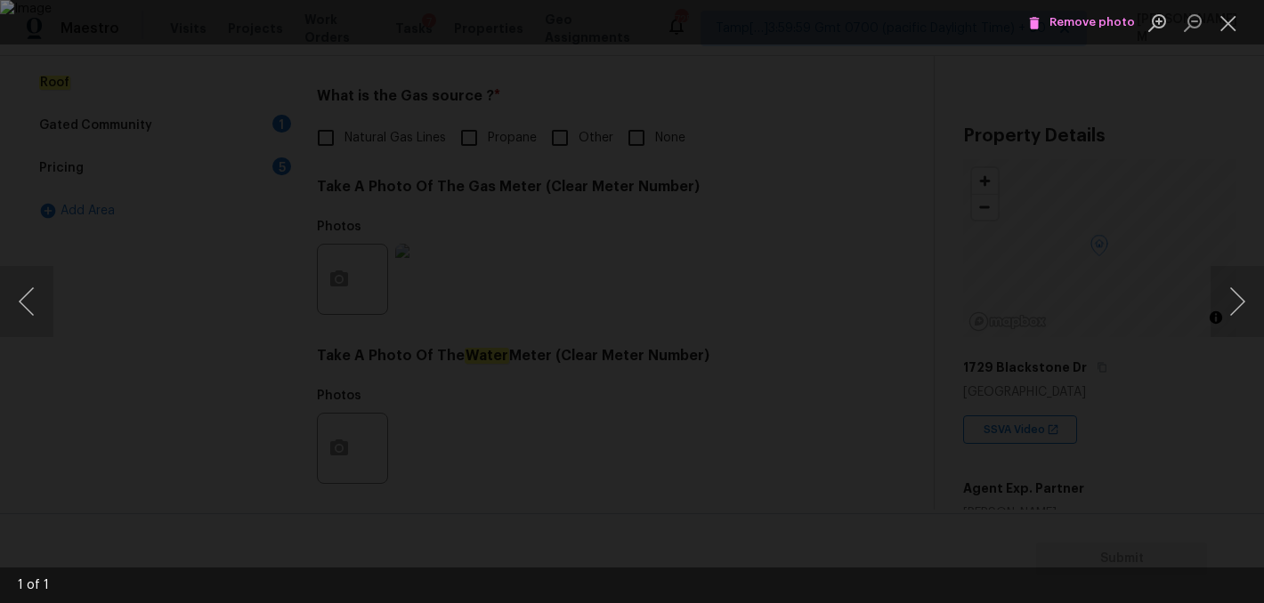
click at [1061, 38] on li "Remove photo" at bounding box center [1081, 22] width 116 height 44
click at [1061, 32] on span "Remove photo" at bounding box center [1081, 22] width 107 height 20
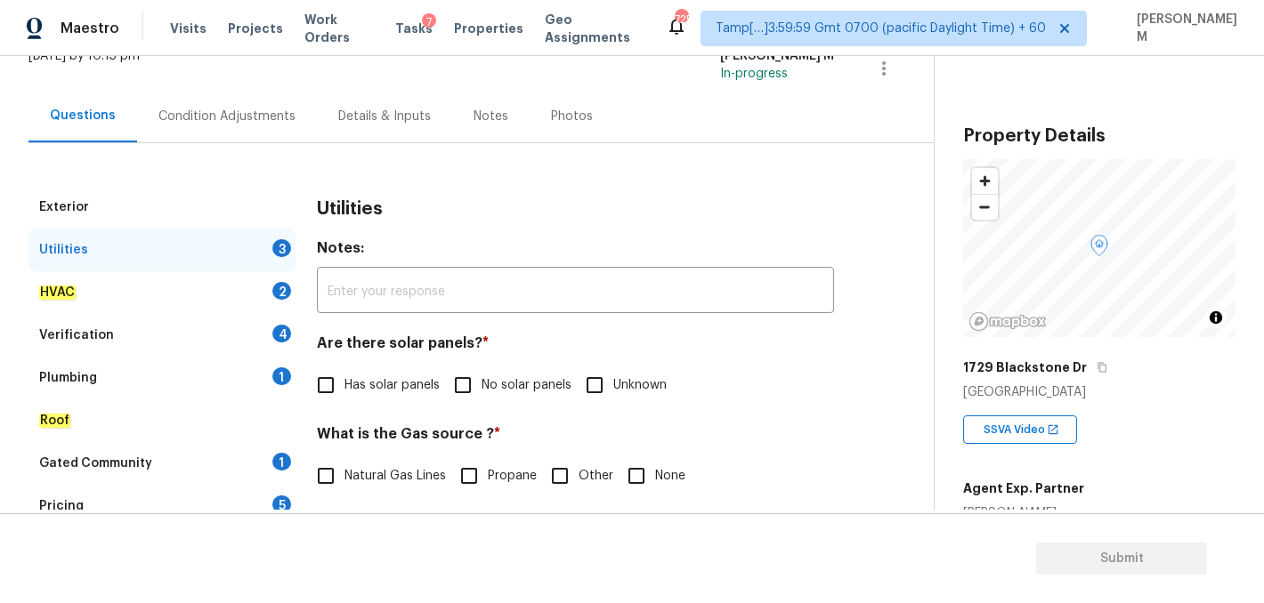
scroll to position [28, 0]
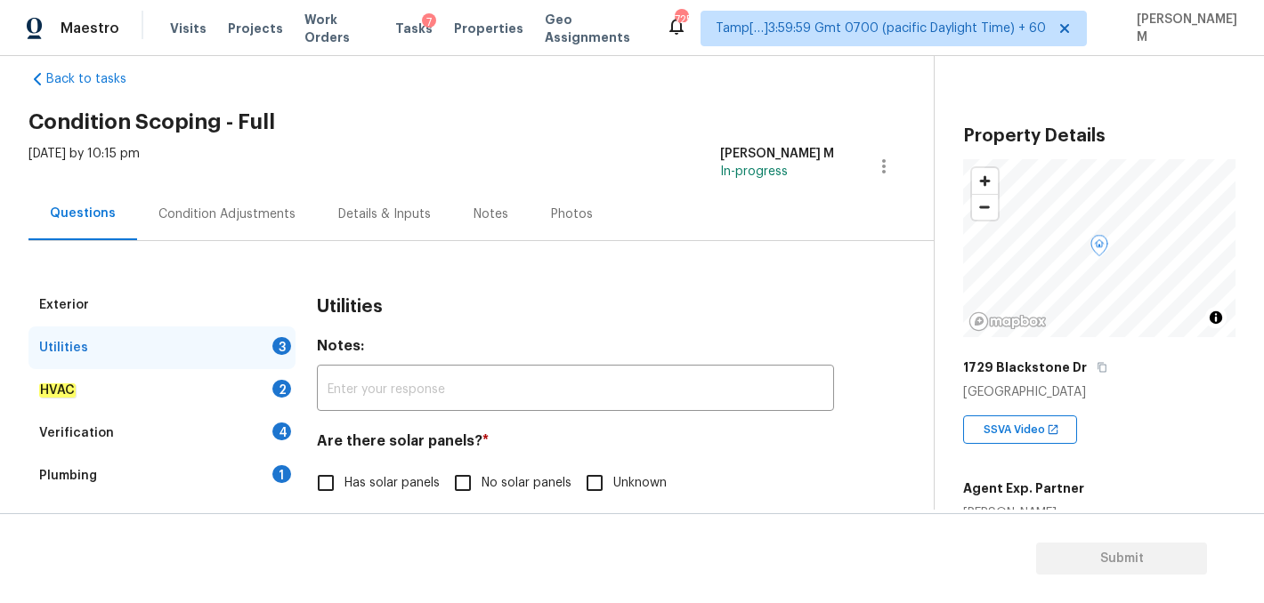
click at [138, 311] on div "Exterior" at bounding box center [161, 305] width 267 height 43
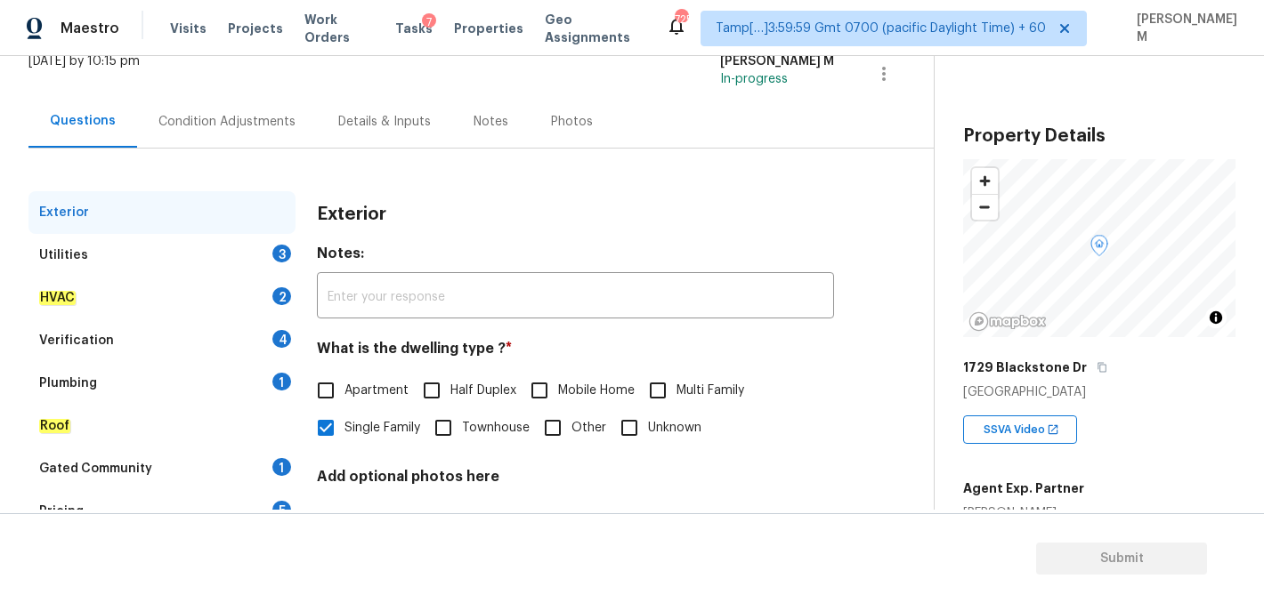
scroll to position [254, 0]
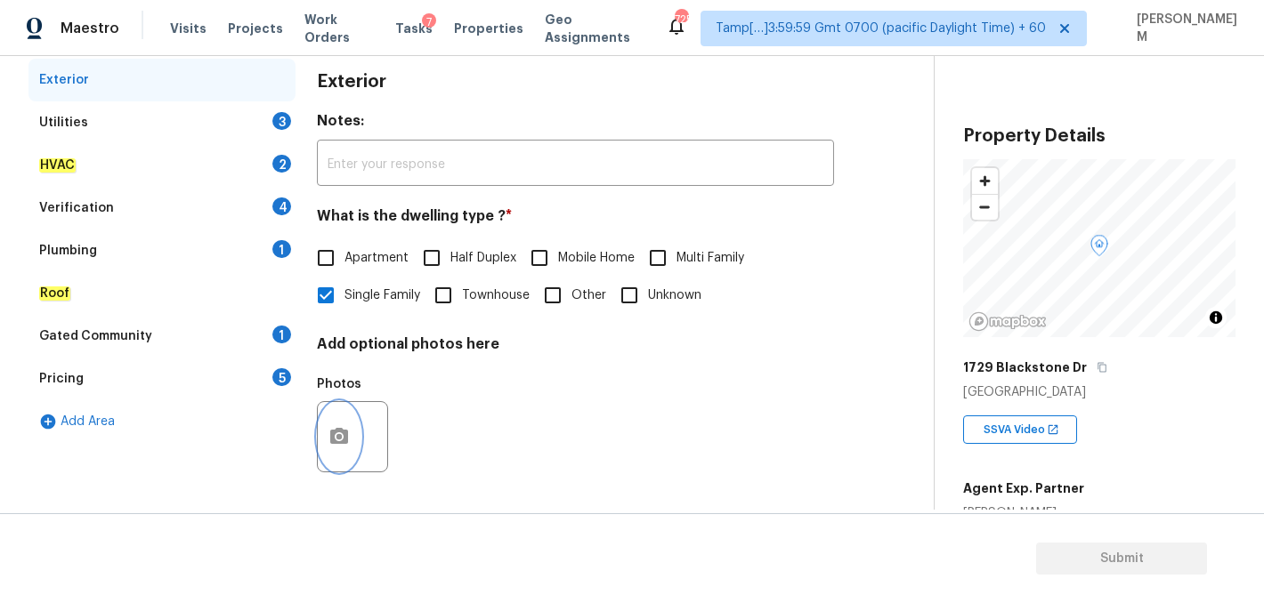
click at [349, 441] on icon "button" at bounding box center [338, 436] width 21 height 21
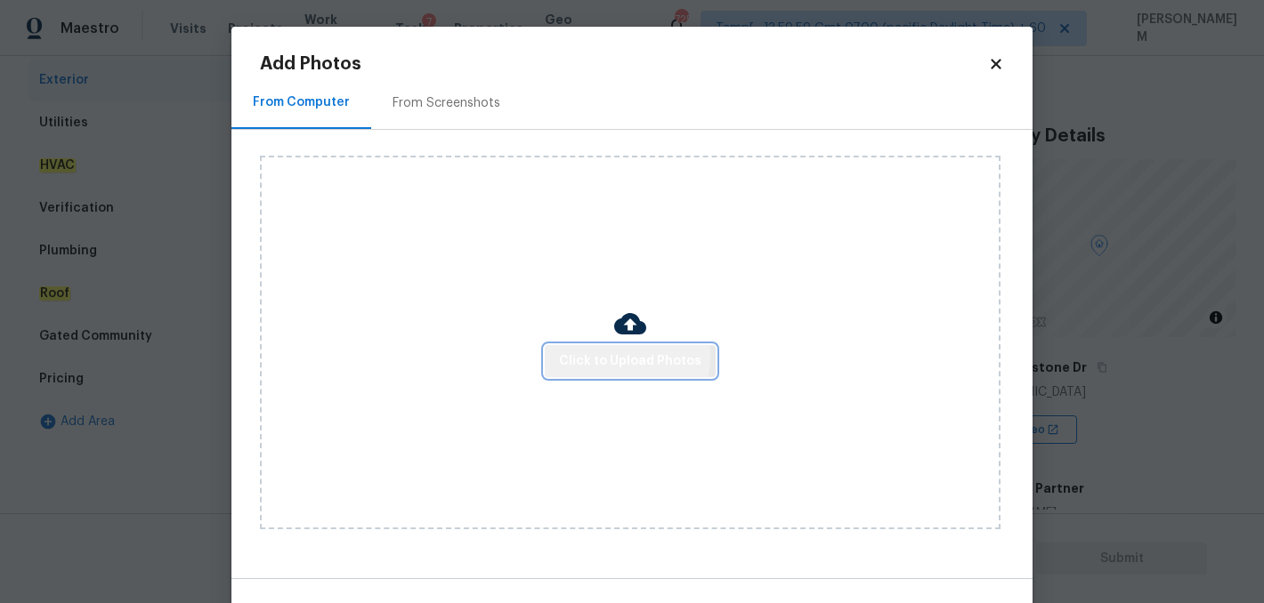
click at [568, 353] on span "Click to Upload Photos" at bounding box center [630, 362] width 142 height 22
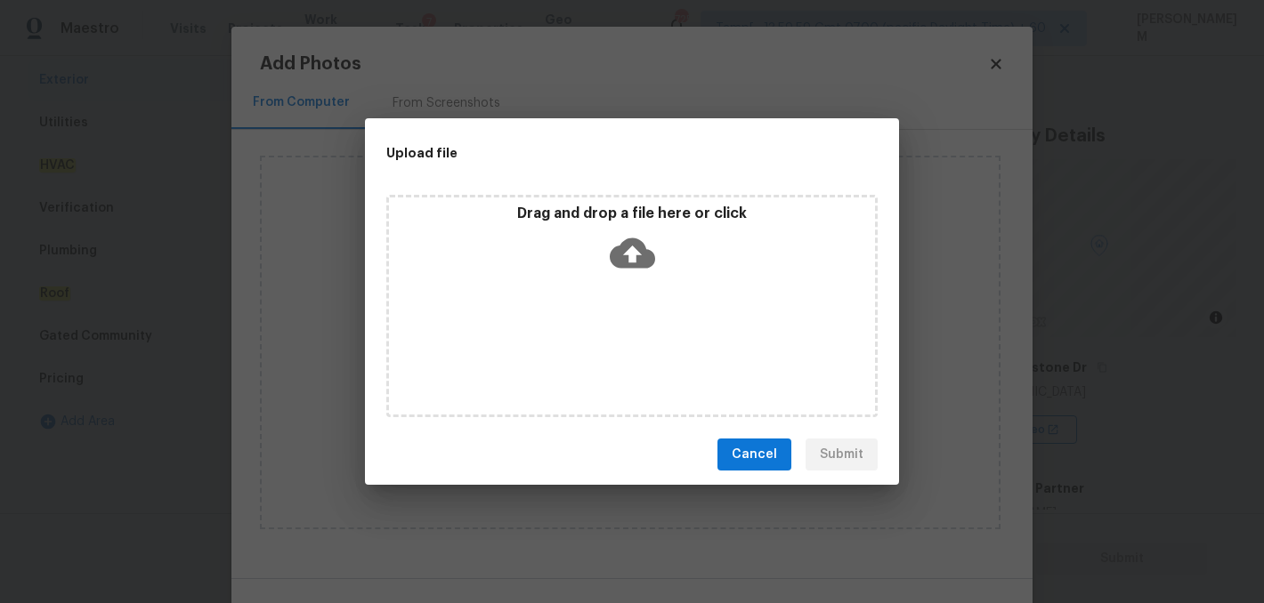
click at [627, 256] on icon at bounding box center [632, 253] width 45 height 30
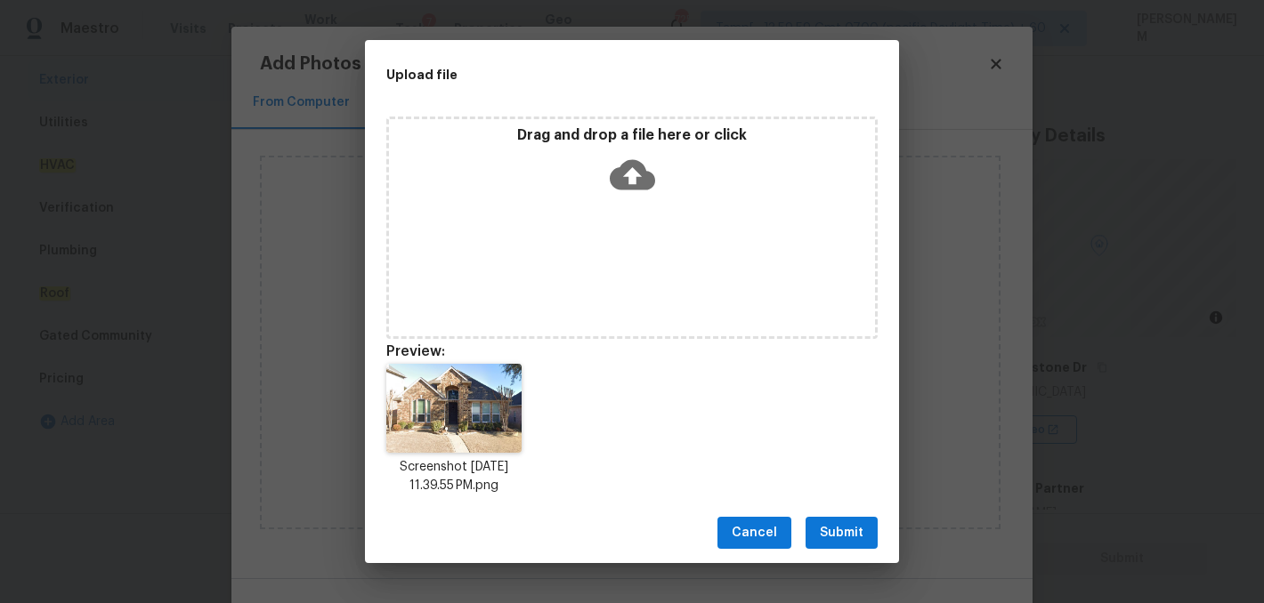
scroll to position [14, 0]
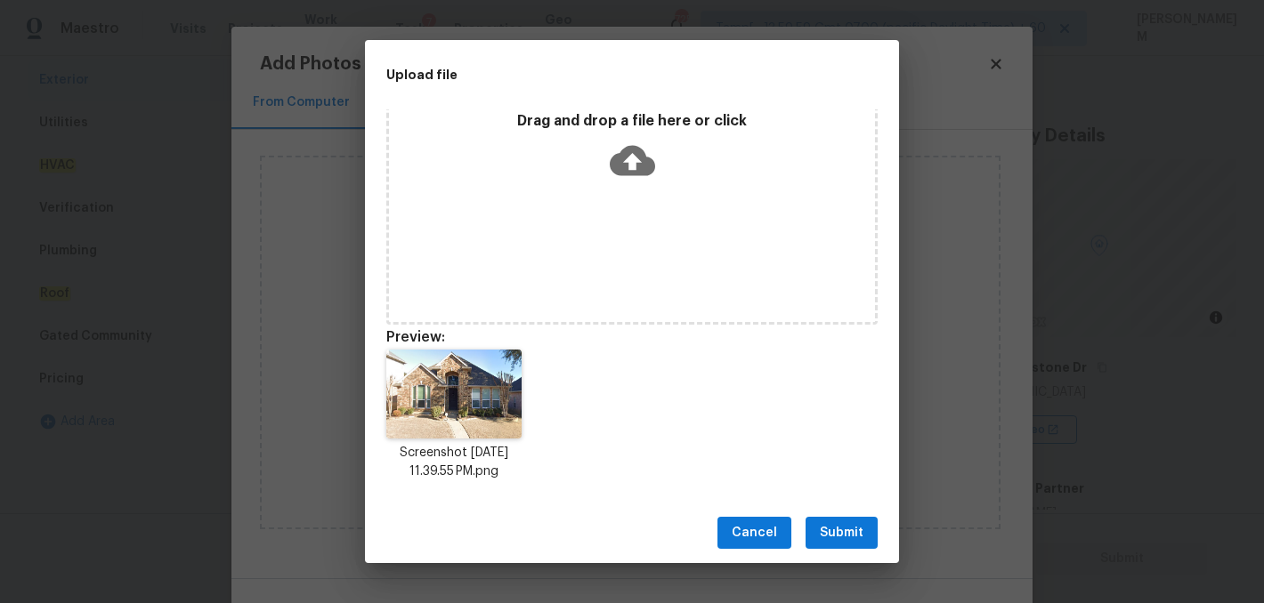
click at [838, 530] on span "Submit" at bounding box center [842, 533] width 44 height 22
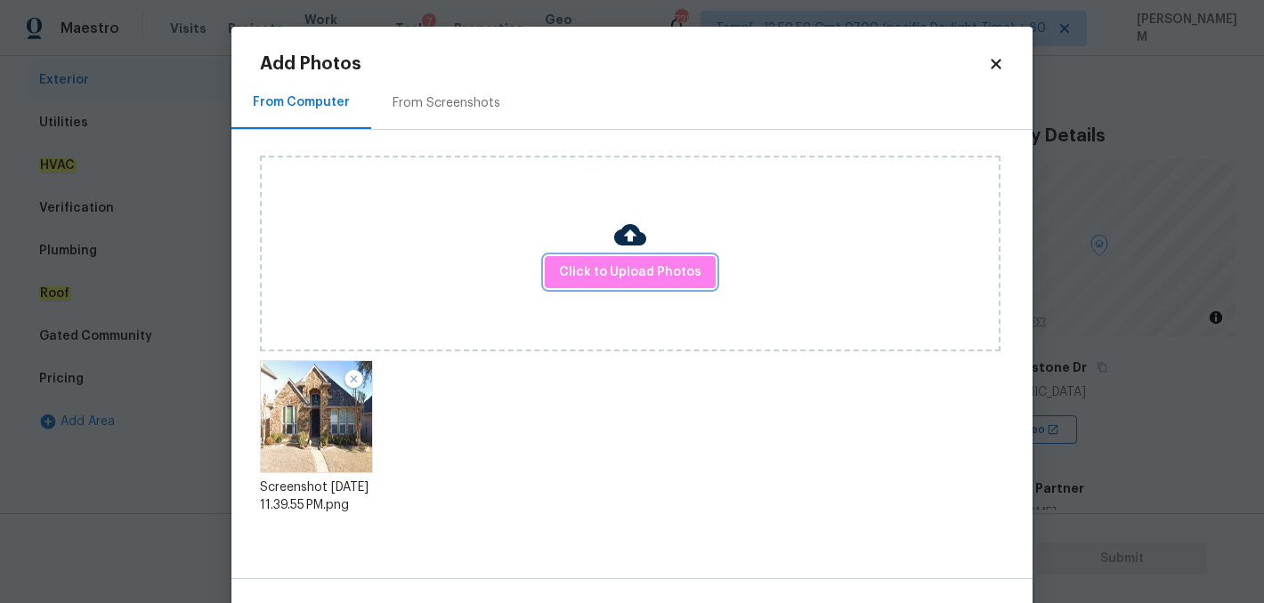
scroll to position [55, 0]
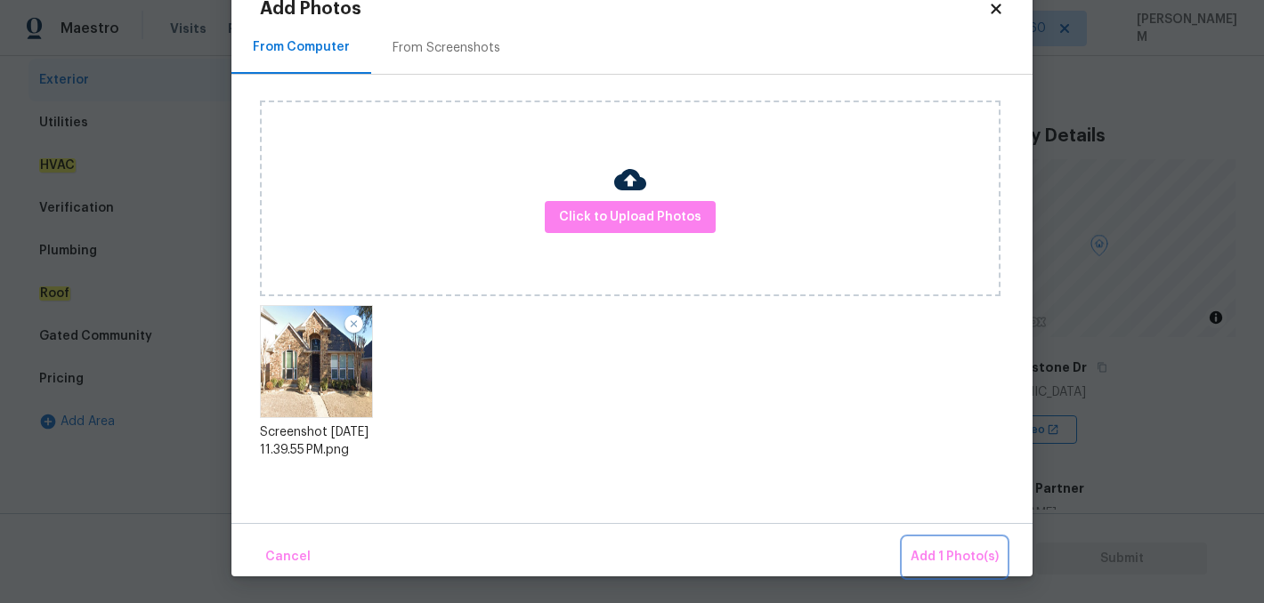
click at [941, 559] on span "Add 1 Photo(s)" at bounding box center [954, 557] width 88 height 22
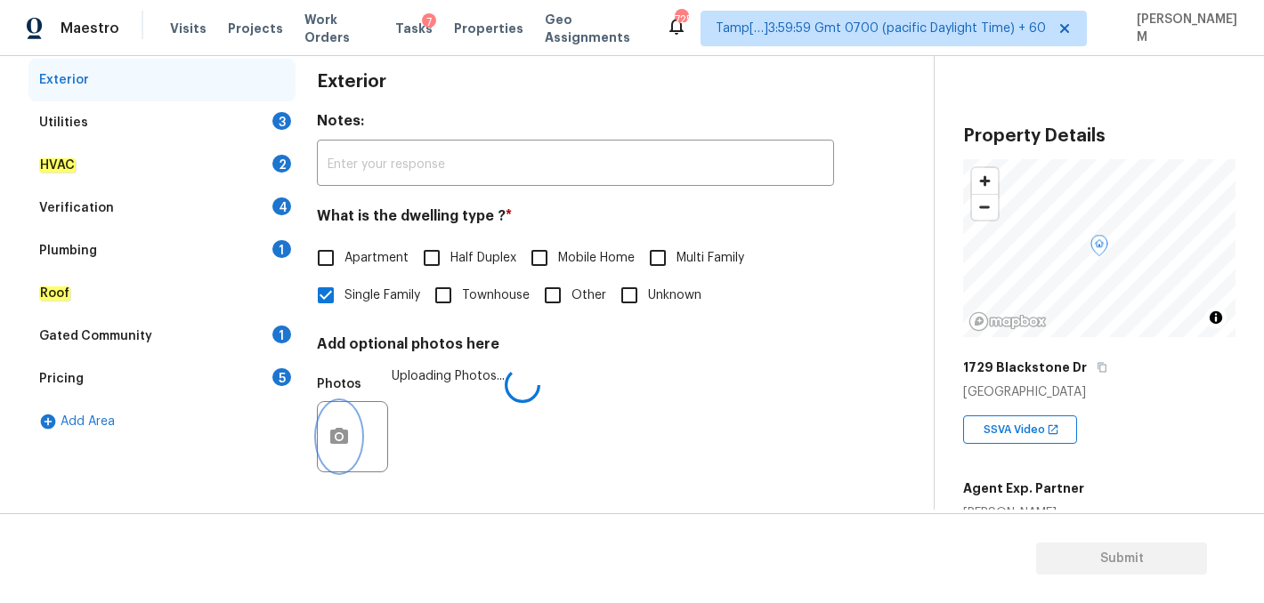
scroll to position [0, 0]
click at [195, 125] on div "Utilities 3" at bounding box center [161, 122] width 267 height 43
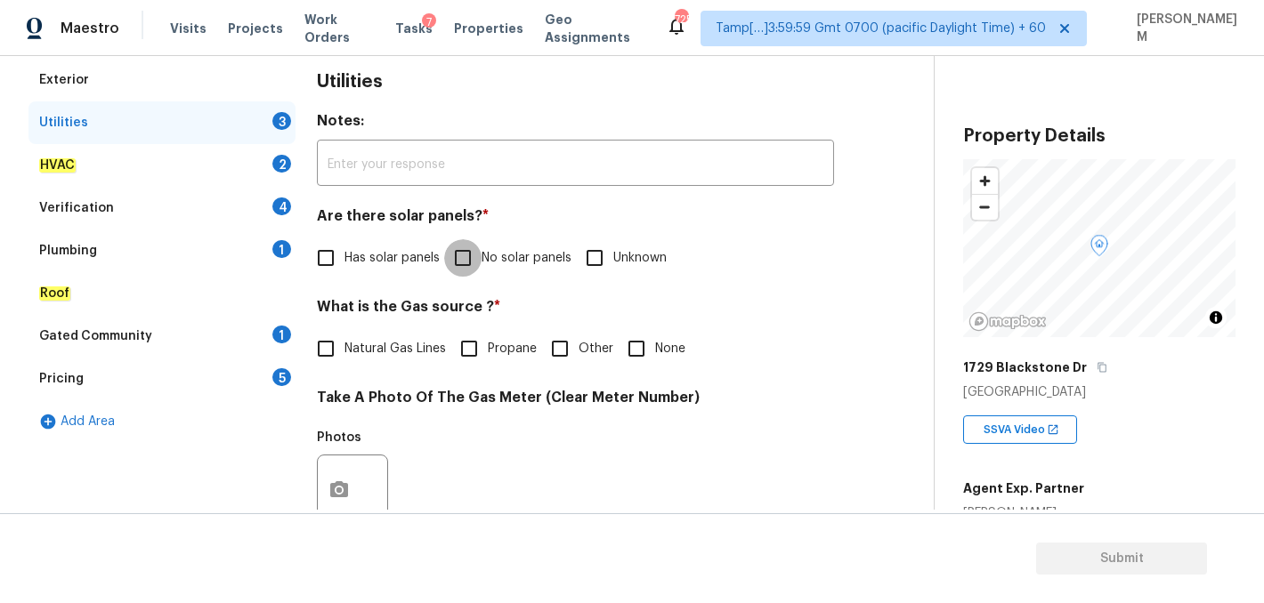
click at [455, 262] on input "No solar panels" at bounding box center [462, 257] width 37 height 37
checkbox input "true"
click at [637, 346] on input "None" at bounding box center [636, 348] width 37 height 37
checkbox input "true"
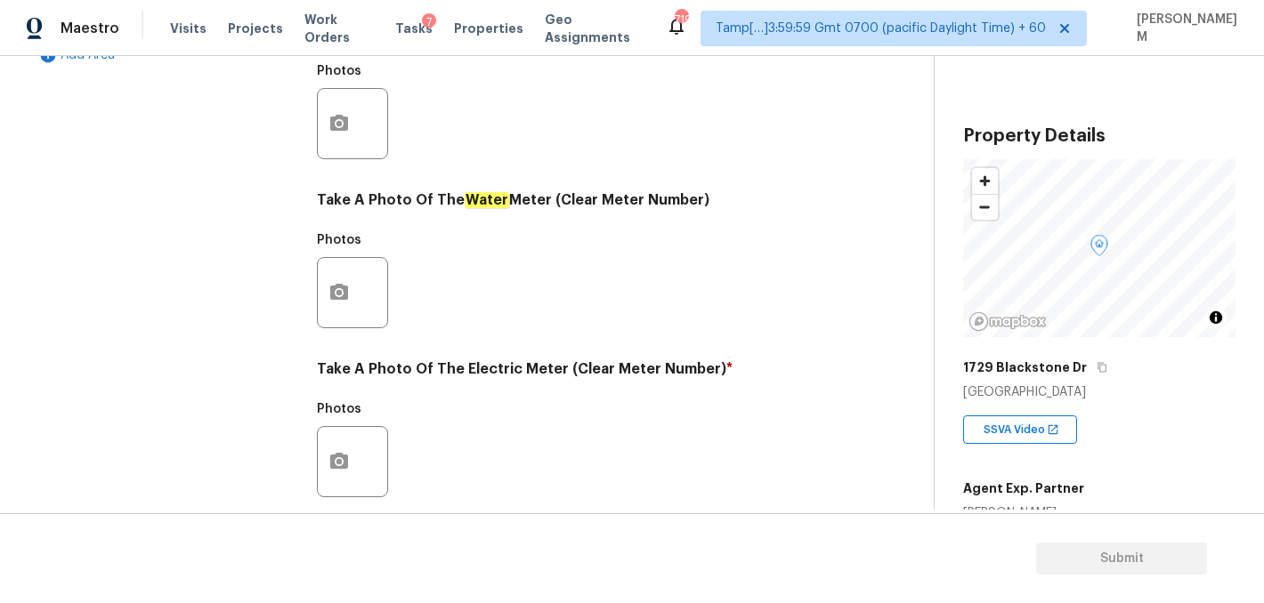
scroll to position [713, 0]
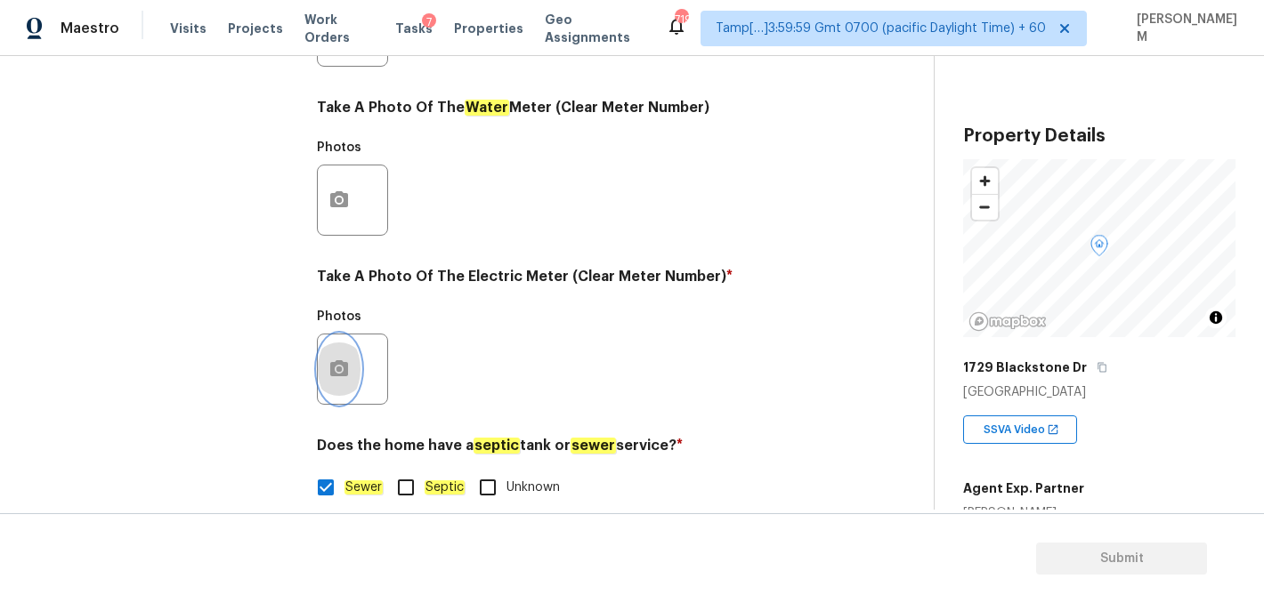
click at [340, 382] on button "button" at bounding box center [339, 369] width 43 height 69
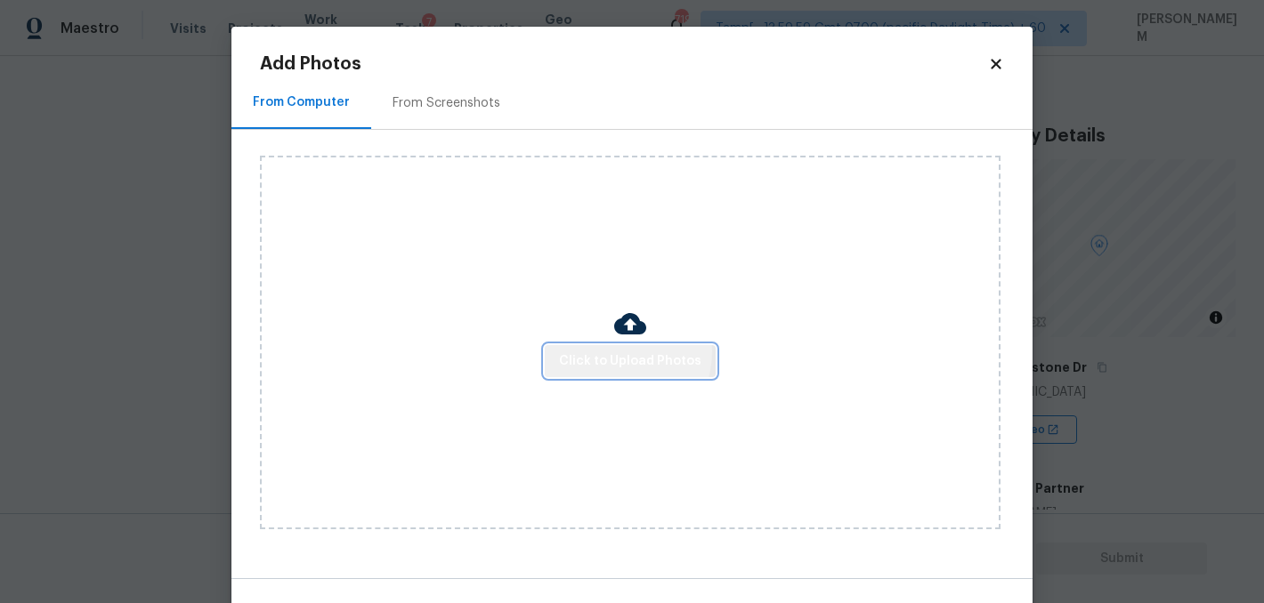
click at [621, 351] on span "Click to Upload Photos" at bounding box center [630, 362] width 142 height 22
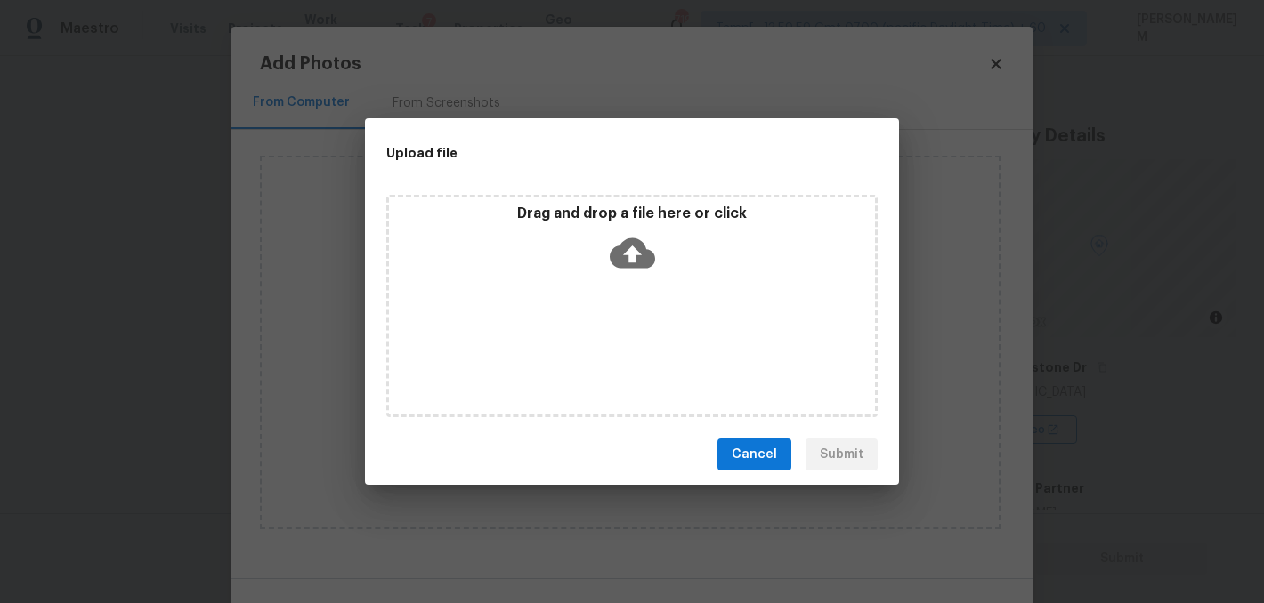
click at [625, 246] on icon at bounding box center [632, 253] width 45 height 30
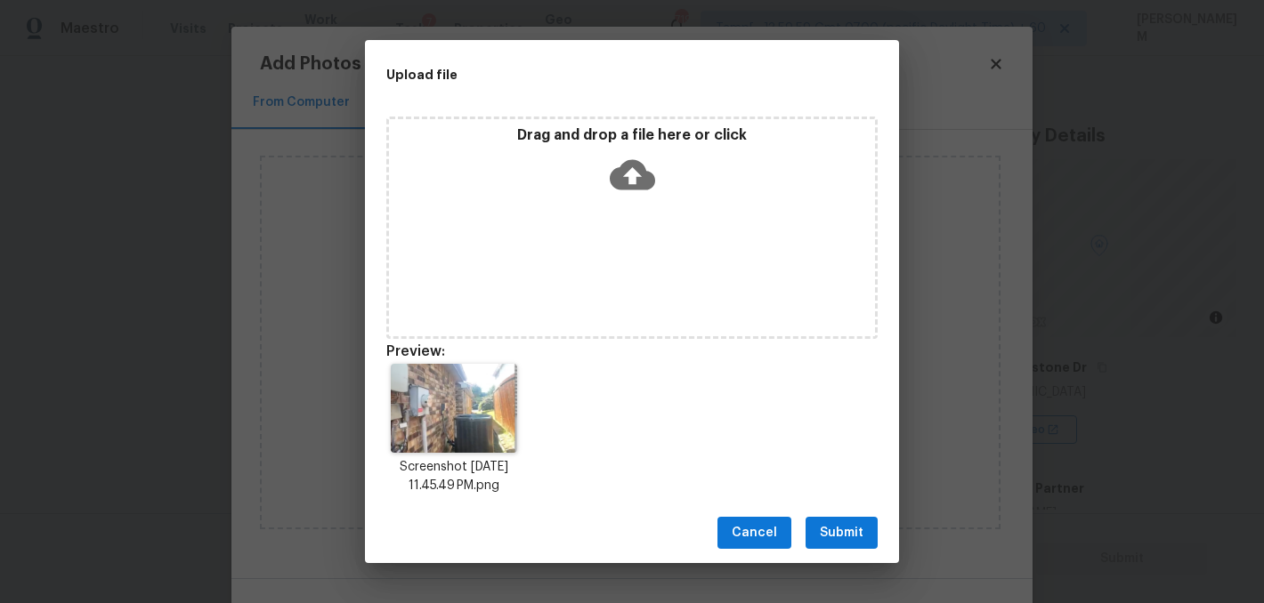
click at [852, 522] on span "Submit" at bounding box center [842, 533] width 44 height 22
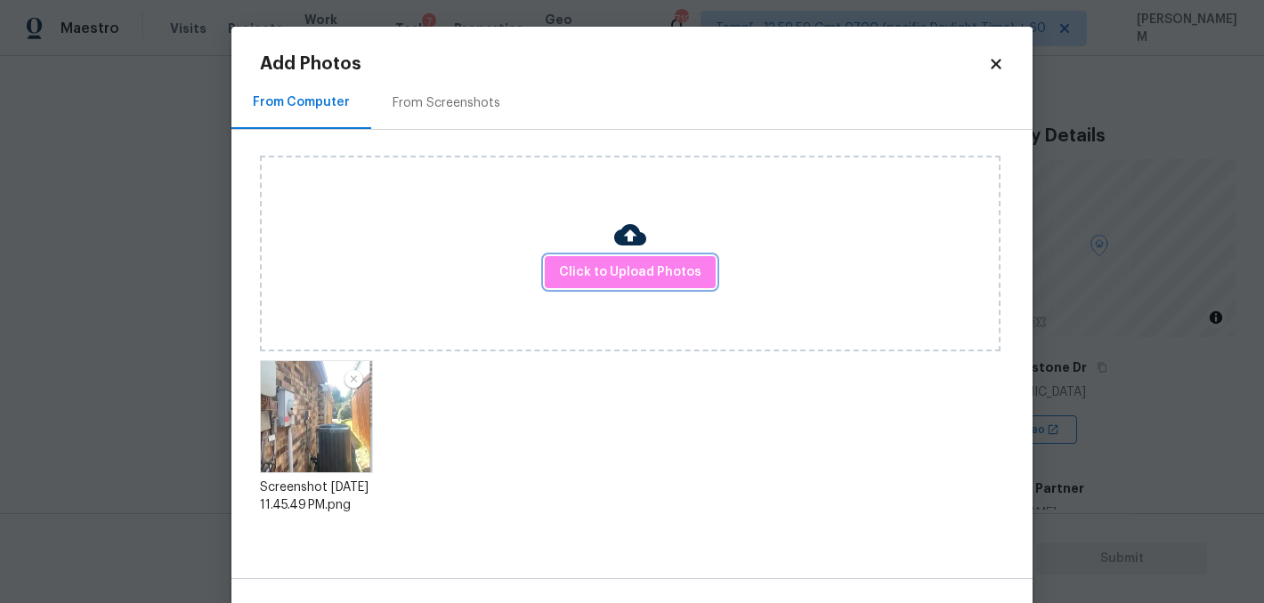
scroll to position [55, 0]
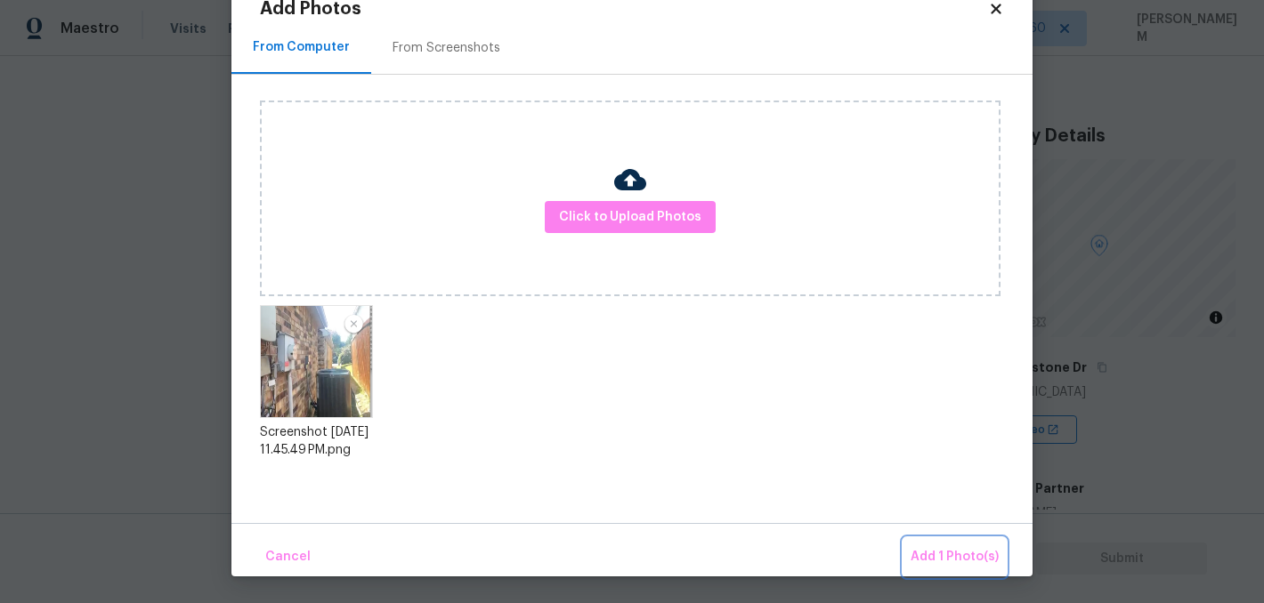
click at [939, 546] on span "Add 1 Photo(s)" at bounding box center [954, 557] width 88 height 22
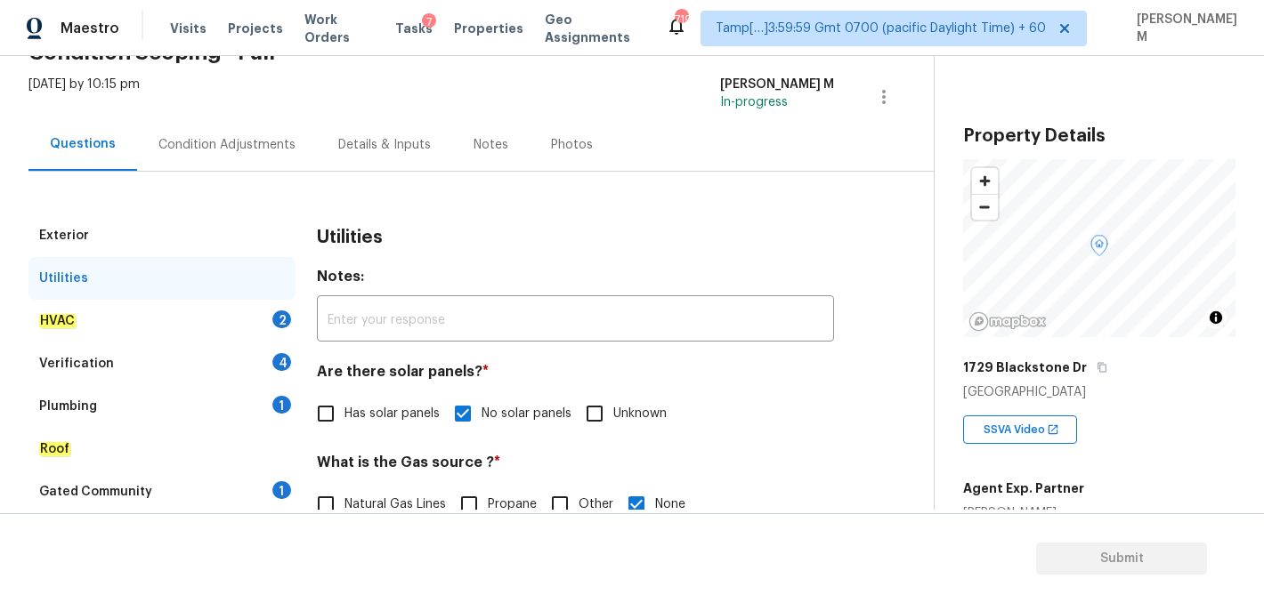
scroll to position [22, 0]
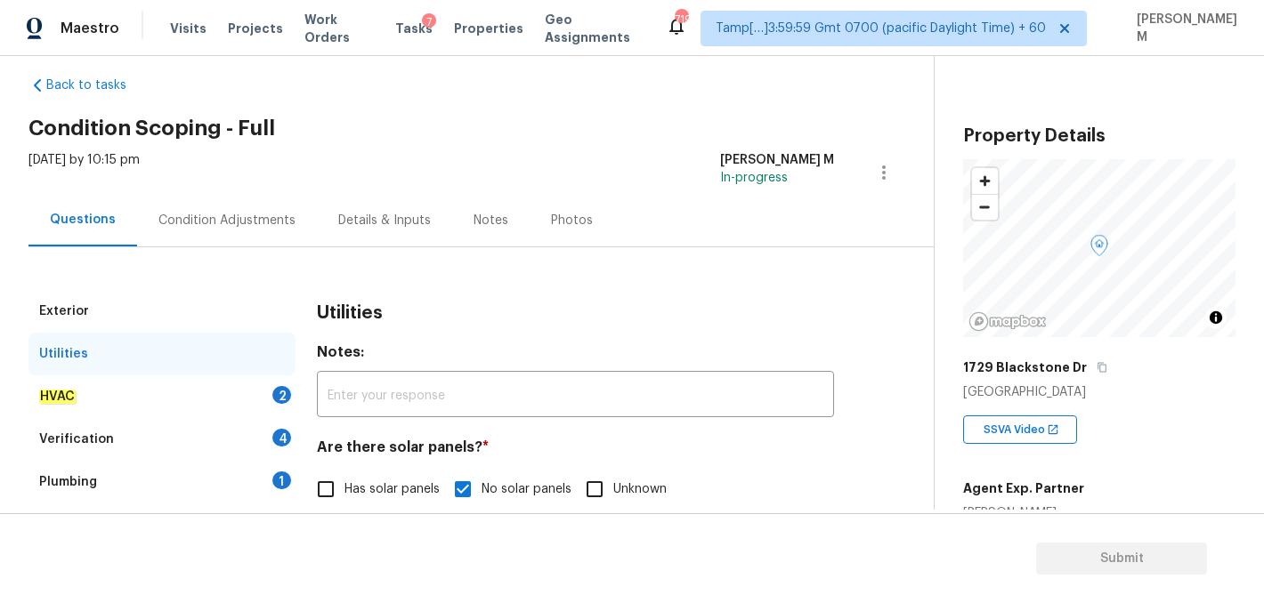
click at [194, 390] on div "HVAC 2" at bounding box center [161, 397] width 267 height 43
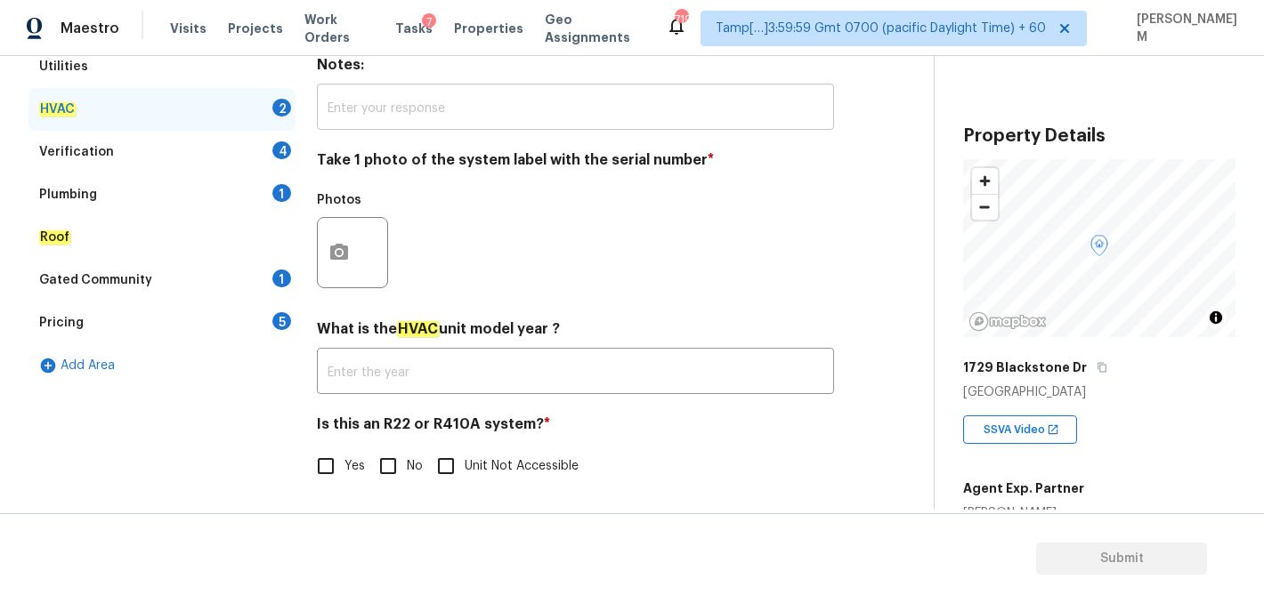
scroll to position [312, 0]
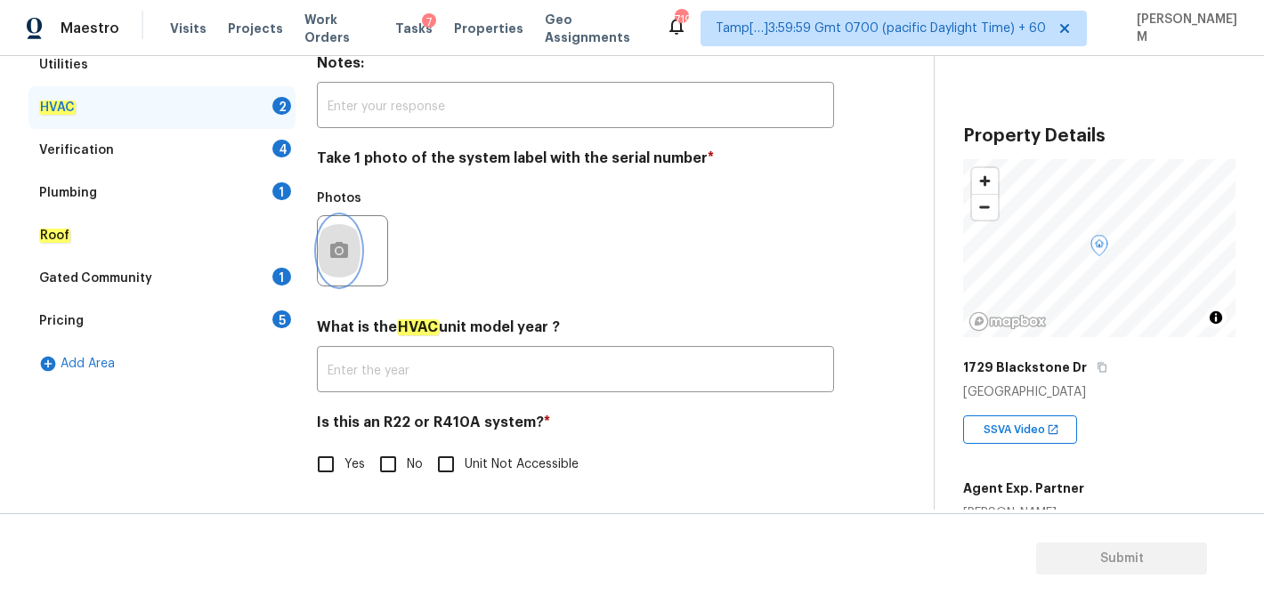
click at [333, 253] on icon "button" at bounding box center [339, 250] width 18 height 16
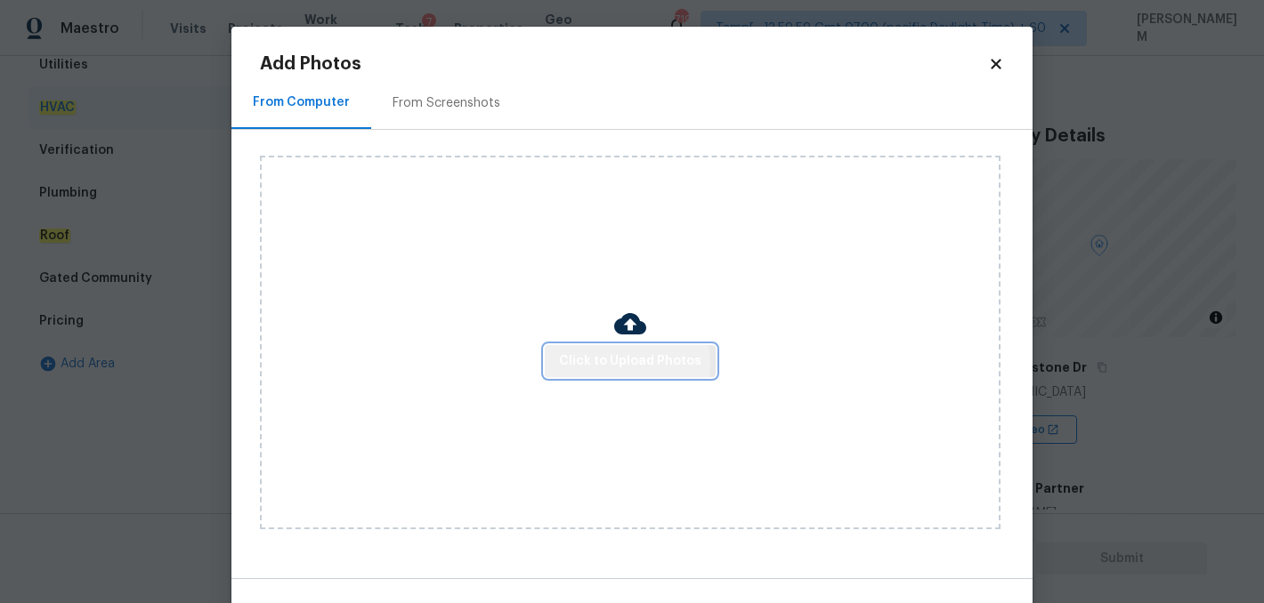
click at [615, 363] on span "Click to Upload Photos" at bounding box center [630, 362] width 142 height 22
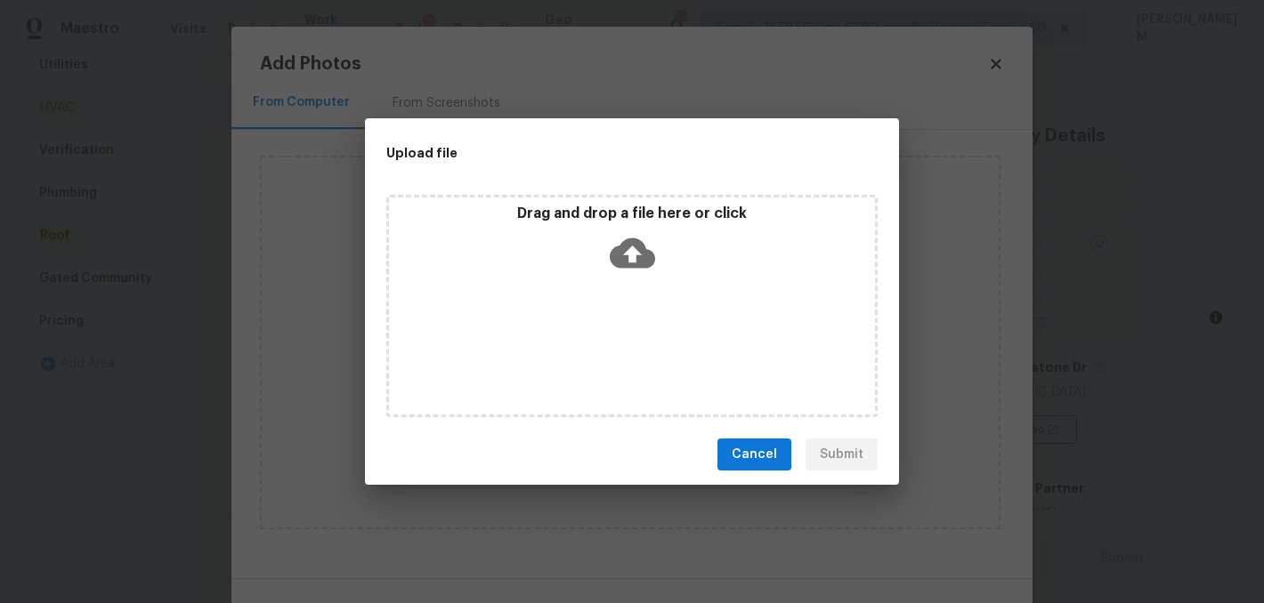
click at [641, 240] on icon at bounding box center [632, 252] width 45 height 45
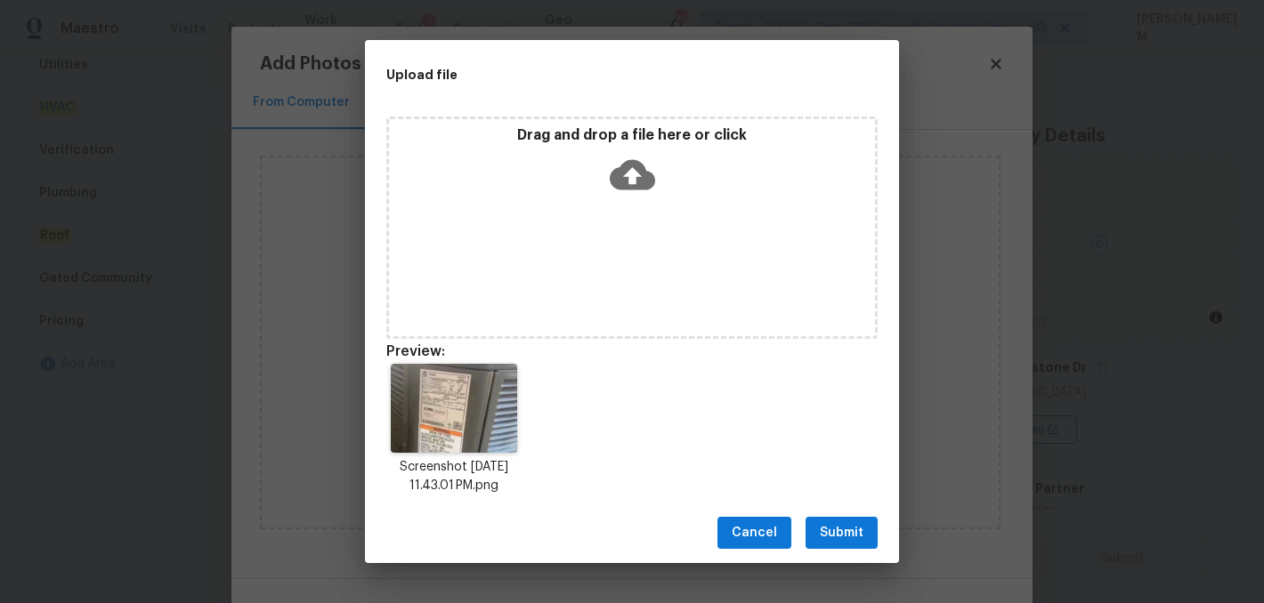
click at [866, 523] on button "Submit" at bounding box center [841, 533] width 72 height 33
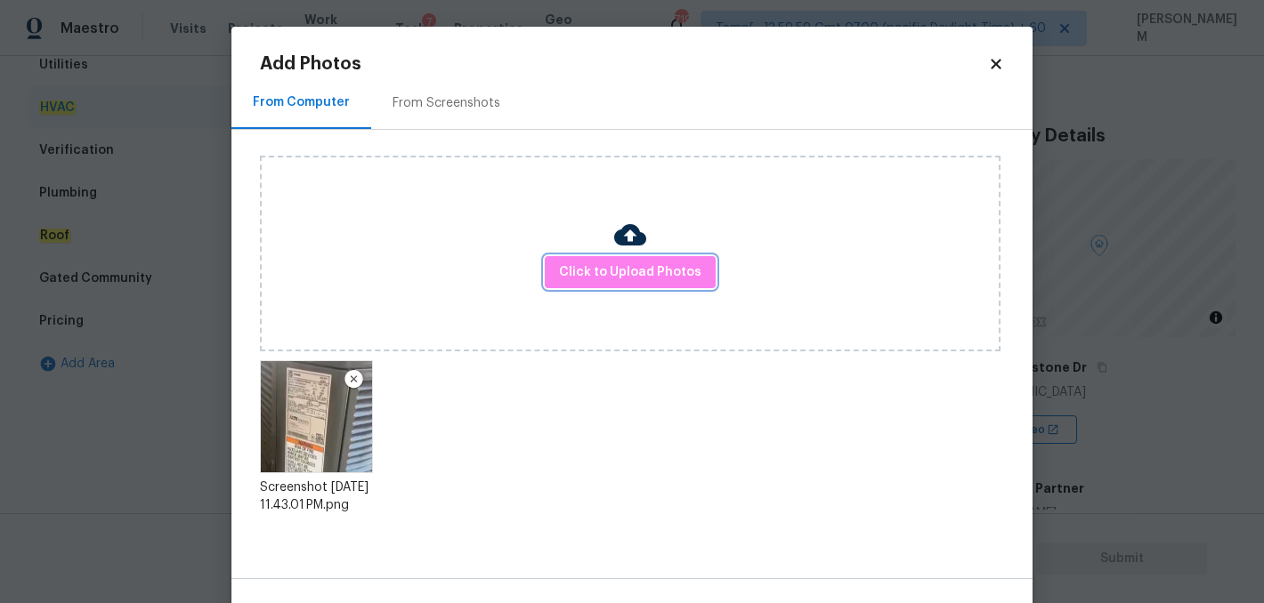
scroll to position [55, 0]
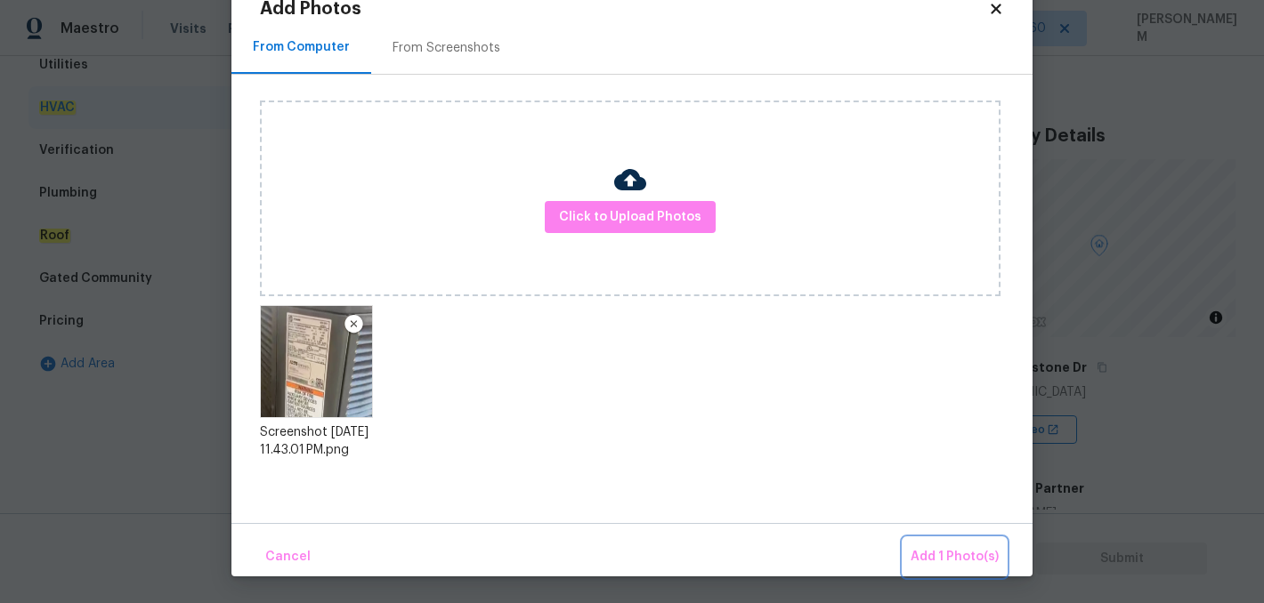
click at [944, 554] on span "Add 1 Photo(s)" at bounding box center [954, 557] width 88 height 22
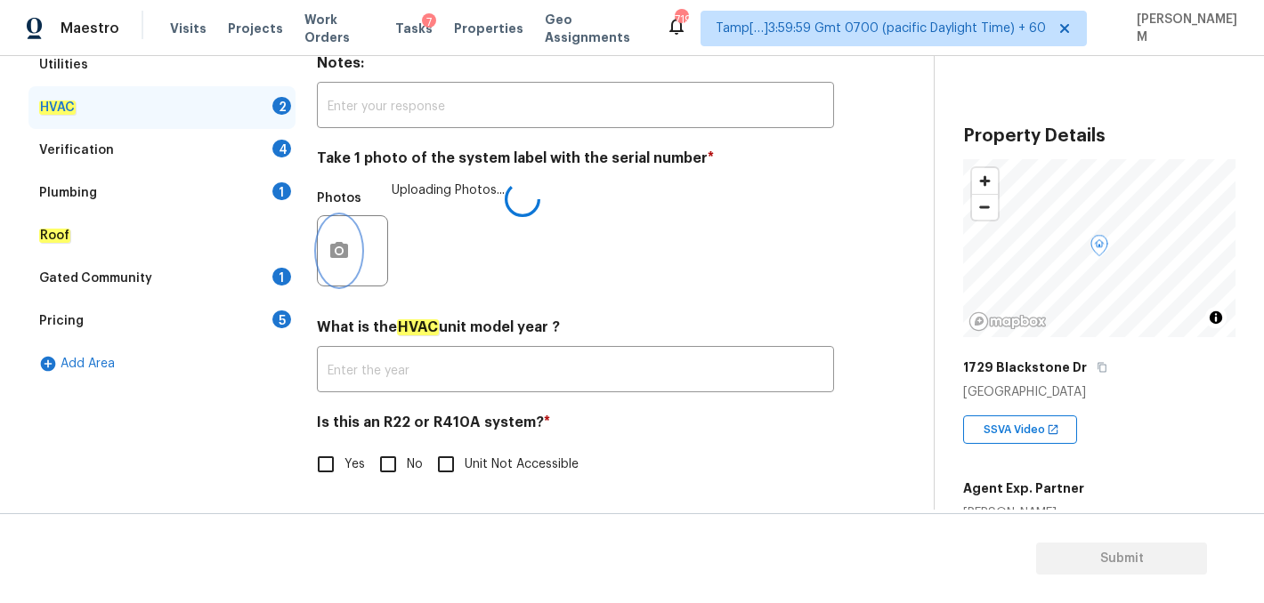
scroll to position [0, 0]
click at [321, 463] on input "Yes" at bounding box center [325, 464] width 37 height 37
checkbox input "true"
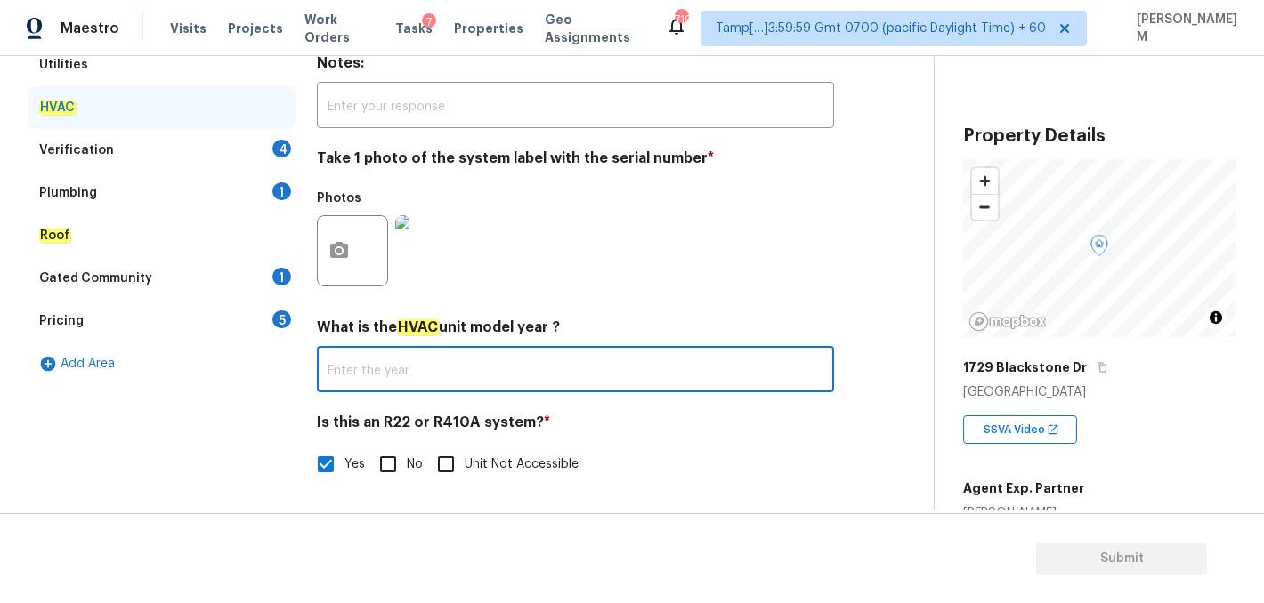
click at [432, 381] on input "text" at bounding box center [575, 372] width 517 height 42
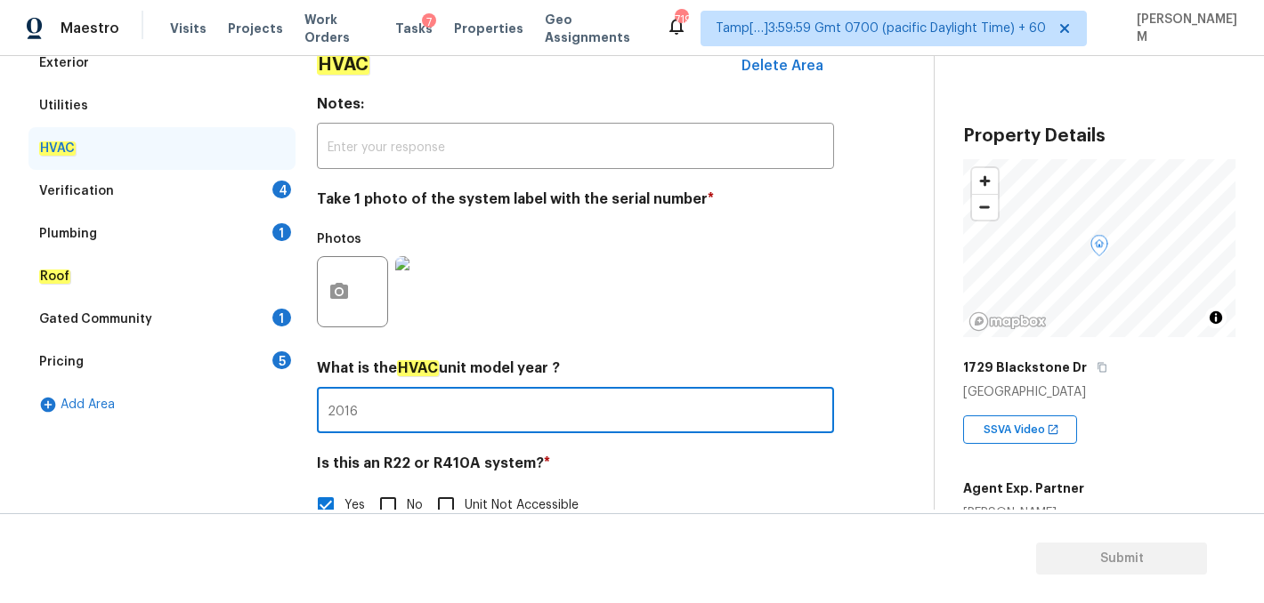
scroll to position [227, 0]
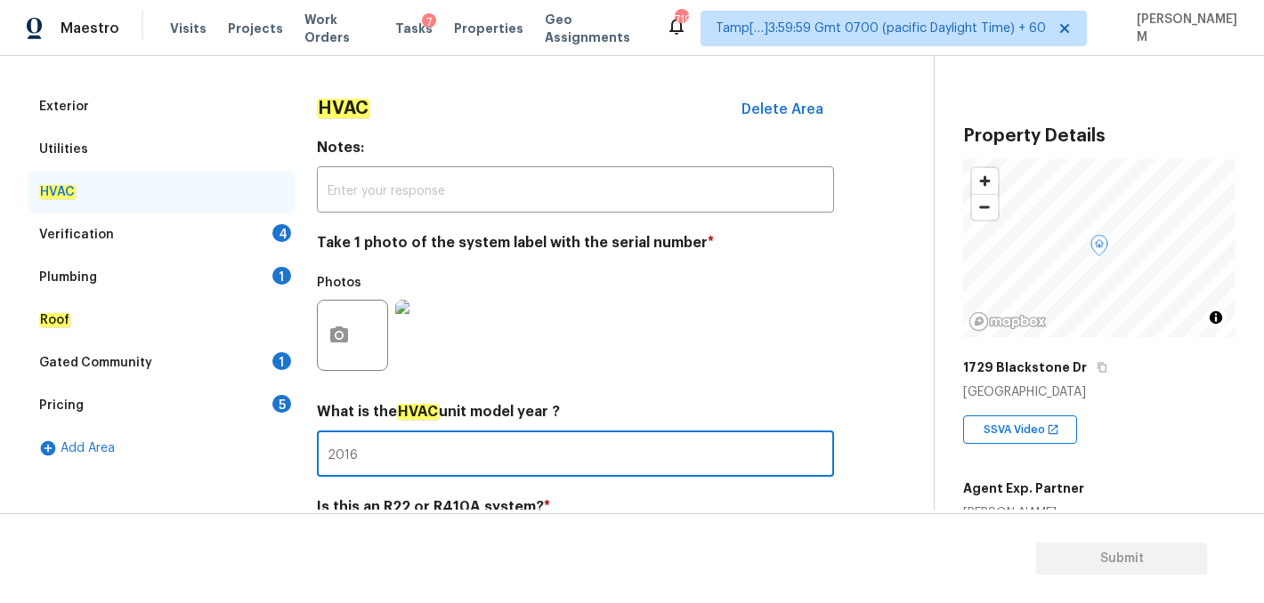
type input "2016"
click at [187, 154] on div "Utilities" at bounding box center [161, 149] width 267 height 43
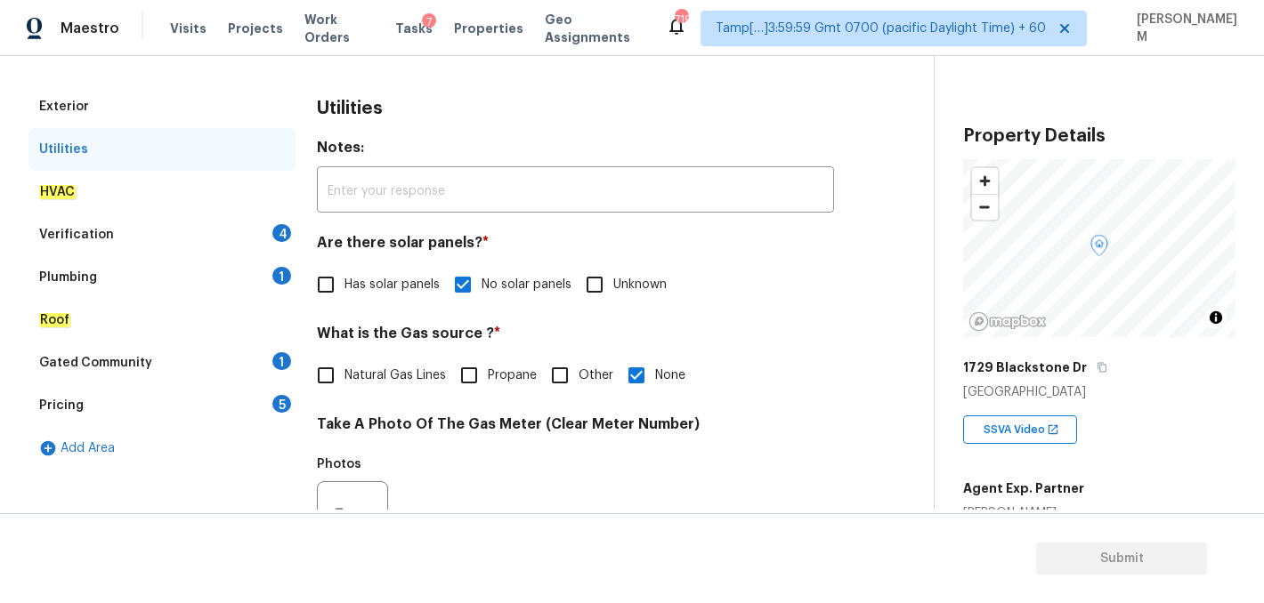
click at [333, 293] on input "Has solar panels" at bounding box center [325, 284] width 37 height 37
checkbox input "true"
checkbox input "false"
click at [149, 201] on div "HVAC" at bounding box center [161, 192] width 267 height 43
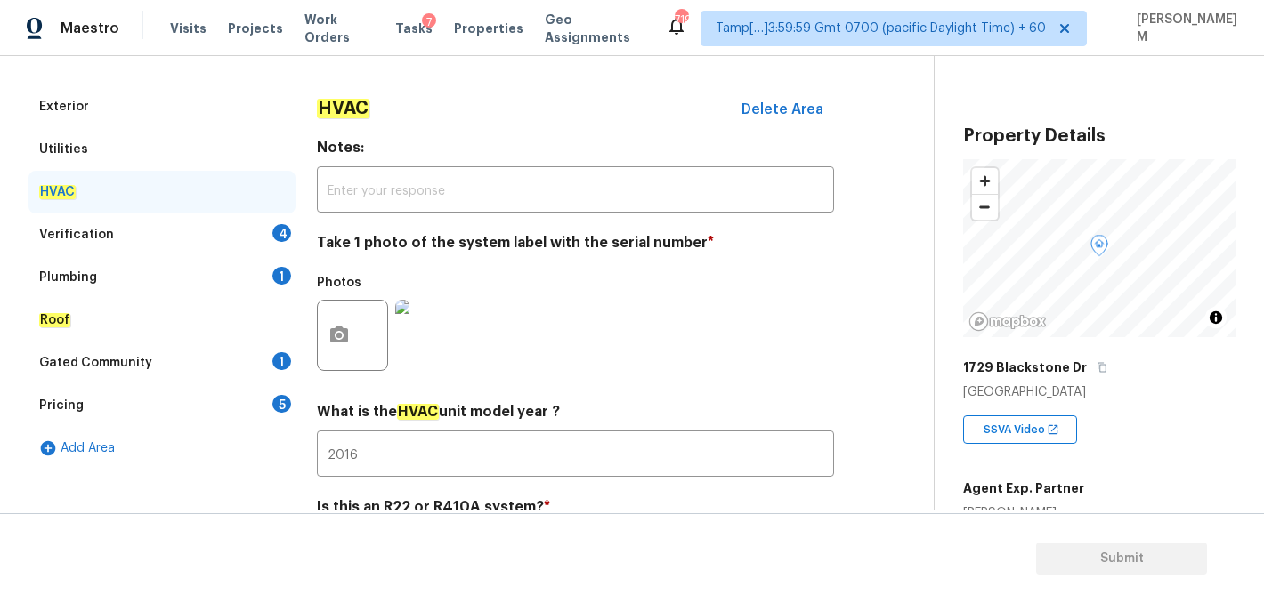
scroll to position [312, 0]
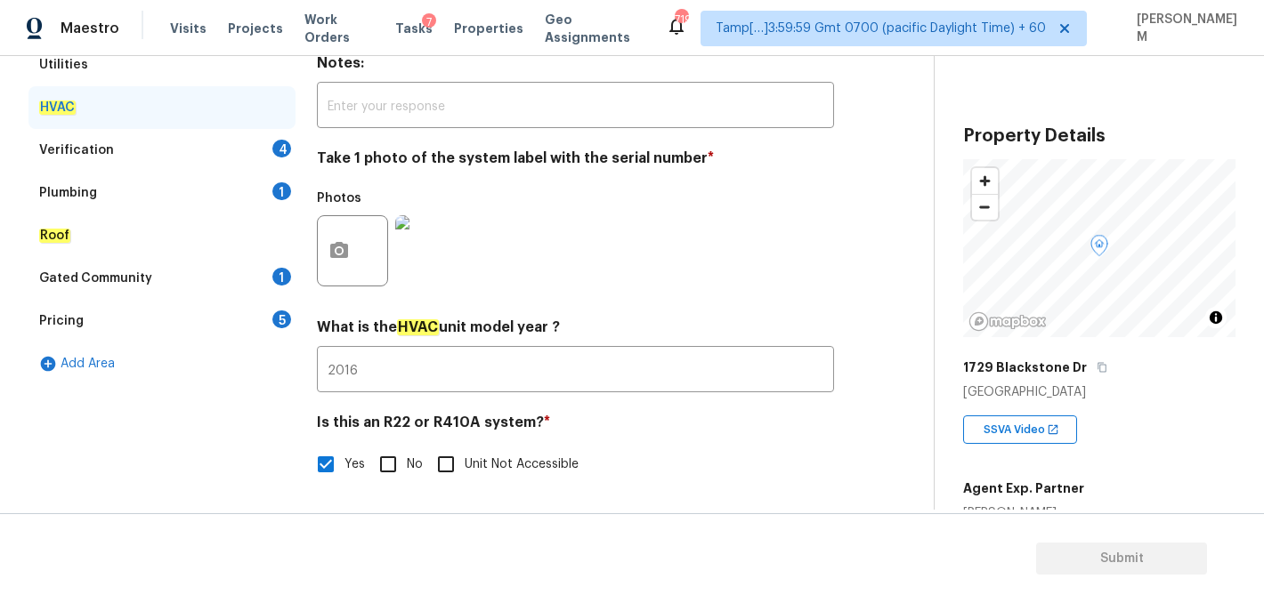
click at [152, 149] on div "Verification 4" at bounding box center [161, 150] width 267 height 43
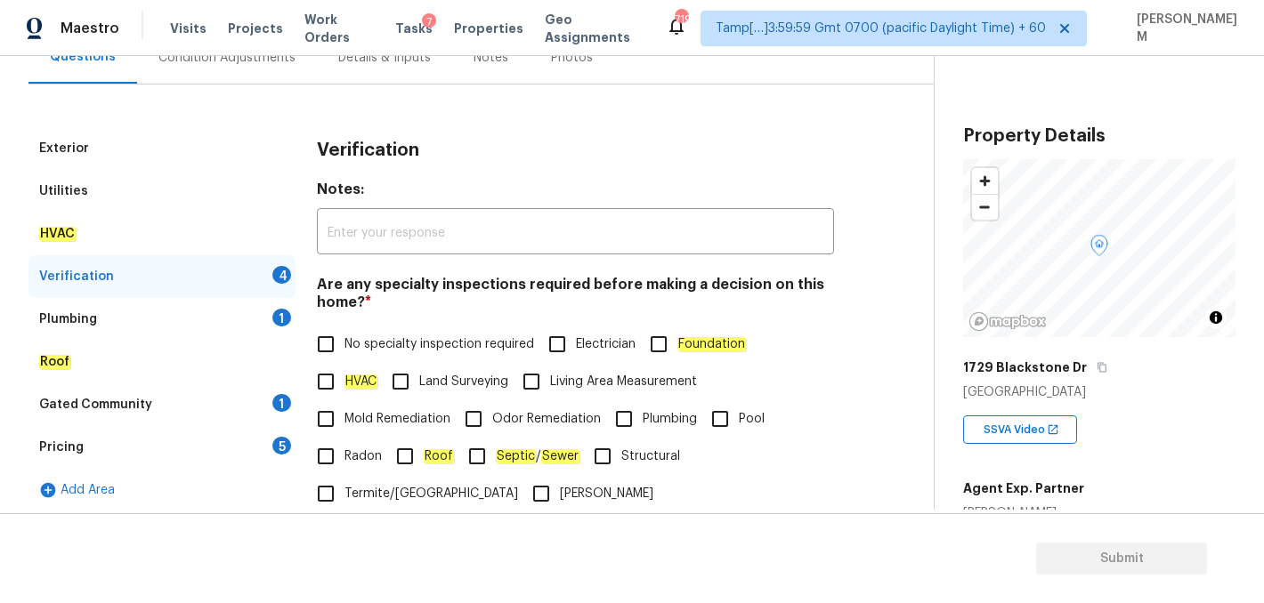
scroll to position [214, 0]
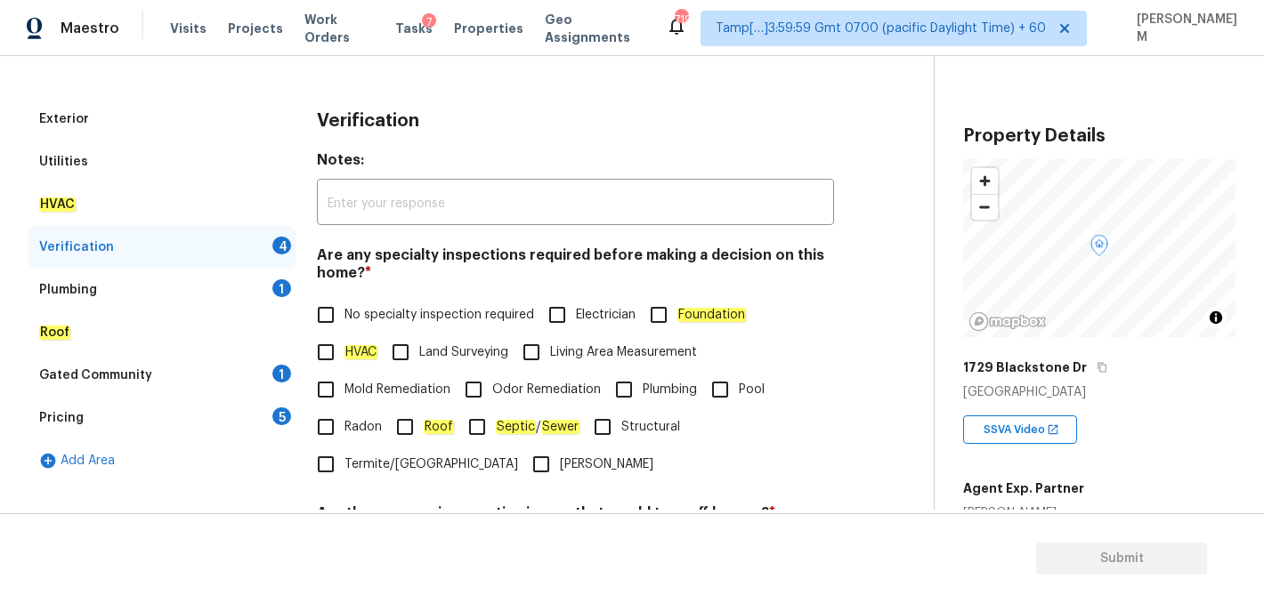
click at [329, 323] on input "No specialty inspection required" at bounding box center [325, 314] width 37 height 37
checkbox input "true"
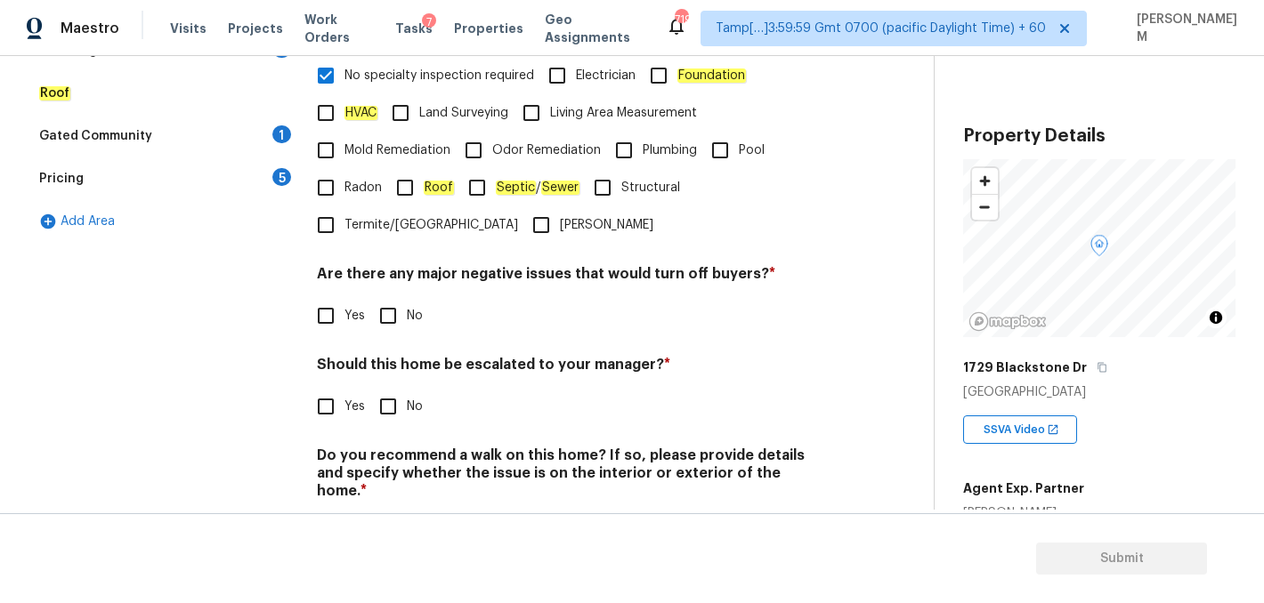
scroll to position [505, 0]
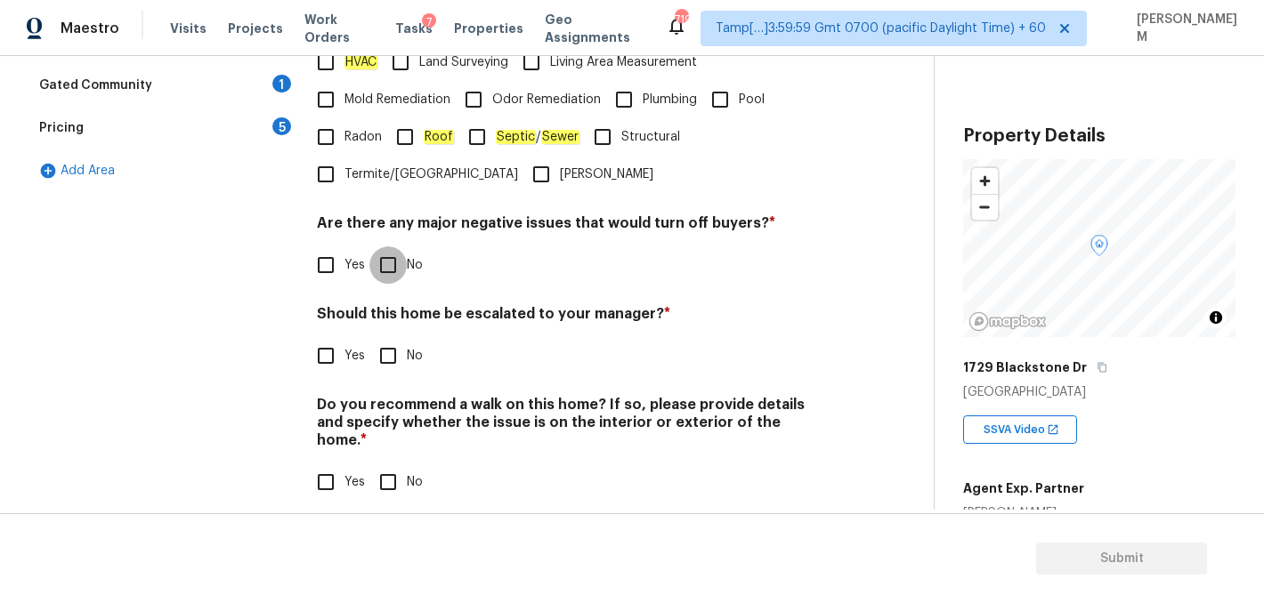
click at [376, 266] on input "No" at bounding box center [387, 264] width 37 height 37
checkbox input "true"
click at [400, 357] on input "No" at bounding box center [387, 355] width 37 height 37
checkbox input "true"
click at [392, 467] on input "No" at bounding box center [387, 482] width 37 height 37
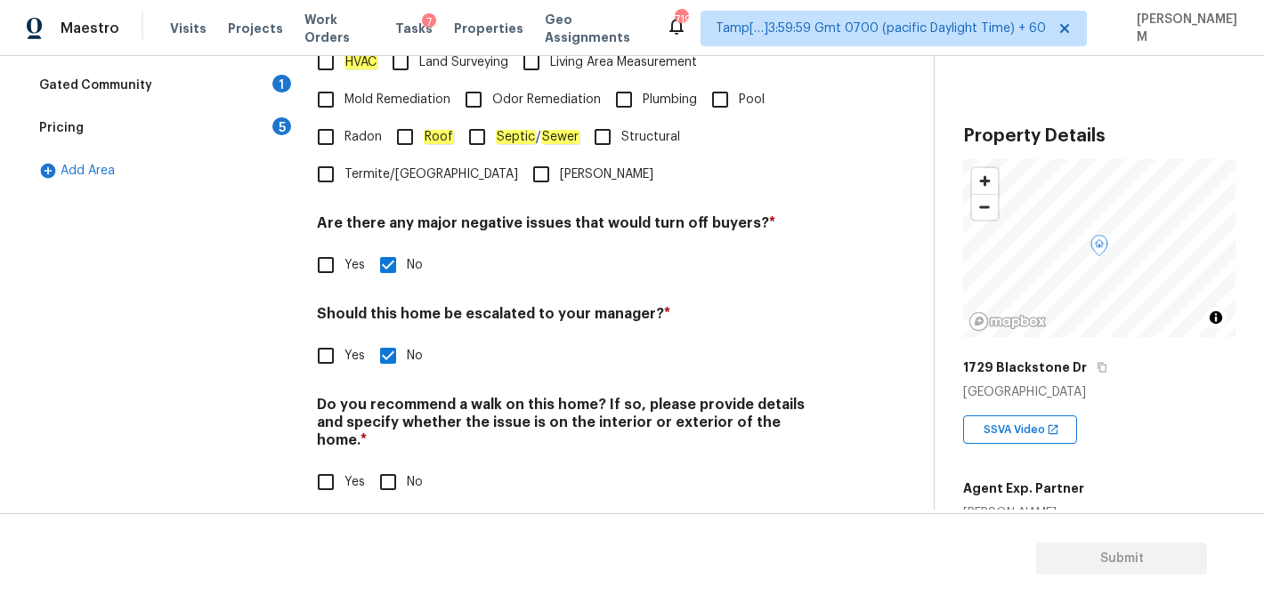
checkbox input "true"
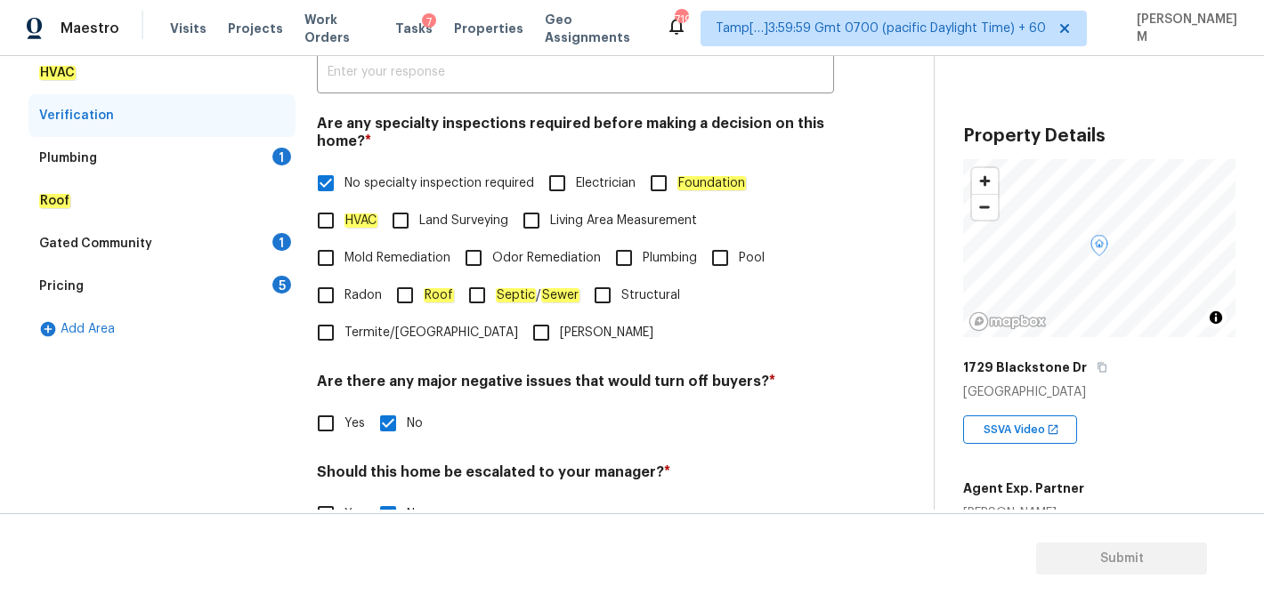
scroll to position [322, 0]
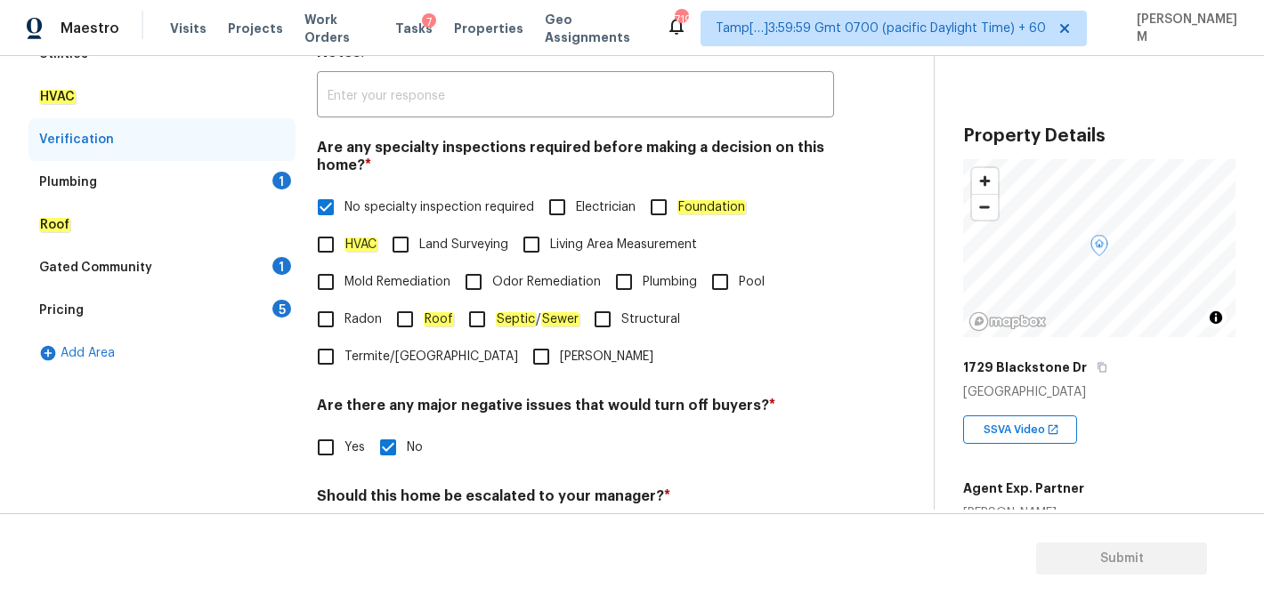
click at [221, 189] on div "Plumbing 1" at bounding box center [161, 182] width 267 height 43
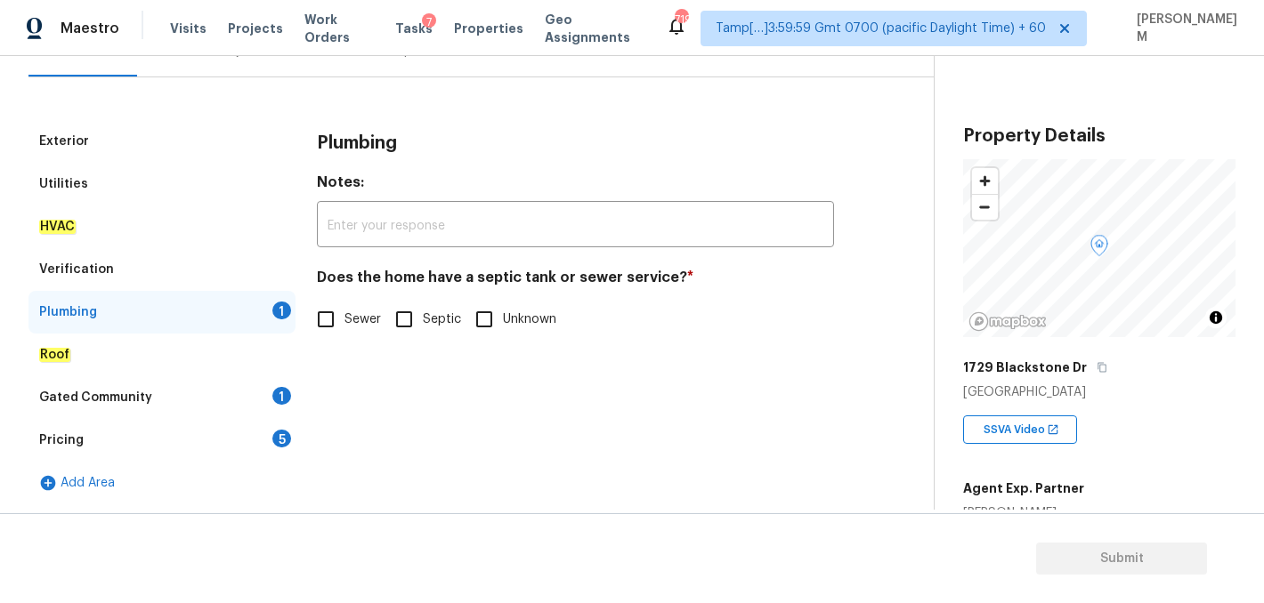
scroll to position [192, 0]
click at [342, 319] on input "Sewer" at bounding box center [325, 319] width 37 height 37
checkbox input "true"
click at [243, 354] on div "Roof" at bounding box center [161, 355] width 267 height 43
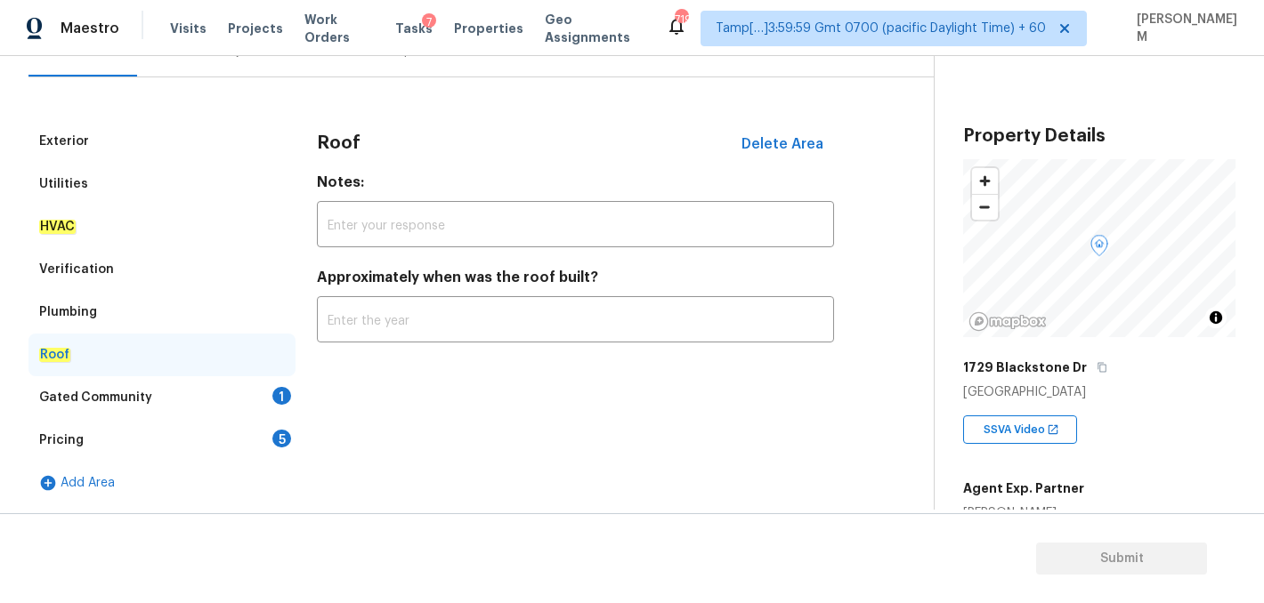
click at [243, 394] on div "Gated Community 1" at bounding box center [161, 397] width 267 height 43
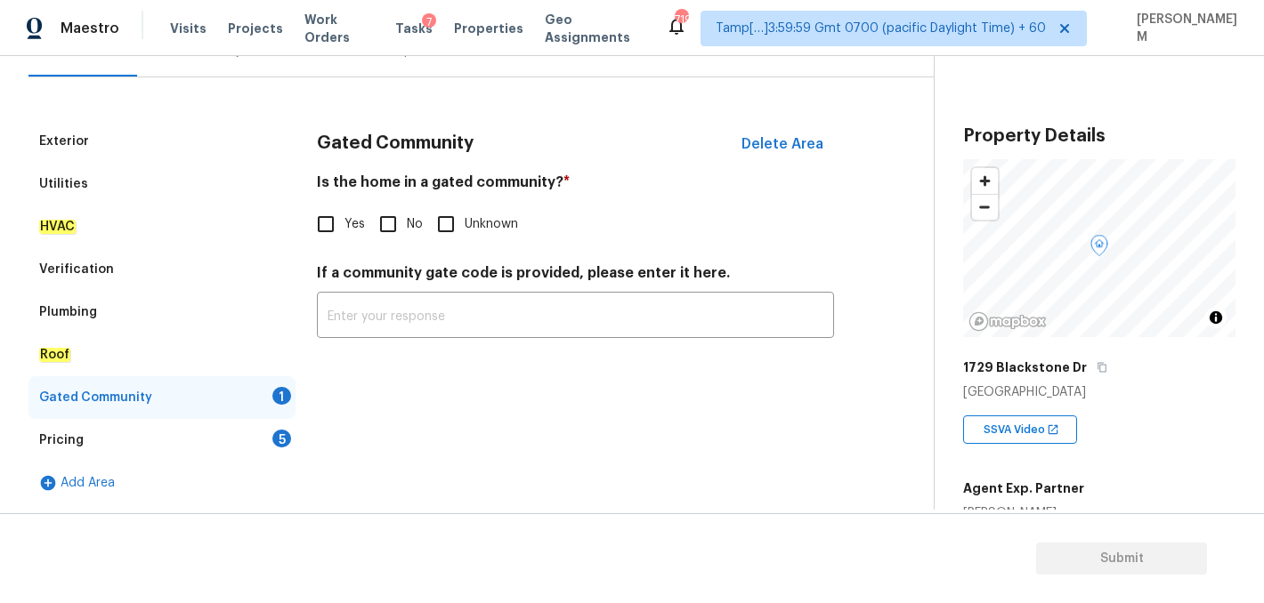
click at [388, 218] on input "No" at bounding box center [387, 224] width 37 height 37
checkbox input "true"
click at [230, 436] on div "Pricing 5" at bounding box center [161, 440] width 267 height 43
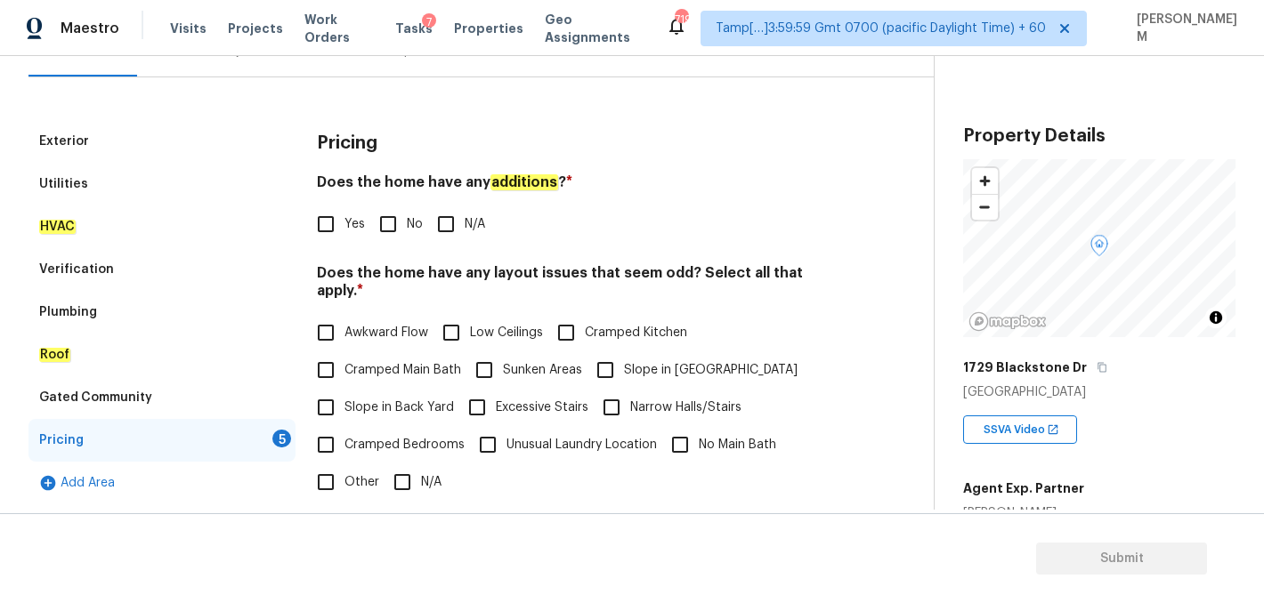
click at [380, 225] on input "No" at bounding box center [387, 224] width 37 height 37
checkbox input "true"
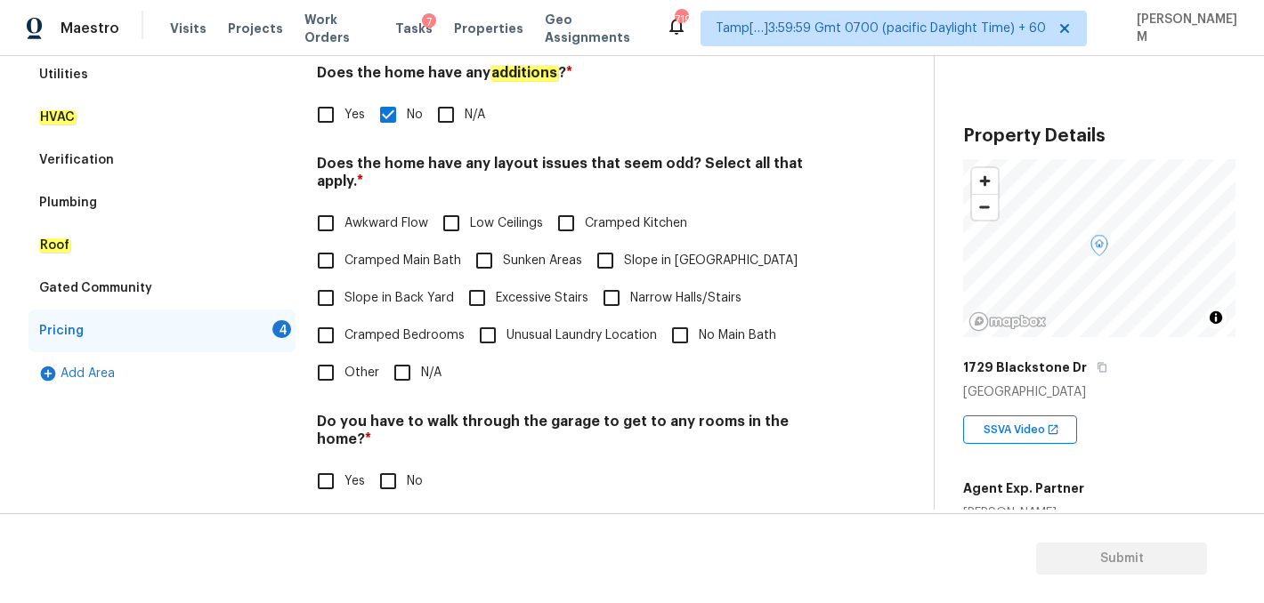
scroll to position [313, 0]
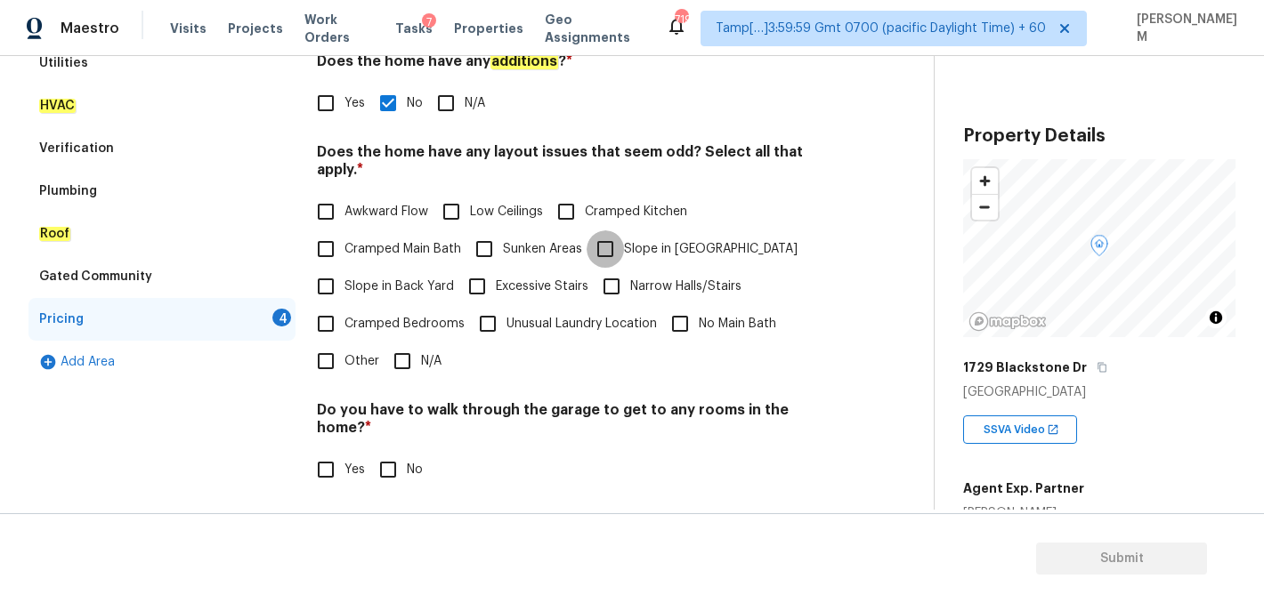
click at [606, 232] on input "Slope in [GEOGRAPHIC_DATA]" at bounding box center [604, 248] width 37 height 37
checkbox input "true"
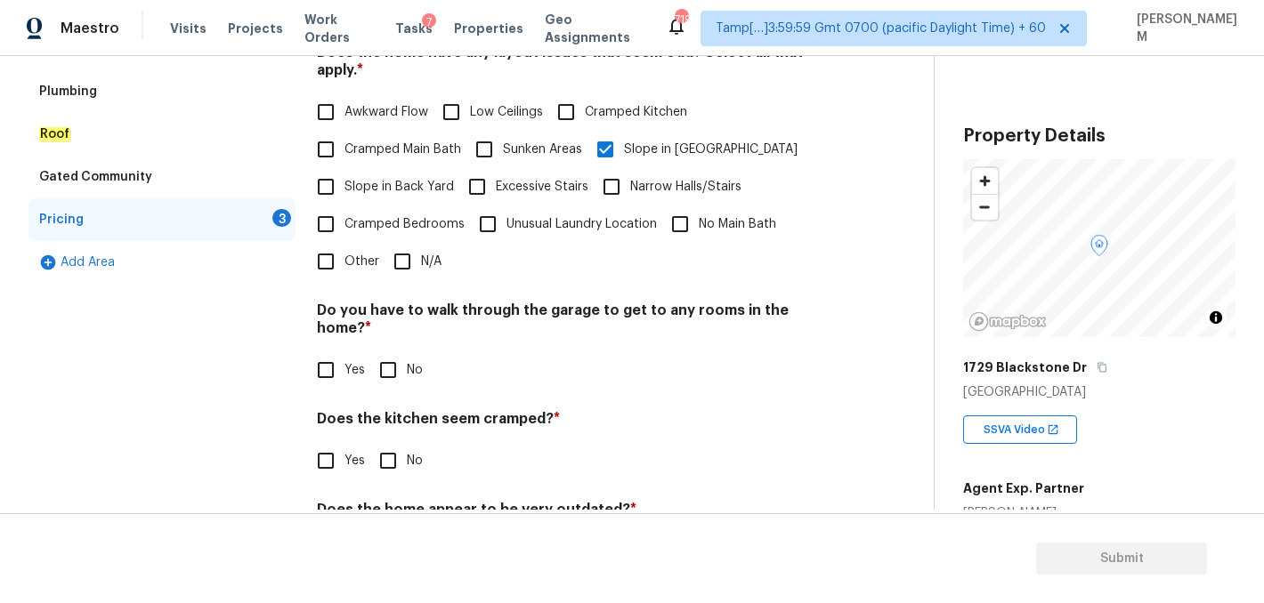
scroll to position [464, 0]
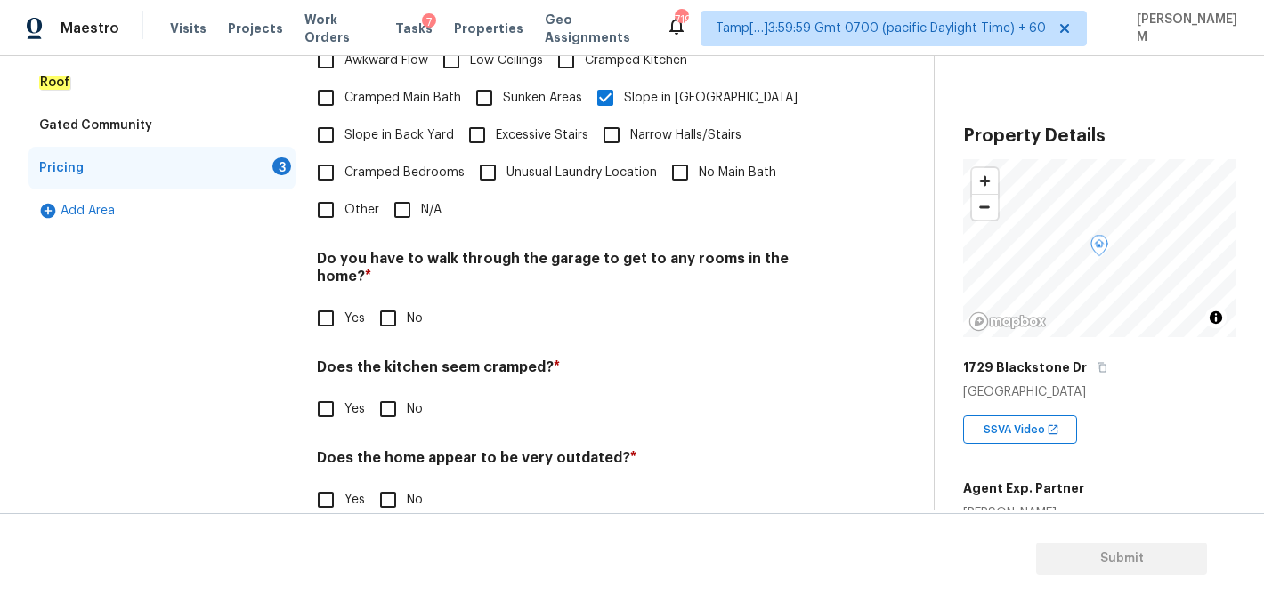
click at [387, 300] on input "No" at bounding box center [387, 318] width 37 height 37
checkbox input "true"
click at [390, 391] on input "No" at bounding box center [387, 409] width 37 height 37
checkbox input "true"
click at [390, 481] on input "No" at bounding box center [387, 499] width 37 height 37
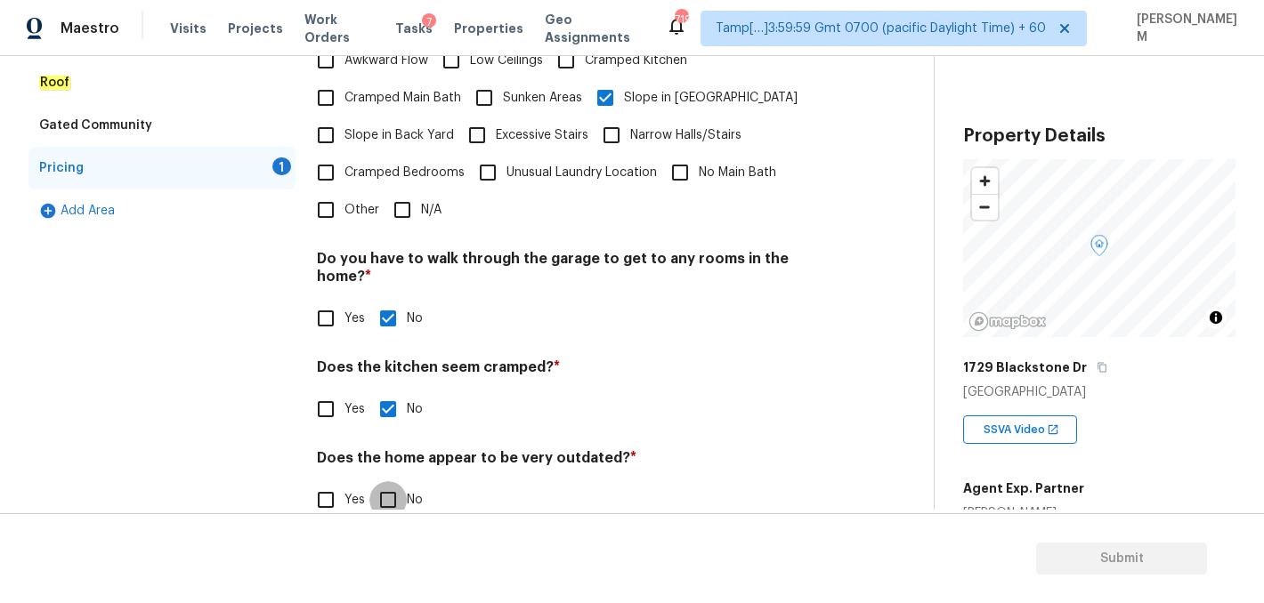
checkbox input "true"
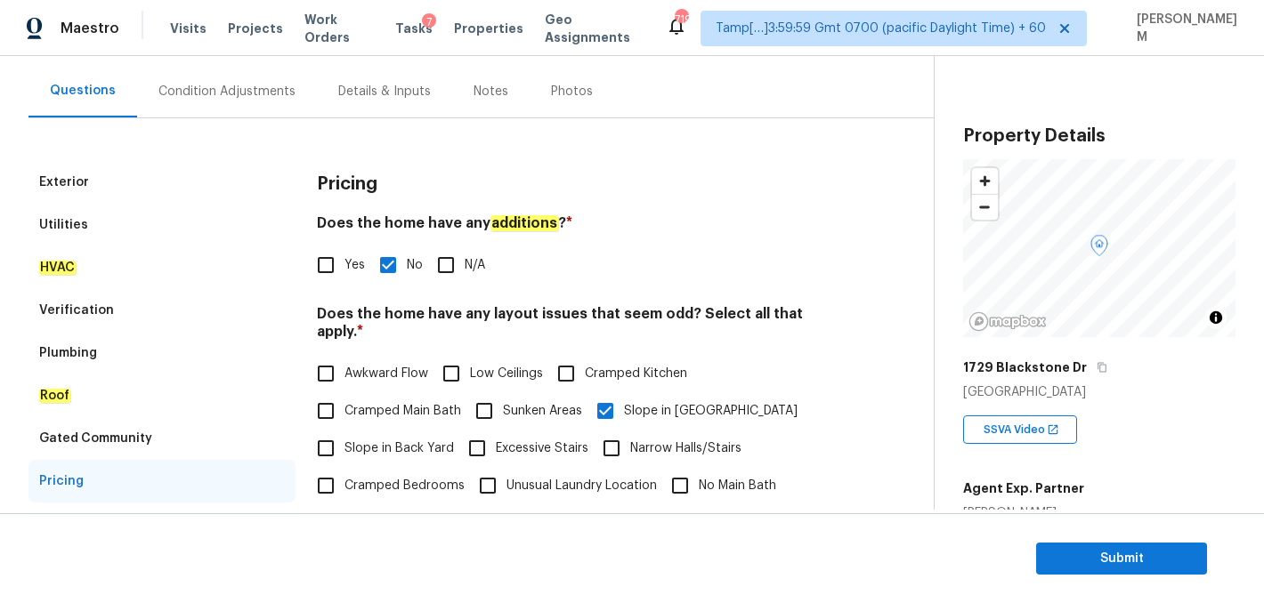
scroll to position [117, 0]
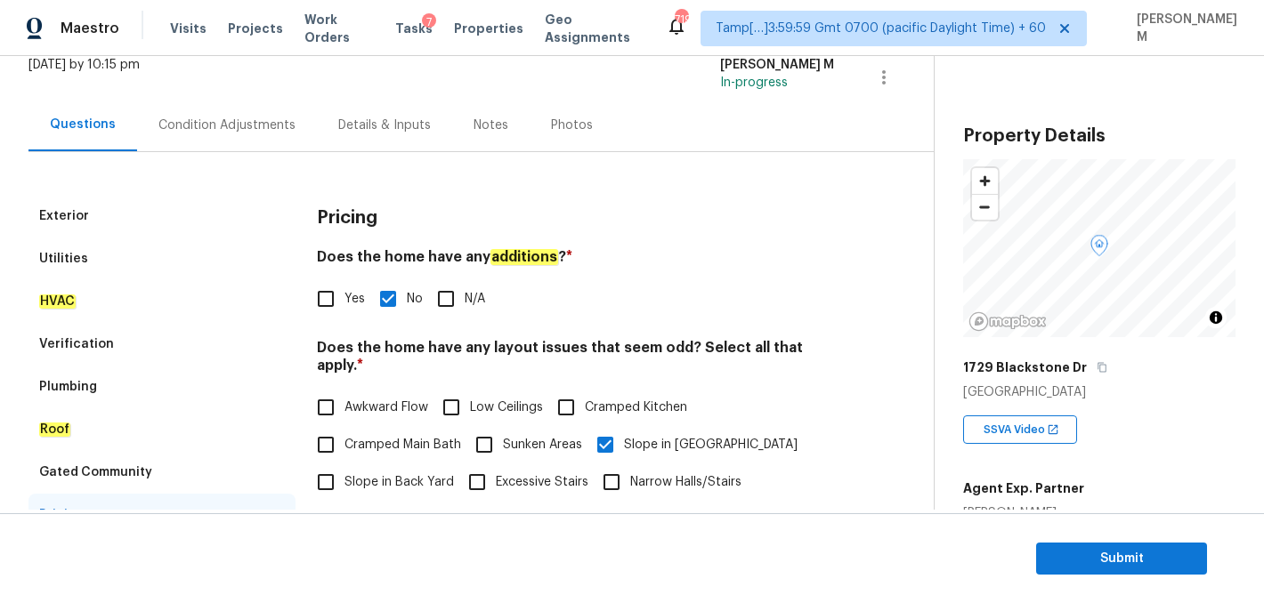
click at [158, 224] on div "Exterior" at bounding box center [161, 216] width 267 height 43
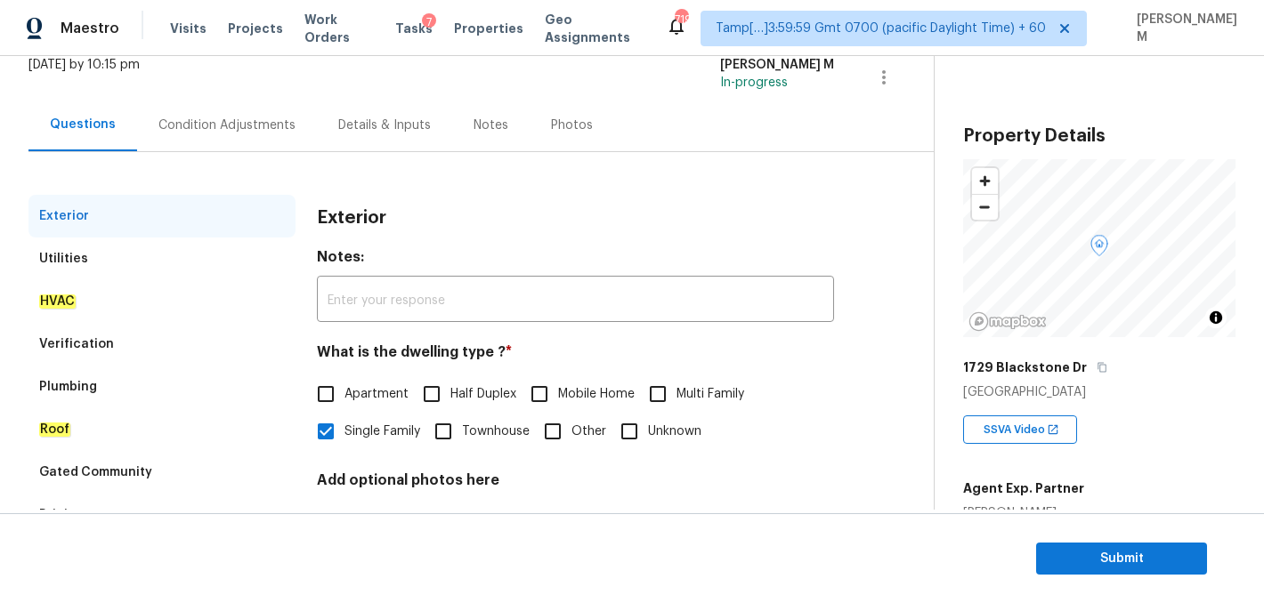
click at [210, 125] on div "Condition Adjustments" at bounding box center [226, 126] width 137 height 18
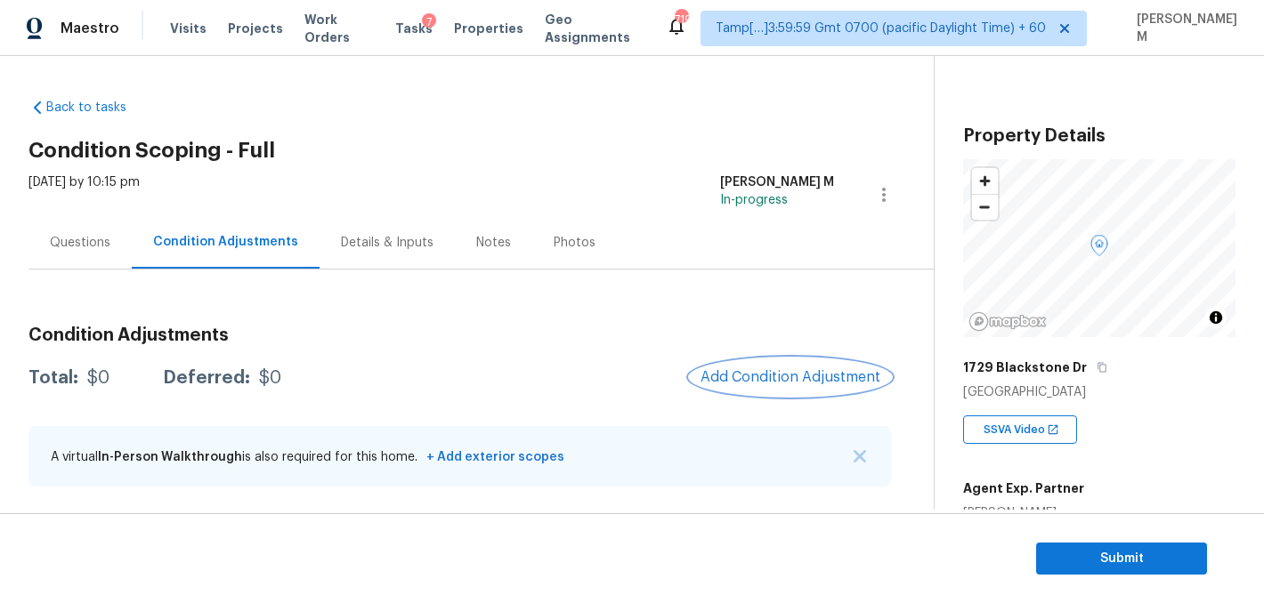
click at [747, 389] on button "Add Condition Adjustment" at bounding box center [790, 377] width 201 height 37
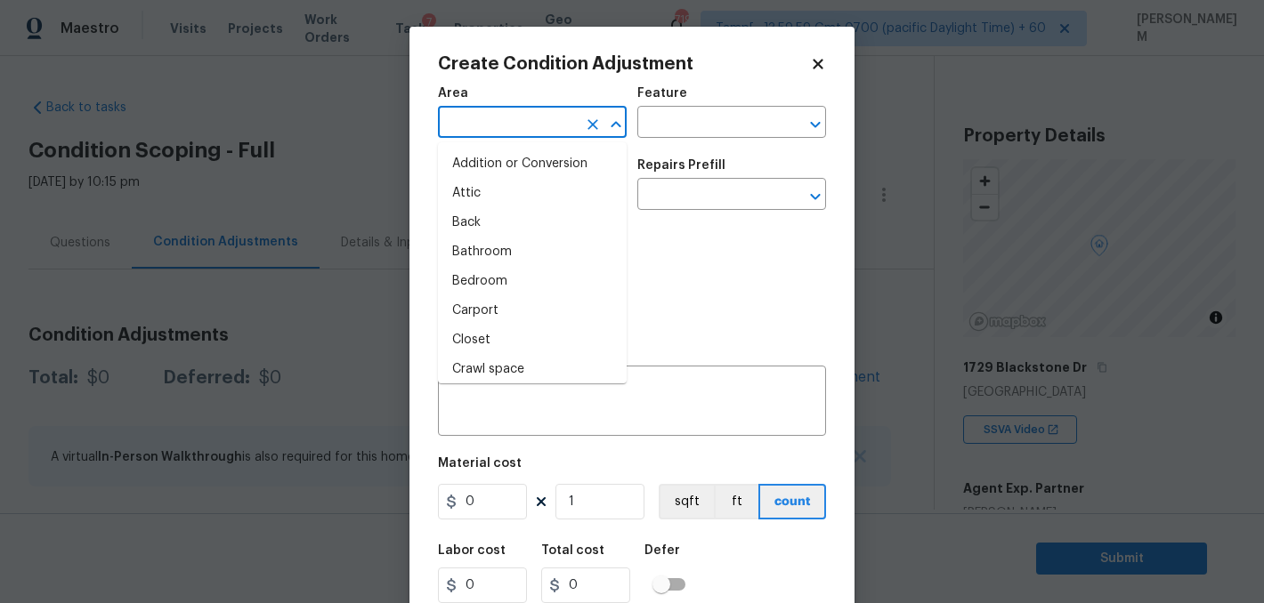
click at [540, 129] on input "text" at bounding box center [507, 124] width 139 height 28
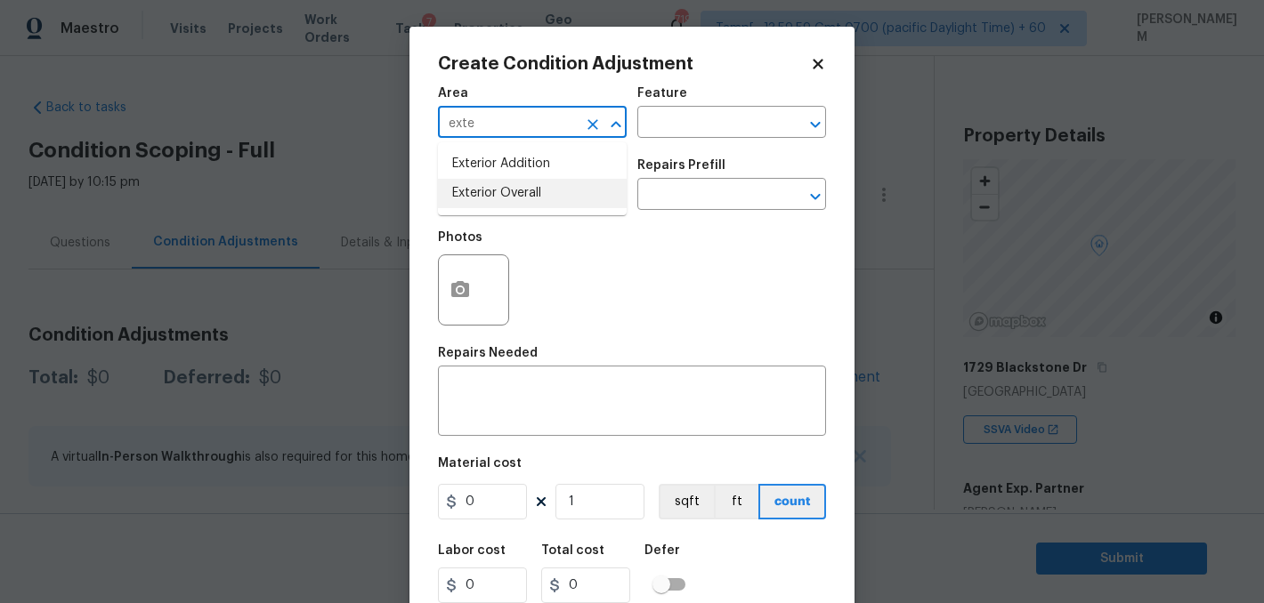
type input "exte"
click at [547, 484] on div "0 1 sqft ft count" at bounding box center [632, 502] width 388 height 36
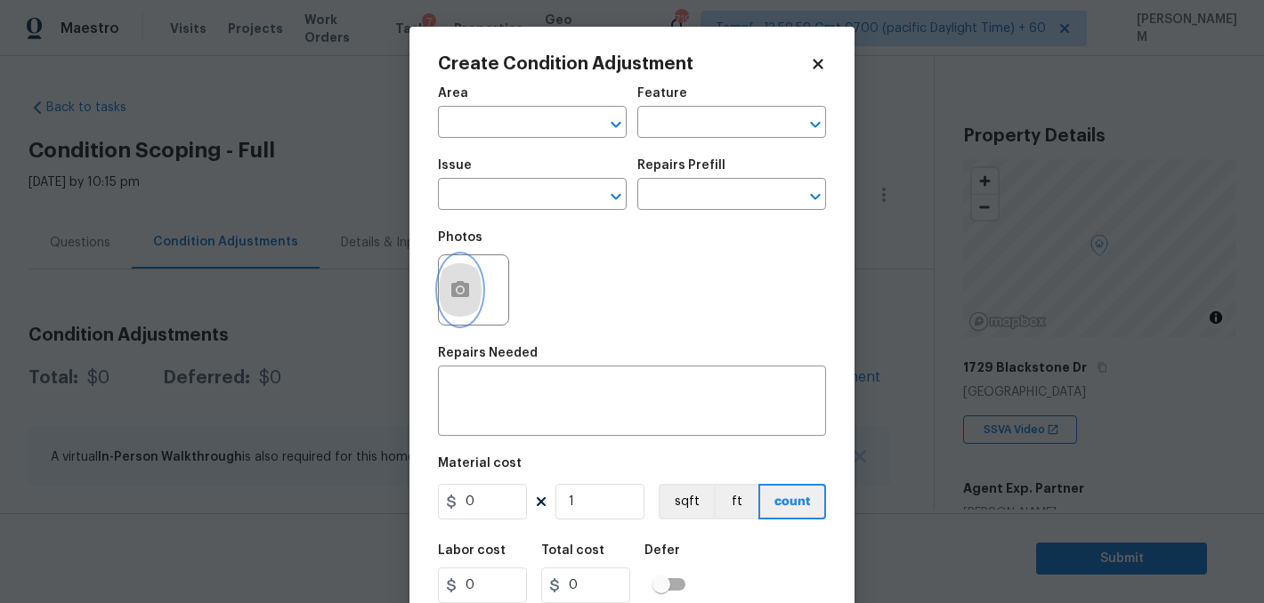
click at [453, 306] on button "button" at bounding box center [460, 289] width 43 height 69
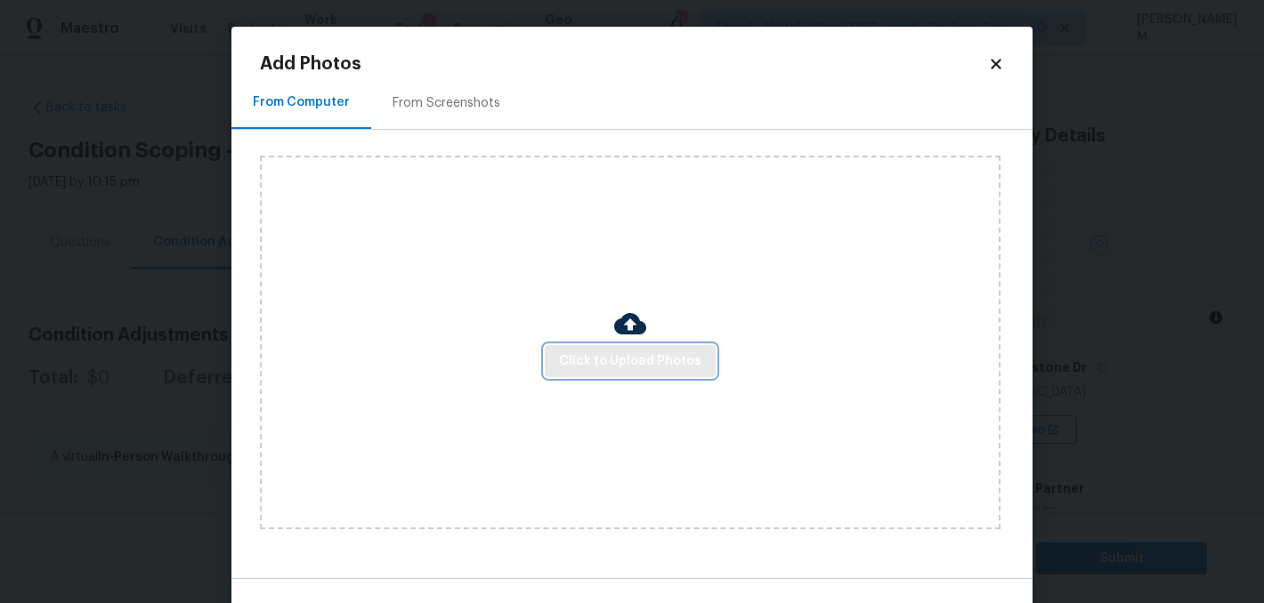
click at [590, 351] on span "Click to Upload Photos" at bounding box center [630, 362] width 142 height 22
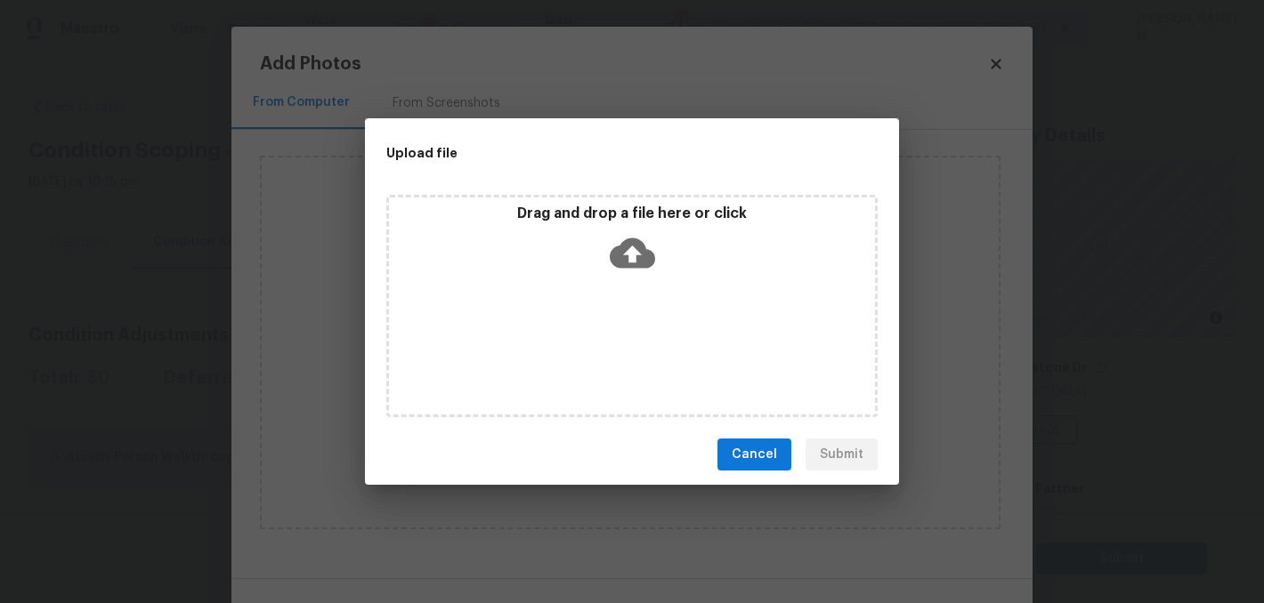
click at [642, 259] on icon at bounding box center [632, 253] width 45 height 30
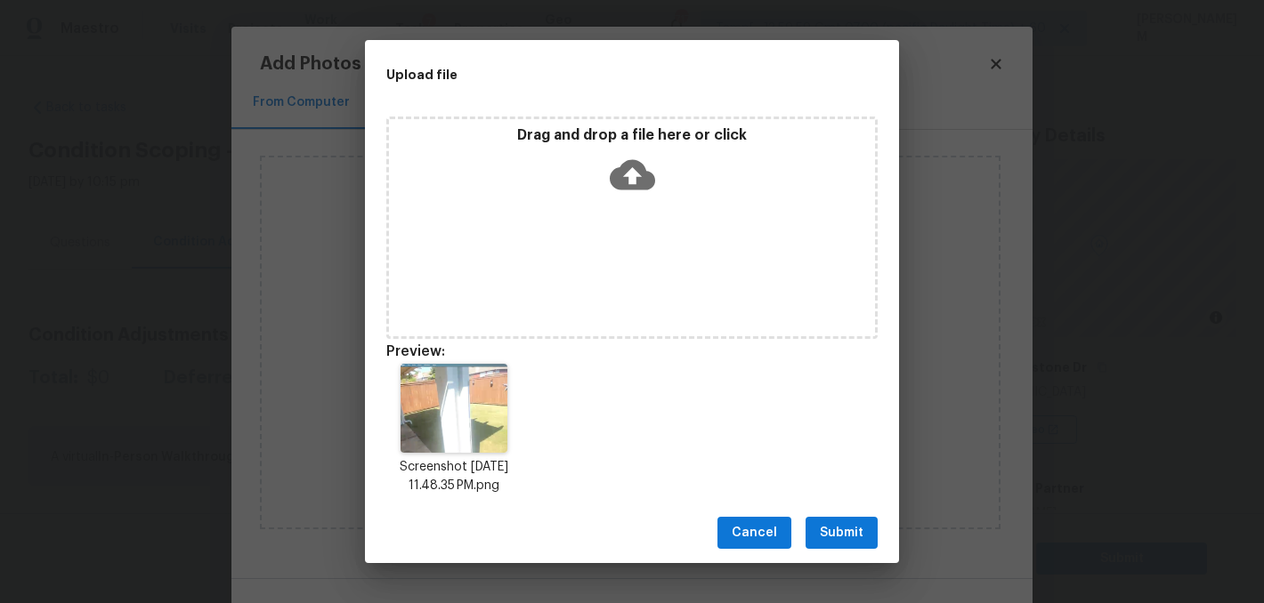
click at [851, 528] on span "Submit" at bounding box center [842, 533] width 44 height 22
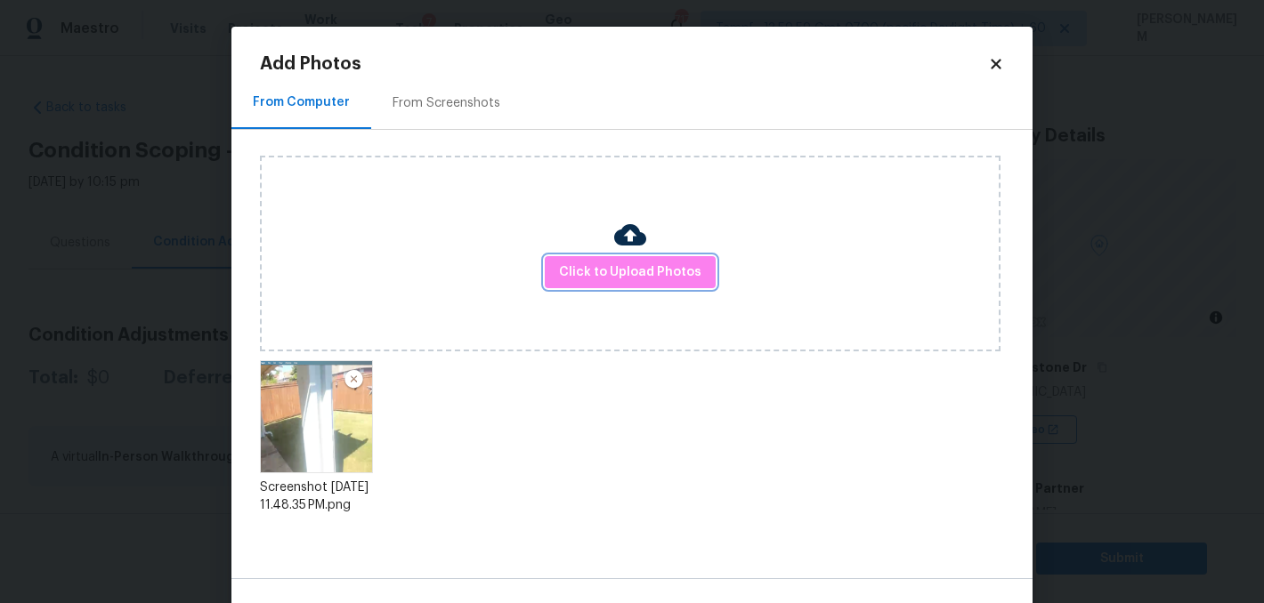
scroll to position [55, 0]
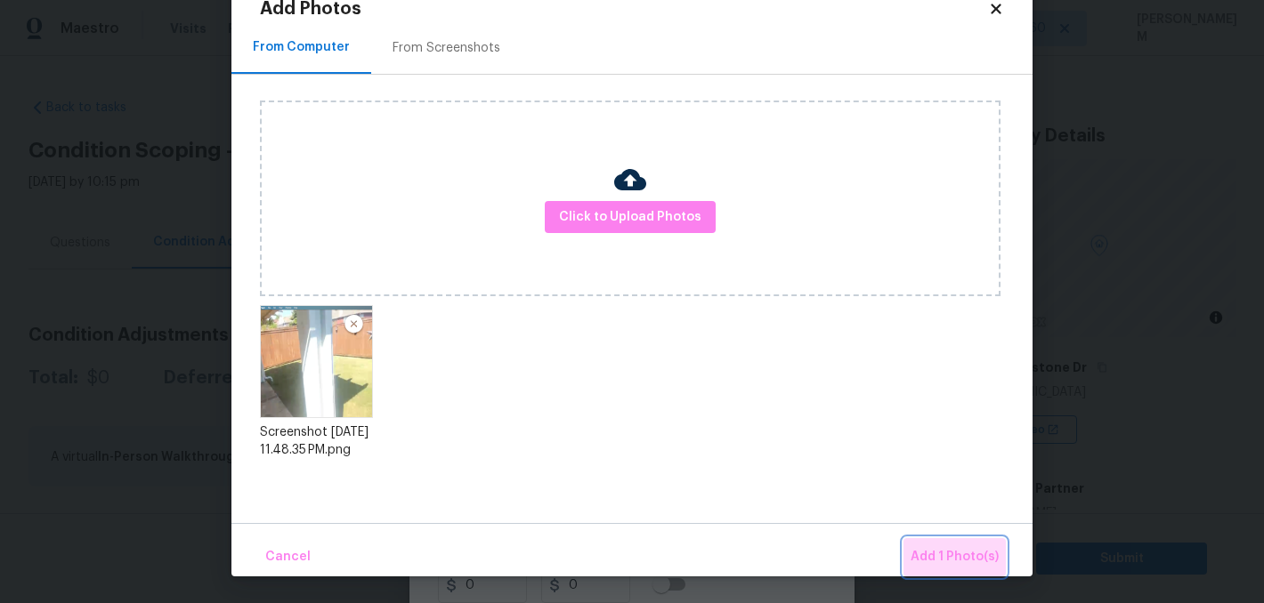
click at [973, 563] on span "Add 1 Photo(s)" at bounding box center [954, 557] width 88 height 22
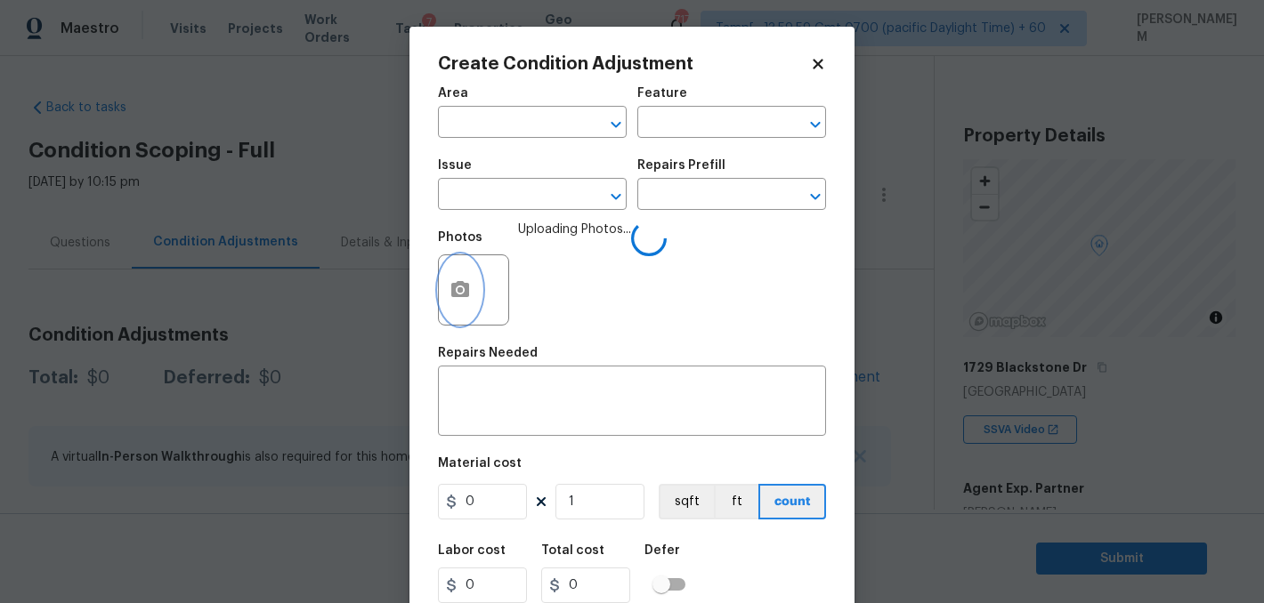
scroll to position [0, 0]
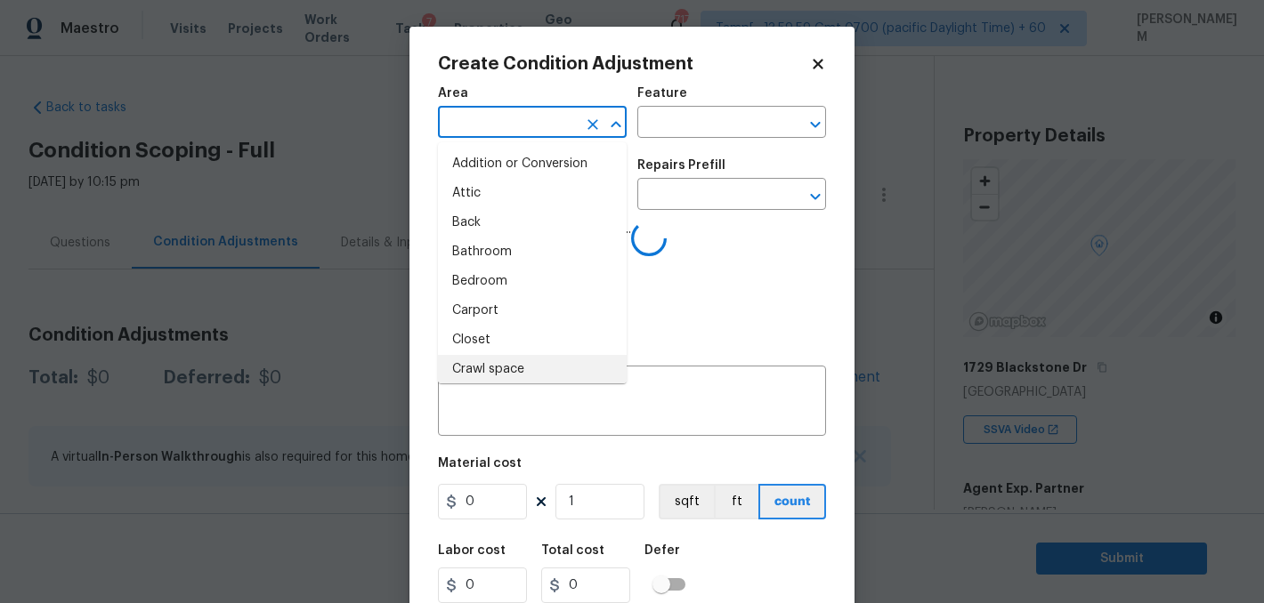
click at [507, 129] on input "text" at bounding box center [507, 124] width 139 height 28
type input "i"
type input "e"
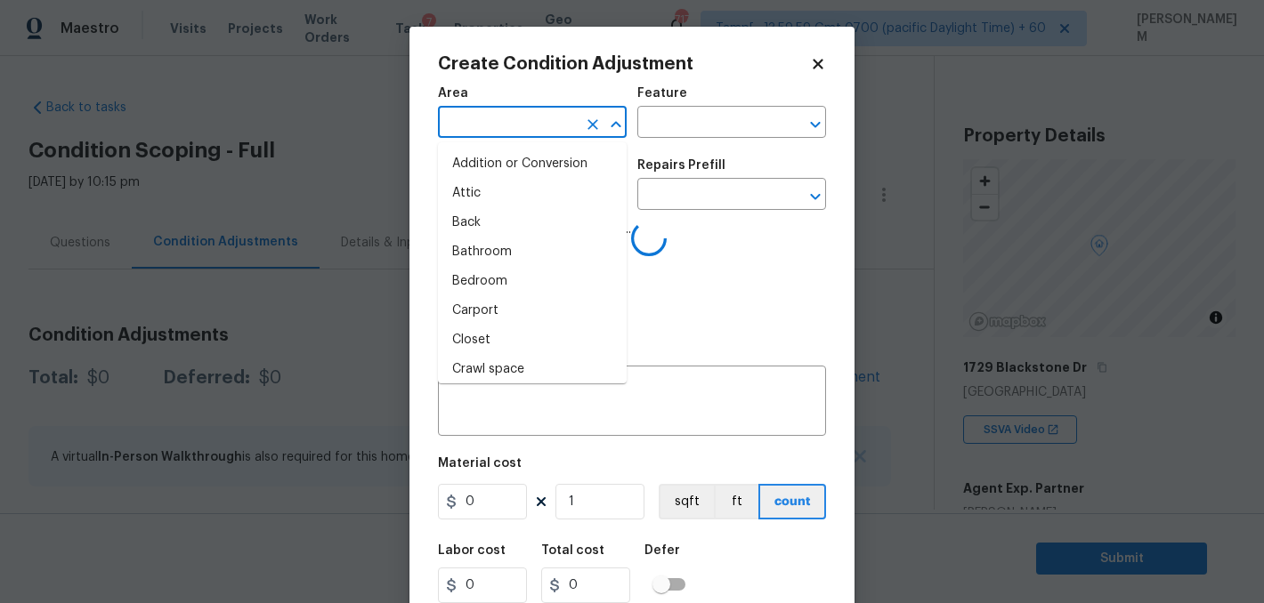
type input "x"
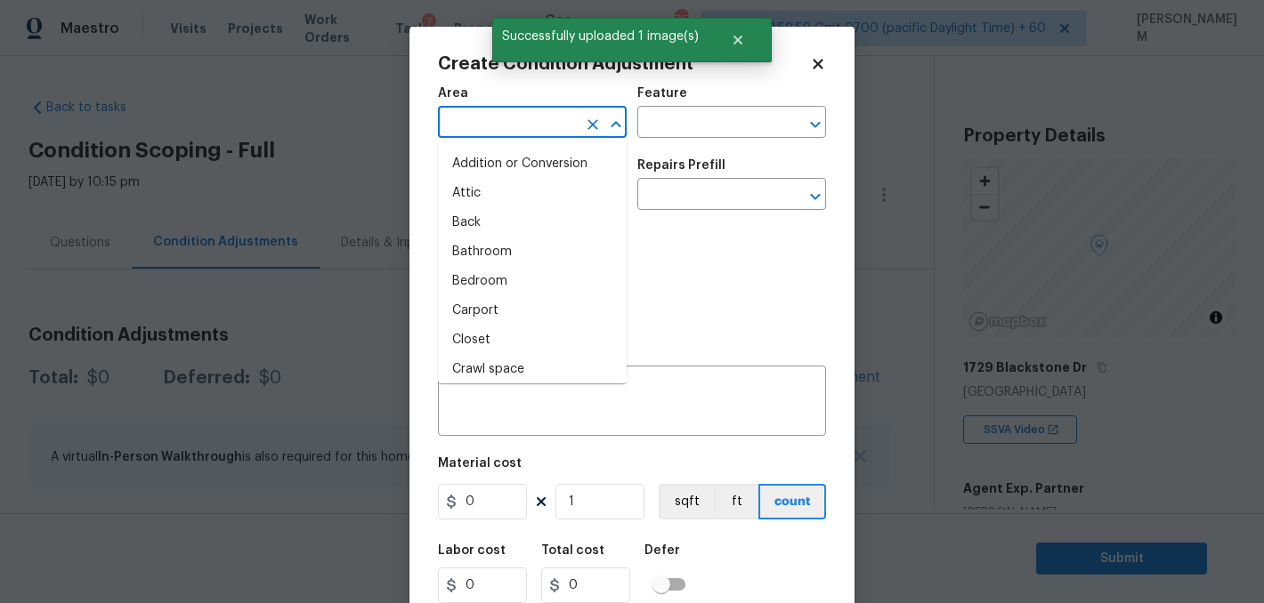
type input "e"
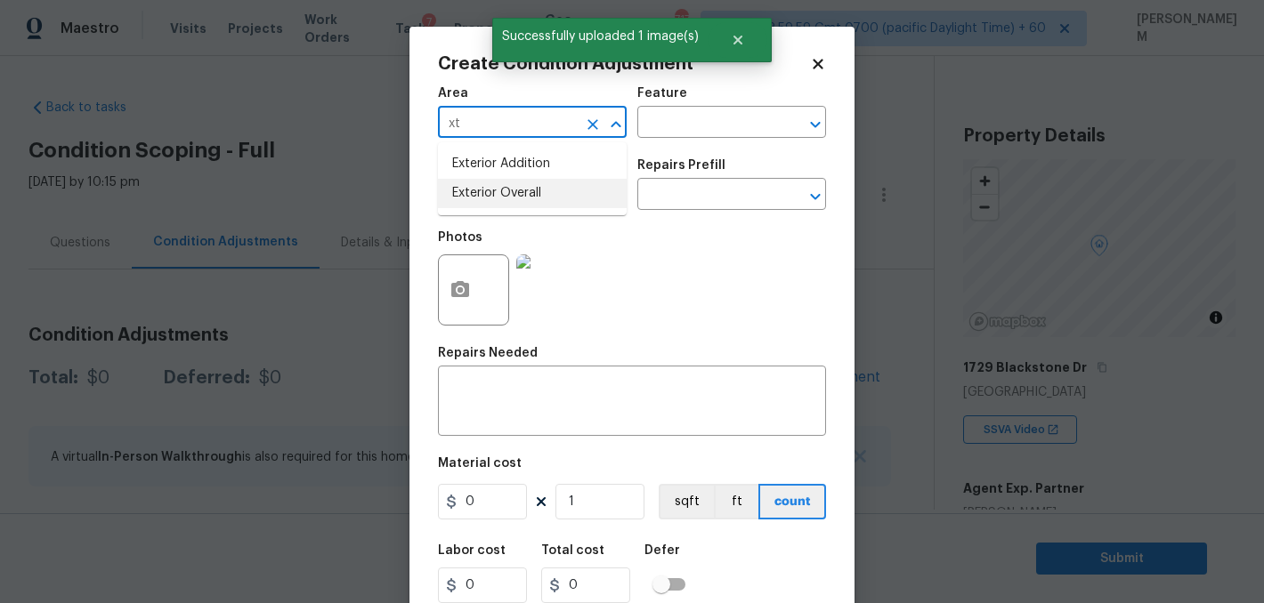
click at [528, 186] on li "Exterior Overall" at bounding box center [532, 193] width 189 height 29
type input "Exterior Overall"
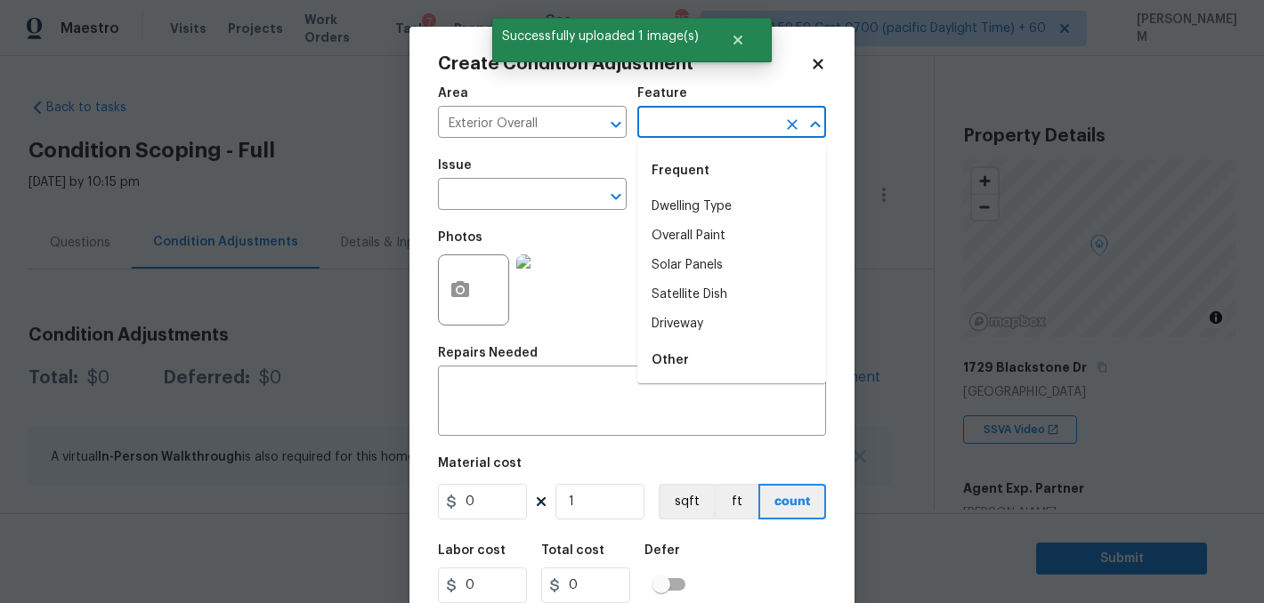
click at [686, 126] on input "text" at bounding box center [706, 124] width 139 height 28
type input "a"
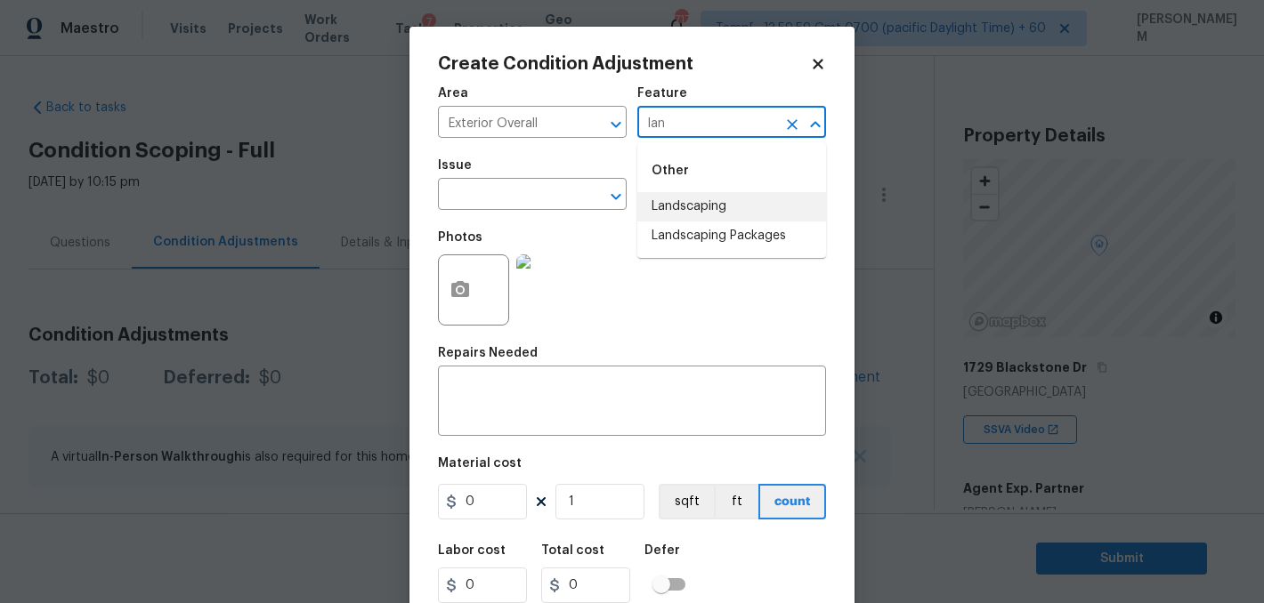
click at [744, 242] on li "Landscaping Packages" at bounding box center [731, 236] width 189 height 29
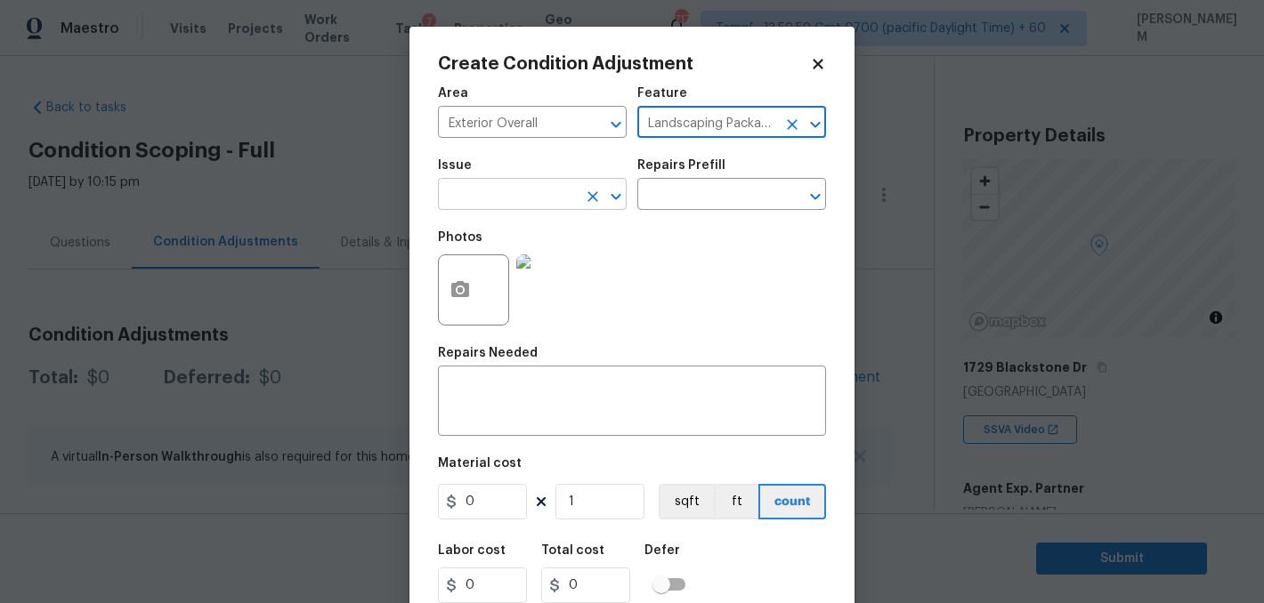
type input "Landscaping Packages"
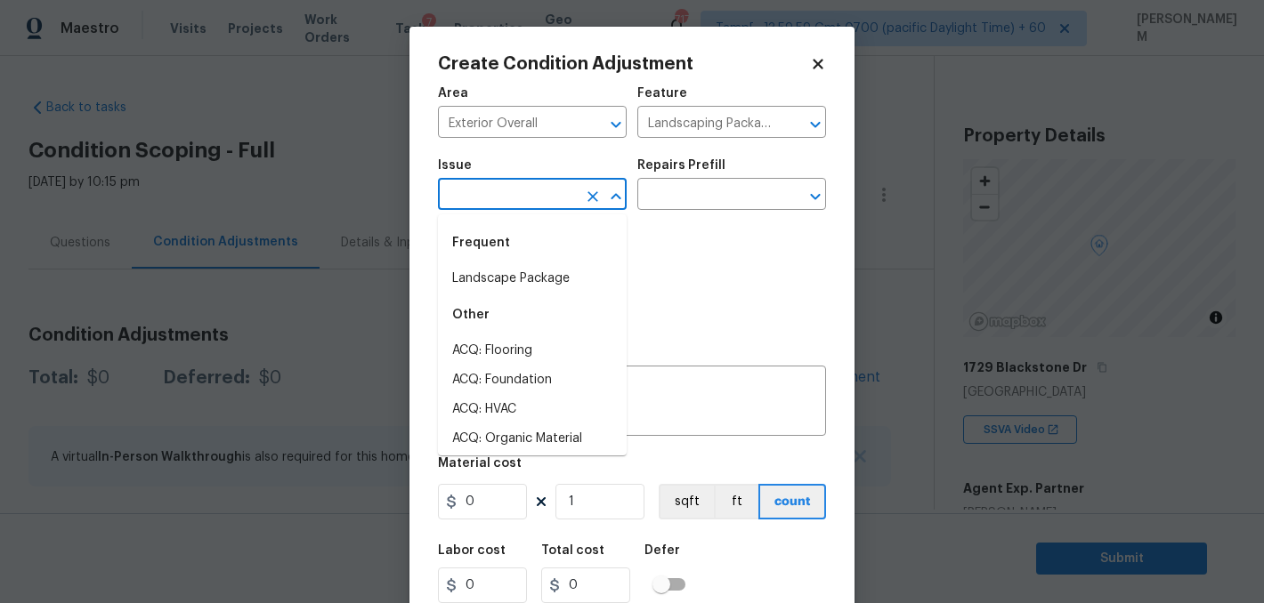
click at [541, 208] on input "text" at bounding box center [507, 196] width 139 height 28
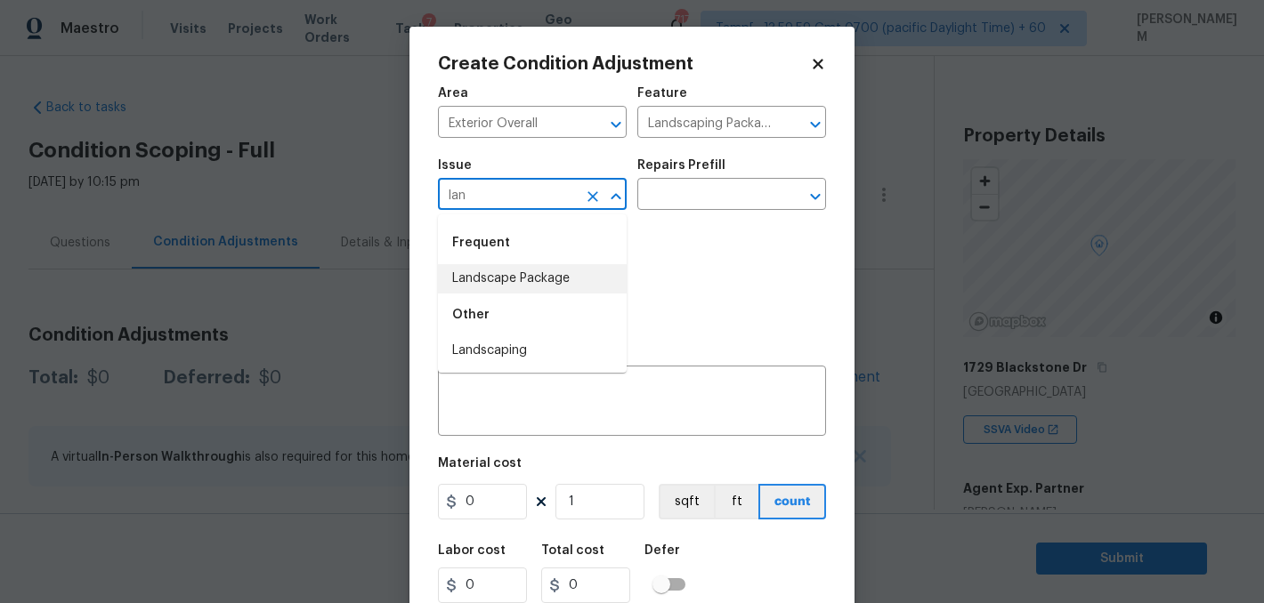
click at [555, 295] on div "Other" at bounding box center [532, 315] width 189 height 43
click at [558, 284] on li "Landscape Package" at bounding box center [532, 278] width 189 height 29
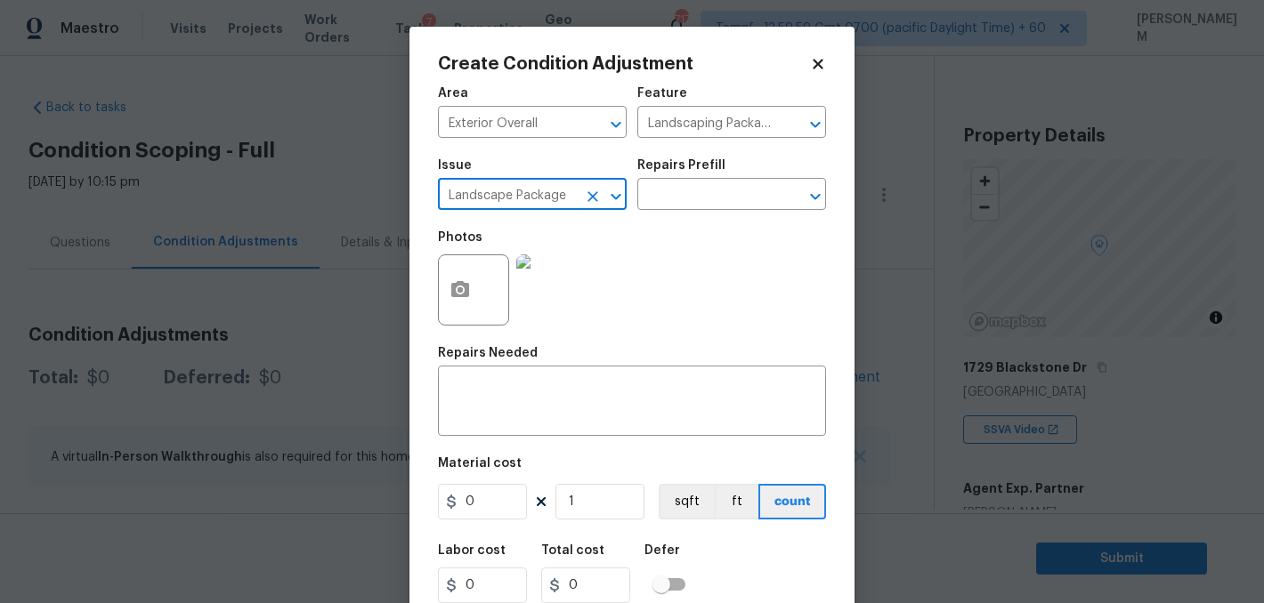
type input "Landscape Package"
click at [682, 212] on div "Issue Landscape Package ​ Repairs Prefill ​" at bounding box center [632, 185] width 388 height 72
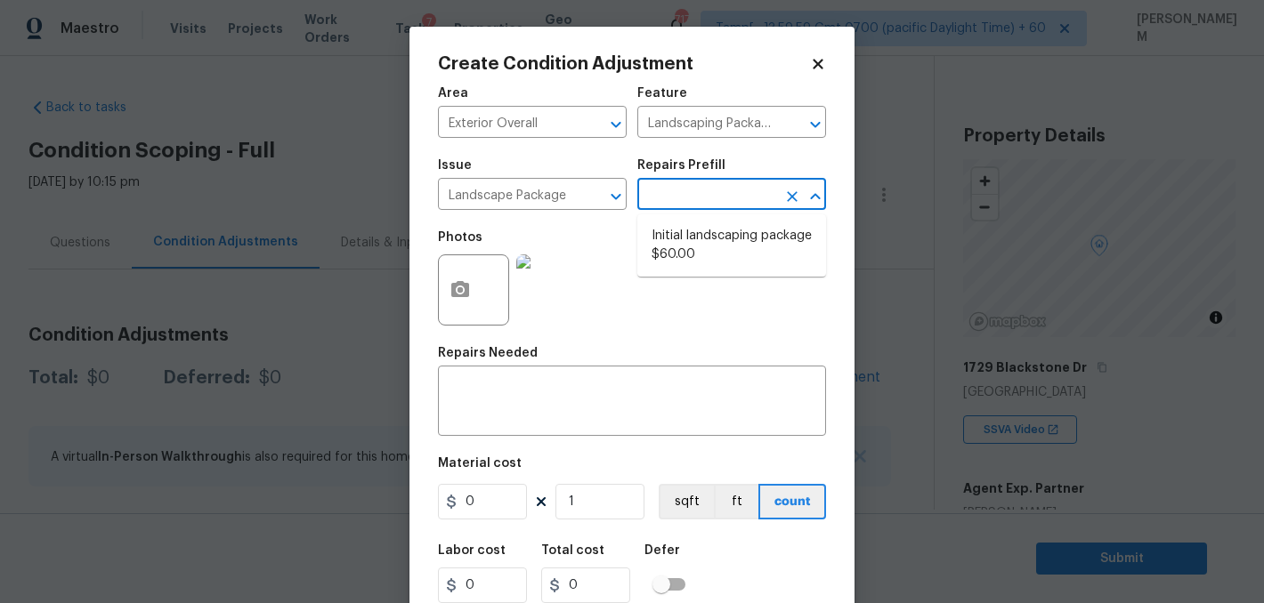
click at [693, 194] on input "text" at bounding box center [706, 196] width 139 height 28
click at [707, 234] on li "Initial landscaping package $60.00" at bounding box center [731, 246] width 189 height 48
type input "Home Readiness Packages"
type textarea "Mowing of grass up to 6" in height. Mow, edge along driveways & sidewalks, trim…"
type input "60"
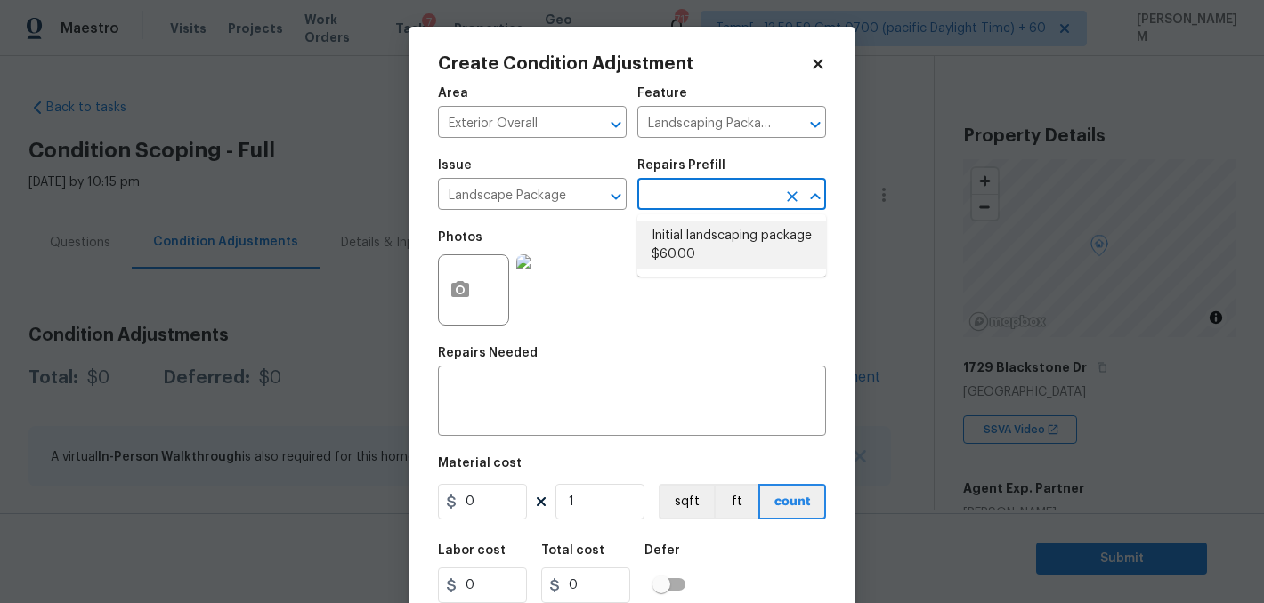
type input "60"
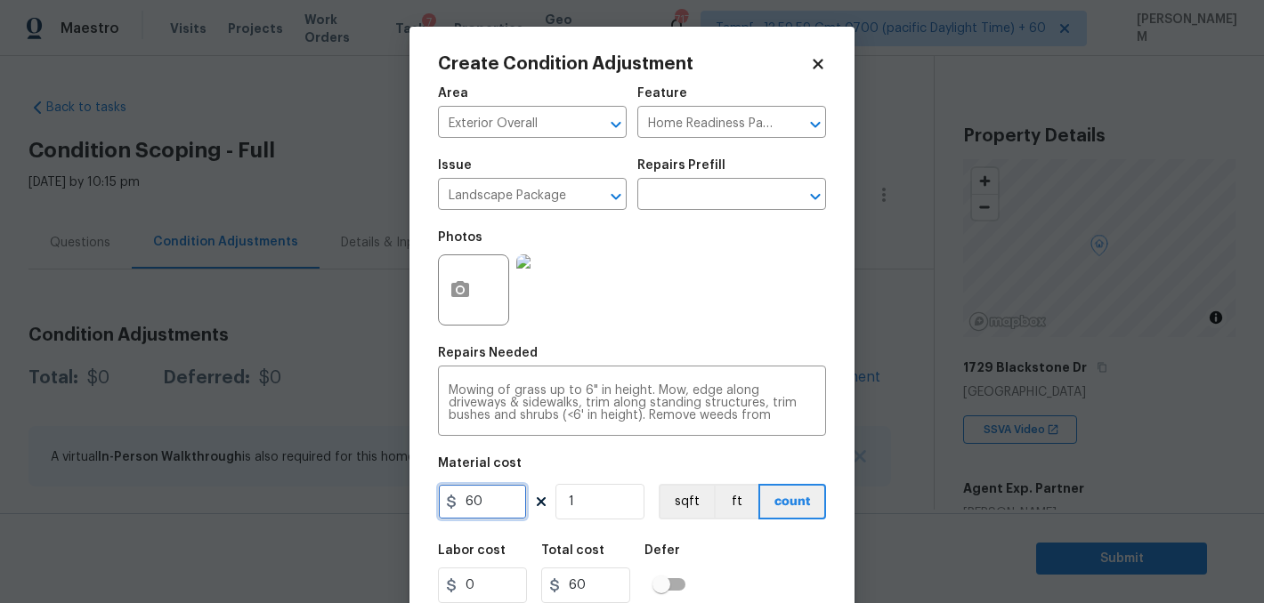
drag, startPoint x: 495, startPoint y: 501, endPoint x: 343, endPoint y: 483, distance: 152.3
click at [347, 486] on div "Create Condition Adjustment Area Exterior Overall ​ Feature Home Readiness Pack…" at bounding box center [632, 301] width 1264 height 603
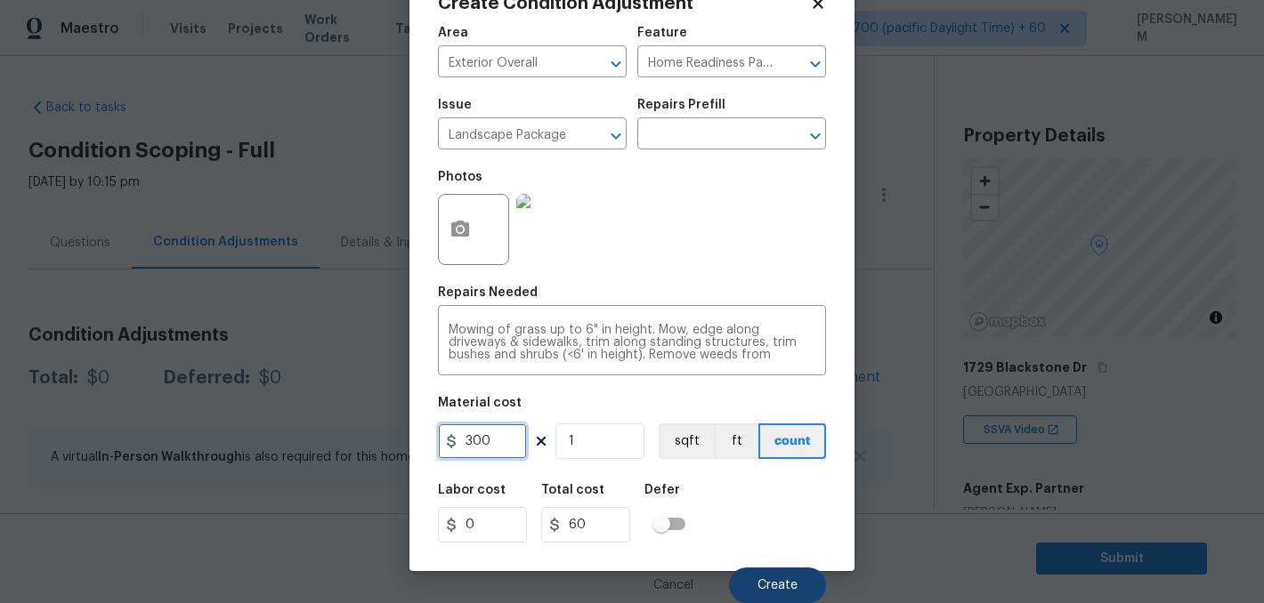
type input "300"
click at [775, 587] on span "Create" at bounding box center [777, 585] width 40 height 13
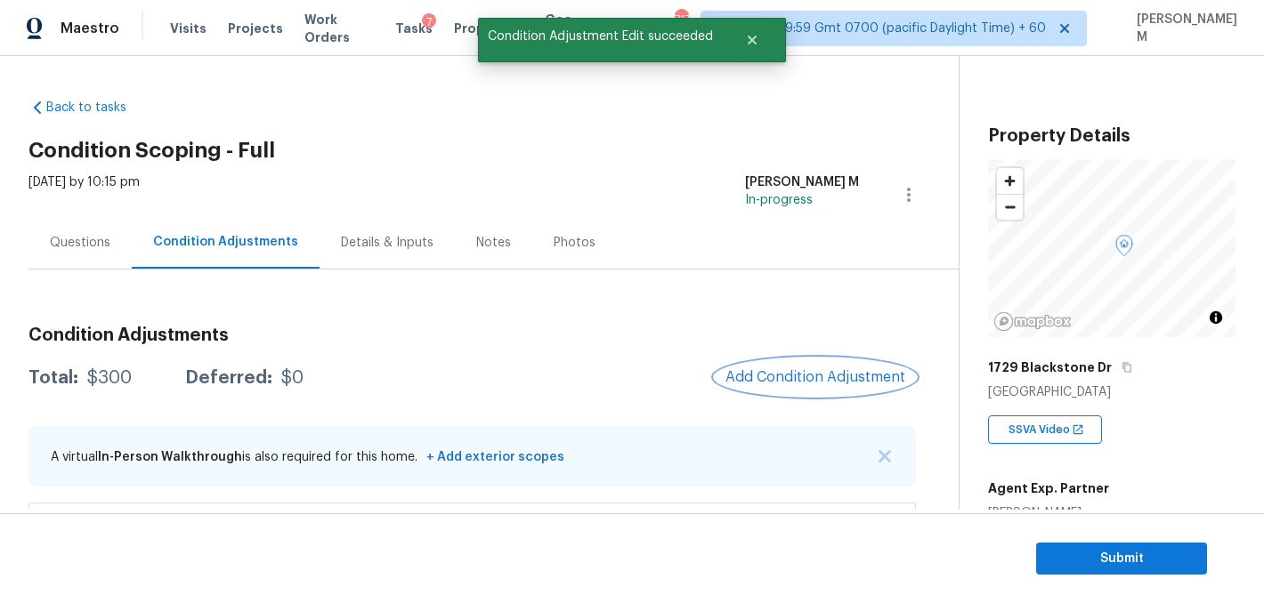
scroll to position [164, 0]
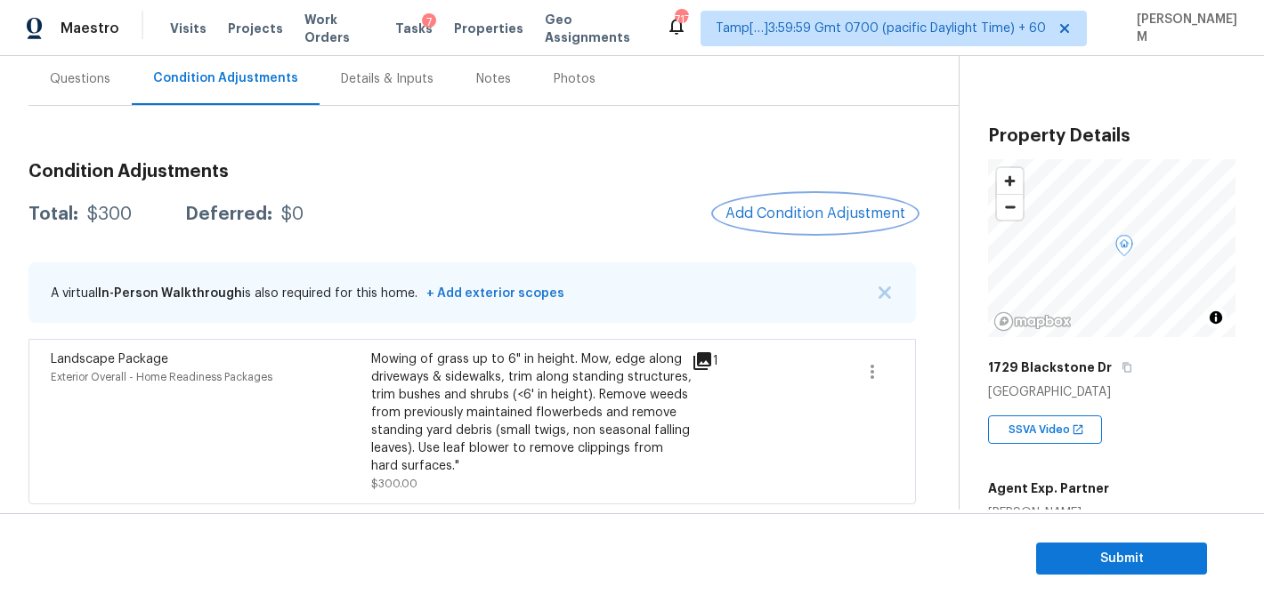
click at [803, 200] on button "Add Condition Adjustment" at bounding box center [815, 213] width 201 height 37
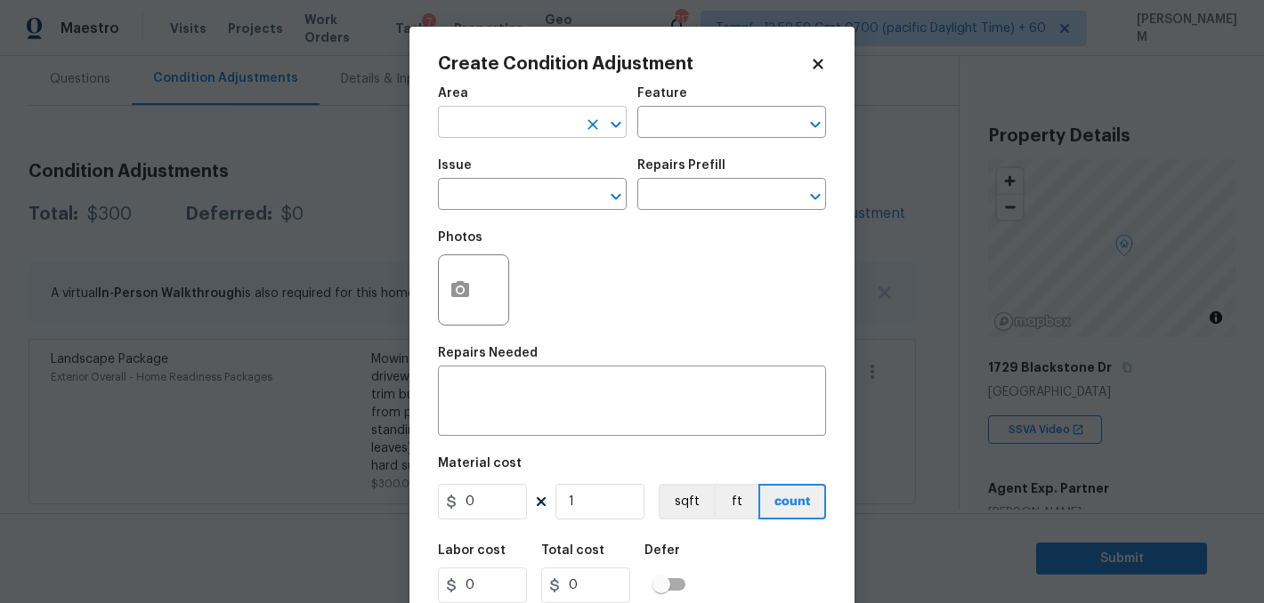
click at [549, 122] on input "text" at bounding box center [507, 124] width 139 height 28
click at [565, 192] on li "Interior Overall" at bounding box center [532, 193] width 189 height 29
type input "Interior Overall"
click at [738, 120] on input "text" at bounding box center [706, 124] width 139 height 28
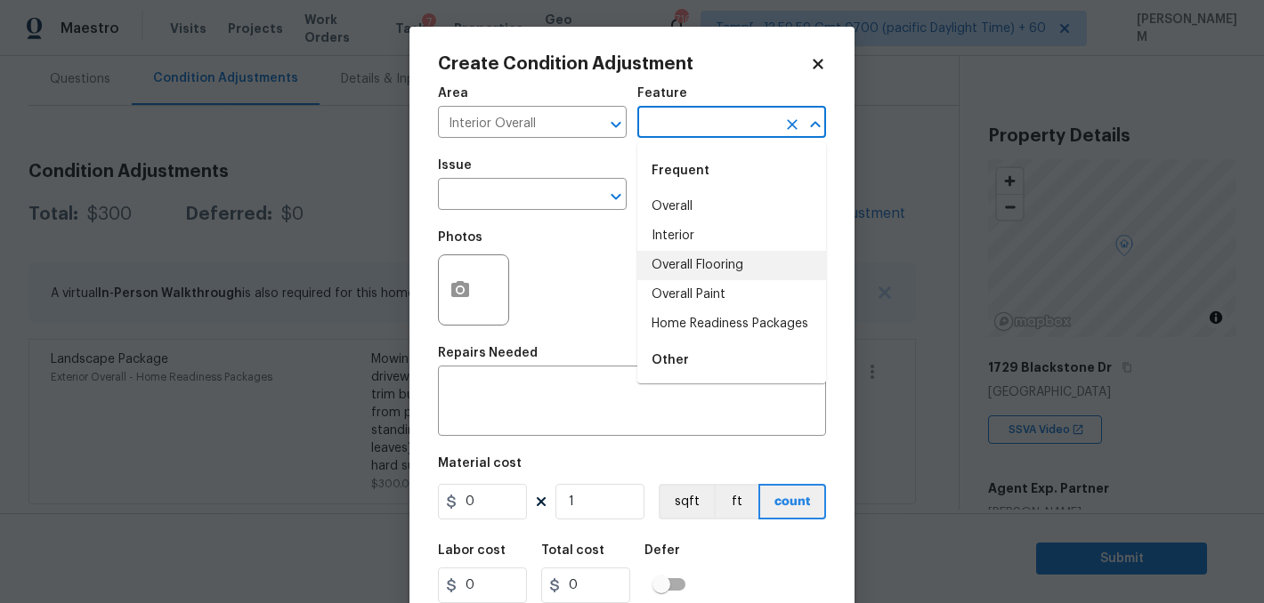
click at [742, 261] on li "Overall Flooring" at bounding box center [731, 265] width 189 height 29
type input "Overall Flooring"
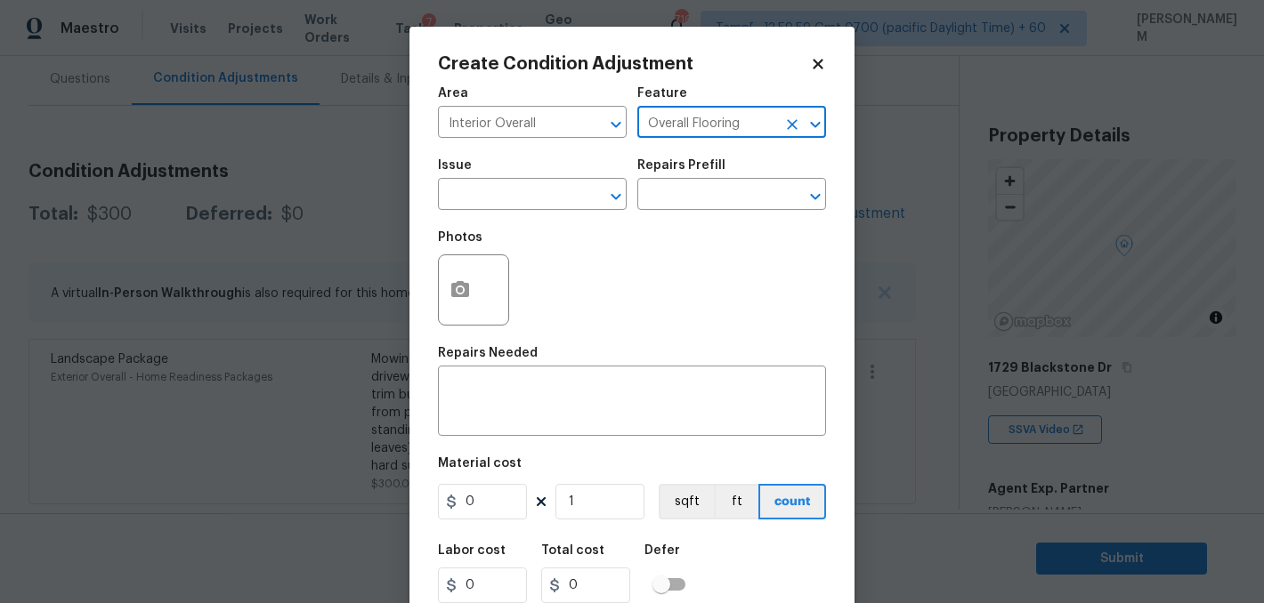
click at [794, 124] on icon "Clear" at bounding box center [792, 124] width 11 height 11
click at [691, 126] on input "text" at bounding box center [706, 124] width 139 height 28
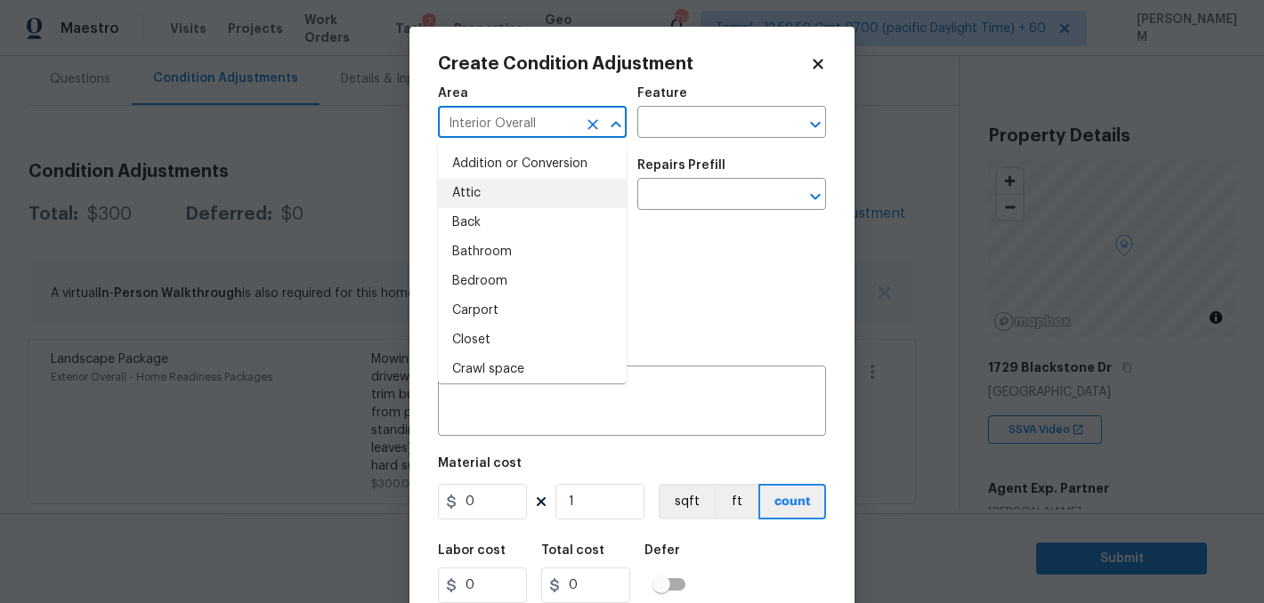
click at [512, 136] on input "Interior Overall" at bounding box center [507, 124] width 139 height 28
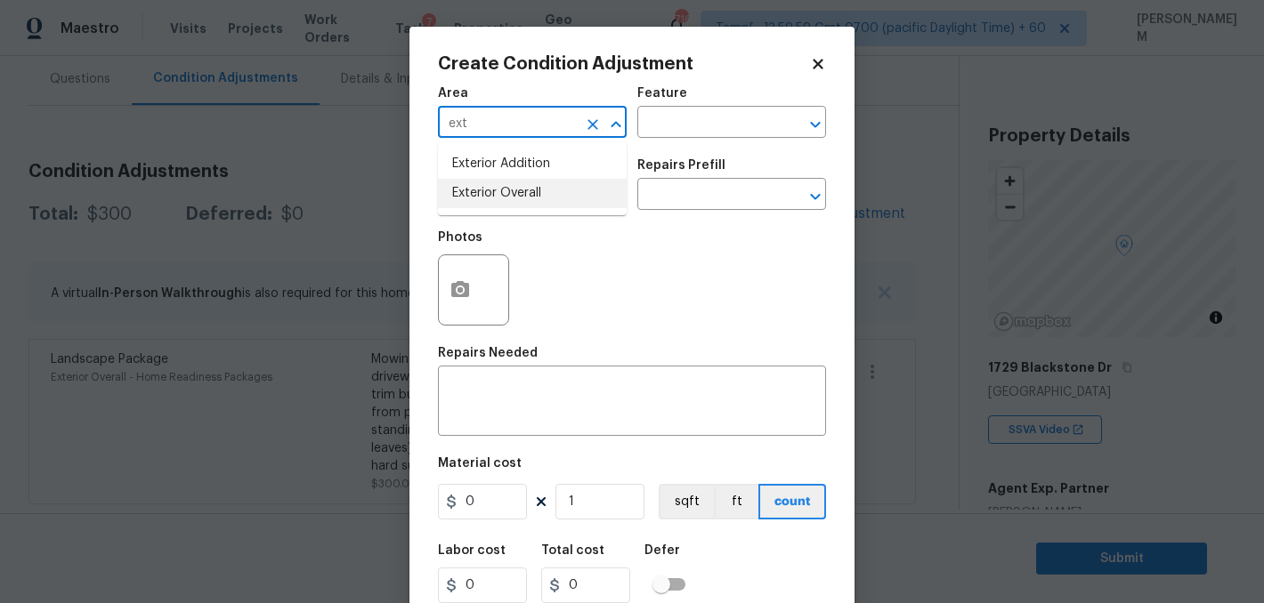
click at [541, 190] on li "Exterior Overall" at bounding box center [532, 193] width 189 height 29
type input "Exterior Overall"
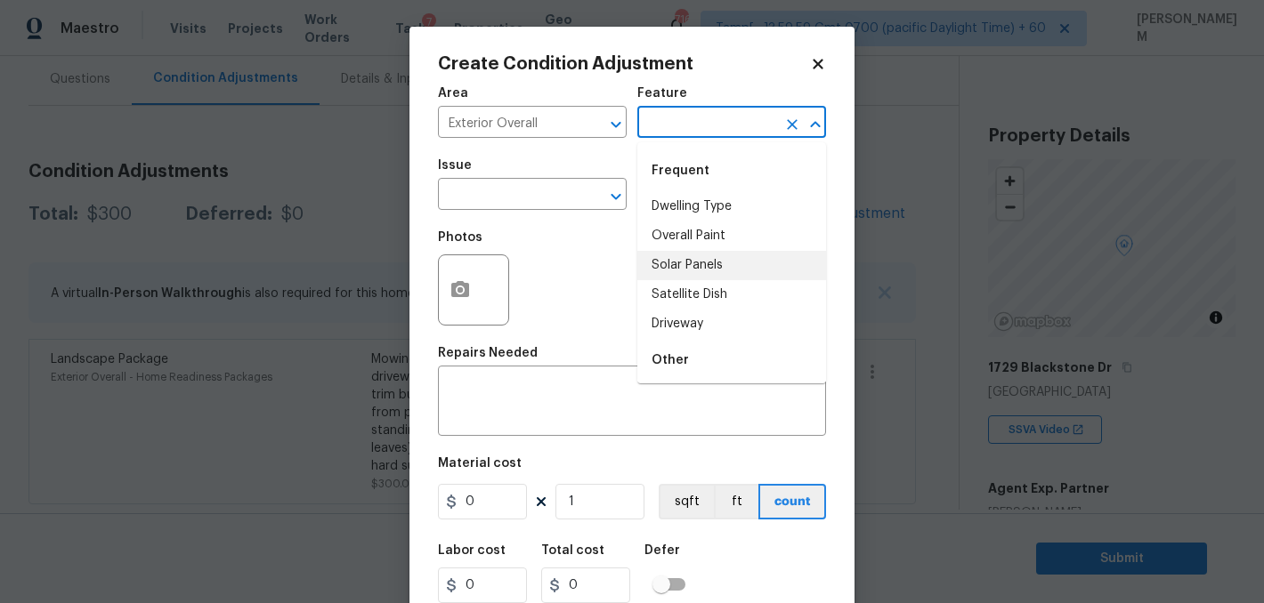
click at [673, 129] on input "text" at bounding box center [706, 124] width 139 height 28
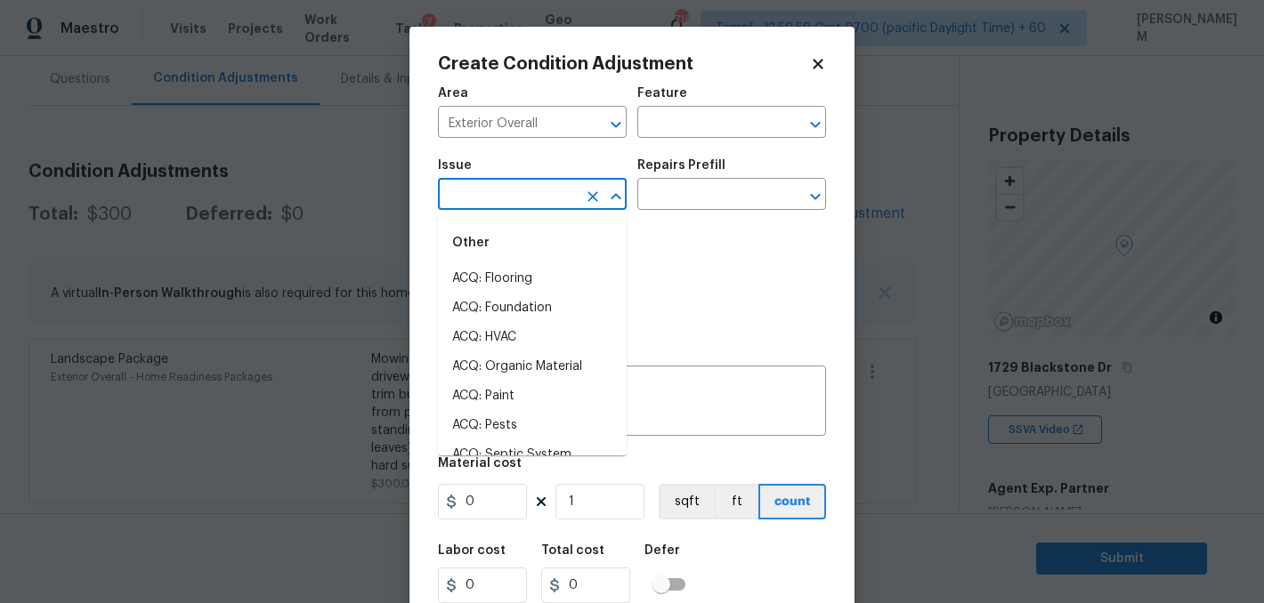
click at [549, 199] on input "text" at bounding box center [507, 196] width 139 height 28
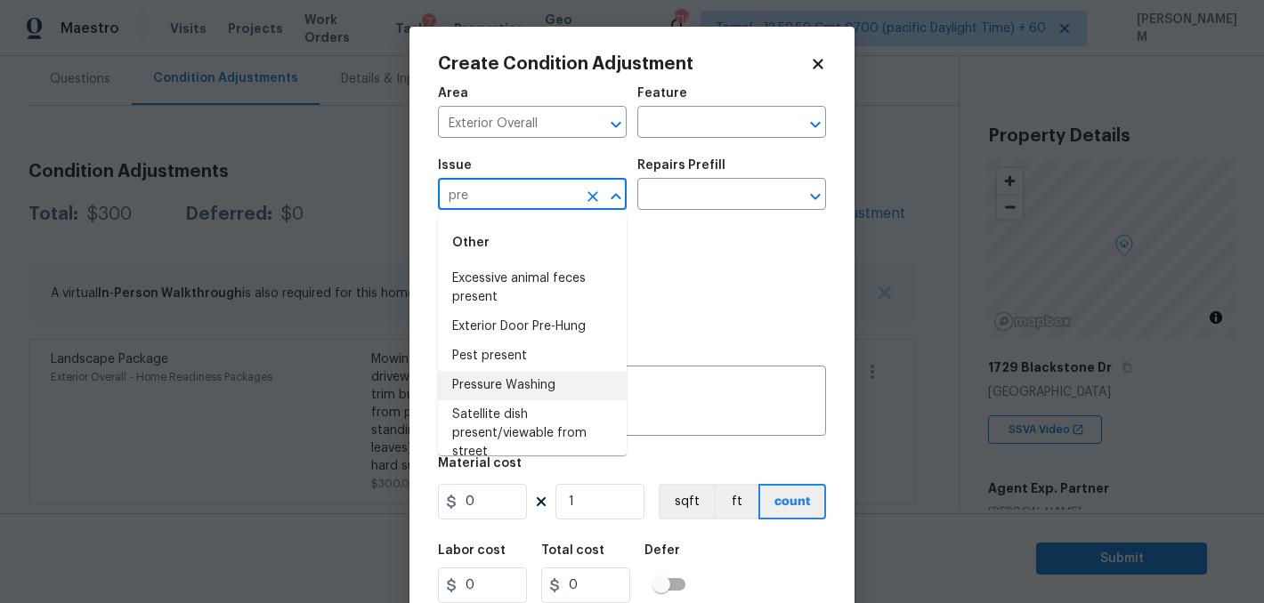
click at [536, 391] on li "Pressure Washing" at bounding box center [532, 385] width 189 height 29
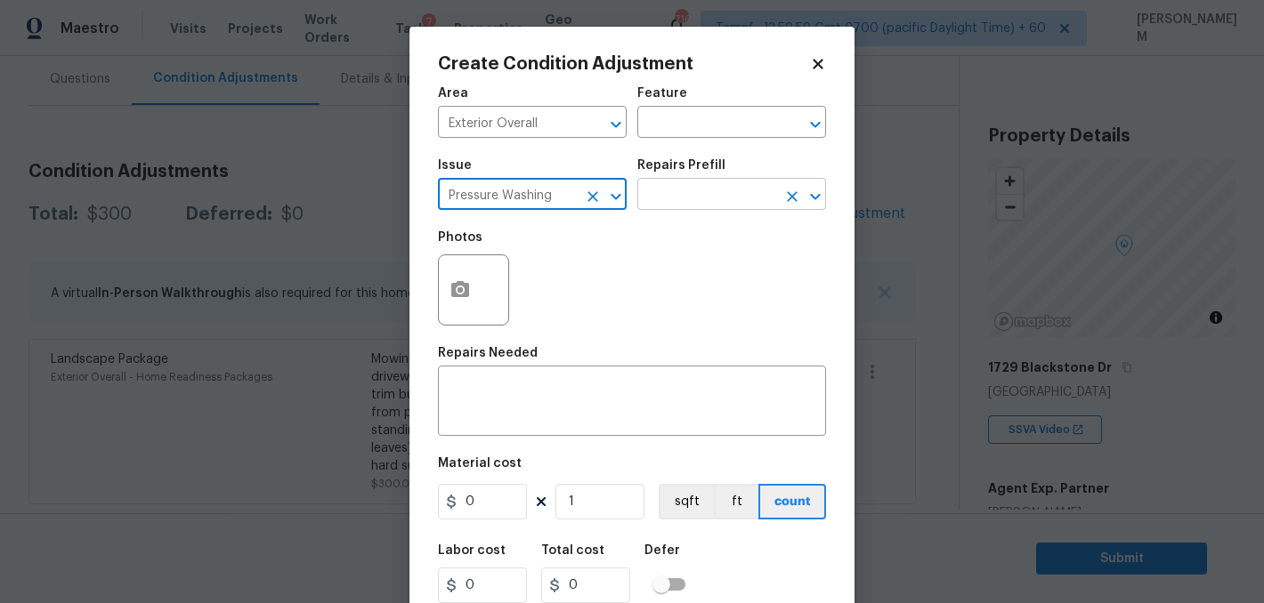
type input "Pressure Washing"
click at [666, 196] on input "text" at bounding box center [706, 196] width 139 height 28
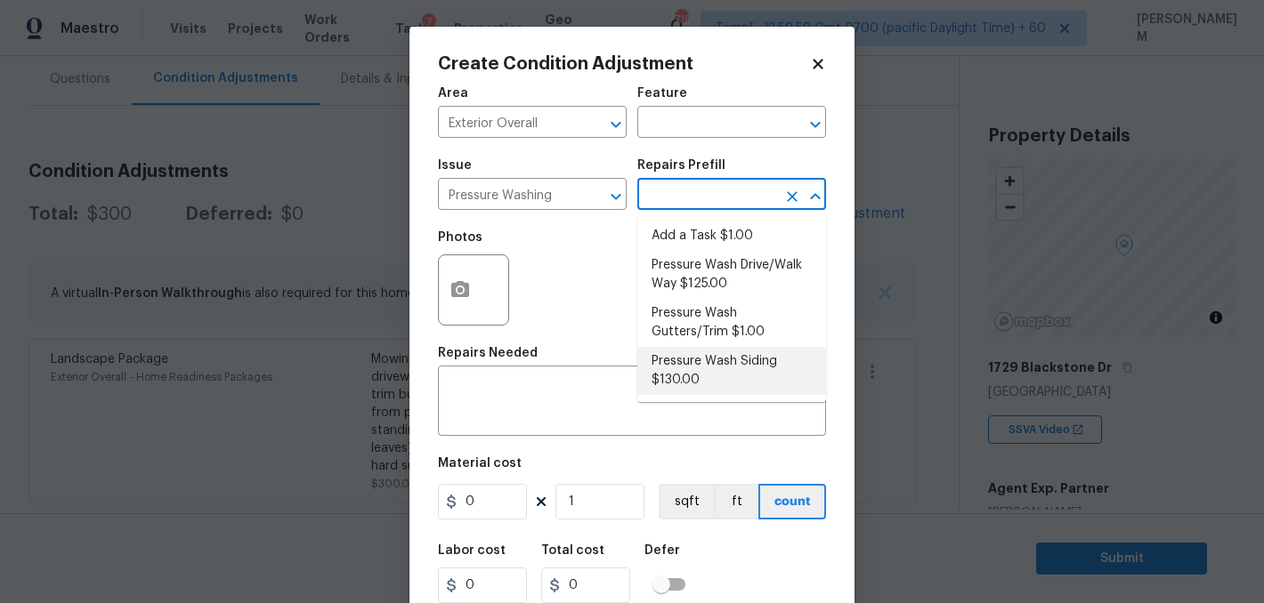
click at [724, 366] on li "Pressure Wash Siding $130.00" at bounding box center [731, 371] width 189 height 48
type input "Siding"
type textarea "Protect areas as needed for pressure washing. Pressure wash the siding on the h…"
type input "130"
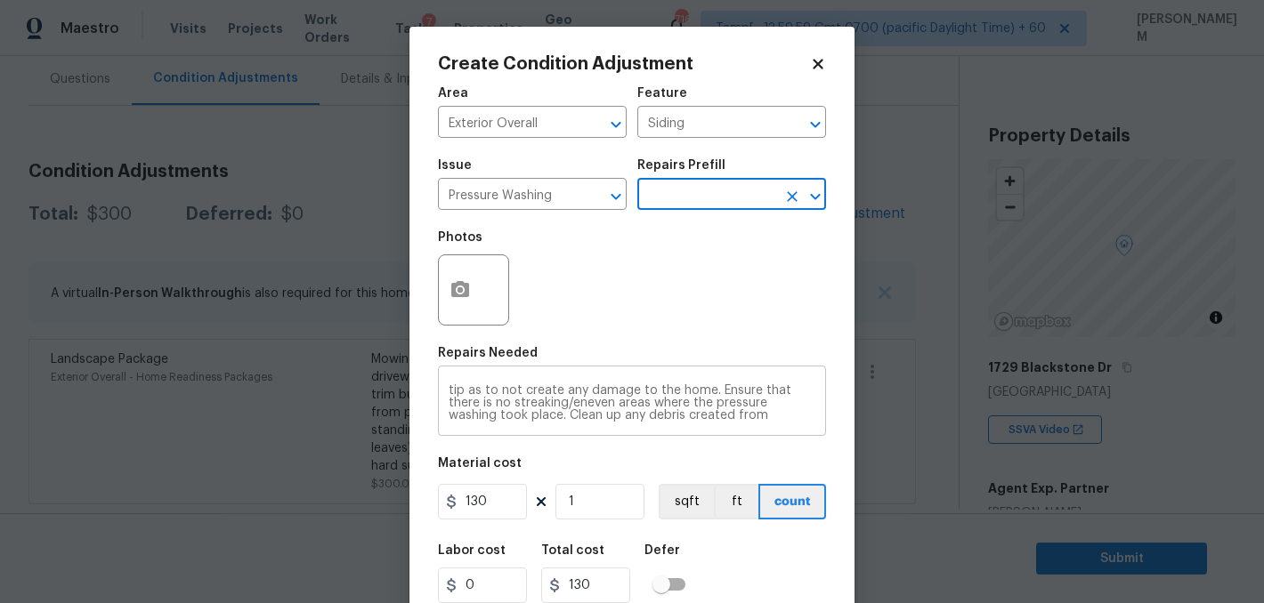
scroll to position [0, 0]
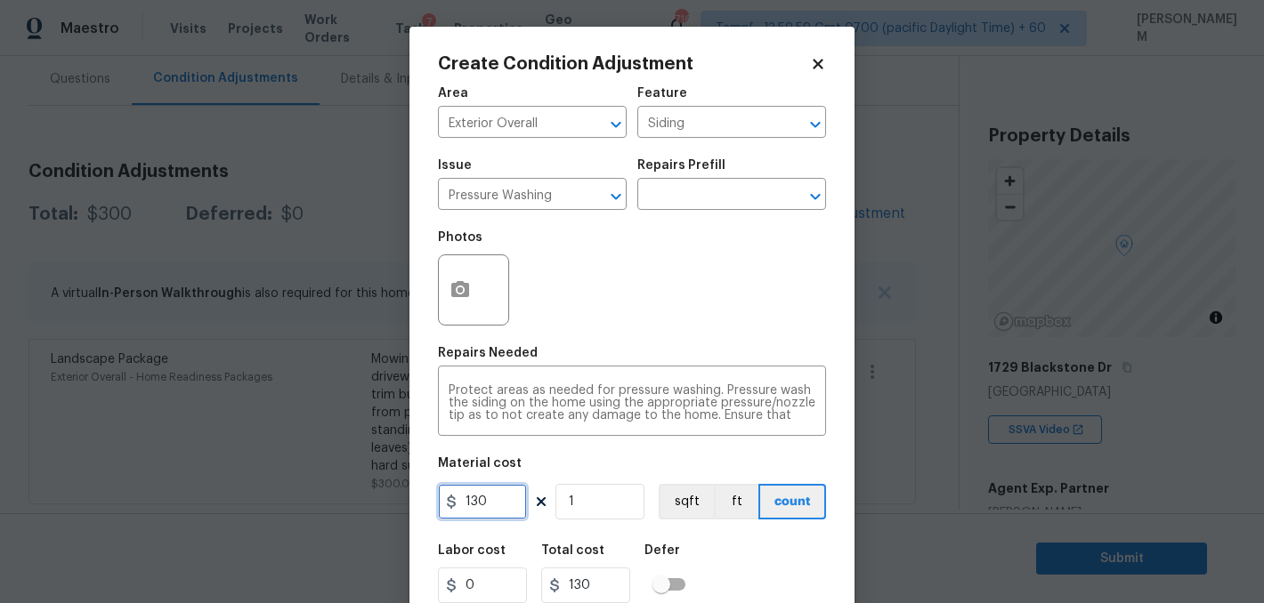
drag, startPoint x: 501, startPoint y: 505, endPoint x: 366, endPoint y: 505, distance: 135.3
click at [367, 505] on div "Create Condition Adjustment Area Exterior Overall ​ Feature Siding ​ Issue Pres…" at bounding box center [632, 301] width 1264 height 603
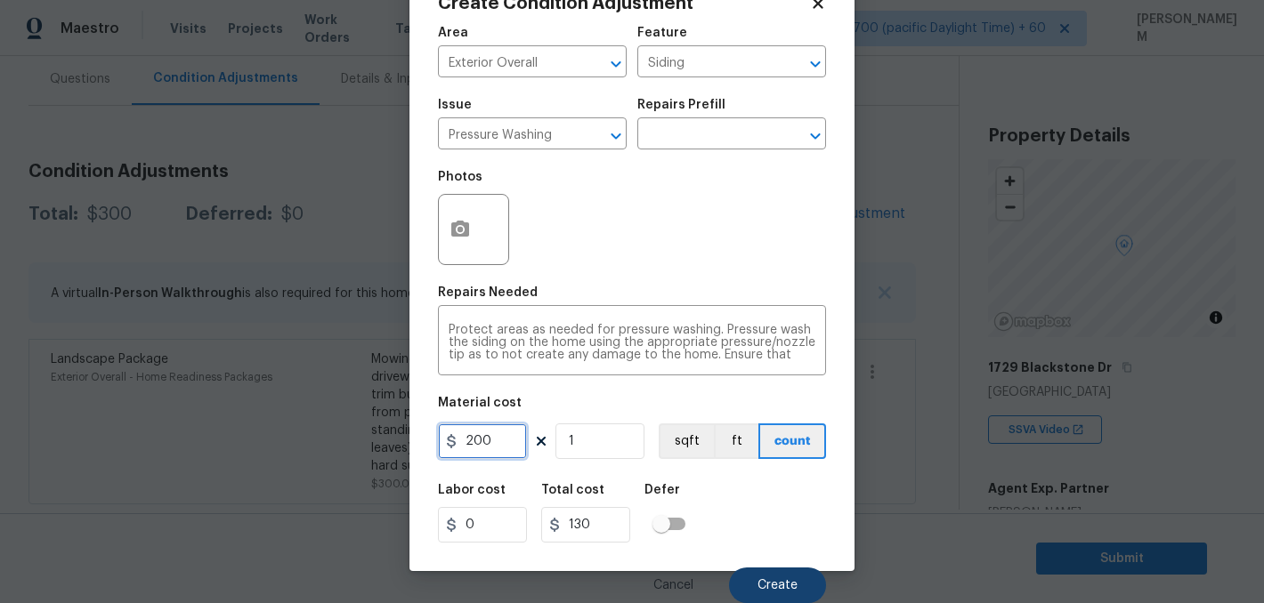
type input "200"
click at [769, 579] on span "Create" at bounding box center [777, 585] width 40 height 13
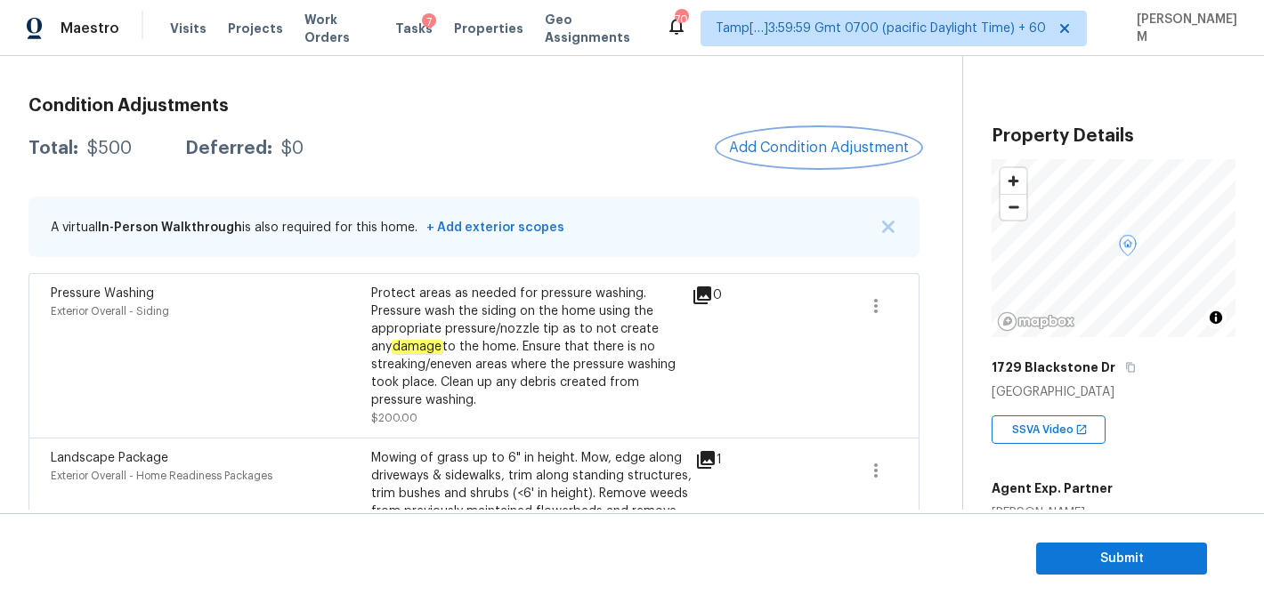
scroll to position [213, 0]
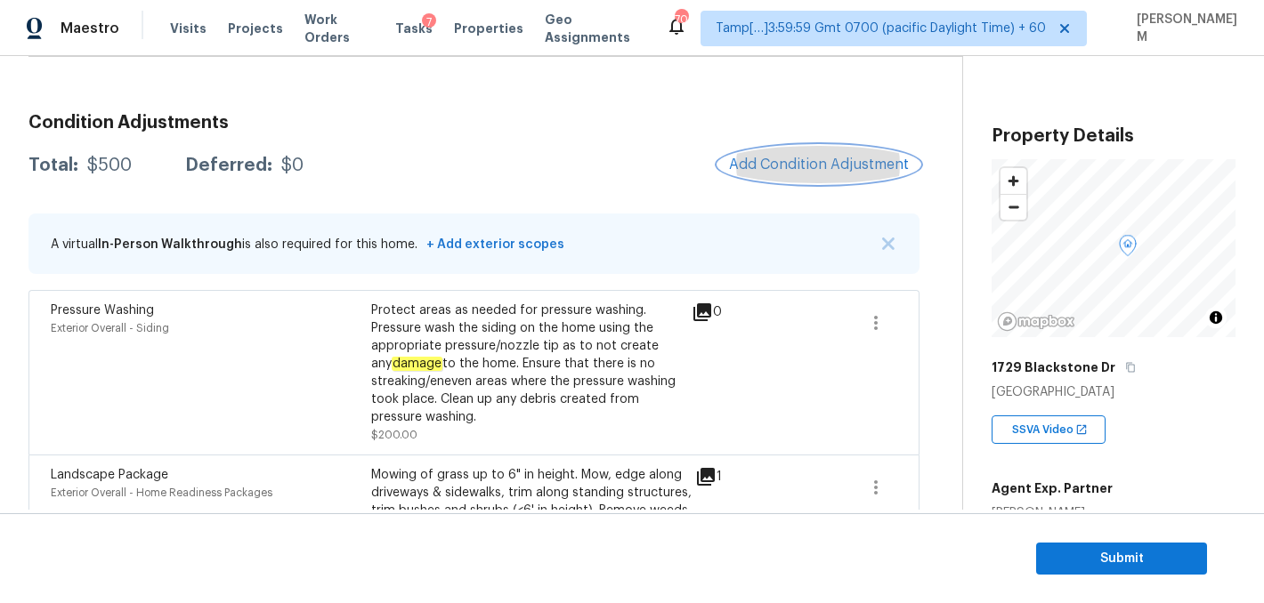
click at [793, 168] on span "Add Condition Adjustment" at bounding box center [819, 165] width 180 height 16
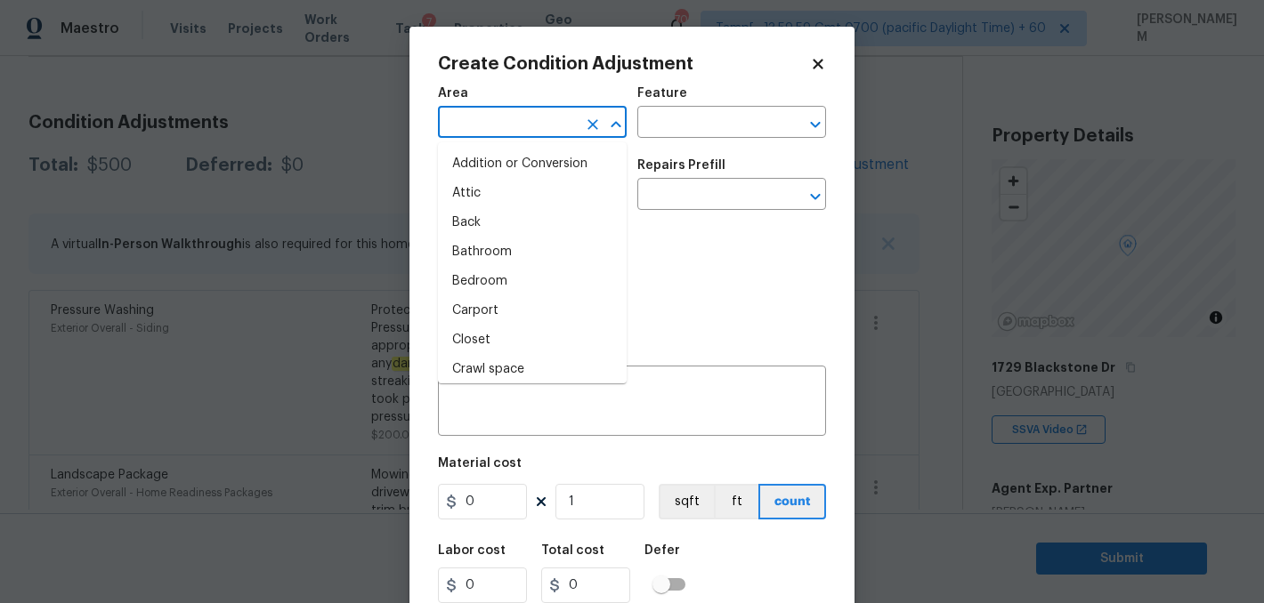
click at [497, 121] on input "text" at bounding box center [507, 124] width 139 height 28
type input "f"
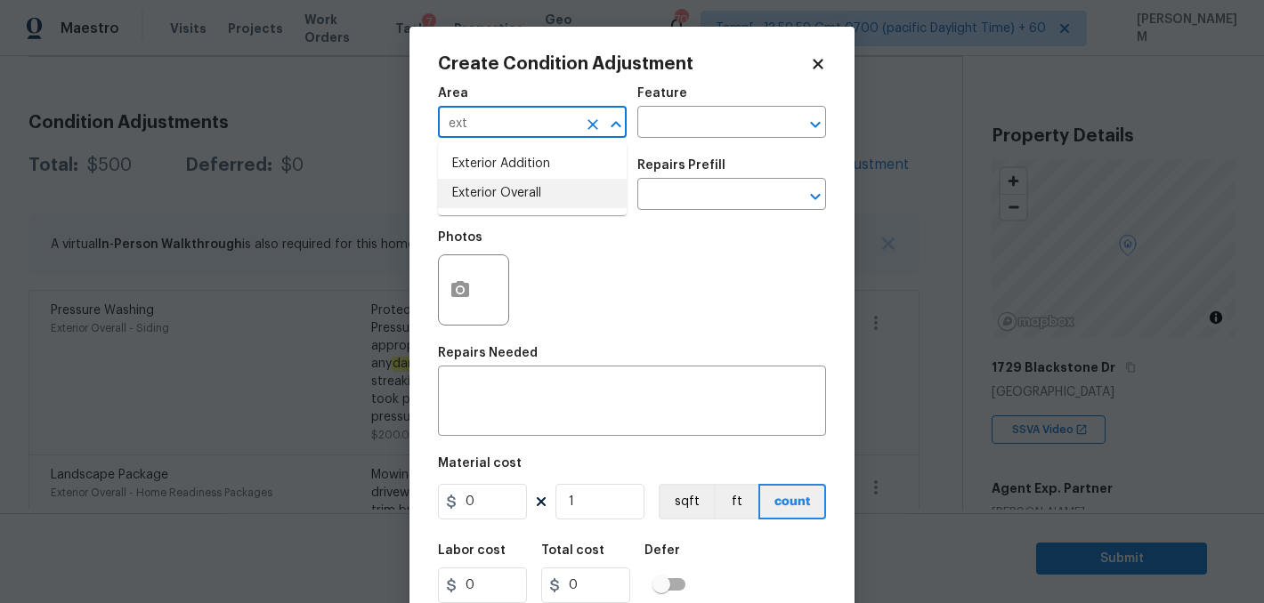
click at [513, 192] on li "Exterior Overall" at bounding box center [532, 193] width 189 height 29
type input "Exterior Overall"
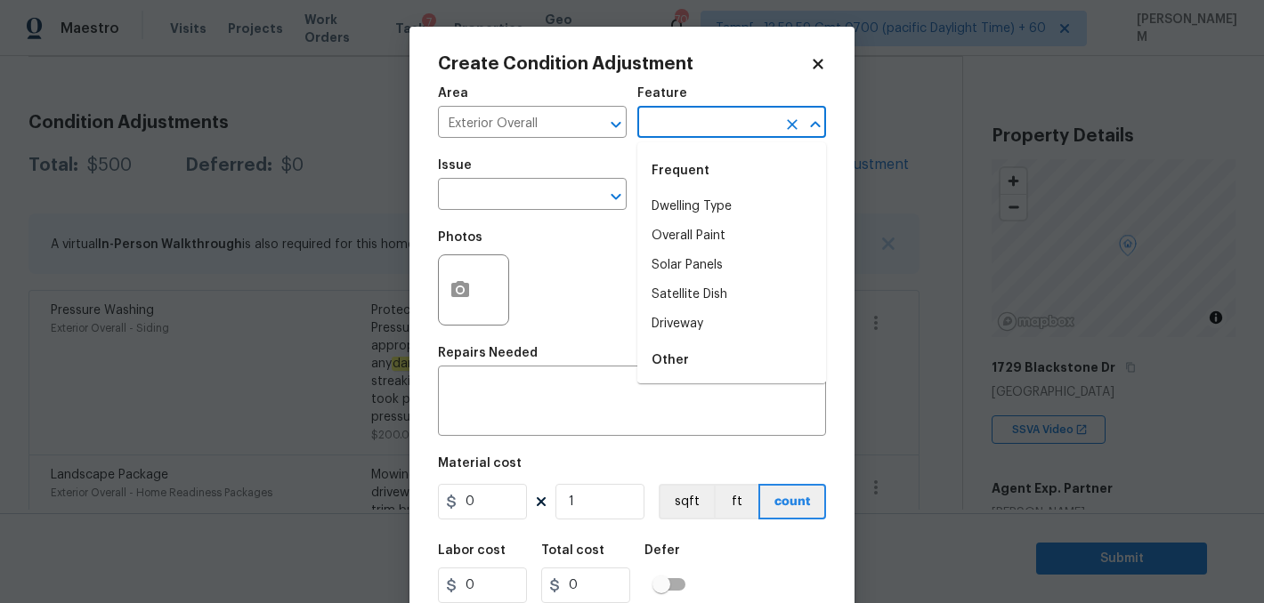
click at [692, 124] on input "text" at bounding box center [706, 124] width 139 height 28
click at [671, 233] on li "Fencing" at bounding box center [731, 236] width 189 height 29
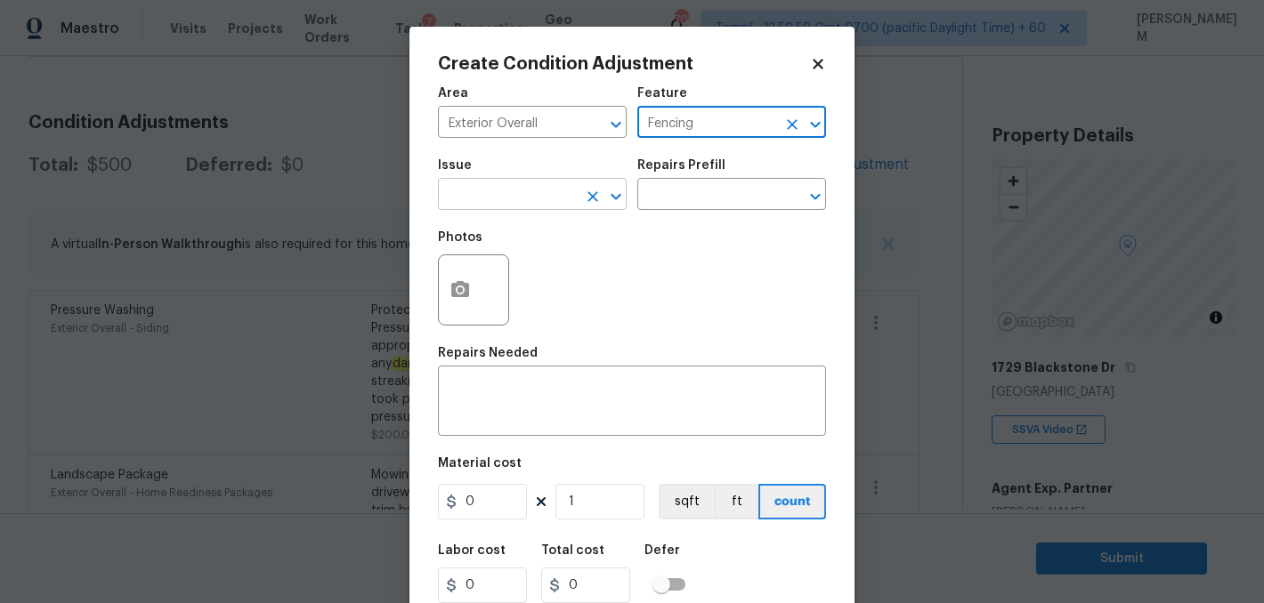
type input "Fencing"
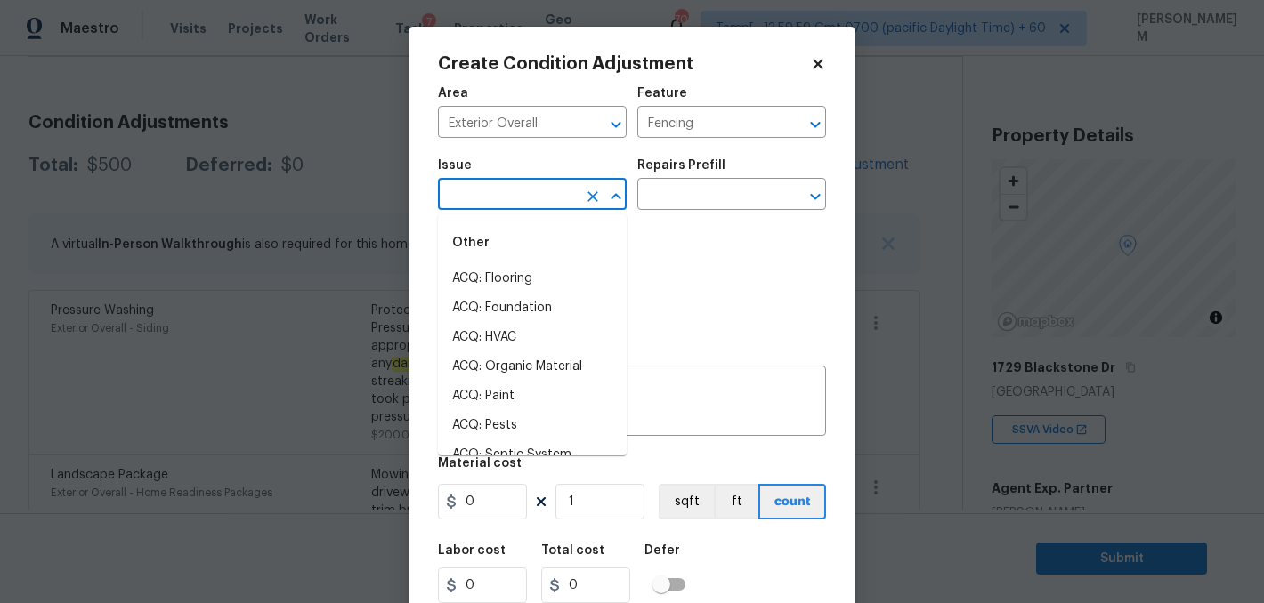
click at [460, 183] on input "text" at bounding box center [507, 196] width 139 height 28
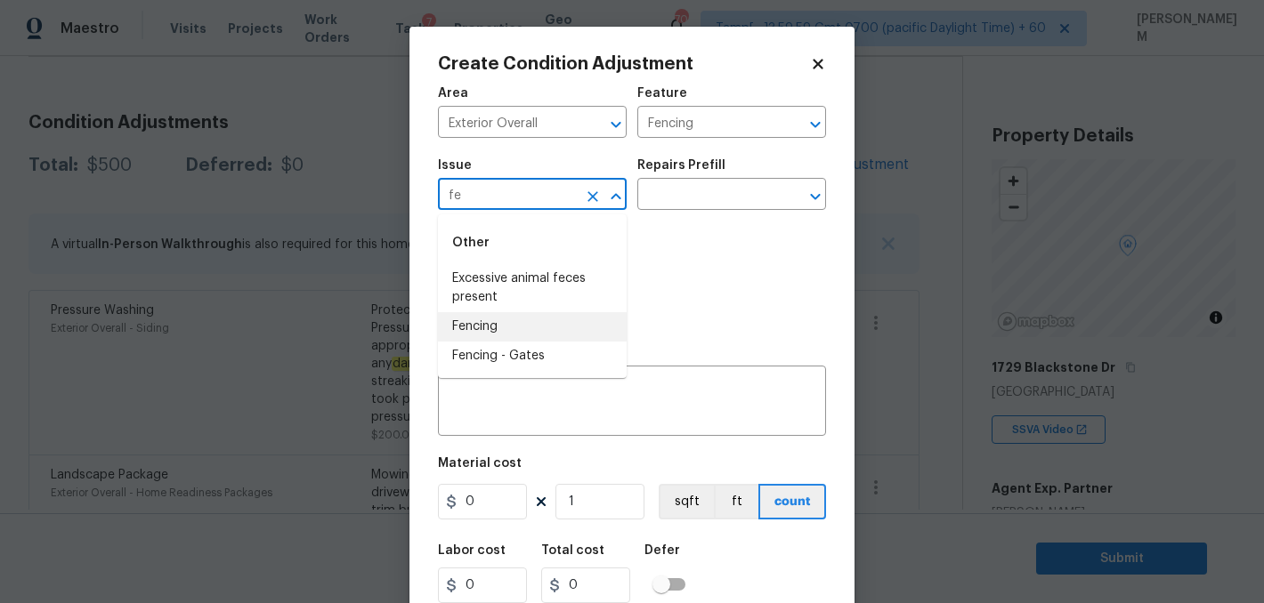
click at [548, 329] on li "Fencing" at bounding box center [532, 326] width 189 height 29
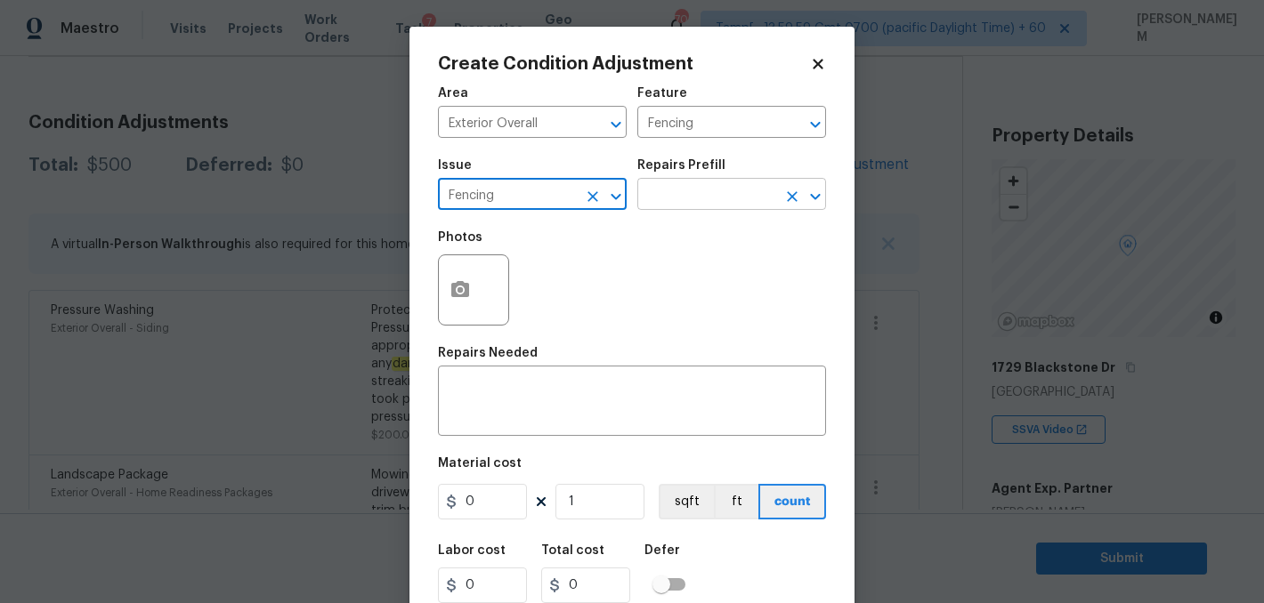
type input "Fencing"
click at [678, 206] on input "text" at bounding box center [706, 196] width 139 height 28
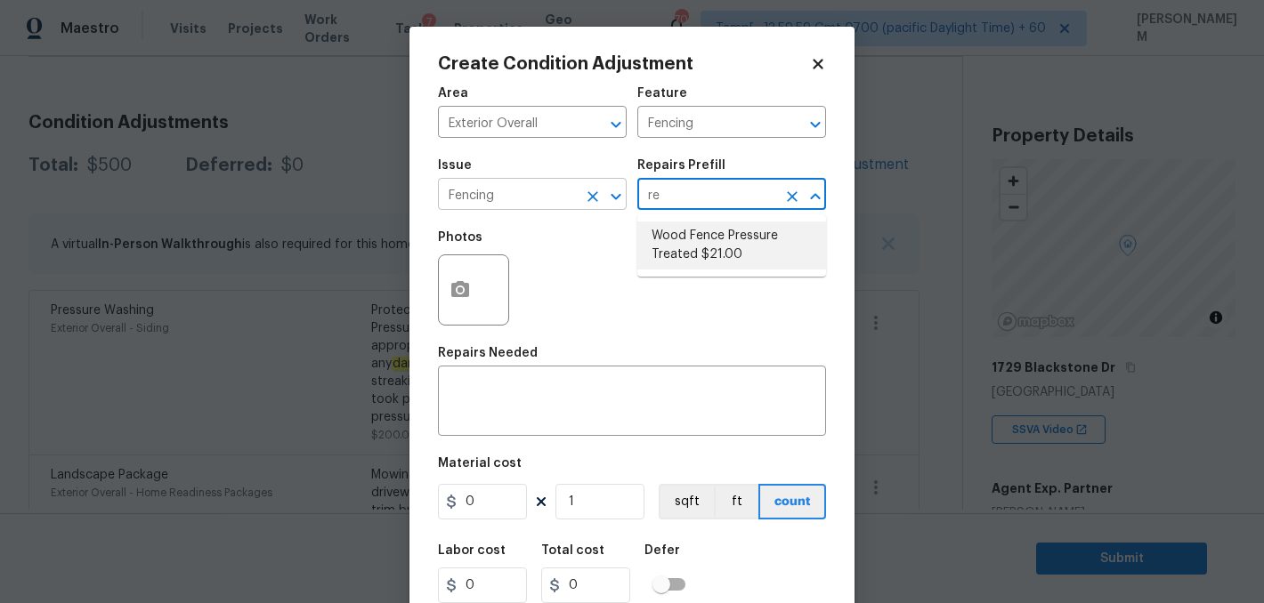
type input "re"
click at [534, 198] on input "Fencing" at bounding box center [507, 196] width 139 height 28
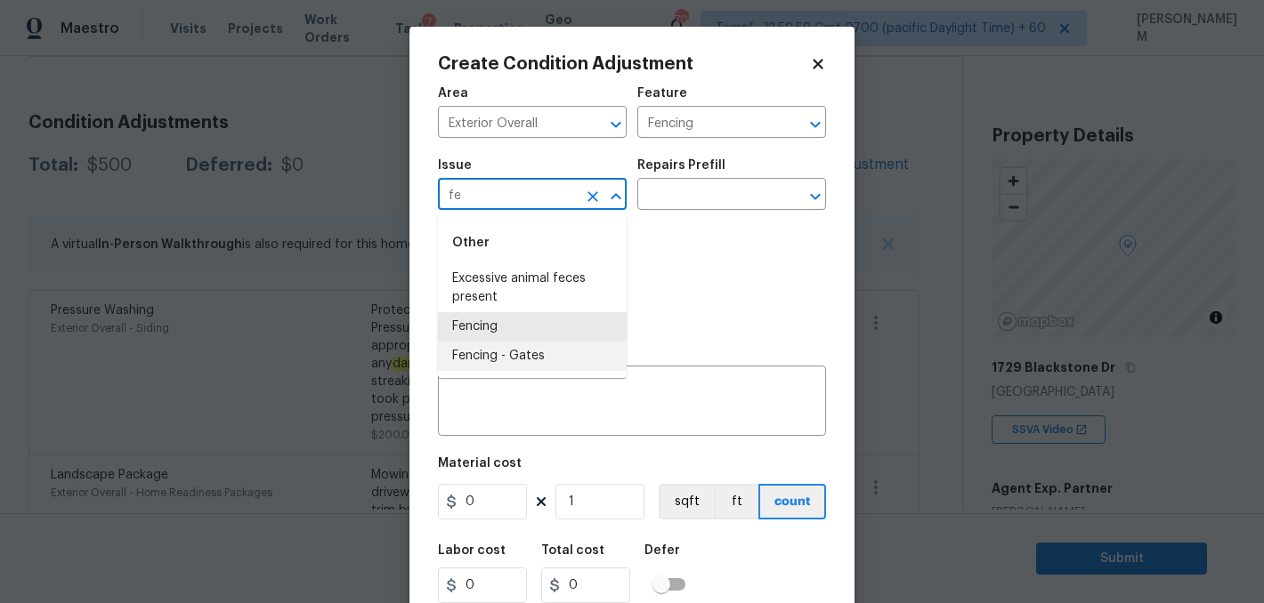
click at [519, 364] on li "Fencing - Gates" at bounding box center [532, 356] width 189 height 29
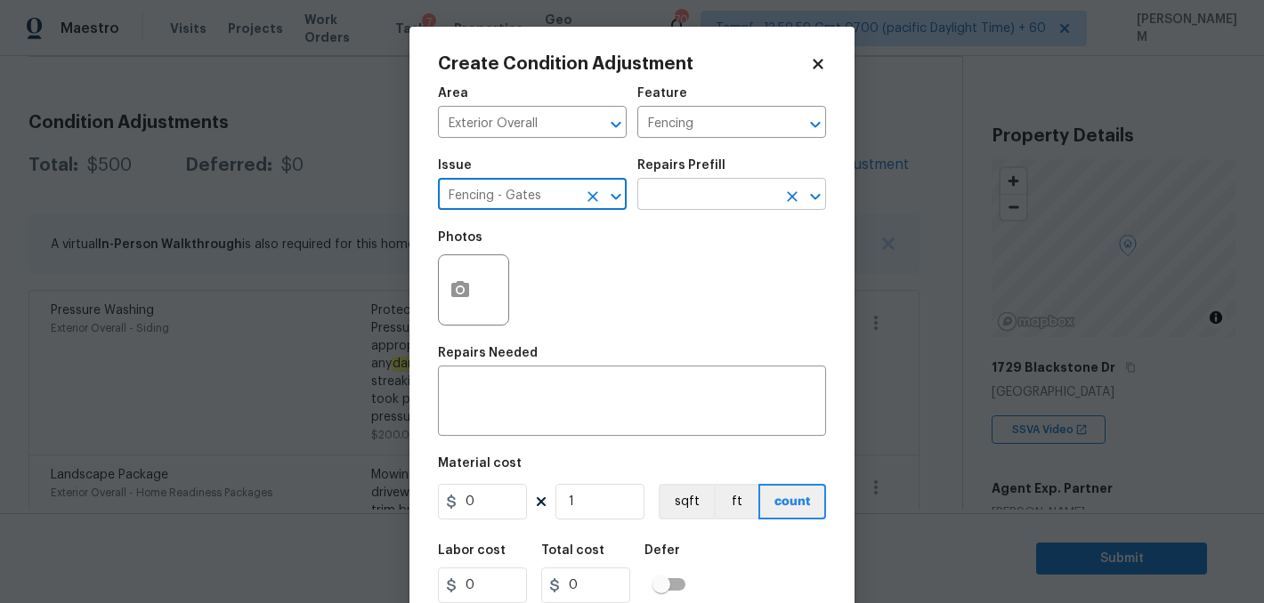
type input "Fencing - Gates"
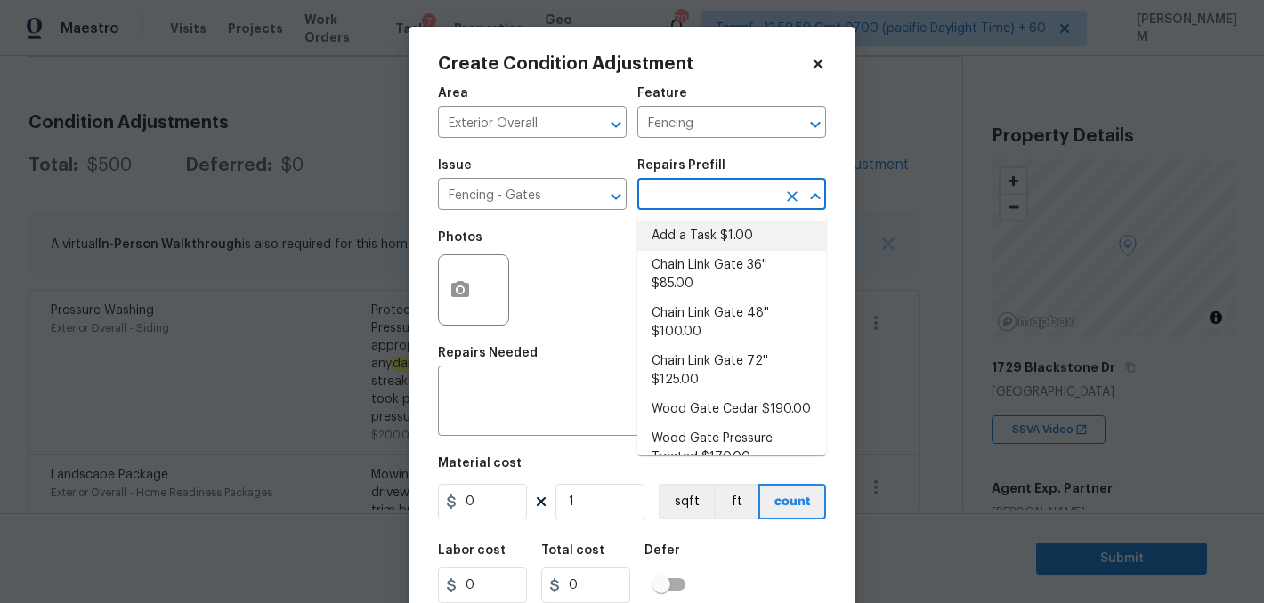
click at [682, 186] on input "text" at bounding box center [706, 196] width 139 height 28
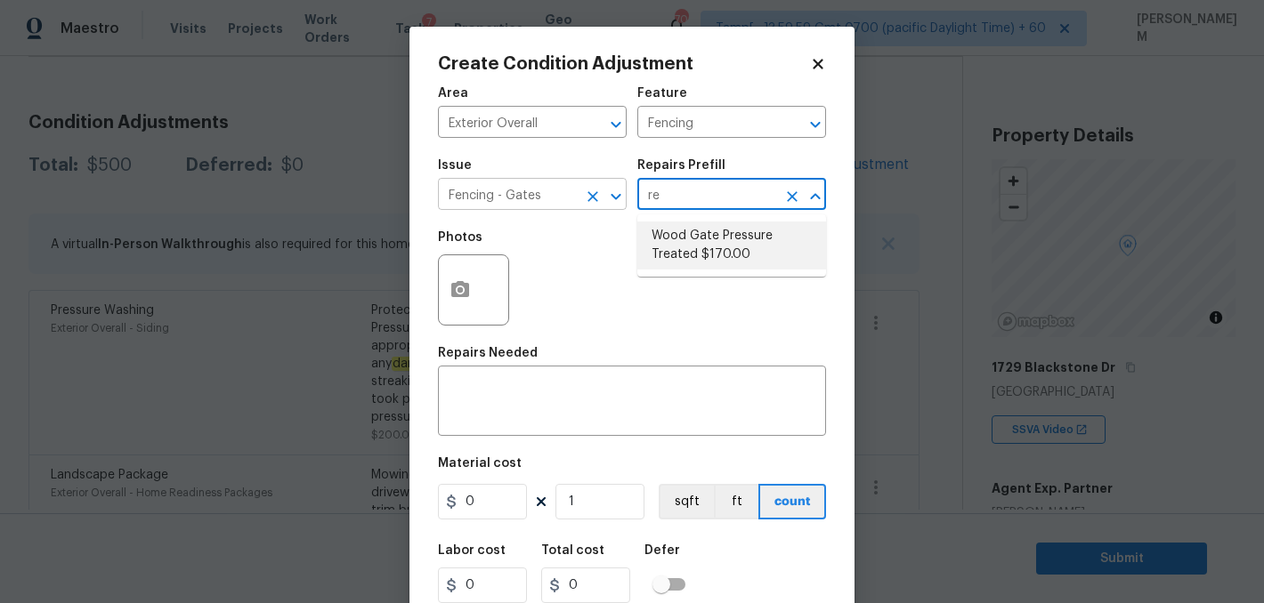
type input "re"
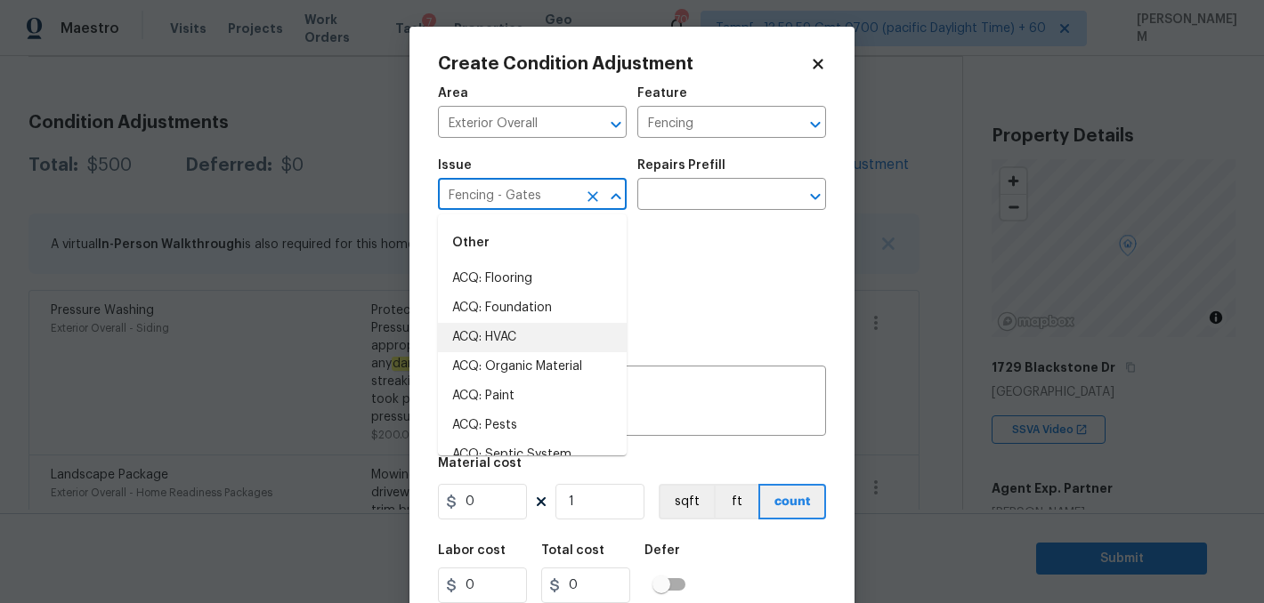
click at [494, 200] on input "Fencing - Gates" at bounding box center [507, 196] width 139 height 28
click at [597, 197] on icon "Clear" at bounding box center [593, 197] width 18 height 18
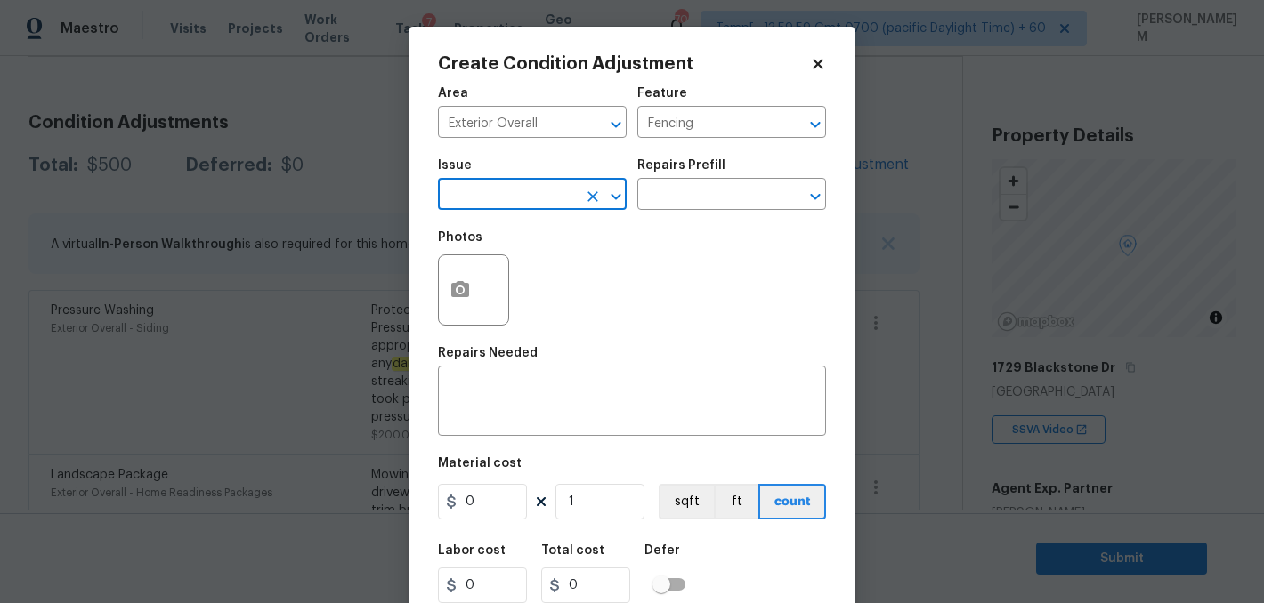
click at [535, 191] on input "text" at bounding box center [507, 196] width 139 height 28
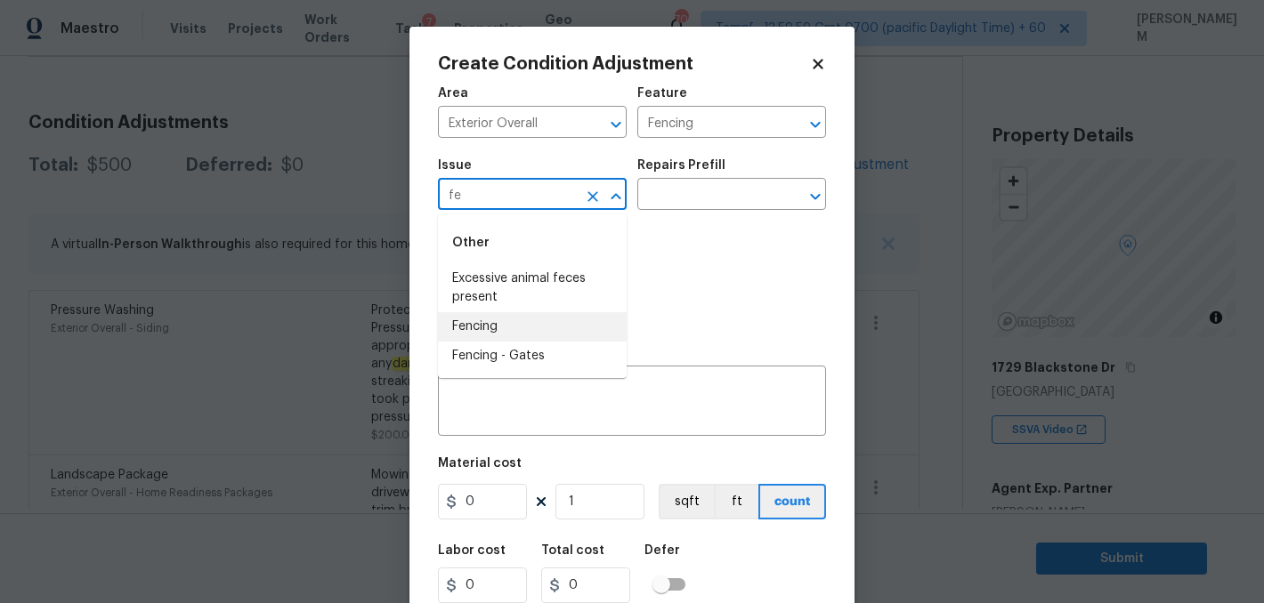
click at [492, 322] on li "Fencing" at bounding box center [532, 326] width 189 height 29
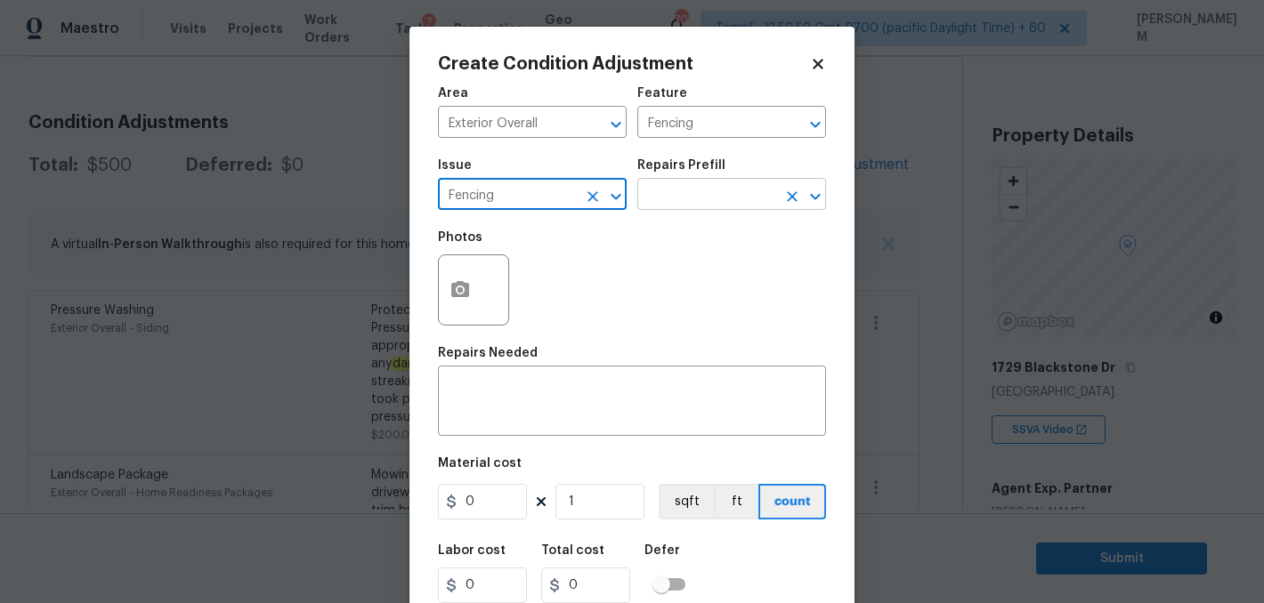
type input "Fencing"
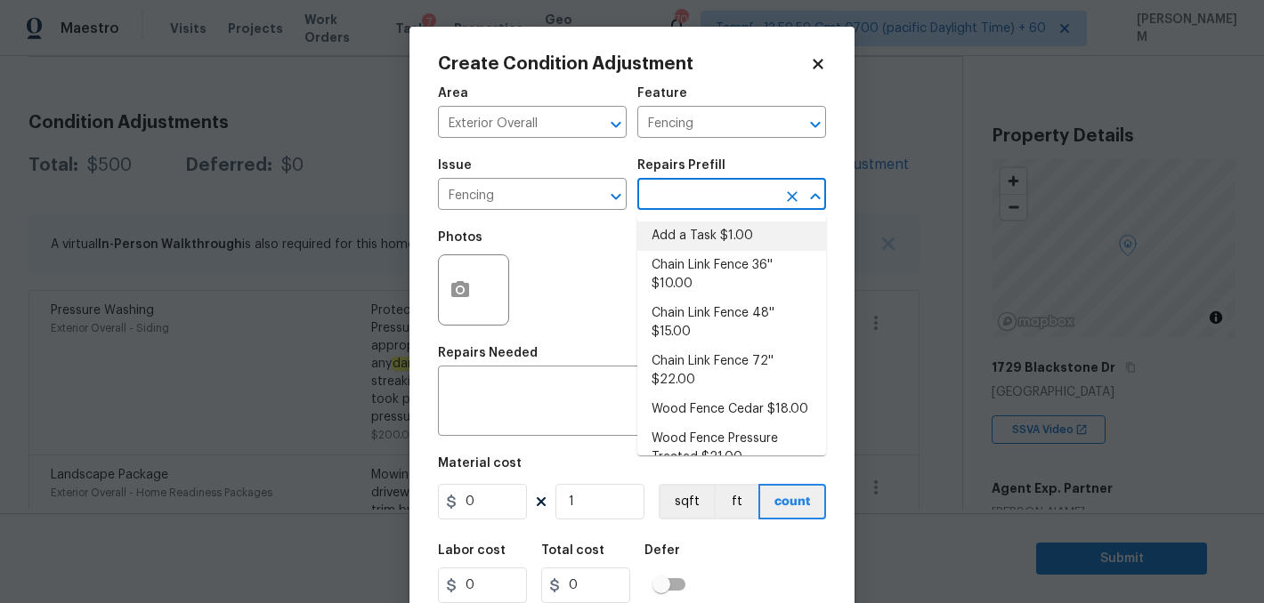
click at [693, 204] on input "text" at bounding box center [706, 196] width 139 height 28
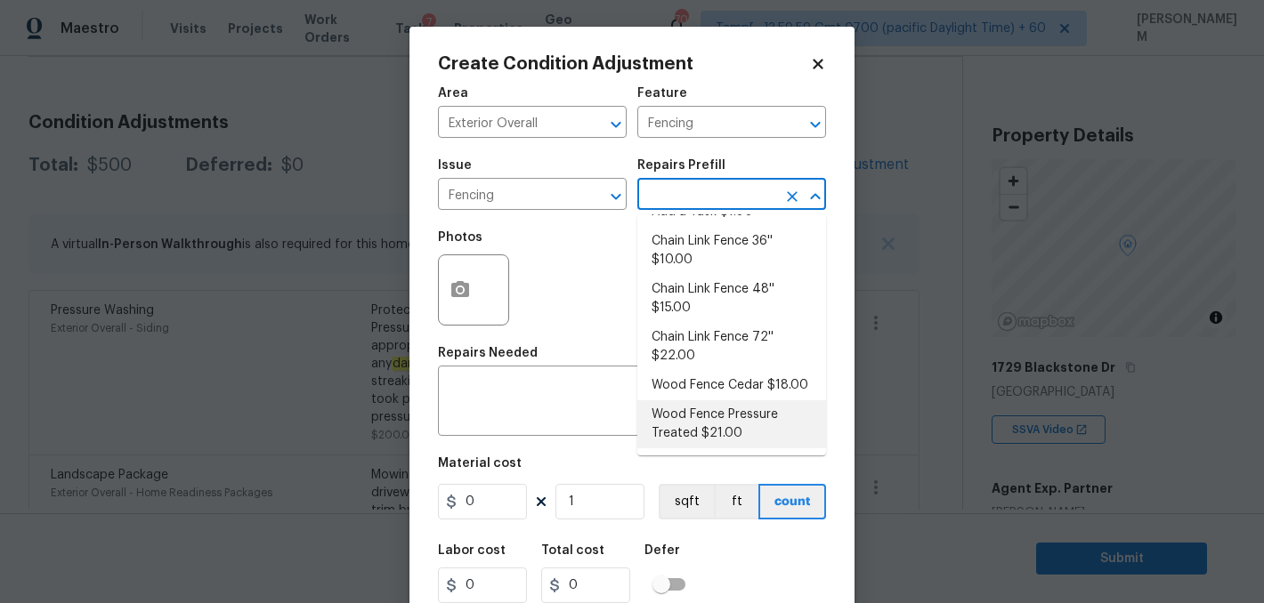
scroll to position [0, 0]
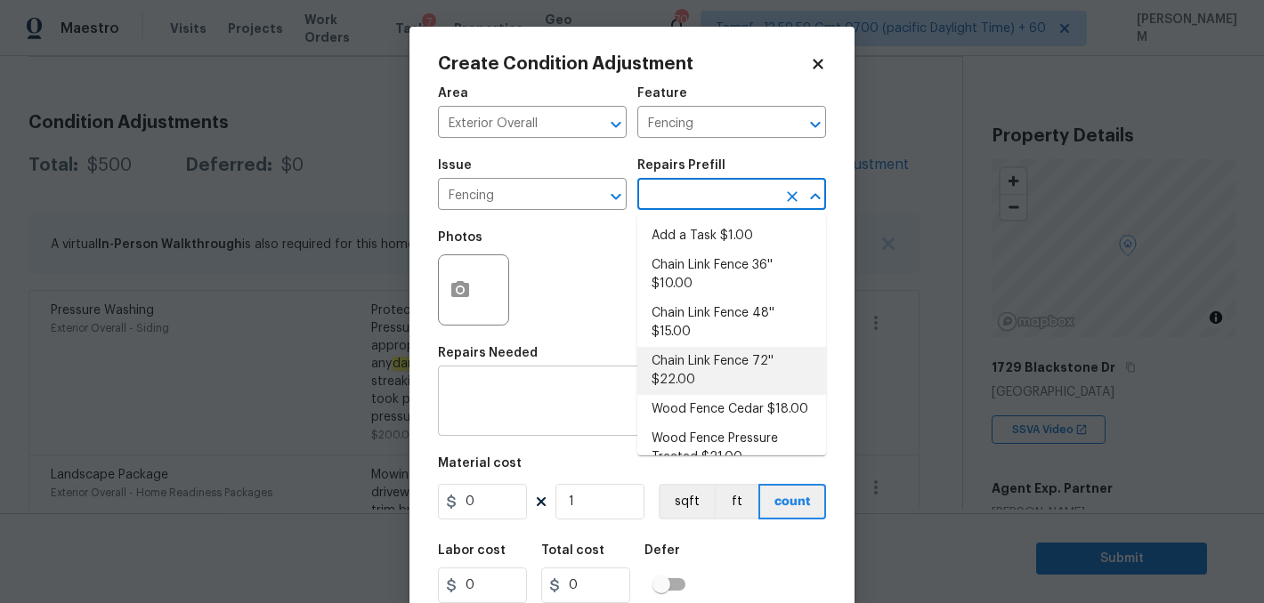
click at [532, 398] on textarea at bounding box center [631, 402] width 367 height 37
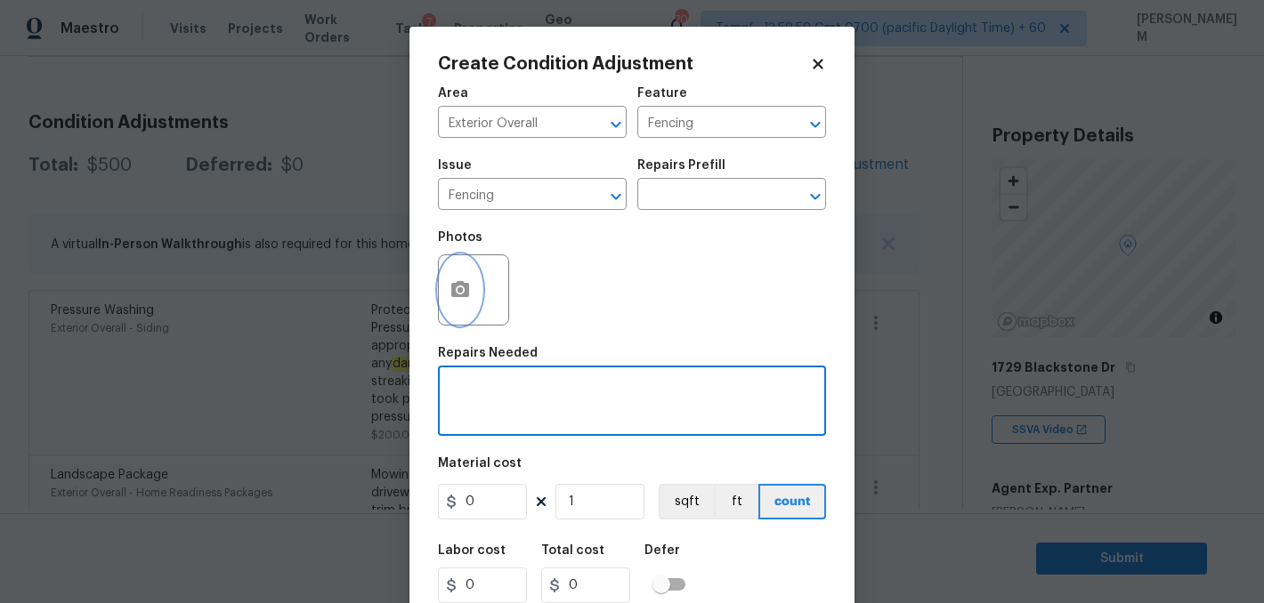
click at [456, 298] on icon "button" at bounding box center [459, 289] width 21 height 21
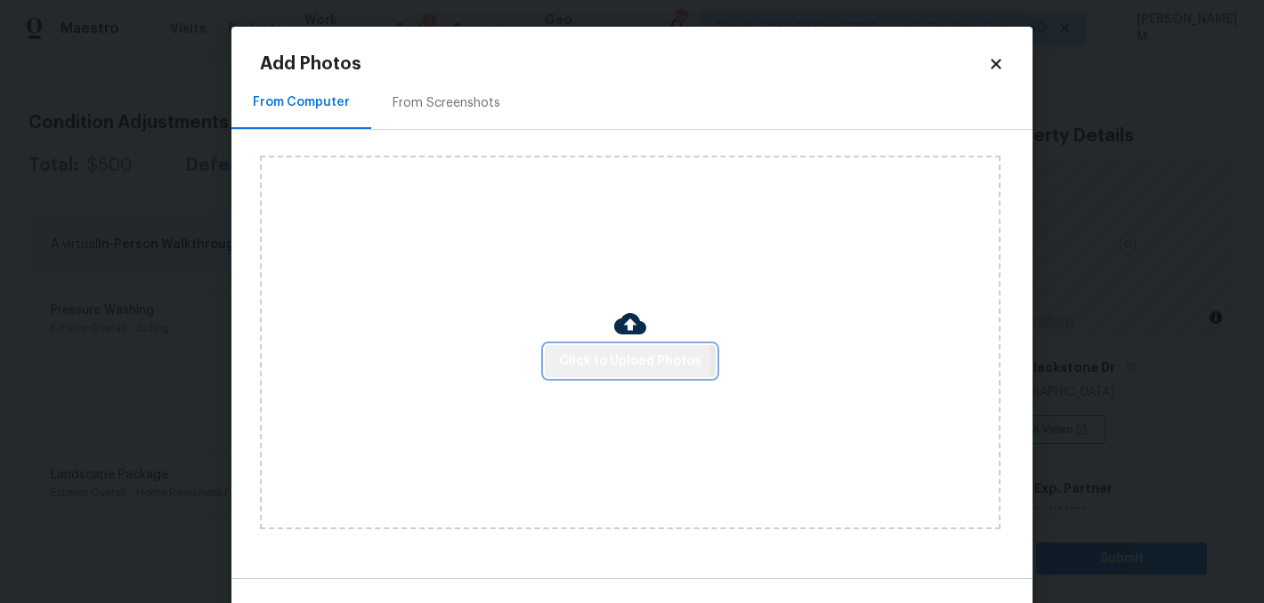
click at [596, 362] on span "Click to Upload Photos" at bounding box center [630, 362] width 142 height 22
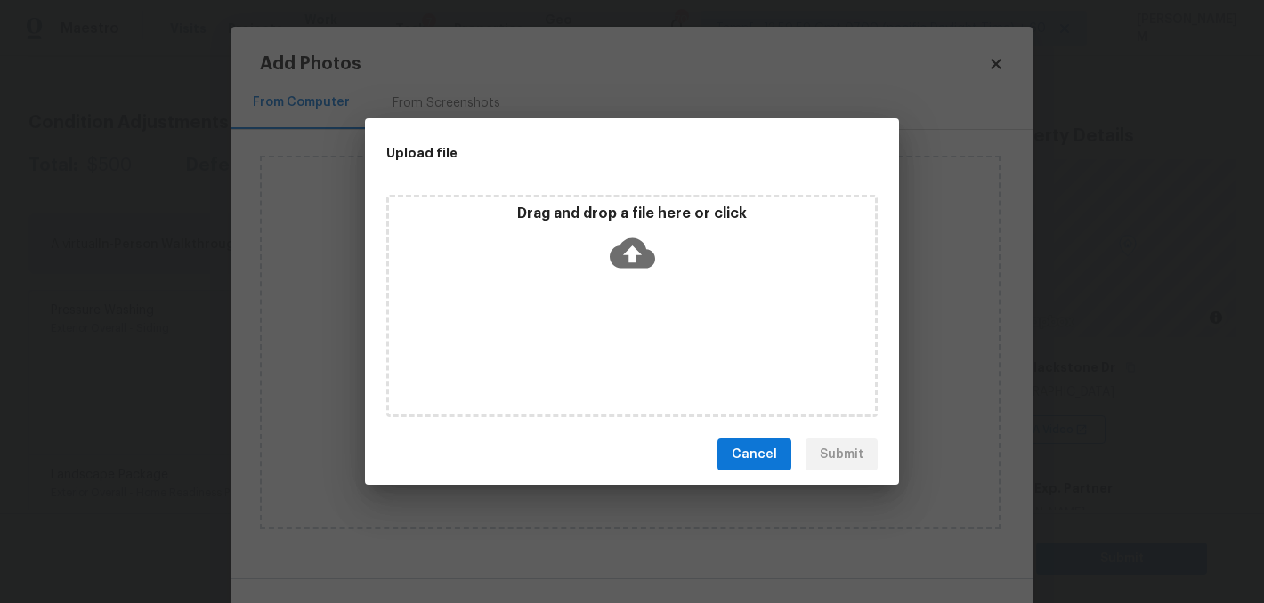
click at [623, 254] on icon at bounding box center [632, 253] width 45 height 30
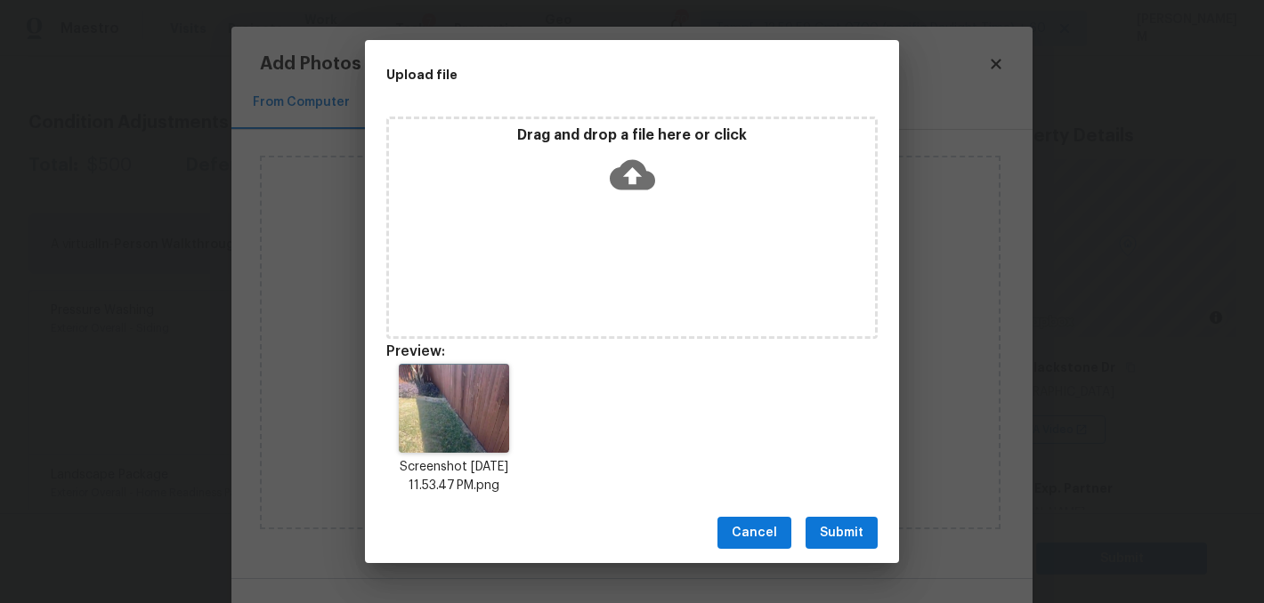
scroll to position [14, 0]
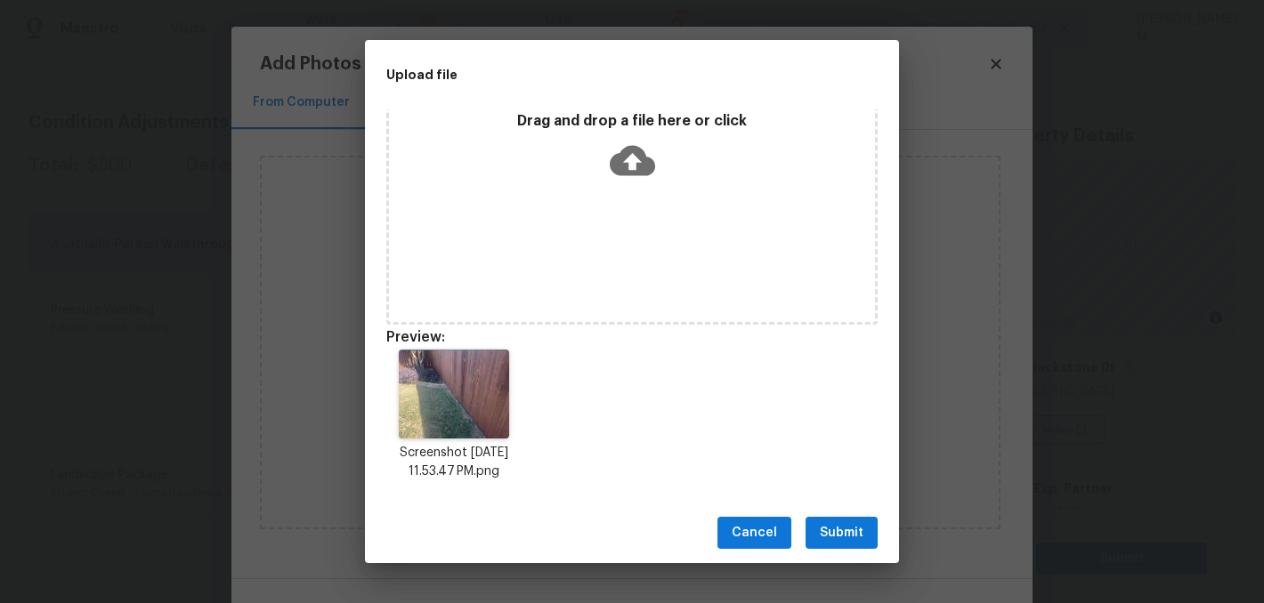
click at [845, 534] on span "Submit" at bounding box center [842, 533] width 44 height 22
